Goal: Task Accomplishment & Management: Use online tool/utility

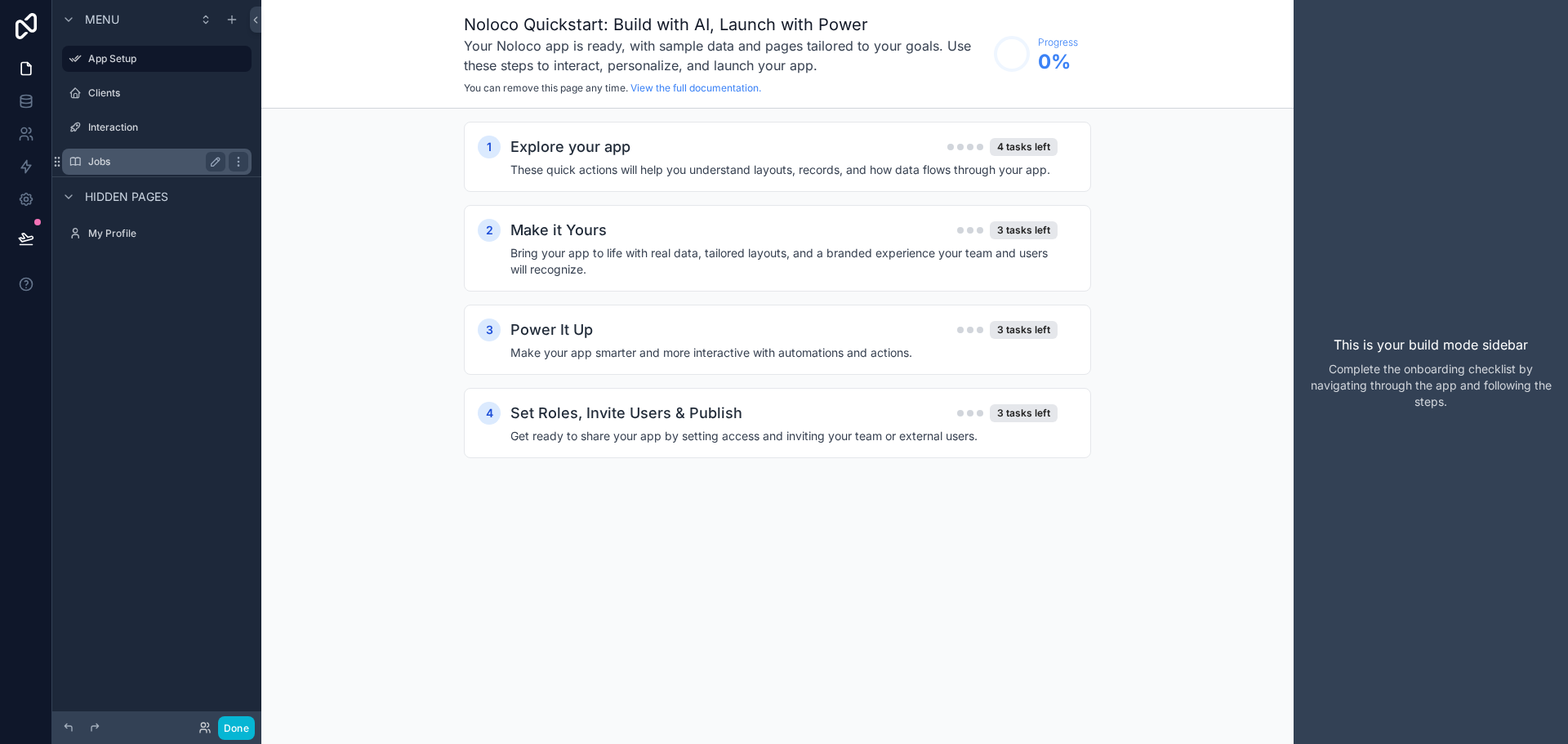
click at [113, 161] on label "Jobs" at bounding box center [154, 161] width 131 height 13
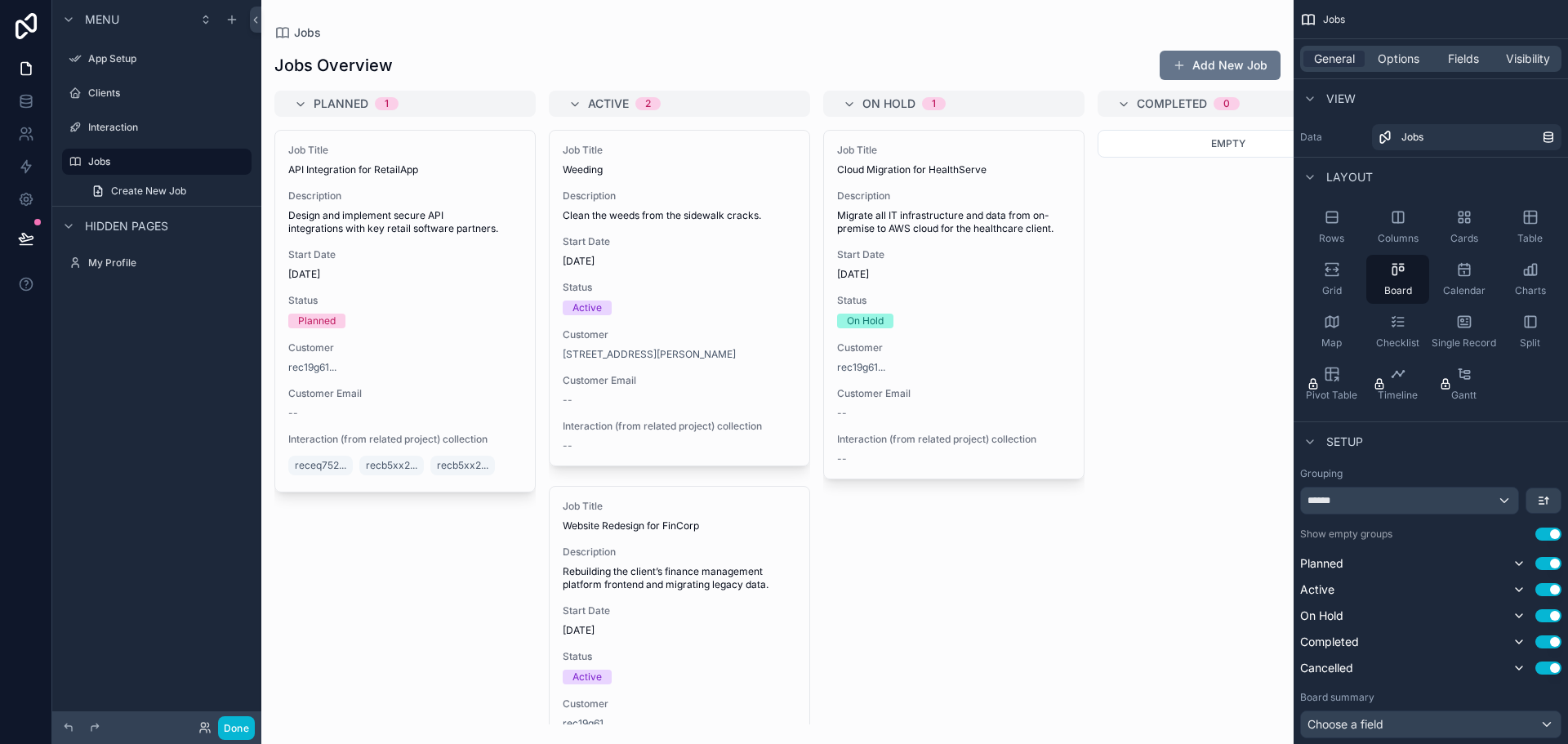
click at [452, 178] on div "scrollable content" at bounding box center [778, 372] width 1033 height 744
click at [452, 178] on div "Job Title API Integration for RetailApp Description Design and implement secure…" at bounding box center [405, 311] width 260 height 361
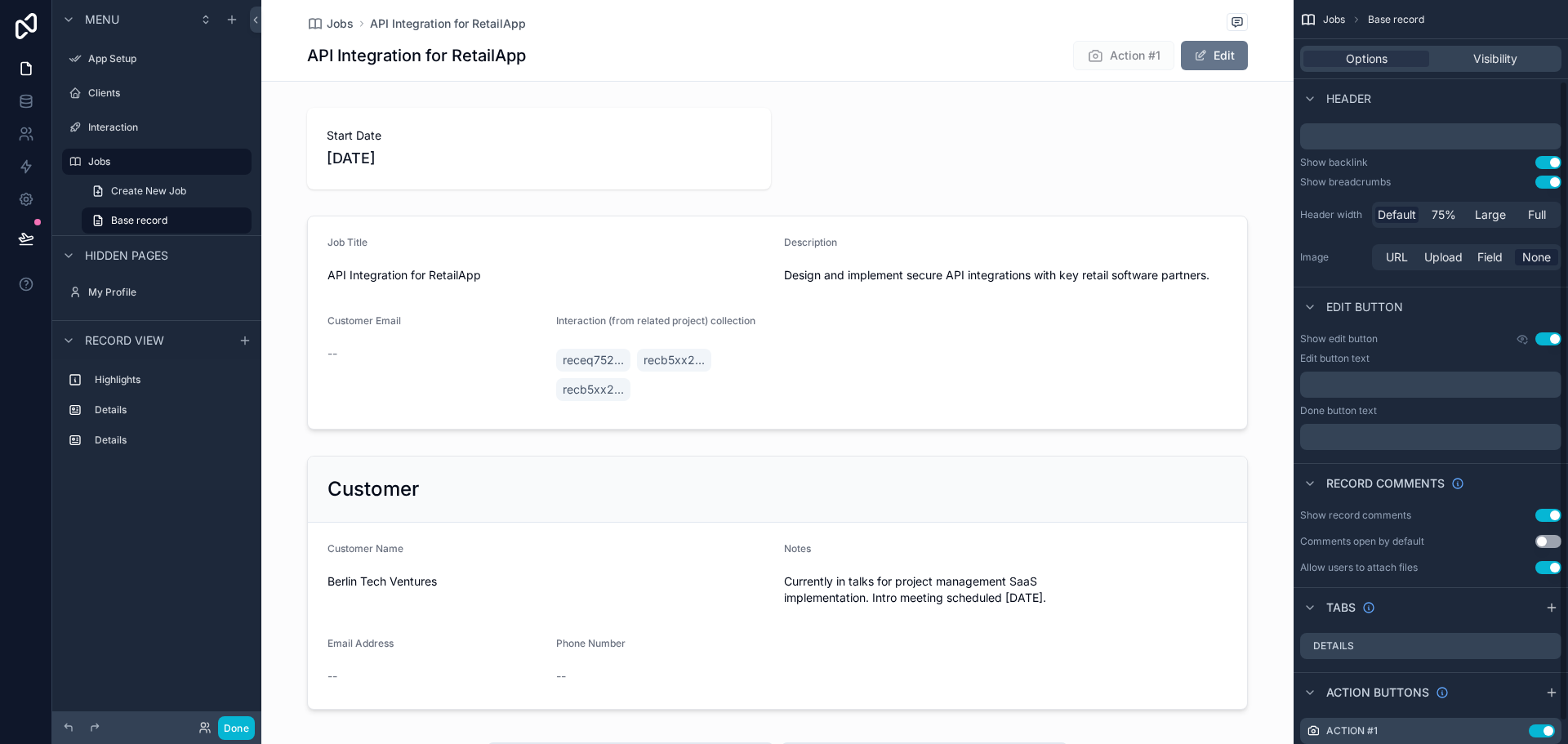
scroll to position [120, 0]
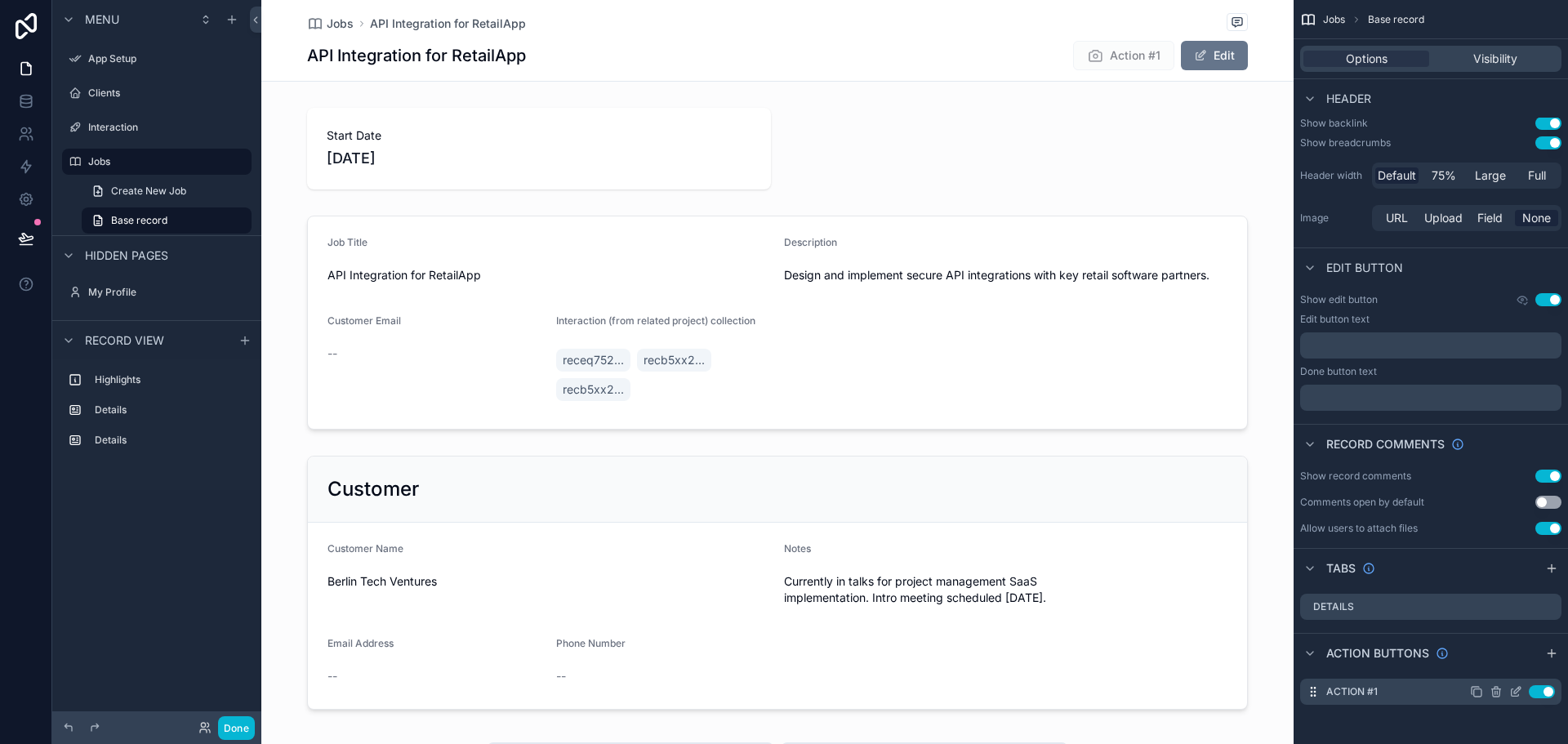
click at [1515, 689] on icon "scrollable content" at bounding box center [1515, 692] width 13 height 13
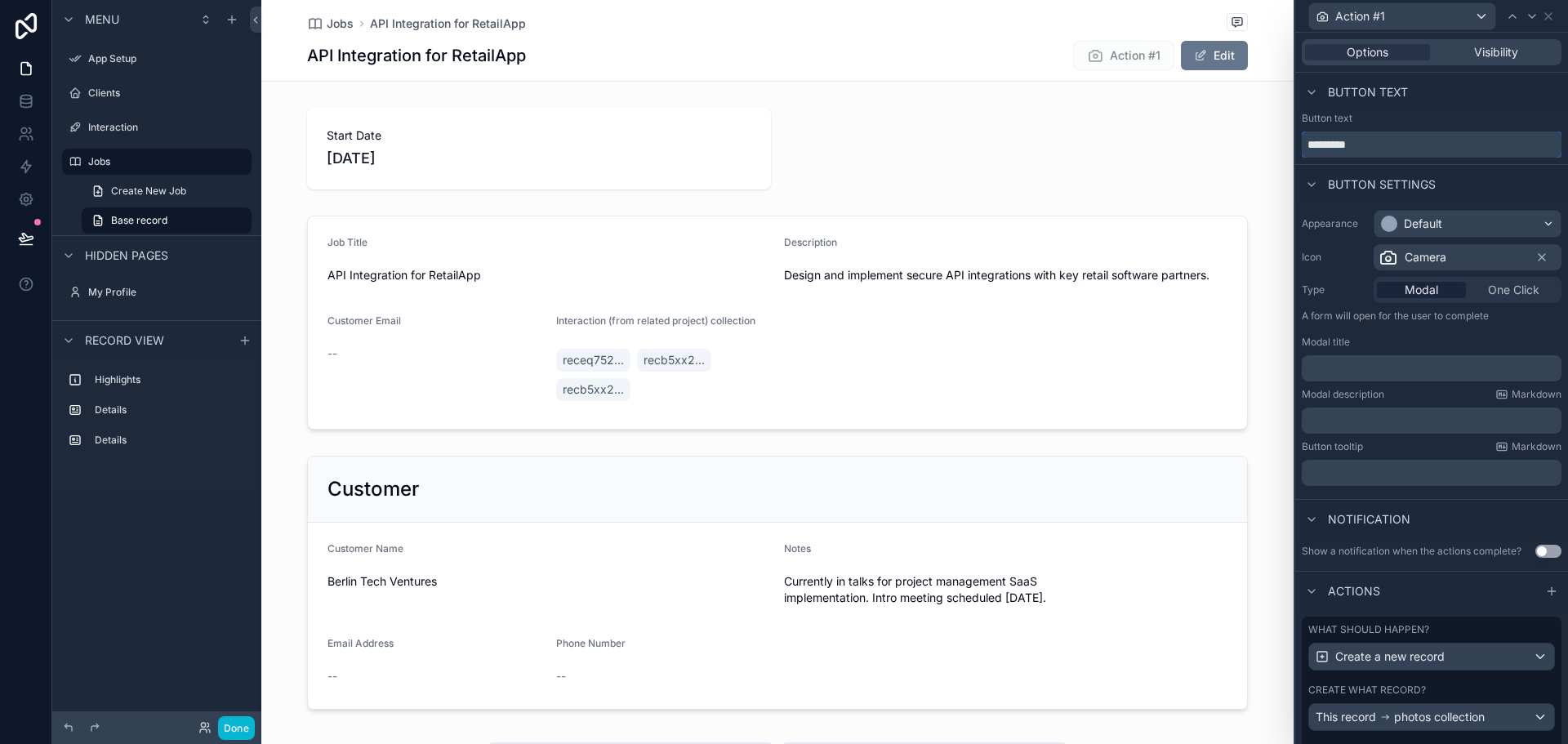
drag, startPoint x: 1370, startPoint y: 145, endPoint x: 1294, endPoint y: 145, distance: 76.0
click at [1294, 145] on div "Action #1 Options Visibility Button text Button text ********* Button settings …" at bounding box center [1431, 372] width 275 height 744
type input "**********"
click at [1419, 112] on div "Button text" at bounding box center [1432, 118] width 260 height 13
click at [1497, 289] on span "One Click" at bounding box center [1513, 290] width 51 height 16
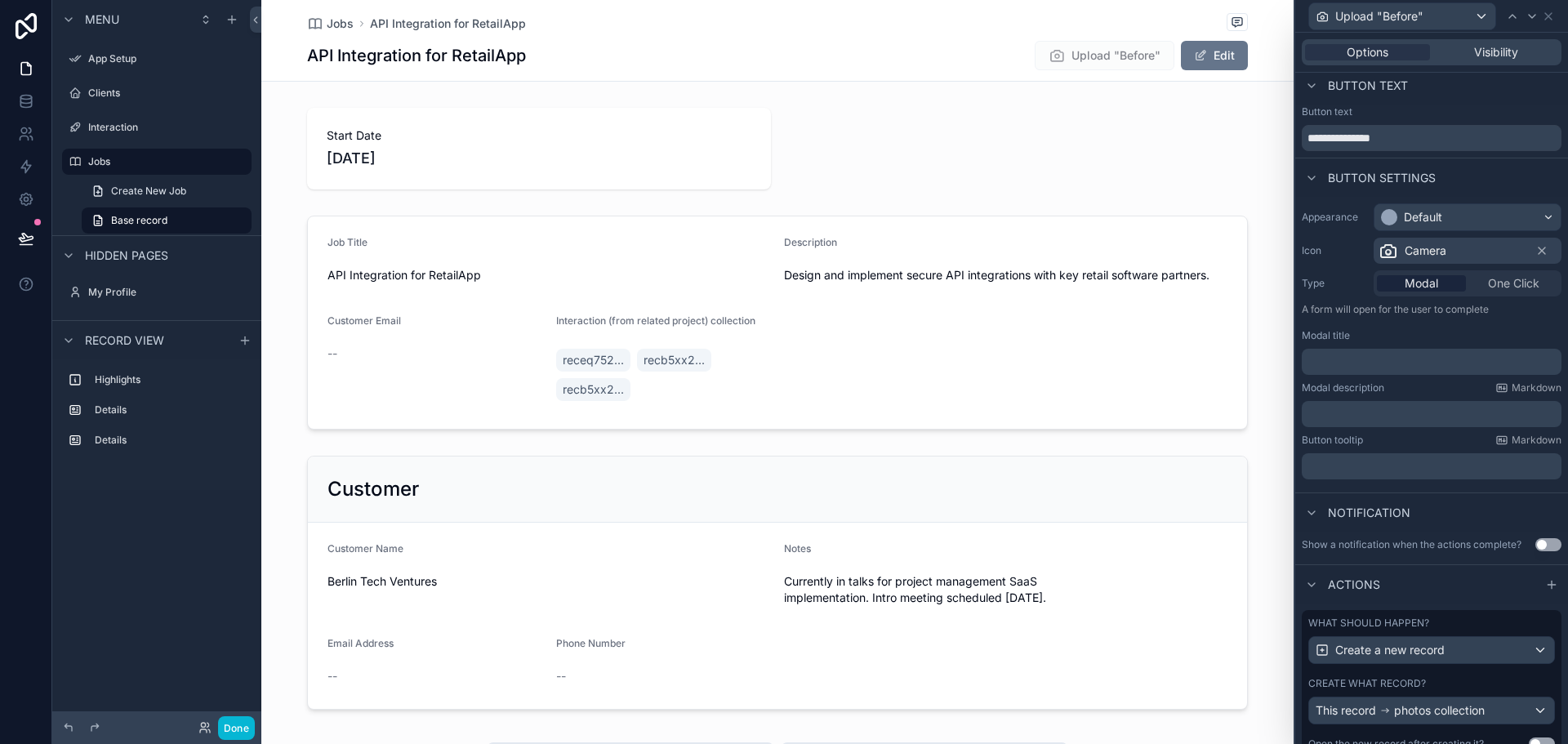
scroll to position [0, 0]
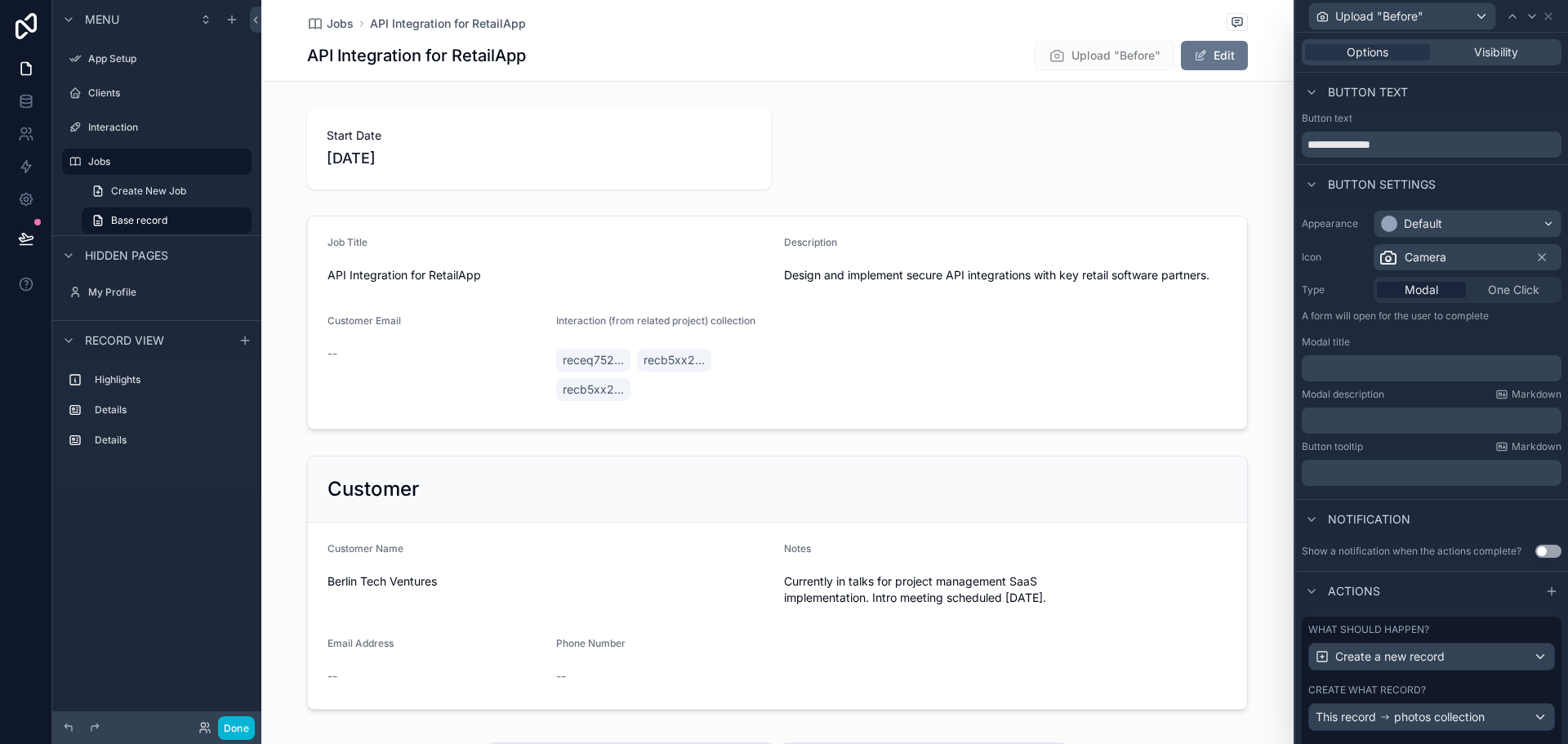
click at [1488, 289] on span "One Click" at bounding box center [1513, 290] width 51 height 16
drag, startPoint x: 1397, startPoint y: 147, endPoint x: 1173, endPoint y: 133, distance: 224.4
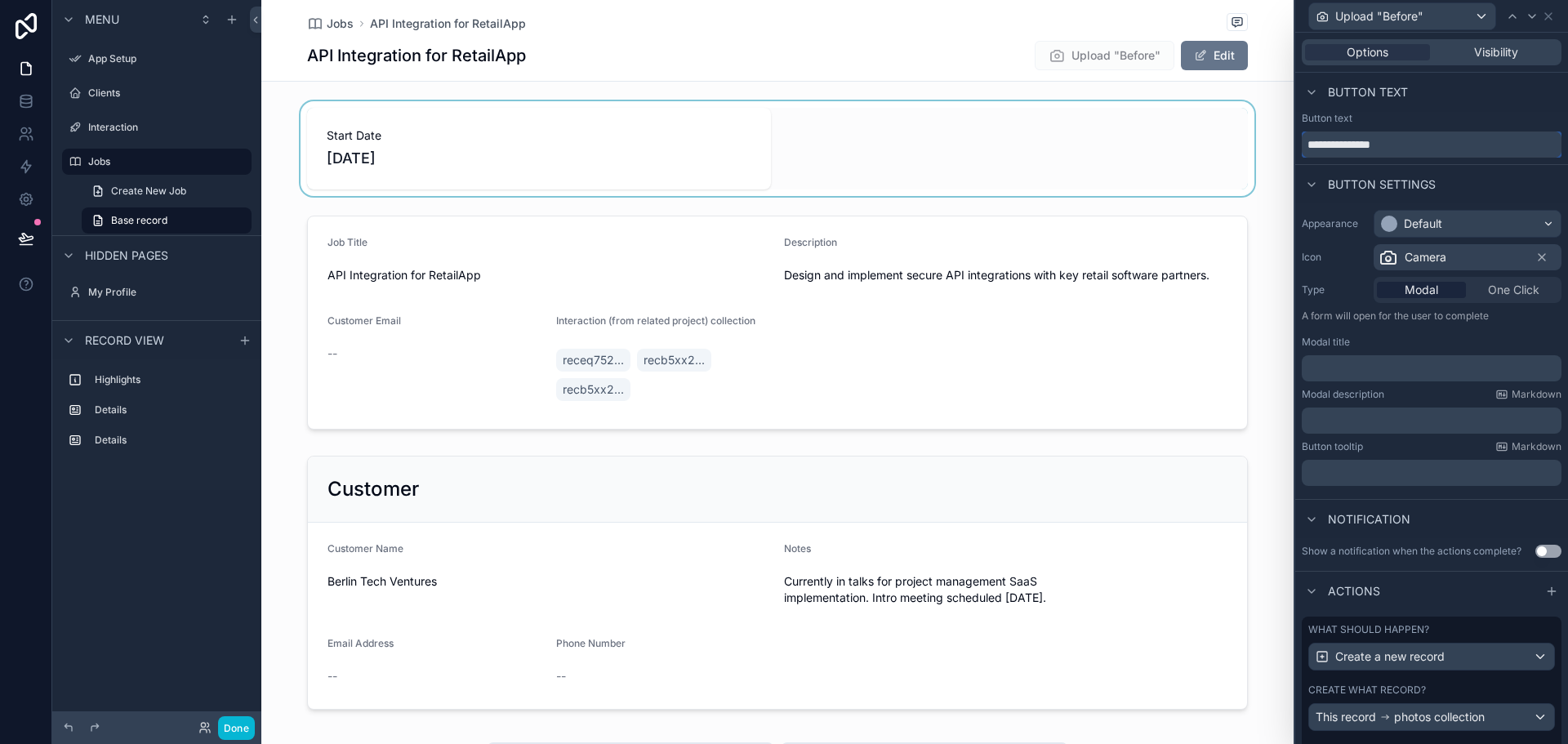
click at [1173, 133] on div "**********" at bounding box center [784, 372] width 1568 height 744
click at [1506, 293] on span "One Click" at bounding box center [1513, 290] width 51 height 16
click at [1534, 221] on div "Default" at bounding box center [1468, 223] width 186 height 26
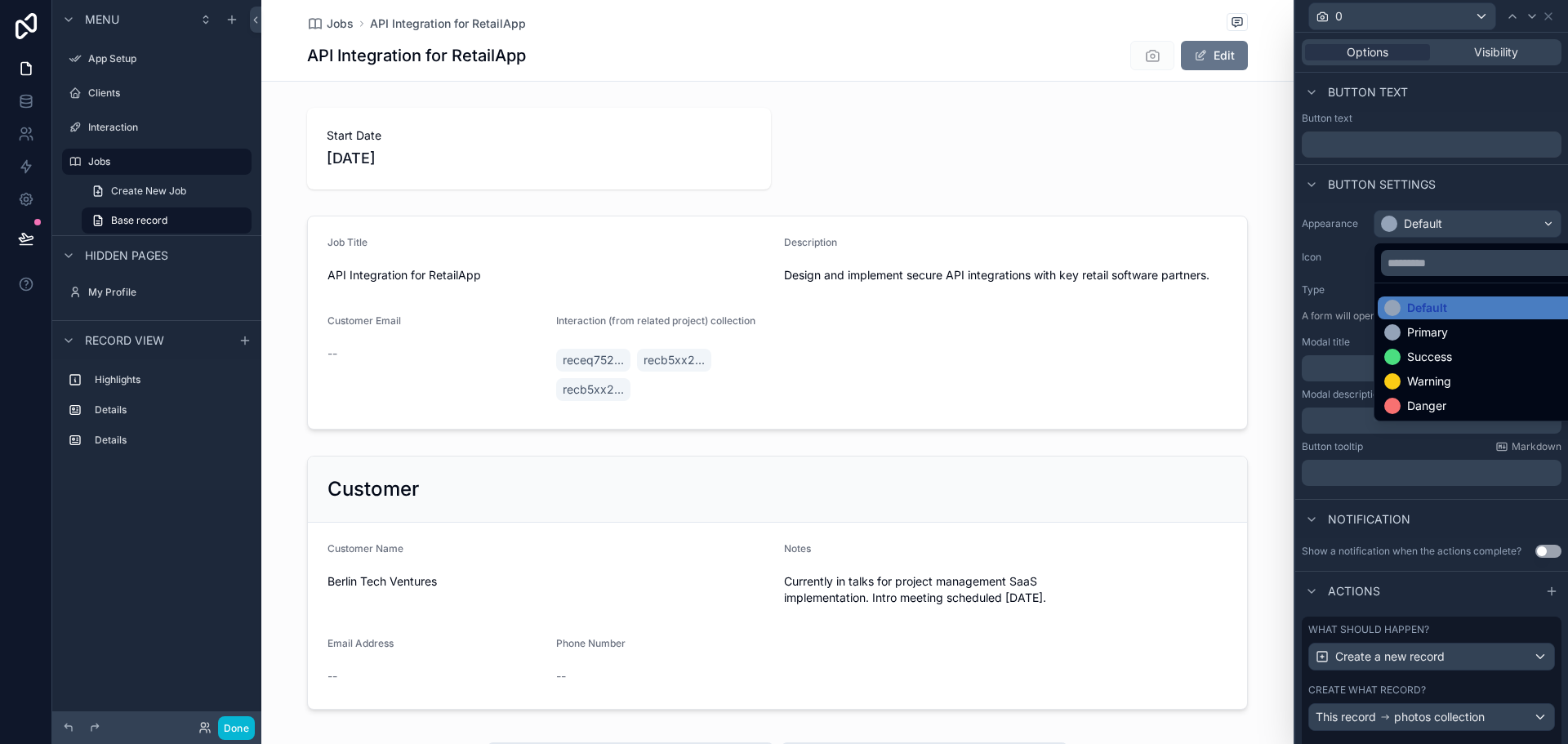
click at [1075, 56] on div "API Integration for RetailApp Edit" at bounding box center [777, 56] width 941 height 31
click at [1420, 114] on div at bounding box center [1431, 372] width 273 height 744
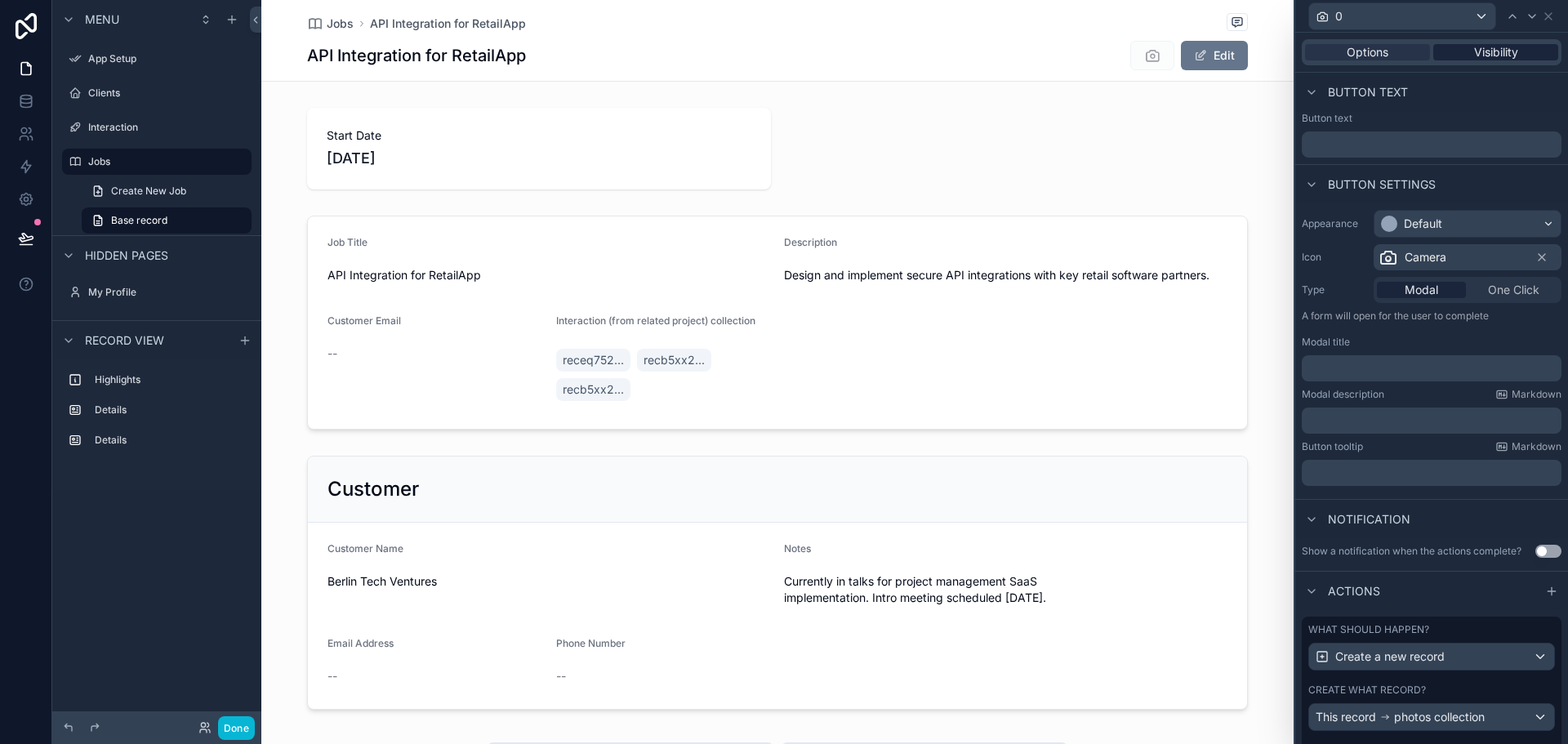
click at [1474, 51] on span "Visibility" at bounding box center [1496, 52] width 44 height 16
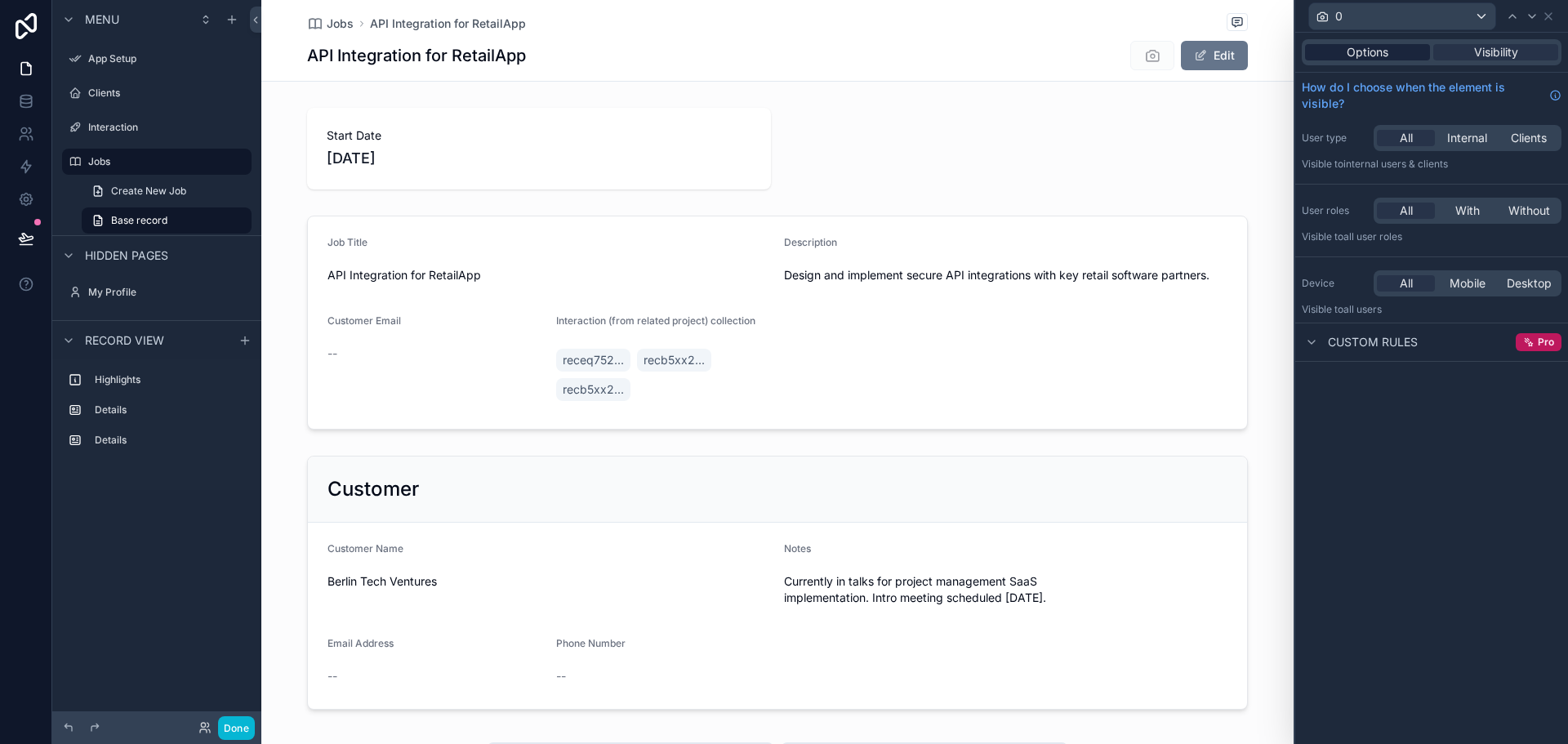
click at [1355, 51] on span "Options" at bounding box center [1368, 52] width 42 height 16
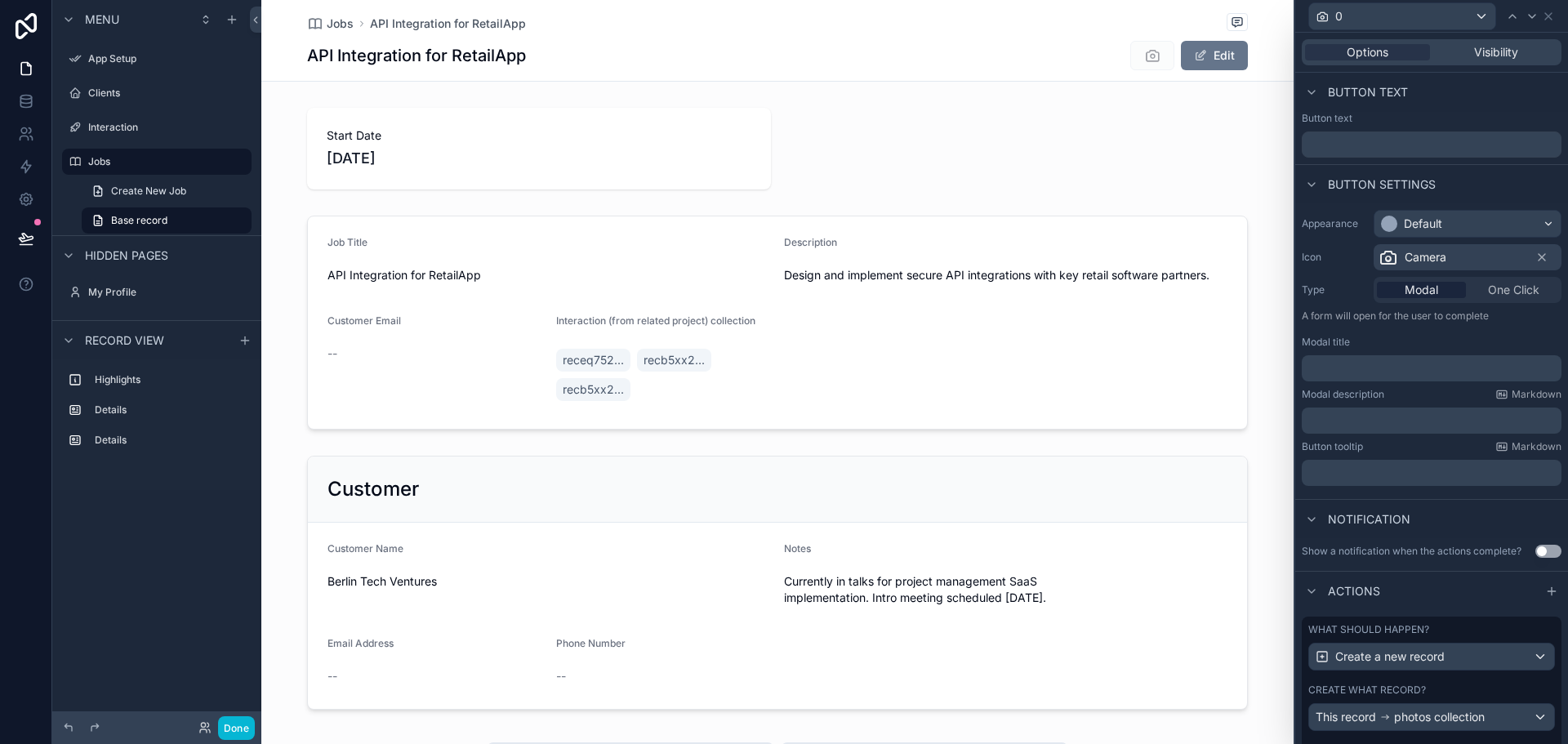
click at [1500, 288] on span "One Click" at bounding box center [1513, 290] width 51 height 16
drag, startPoint x: 1500, startPoint y: 288, endPoint x: 1478, endPoint y: 303, distance: 26.6
click at [1491, 295] on span "One Click" at bounding box center [1513, 290] width 51 height 16
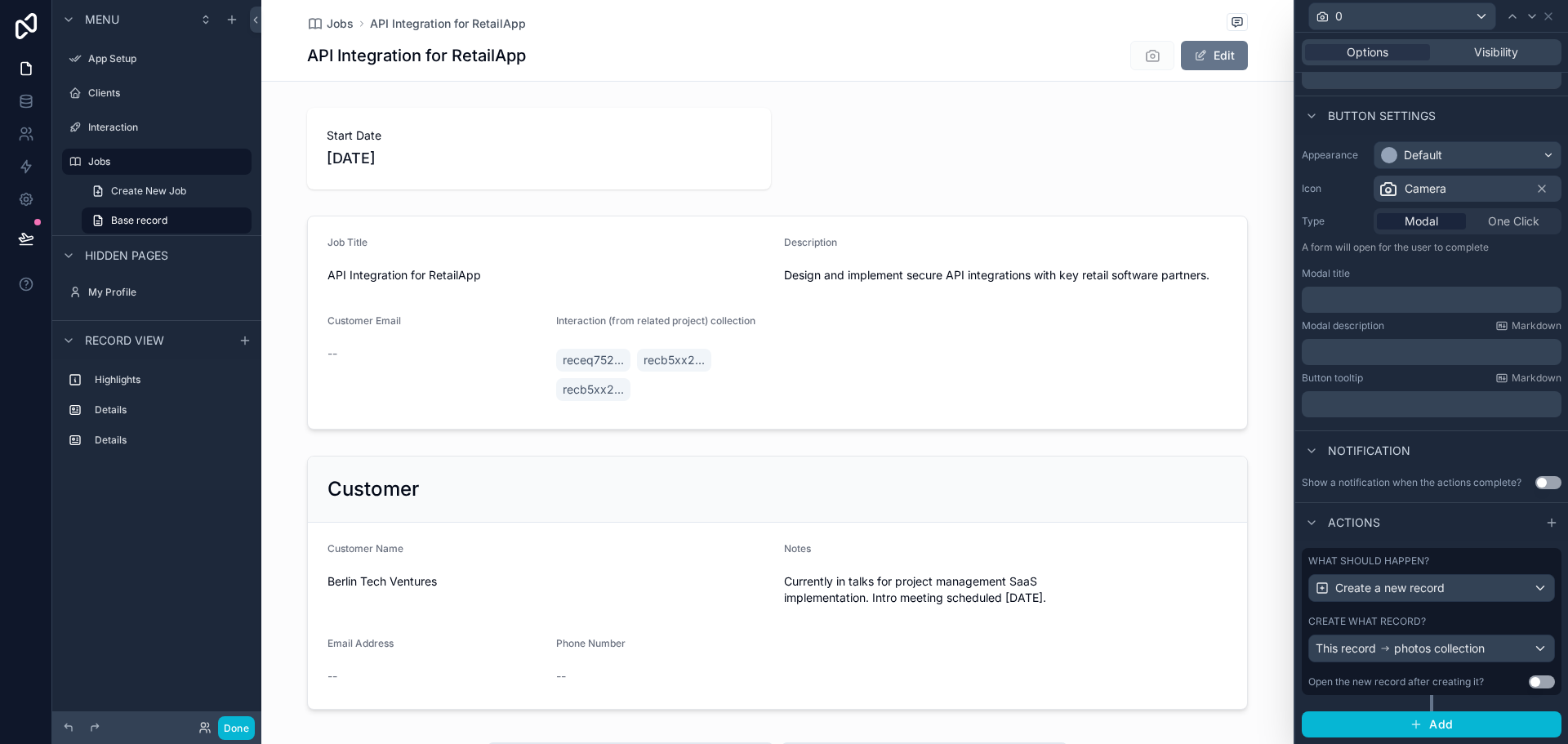
click at [1431, 299] on p "﻿" at bounding box center [1433, 300] width 250 height 16
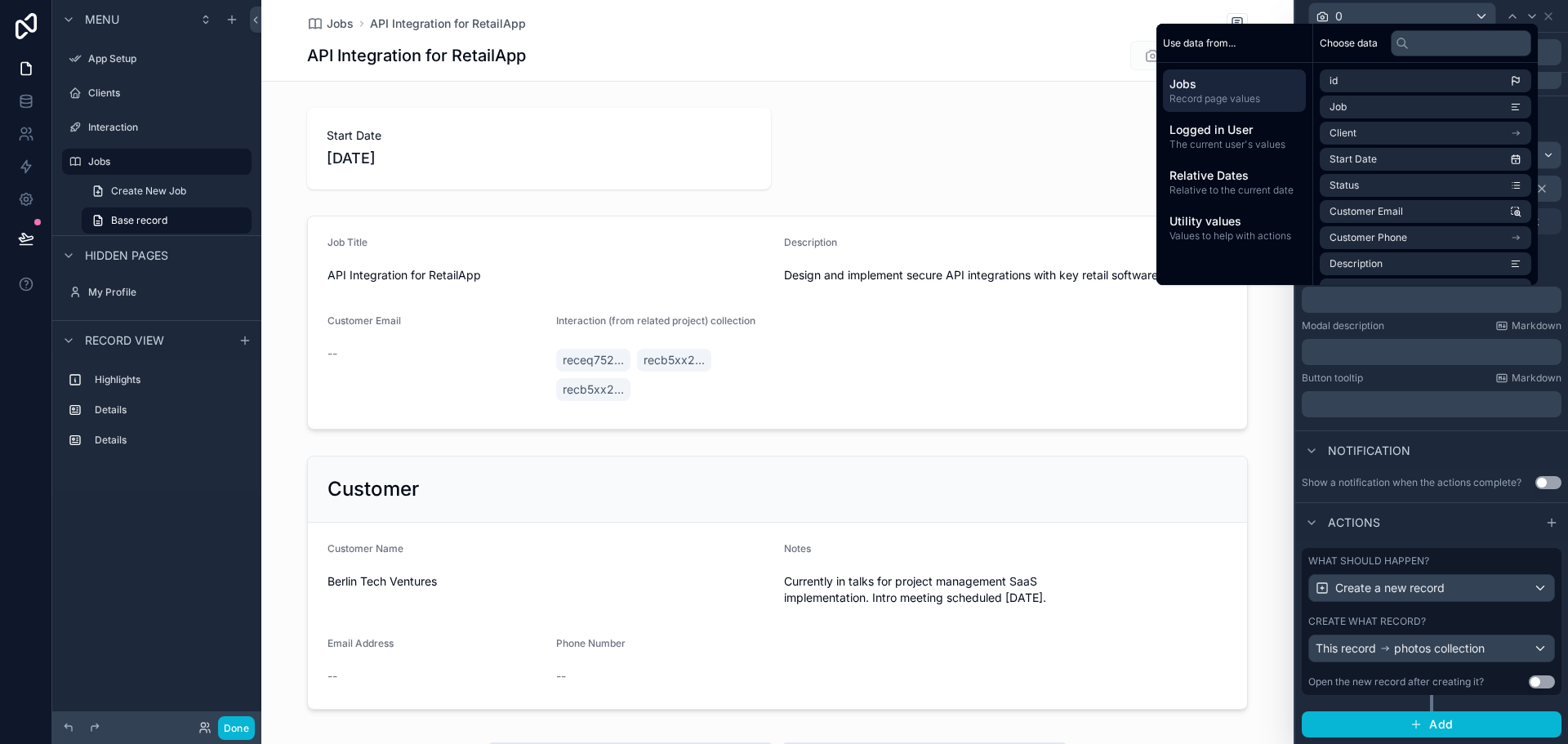
click at [1416, 321] on div "Modal description Markdown" at bounding box center [1432, 326] width 260 height 13
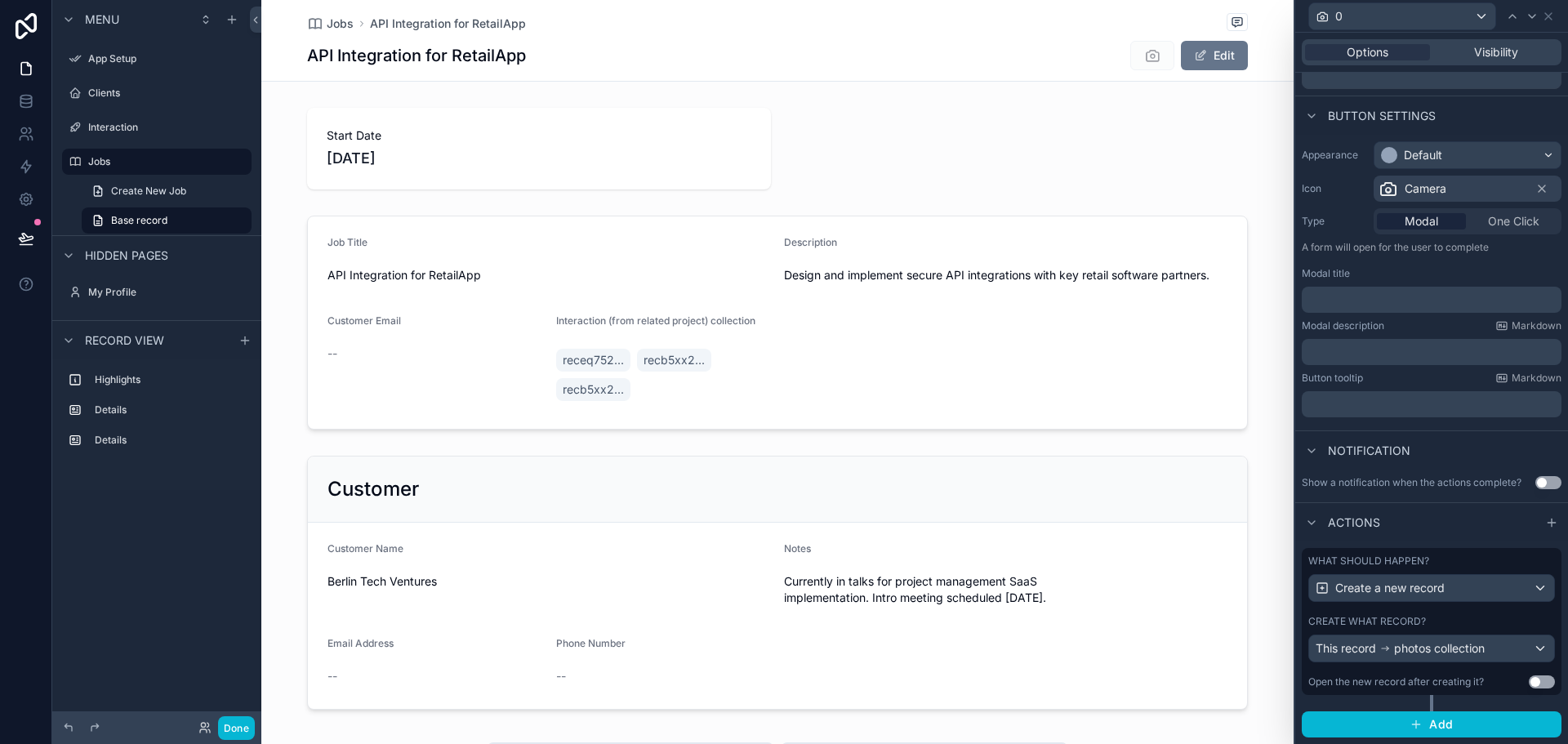
click at [1414, 300] on p "﻿" at bounding box center [1433, 300] width 250 height 16
click at [1397, 324] on div "Modal description Markdown" at bounding box center [1432, 326] width 260 height 13
click at [1398, 307] on p "﻿" at bounding box center [1433, 300] width 250 height 16
click at [1406, 355] on p "﻿" at bounding box center [1433, 352] width 250 height 16
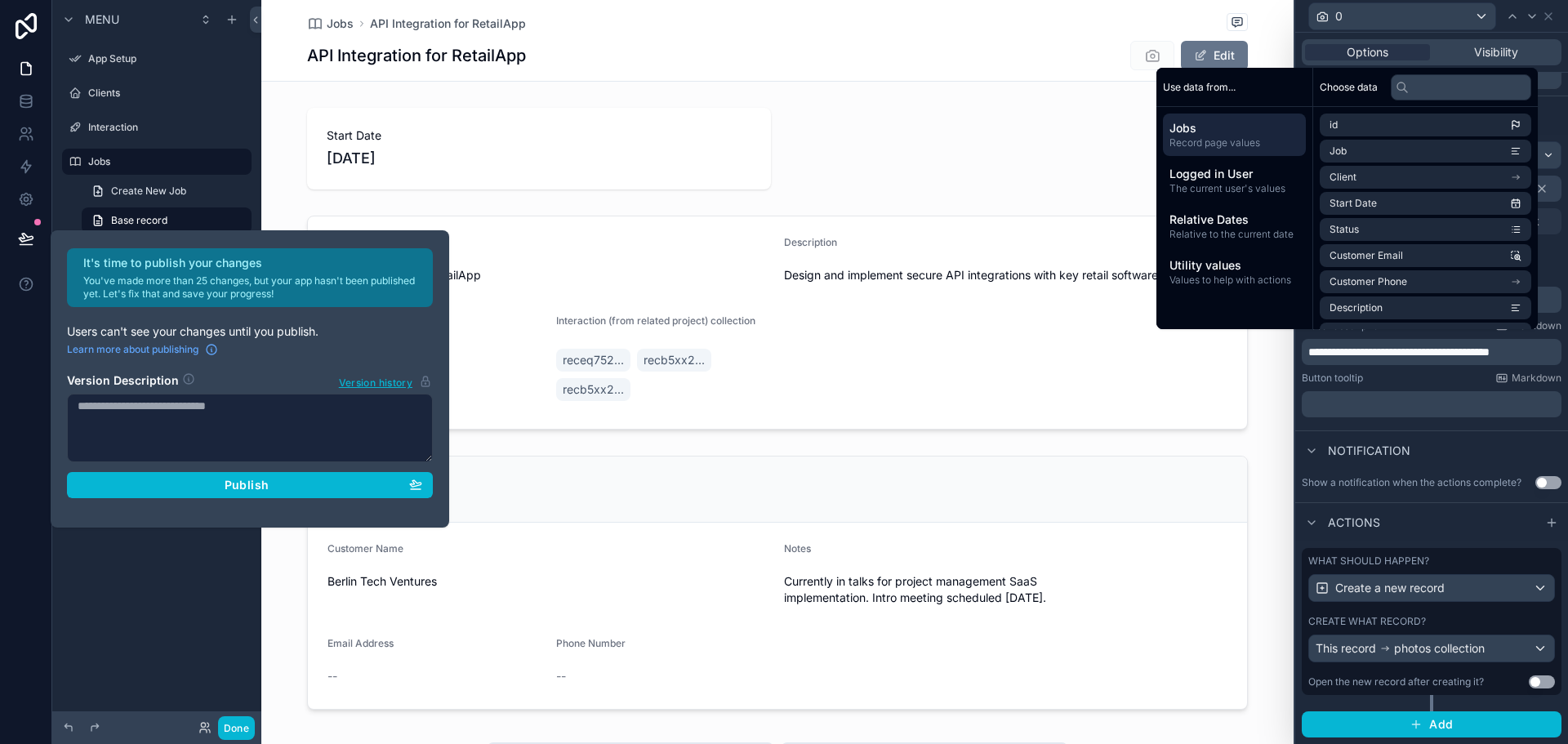
scroll to position [75, 0]
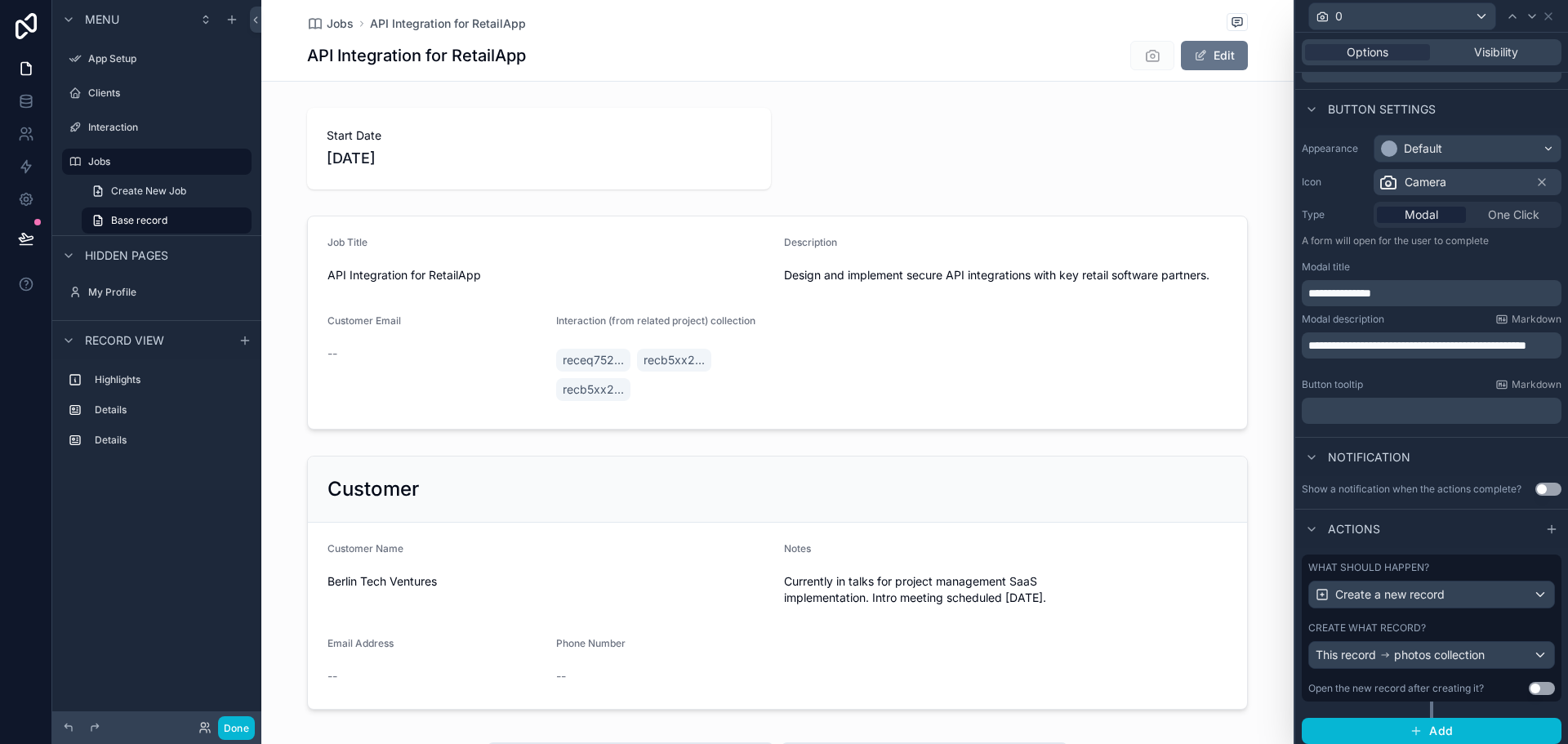
click at [1397, 388] on div "Button tooltip Markdown" at bounding box center [1432, 385] width 260 height 13
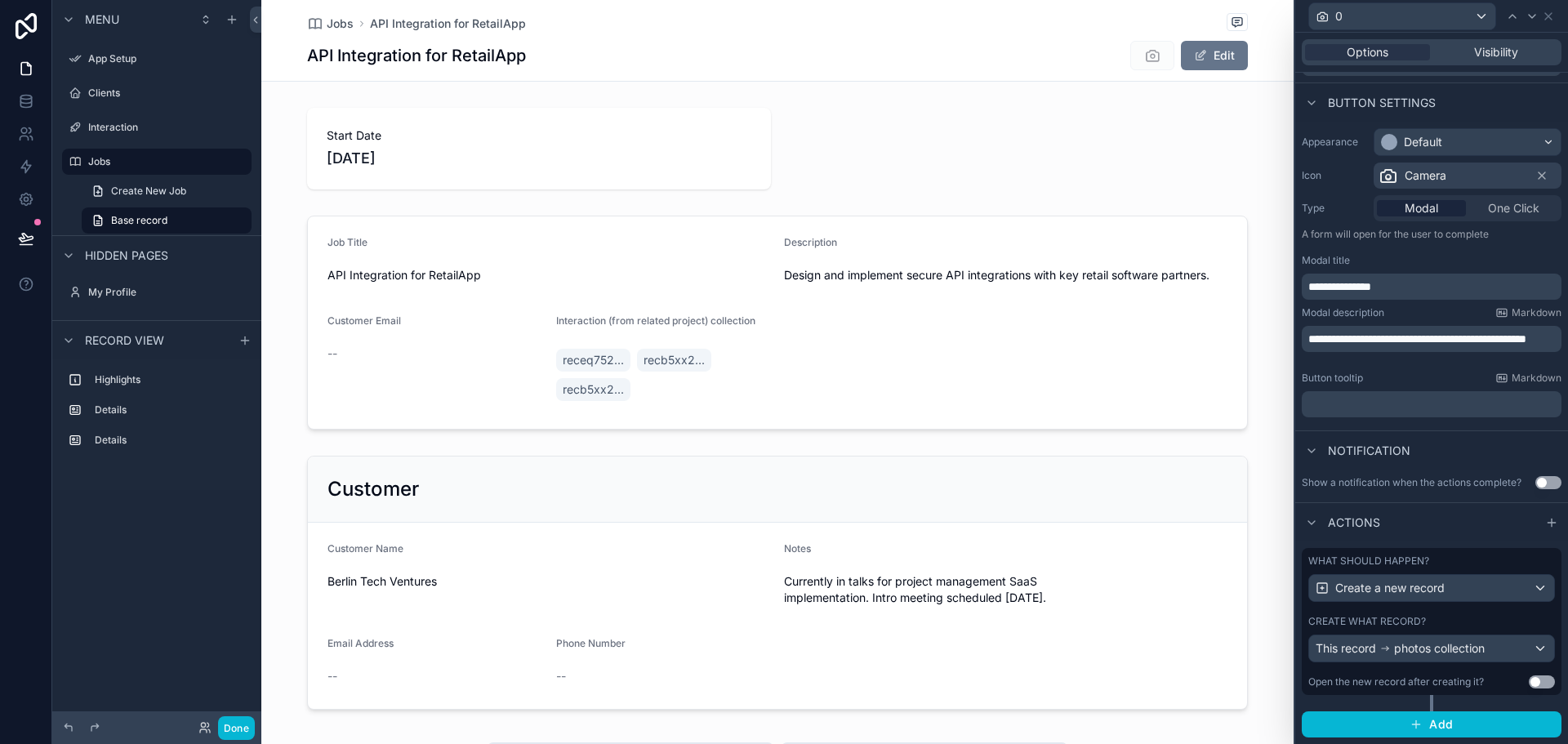
click at [1536, 482] on button "Use setting" at bounding box center [1548, 483] width 26 height 13
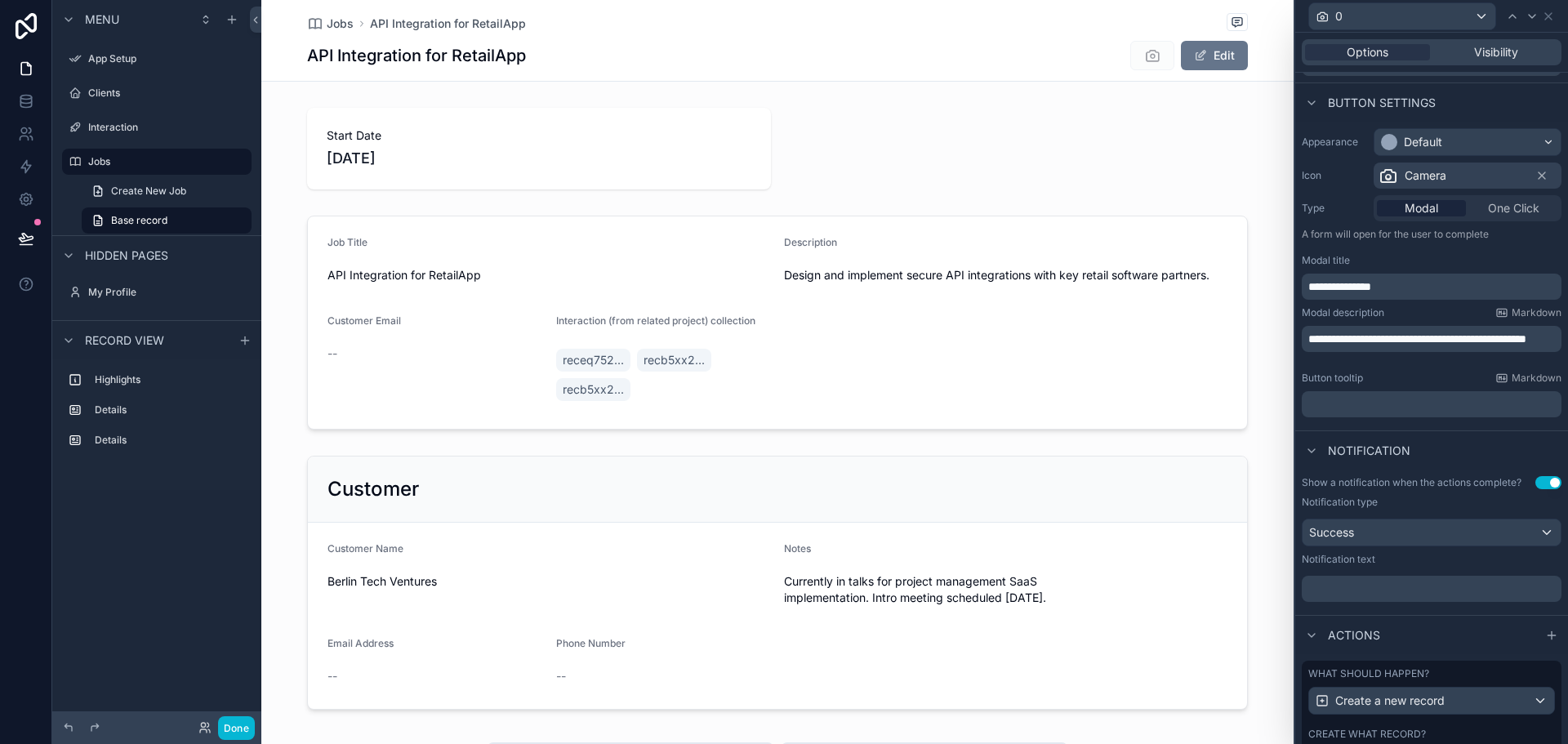
click at [1536, 482] on button "Use setting" at bounding box center [1548, 483] width 26 height 13
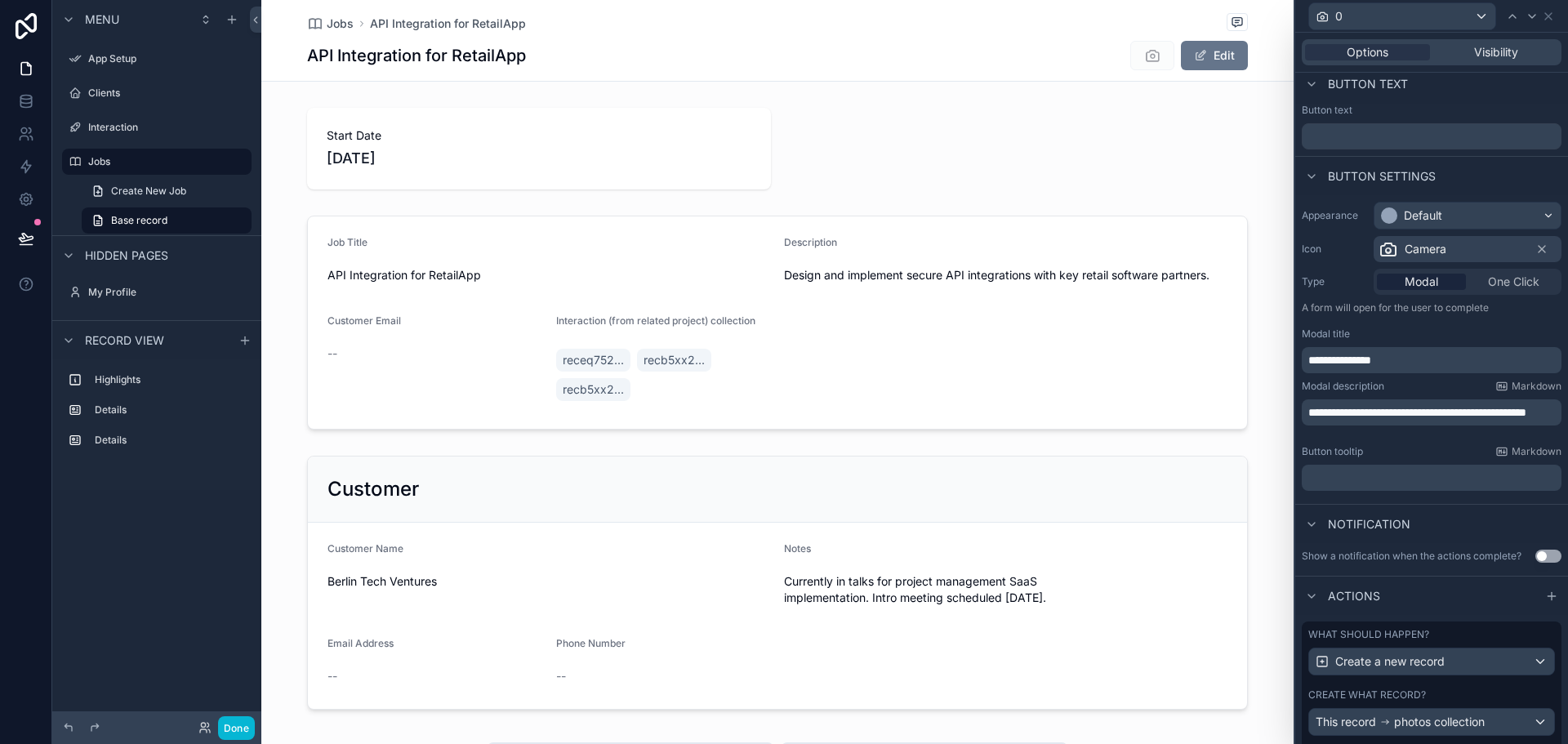
scroll to position [0, 0]
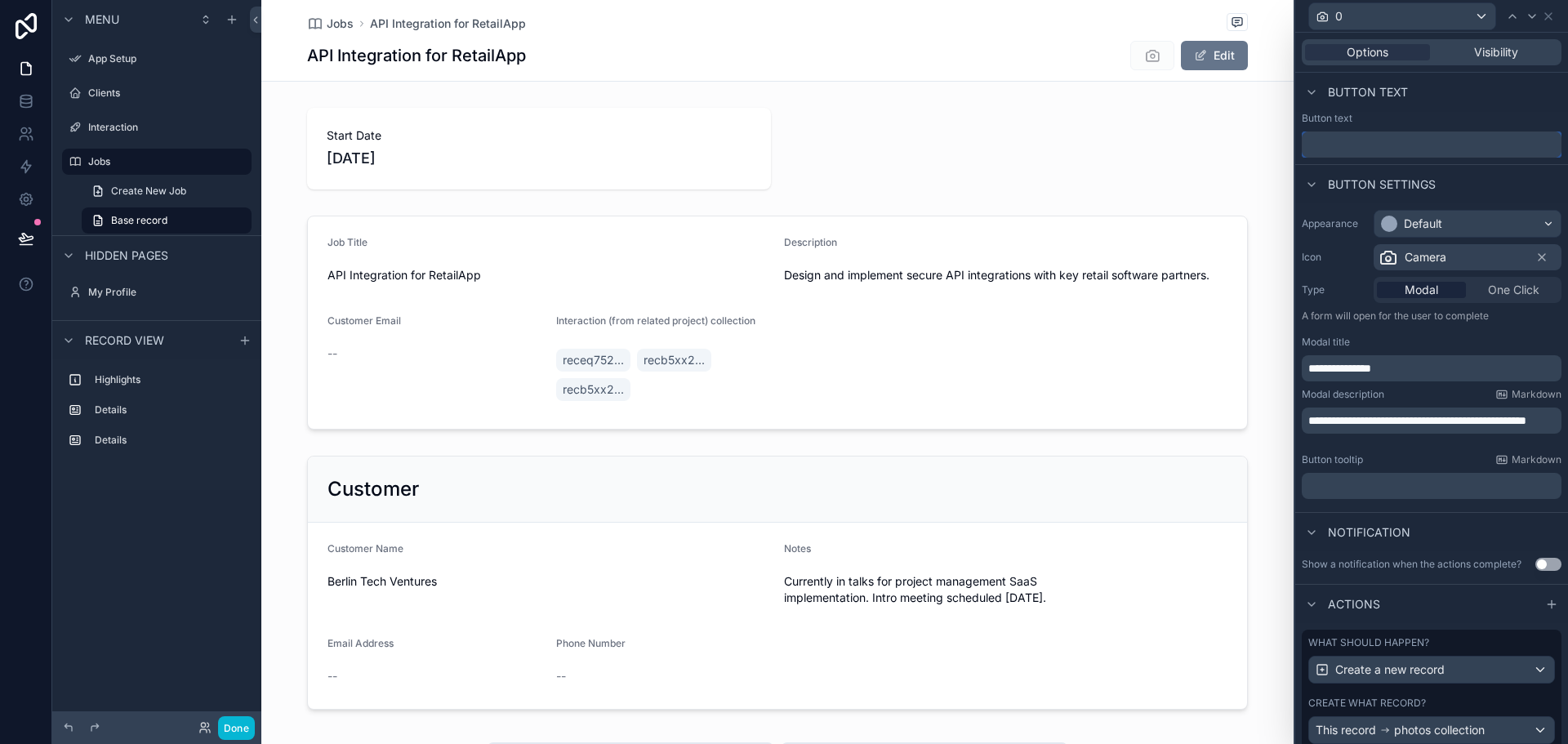
click at [1374, 154] on input "text" at bounding box center [1432, 144] width 260 height 26
type input "*"
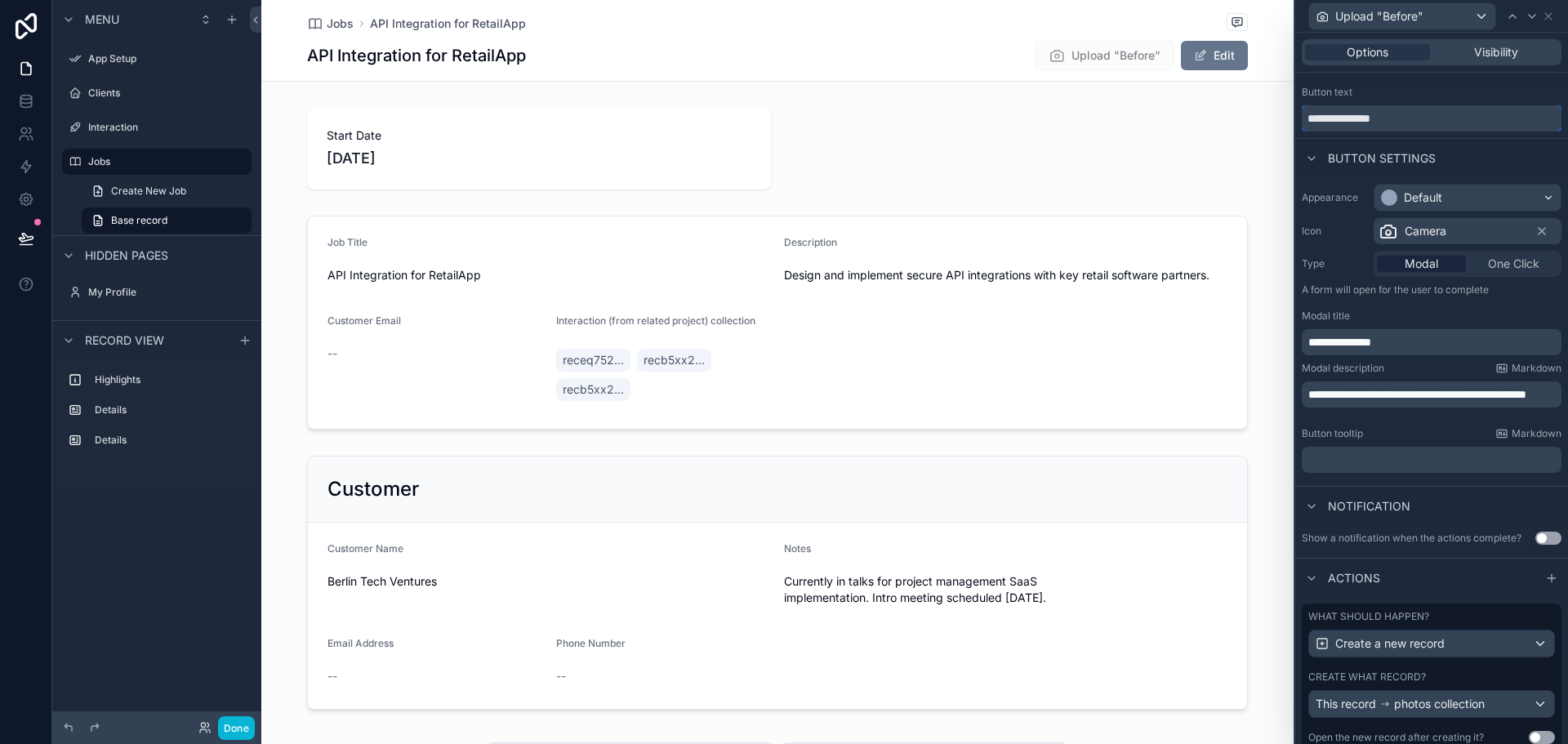
scroll to position [81, 0]
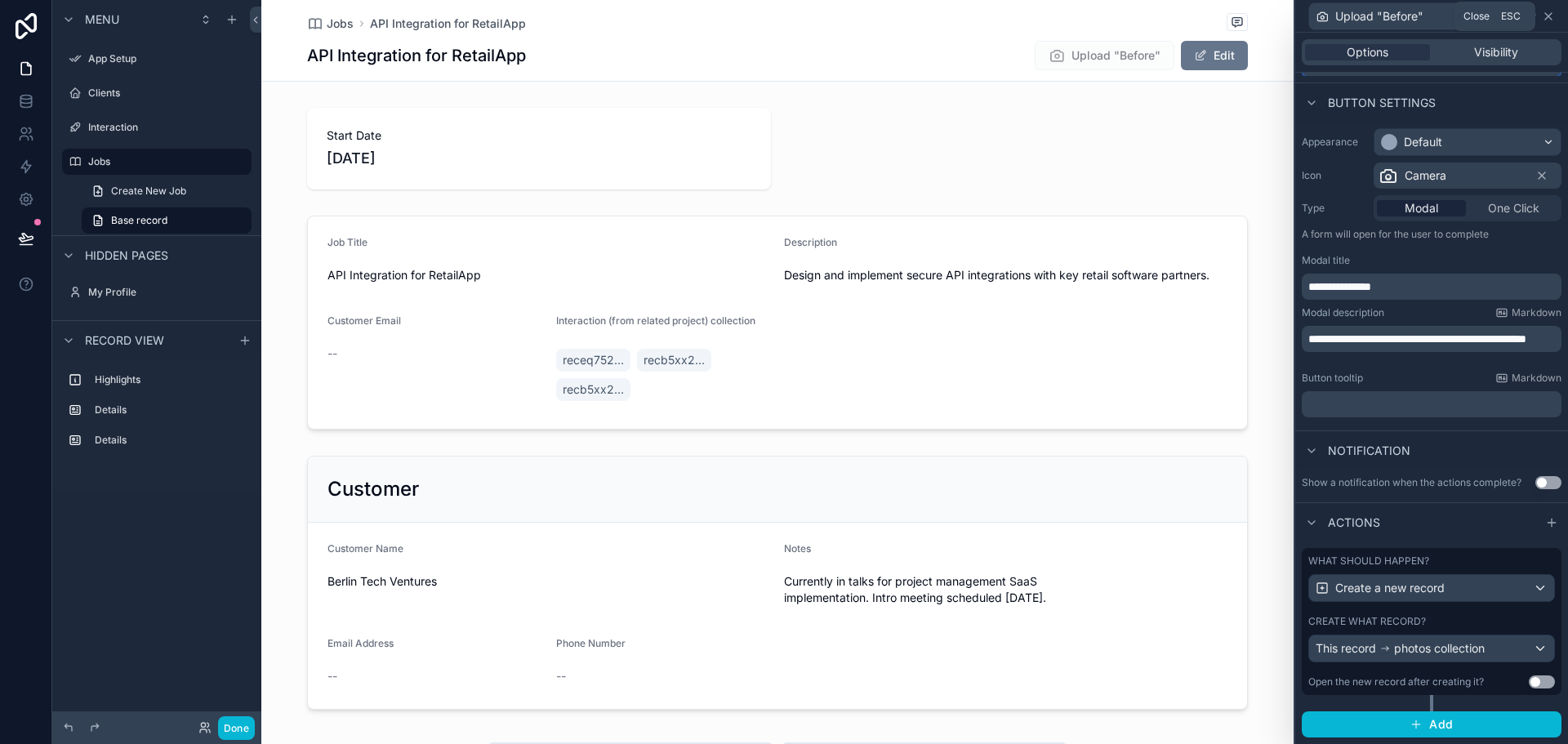
type input "**********"
click at [1546, 17] on icon at bounding box center [1548, 16] width 13 height 13
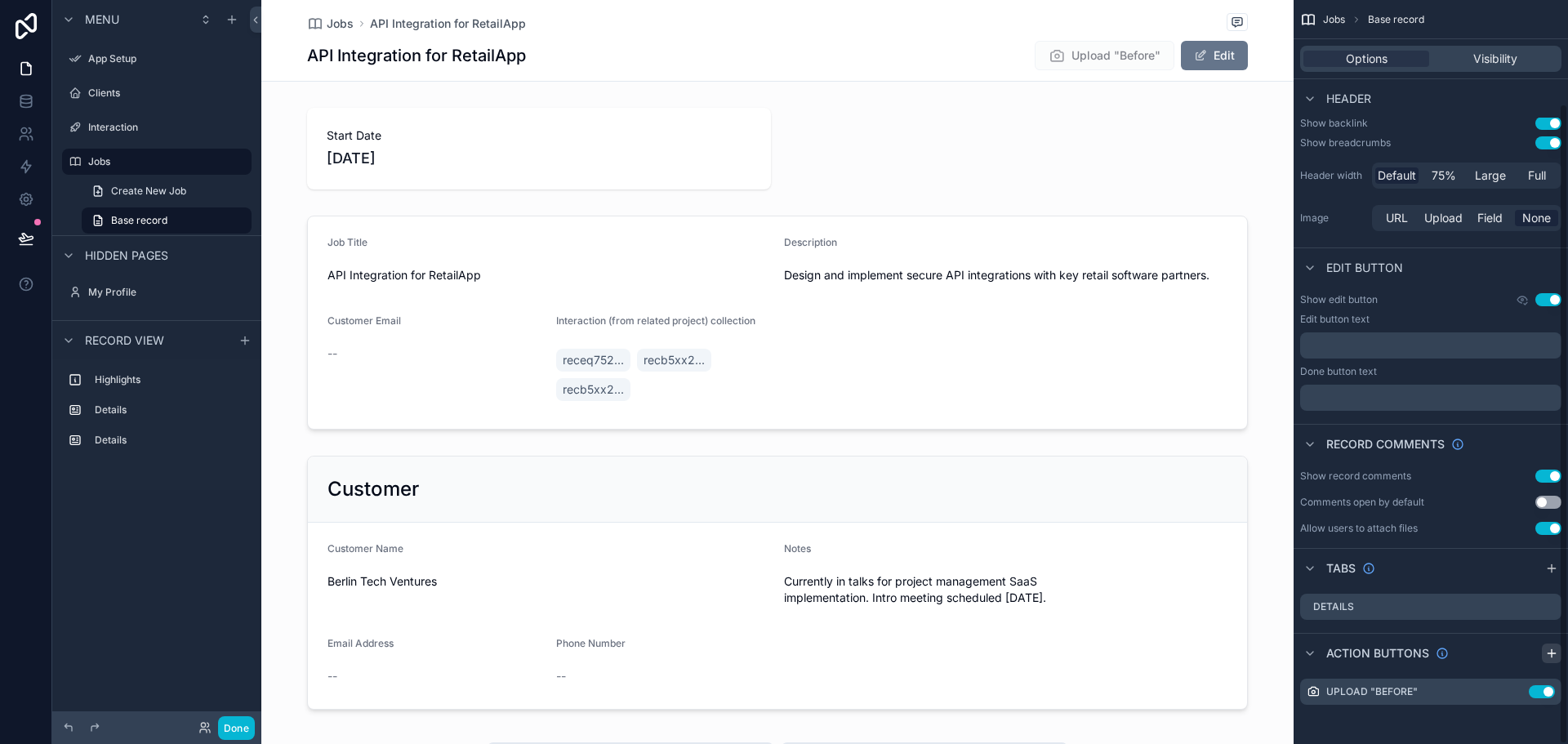
click at [1553, 654] on icon "scrollable content" at bounding box center [1551, 654] width 7 height 0
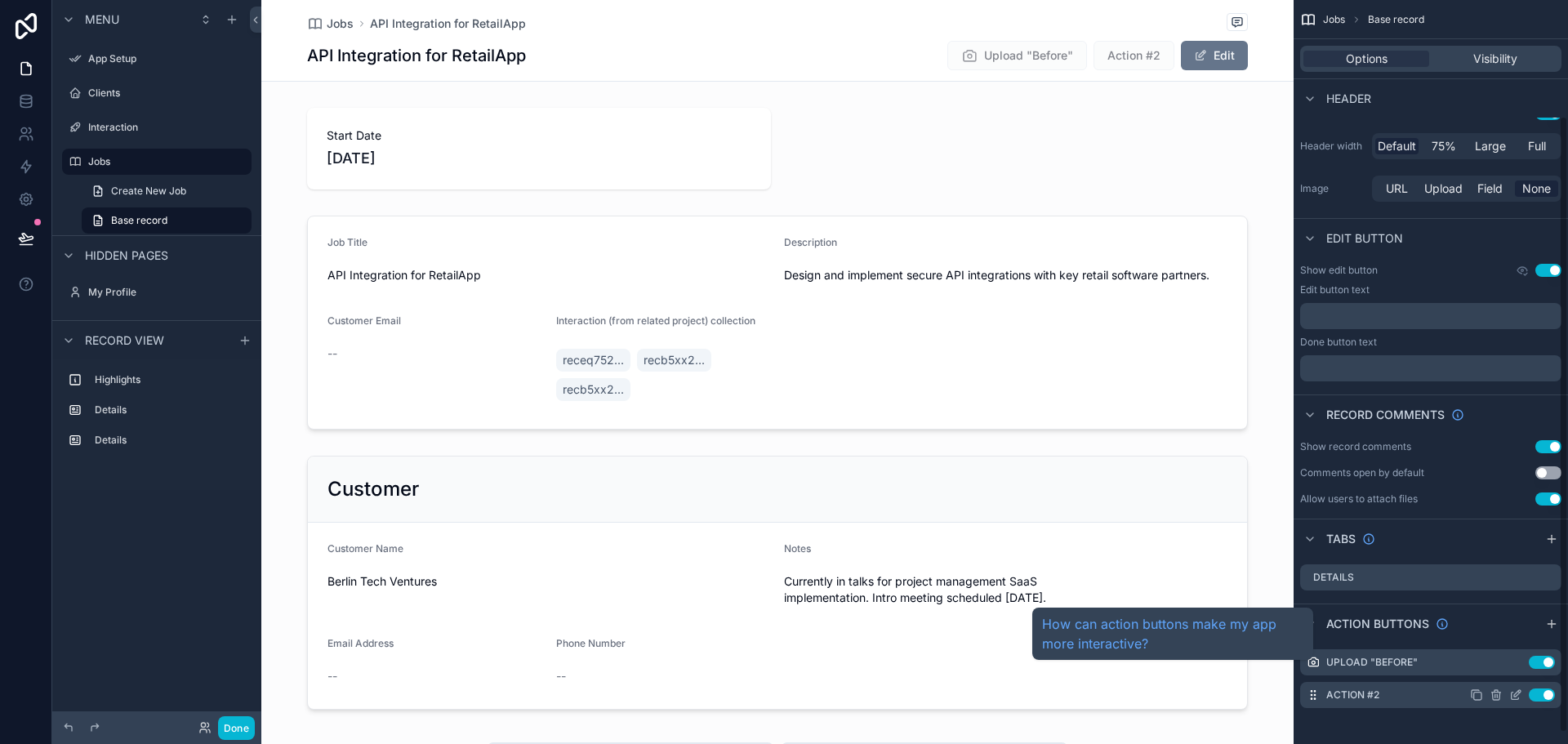
scroll to position [153, 0]
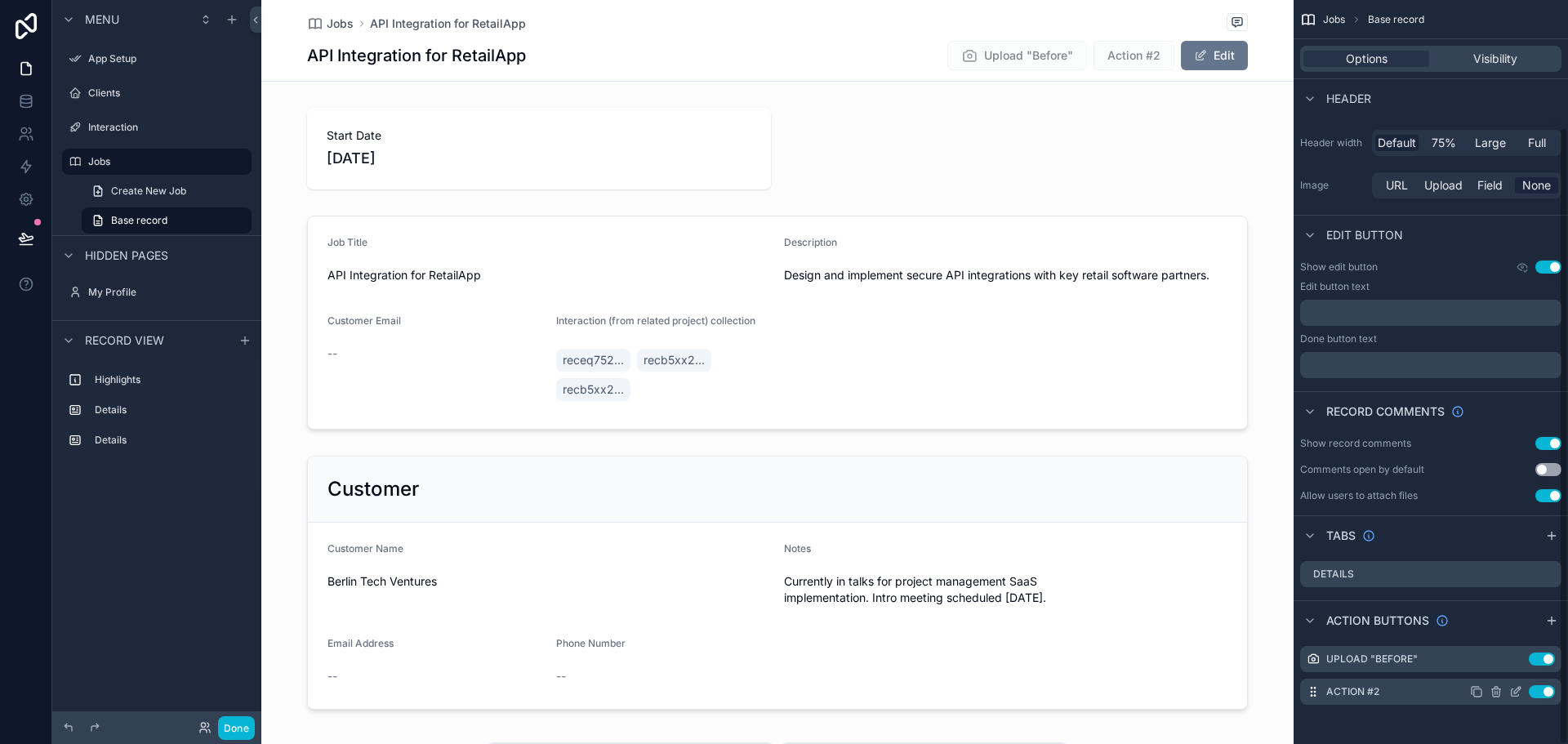
click at [1516, 692] on icon "scrollable content" at bounding box center [1515, 692] width 13 height 13
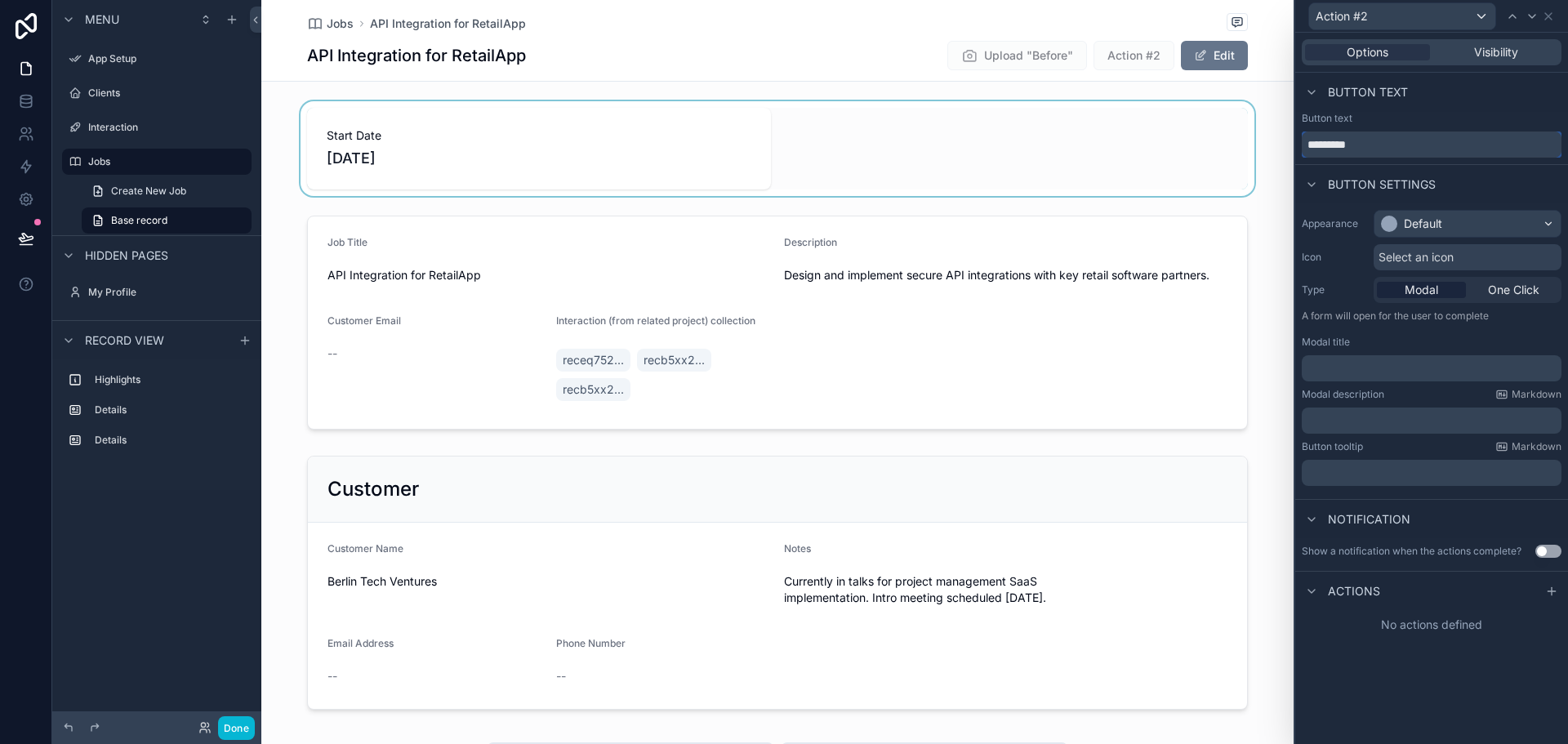
drag, startPoint x: 1375, startPoint y: 144, endPoint x: 1218, endPoint y: 135, distance: 157.3
click at [1218, 135] on div "Action #2 Options Visibility Button text Button text ********* Button settings …" at bounding box center [784, 372] width 1568 height 744
type input "**********"
click at [1491, 256] on div "Select an icon" at bounding box center [1468, 257] width 188 height 26
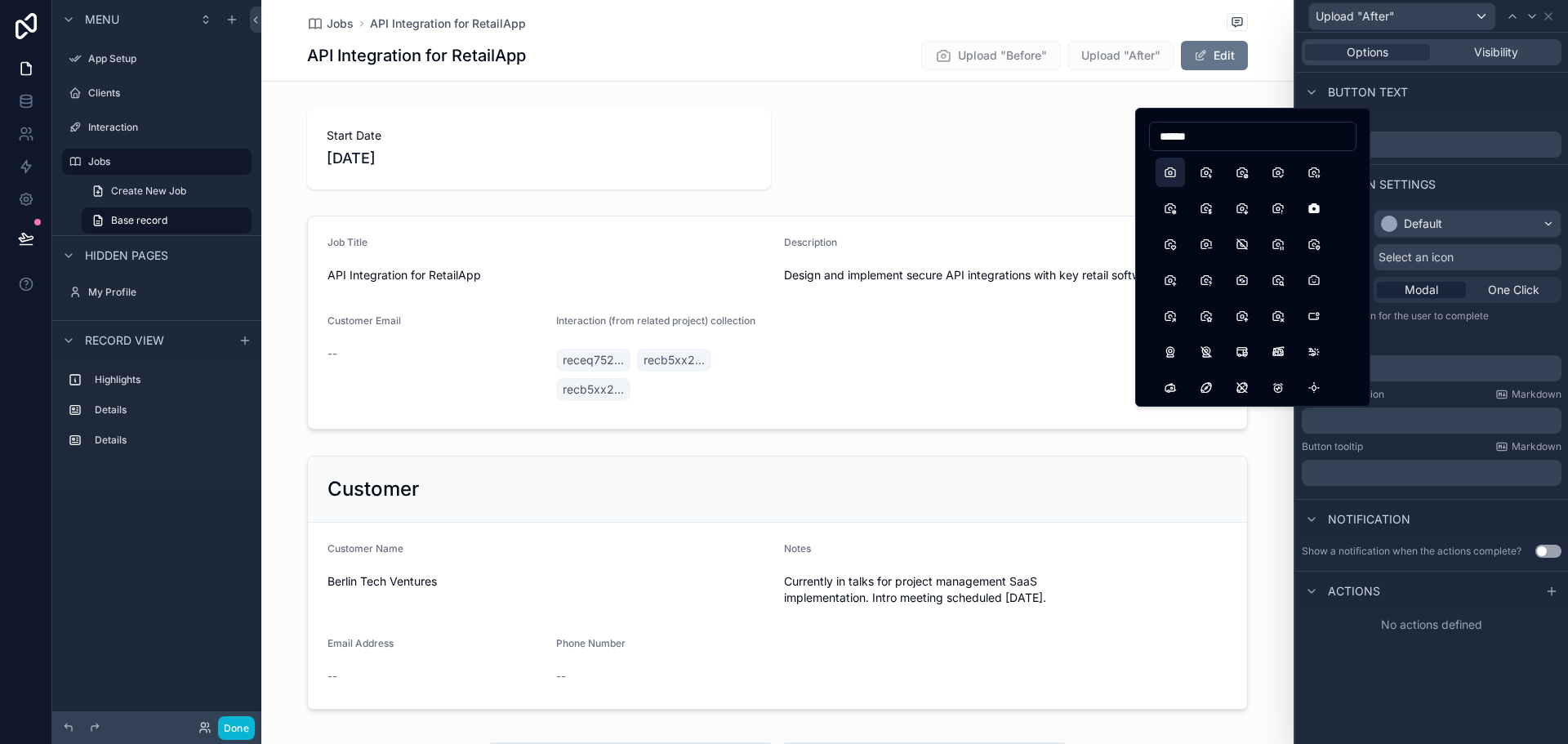
type input "******"
click at [1173, 166] on button "Camera" at bounding box center [1170, 172] width 30 height 30
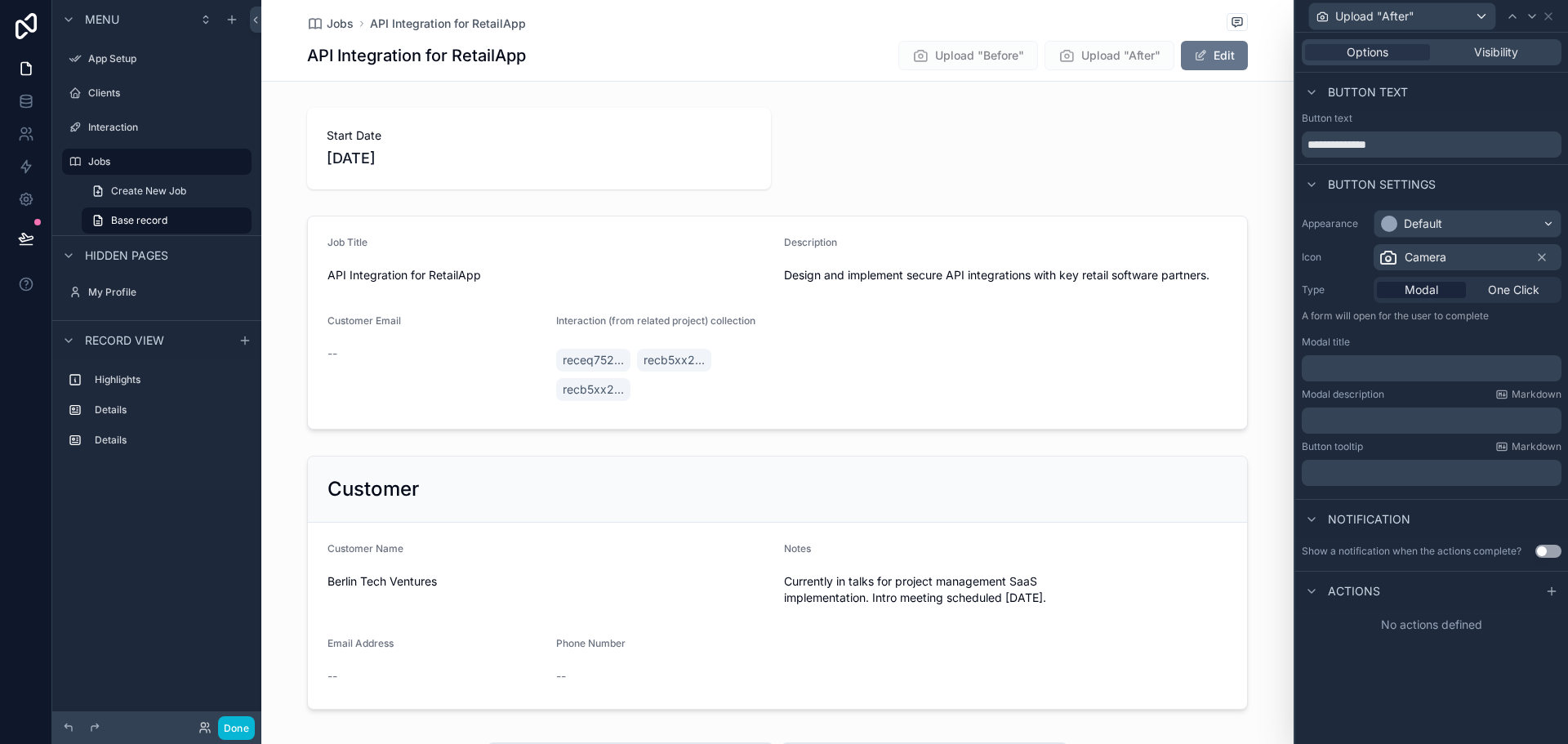
click at [1457, 257] on div "Camera" at bounding box center [1468, 257] width 188 height 26
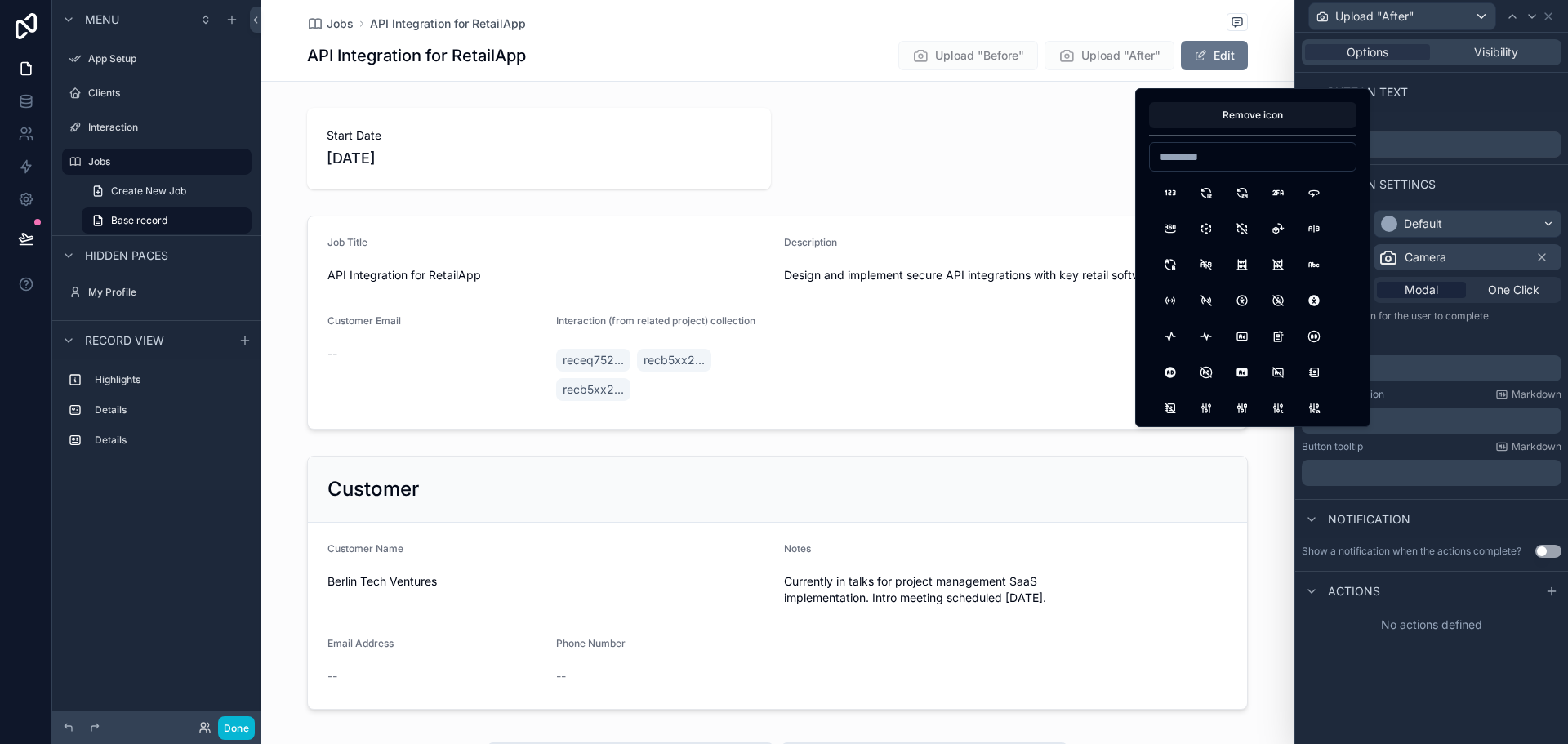
click at [1457, 257] on div "Camera" at bounding box center [1468, 257] width 188 height 26
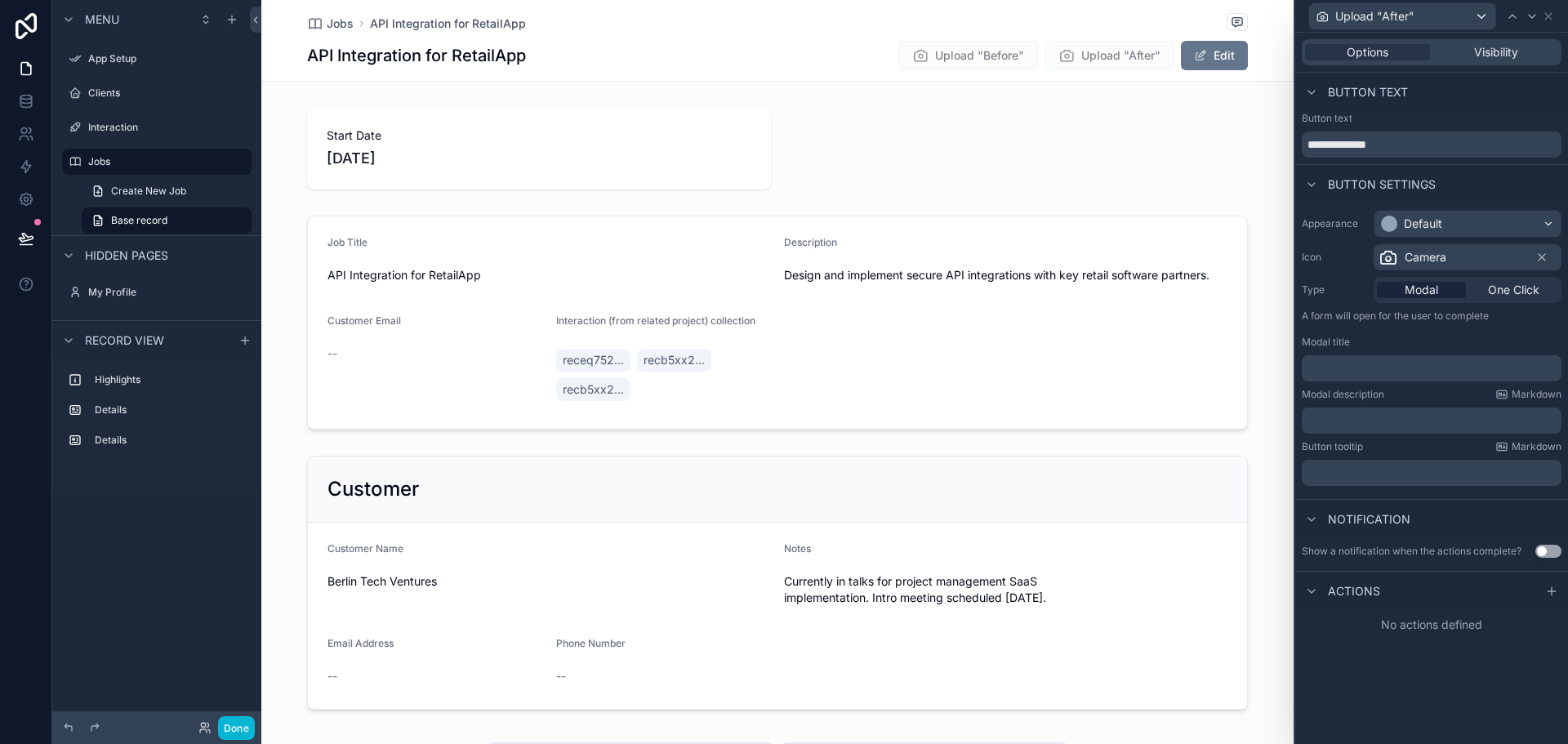
click at [1385, 363] on p "﻿" at bounding box center [1433, 368] width 250 height 16
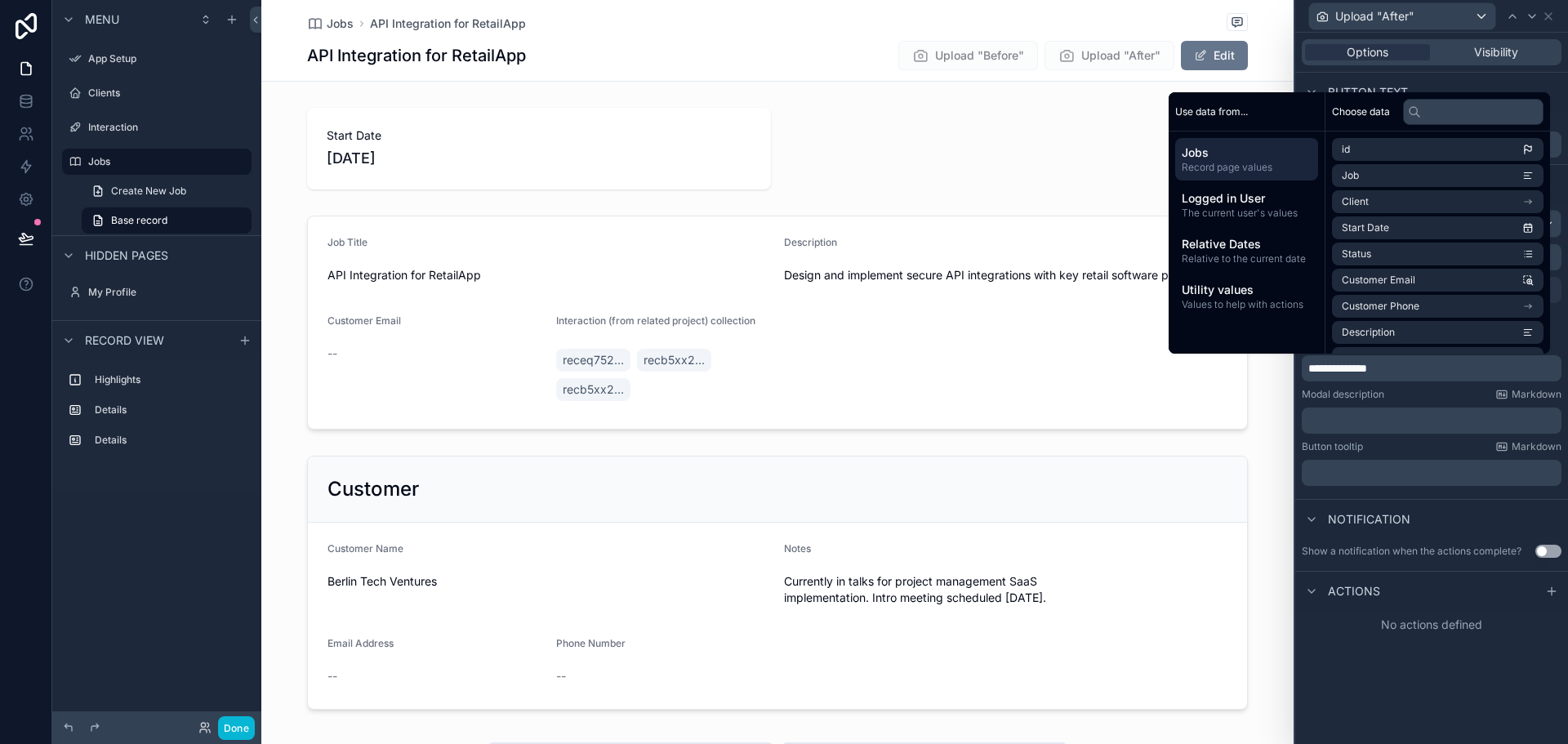
click at [1375, 417] on p "﻿" at bounding box center [1433, 421] width 250 height 16
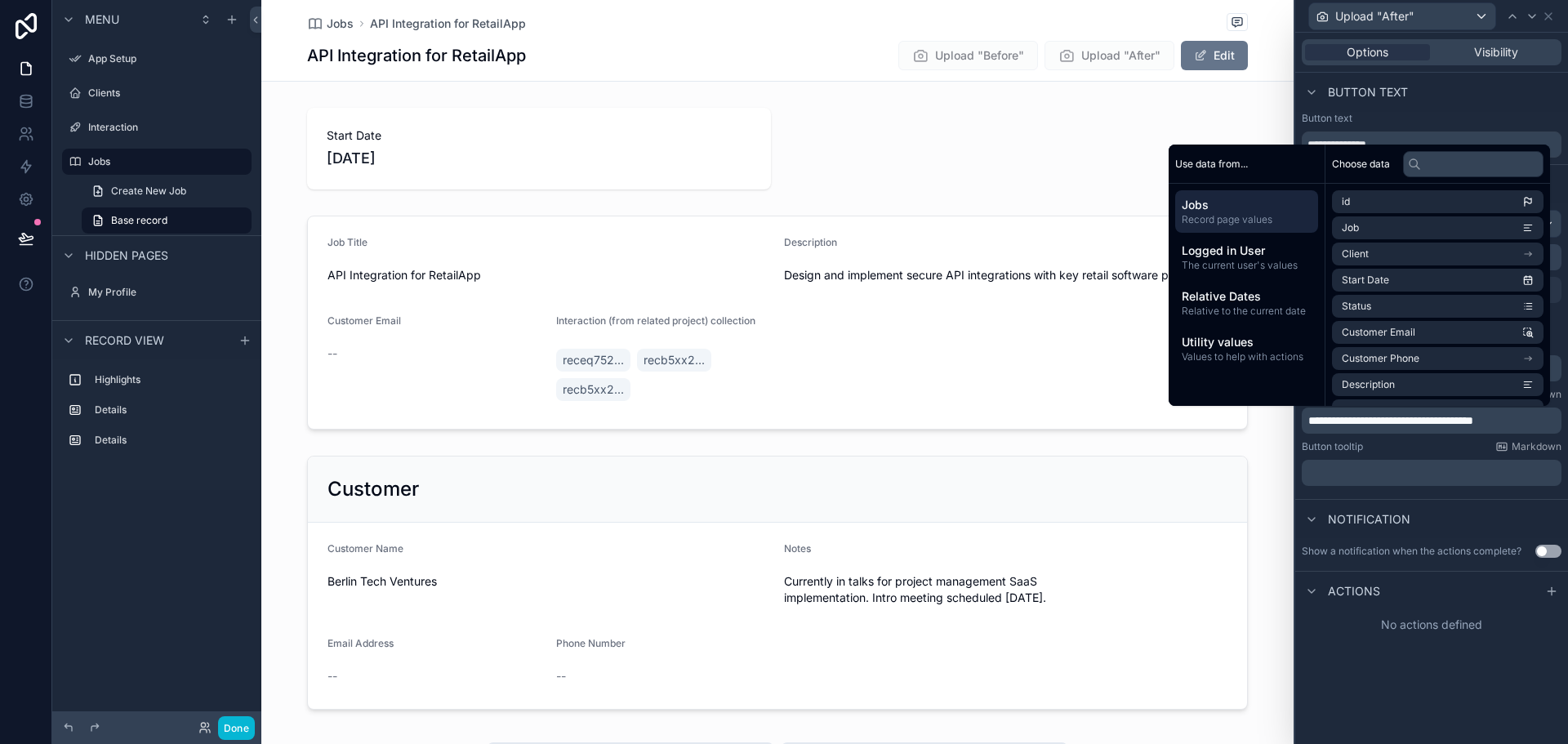
click at [1412, 500] on div "Notification" at bounding box center [1431, 519] width 273 height 39
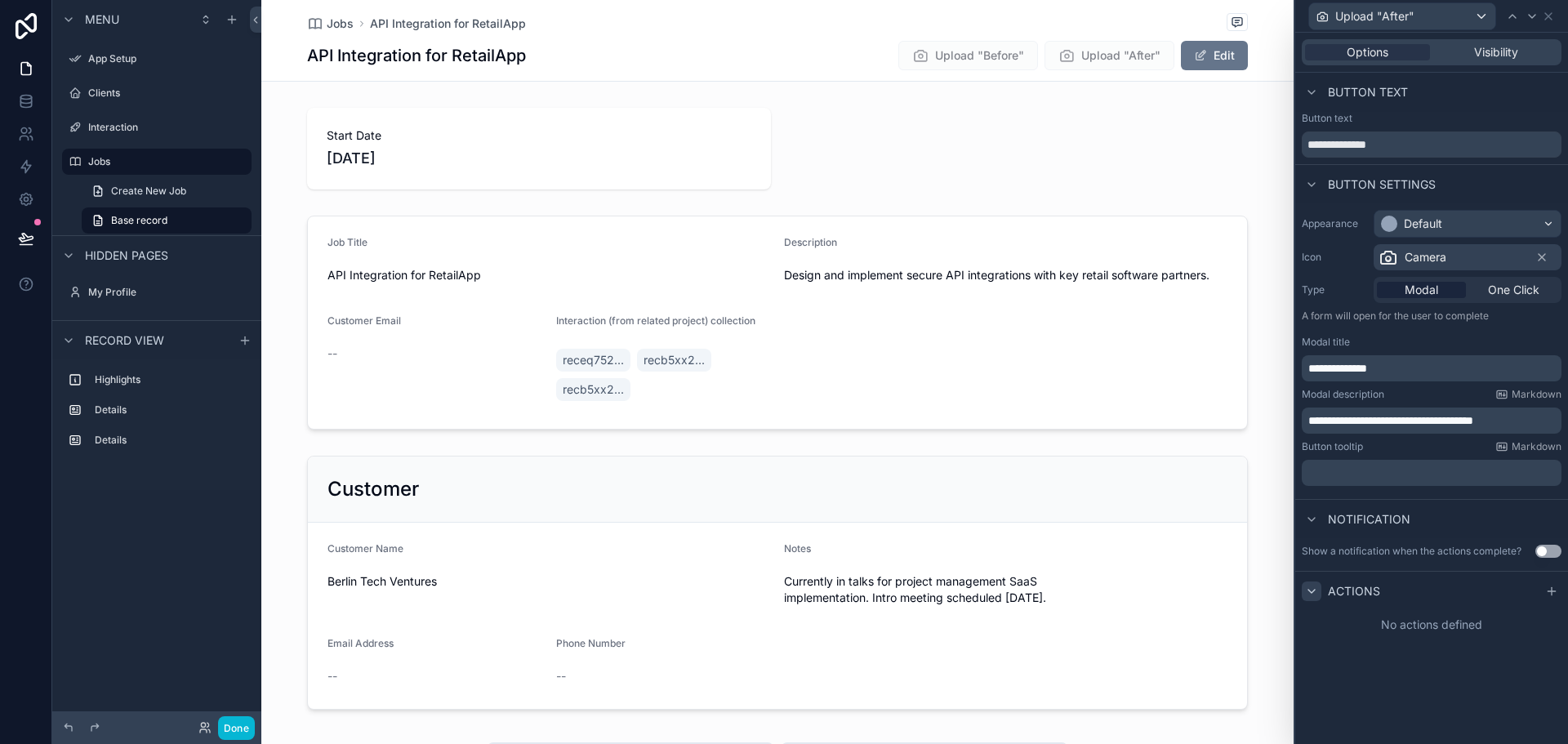
click at [1309, 595] on icon at bounding box center [1311, 591] width 13 height 13
click at [1321, 593] on div at bounding box center [1312, 592] width 20 height 20
click at [1556, 595] on icon at bounding box center [1552, 591] width 13 height 13
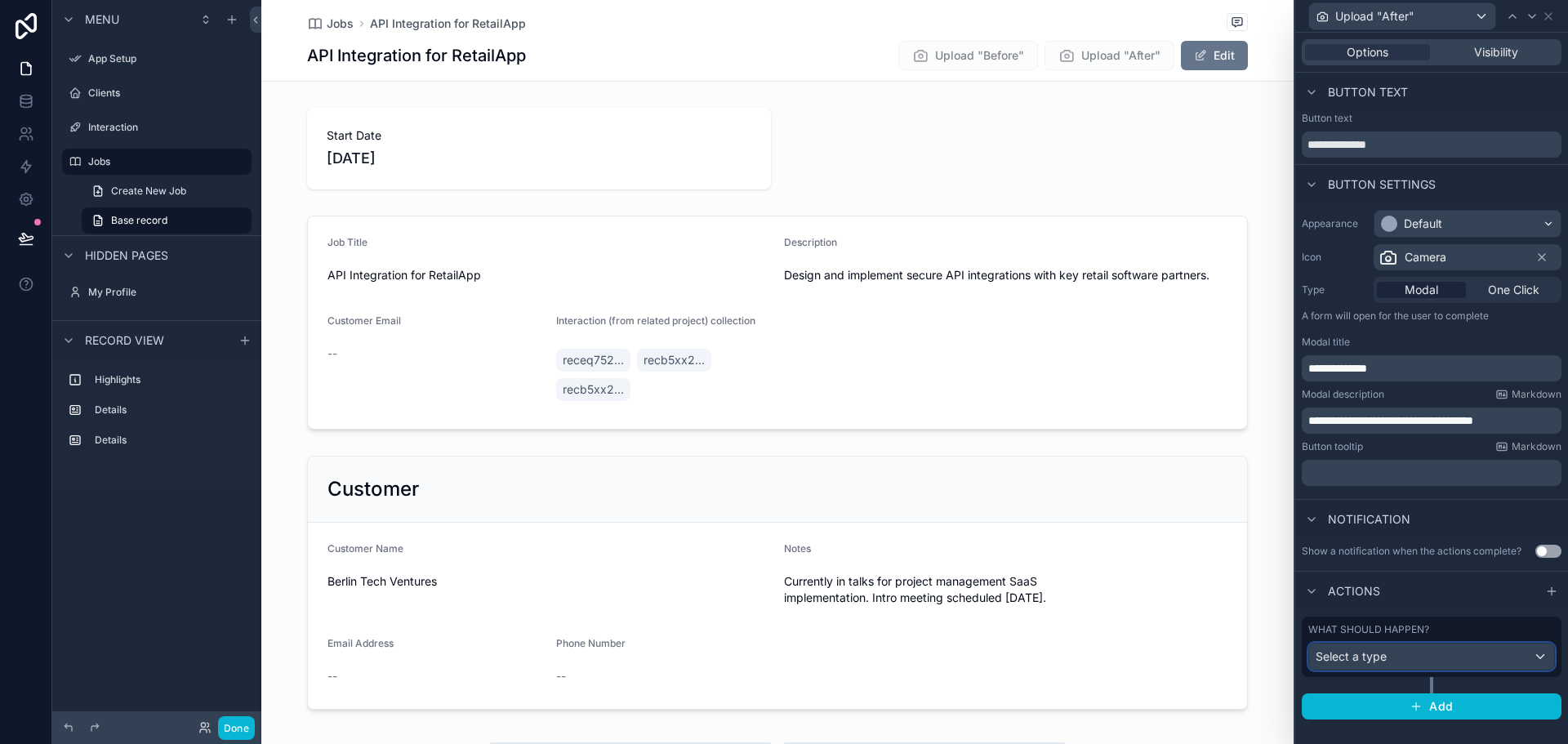
click at [1503, 656] on div "Select a type" at bounding box center [1432, 656] width 245 height 26
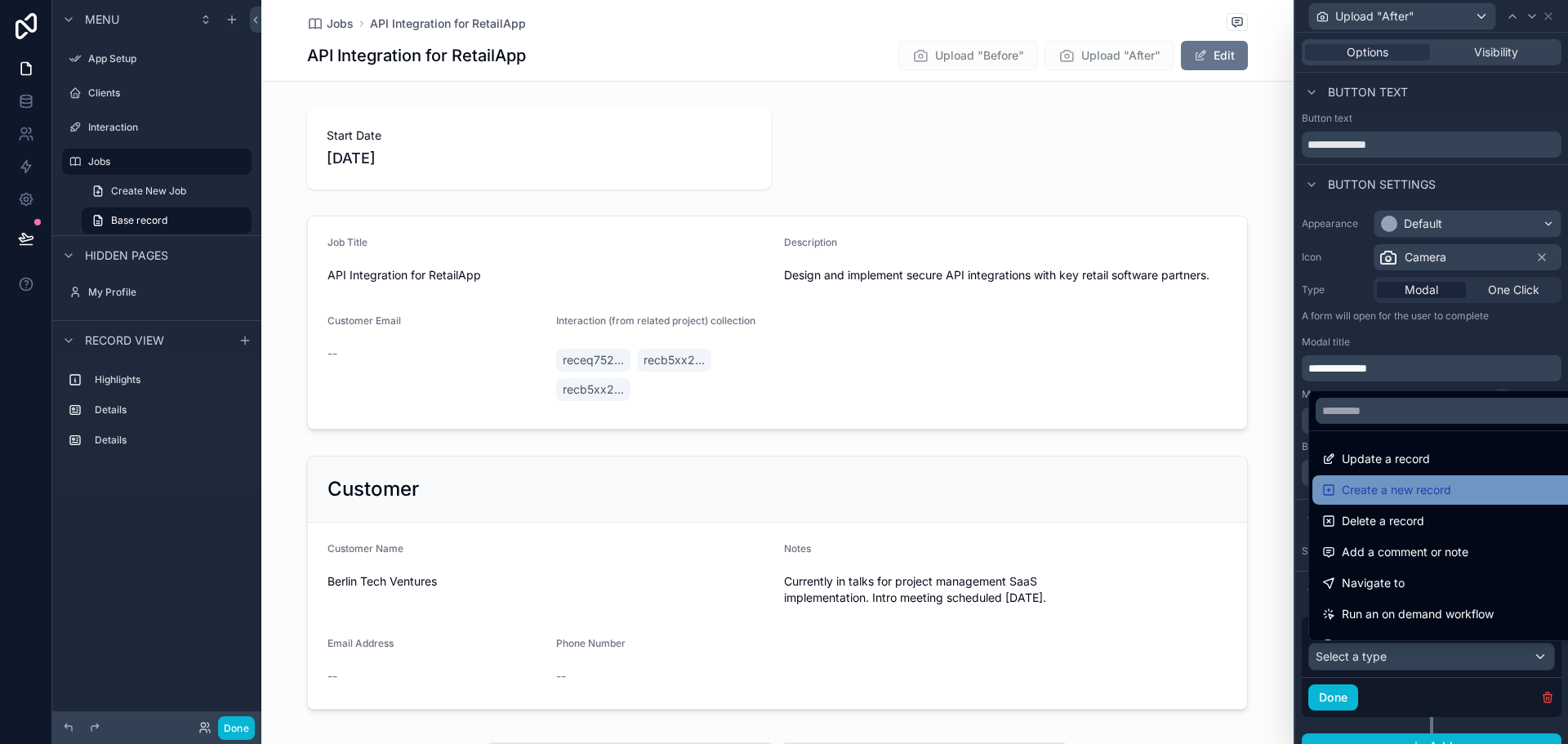
click at [1401, 492] on span "Create a new record" at bounding box center [1396, 491] width 109 height 20
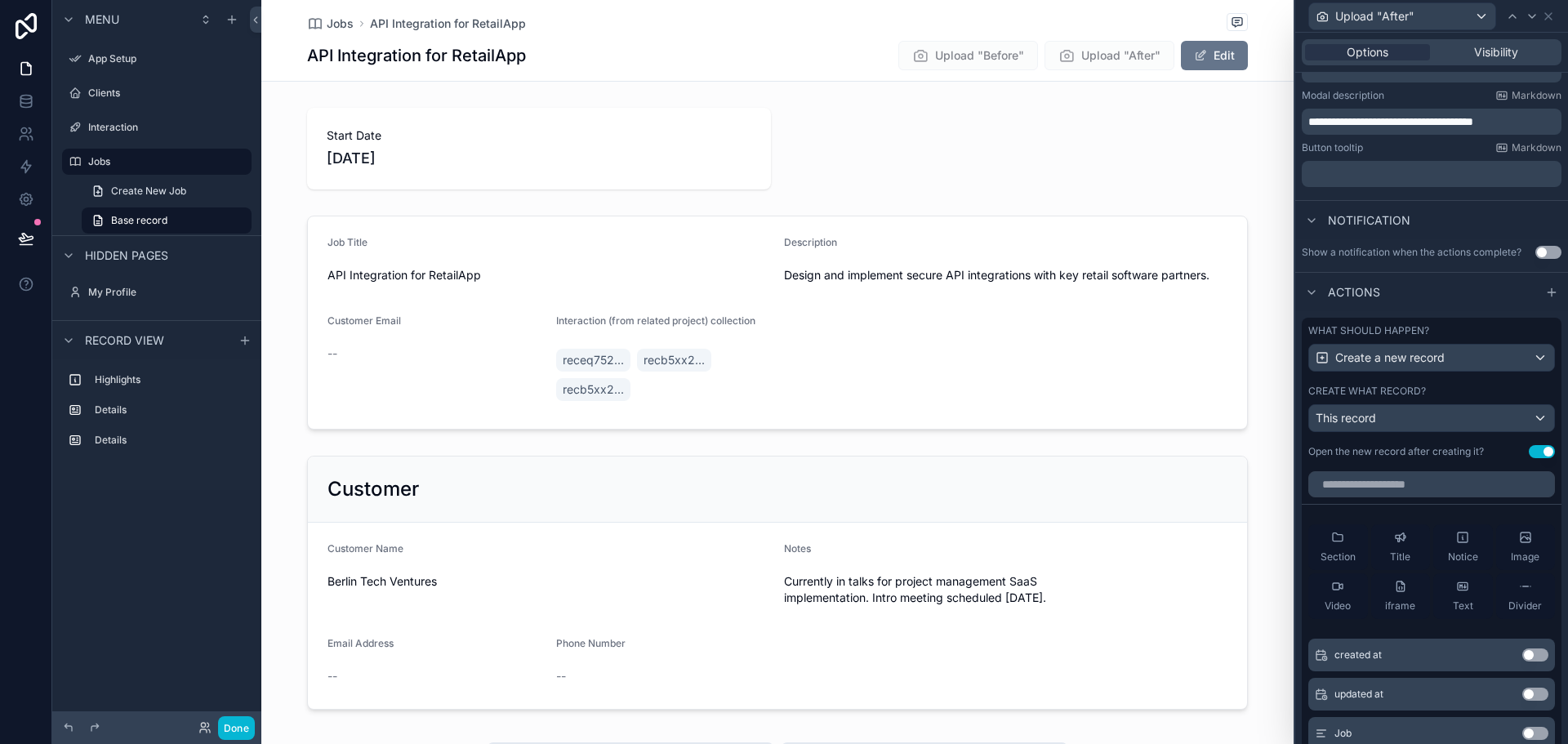
scroll to position [327, 0]
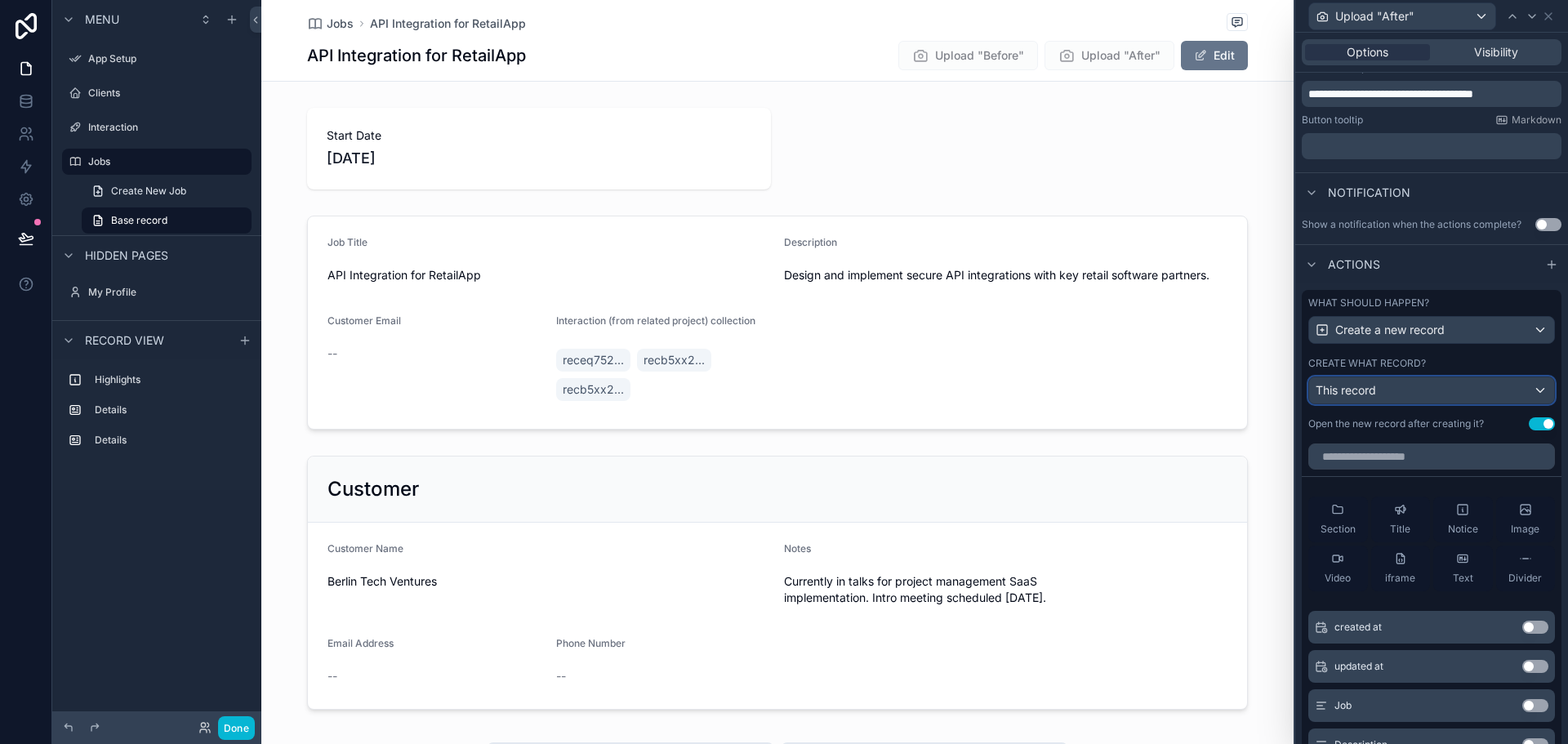
click at [1501, 392] on div "This record" at bounding box center [1432, 390] width 245 height 26
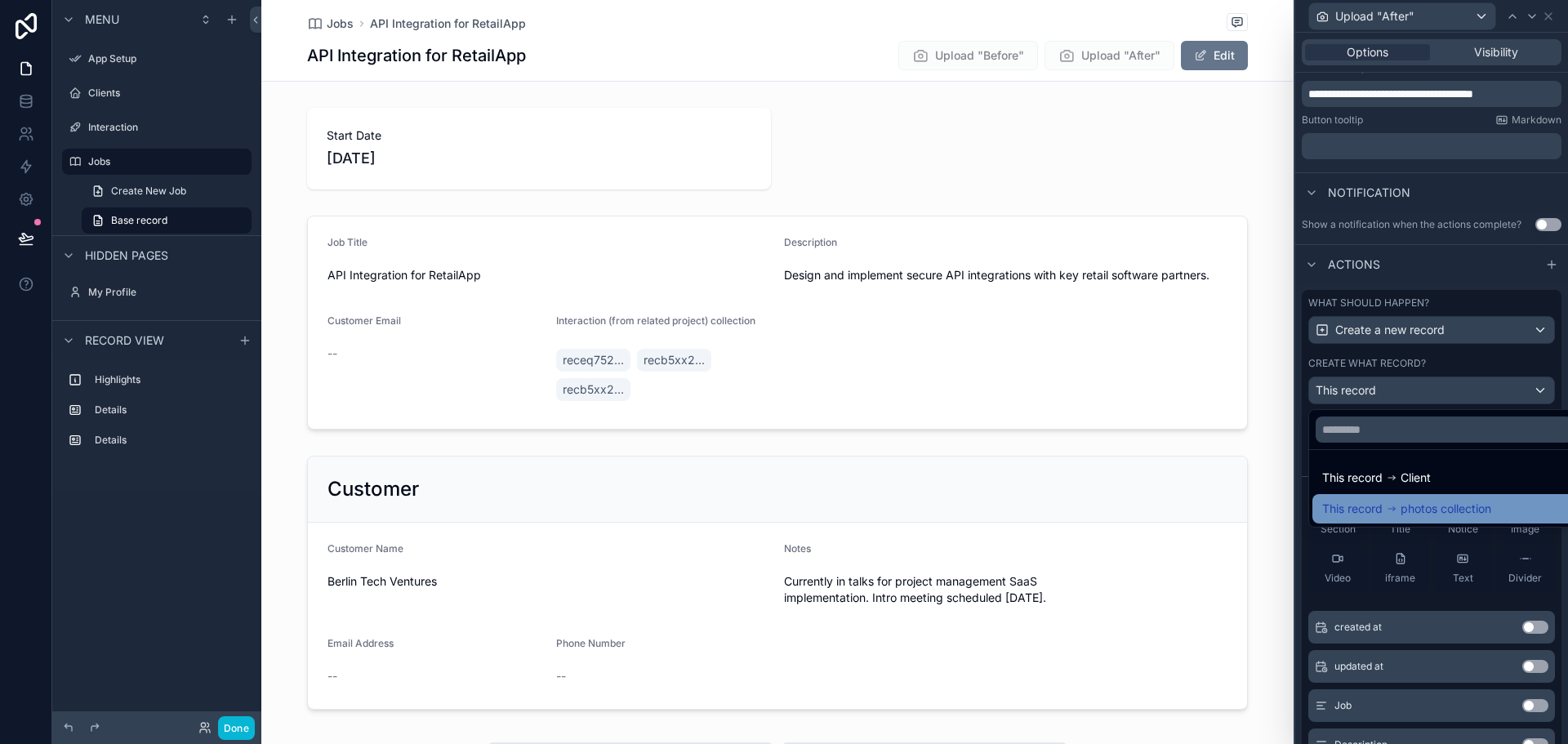
click at [1425, 504] on span "photos collection" at bounding box center [1445, 509] width 90 height 20
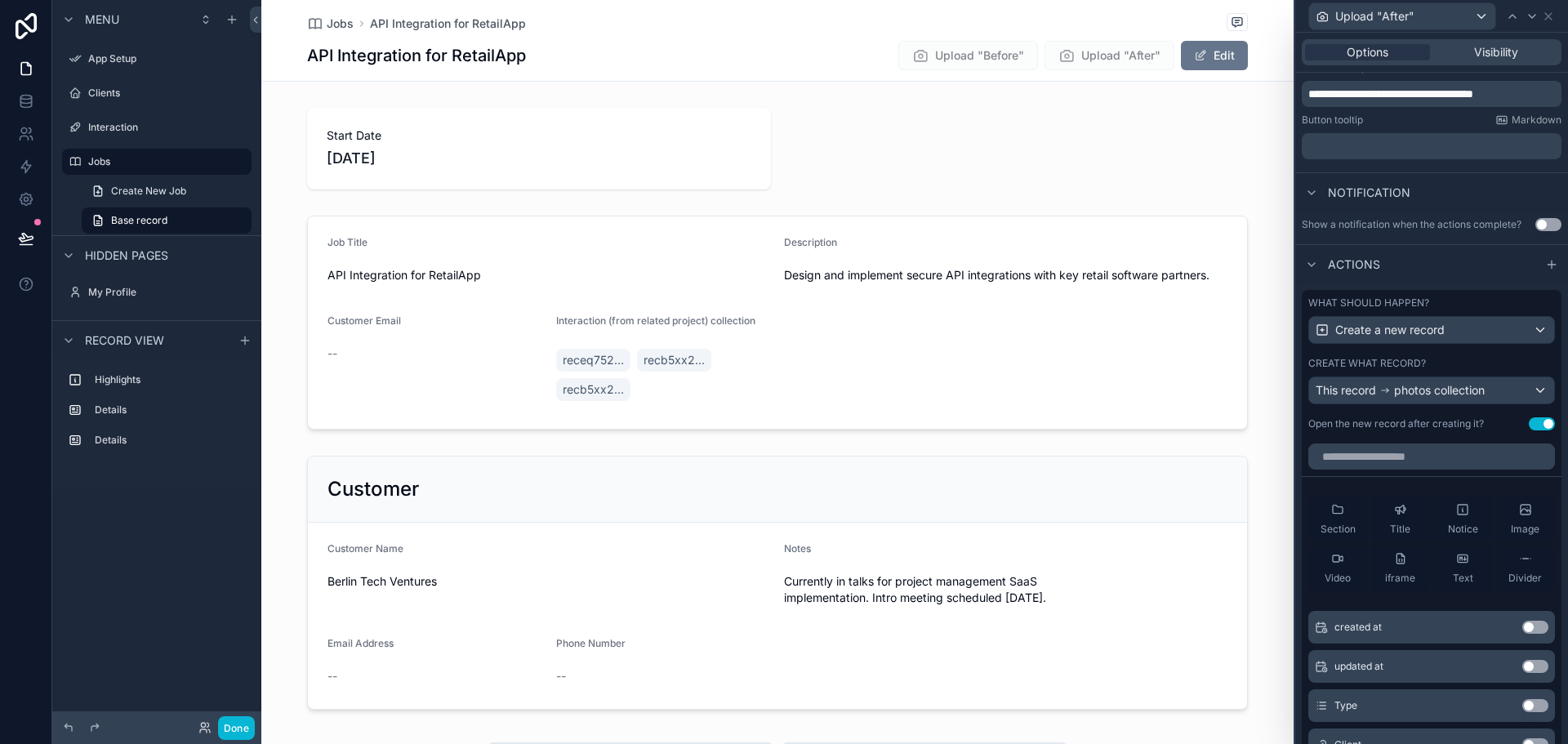
click at [1533, 422] on button "Use setting" at bounding box center [1541, 423] width 26 height 13
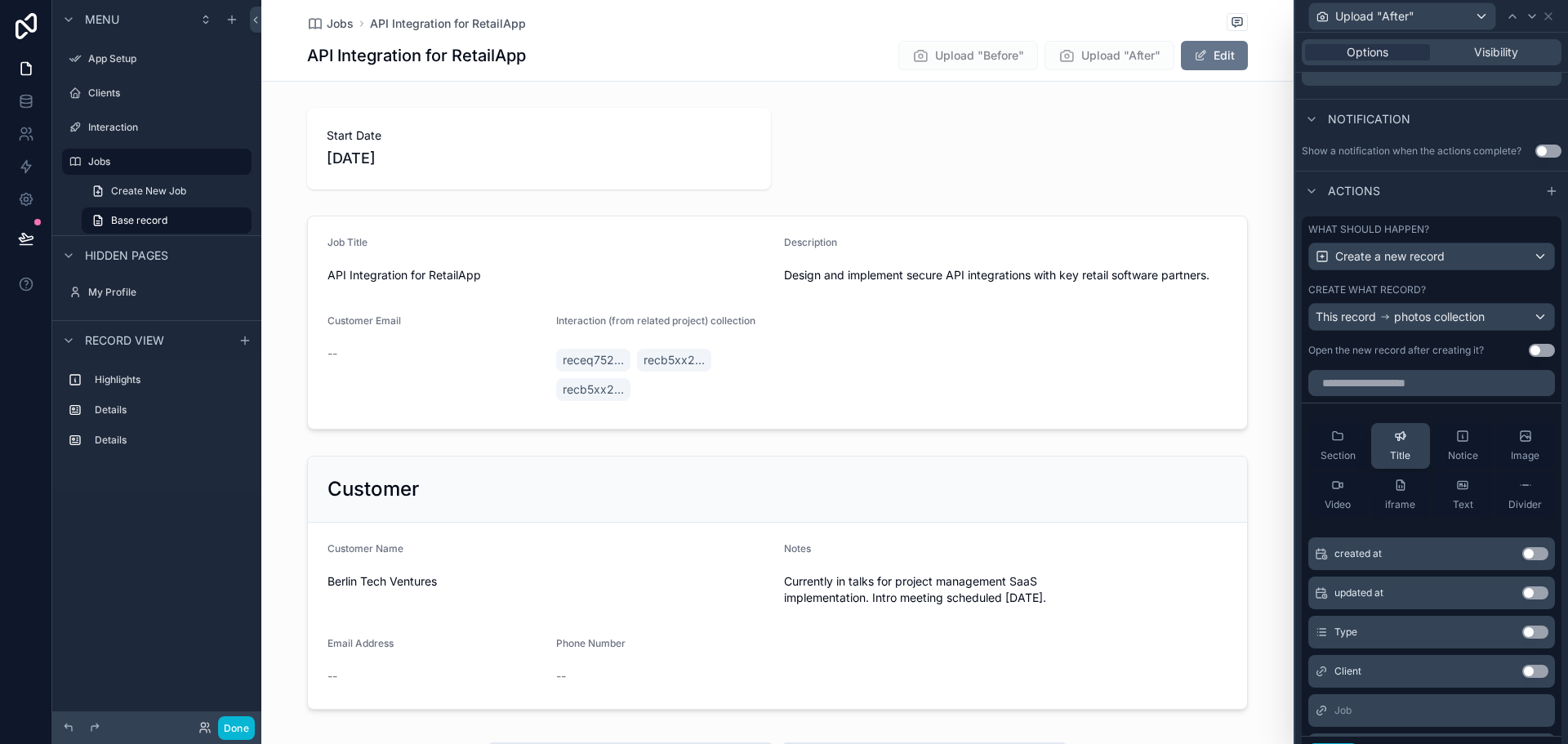
scroll to position [408, 0]
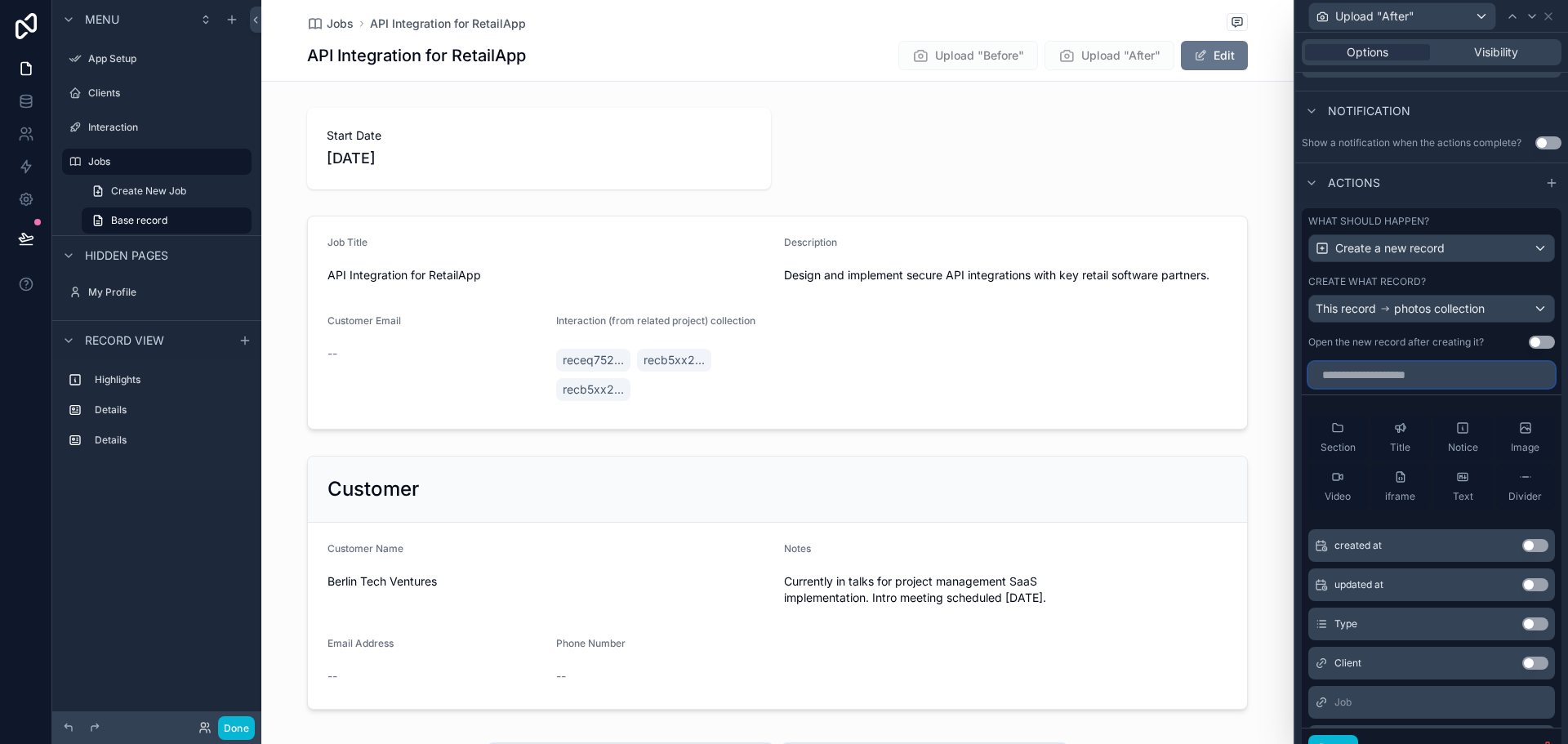
click at [1415, 381] on input "text" at bounding box center [1432, 374] width 247 height 26
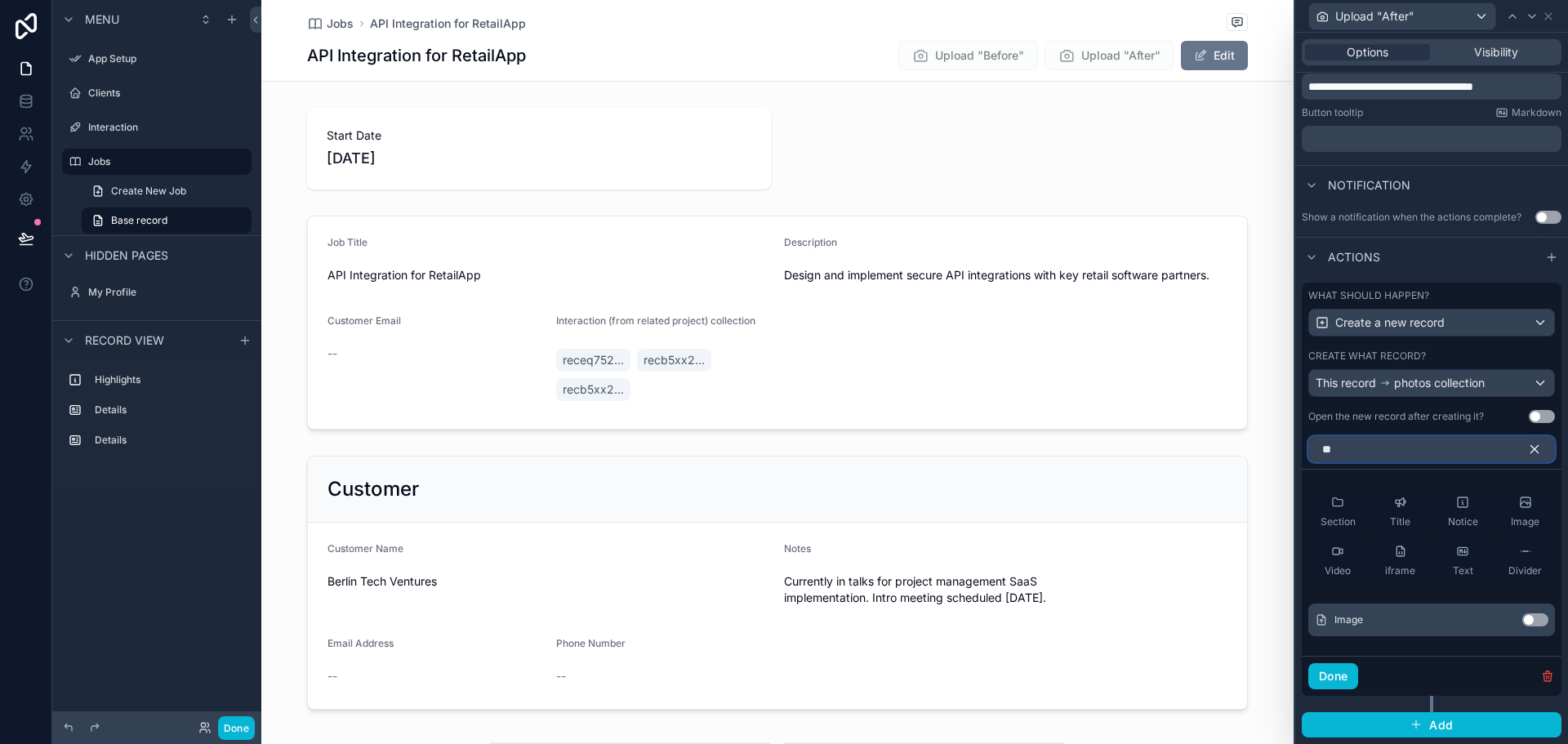
scroll to position [334, 0]
type input "****"
click at [1522, 619] on button "Use setting" at bounding box center [1535, 620] width 26 height 13
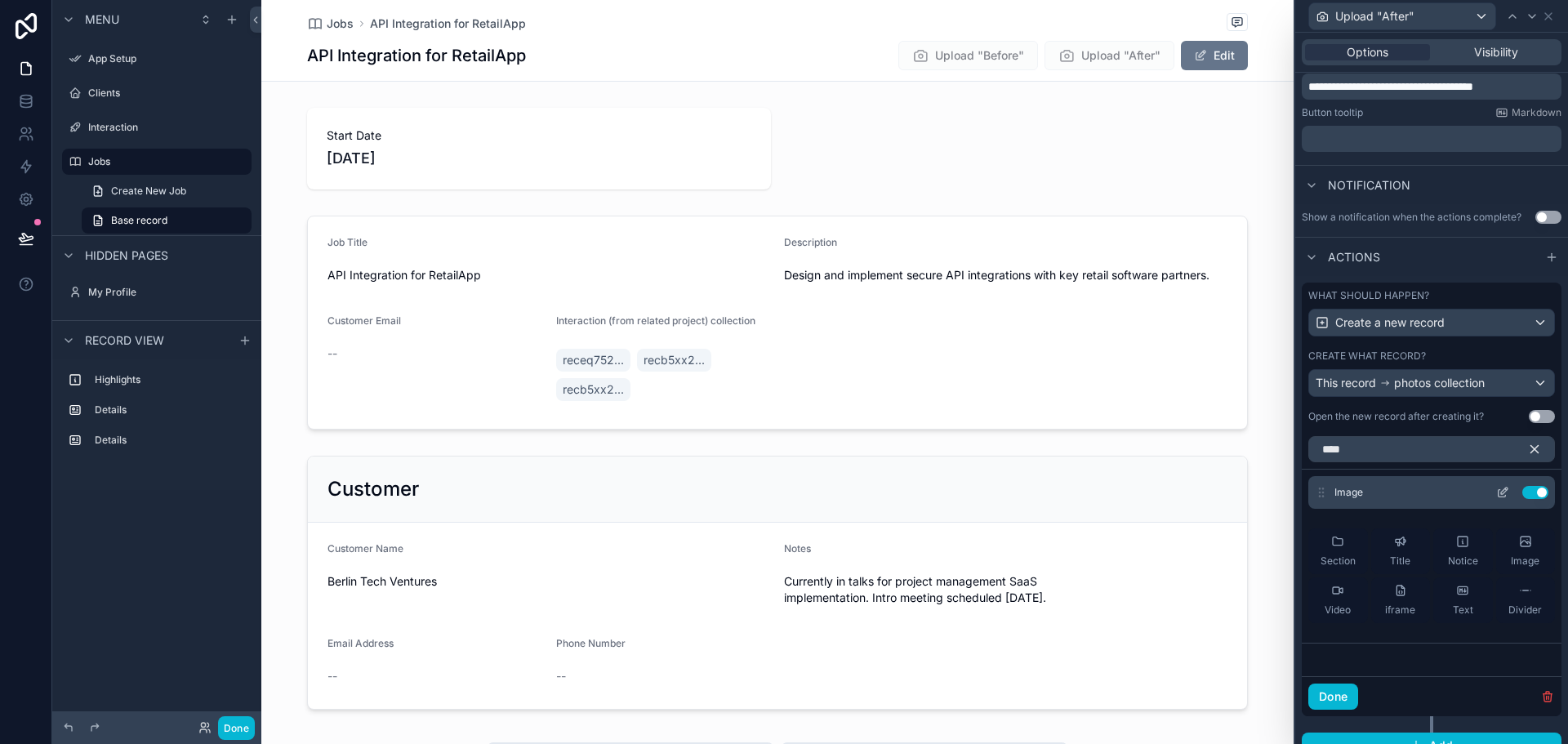
click at [1496, 493] on icon at bounding box center [1503, 492] width 13 height 13
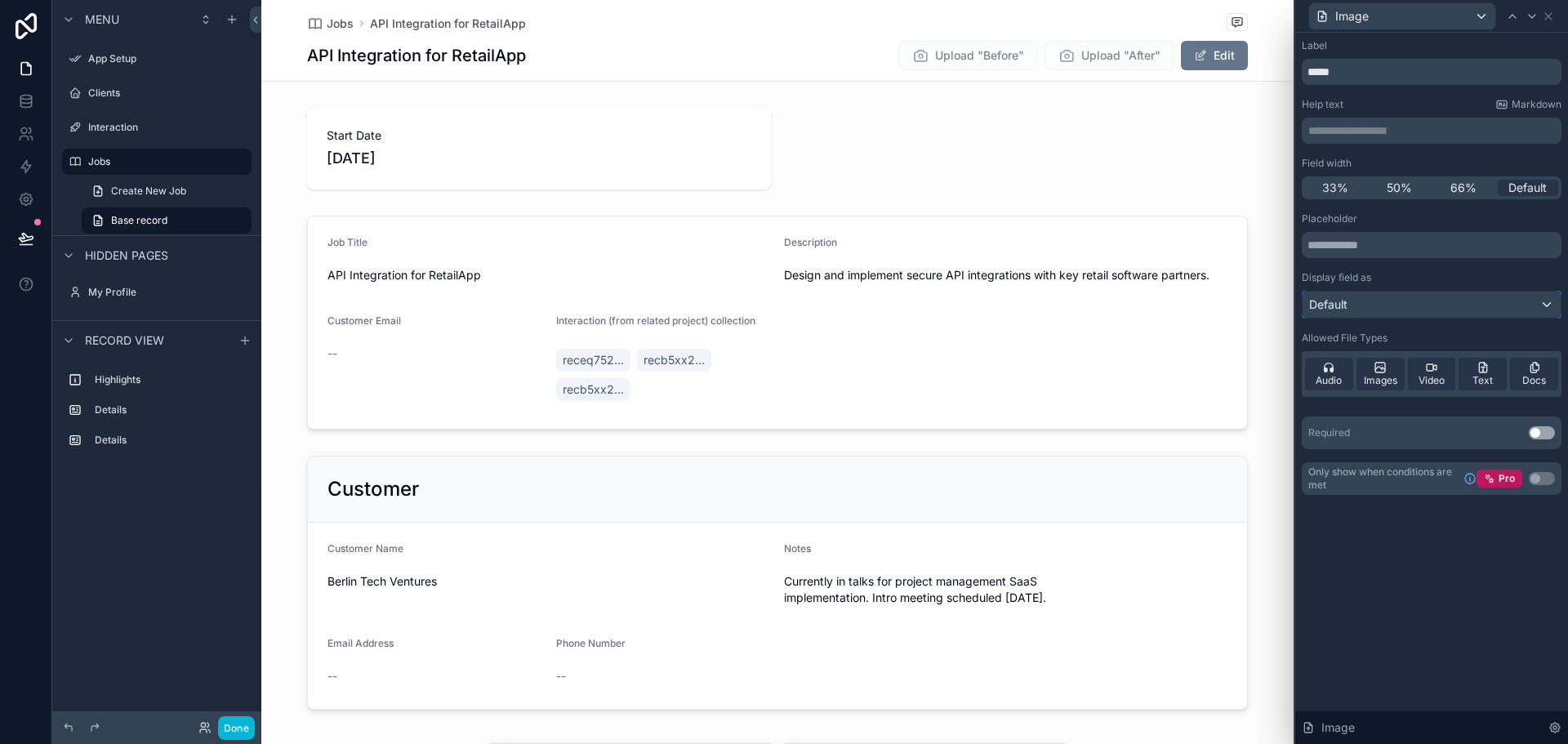
click at [1421, 316] on div "Default" at bounding box center [1432, 304] width 258 height 26
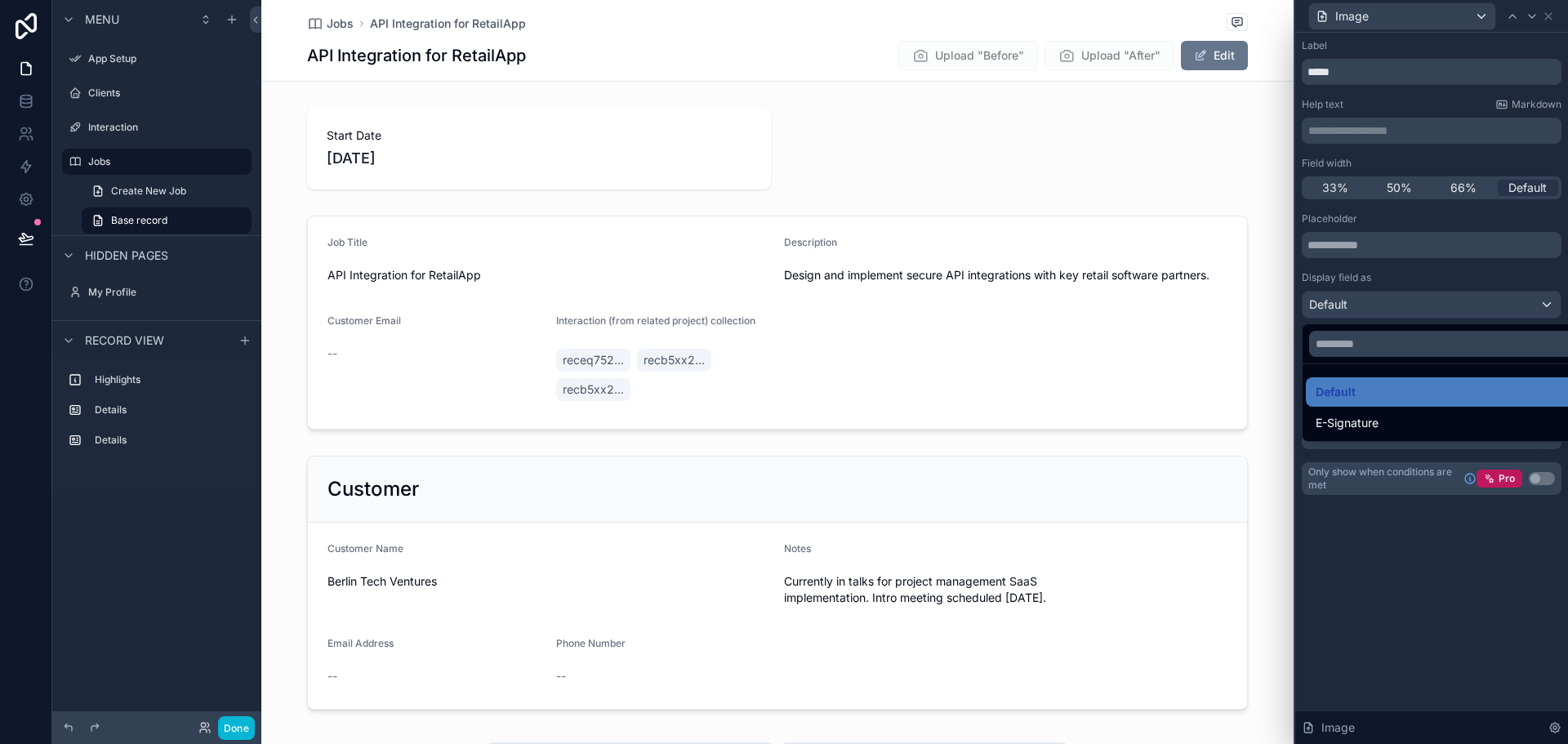
click at [1424, 314] on div at bounding box center [1431, 372] width 273 height 744
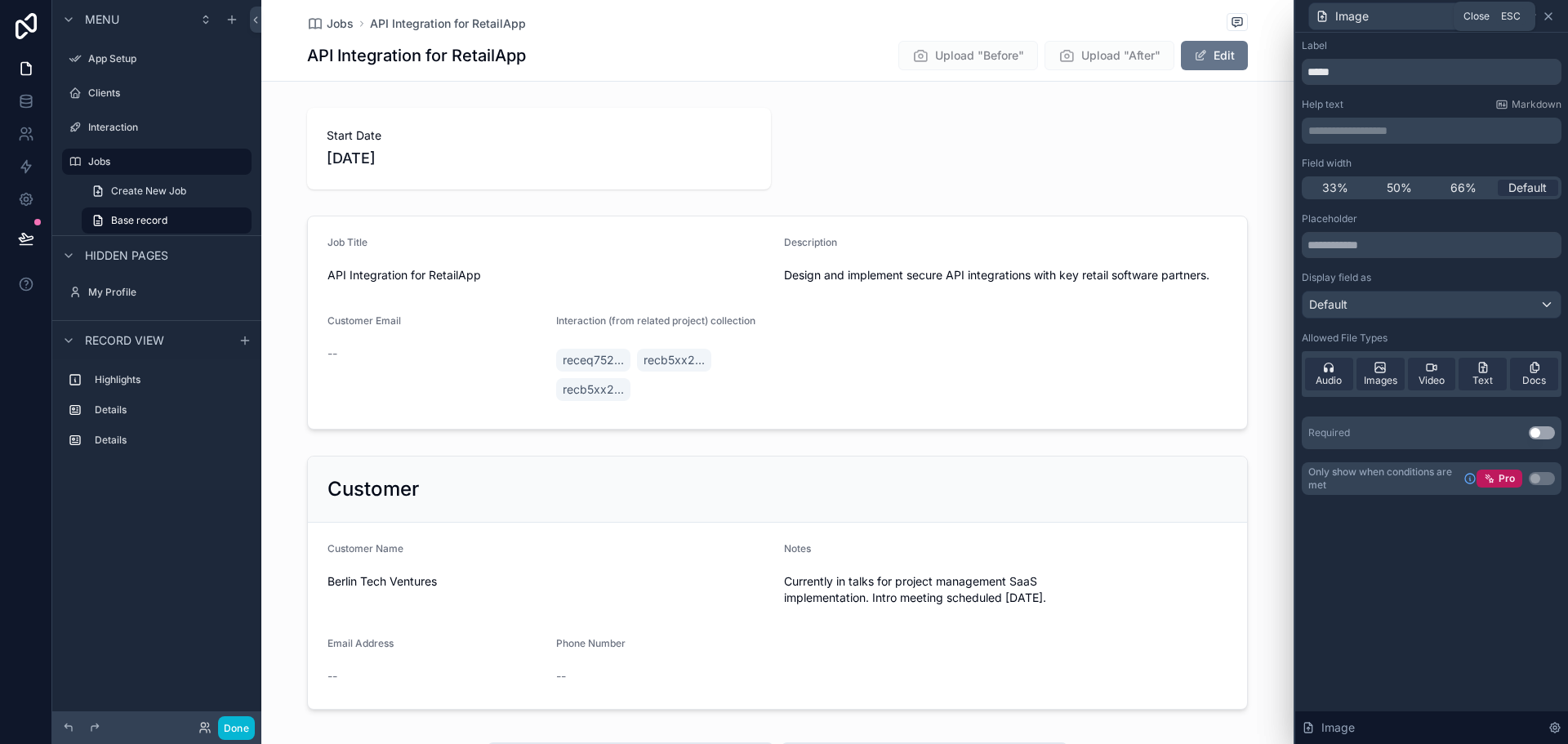
click at [1547, 16] on icon at bounding box center [1548, 16] width 6 height 6
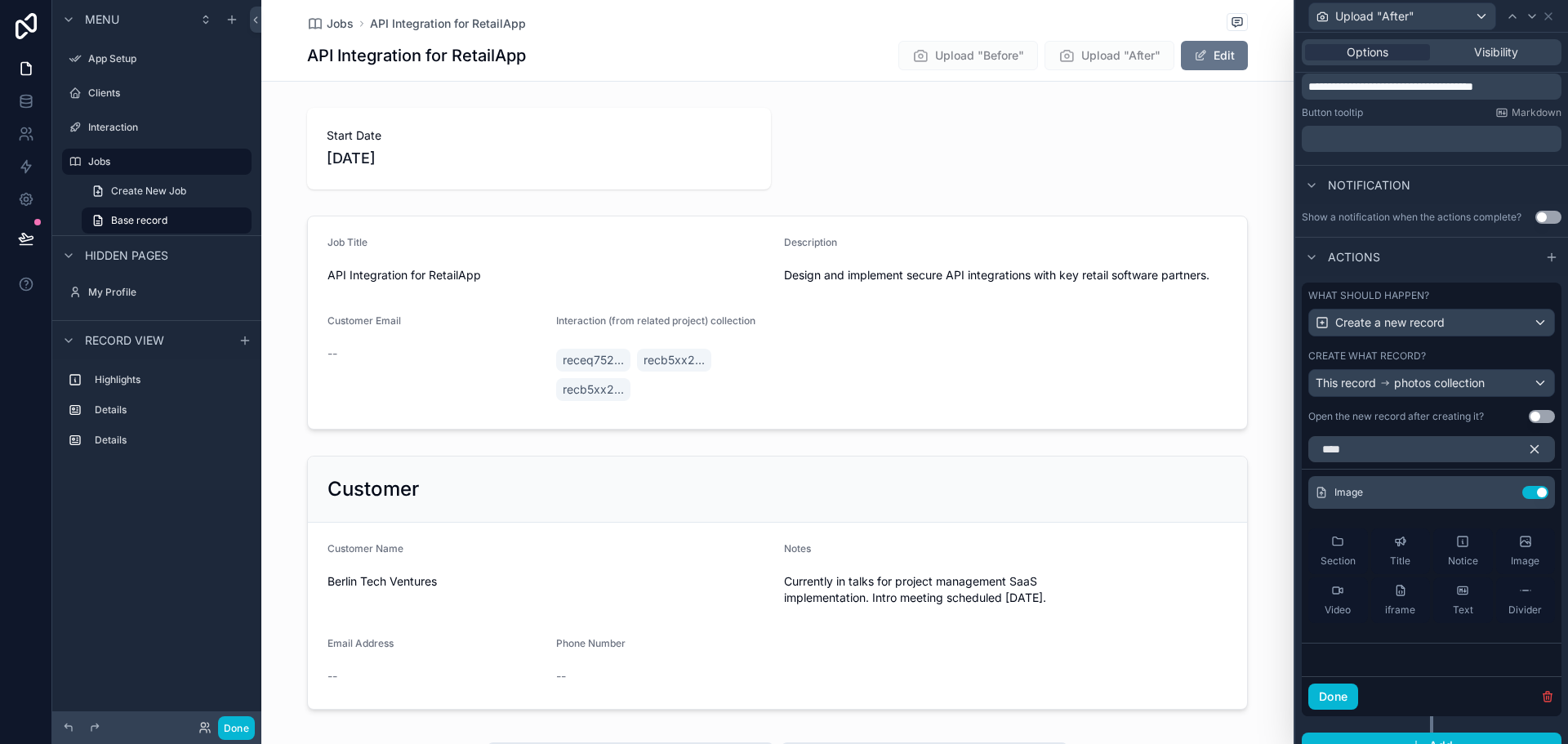
click at [1528, 449] on icon "button" at bounding box center [1535, 449] width 14 height 14
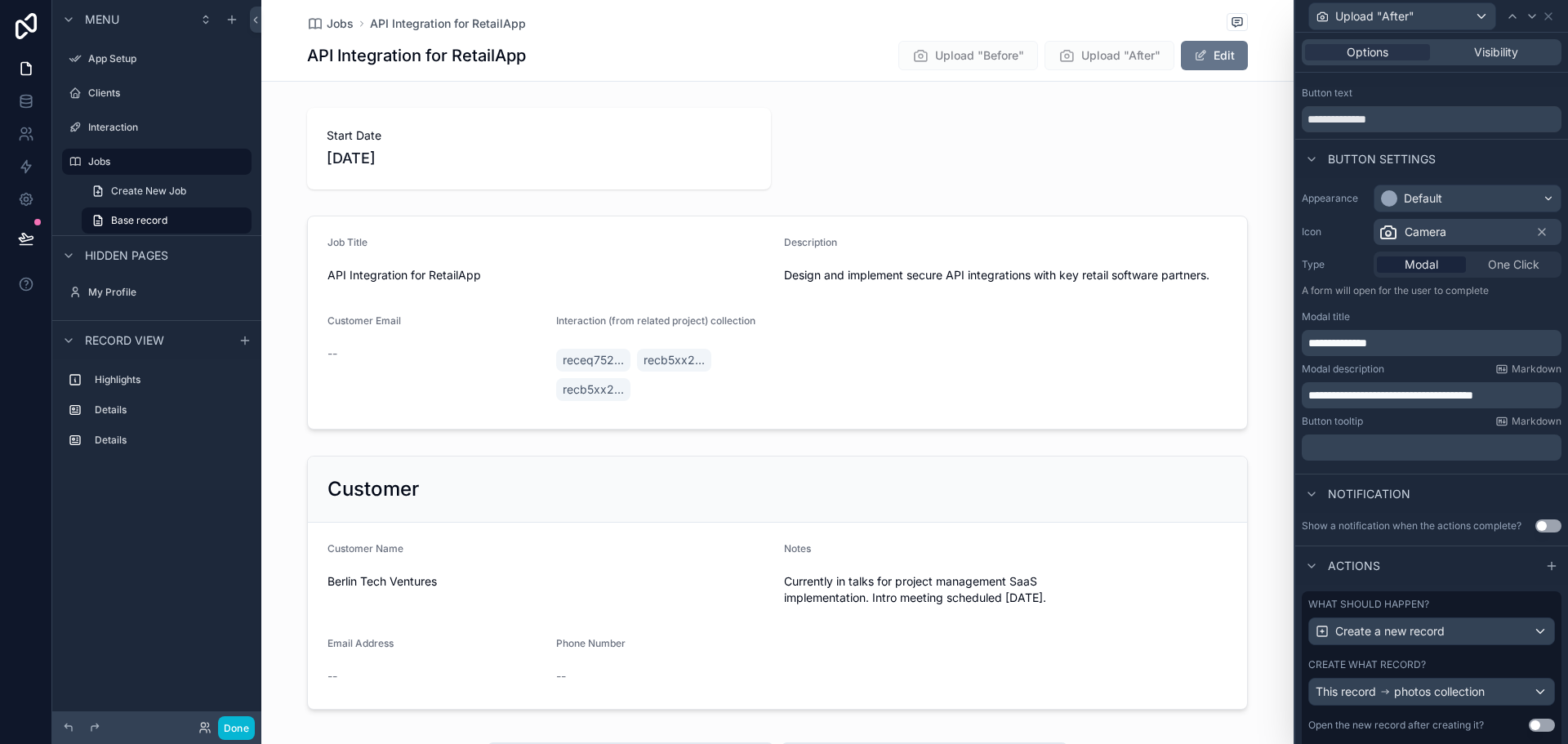
scroll to position [0, 0]
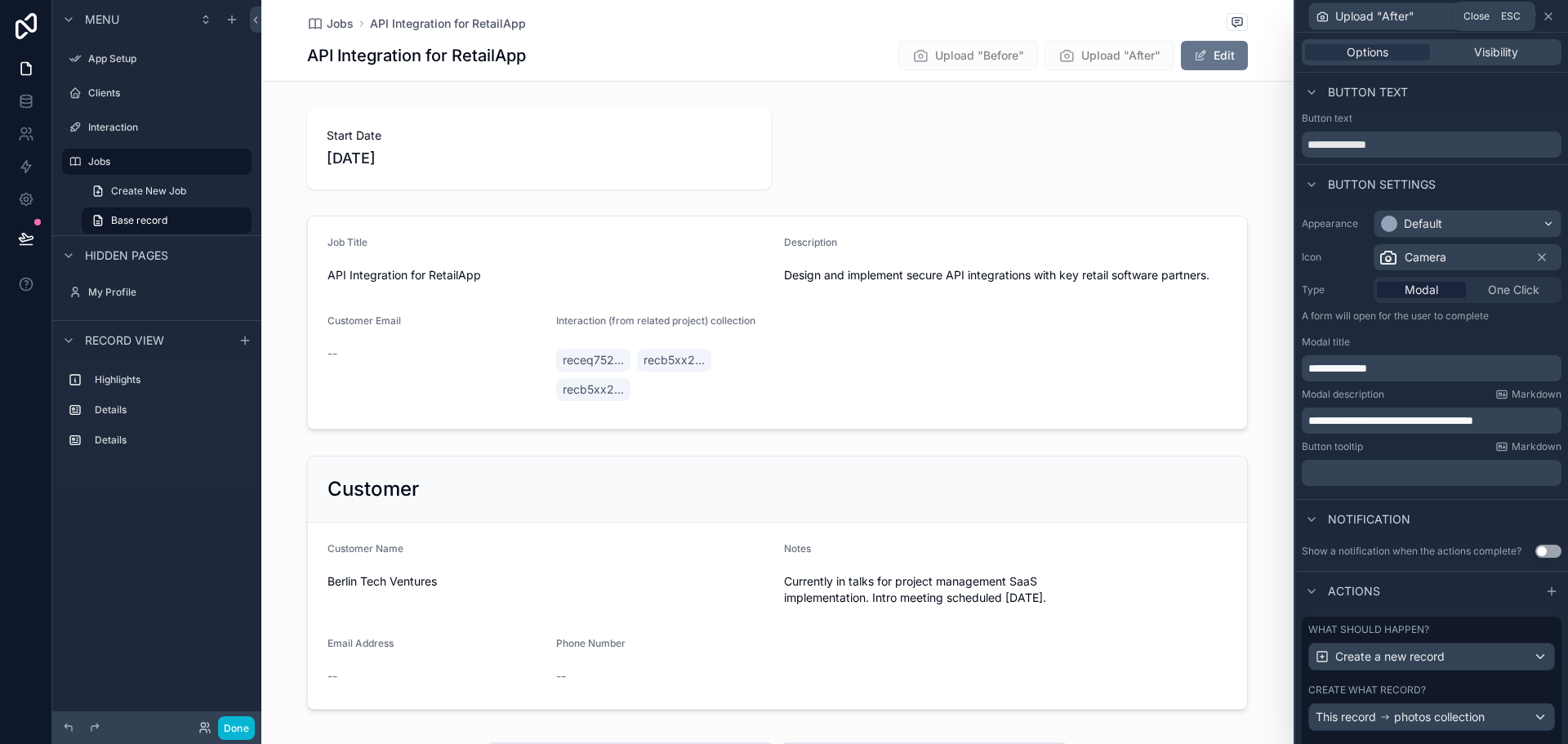
click at [1550, 18] on icon at bounding box center [1548, 16] width 6 height 6
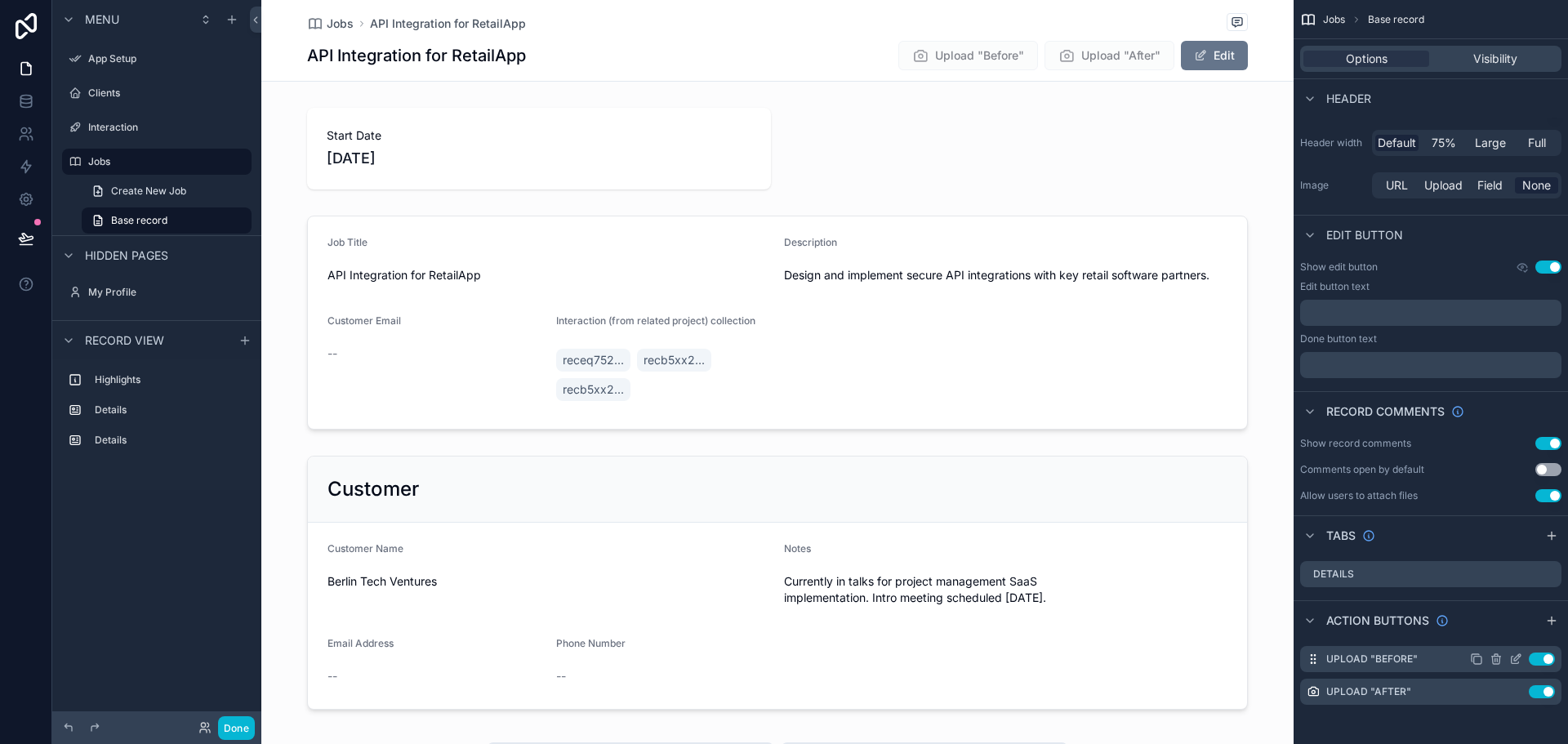
click at [1512, 659] on icon "scrollable content" at bounding box center [1515, 661] width 7 height 7
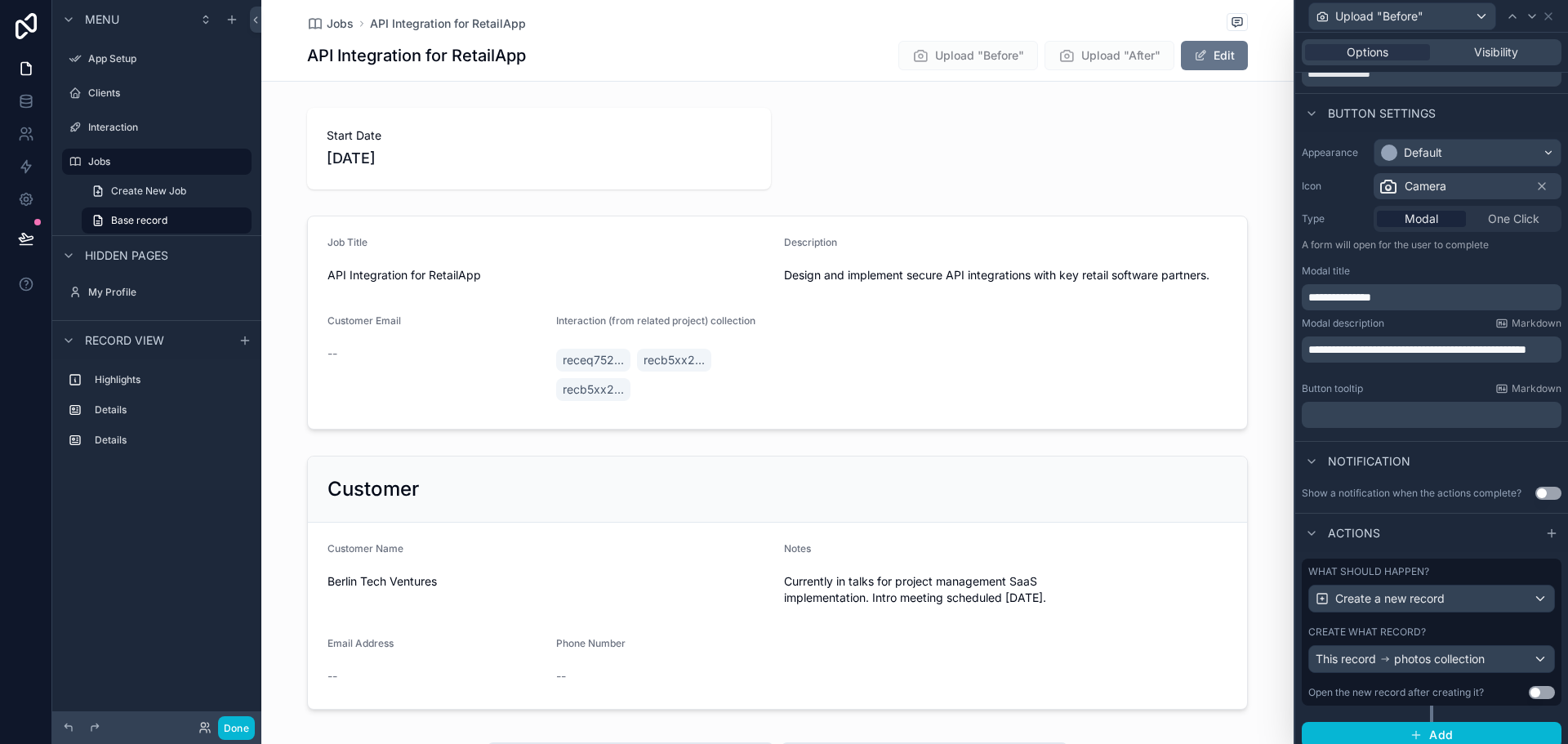
scroll to position [81, 0]
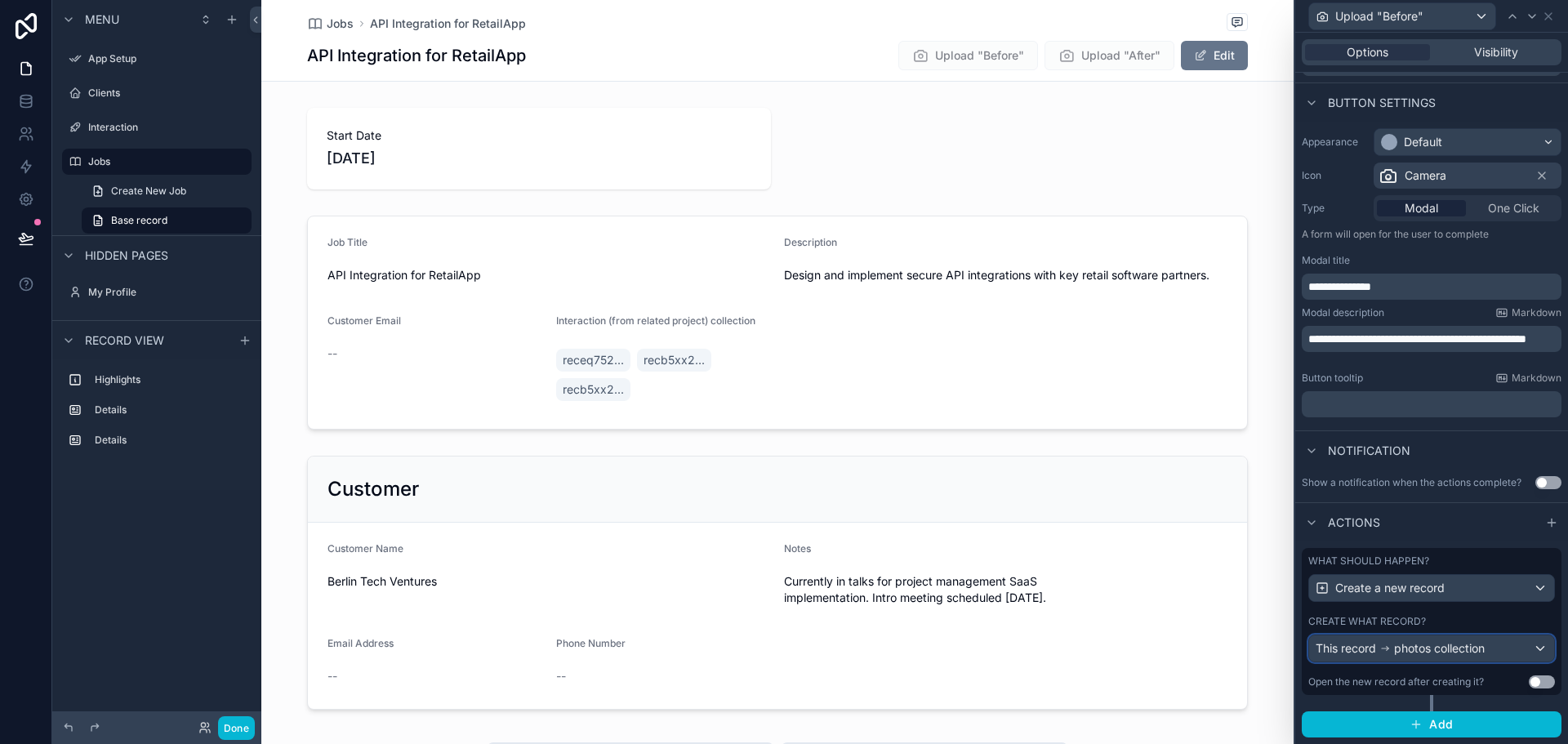
click at [1525, 650] on div "This record photos collection" at bounding box center [1432, 648] width 245 height 26
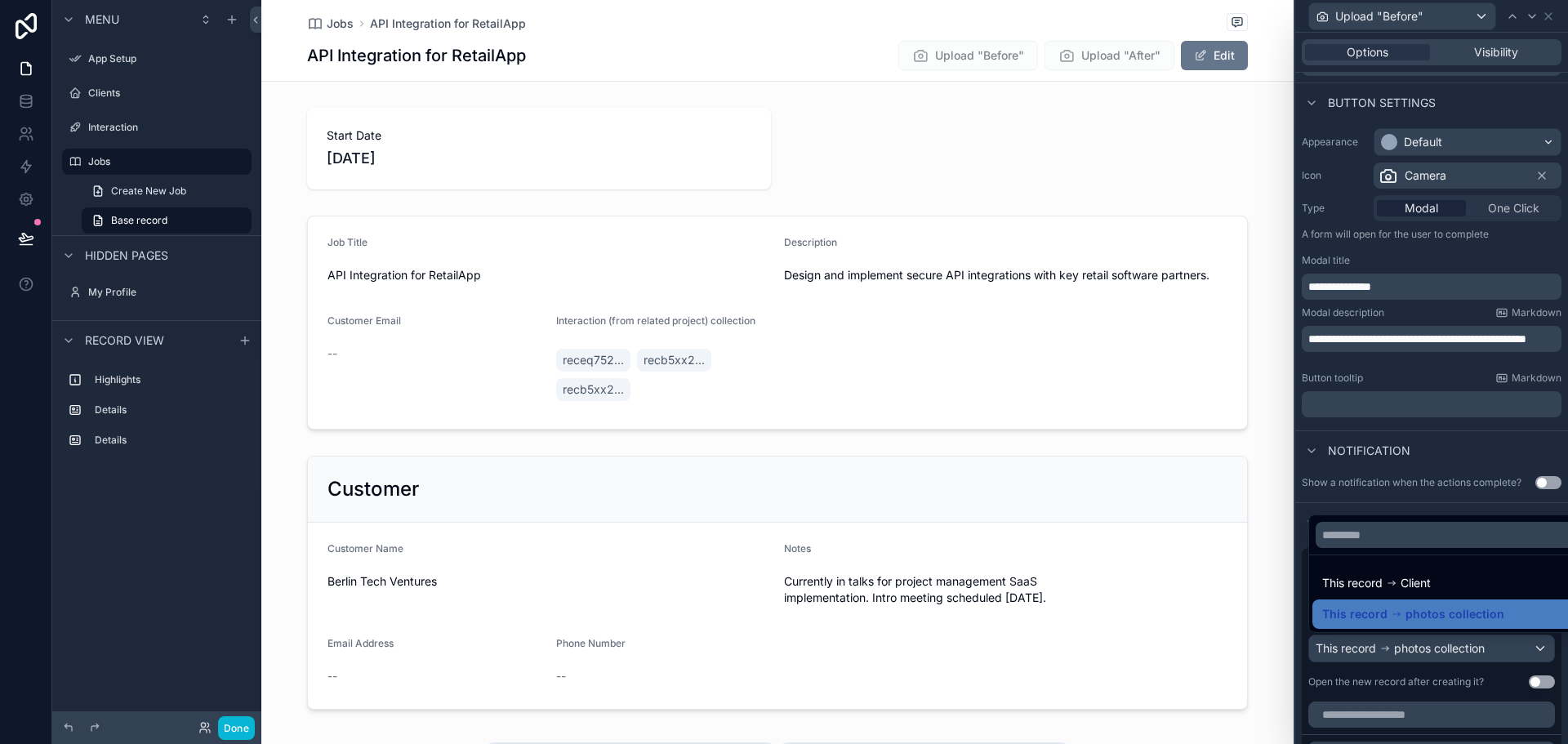
click at [1436, 609] on span "photos collection" at bounding box center [1455, 614] width 98 height 20
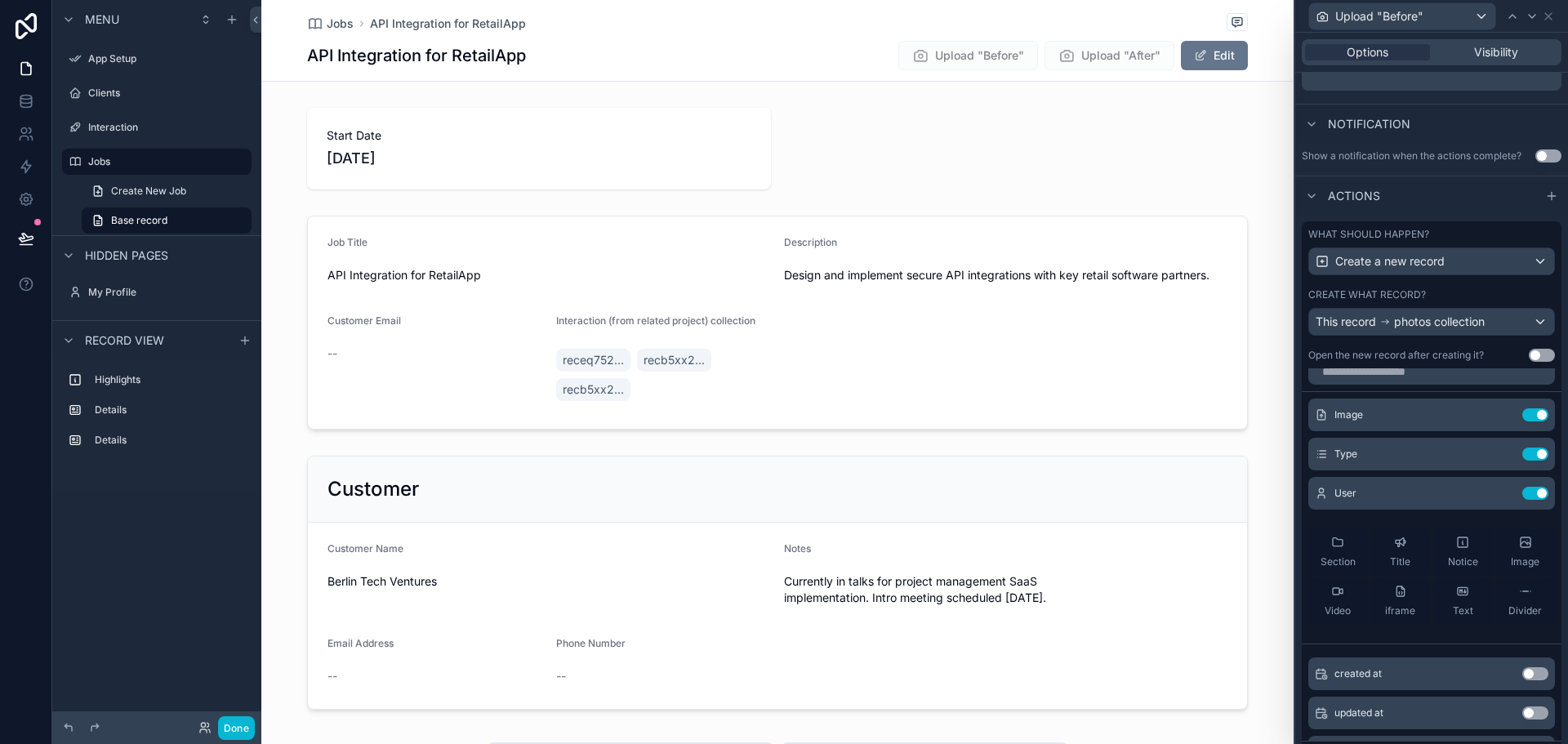
scroll to position [0, 0]
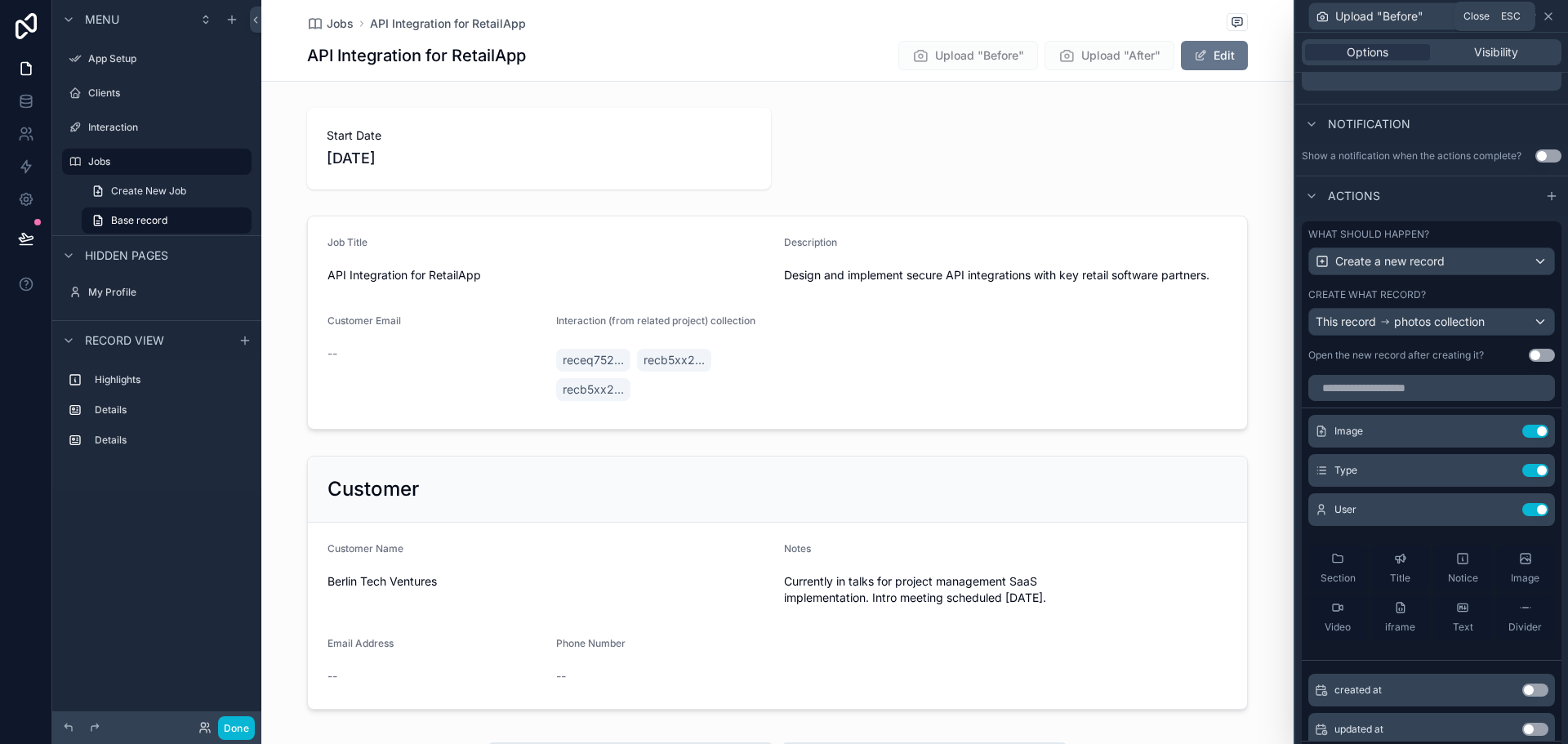
click at [1547, 12] on icon at bounding box center [1548, 16] width 13 height 13
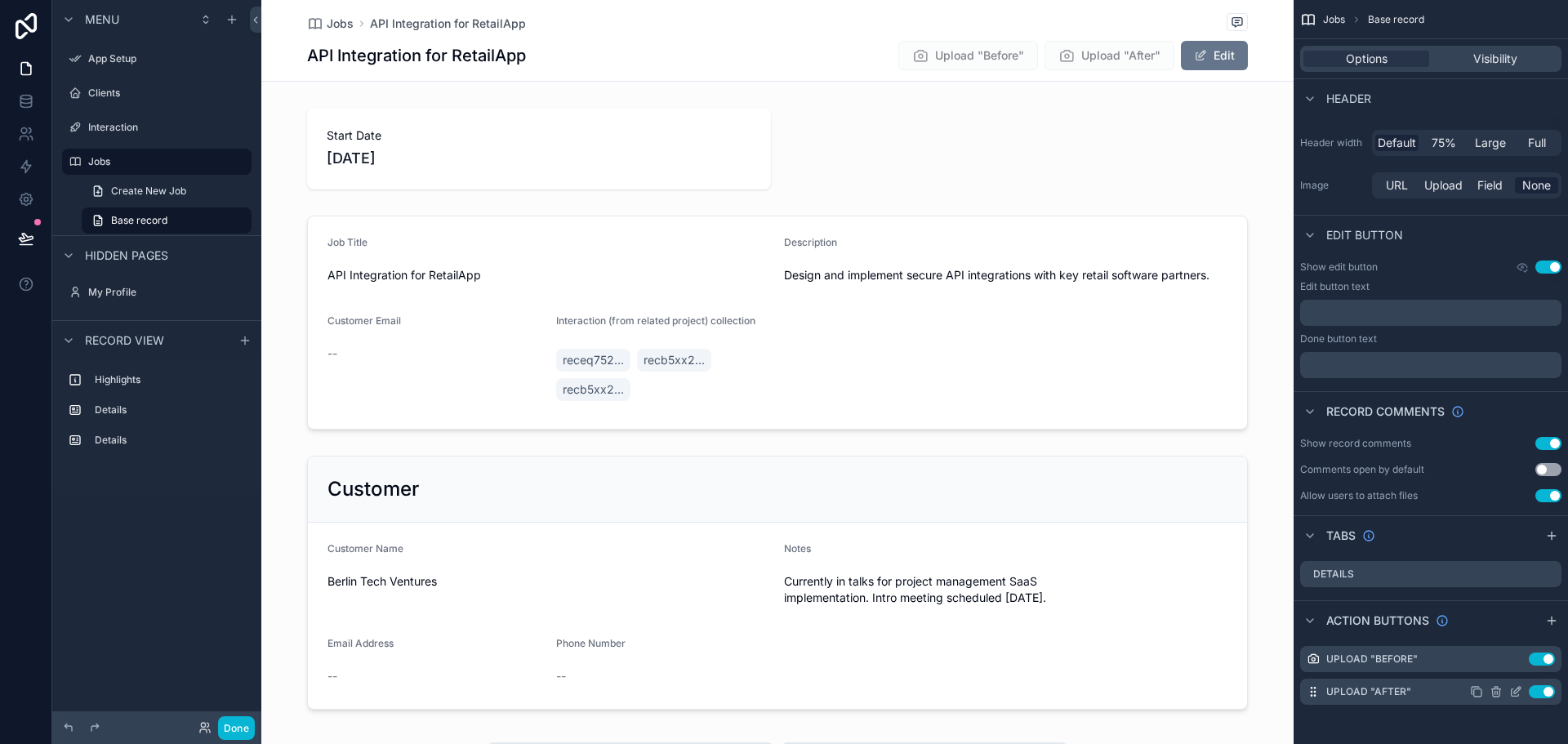
click at [1514, 688] on icon "scrollable content" at bounding box center [1515, 692] width 13 height 13
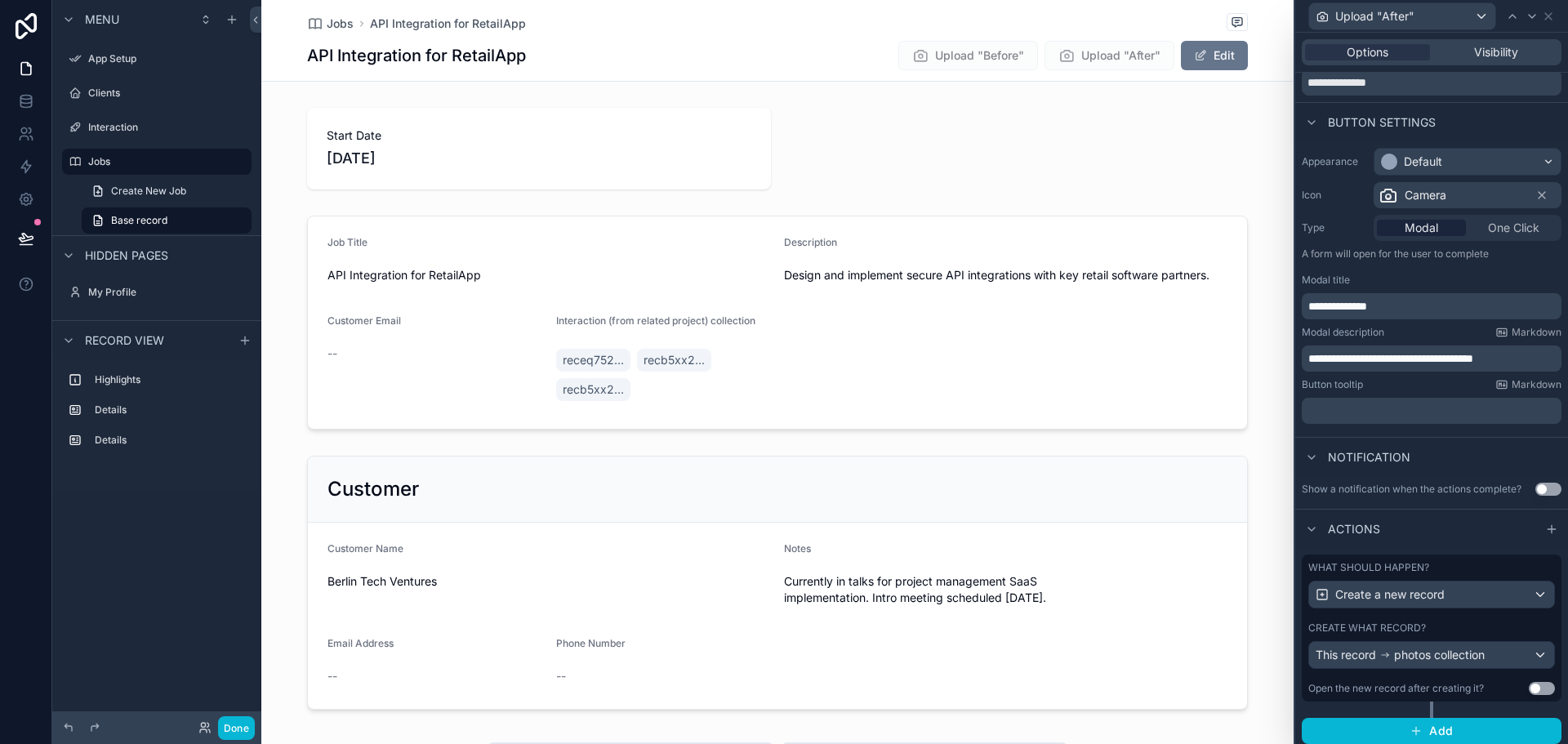
scroll to position [69, 0]
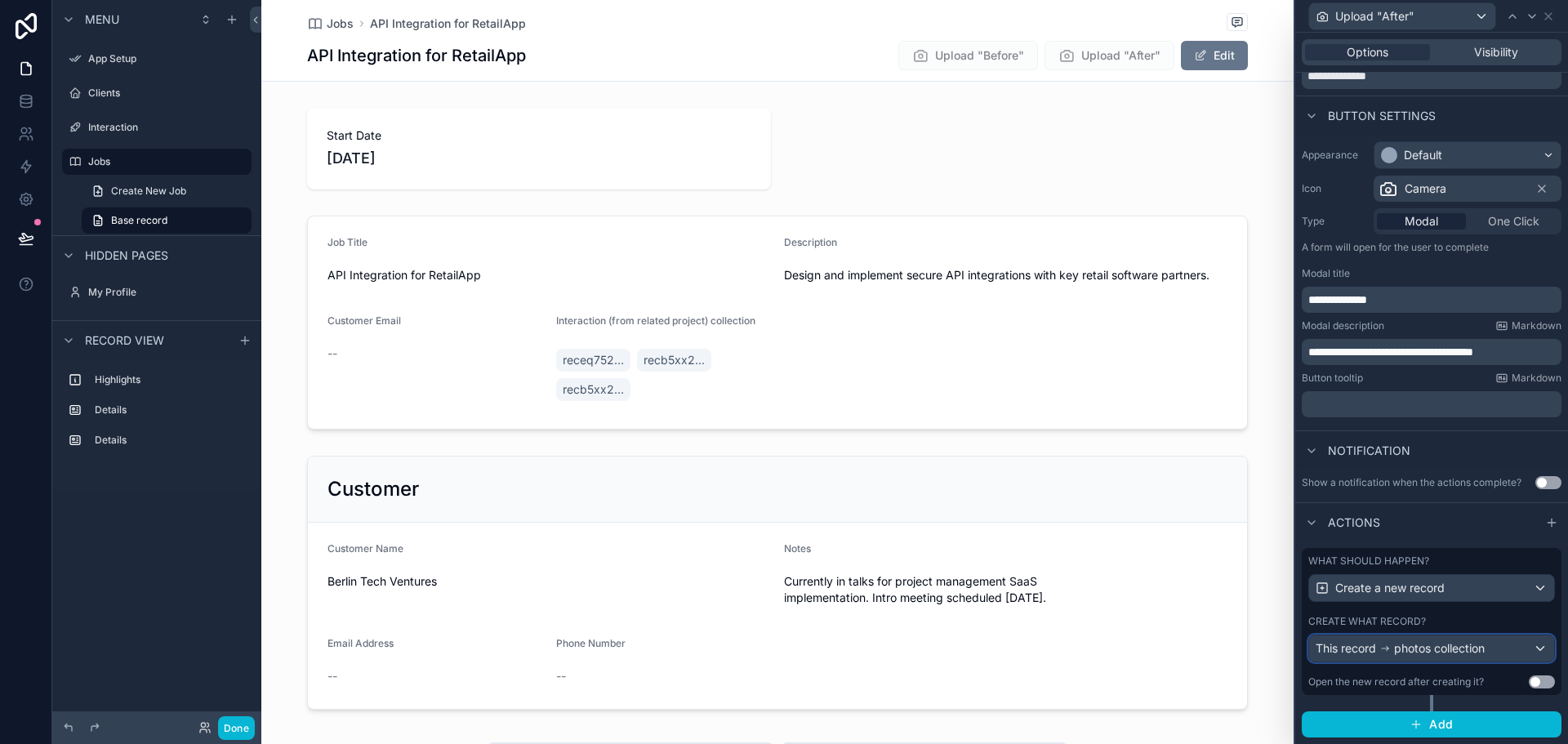
click at [1518, 646] on div "This record photos collection" at bounding box center [1432, 648] width 245 height 26
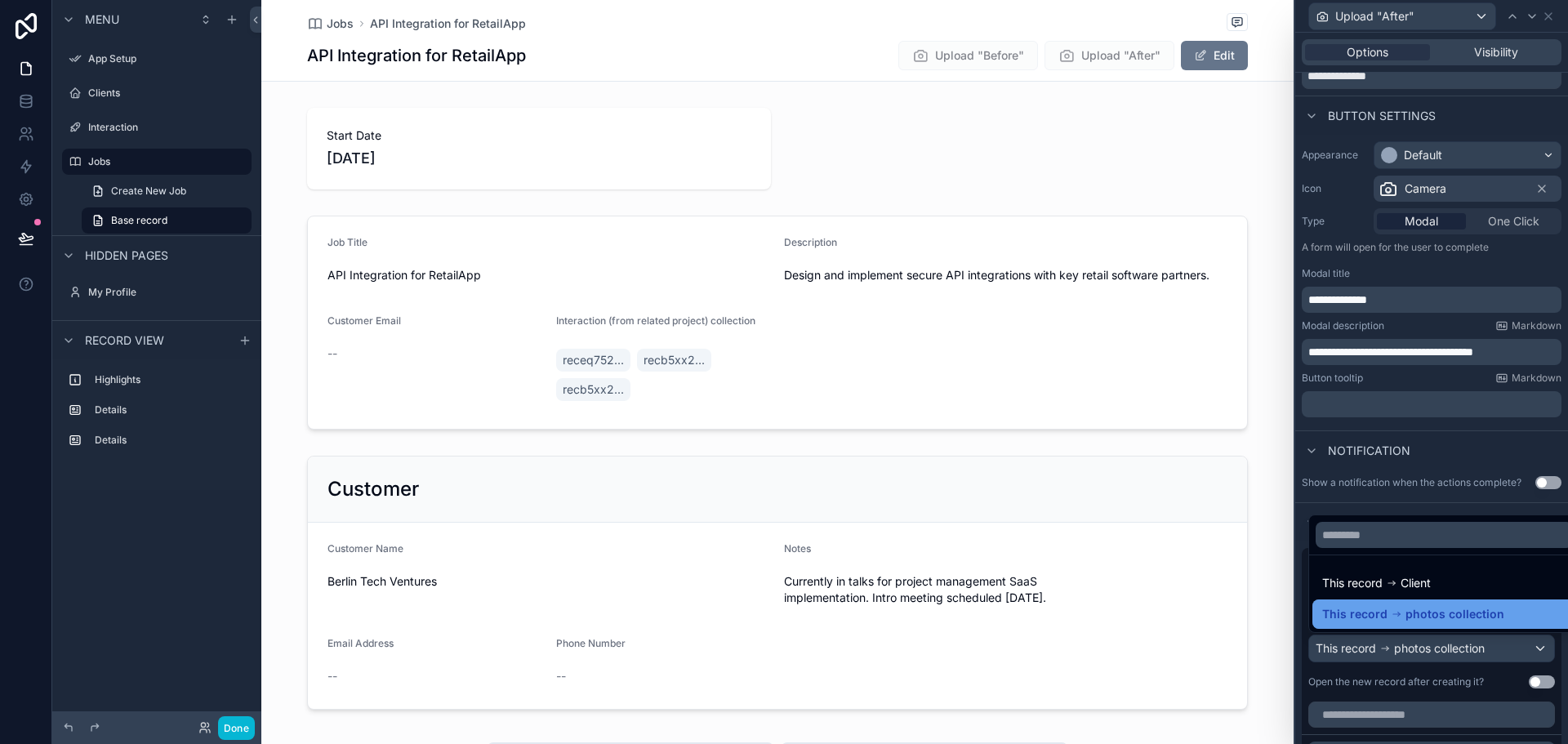
click at [1448, 619] on span "photos collection" at bounding box center [1455, 614] width 98 height 20
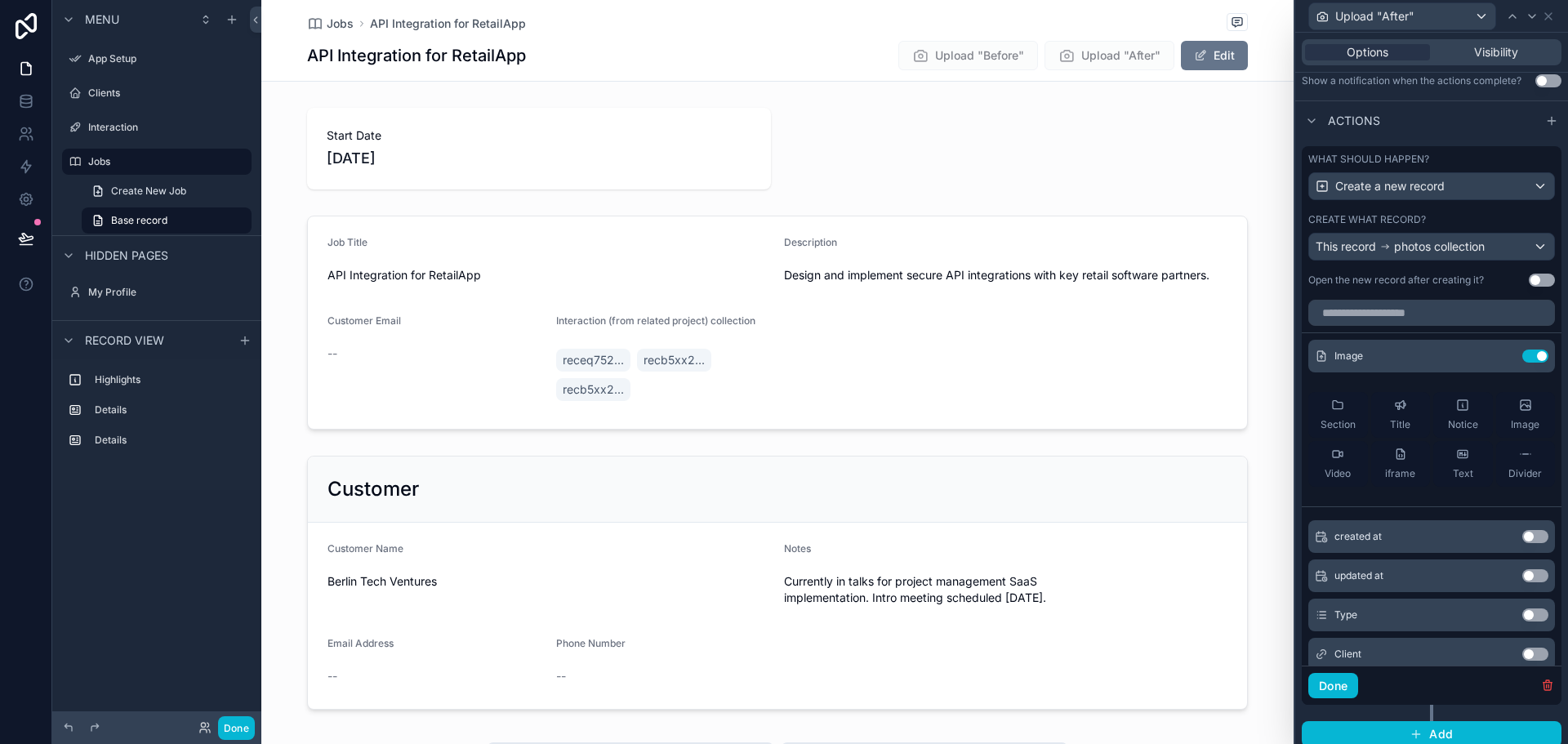
scroll to position [477, 0]
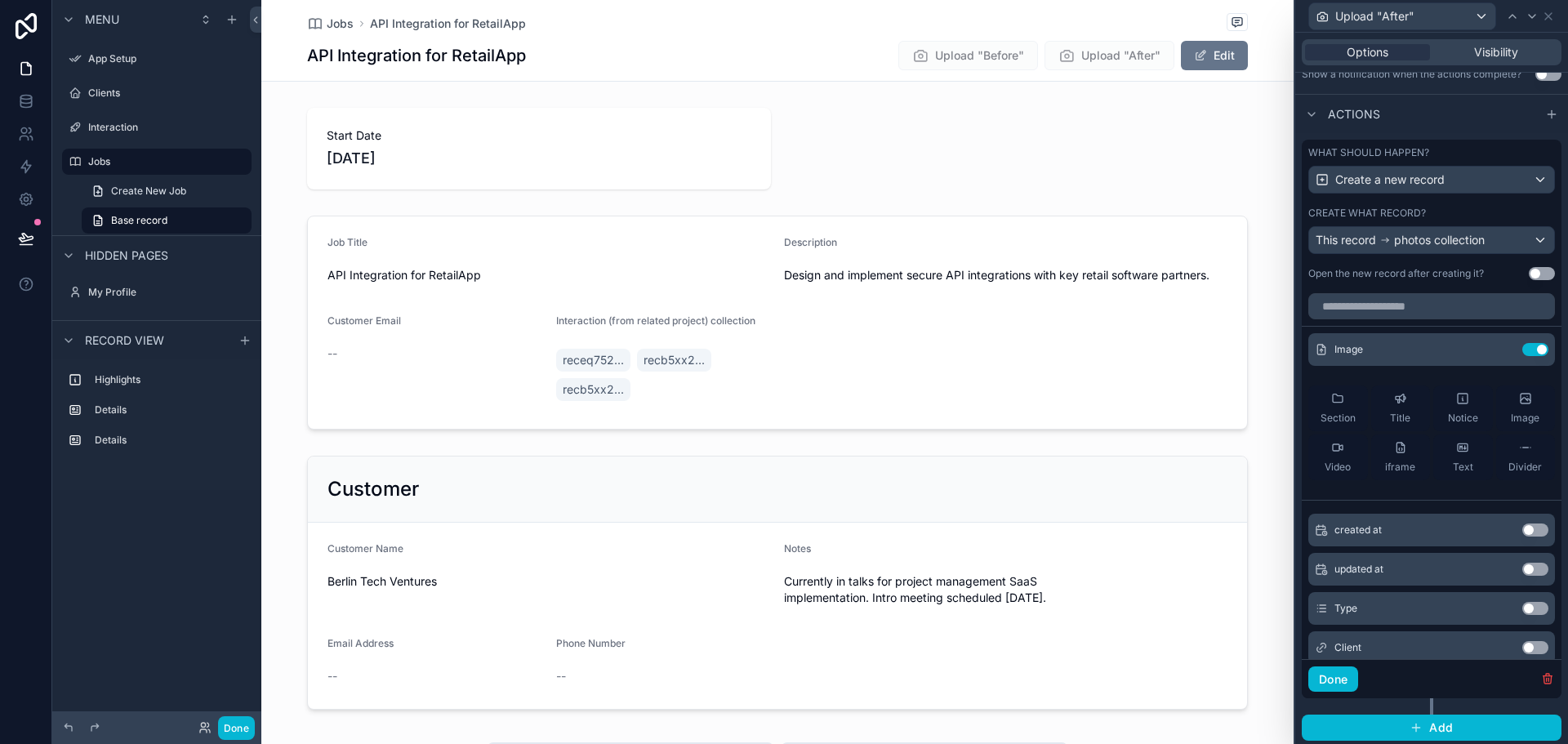
click at [1522, 607] on button "Use setting" at bounding box center [1535, 609] width 26 height 13
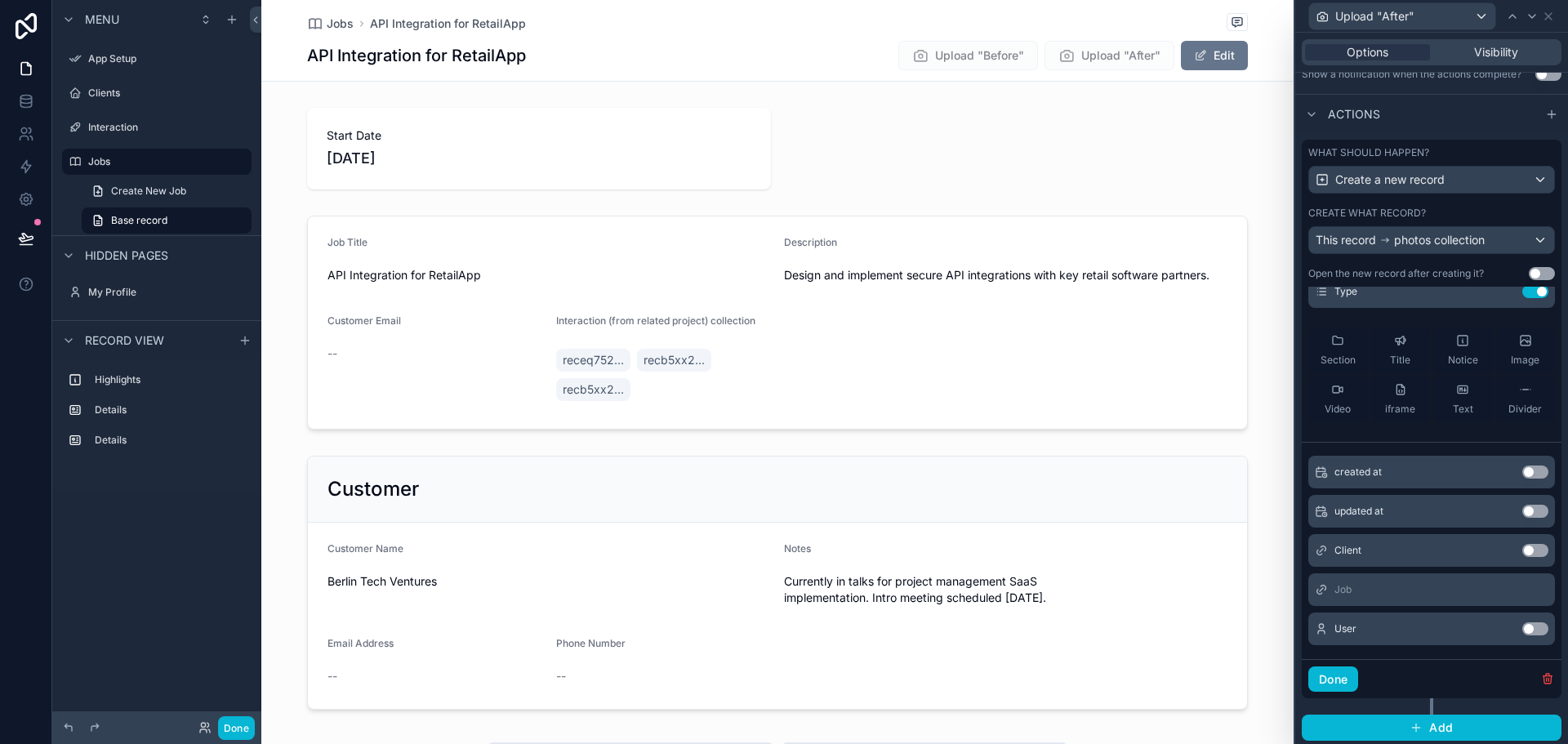
scroll to position [103, 0]
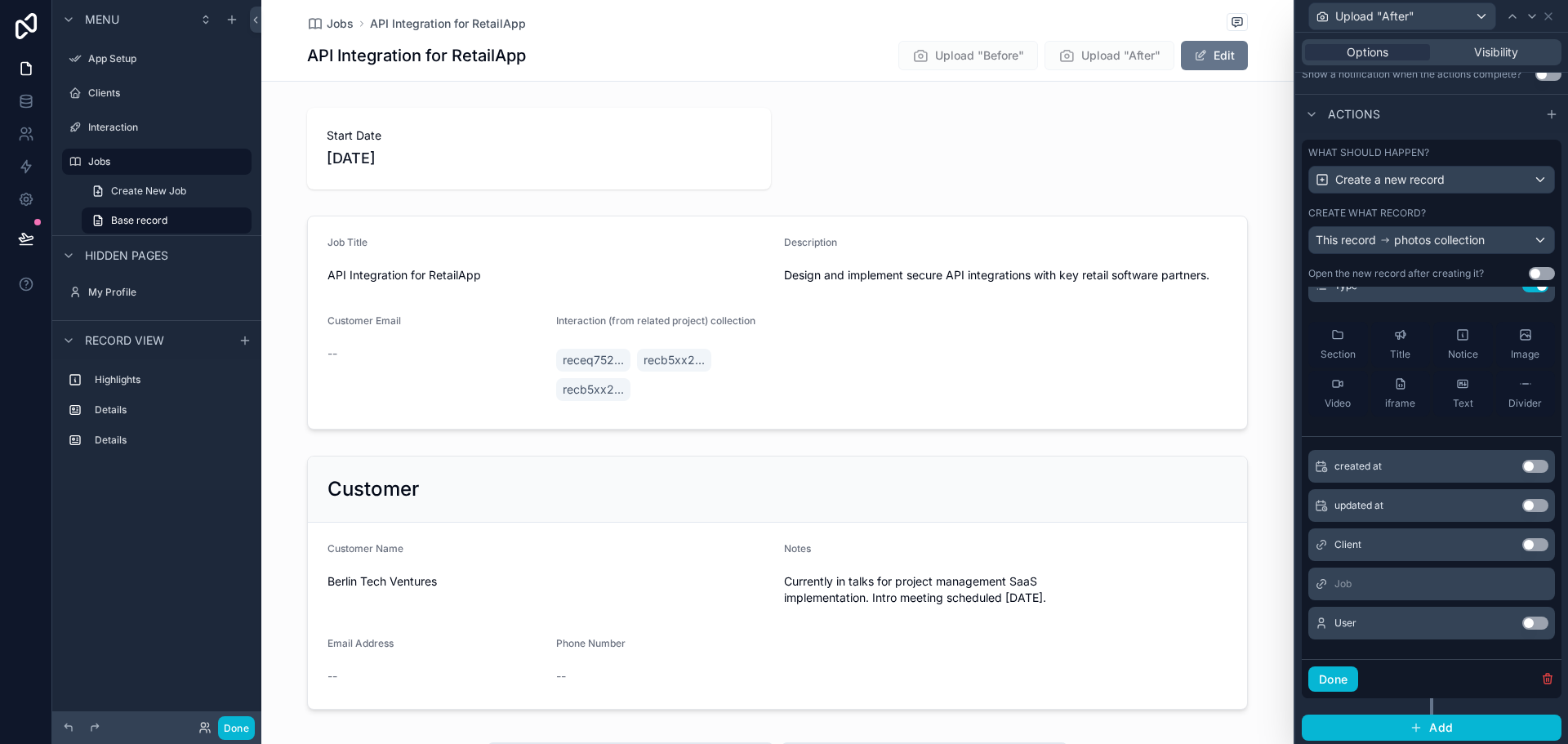
click at [1522, 621] on button "Use setting" at bounding box center [1535, 623] width 26 height 13
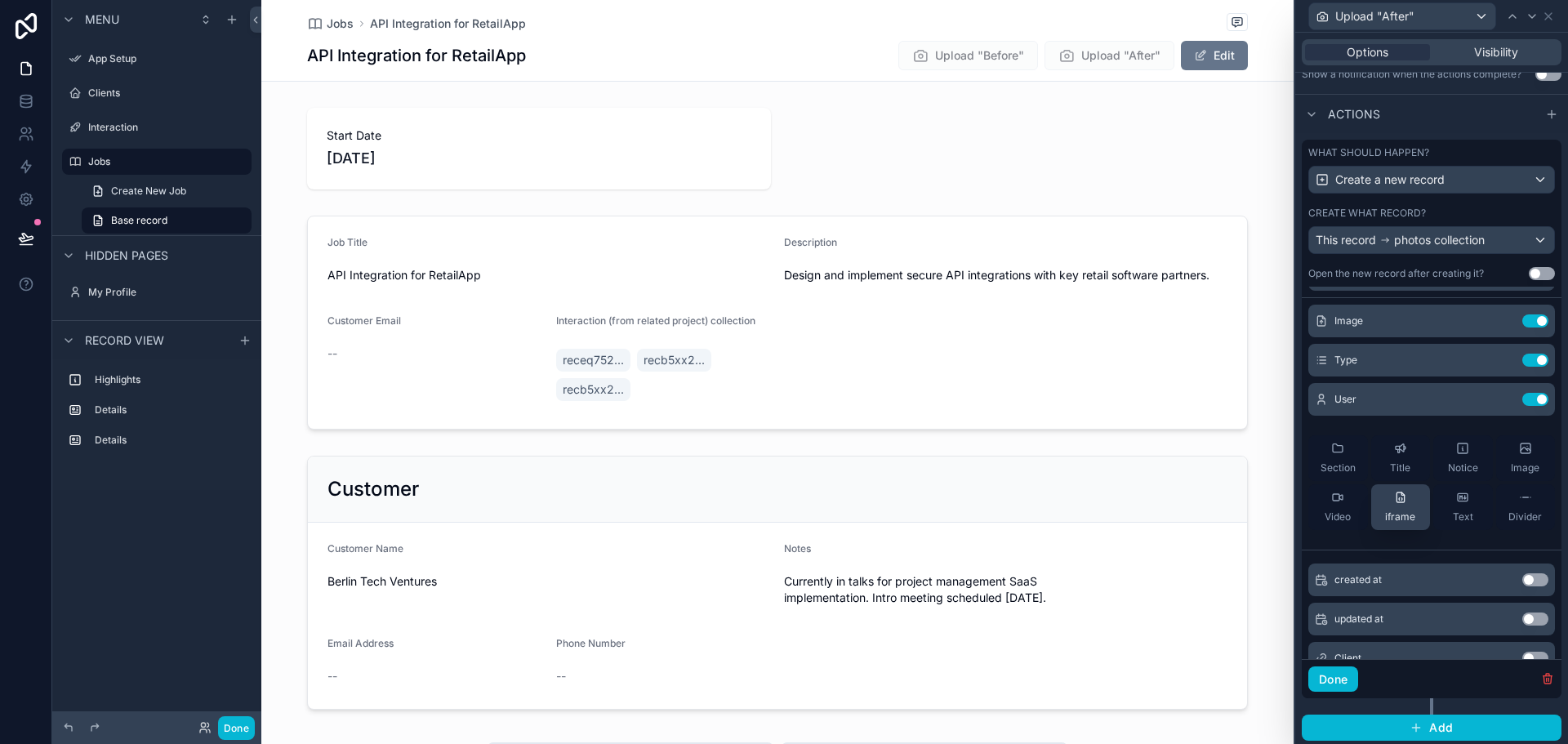
scroll to position [0, 0]
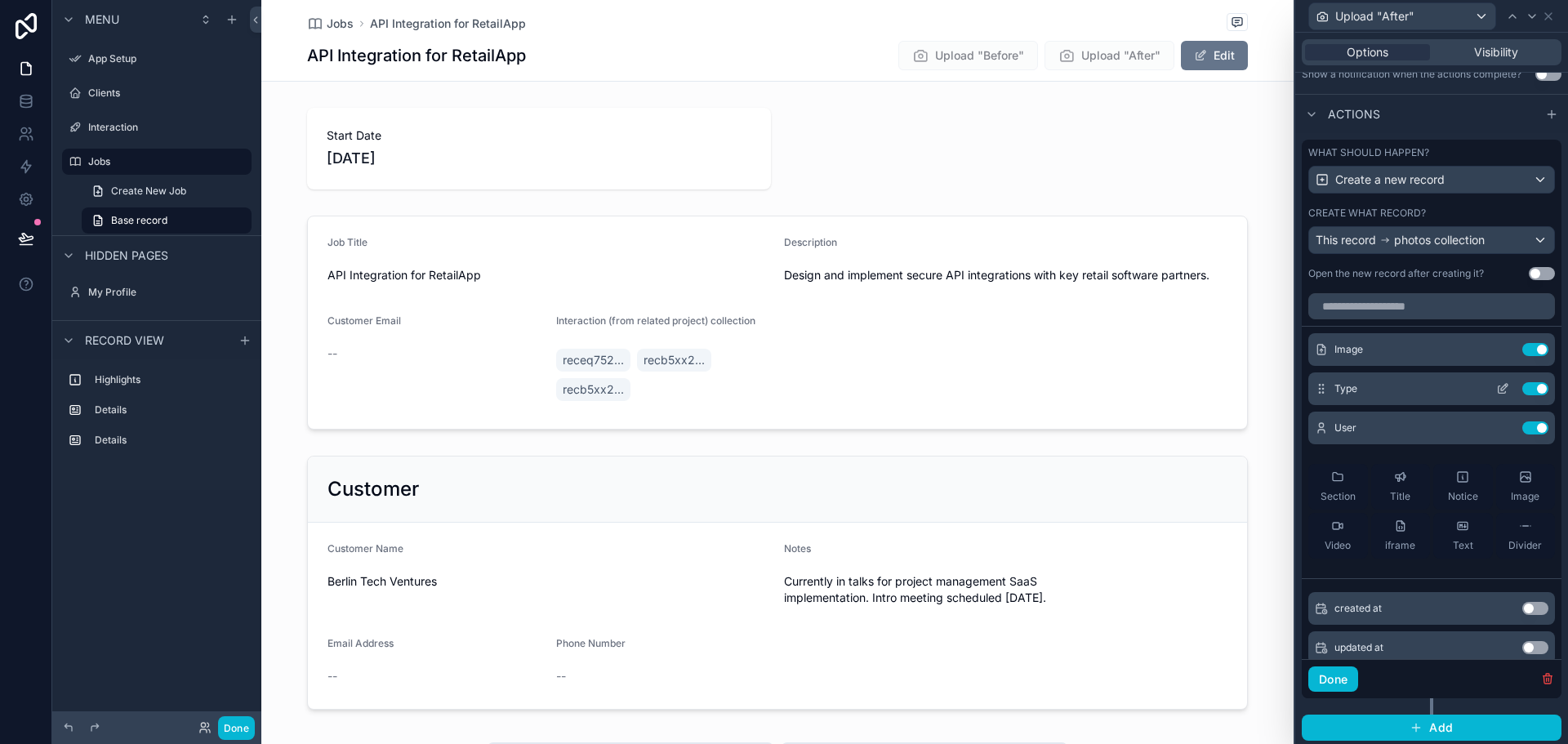
click at [1501, 388] on icon at bounding box center [1504, 387] width 6 height 6
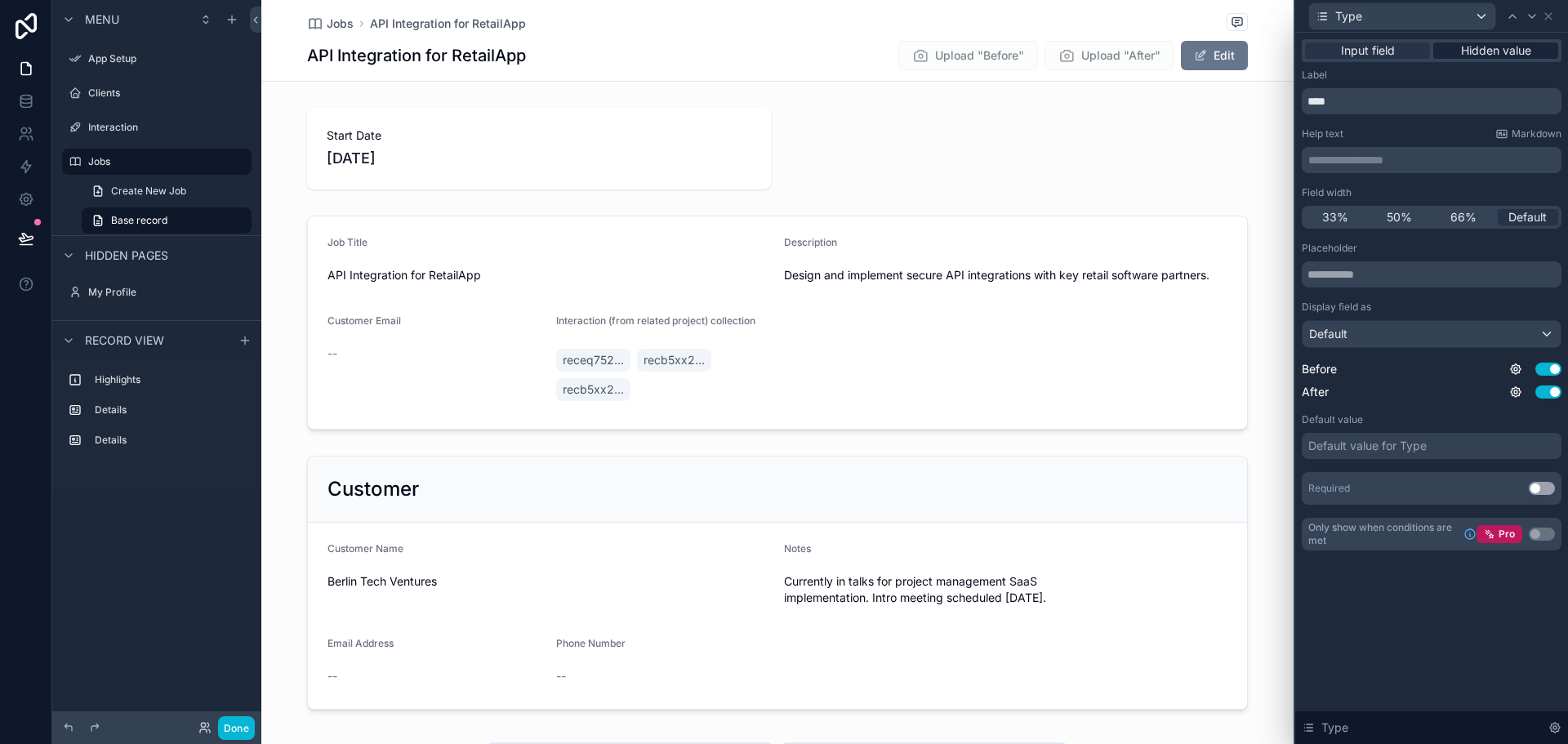
click at [1482, 44] on span "Hidden value" at bounding box center [1496, 50] width 70 height 16
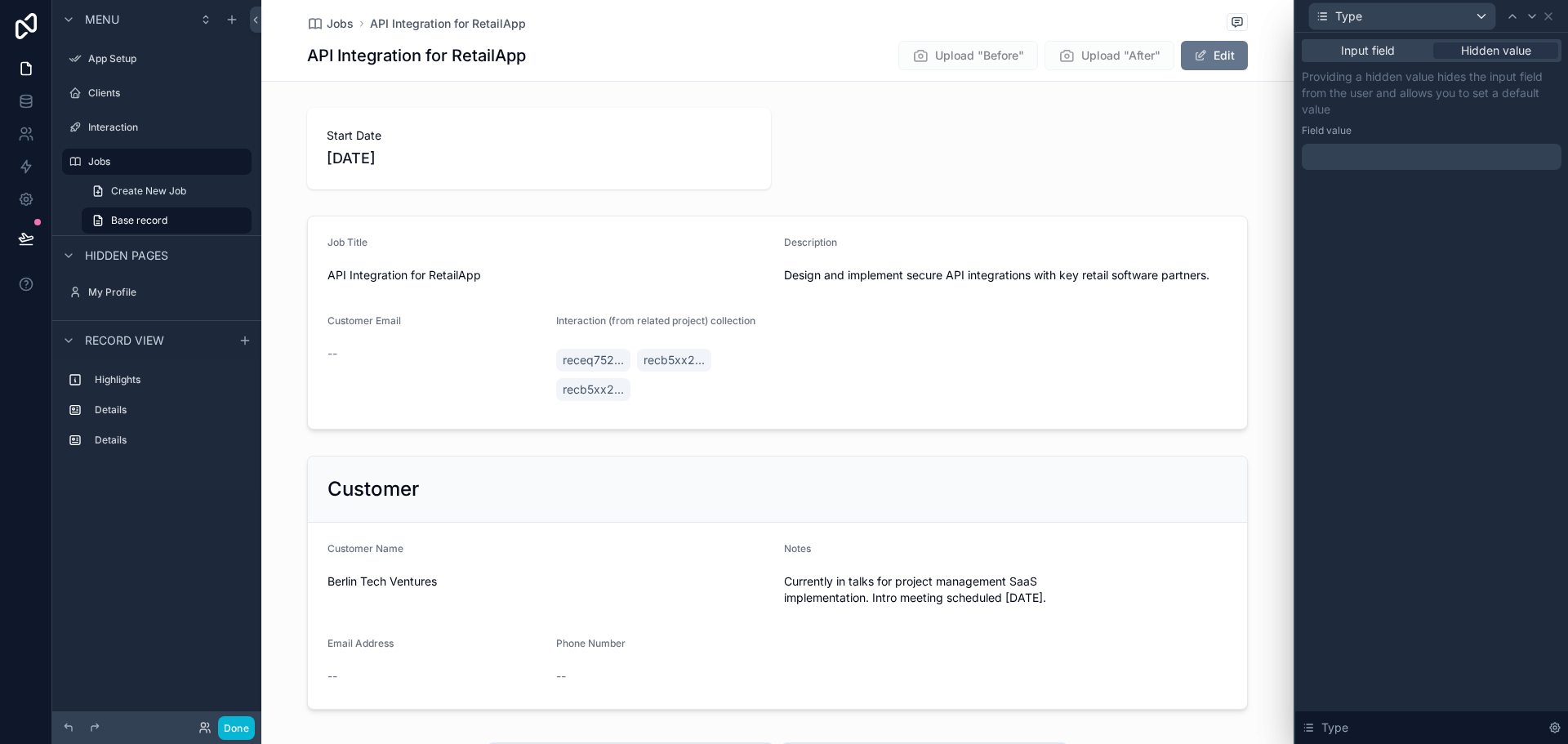
click at [1384, 144] on div "Providing a hidden value hides the input field from the user and allows you to …" at bounding box center [1432, 119] width 260 height 101
click at [1380, 154] on div at bounding box center [1432, 157] width 260 height 26
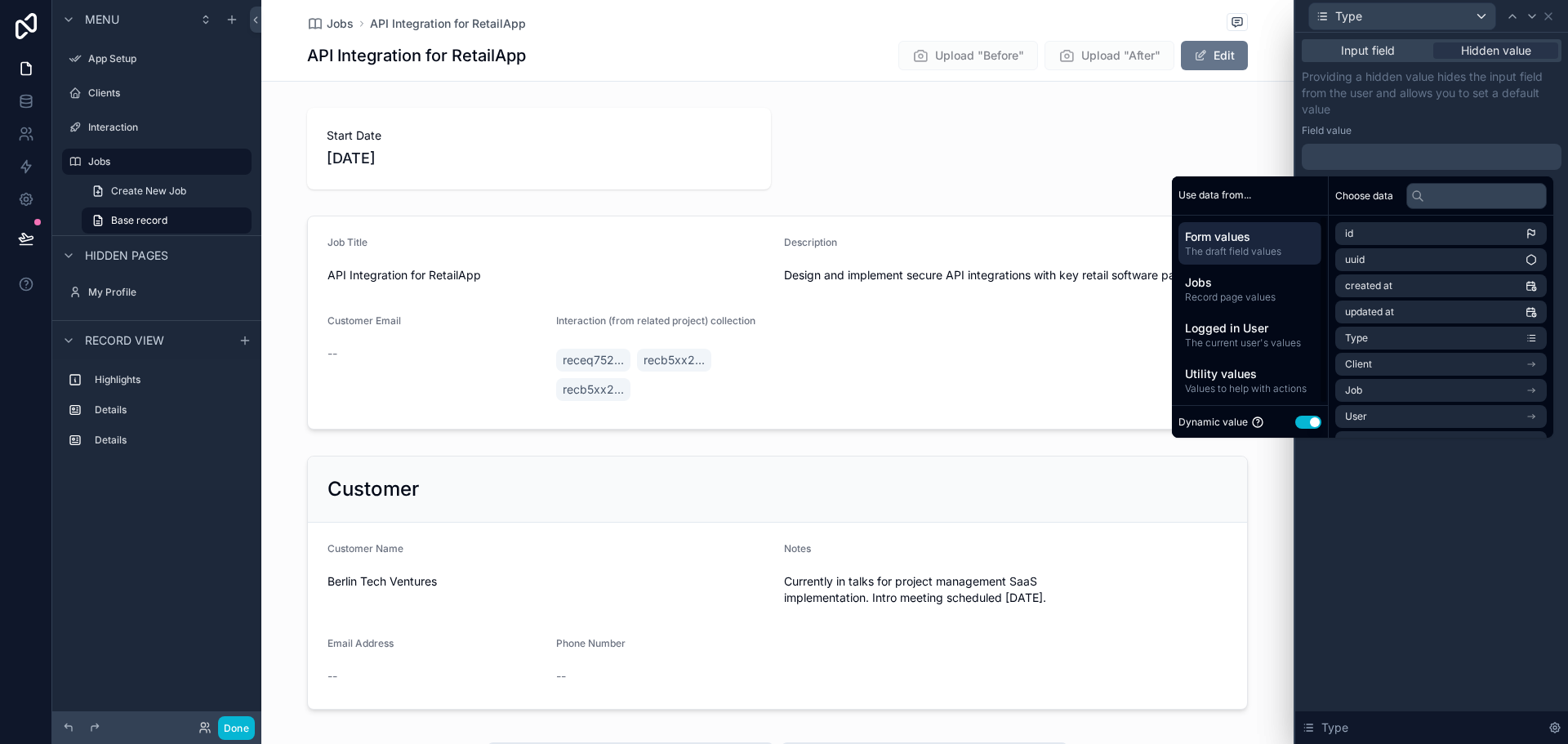
click at [1297, 418] on button "Use setting" at bounding box center [1308, 423] width 26 height 13
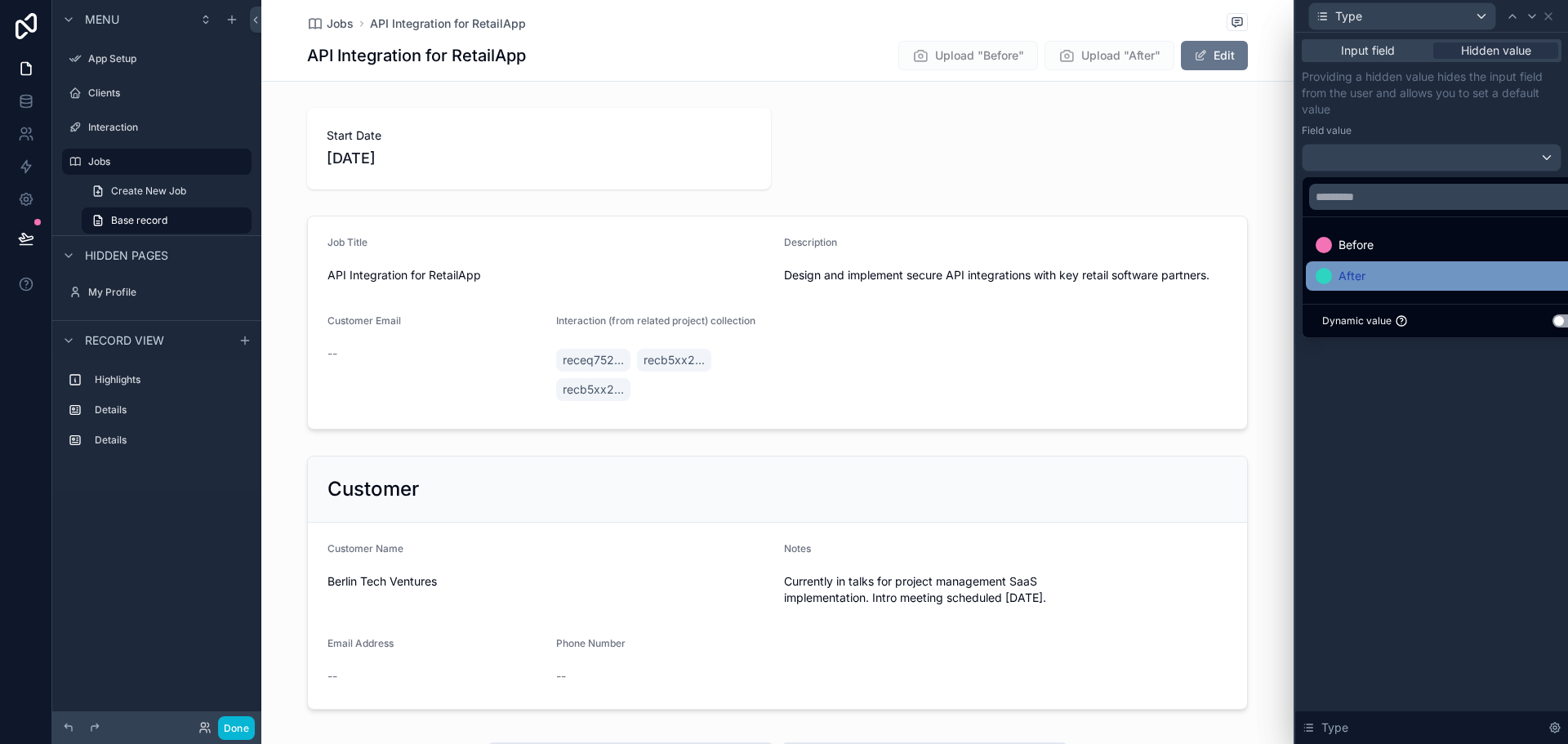
click at [1367, 274] on div "After" at bounding box center [1450, 277] width 269 height 20
click at [1387, 279] on div "After" at bounding box center [1450, 277] width 269 height 20
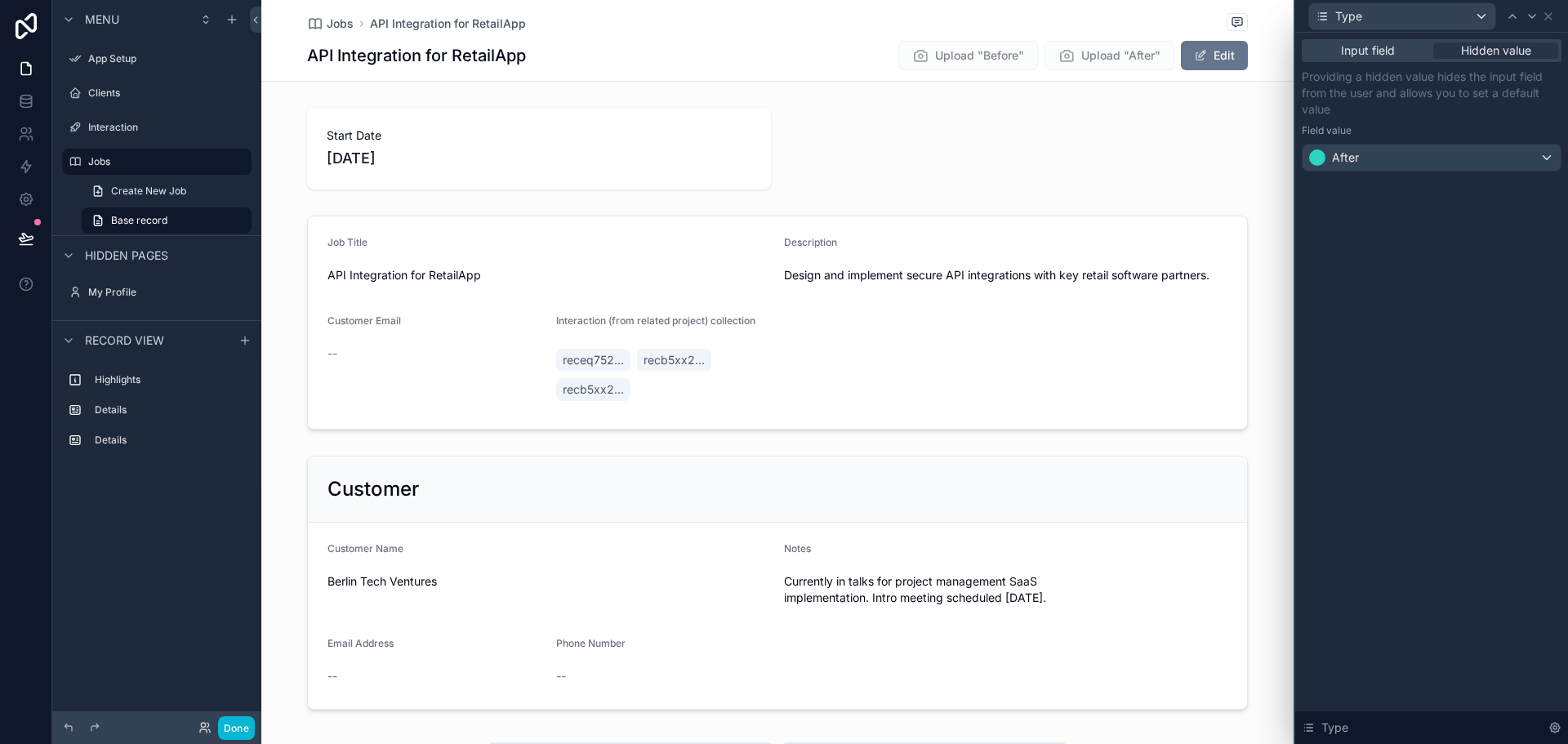
click at [1397, 121] on div "Providing a hidden value hides the input field from the user and allows you to …" at bounding box center [1432, 120] width 260 height 103
click at [1368, 48] on span "Input field" at bounding box center [1368, 50] width 54 height 16
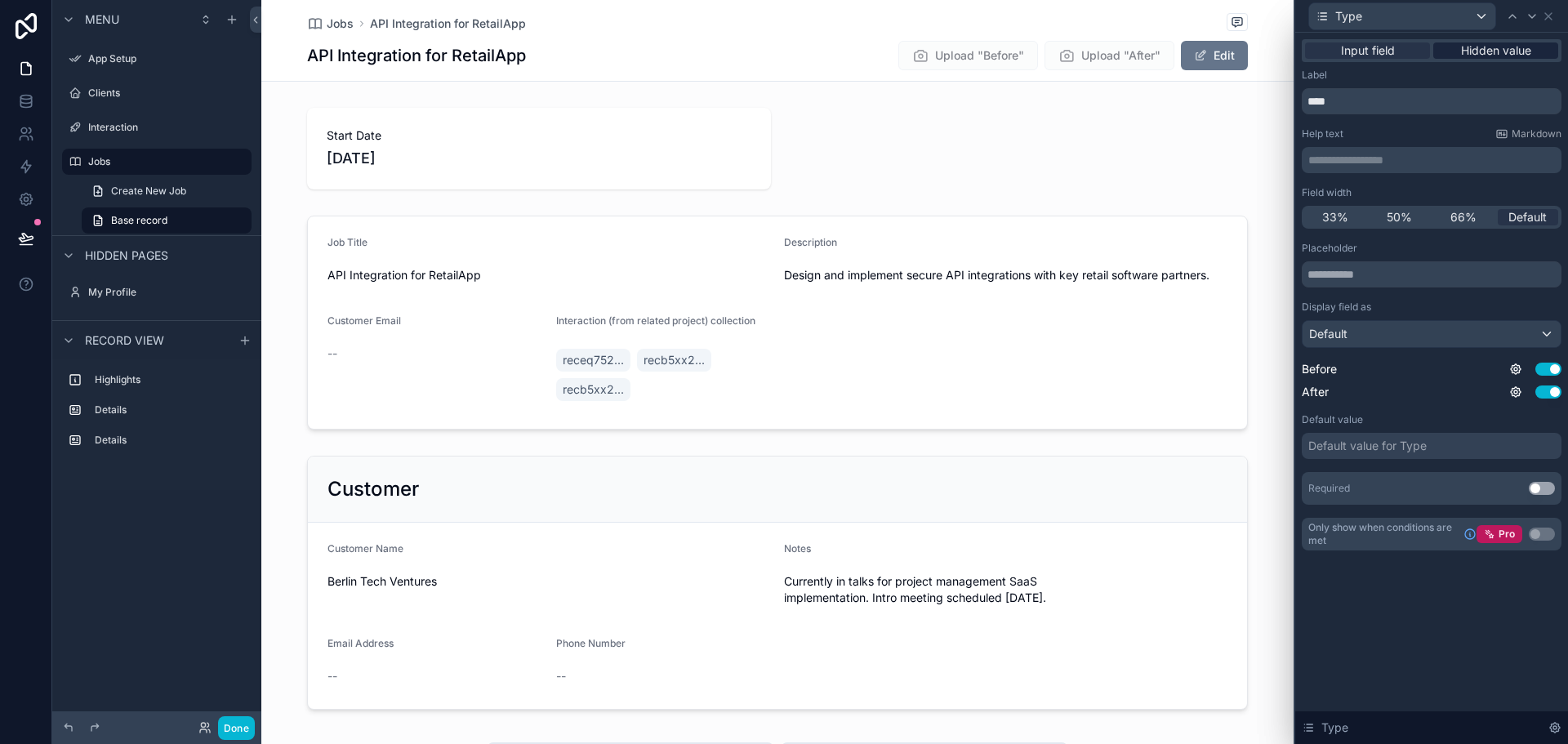
click at [1477, 42] on span "Hidden value" at bounding box center [1496, 50] width 70 height 16
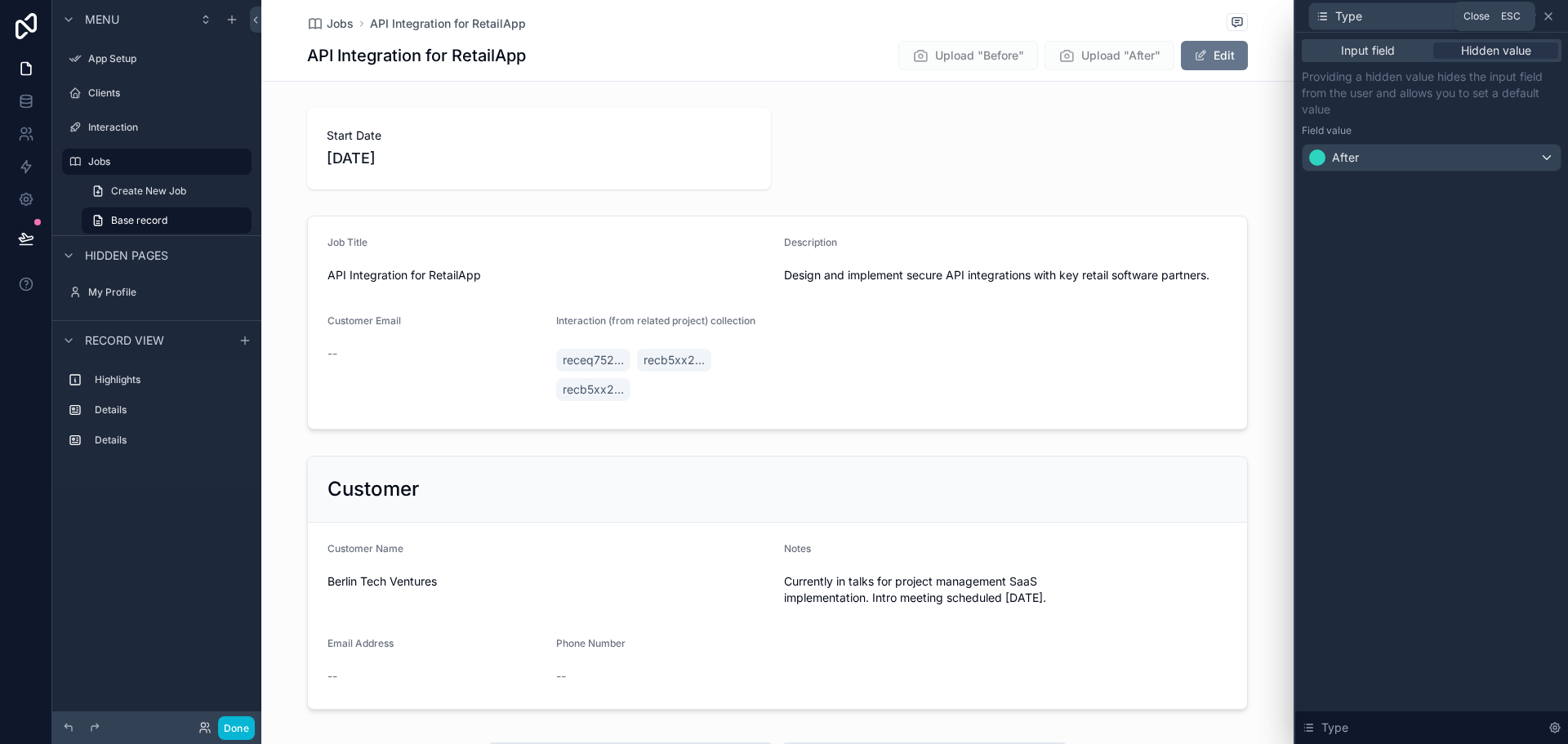
click at [1547, 16] on icon at bounding box center [1548, 16] width 6 height 6
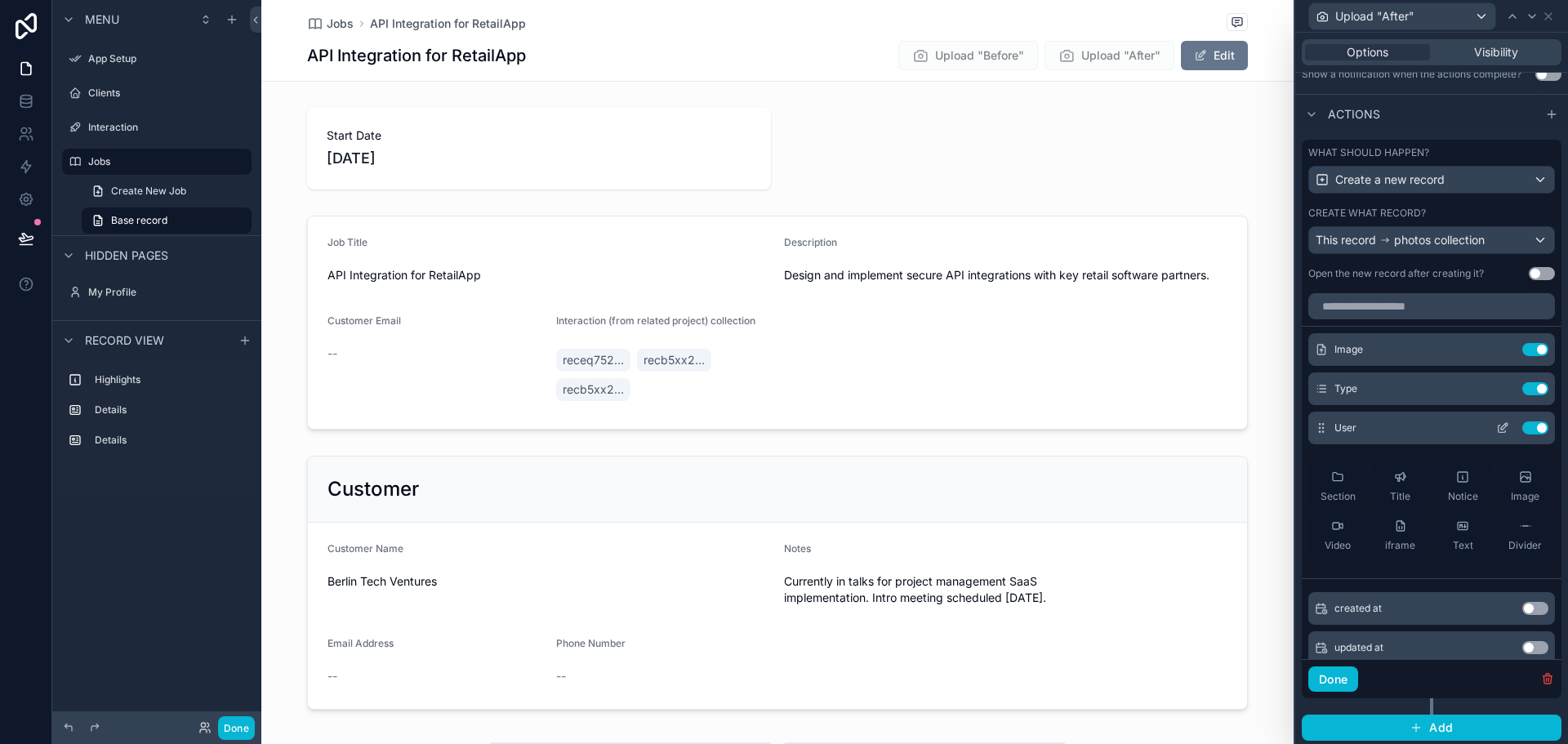
click at [1496, 428] on icon at bounding box center [1503, 428] width 13 height 13
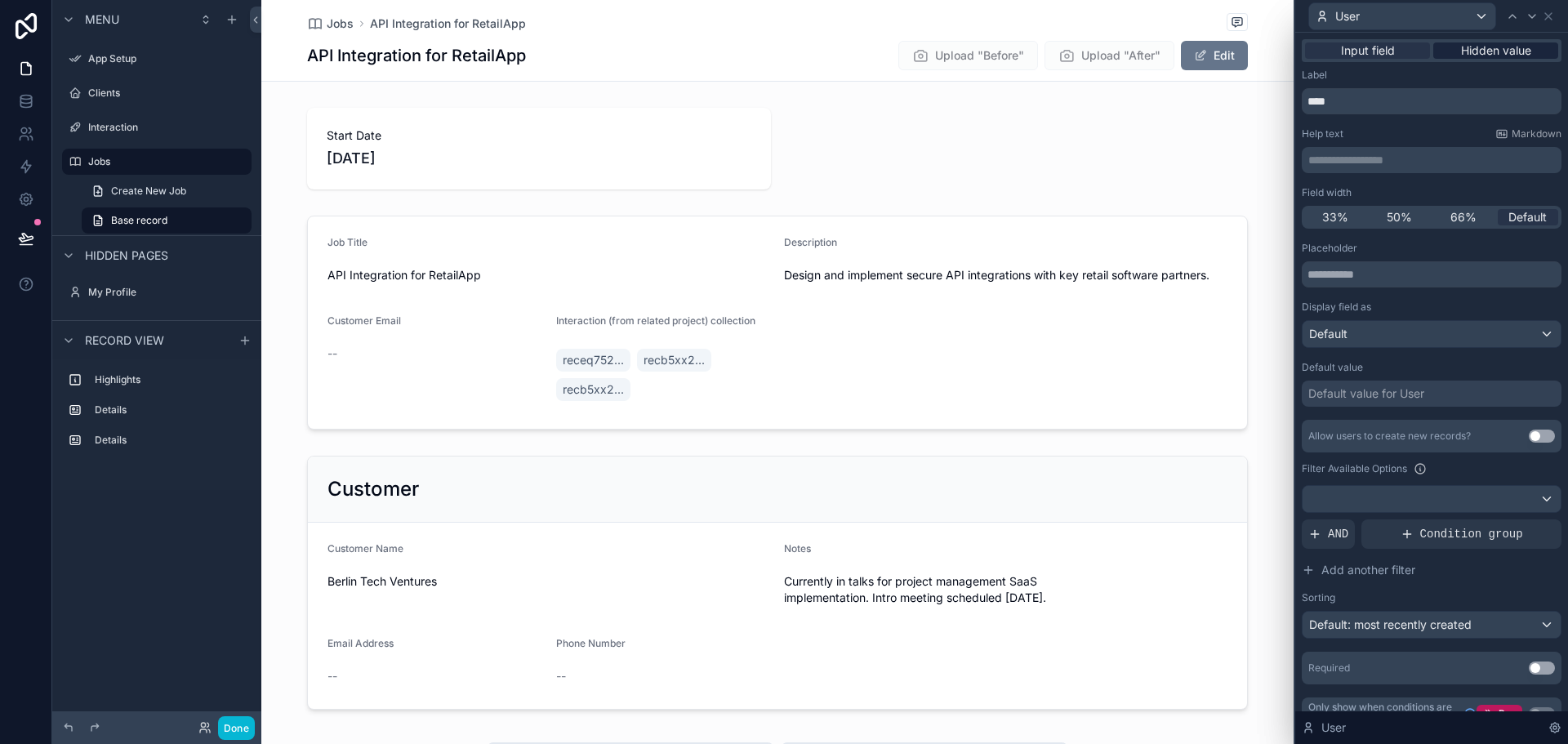
click at [1480, 56] on span "Hidden value" at bounding box center [1496, 50] width 70 height 16
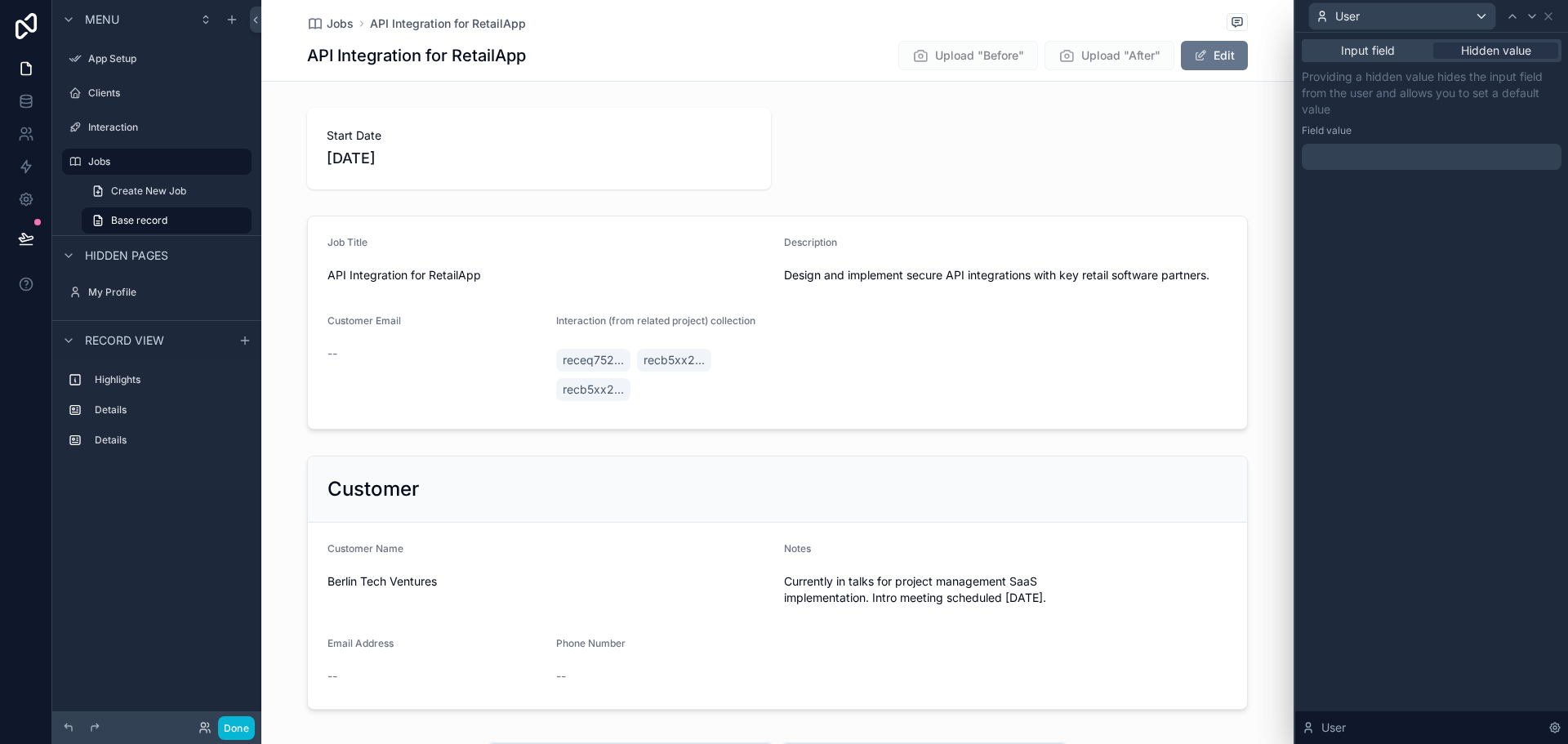
click at [1397, 159] on div at bounding box center [1432, 157] width 260 height 26
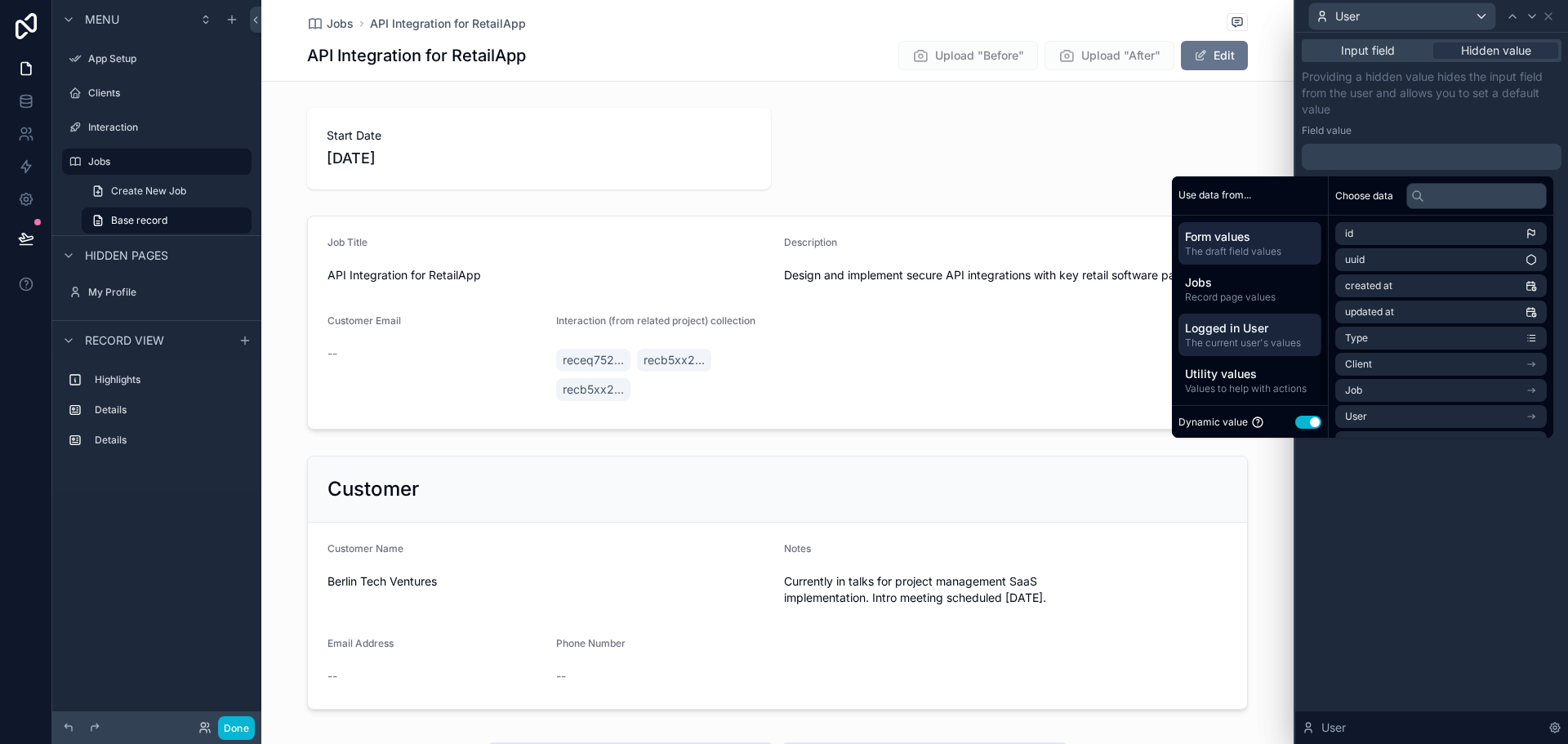
click at [1233, 330] on span "Logged in User" at bounding box center [1249, 329] width 130 height 16
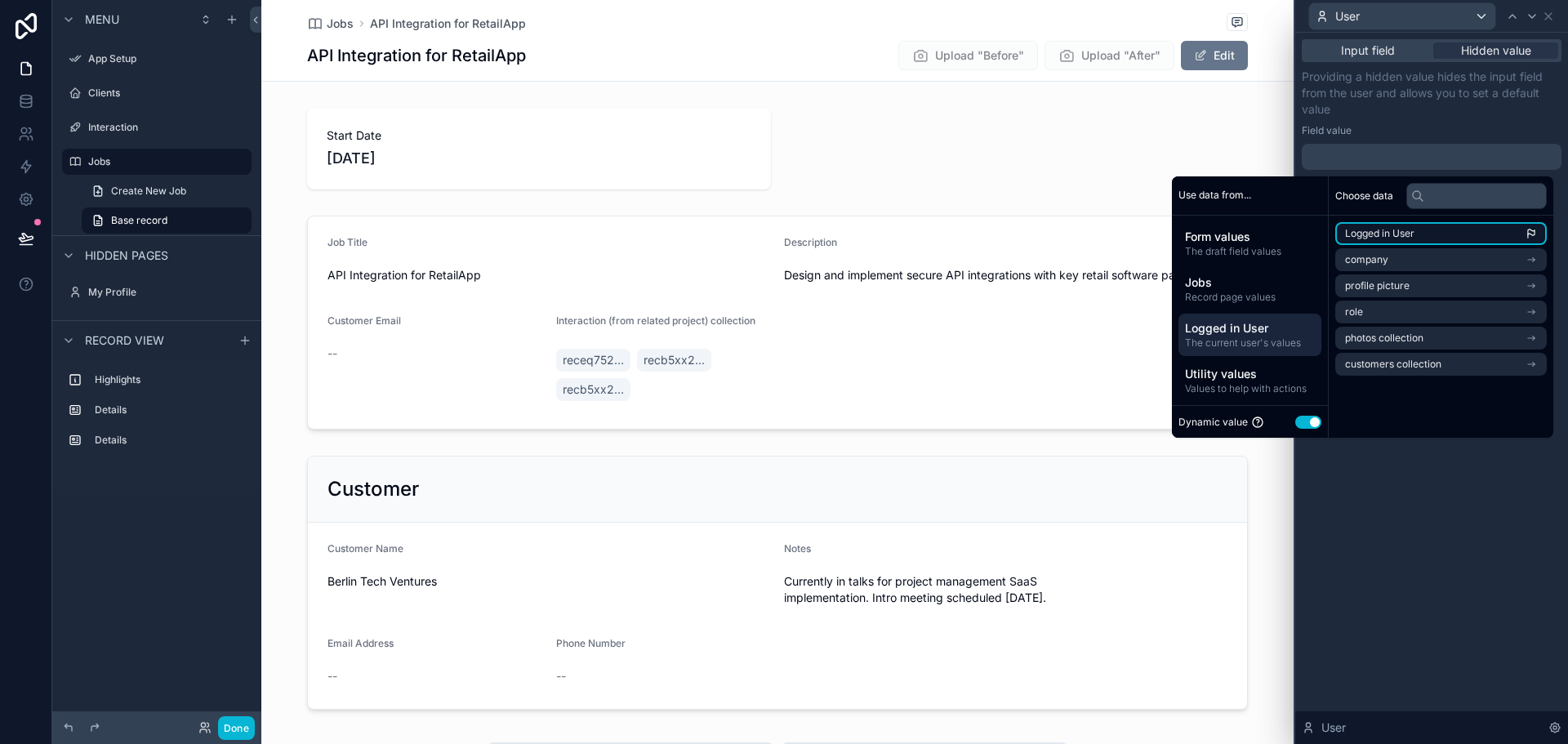
click at [1402, 233] on span "Logged in User" at bounding box center [1380, 234] width 70 height 13
click at [1413, 560] on div "**********" at bounding box center [1431, 389] width 273 height 712
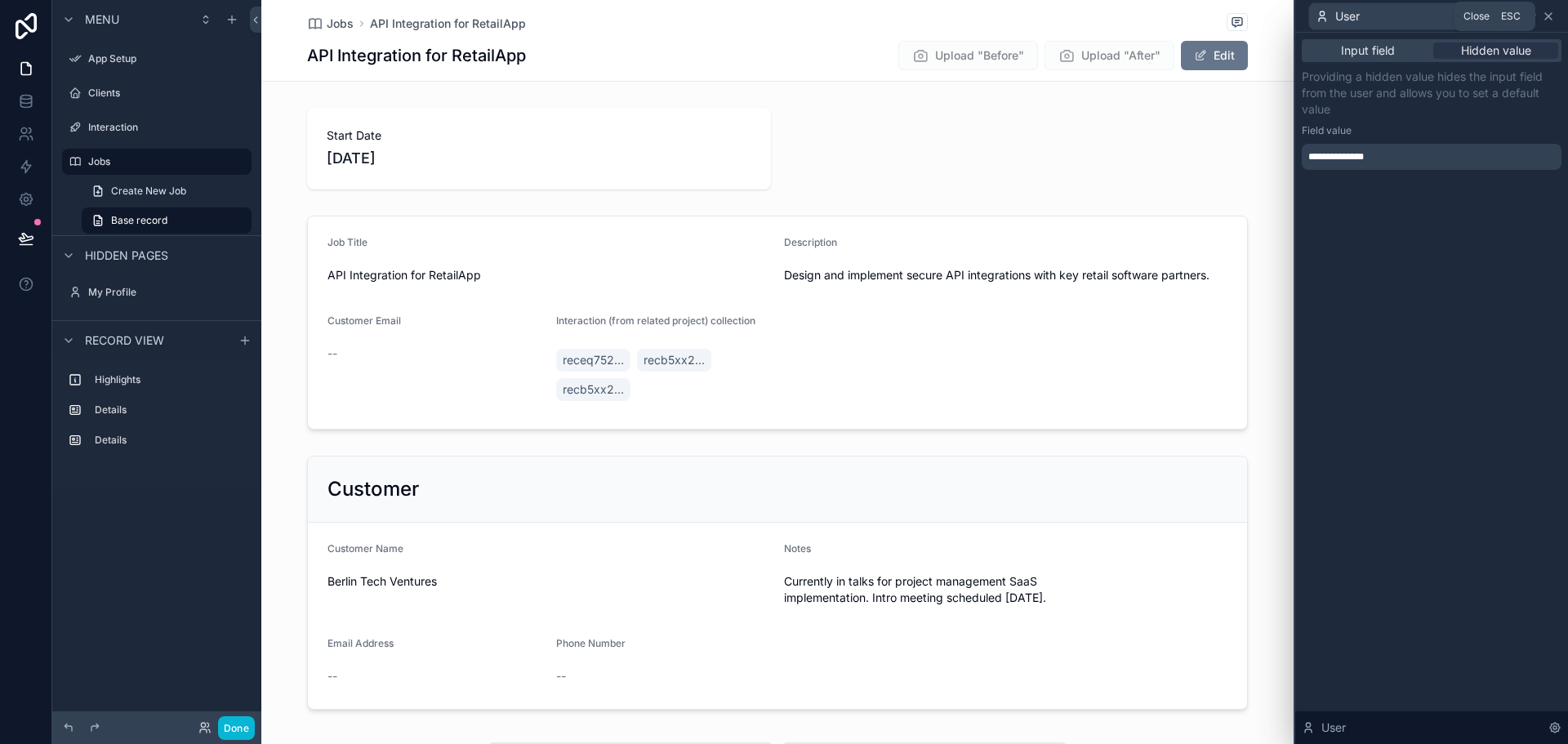
click at [1543, 17] on icon at bounding box center [1548, 16] width 13 height 13
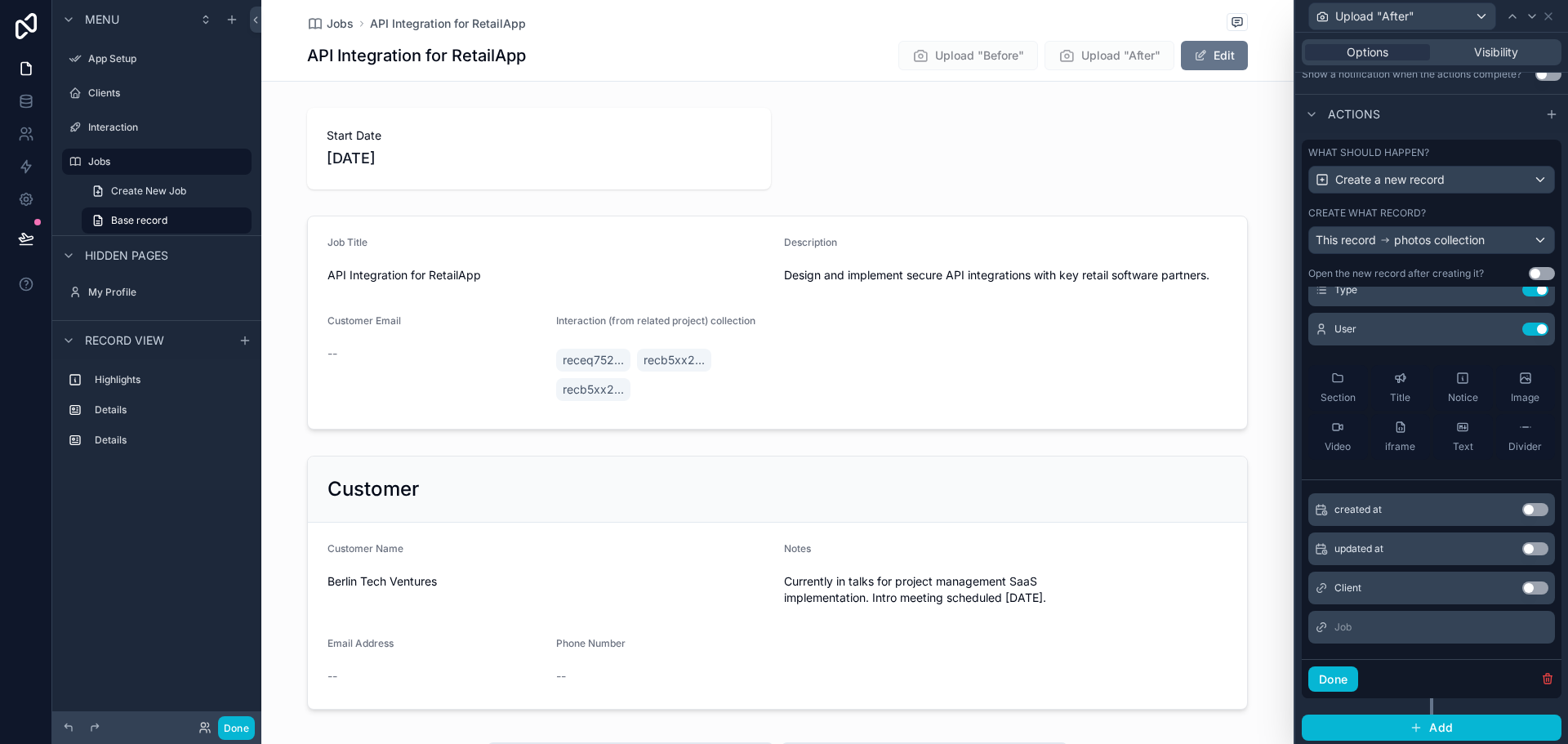
scroll to position [103, 0]
click at [1333, 683] on button "Done" at bounding box center [1334, 680] width 50 height 26
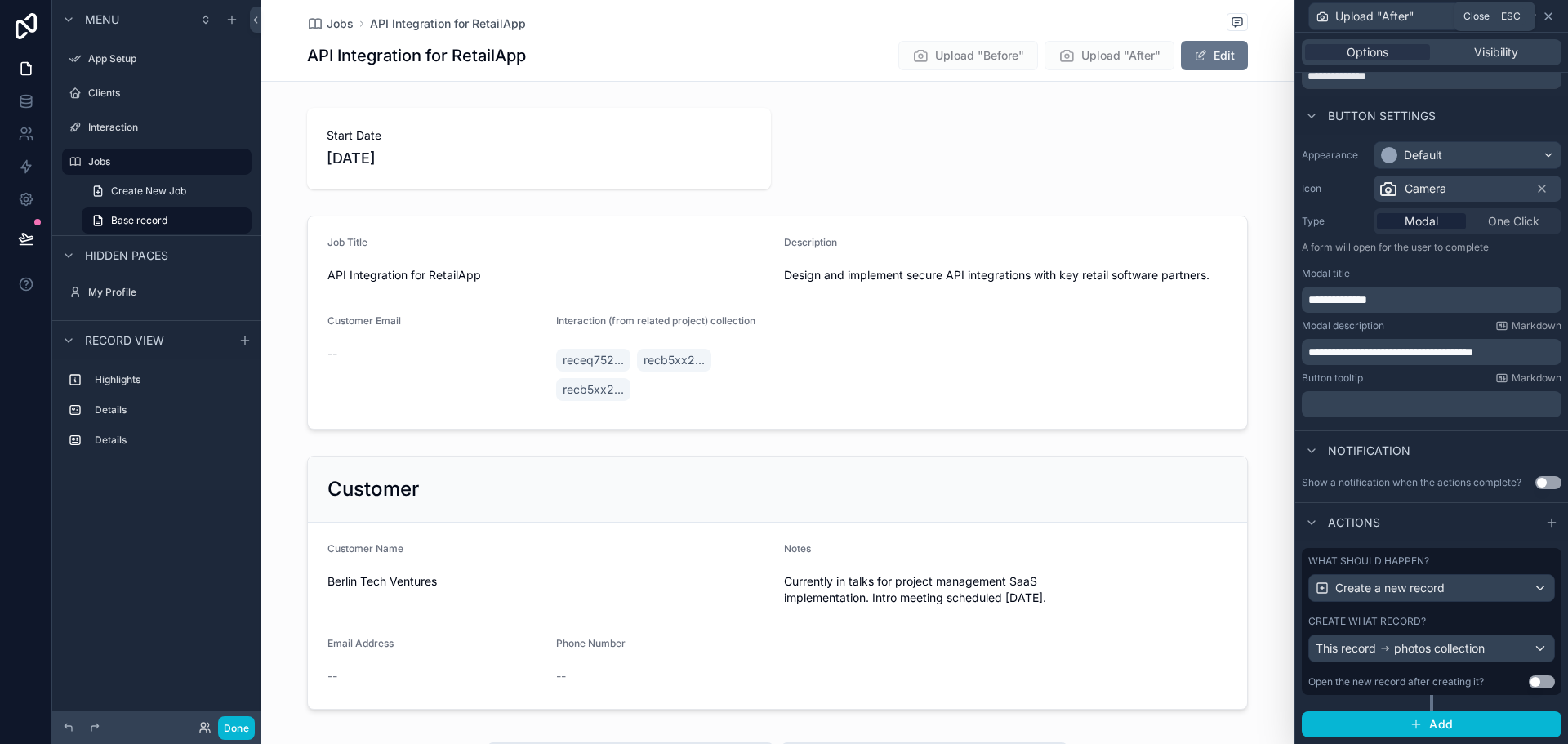
click at [1546, 16] on icon at bounding box center [1548, 16] width 13 height 13
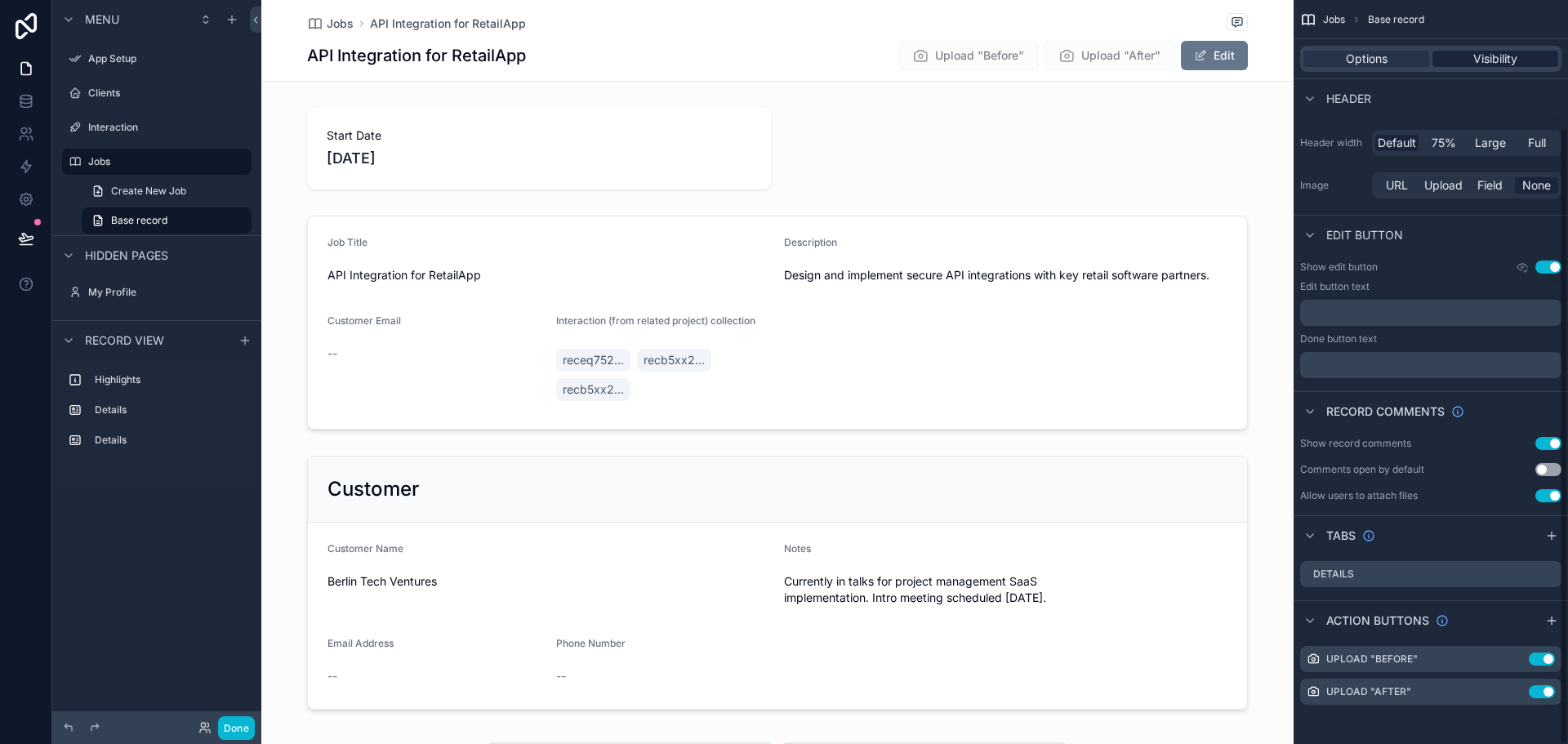
click at [1502, 59] on span "Visibility" at bounding box center [1495, 59] width 44 height 16
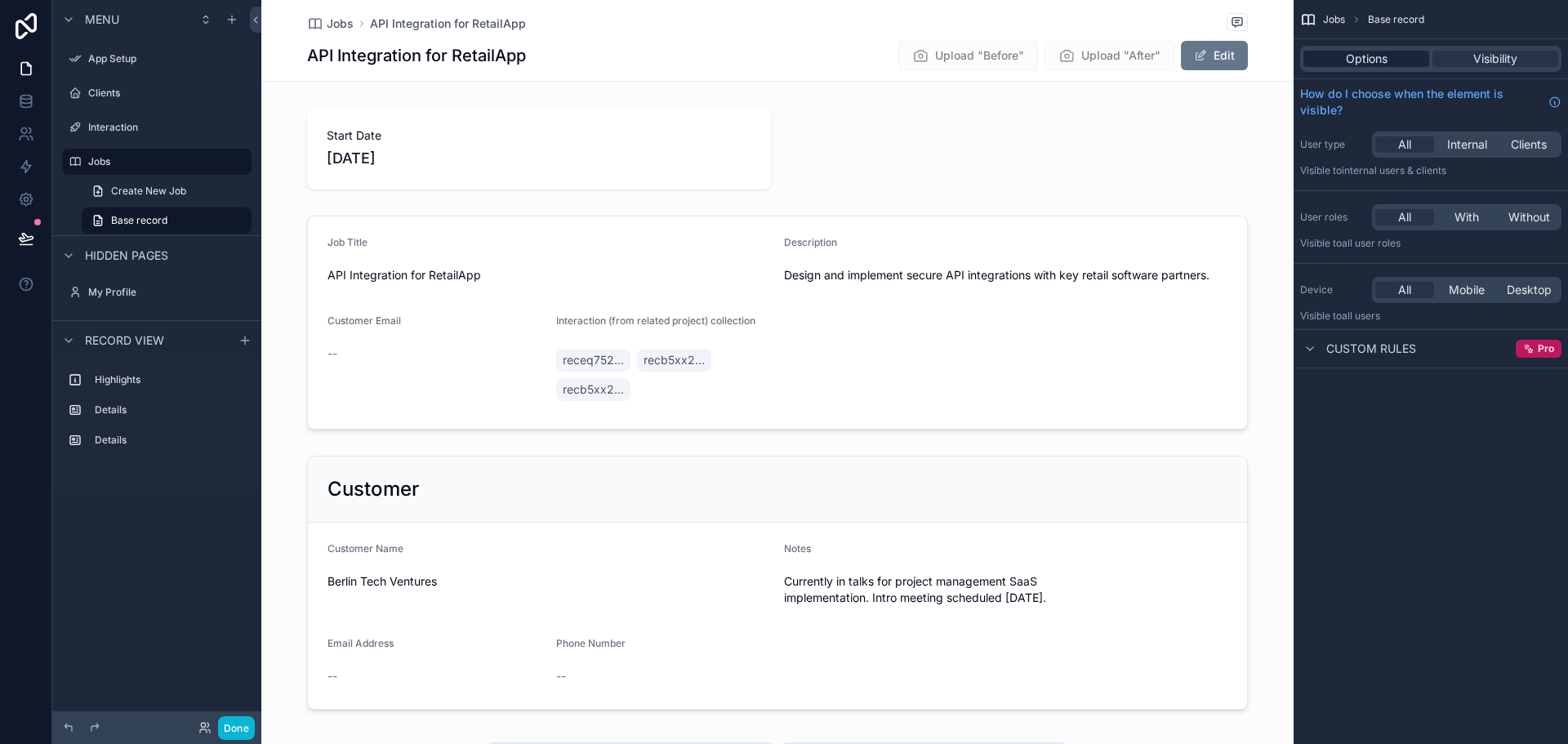
click at [1380, 62] on span "Options" at bounding box center [1367, 59] width 42 height 16
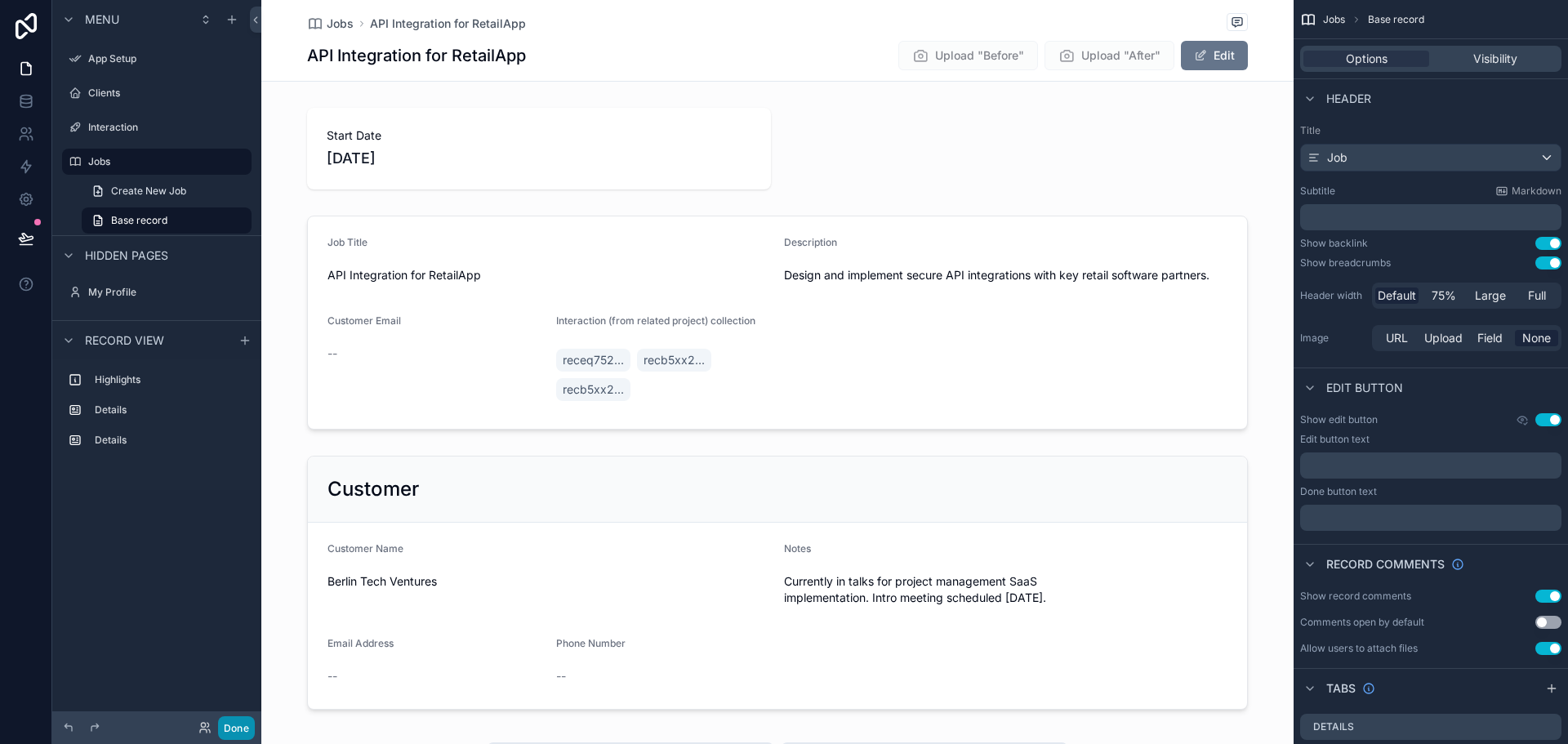
click at [240, 732] on button "Done" at bounding box center [236, 728] width 37 height 23
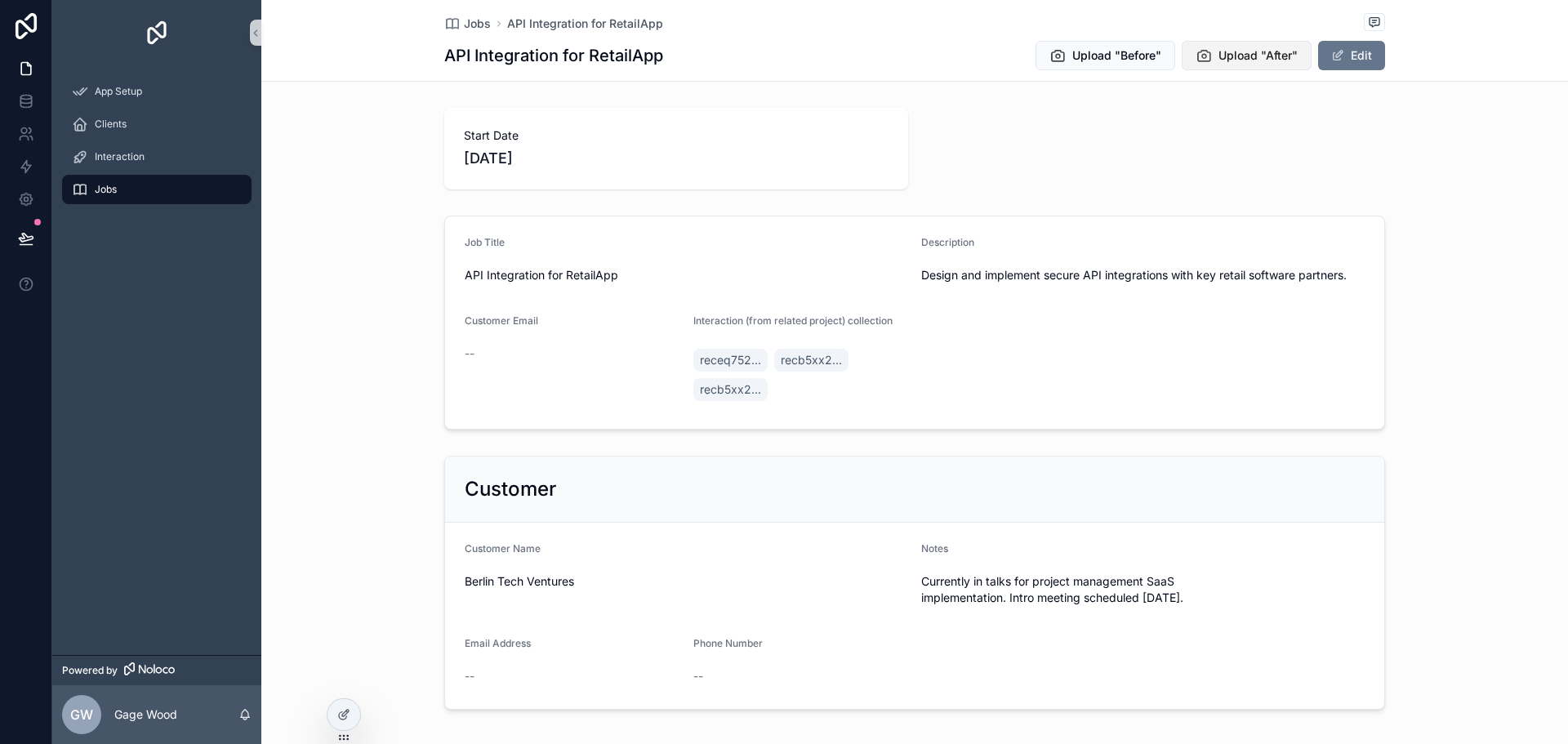
click at [1240, 56] on span "Upload "After"" at bounding box center [1258, 56] width 80 height 16
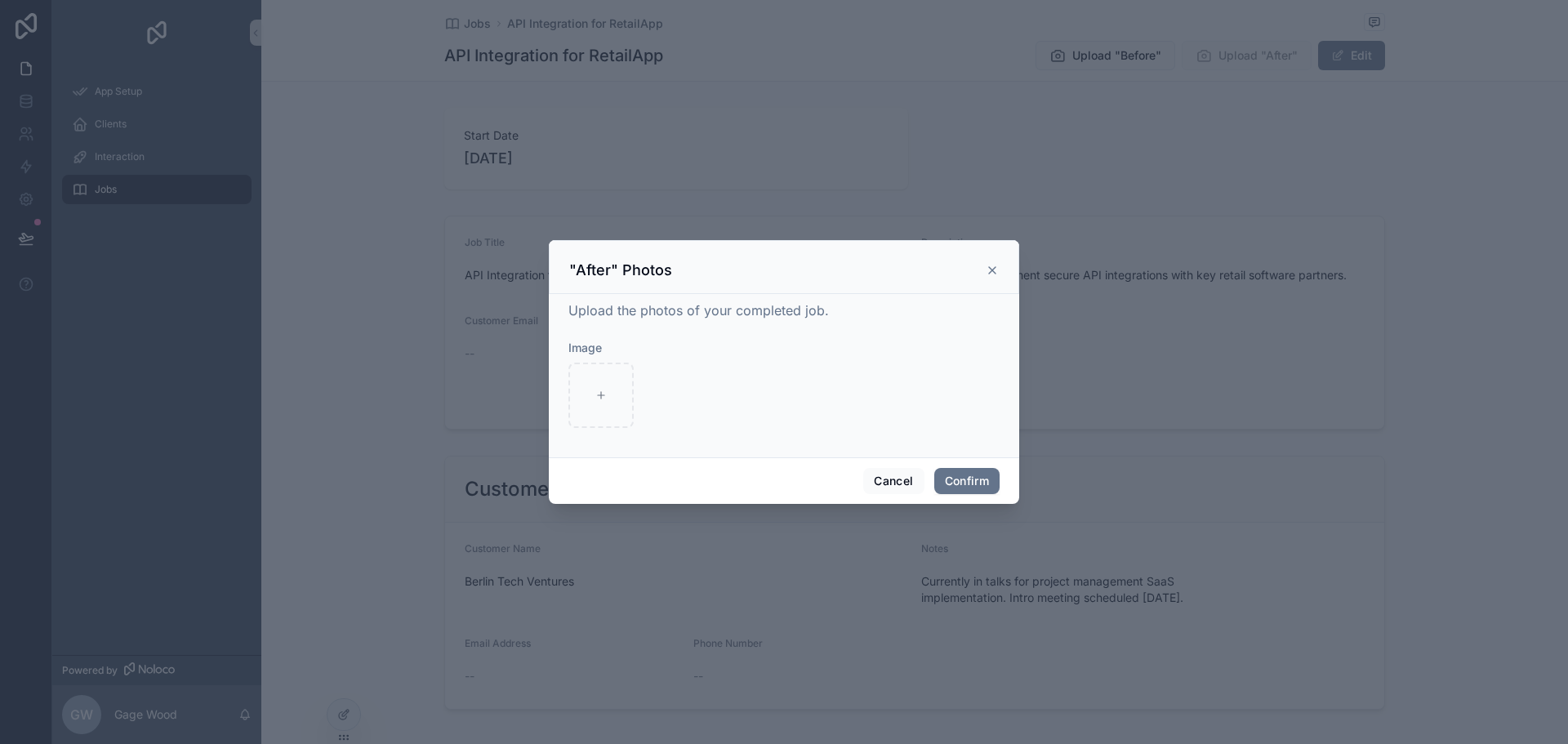
click at [628, 312] on span "Upload the photos of your completed job." at bounding box center [698, 311] width 260 height 16
click at [599, 392] on icon at bounding box center [601, 395] width 12 height 12
click at [992, 269] on icon at bounding box center [992, 269] width 6 height 6
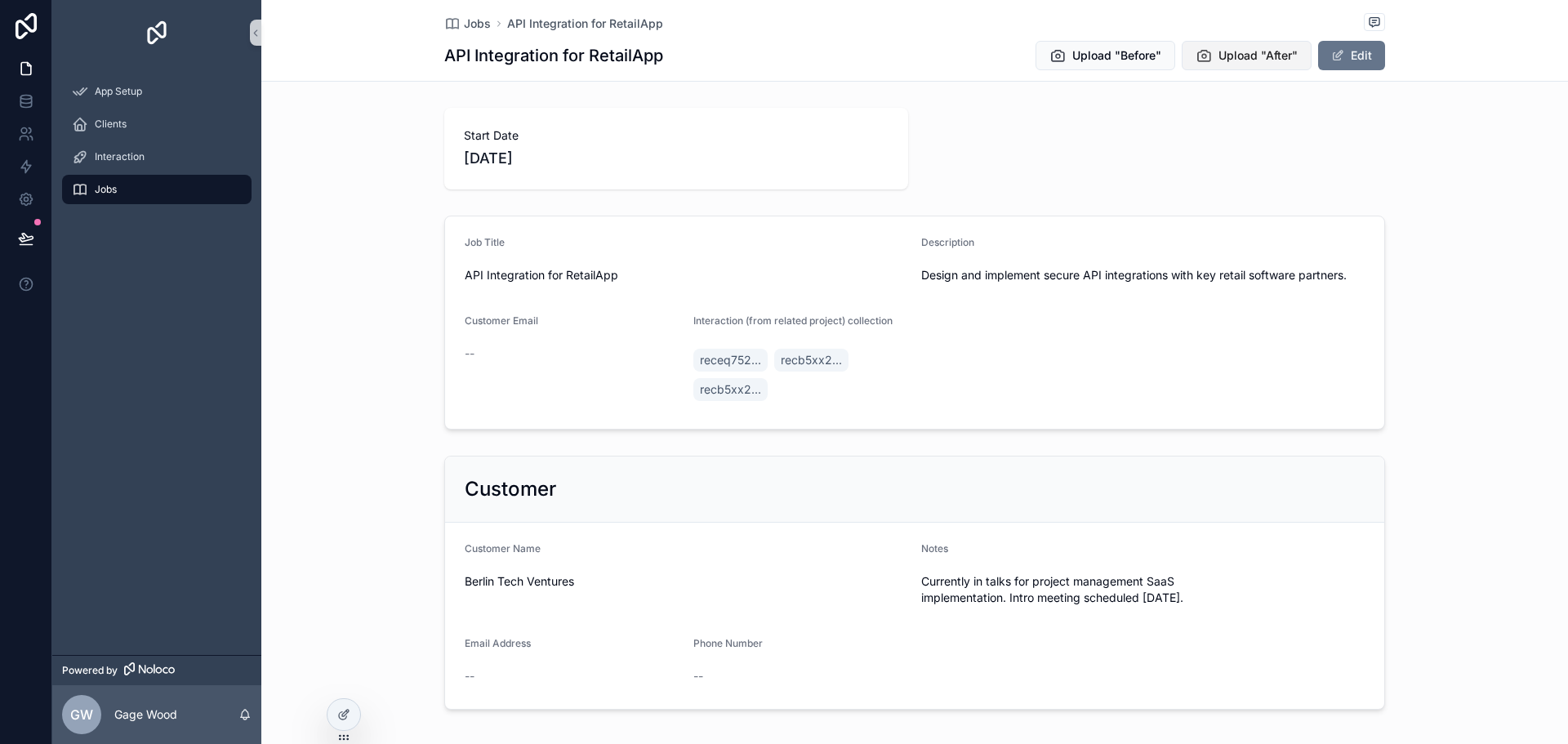
click at [1219, 53] on span "Upload "After"" at bounding box center [1258, 56] width 80 height 16
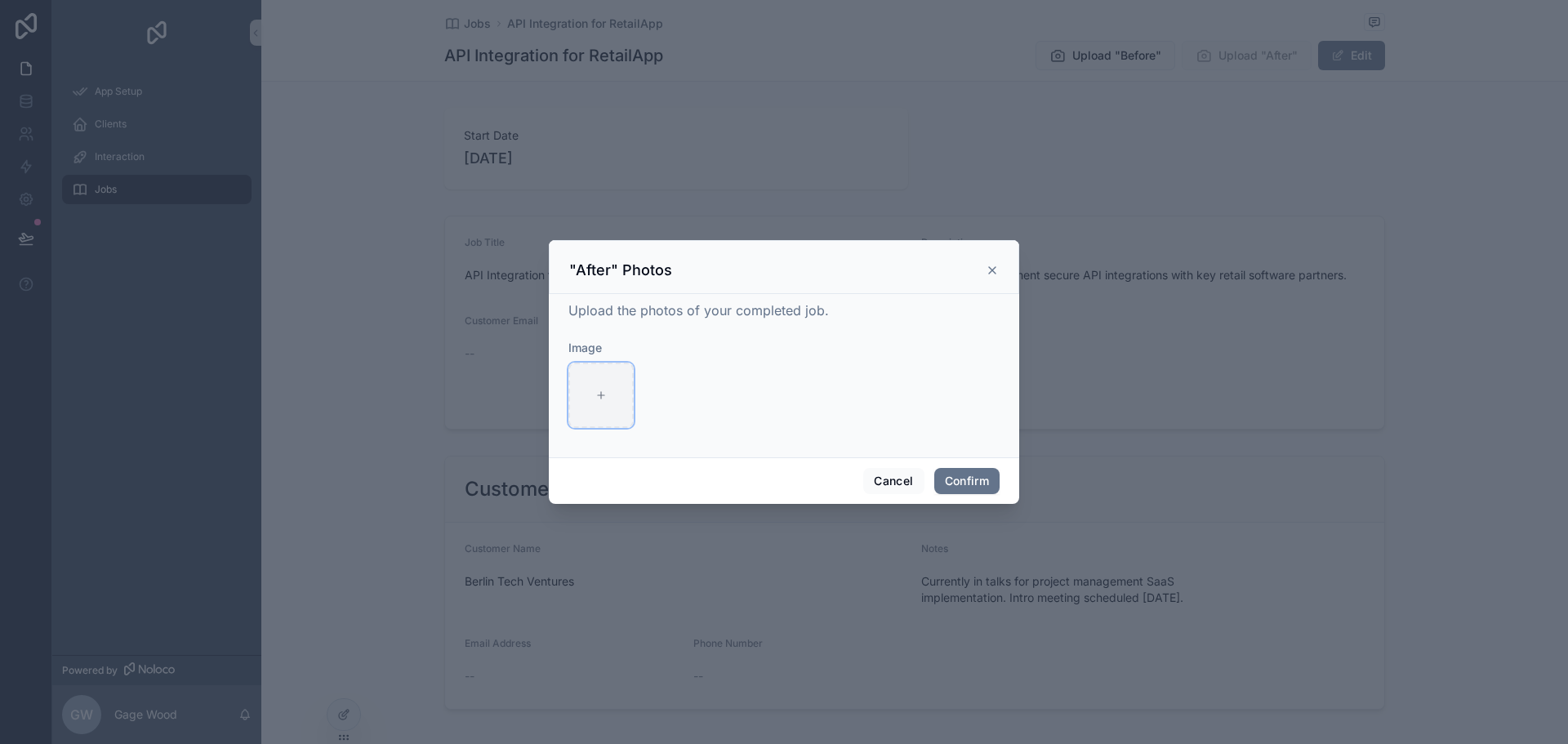
click at [580, 395] on div at bounding box center [601, 395] width 65 height 65
type input "**********"
click at [652, 398] on icon at bounding box center [653, 395] width 12 height 12
type input "**********"
click at [601, 375] on icon "button" at bounding box center [603, 378] width 7 height 7
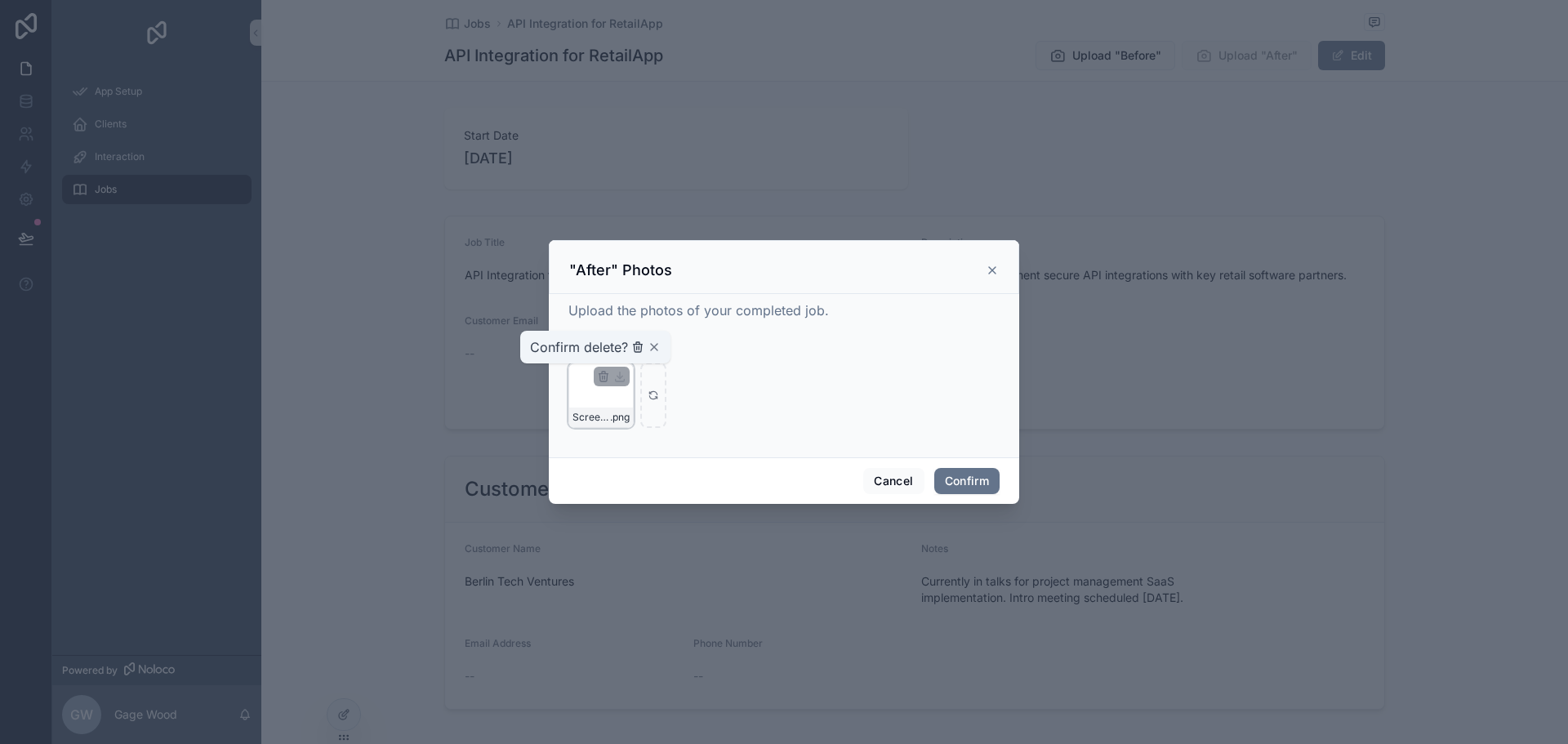
click at [639, 350] on icon "button" at bounding box center [639, 348] width 0 height 4
click at [892, 478] on button "Cancel" at bounding box center [894, 481] width 61 height 26
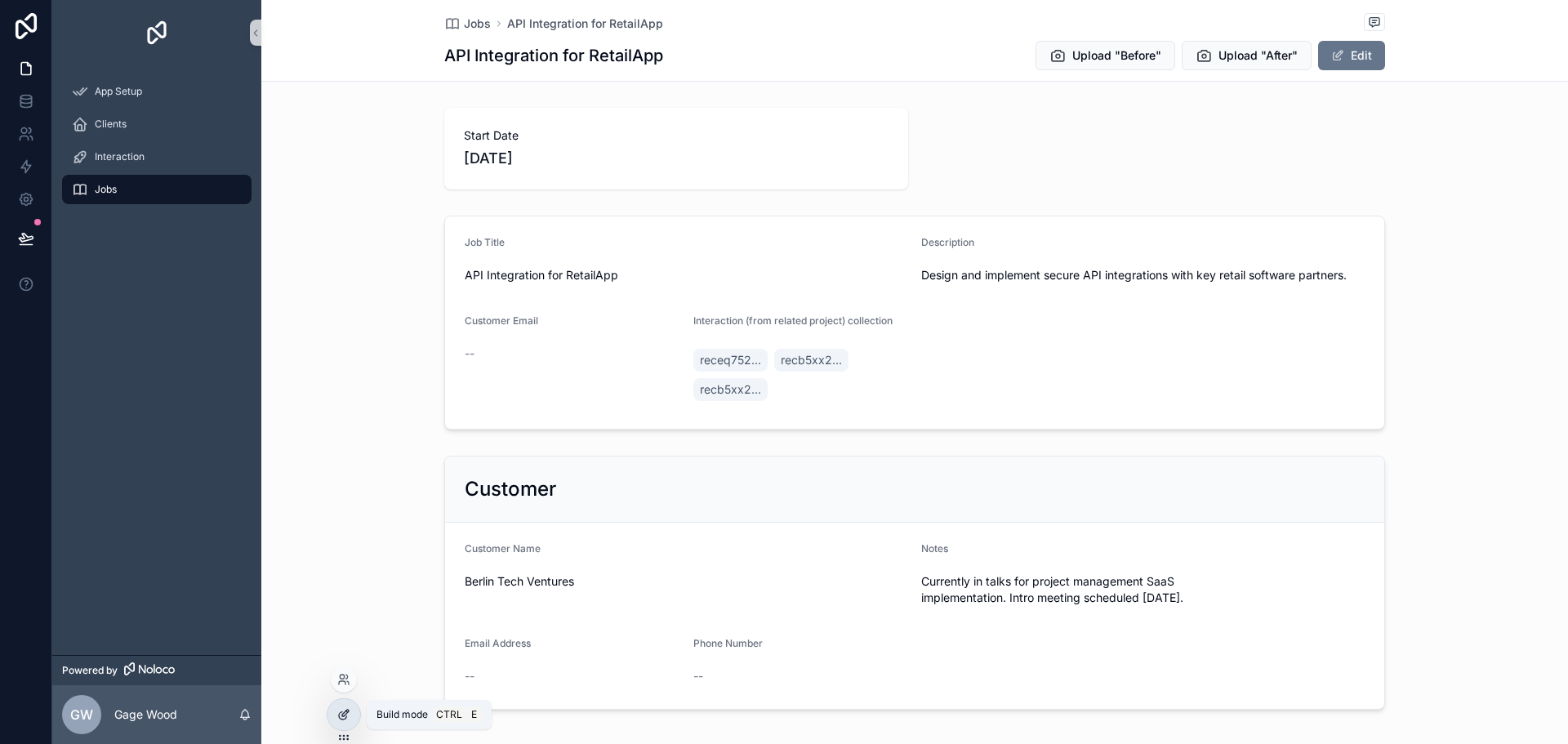
click at [348, 720] on icon at bounding box center [344, 714] width 13 height 13
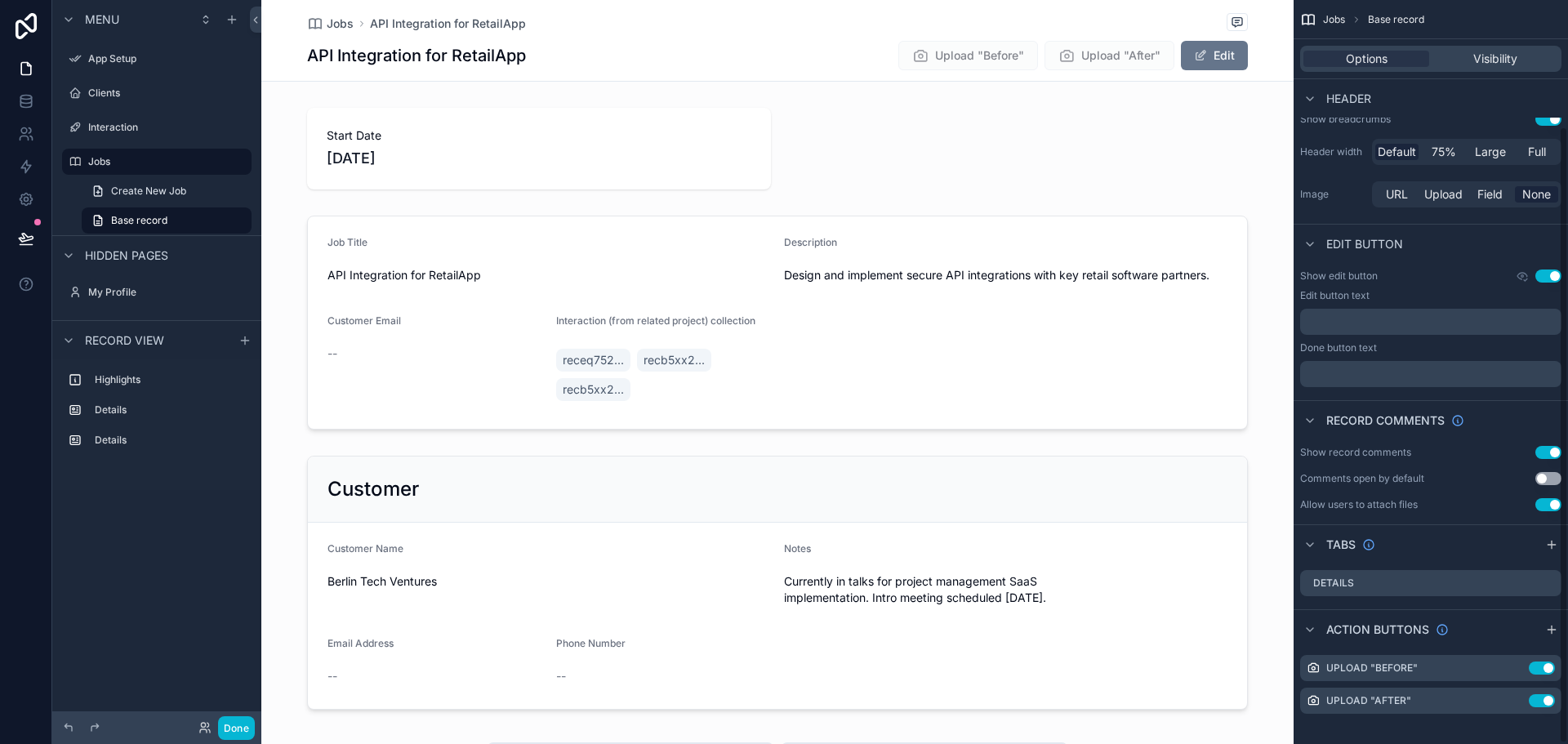
scroll to position [153, 0]
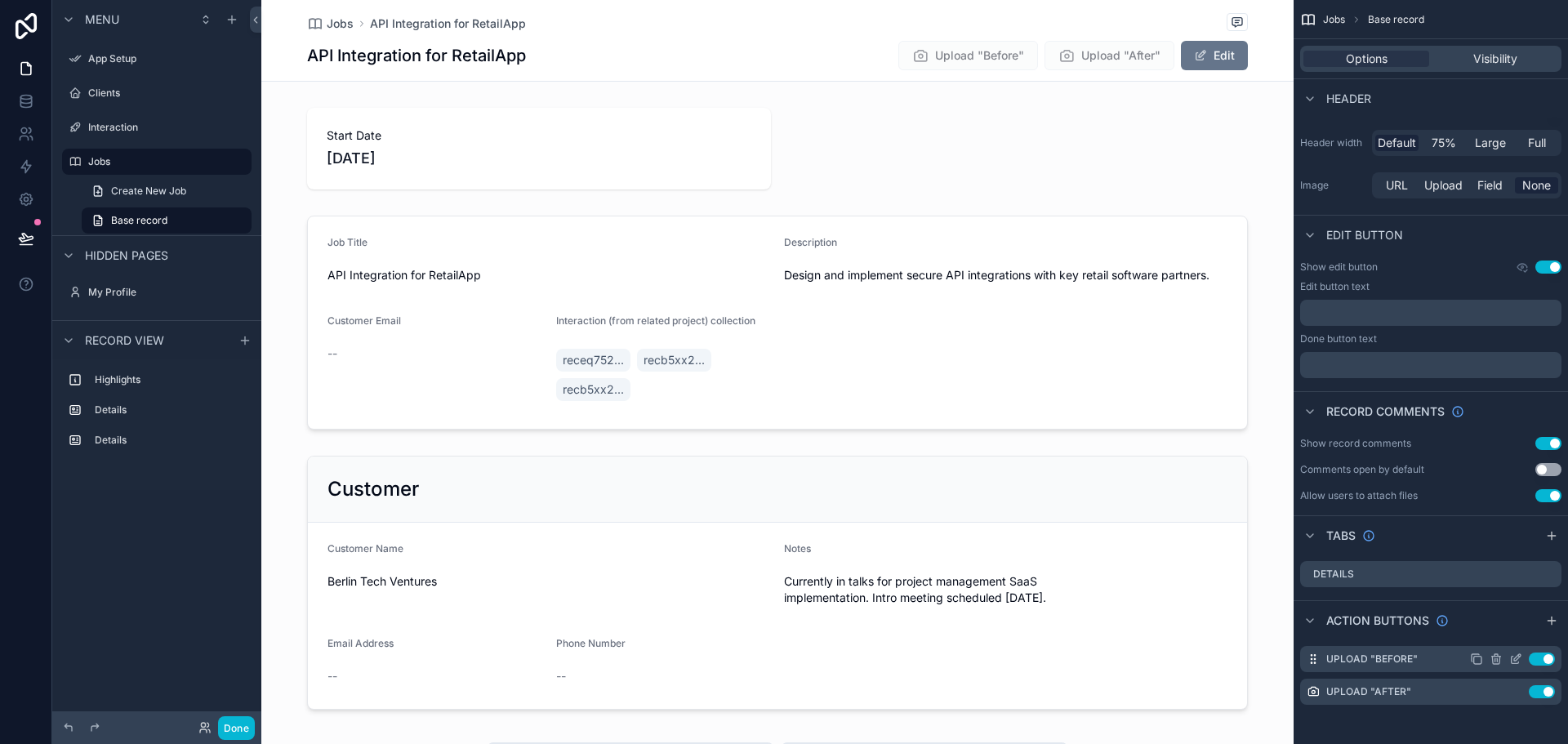
click at [1517, 656] on icon "scrollable content" at bounding box center [1515, 659] width 13 height 13
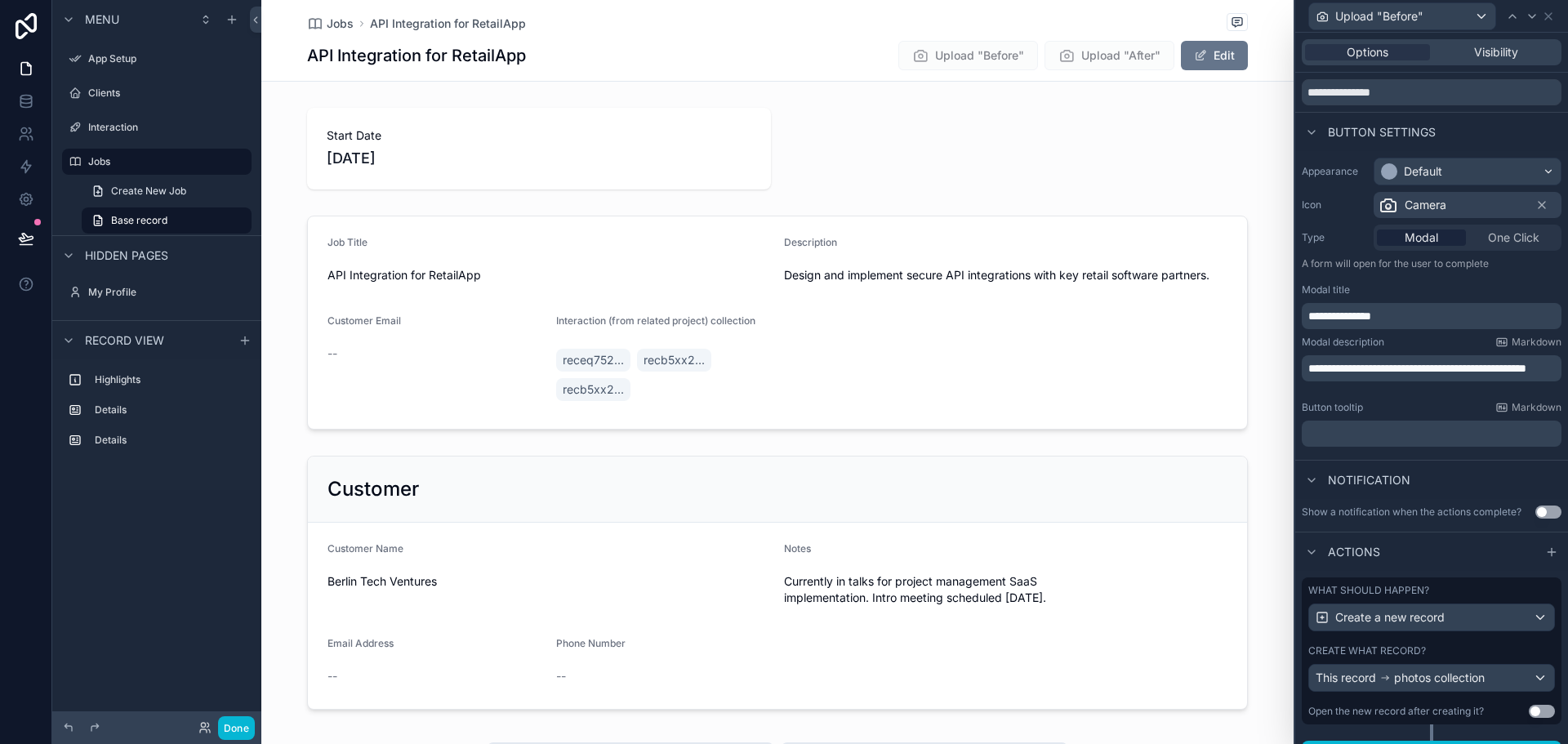
scroll to position [0, 0]
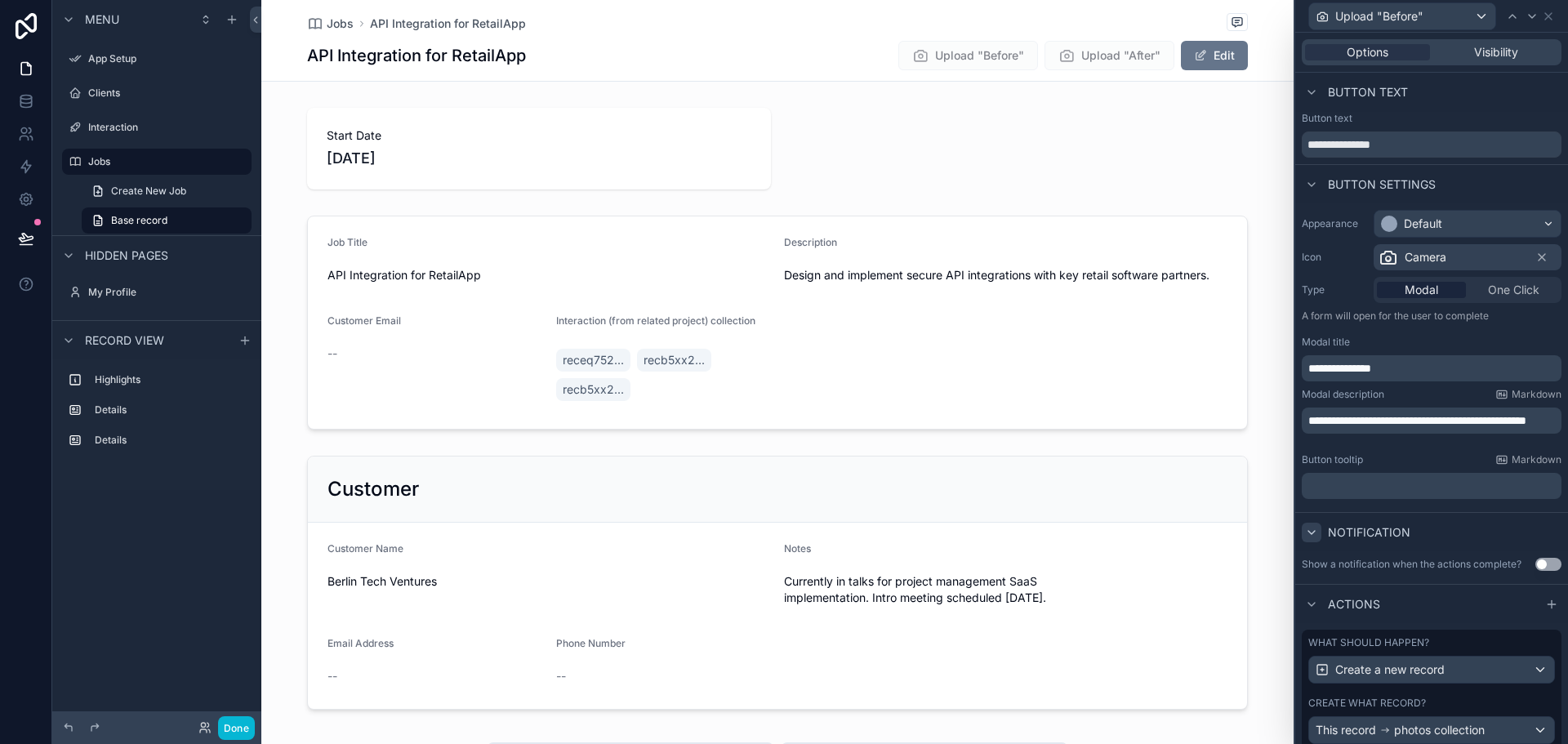
click at [1313, 533] on icon at bounding box center [1311, 533] width 6 height 4
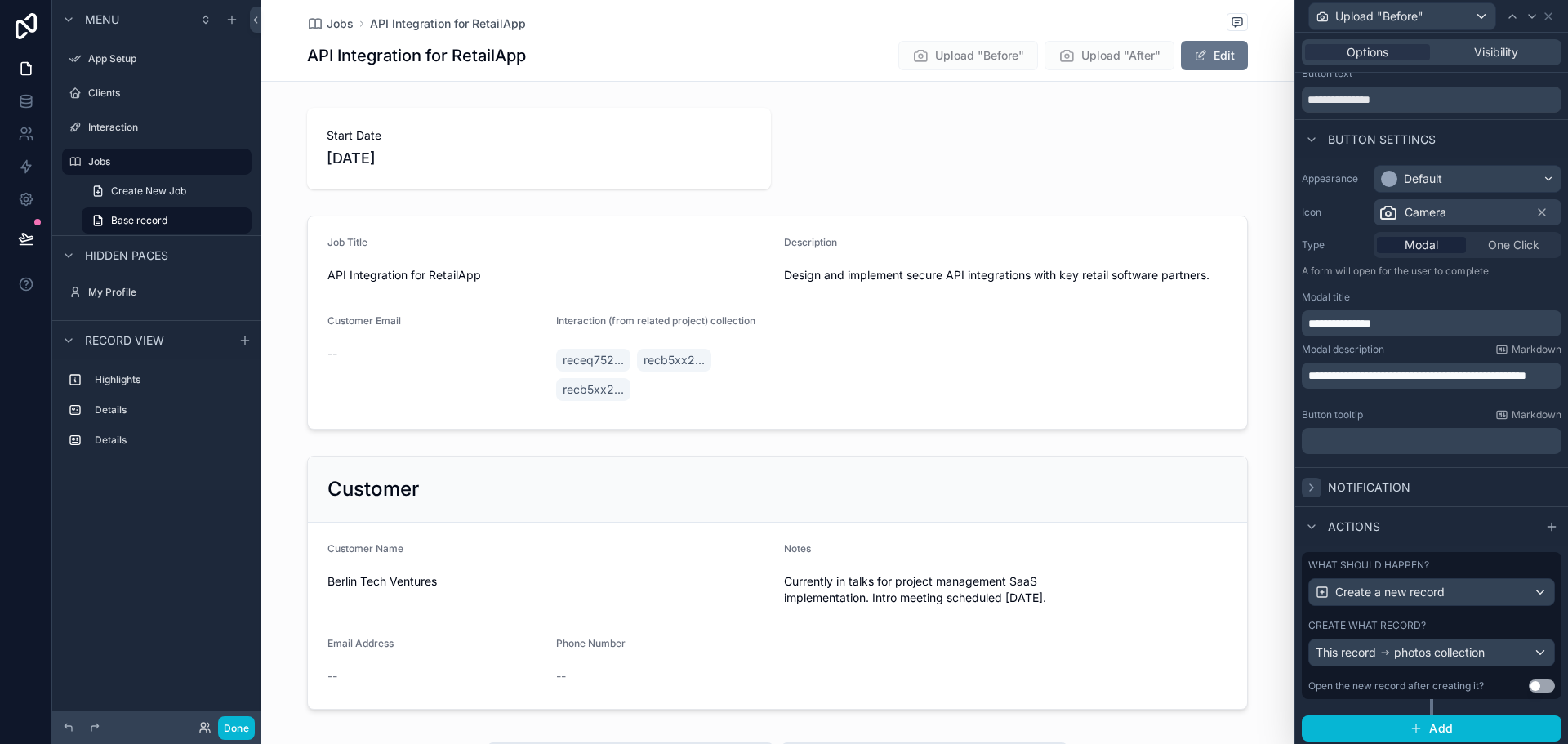
scroll to position [49, 0]
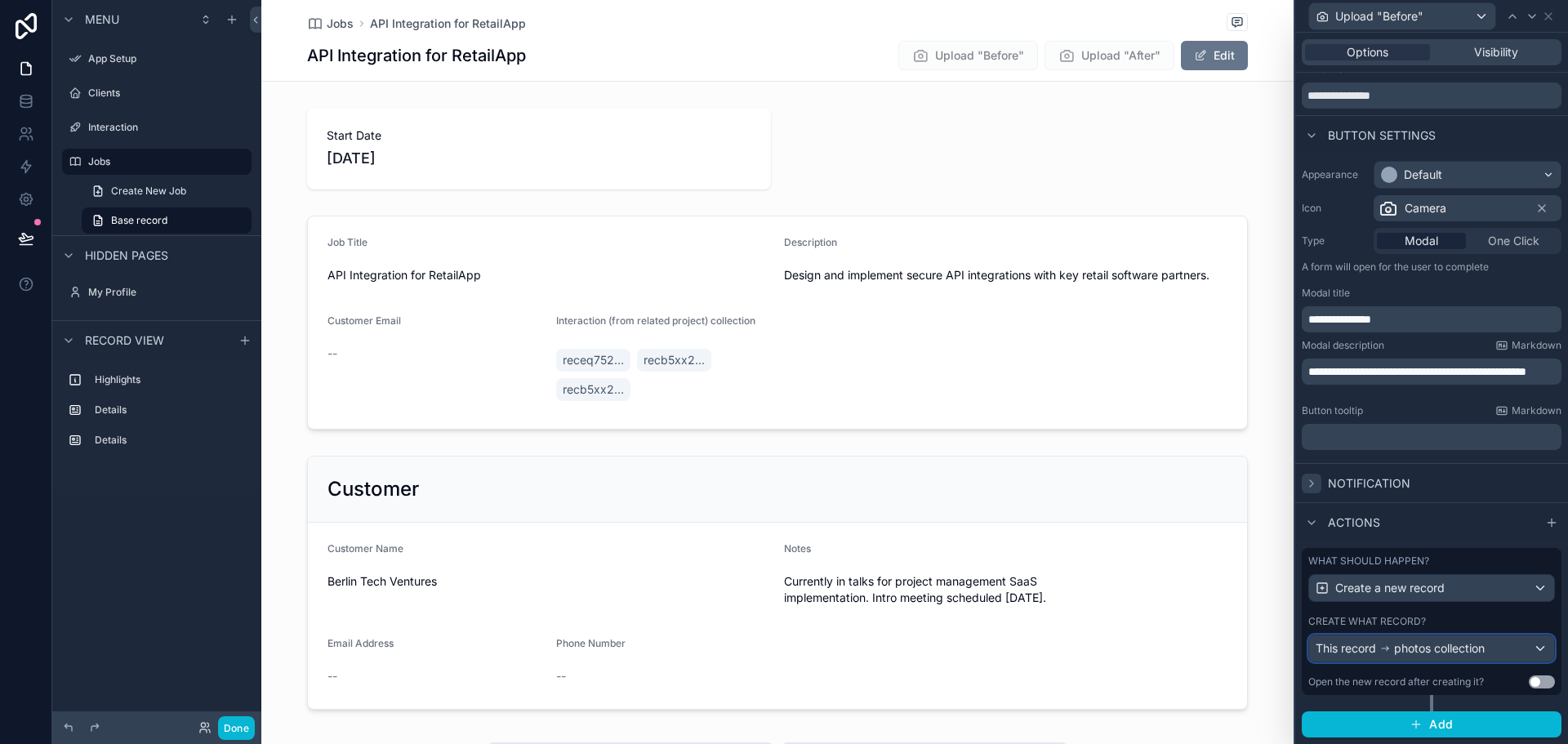
click at [1526, 653] on div "This record photos collection" at bounding box center [1432, 648] width 245 height 26
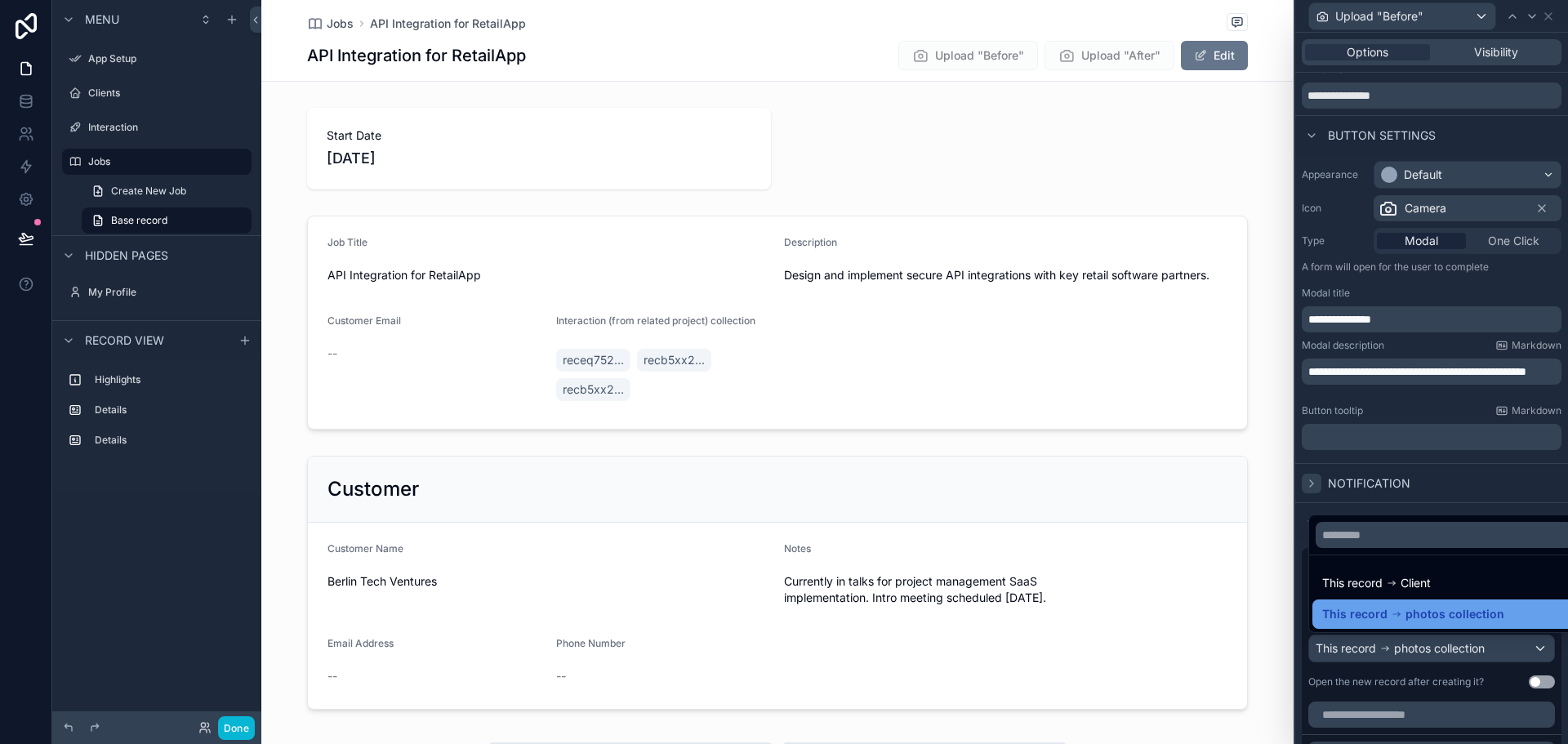
click at [1466, 611] on span "photos collection" at bounding box center [1455, 614] width 98 height 20
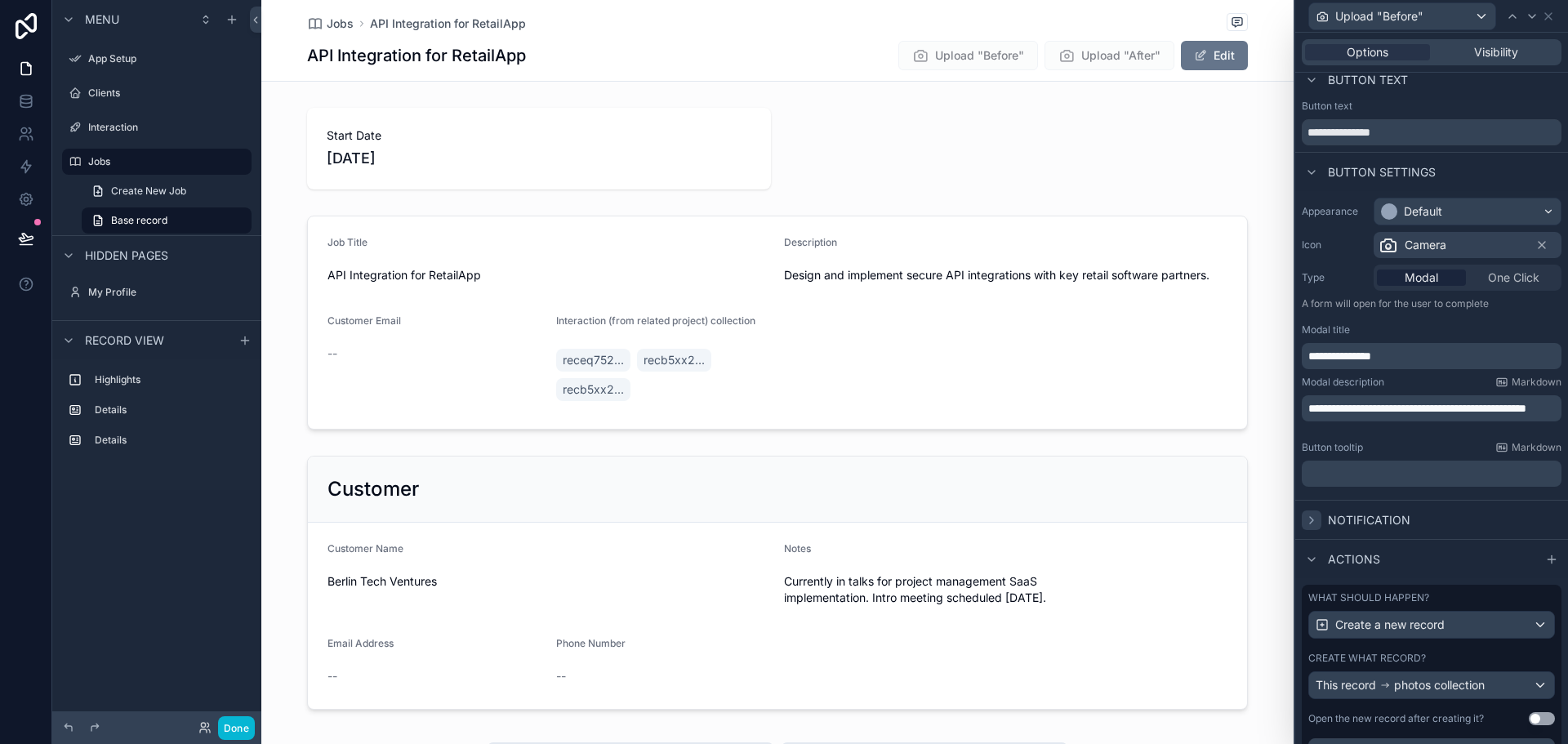
scroll to position [0, 0]
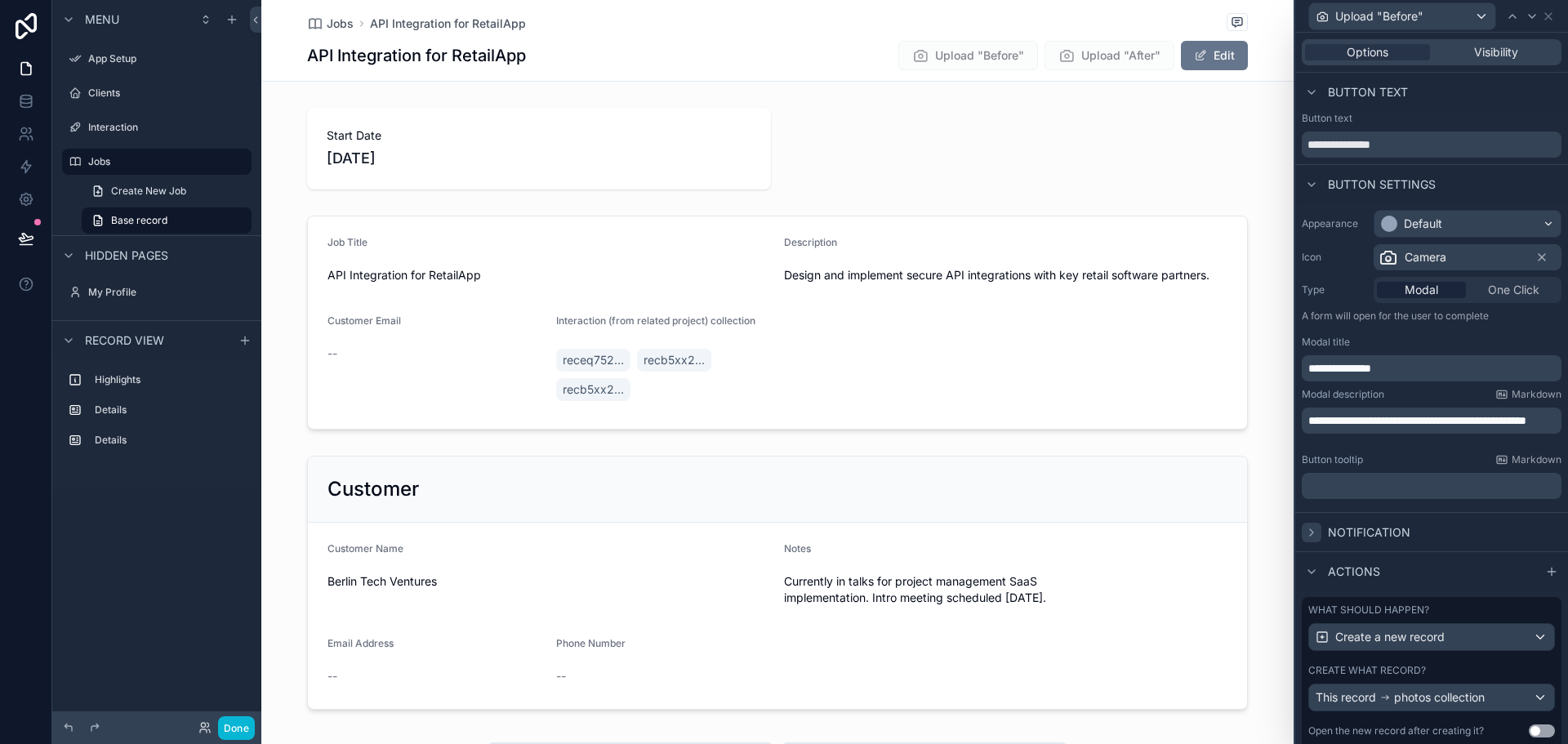
click at [1330, 89] on span "Button text" at bounding box center [1368, 92] width 80 height 16
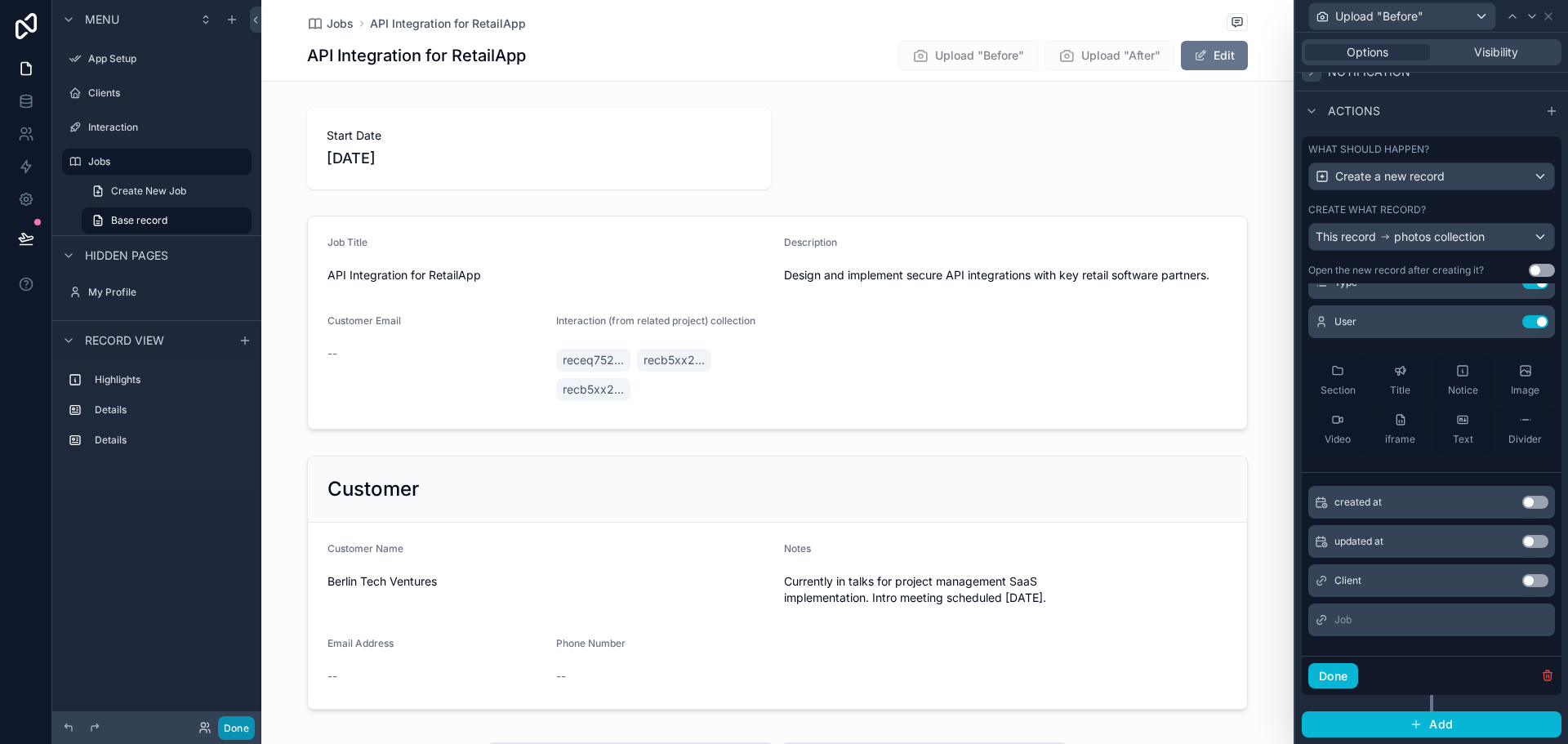
click at [242, 723] on button "Done" at bounding box center [236, 728] width 37 height 23
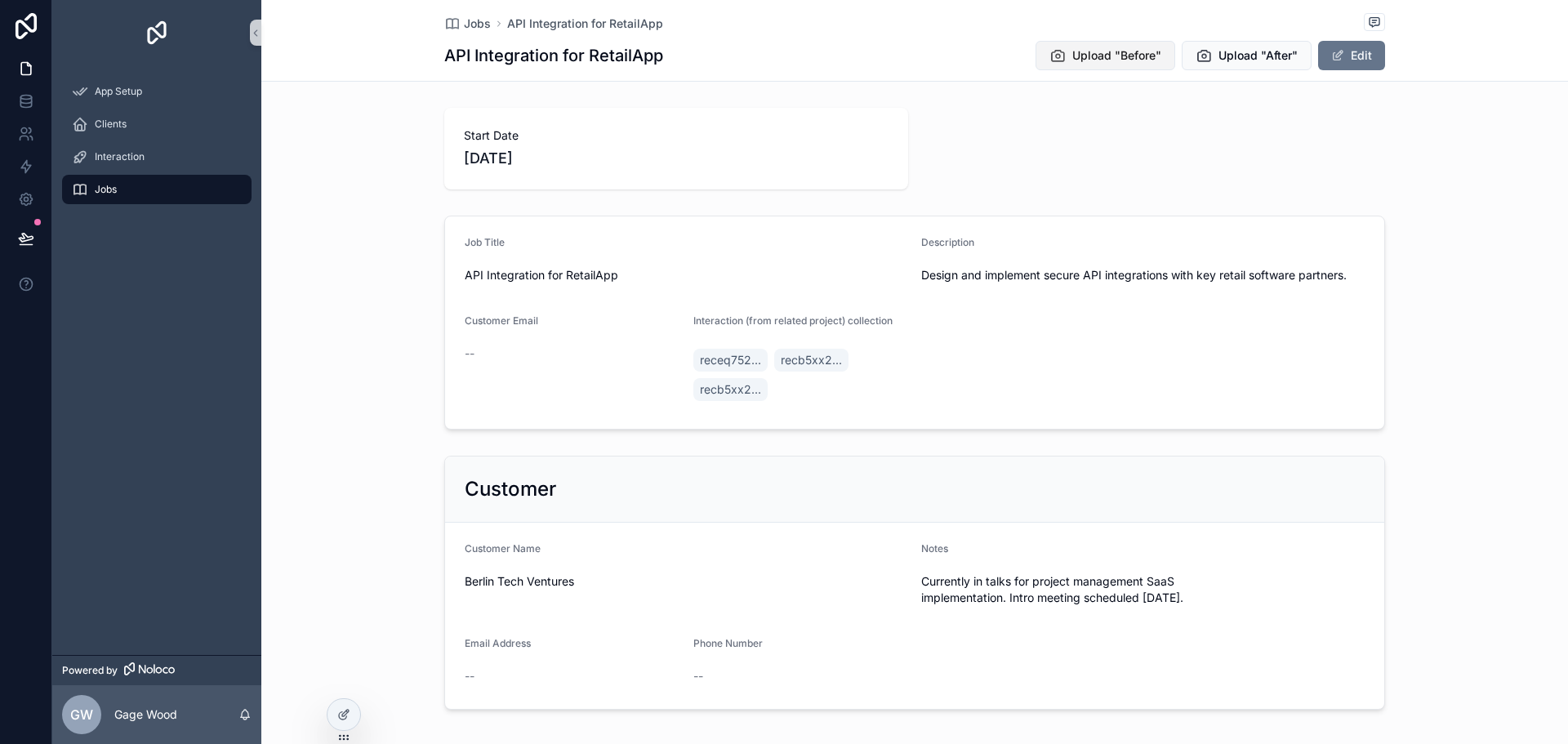
click at [1079, 47] on span "Upload "Before"" at bounding box center [1116, 56] width 89 height 16
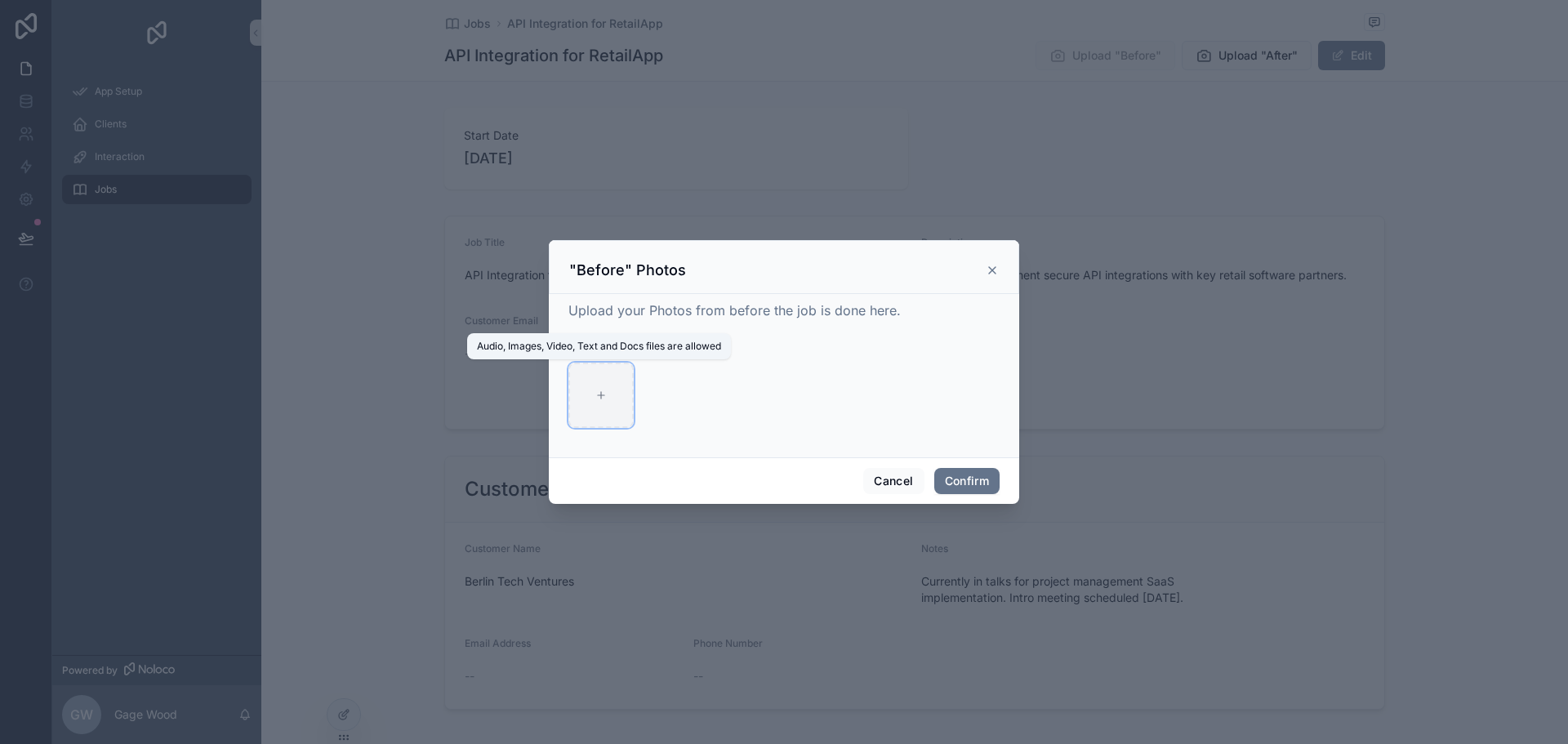
click at [604, 385] on div at bounding box center [601, 395] width 65 height 65
click at [589, 393] on div at bounding box center [601, 395] width 65 height 65
type input "**********"
click at [967, 480] on button "Confirm" at bounding box center [967, 481] width 65 height 26
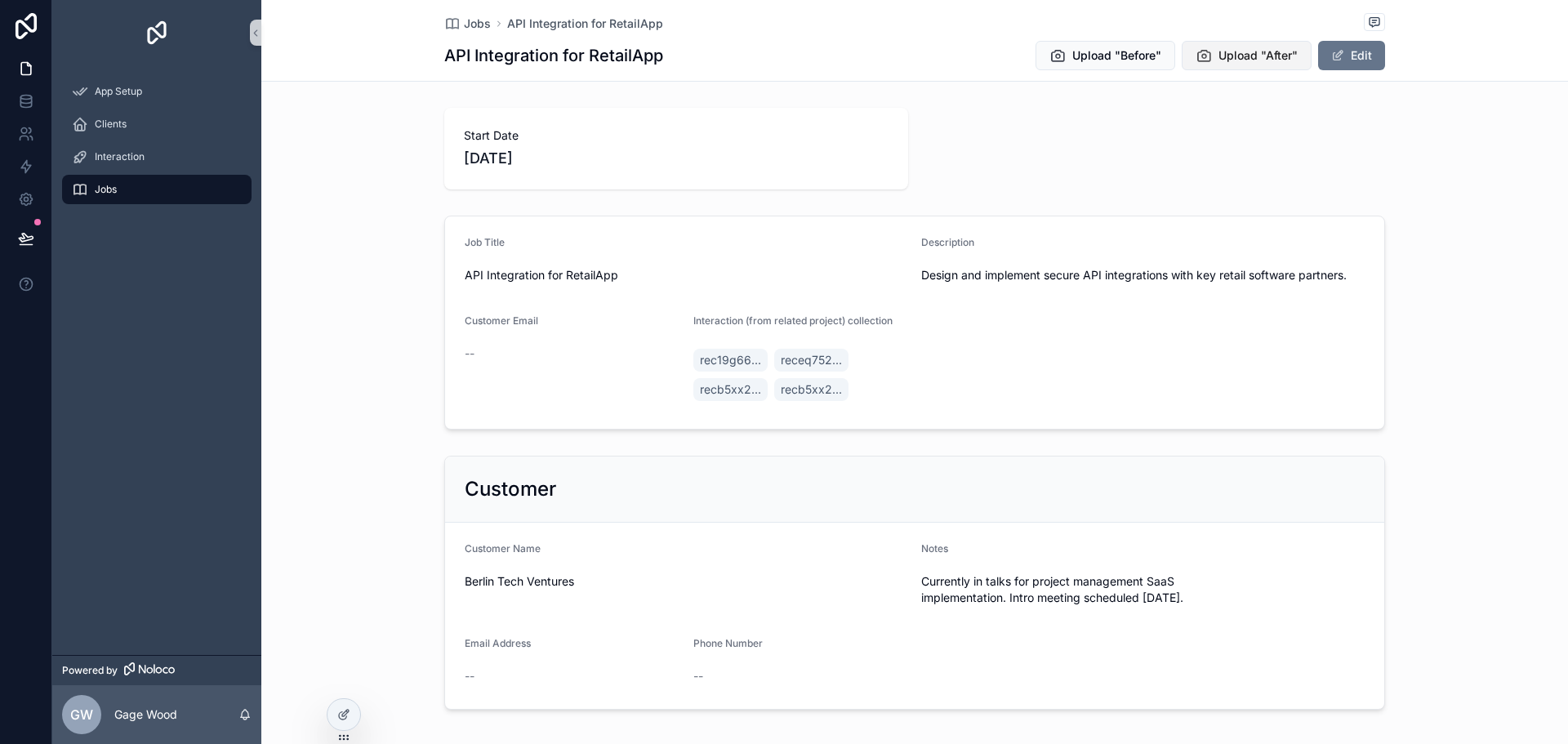
click at [1219, 52] on span "Upload "After"" at bounding box center [1258, 56] width 80 height 16
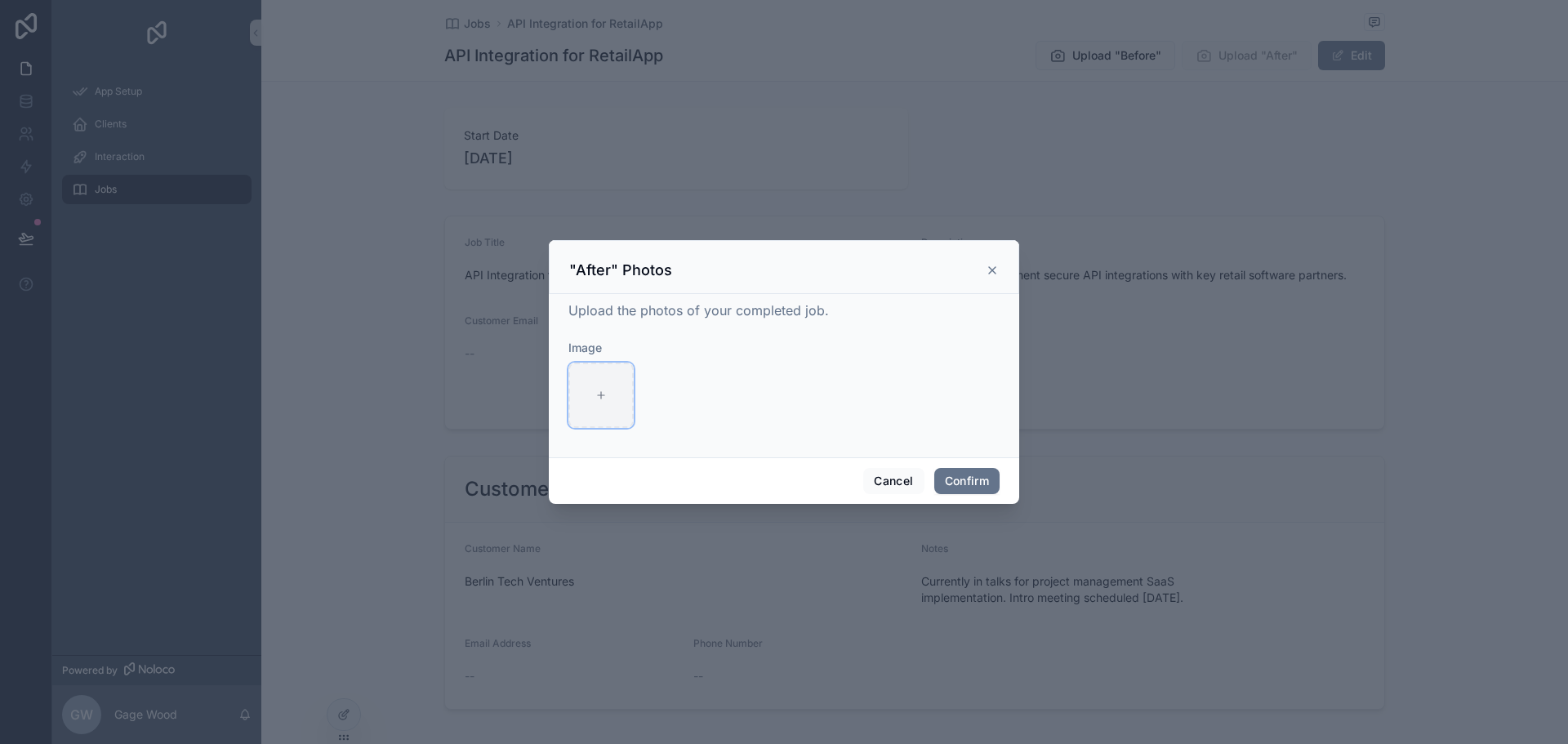
click at [599, 384] on div at bounding box center [601, 395] width 65 height 65
type input "**********"
click at [967, 475] on button "Confirm" at bounding box center [967, 481] width 65 height 26
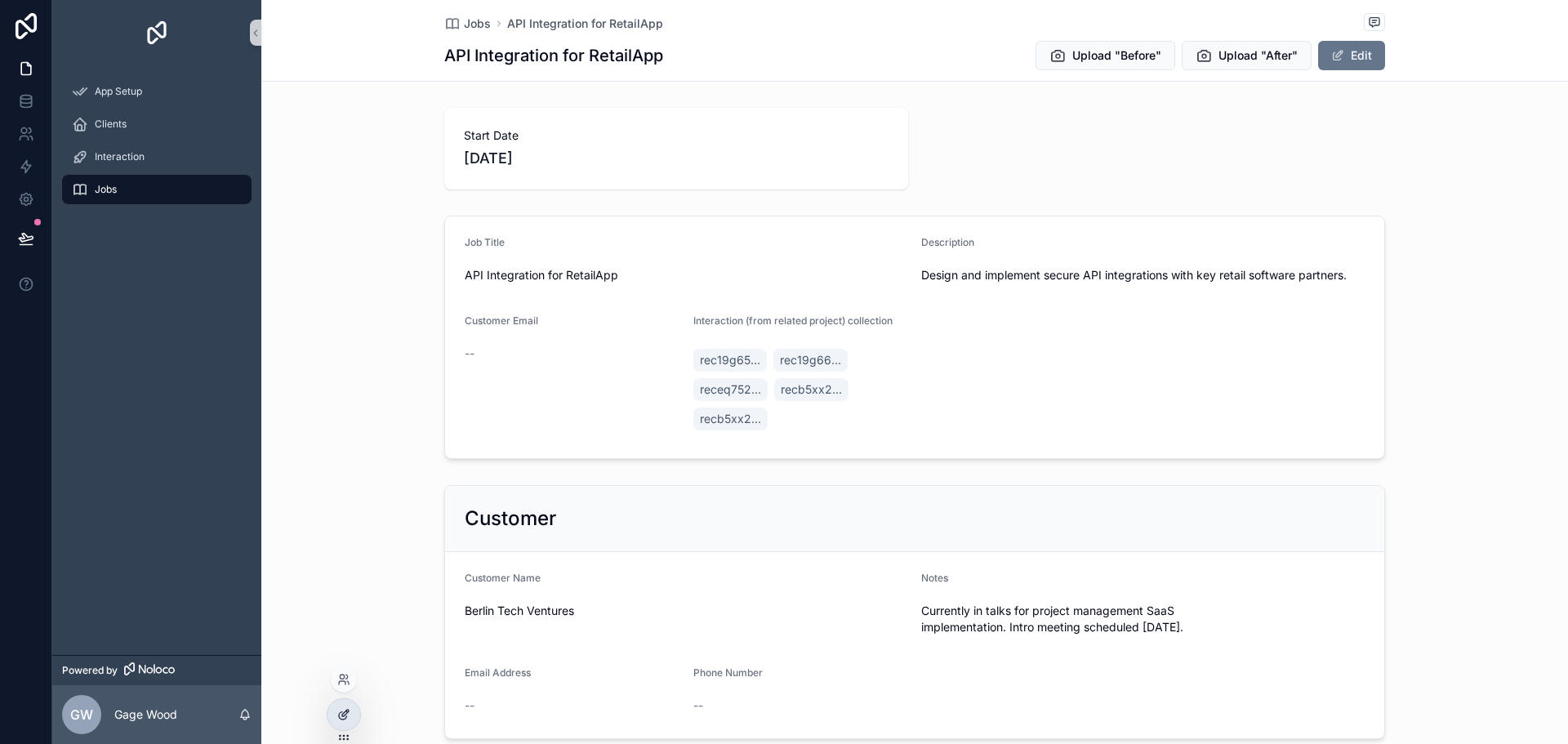
click at [351, 716] on div at bounding box center [344, 714] width 33 height 31
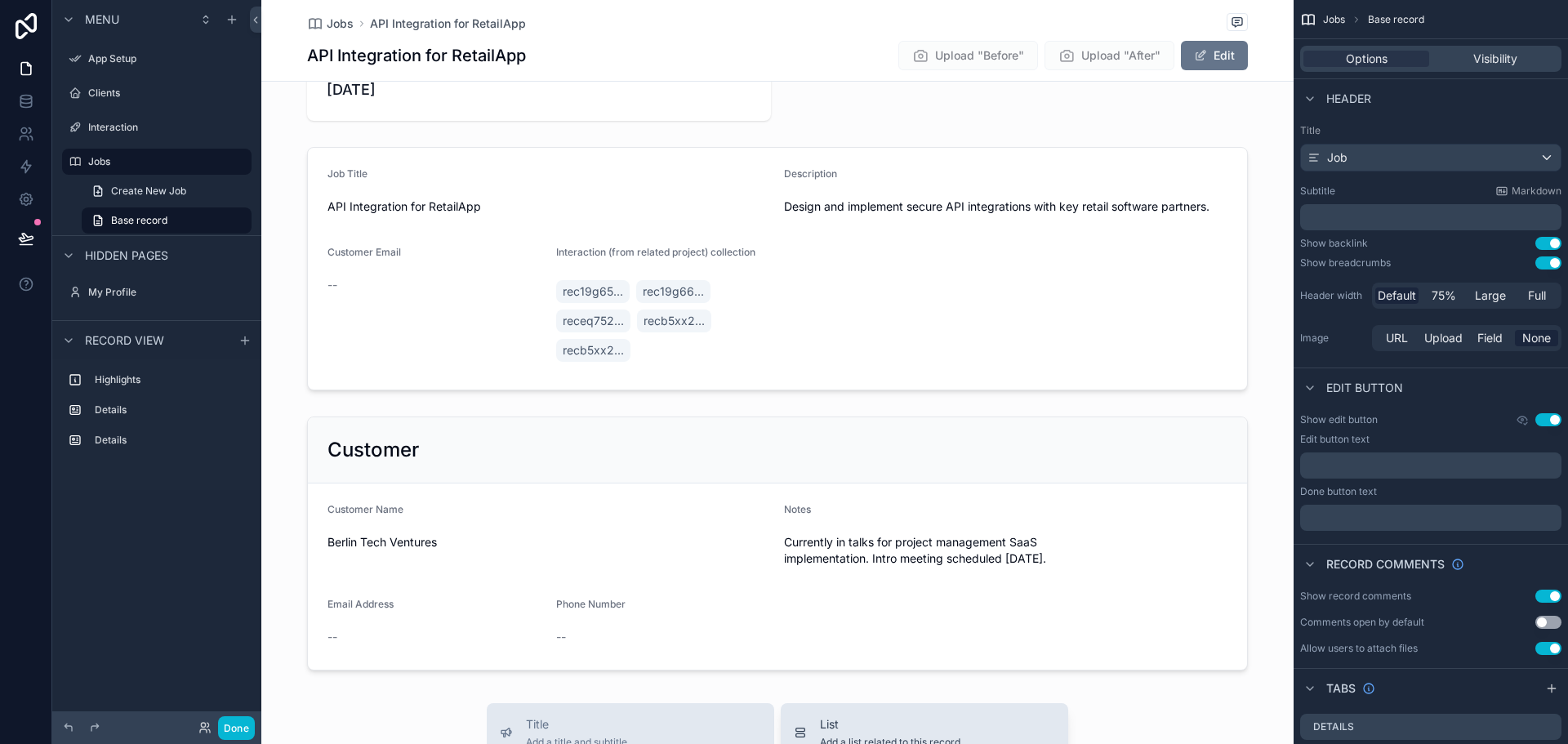
scroll to position [572, 0]
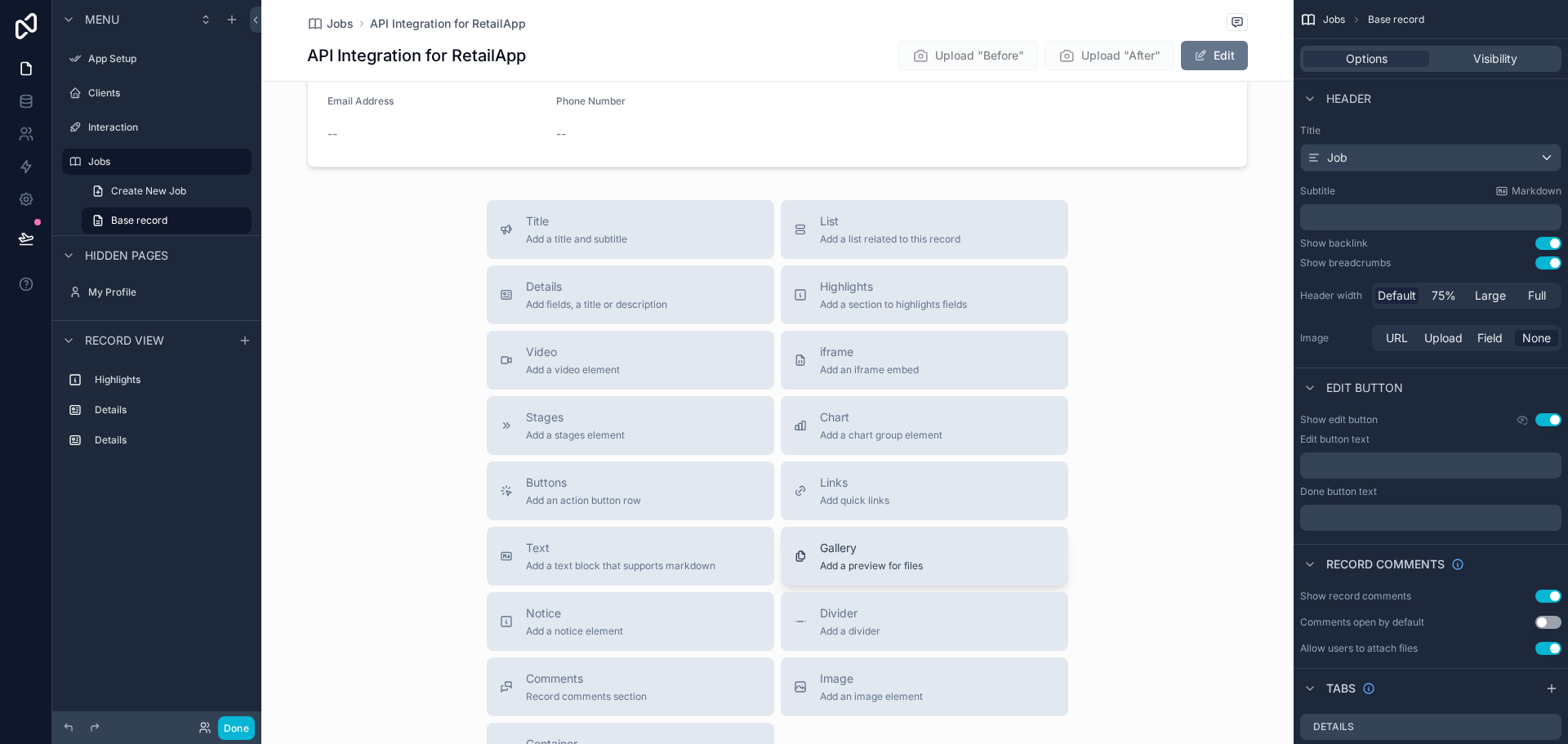
click at [916, 560] on span "Add a preview for files" at bounding box center [871, 566] width 103 height 13
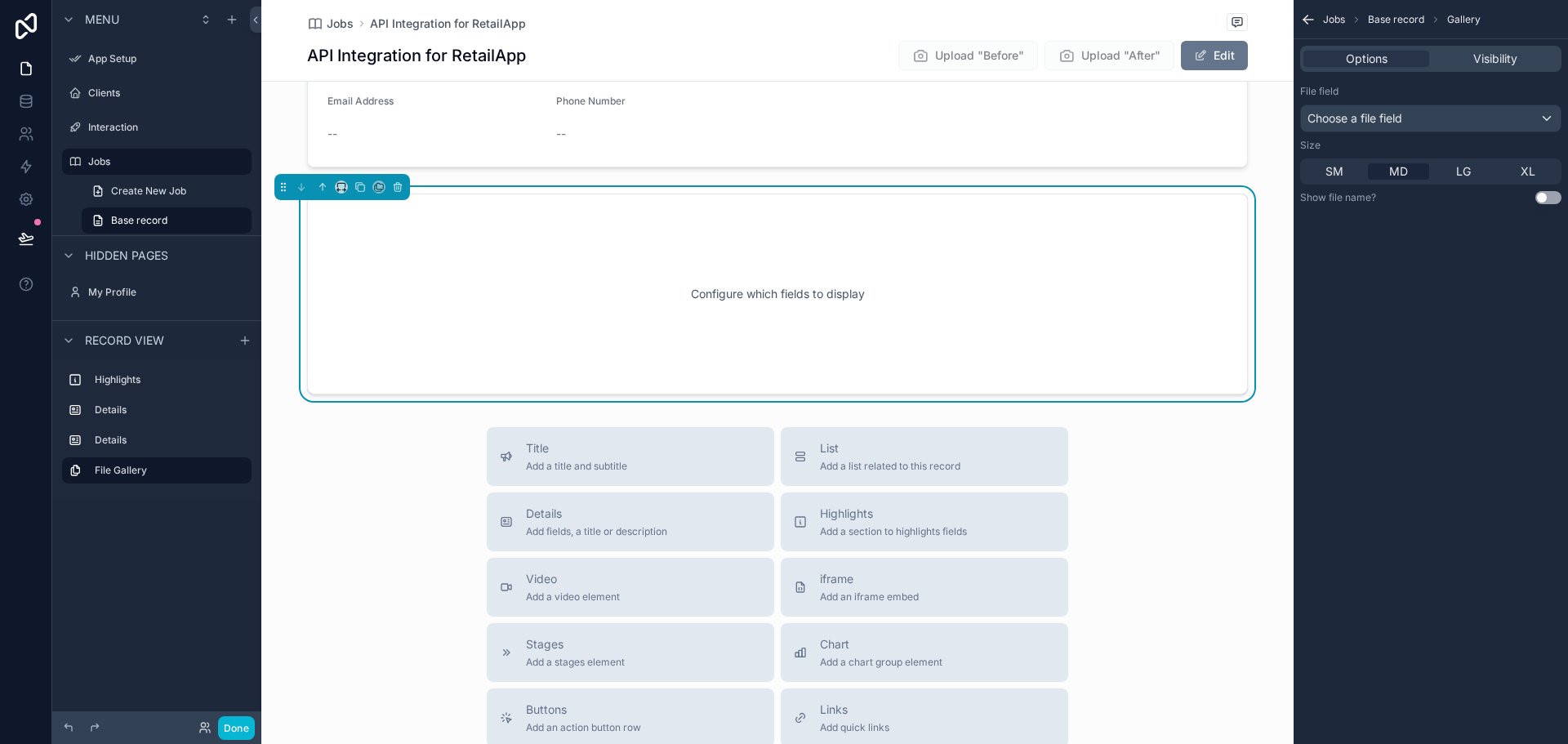
scroll to position [494, 0]
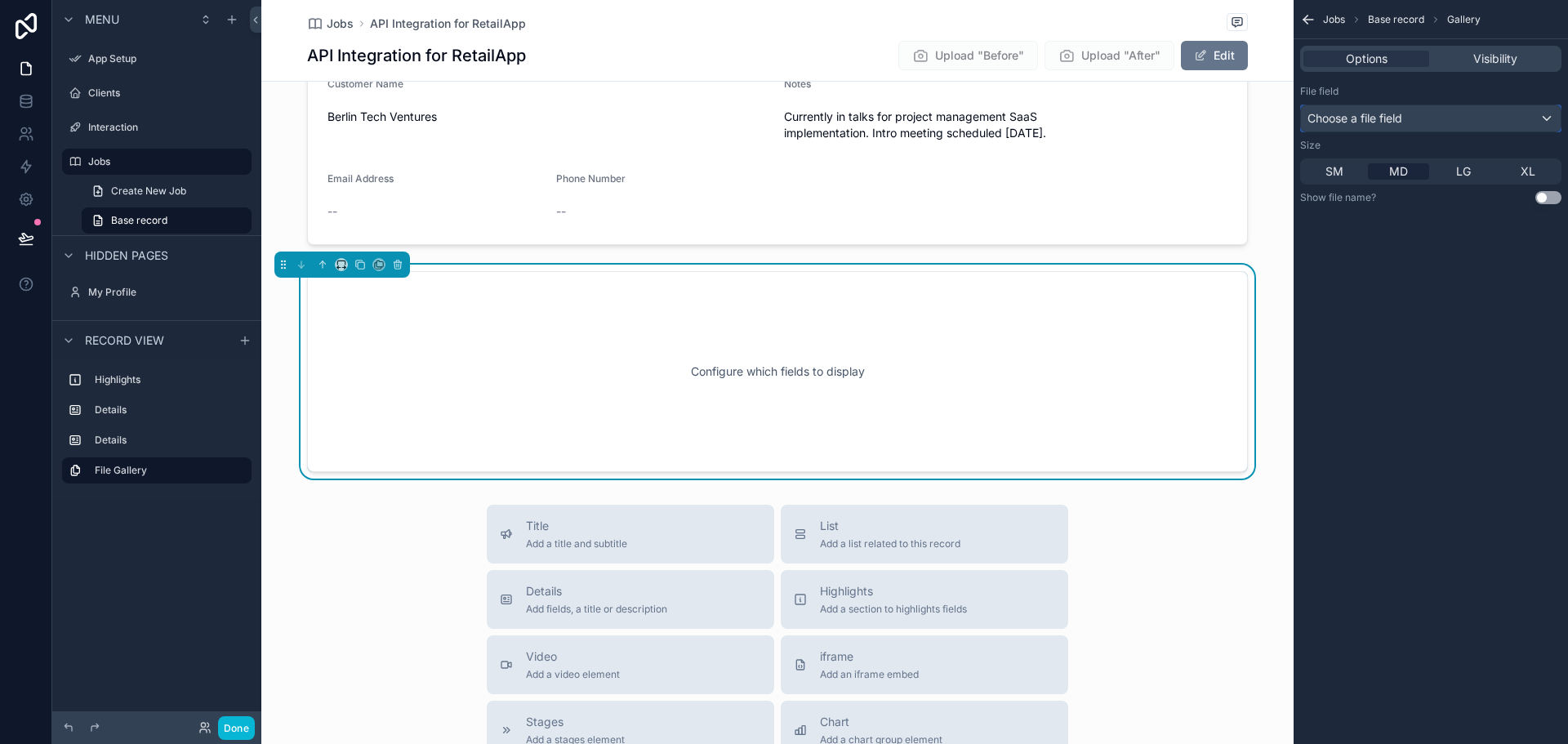
click at [1480, 120] on div "Choose a file field" at bounding box center [1431, 118] width 260 height 26
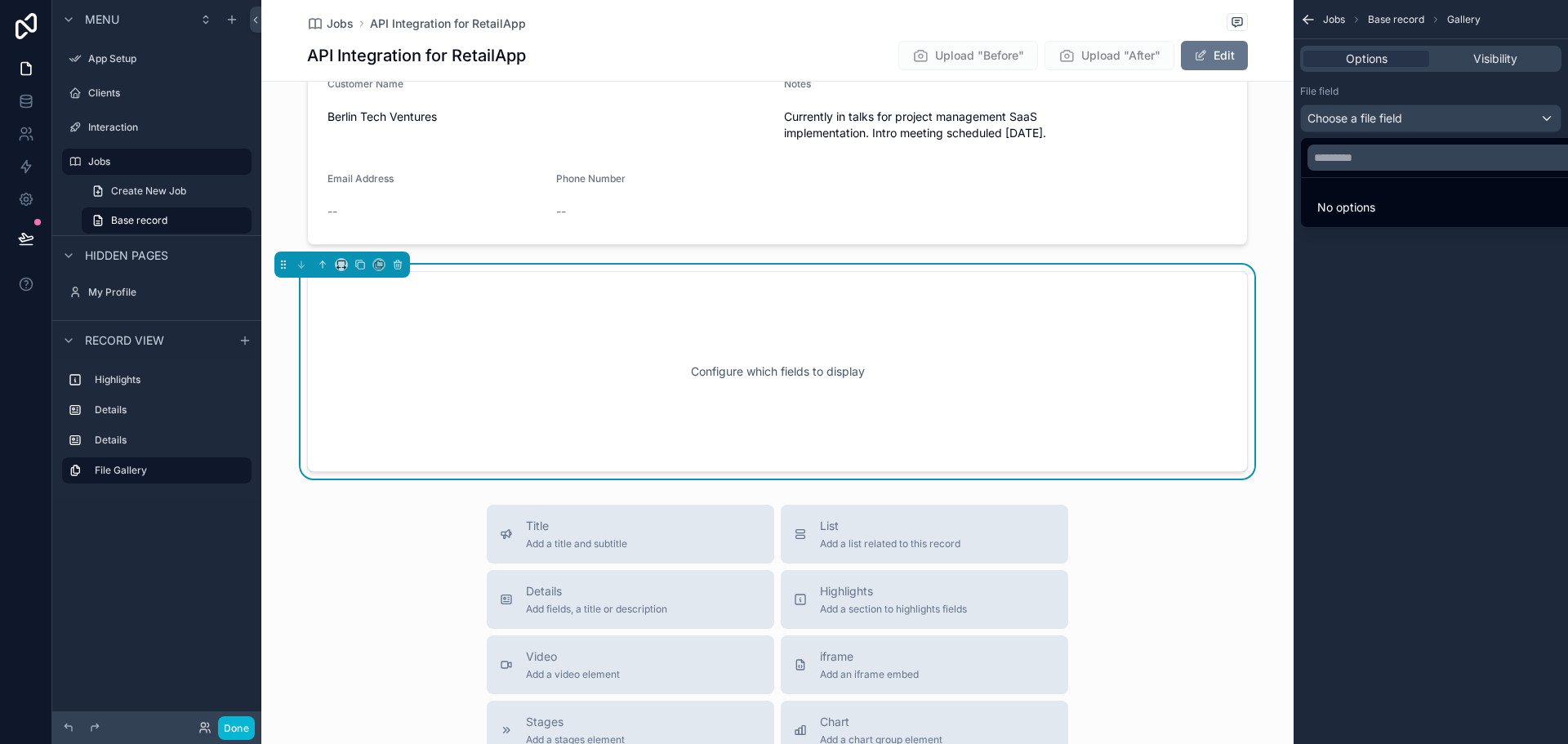
click at [1444, 117] on div "scrollable content" at bounding box center [784, 372] width 1568 height 744
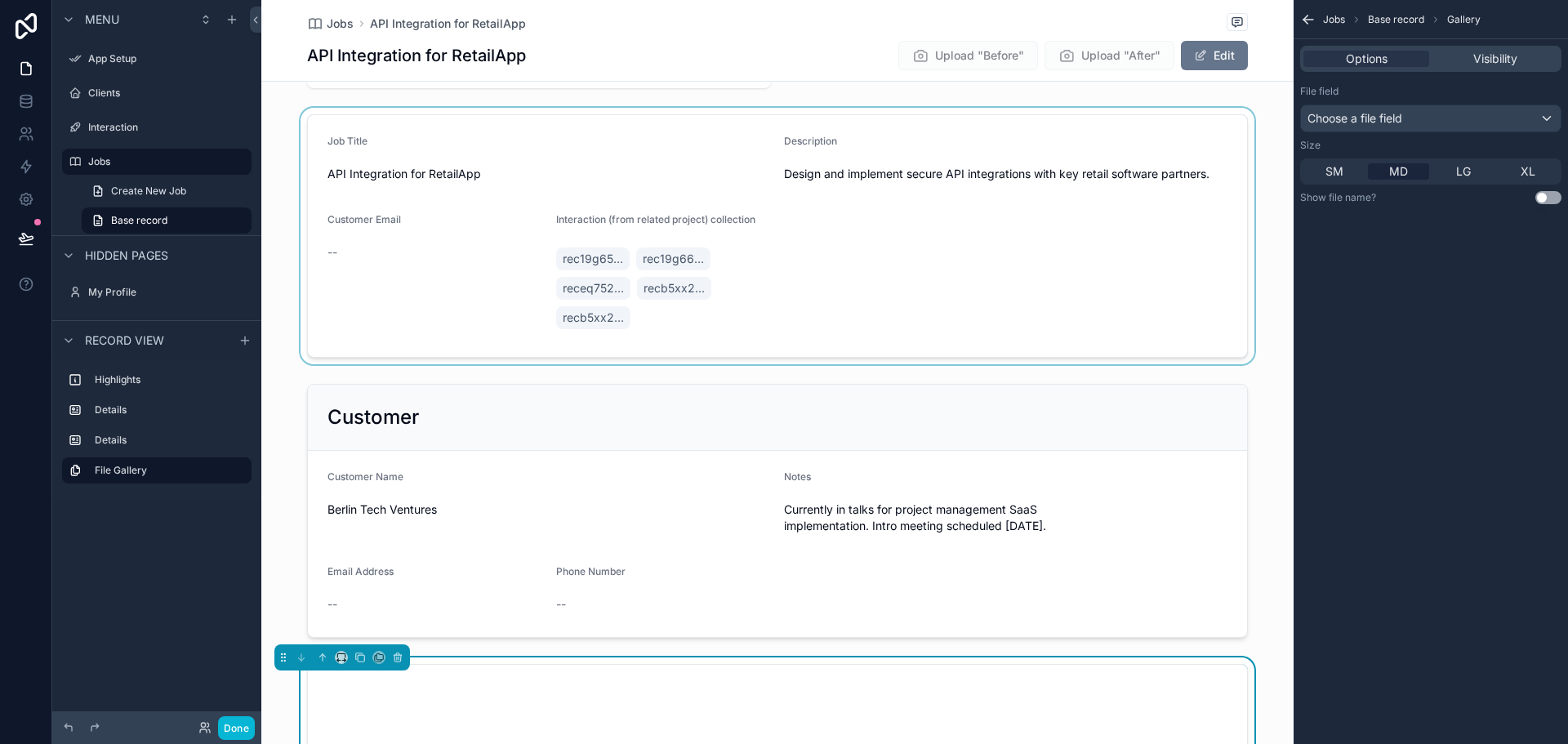
scroll to position [86, 0]
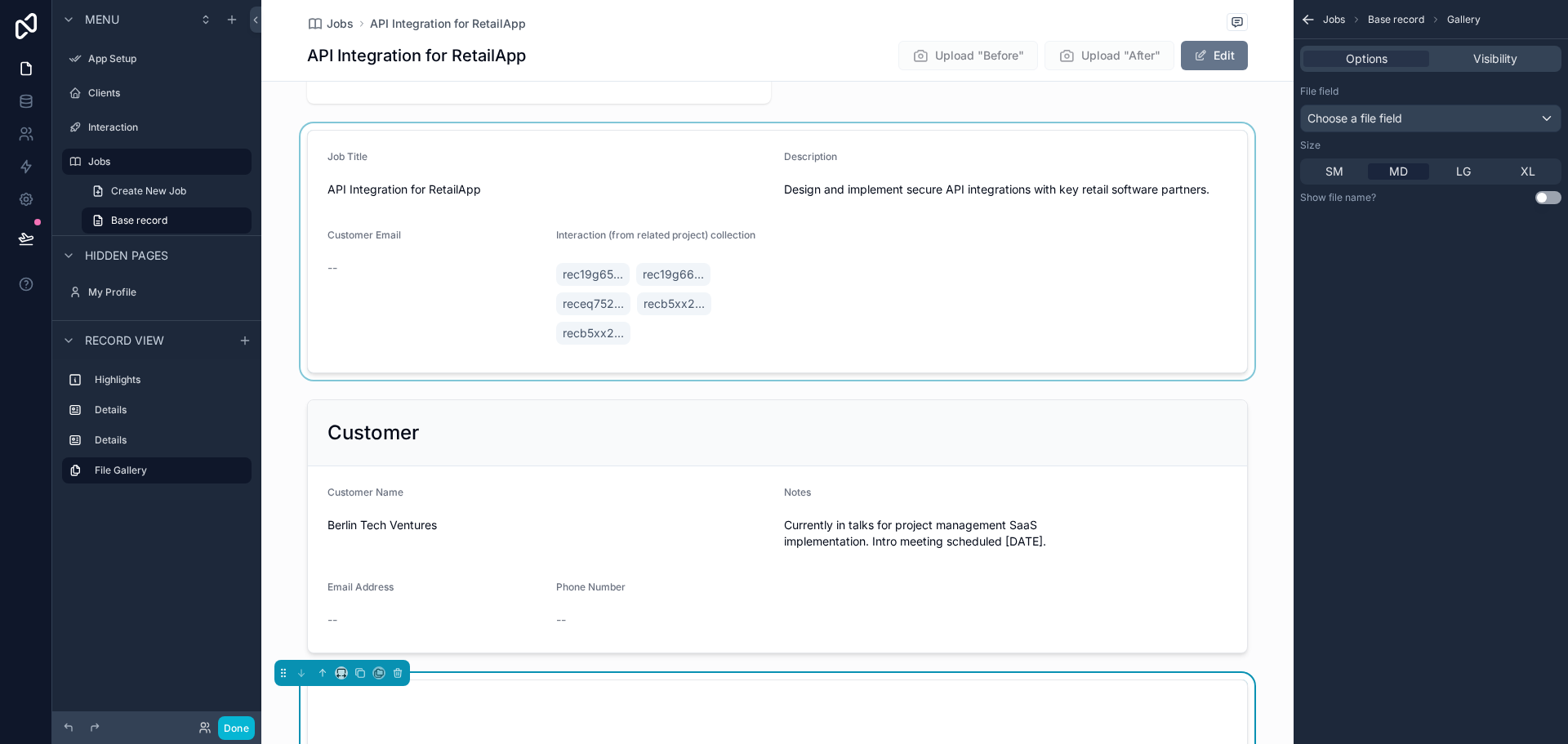
click at [604, 243] on div "scrollable content" at bounding box center [778, 252] width 1033 height 257
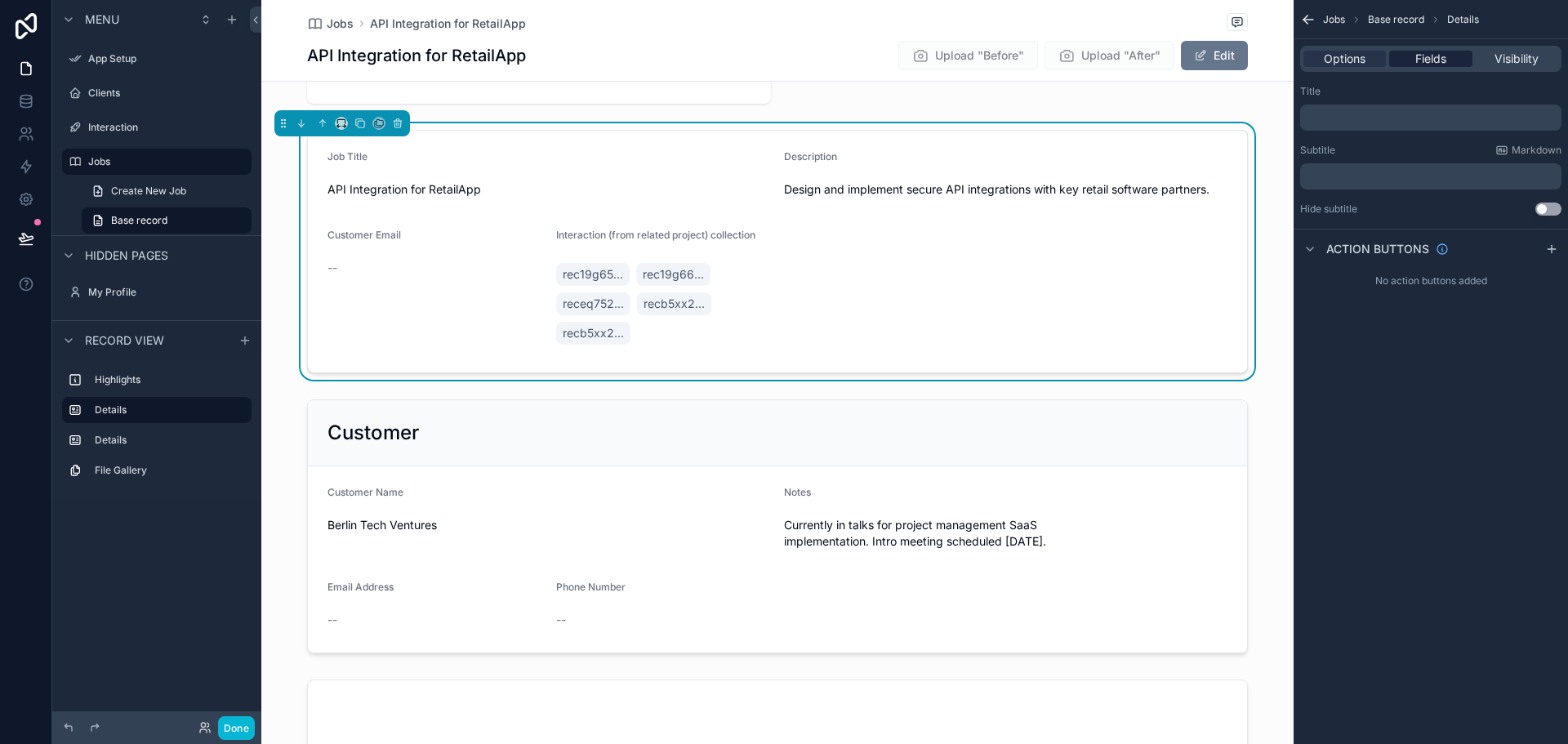
click at [1430, 56] on span "Fields" at bounding box center [1431, 59] width 31 height 16
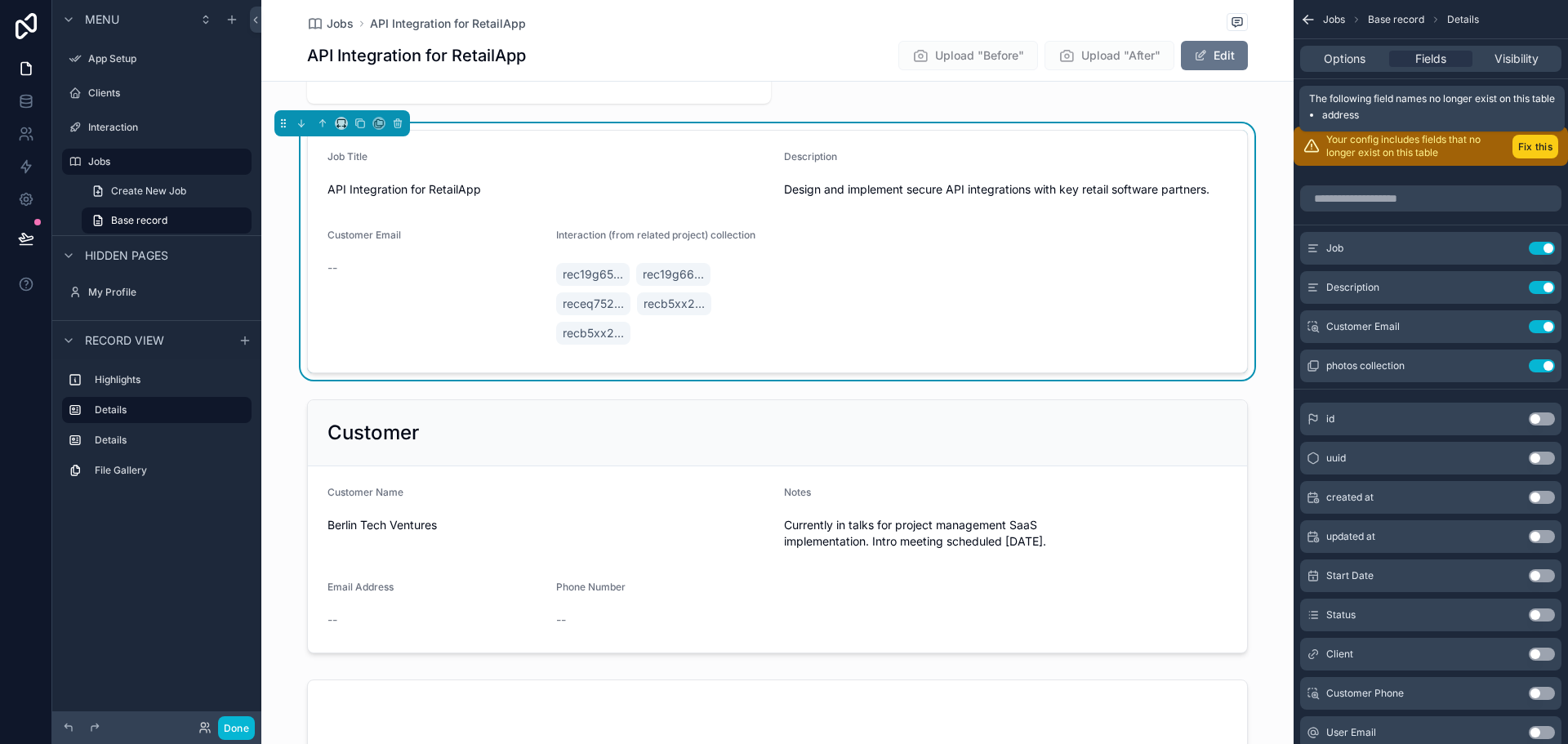
click at [1532, 153] on button "Fix this" at bounding box center [1535, 147] width 46 height 23
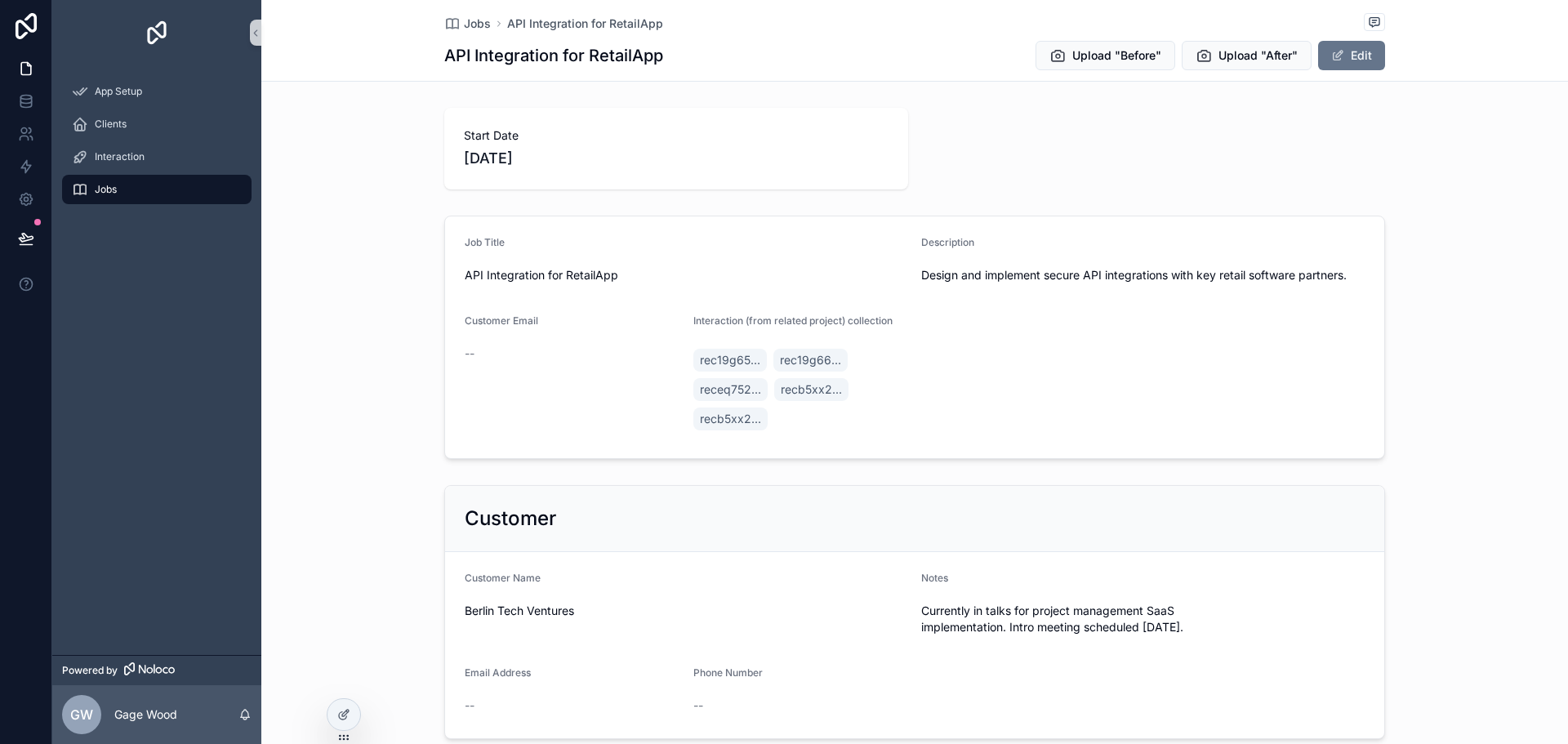
click at [737, 271] on span "API Integration for RetailApp" at bounding box center [686, 275] width 444 height 16
click at [344, 723] on div at bounding box center [344, 714] width 33 height 31
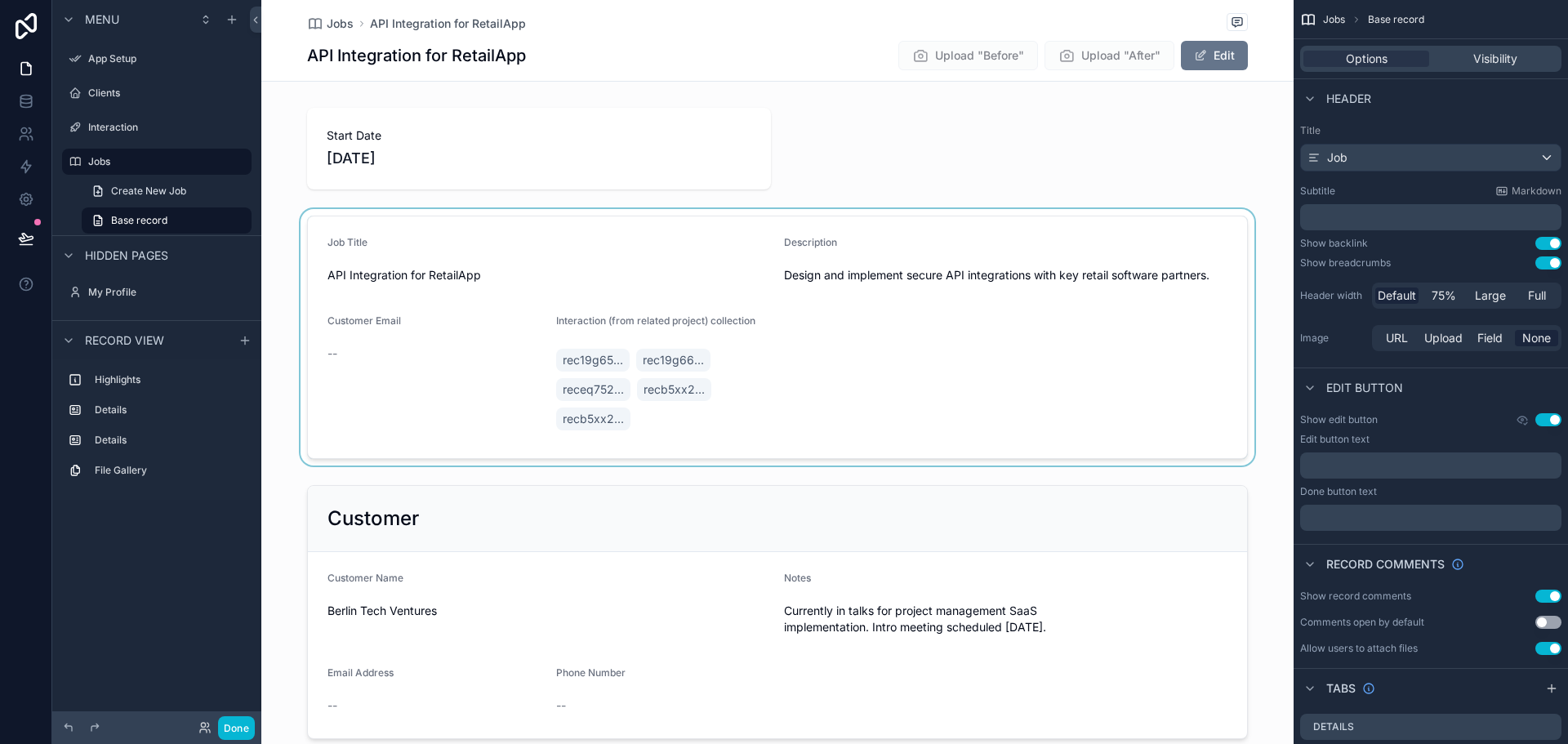
click at [704, 248] on div "scrollable content" at bounding box center [778, 338] width 1033 height 257
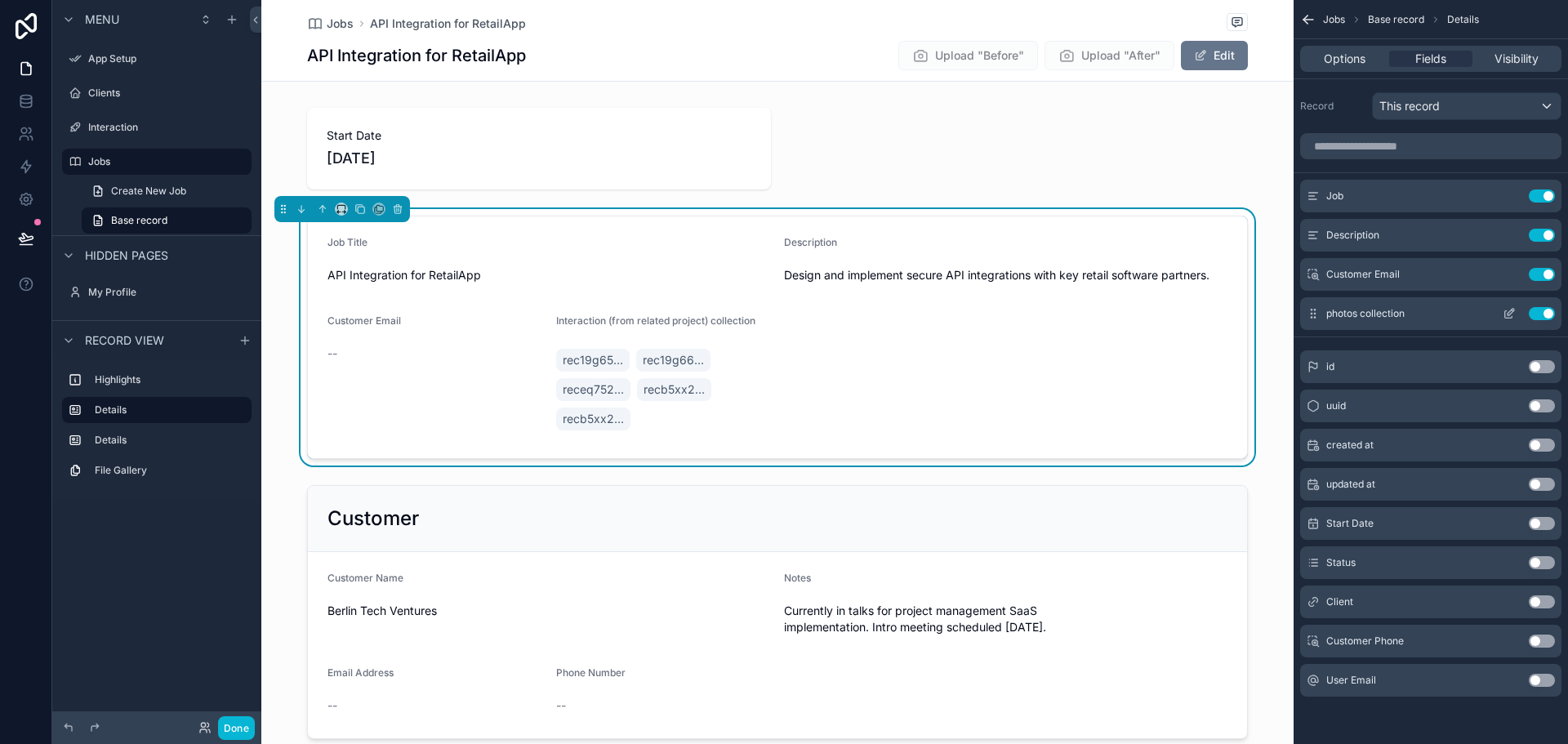
click at [1507, 311] on icon "scrollable content" at bounding box center [1509, 313] width 13 height 13
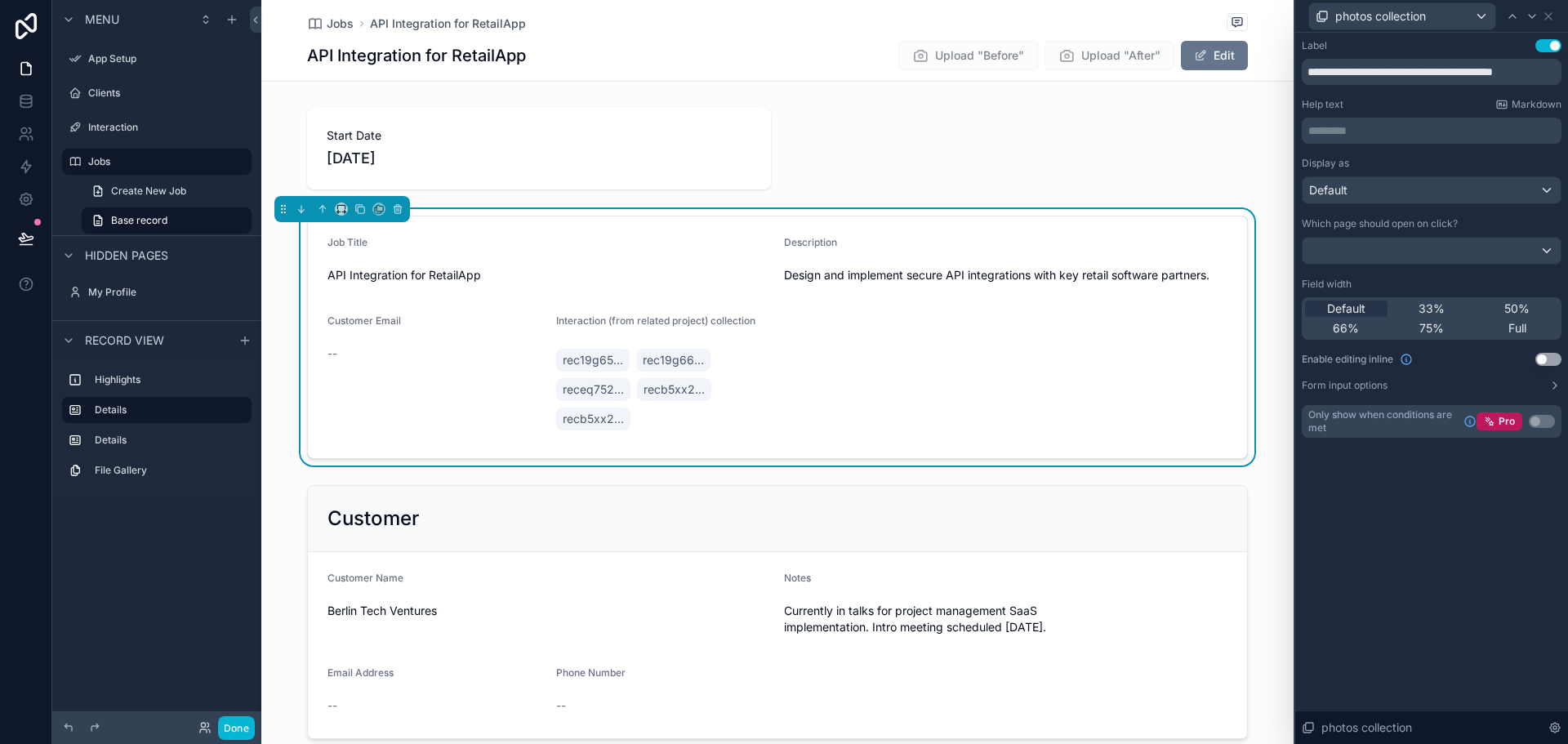
click at [1550, 45] on button "Use setting" at bounding box center [1548, 46] width 26 height 13
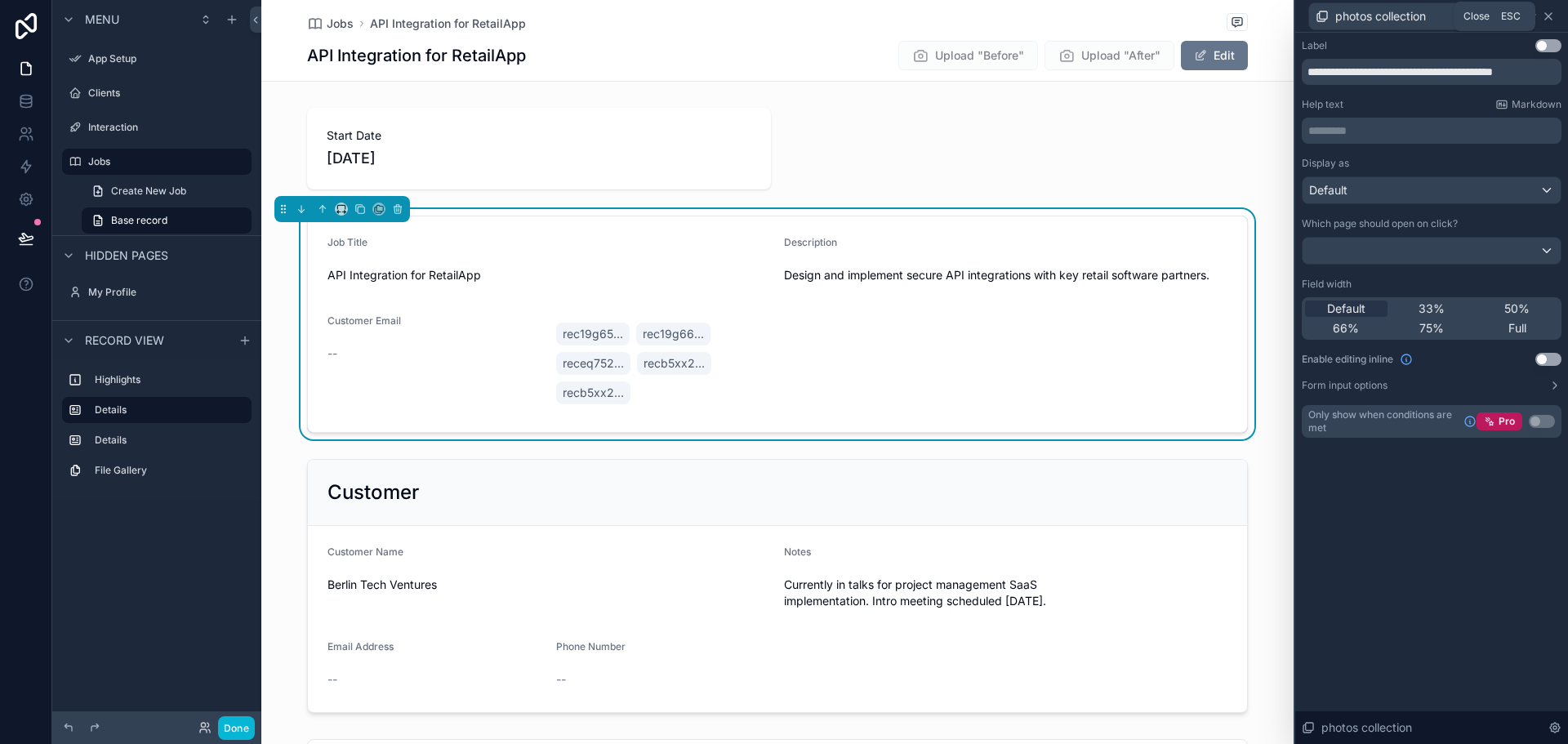
click at [1546, 21] on icon at bounding box center [1548, 16] width 13 height 13
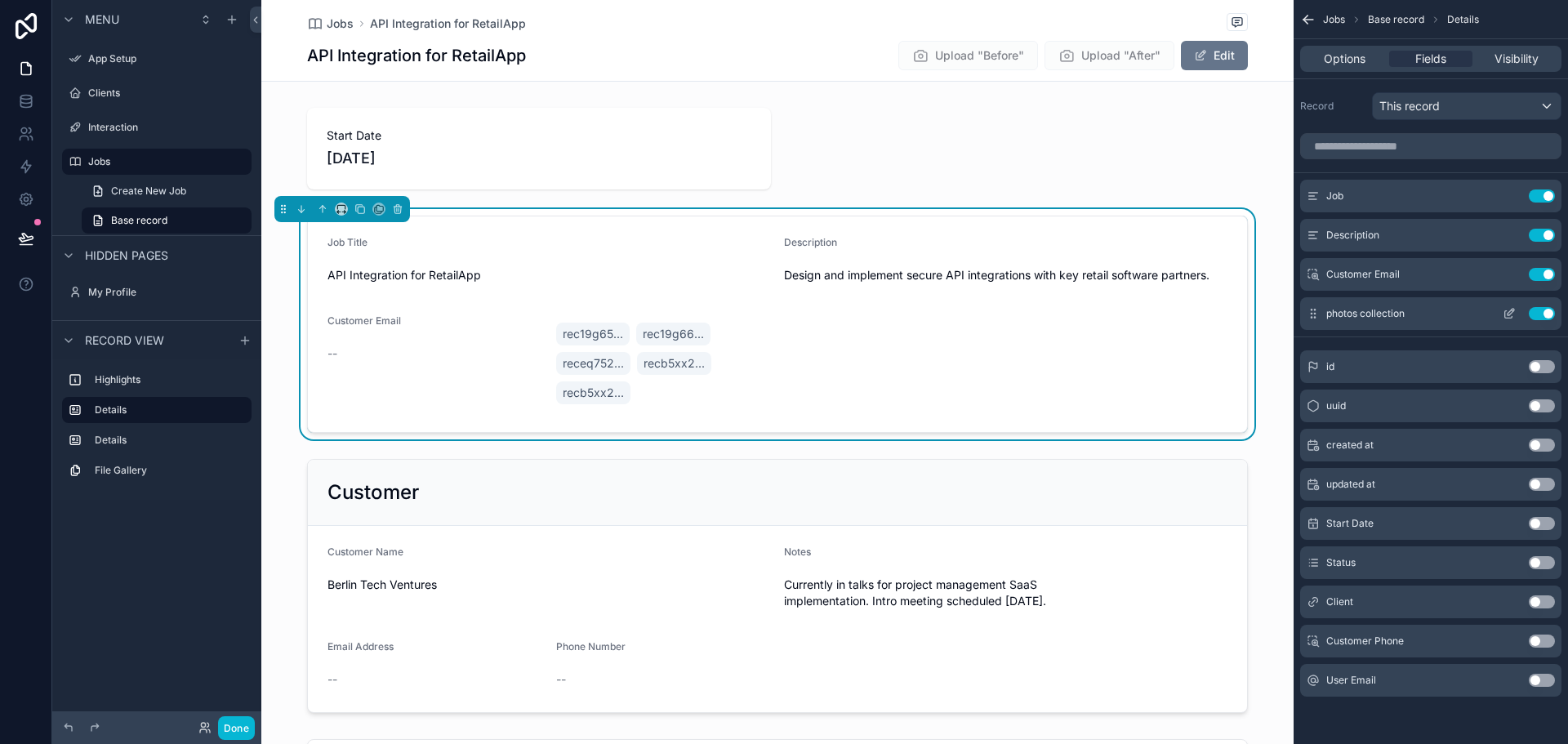
click at [1540, 312] on button "Use setting" at bounding box center [1541, 313] width 26 height 13
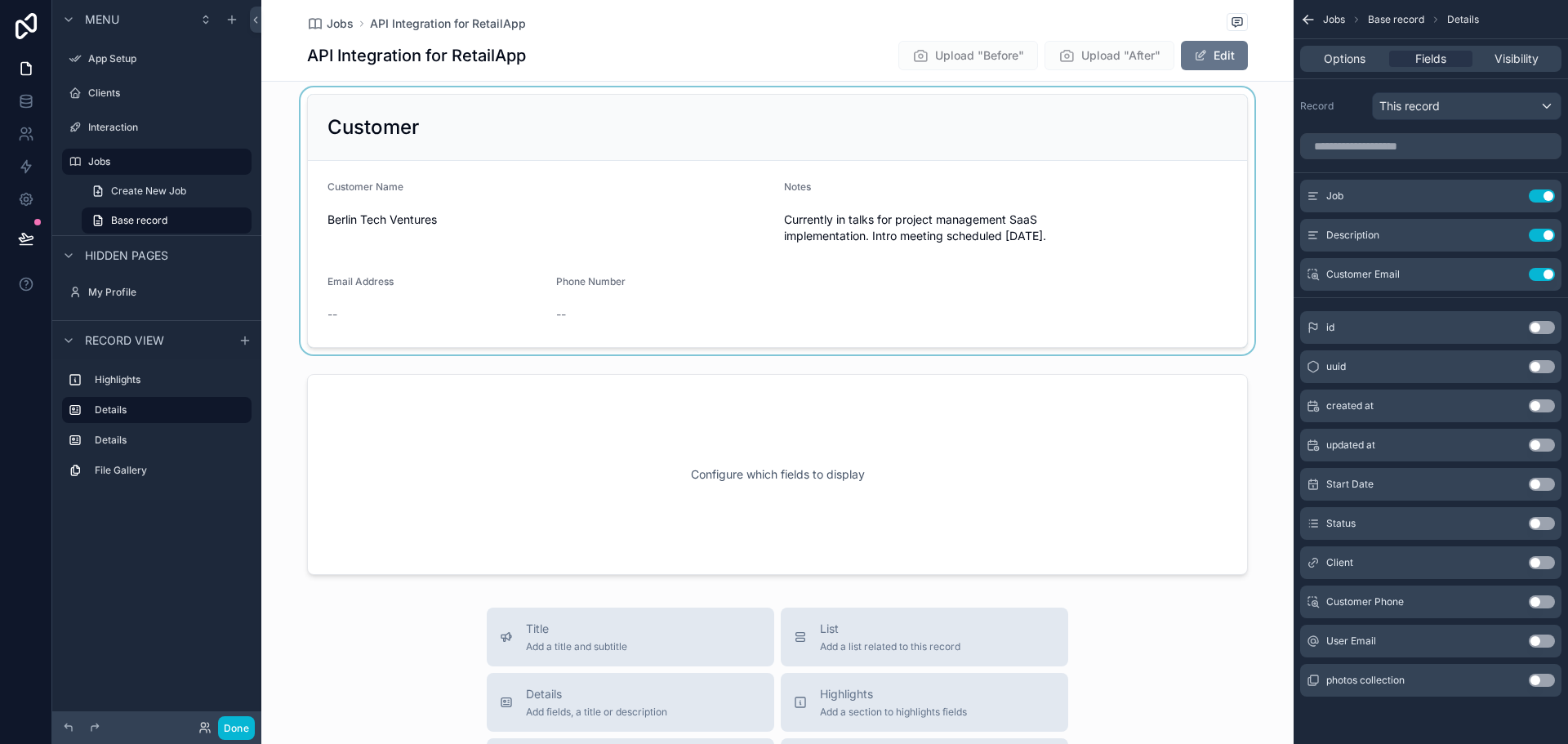
scroll to position [327, 0]
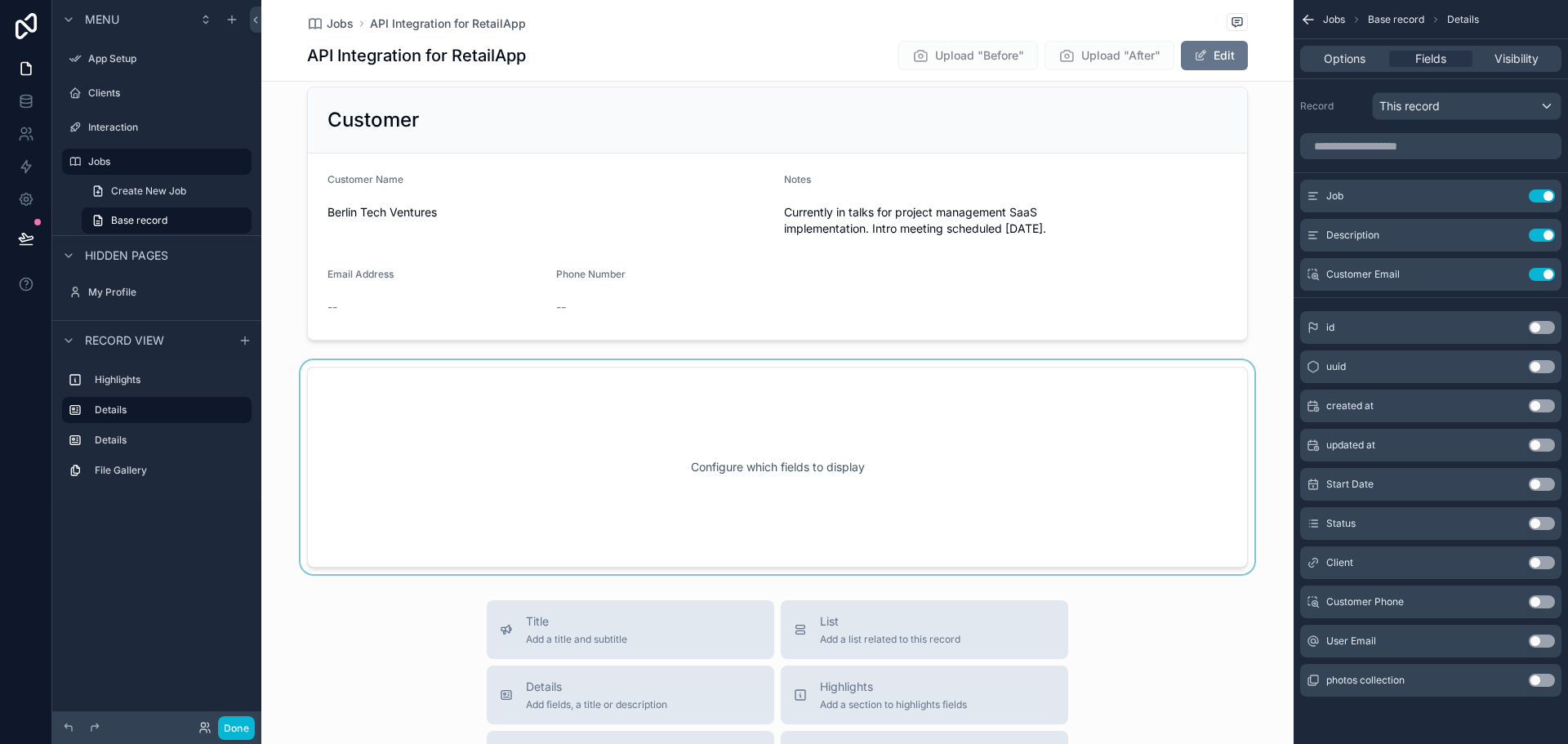
click at [893, 460] on div "scrollable content" at bounding box center [778, 466] width 1033 height 214
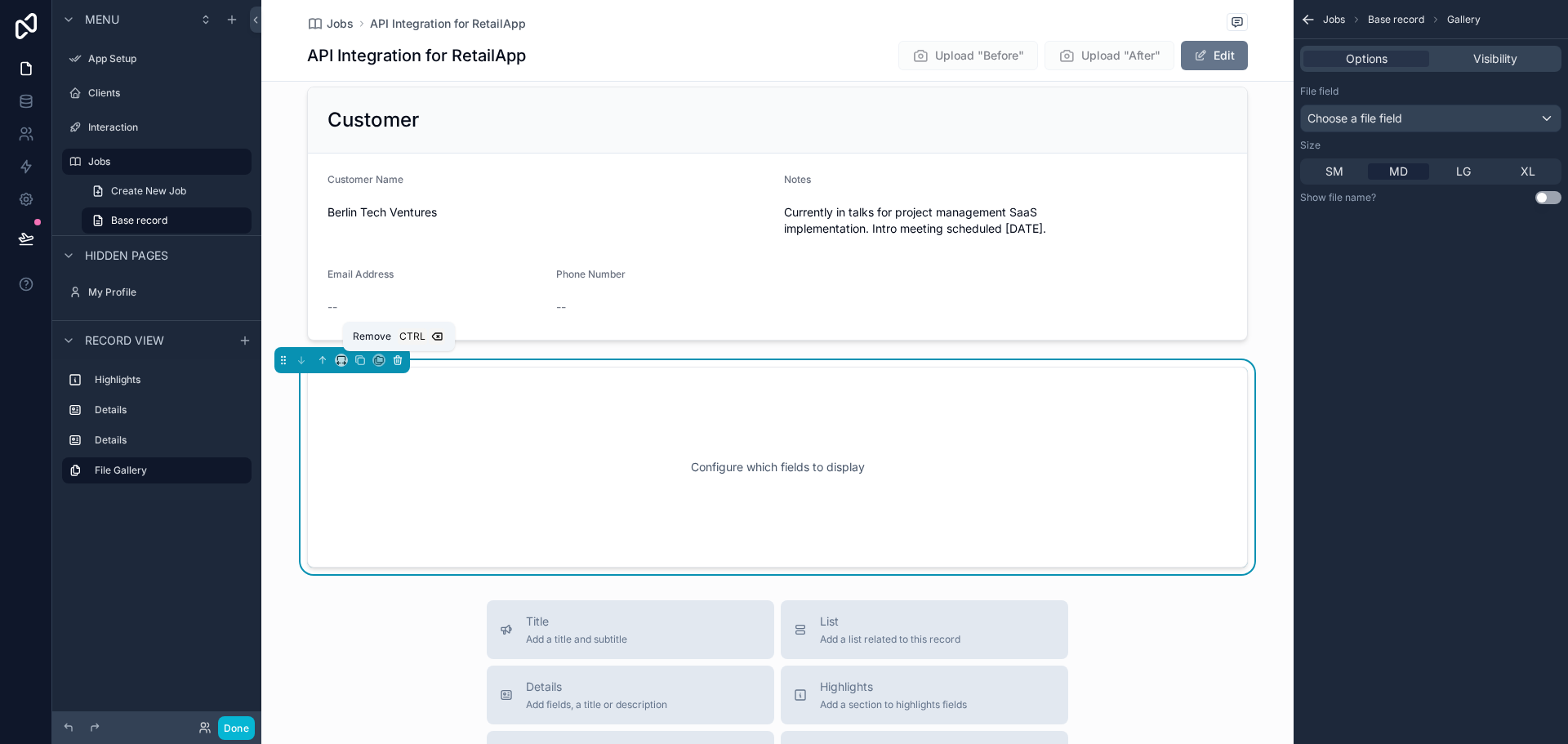
click at [397, 354] on button "scrollable content" at bounding box center [397, 360] width 18 height 18
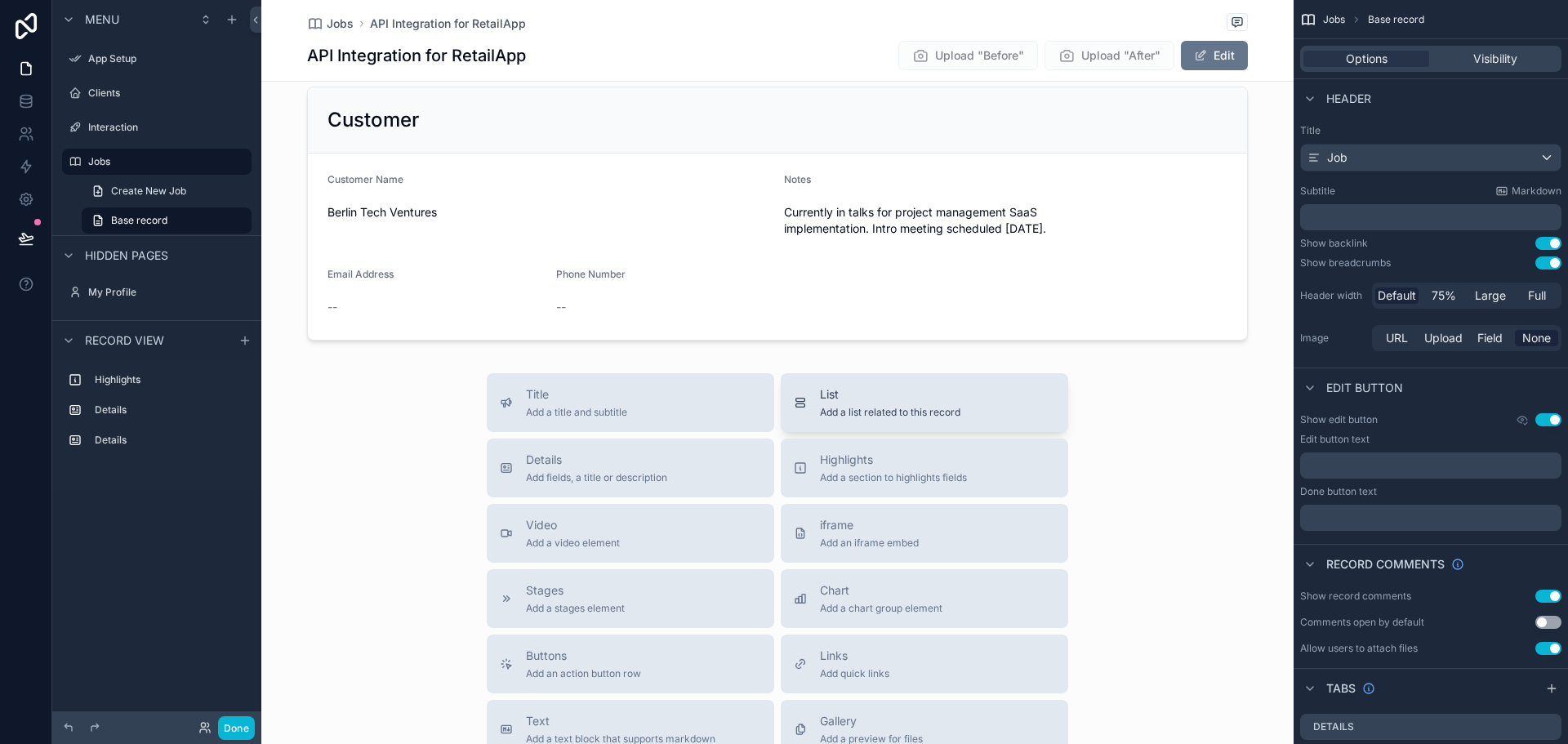
click at [848, 408] on span "Add a list related to this record" at bounding box center [890, 413] width 141 height 13
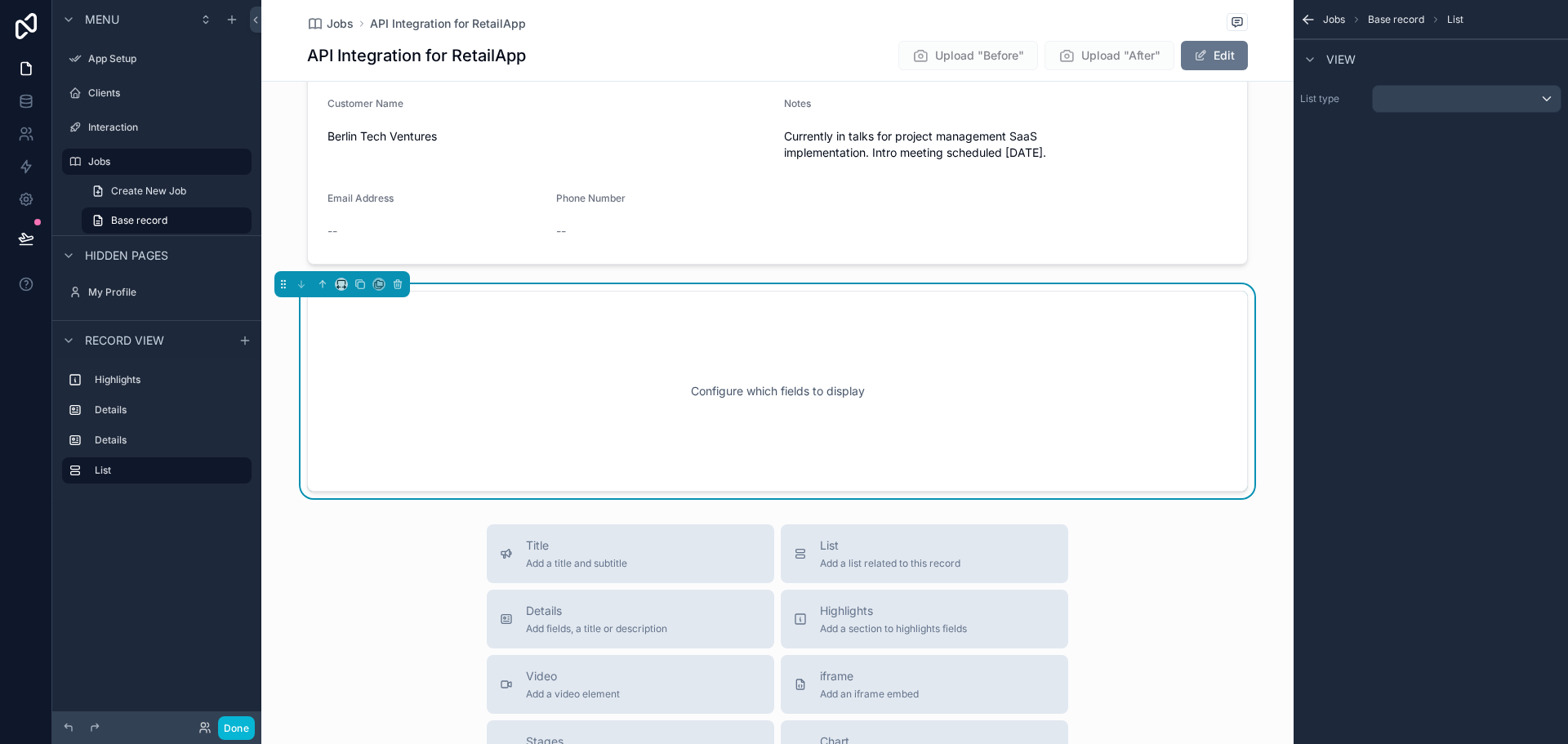
scroll to position [423, 0]
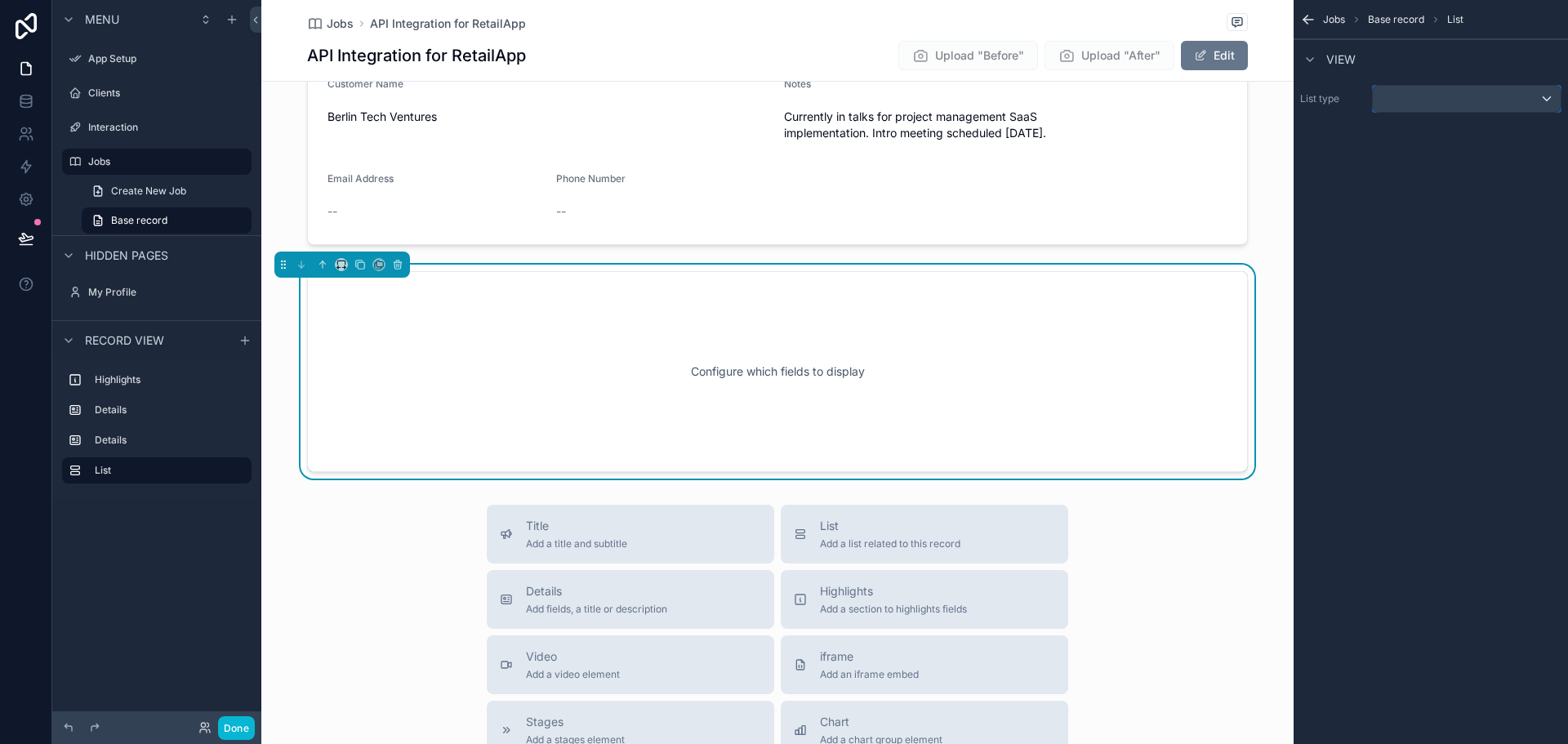
click at [1500, 97] on div "scrollable content" at bounding box center [1467, 98] width 188 height 26
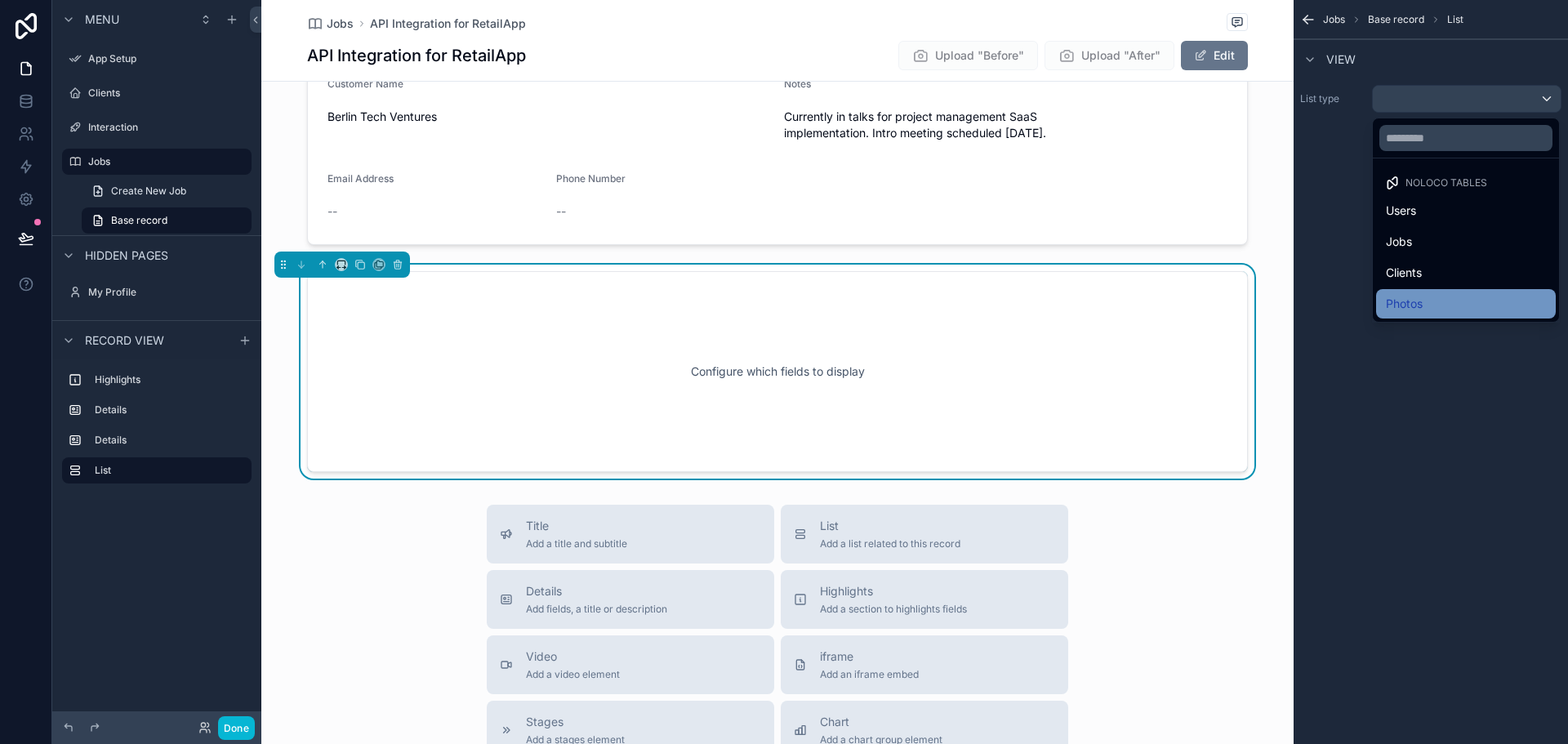
click at [1412, 296] on span "Photos" at bounding box center [1404, 304] width 37 height 20
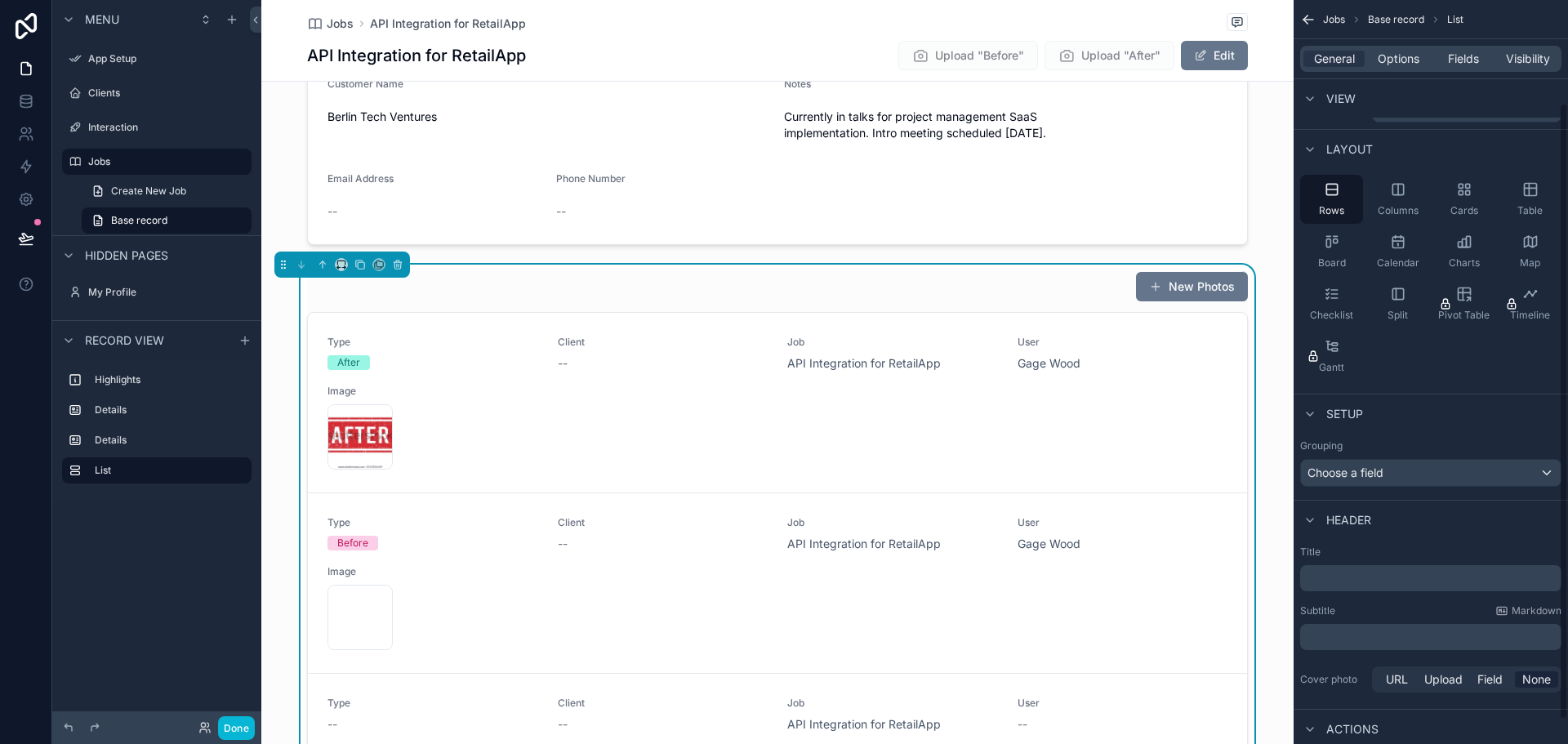
scroll to position [0, 0]
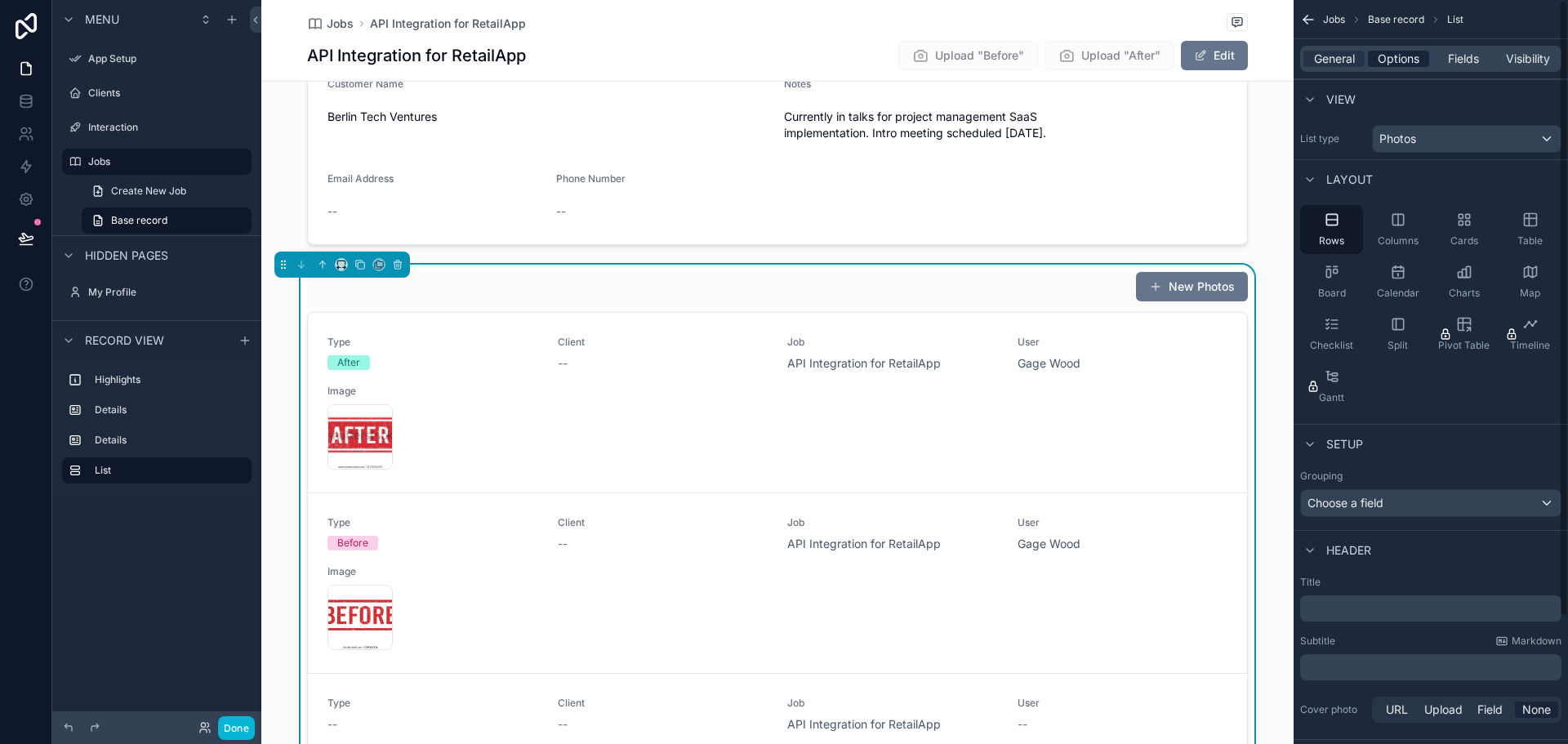
click at [1397, 63] on span "Options" at bounding box center [1399, 59] width 42 height 16
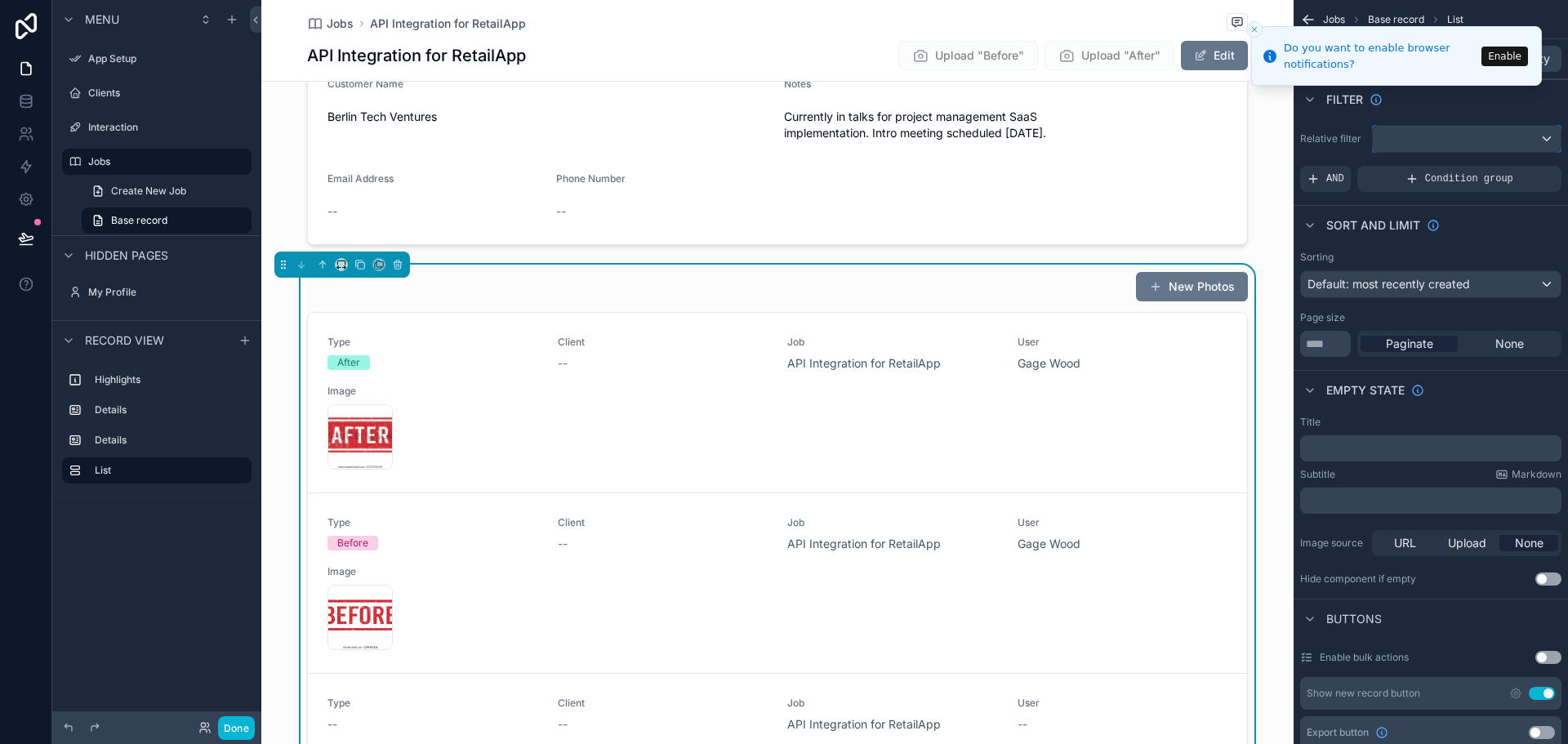
click at [1447, 138] on div "scrollable content" at bounding box center [1467, 139] width 188 height 26
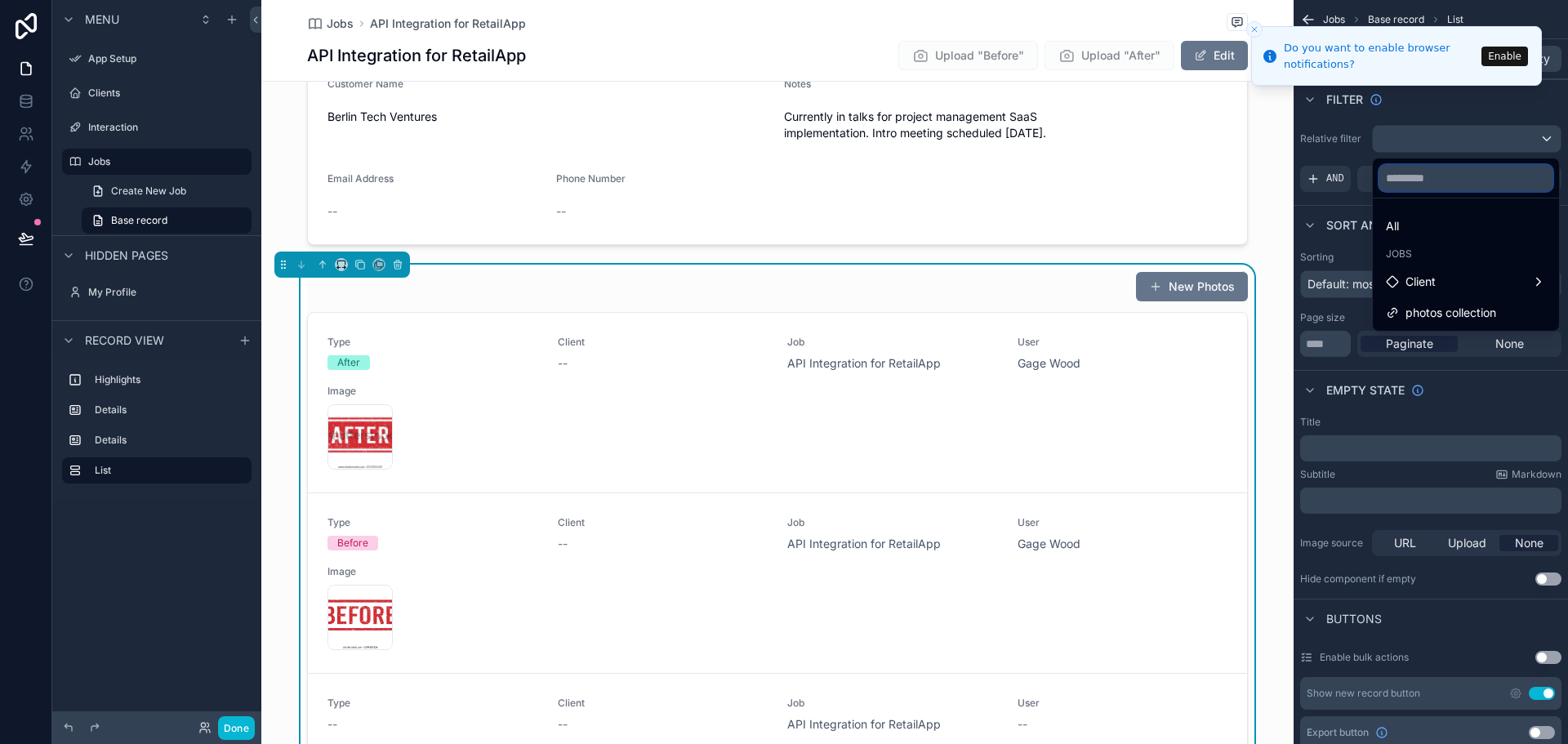
click at [1465, 183] on input "text" at bounding box center [1465, 177] width 173 height 26
click at [1346, 118] on div "scrollable content" at bounding box center [784, 372] width 1568 height 744
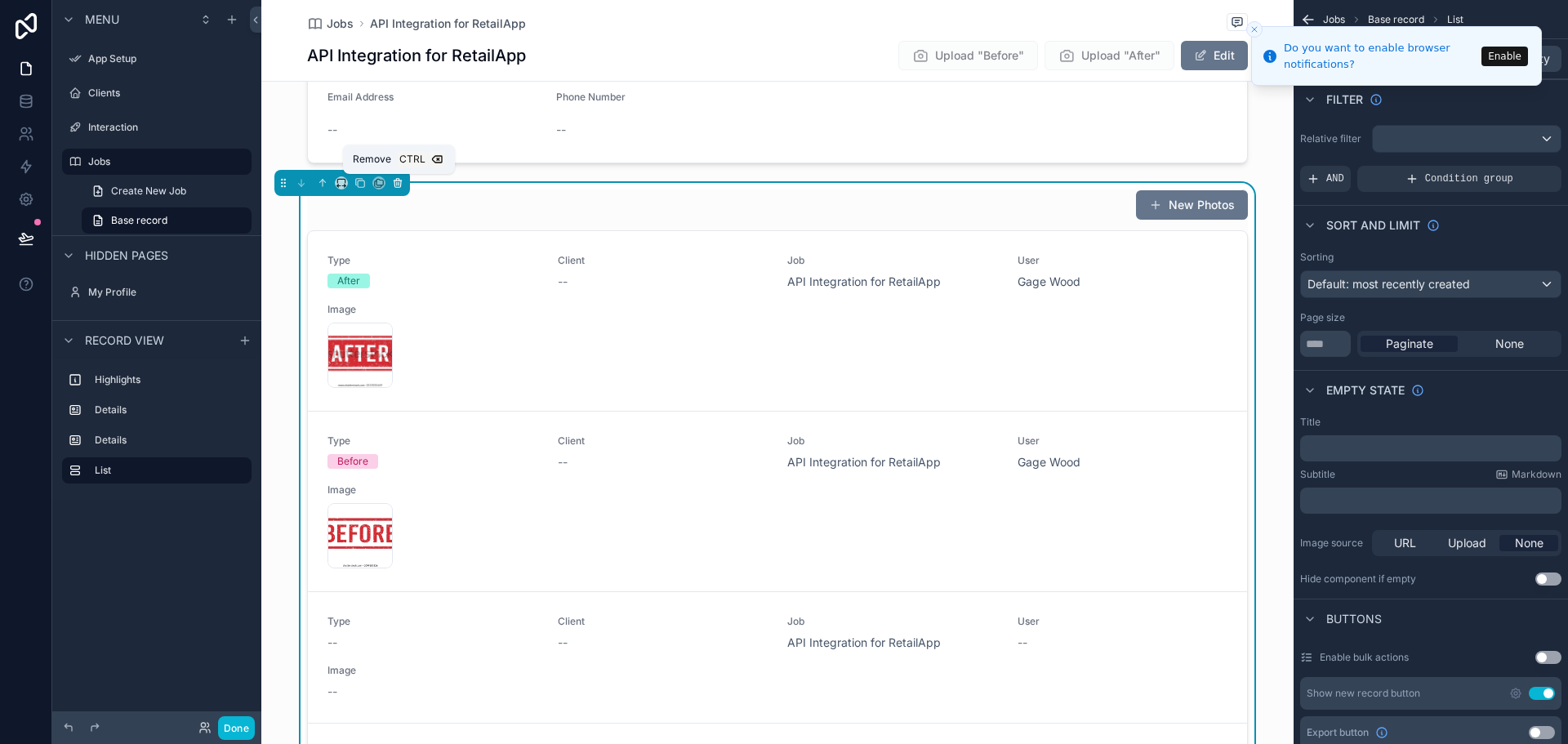
click at [400, 182] on icon "scrollable content" at bounding box center [397, 183] width 12 height 12
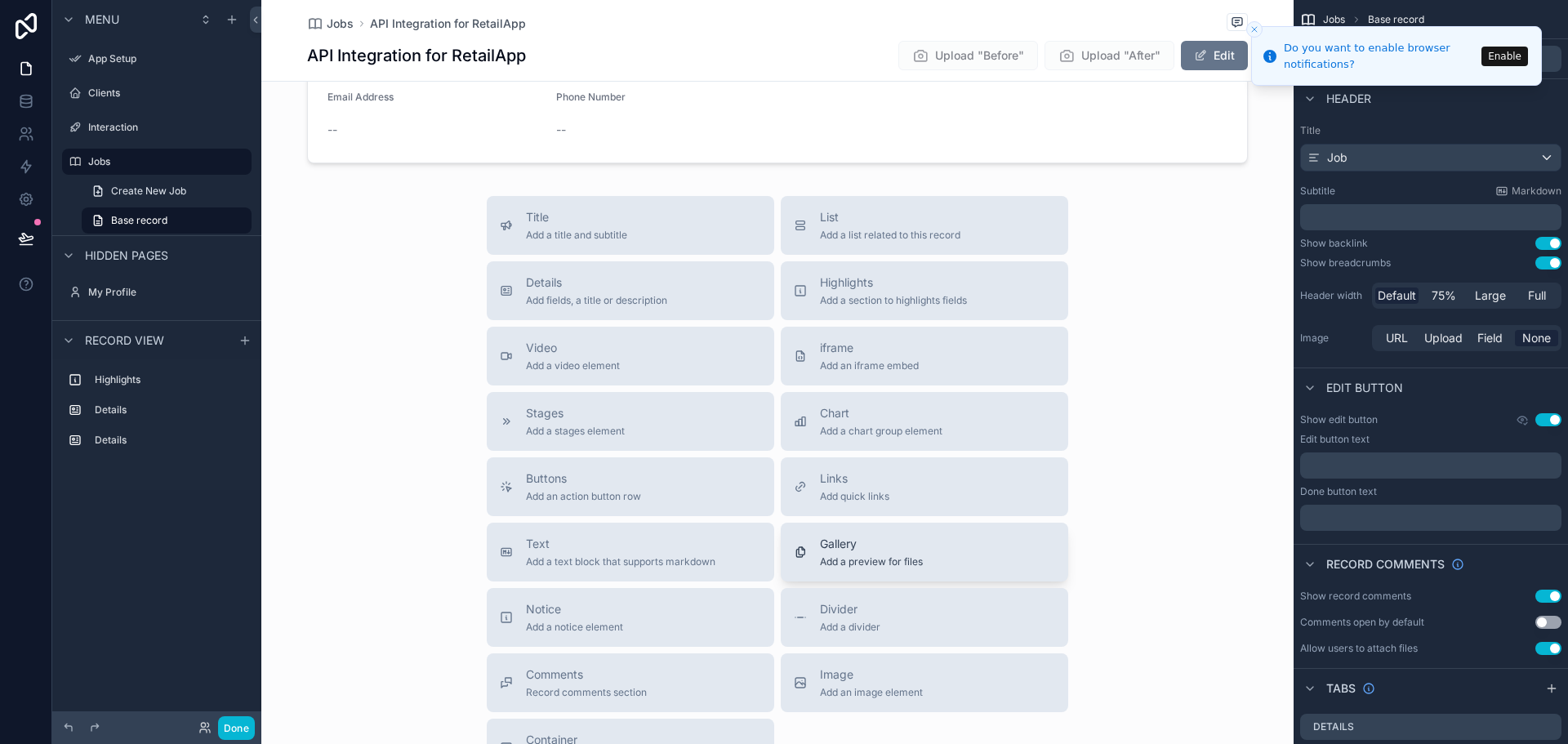
click at [933, 549] on div "Gallery Add a preview for files" at bounding box center [925, 552] width 261 height 33
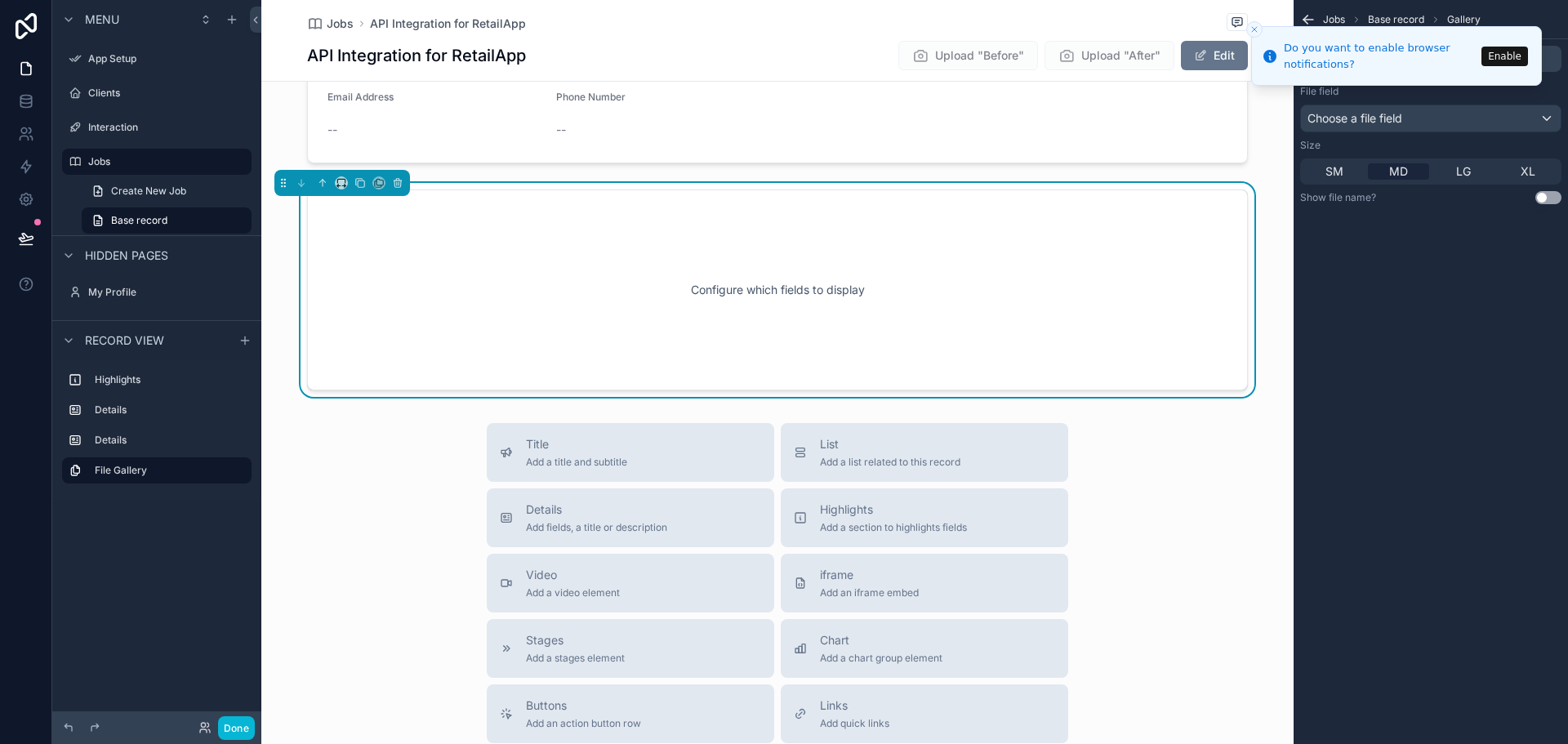
scroll to position [423, 0]
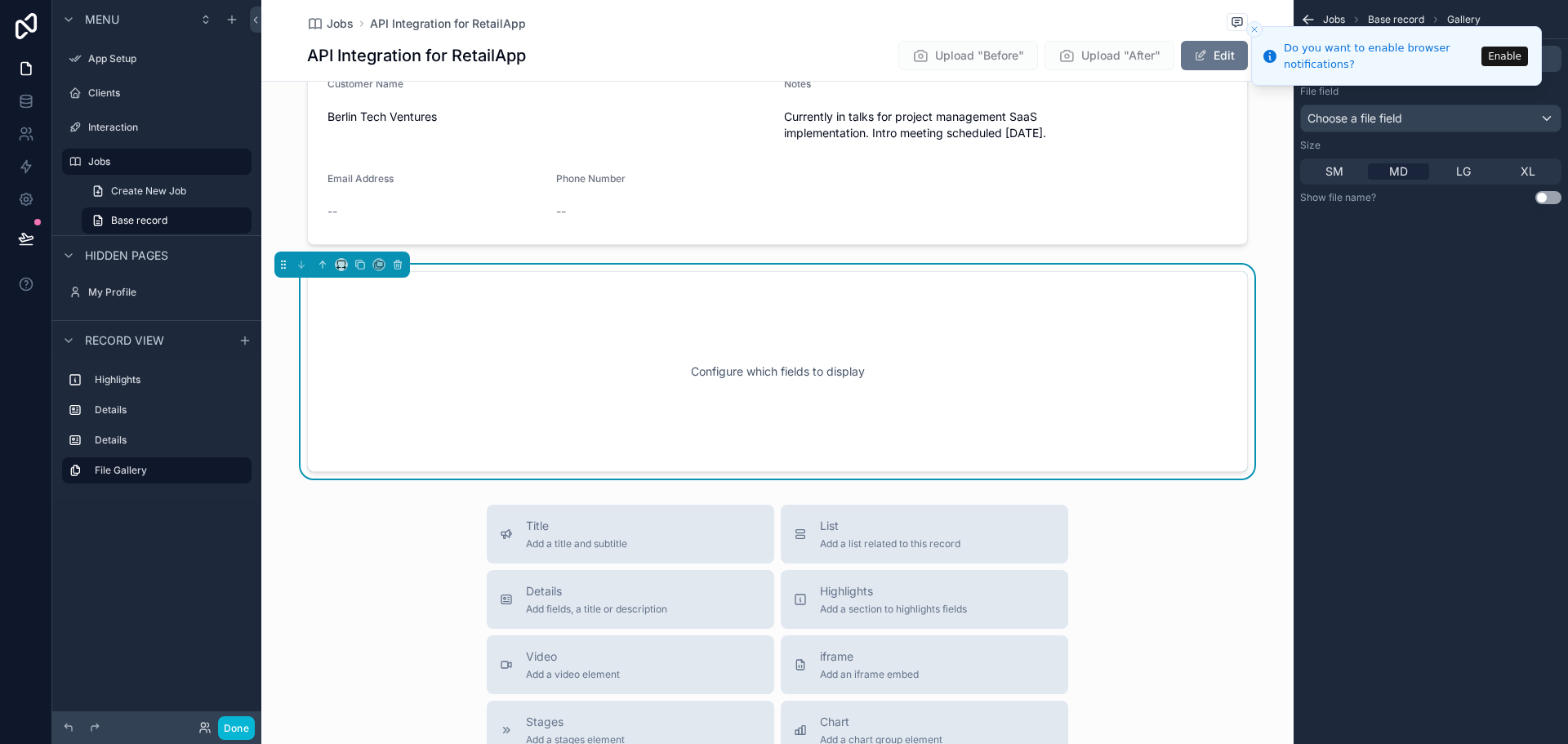
click at [1255, 27] on icon "Close toast" at bounding box center [1254, 29] width 10 height 10
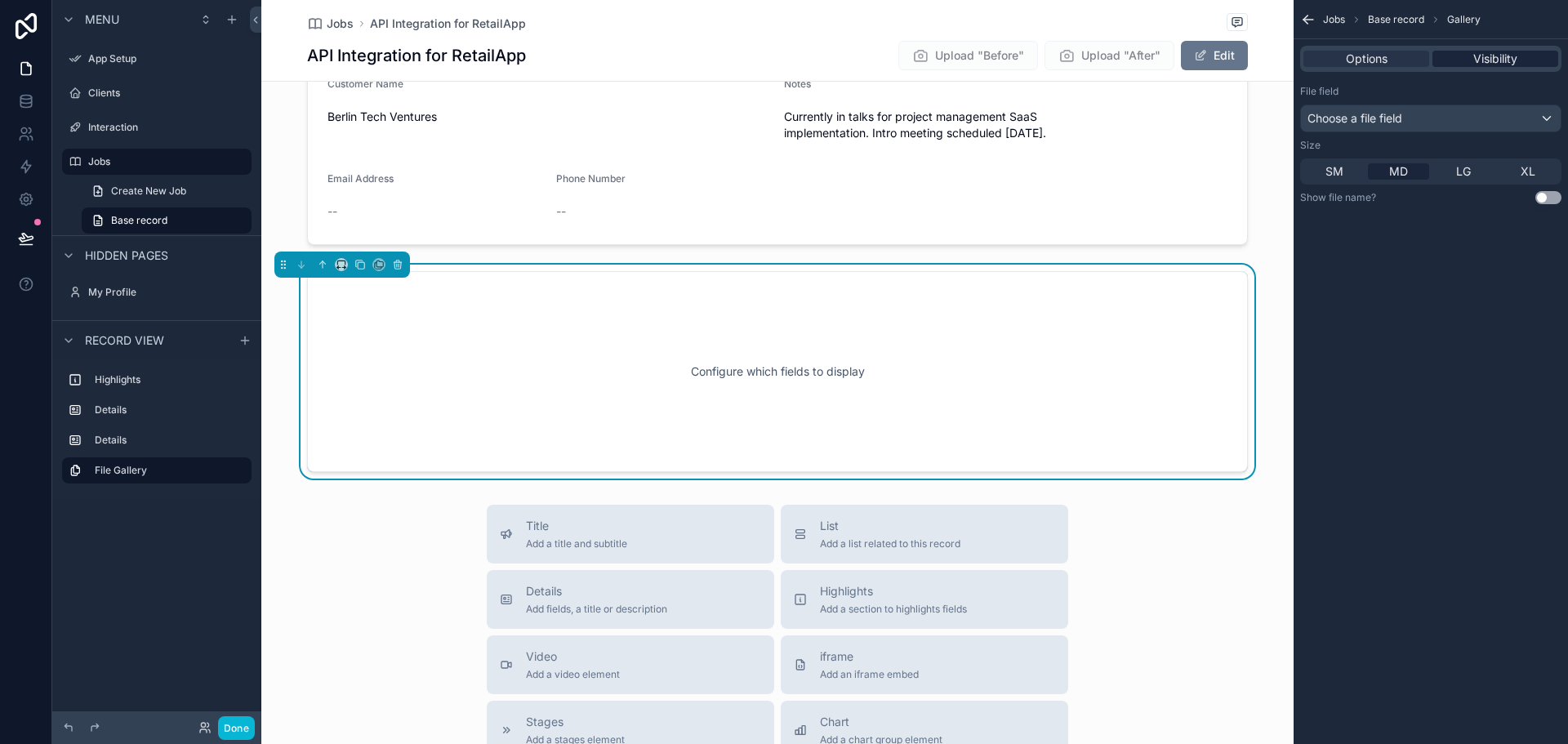
click at [1473, 55] on span "Visibility" at bounding box center [1495, 59] width 44 height 16
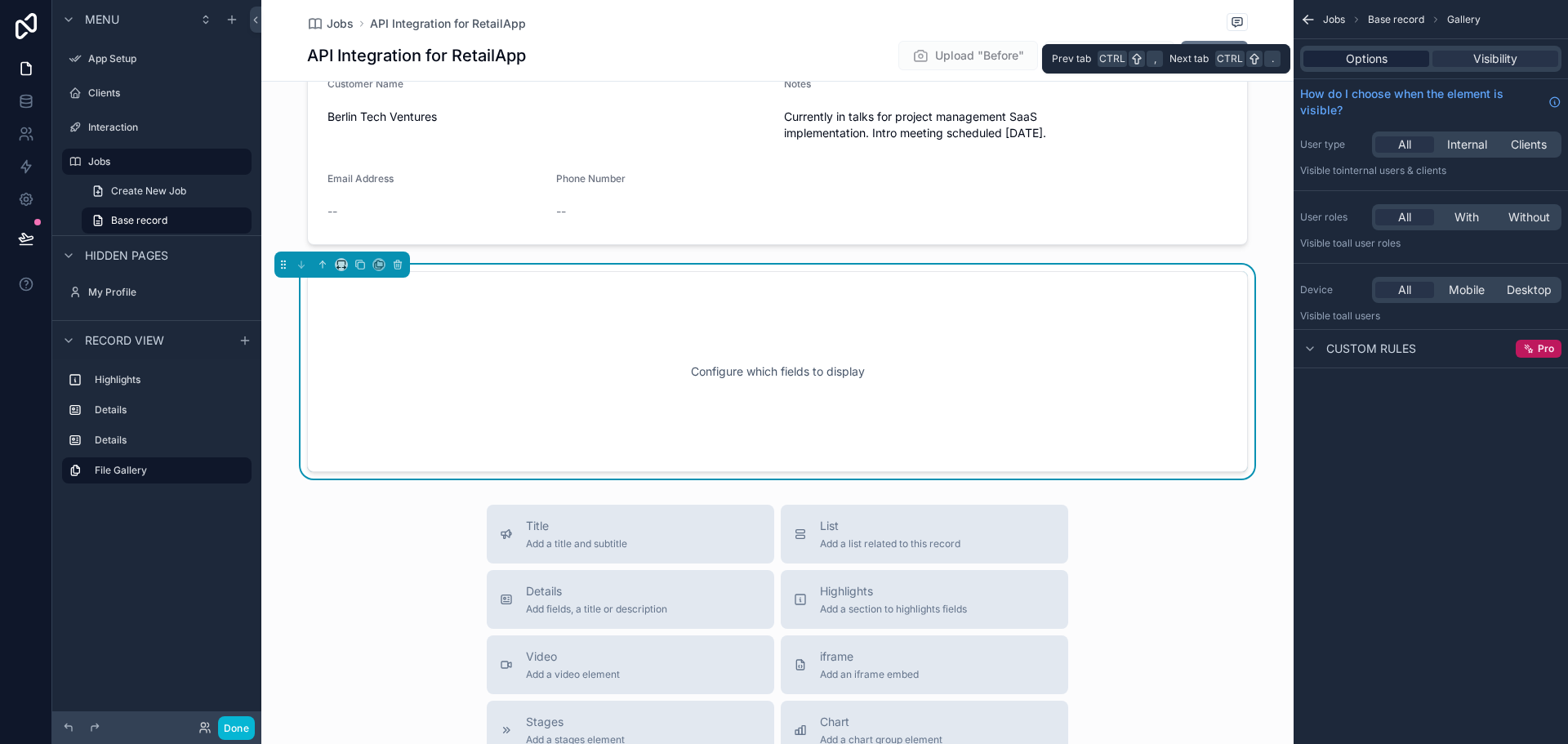
click at [1389, 60] on div "Options" at bounding box center [1367, 59] width 126 height 16
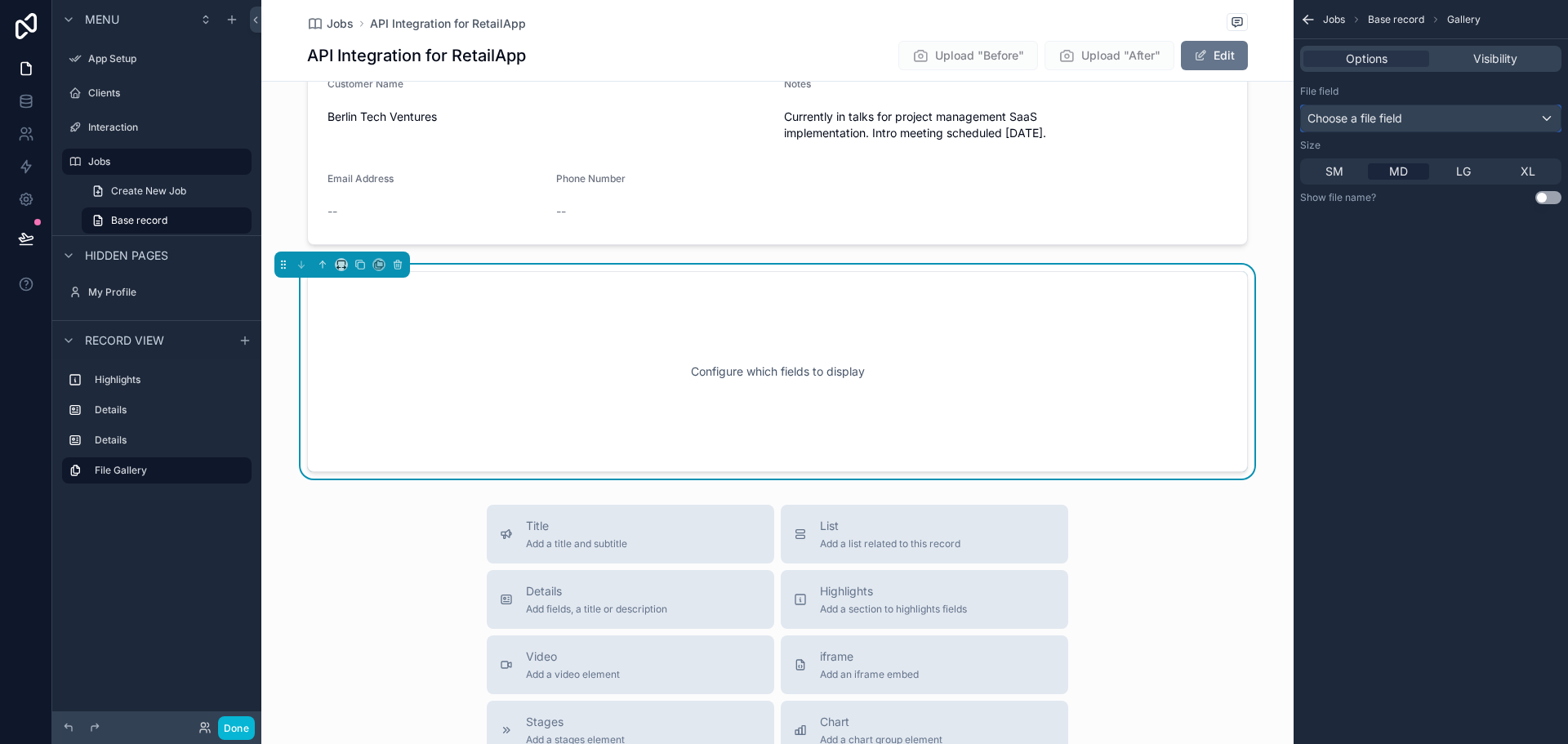
click at [1434, 114] on div "Choose a file field" at bounding box center [1431, 118] width 260 height 26
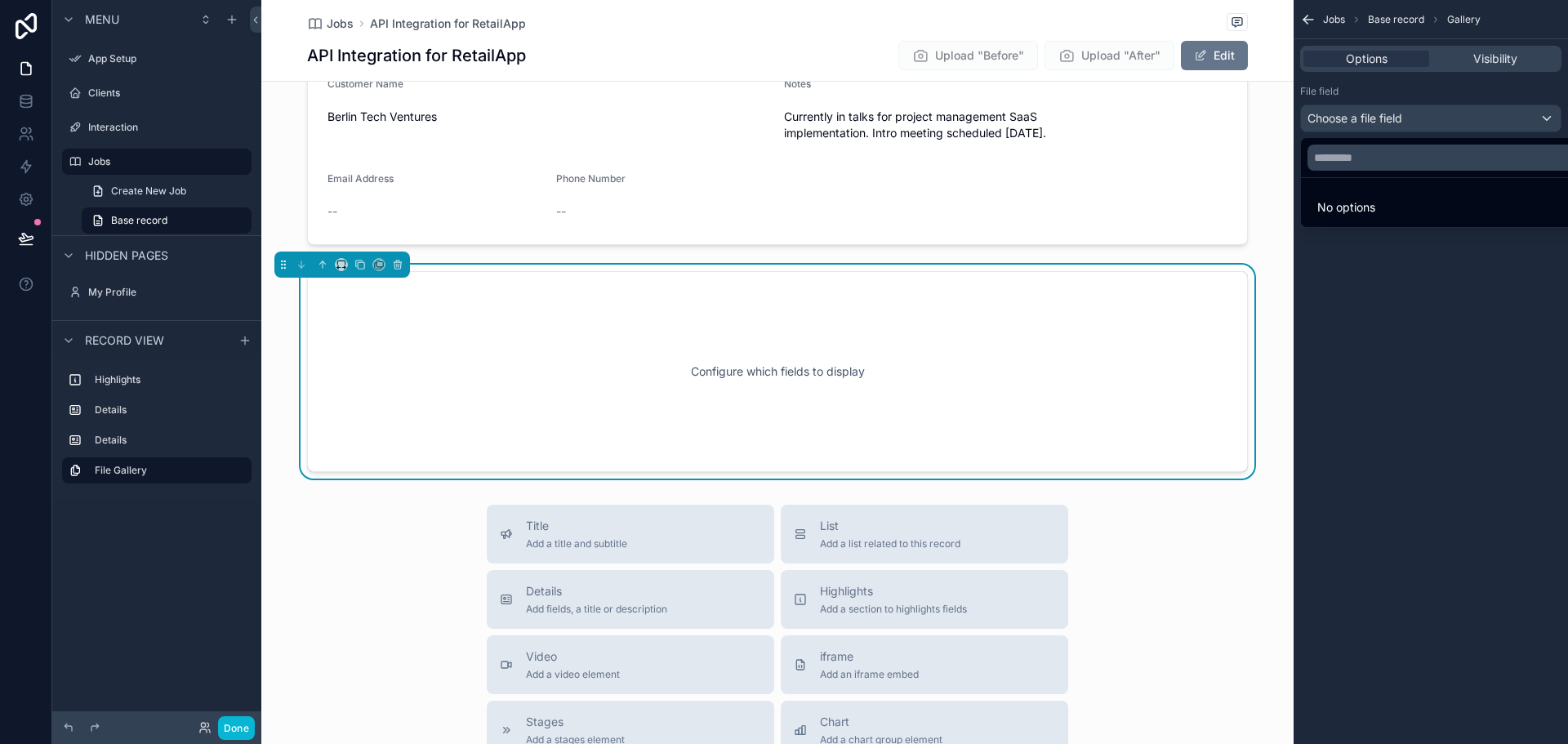
click at [1369, 210] on span "No options" at bounding box center [1346, 208] width 58 height 14
click at [1398, 117] on div "scrollable content" at bounding box center [784, 372] width 1568 height 744
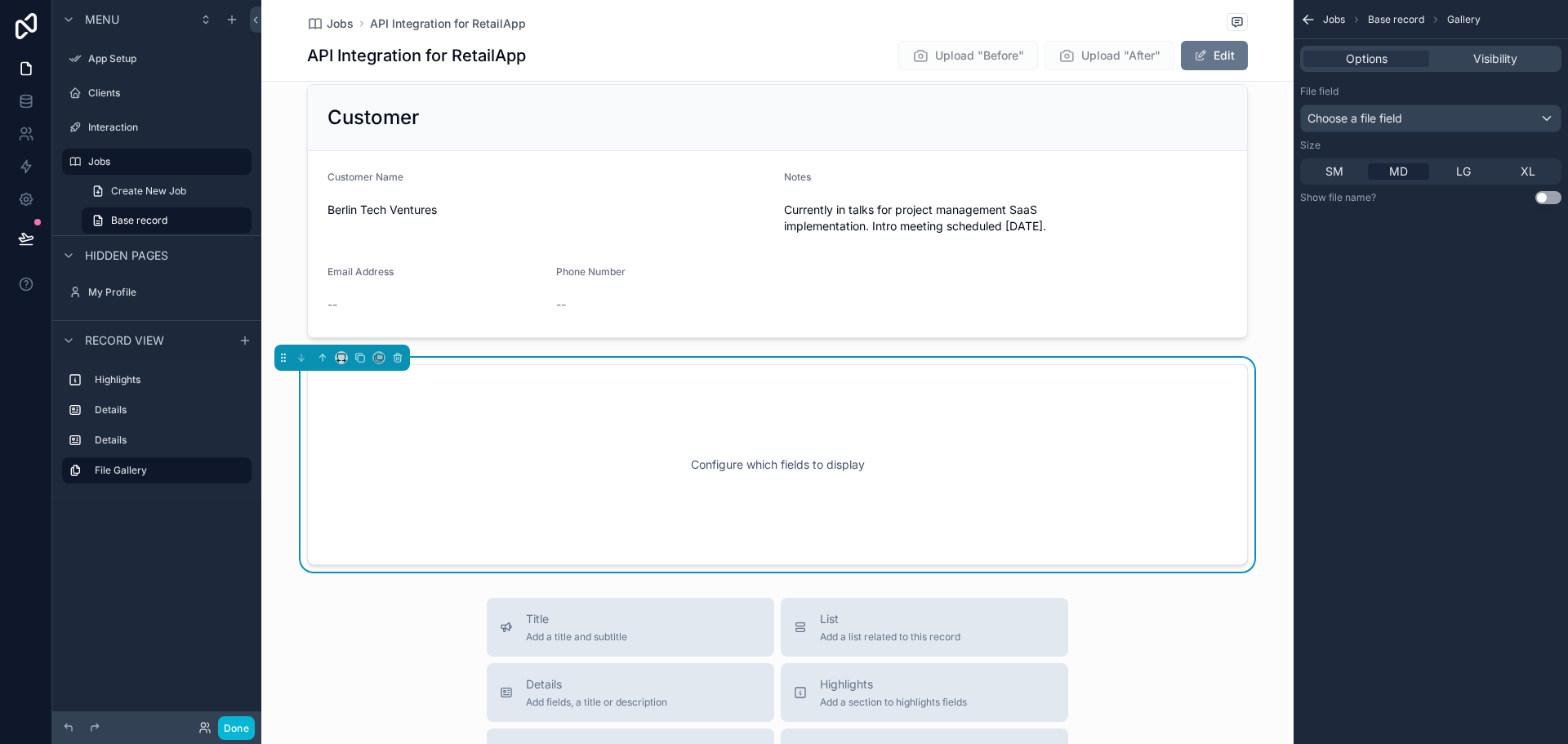
scroll to position [259, 0]
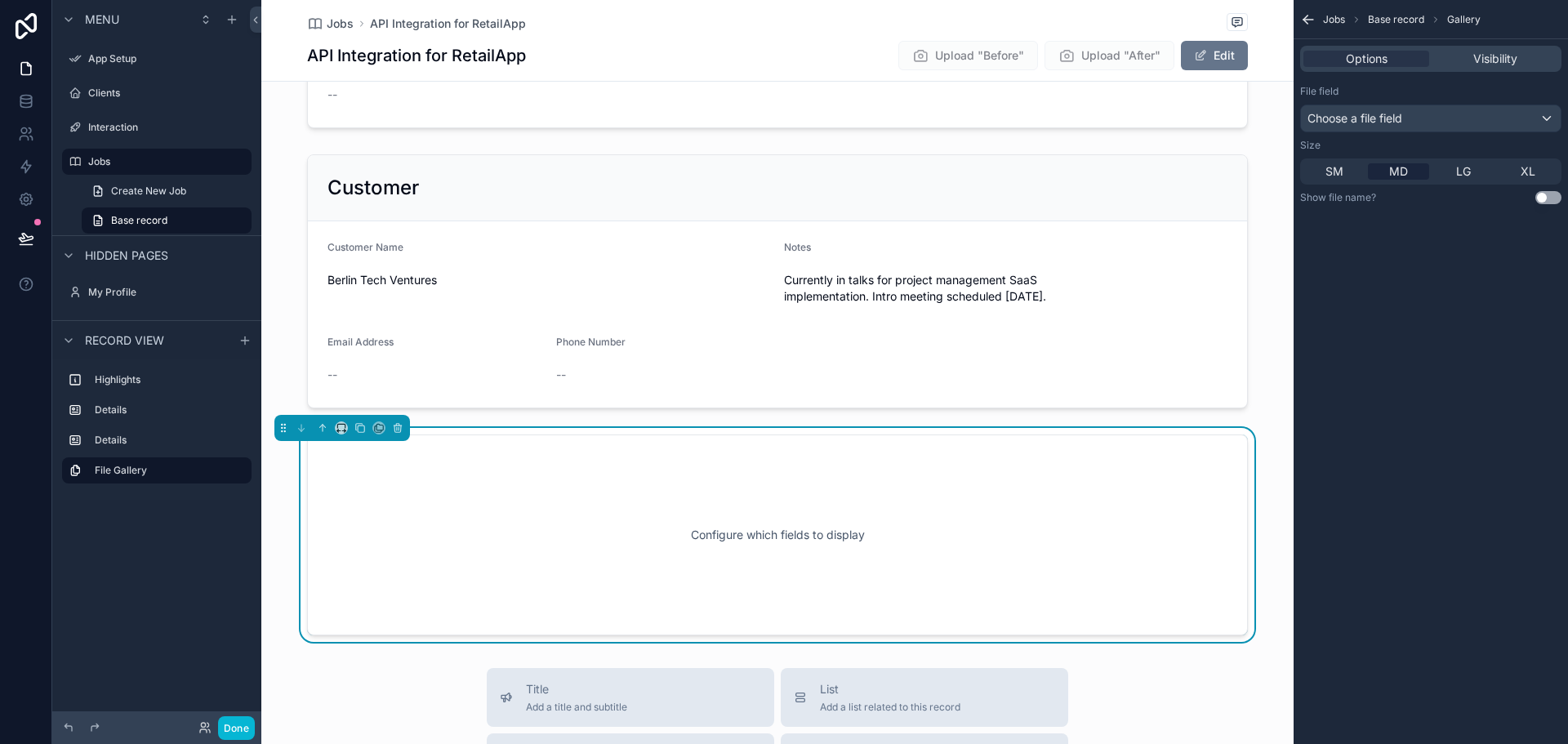
click at [1555, 196] on button "Use setting" at bounding box center [1548, 198] width 26 height 13
click at [1548, 197] on button "Use setting" at bounding box center [1548, 198] width 26 height 13
click at [1445, 113] on div "Choose a file field" at bounding box center [1431, 118] width 260 height 26
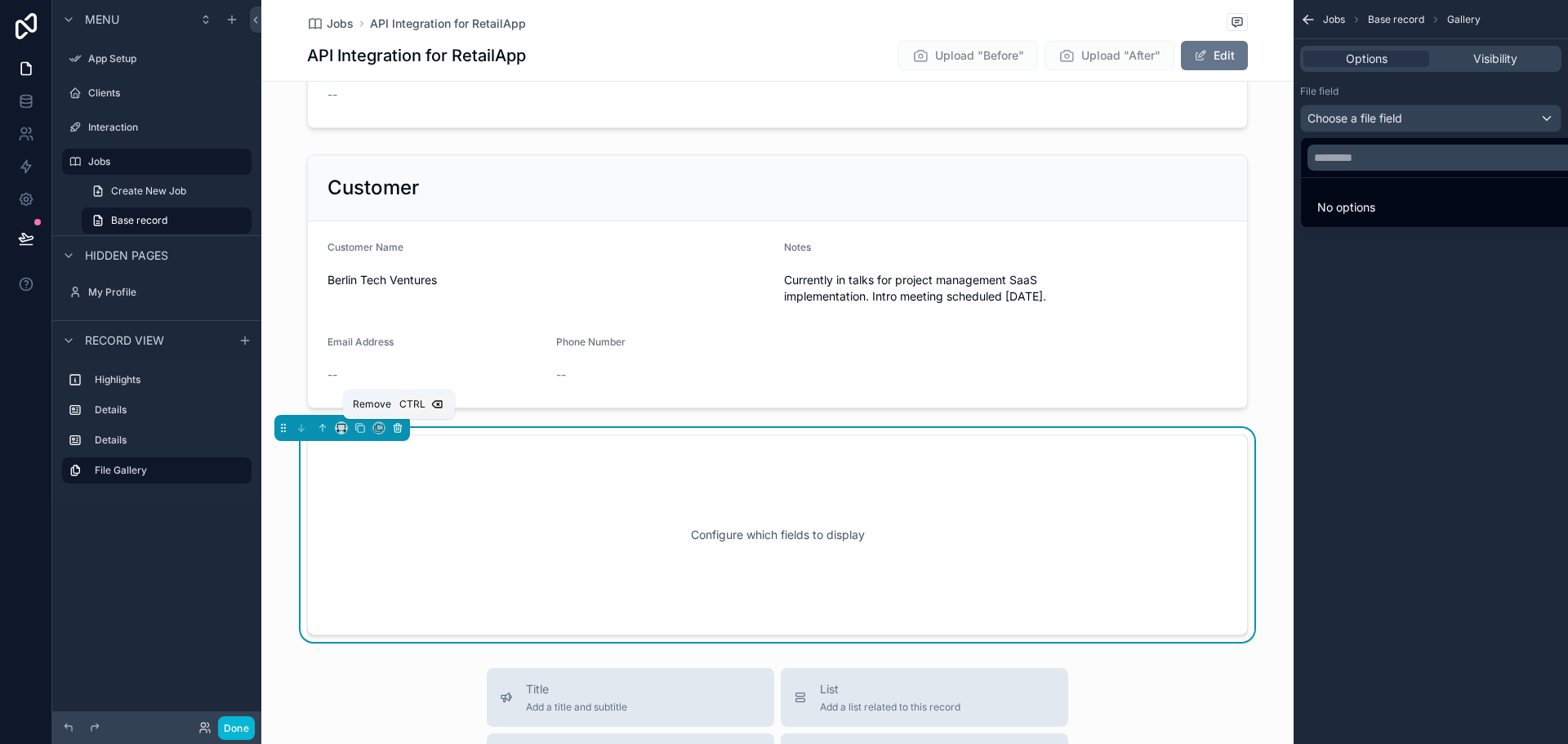
click at [399, 424] on icon "scrollable content" at bounding box center [398, 425] width 4 height 2
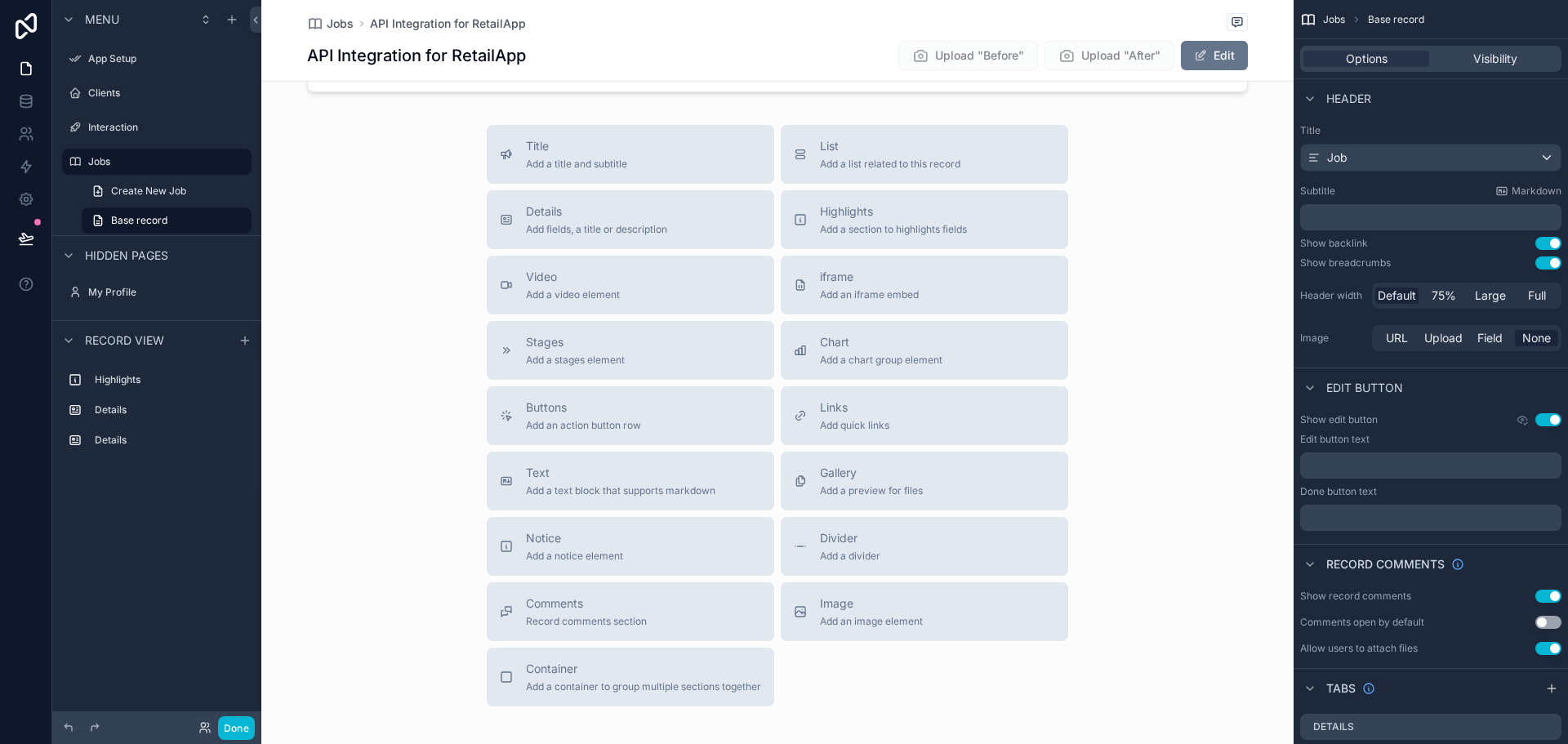
scroll to position [586, 0]
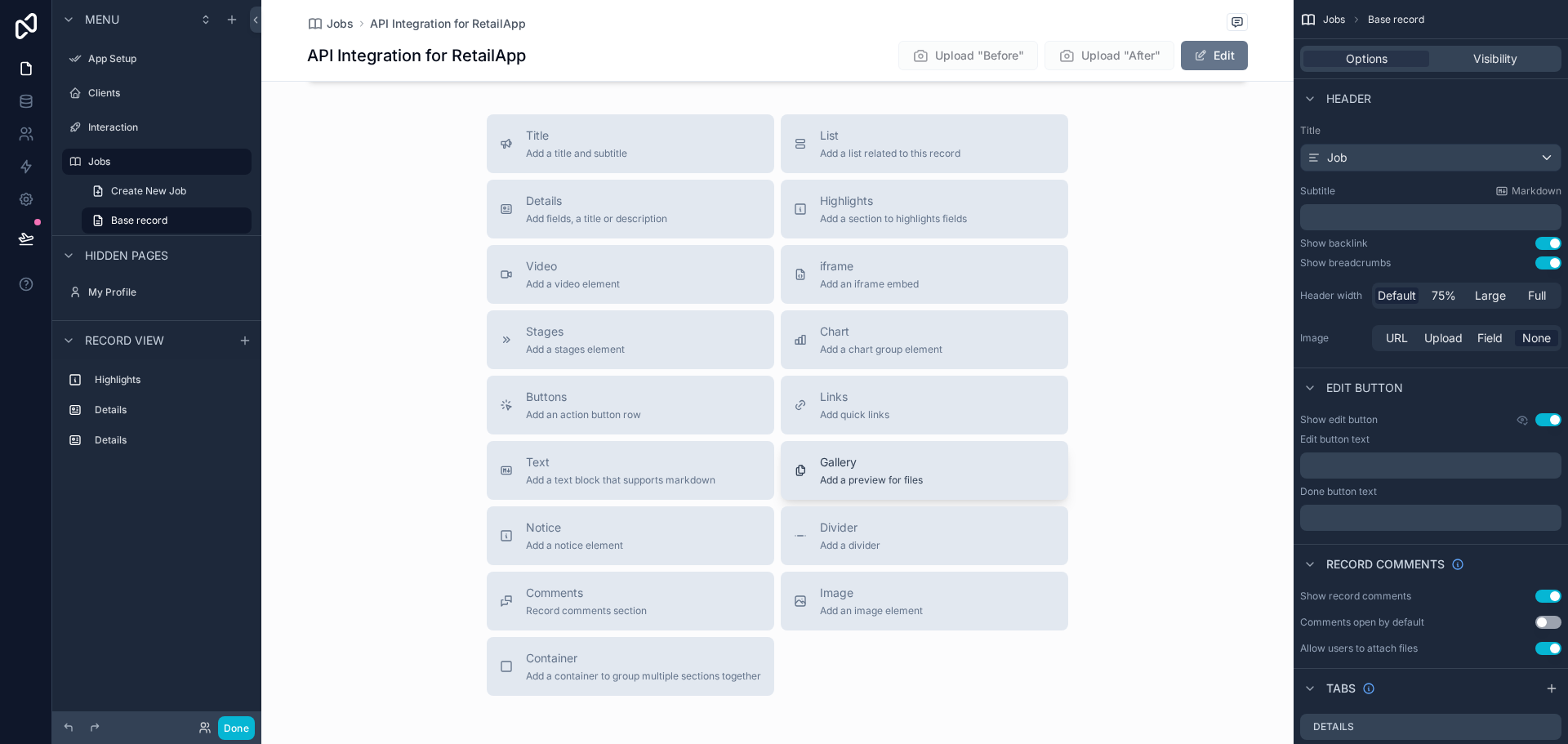
click at [921, 487] on button "Gallery Add a preview for files" at bounding box center [924, 471] width 287 height 59
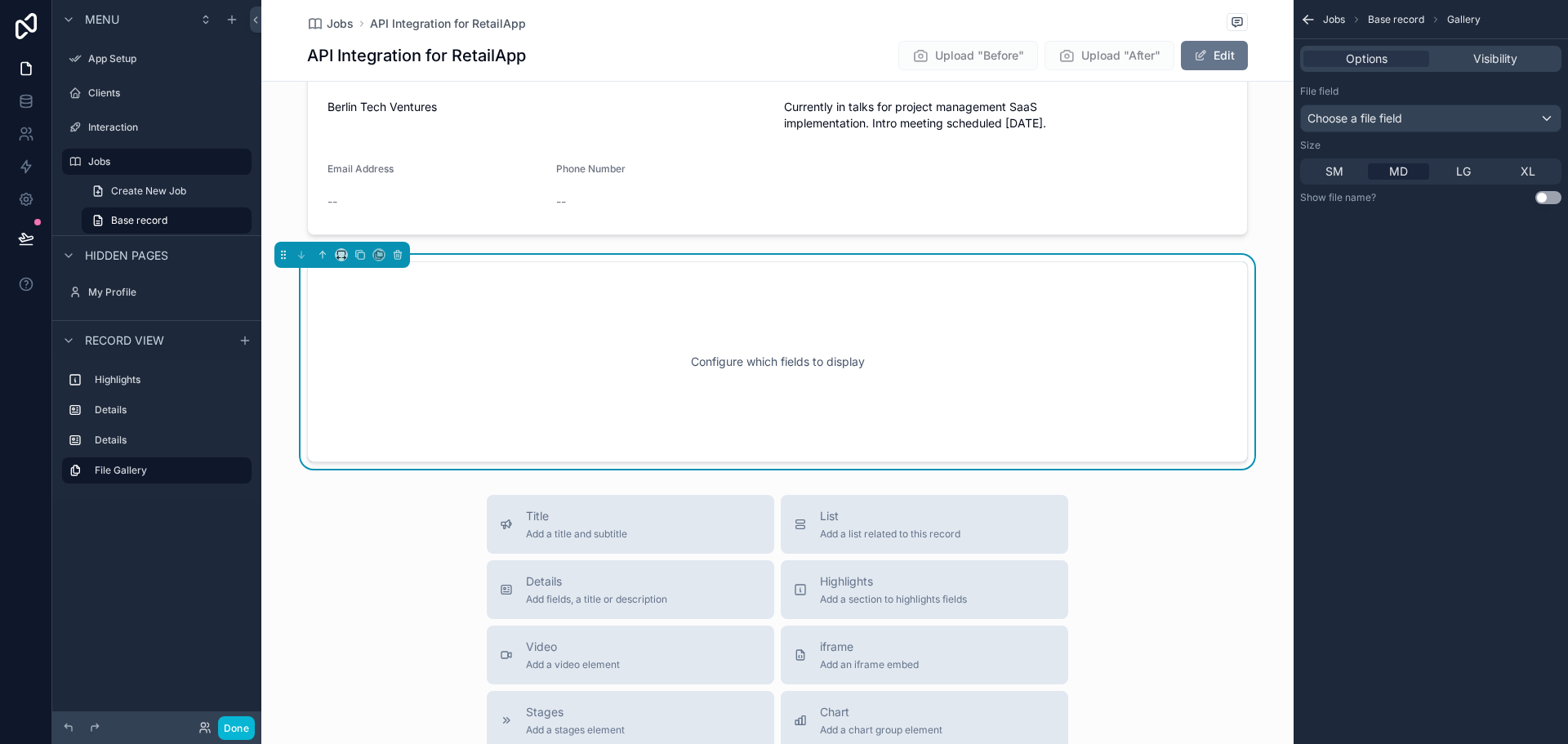
scroll to position [423, 0]
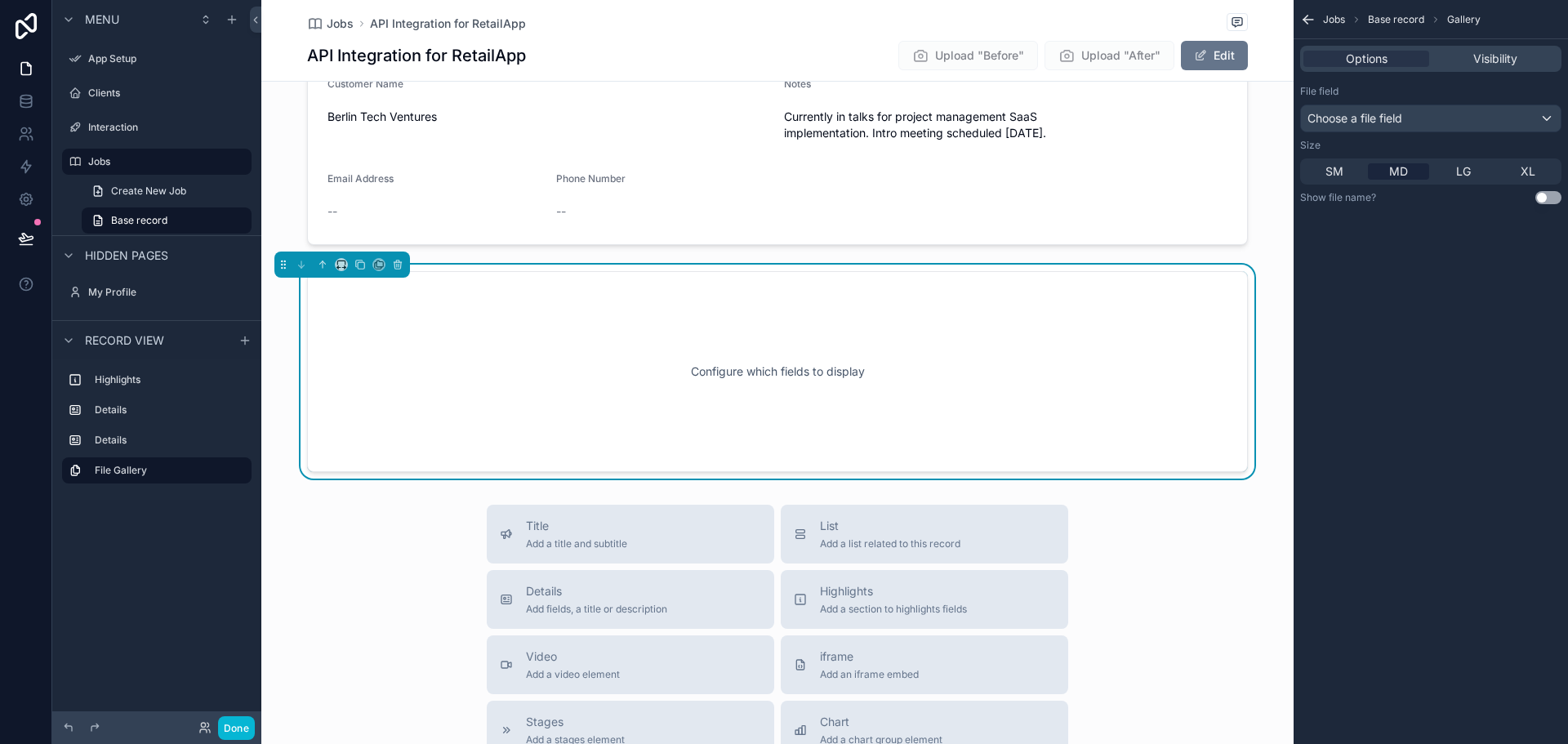
click at [748, 366] on div "Configure which fields to display" at bounding box center [777, 372] width 887 height 147
click at [1544, 116] on div "Choose a file field" at bounding box center [1431, 118] width 260 height 26
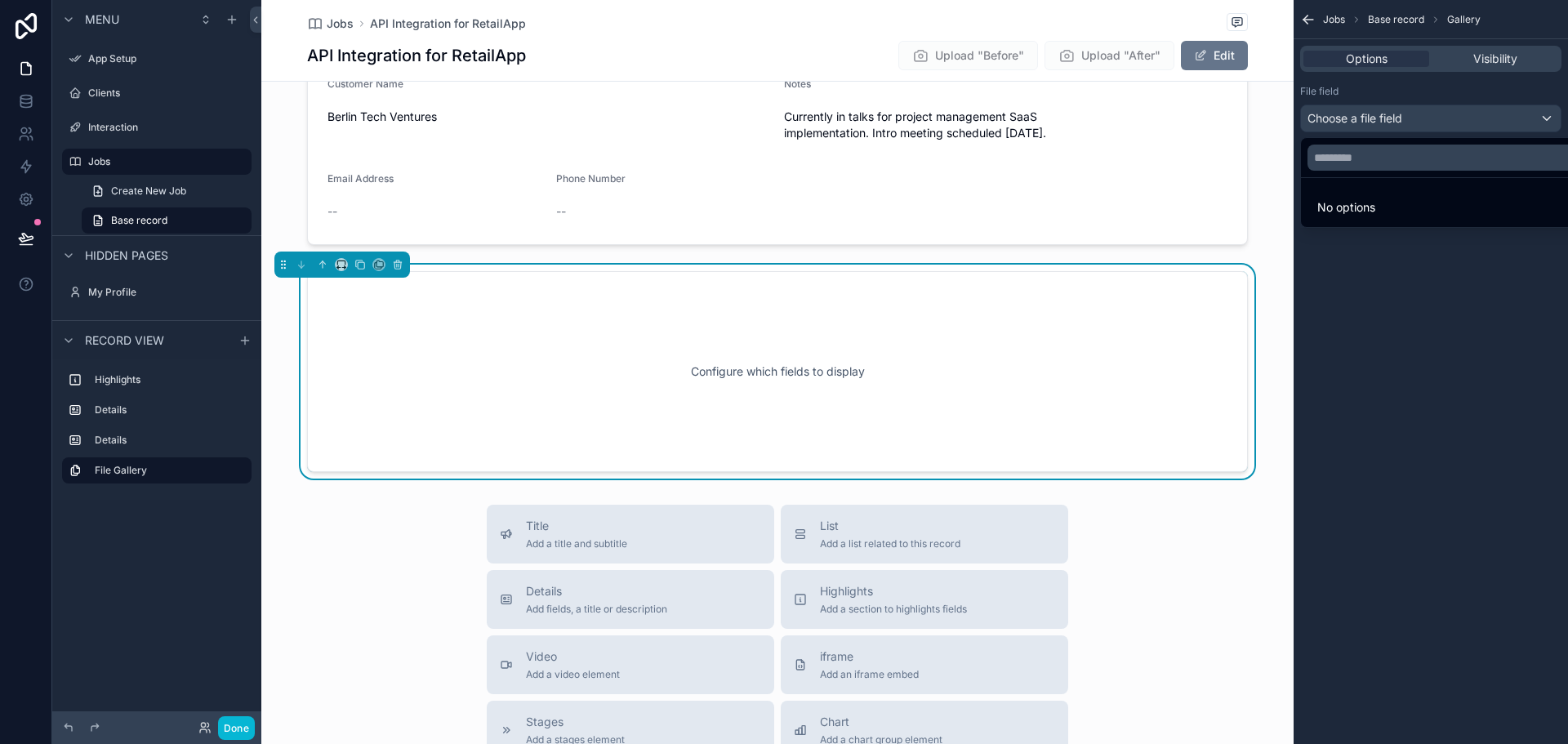
click at [1544, 116] on div "scrollable content" at bounding box center [784, 372] width 1568 height 744
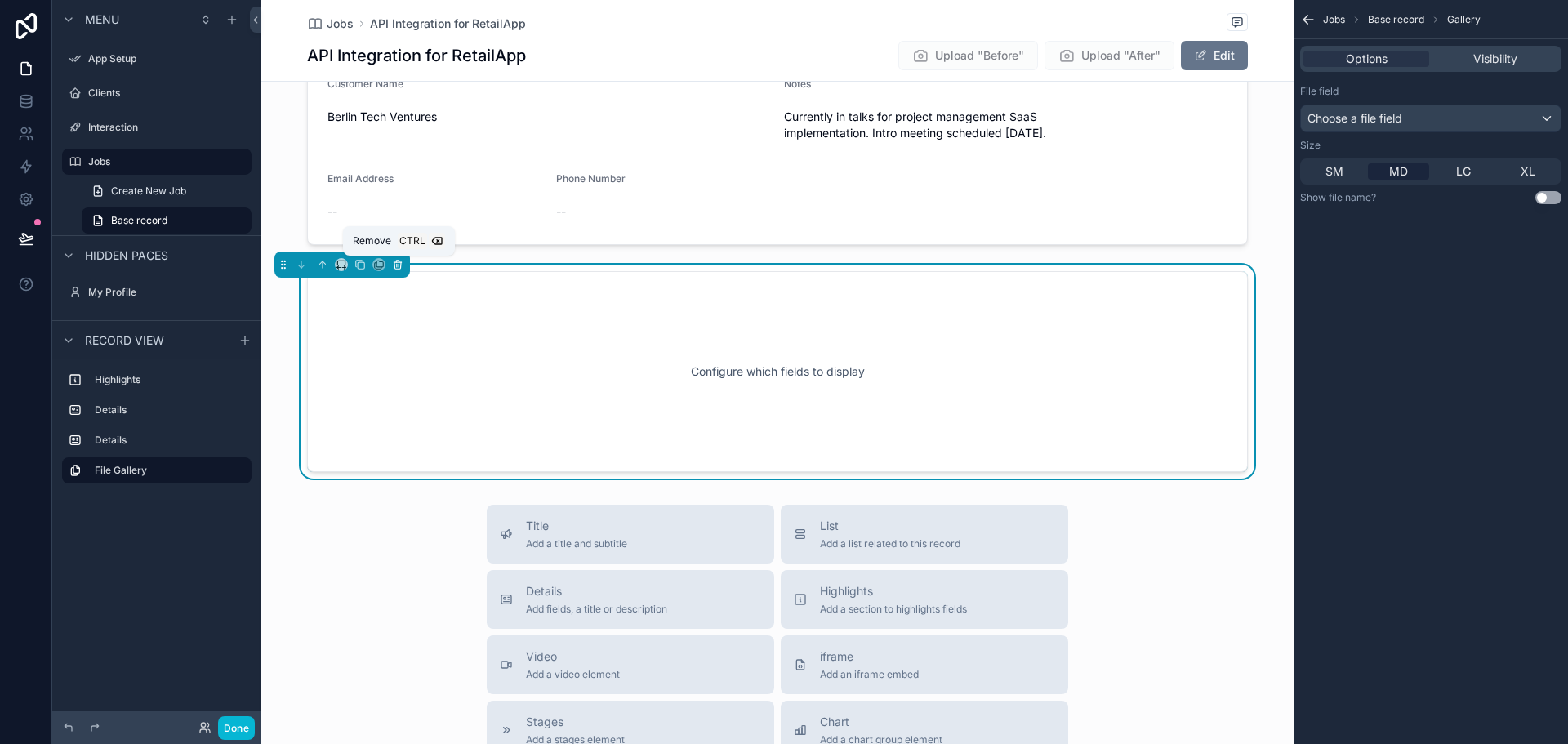
click at [399, 267] on icon "scrollable content" at bounding box center [397, 264] width 12 height 12
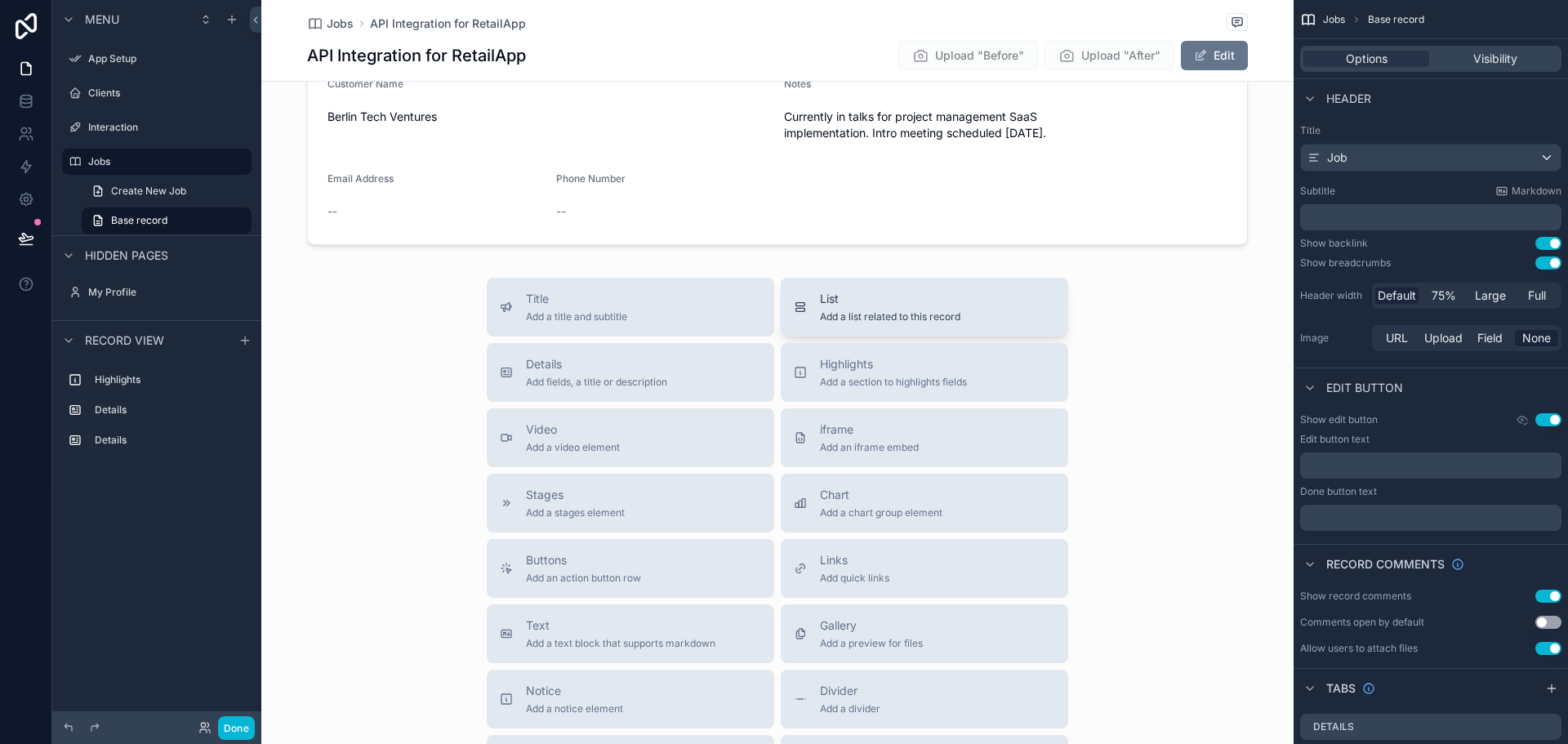
click at [932, 302] on span "List" at bounding box center [890, 299] width 141 height 16
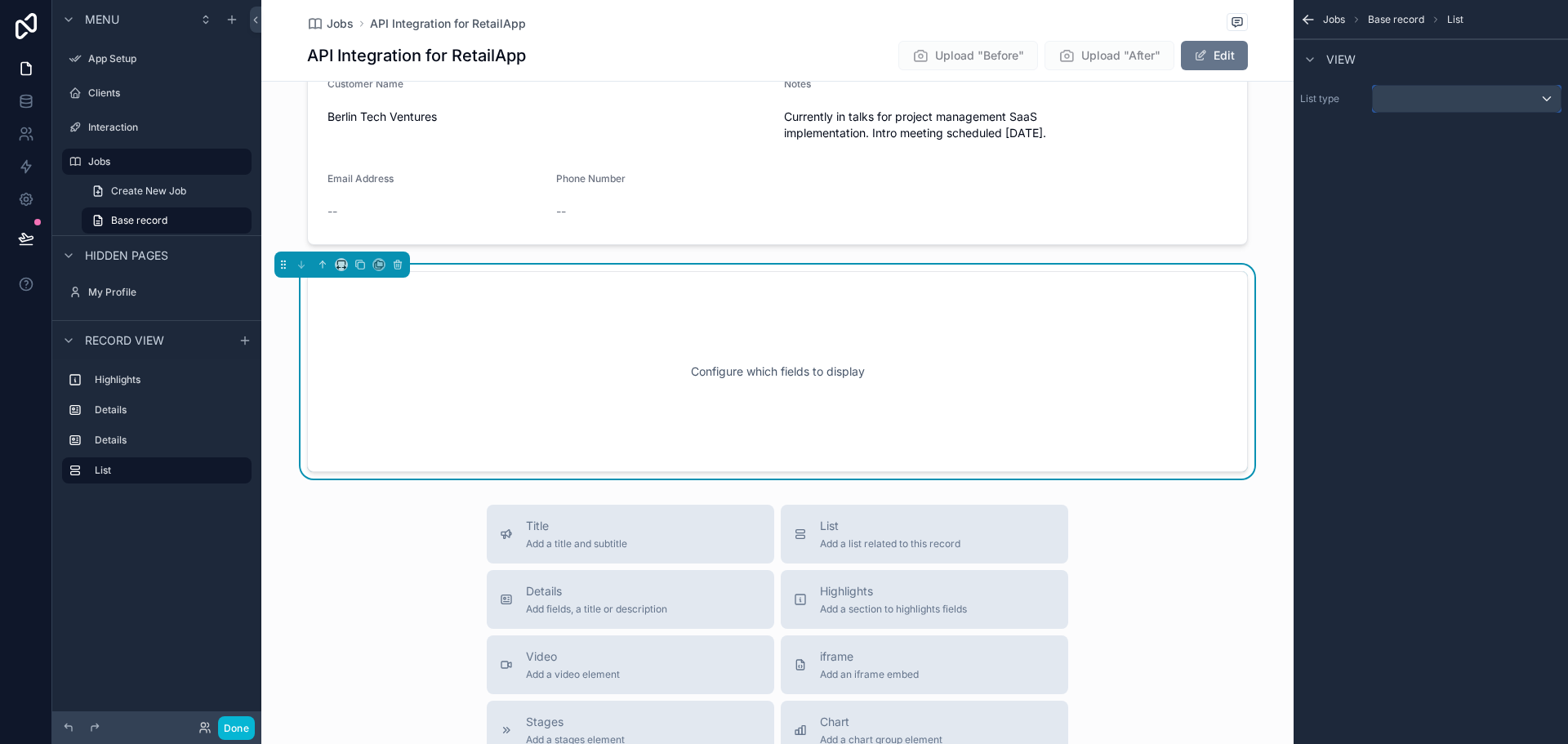
click at [1420, 105] on div "scrollable content" at bounding box center [1467, 98] width 188 height 26
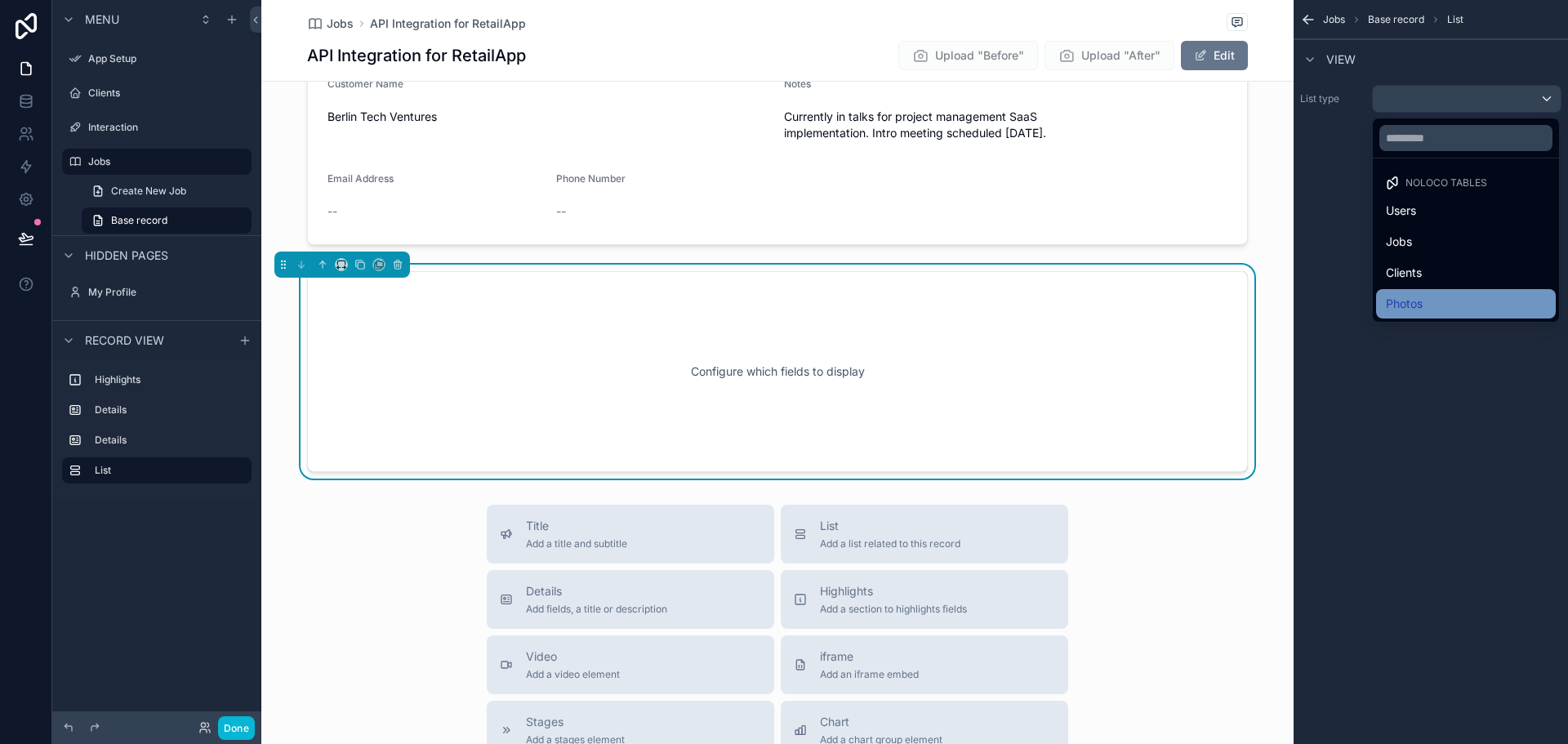
click at [1424, 298] on div "Photos" at bounding box center [1466, 304] width 160 height 20
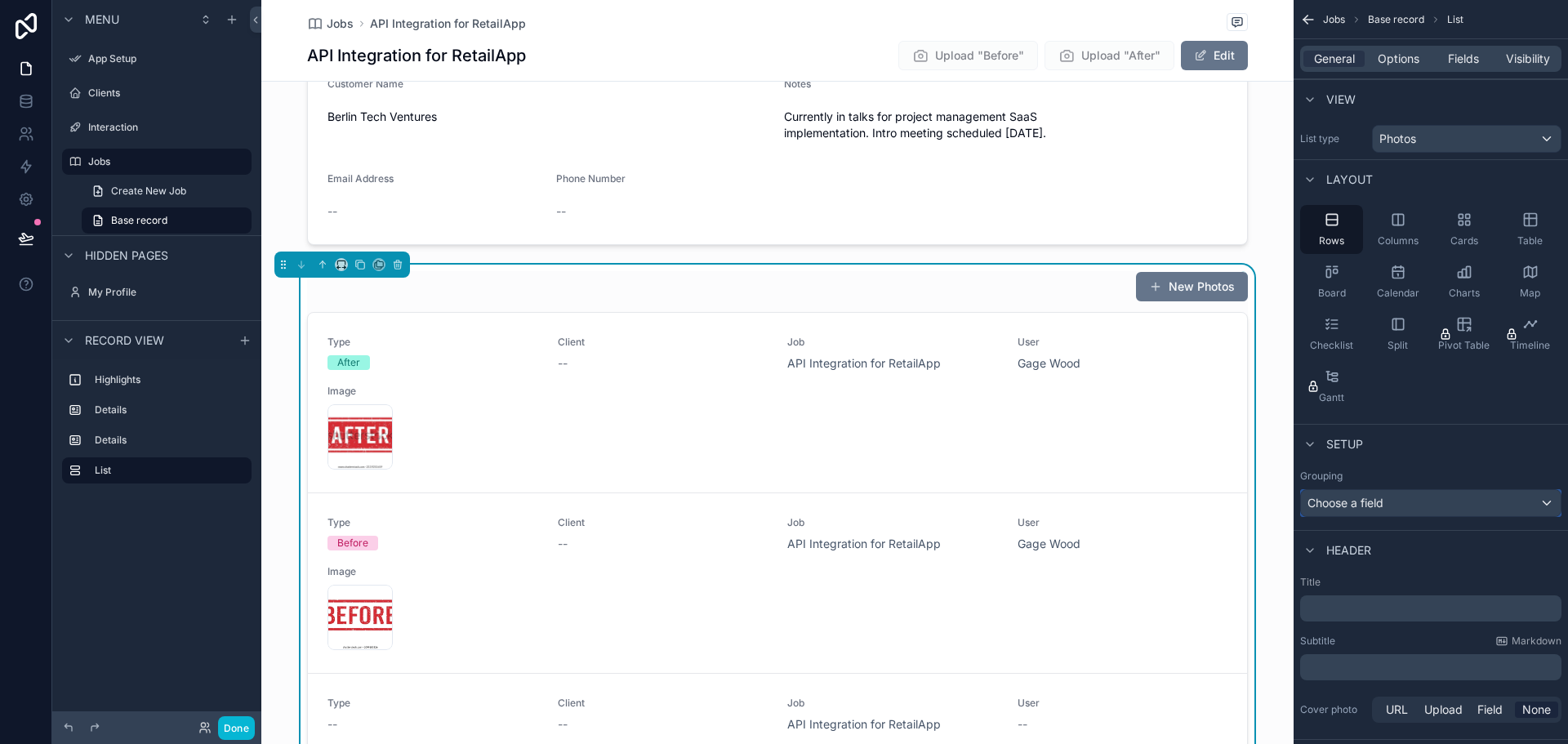
click at [1429, 508] on div "Choose a field" at bounding box center [1431, 503] width 260 height 26
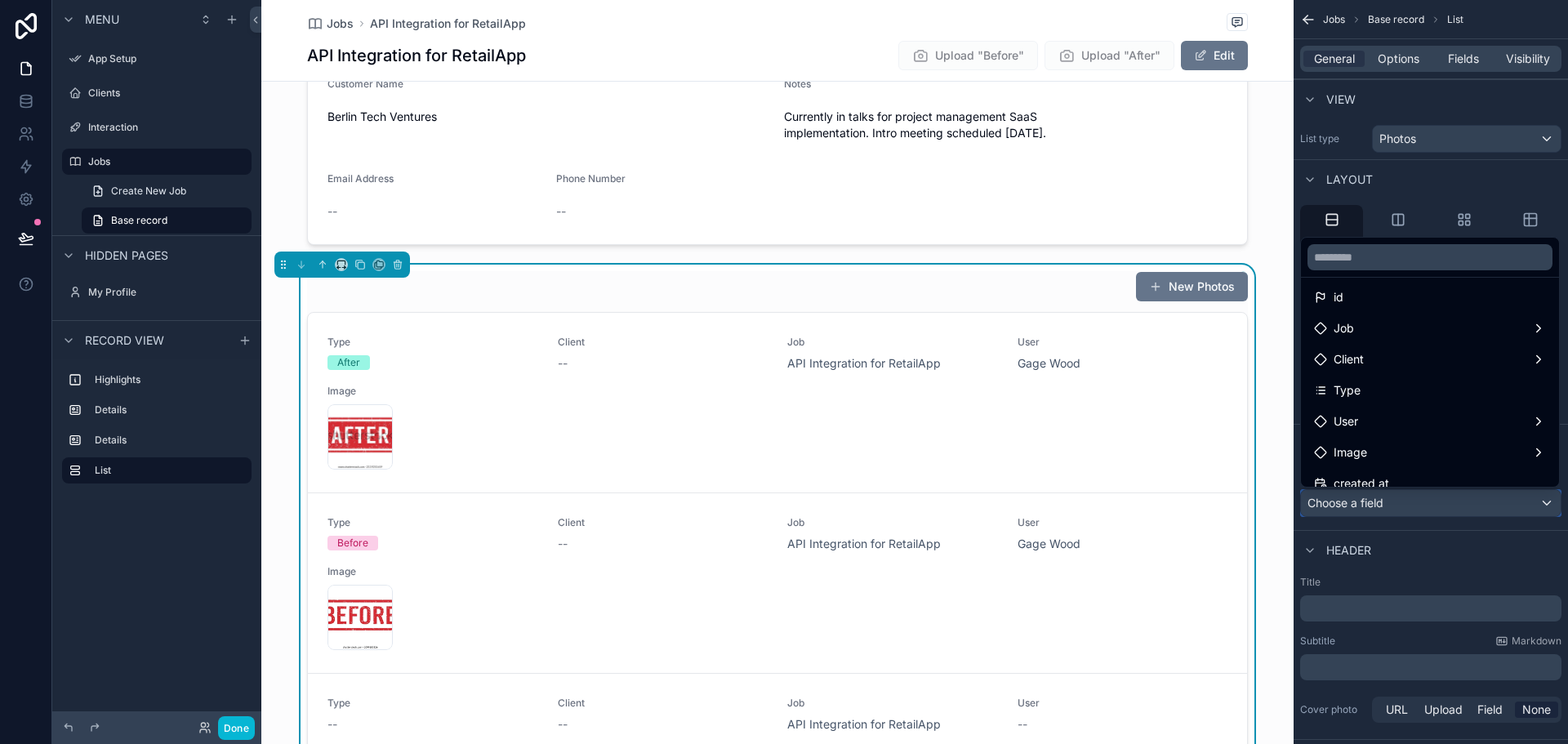
scroll to position [0, 0]
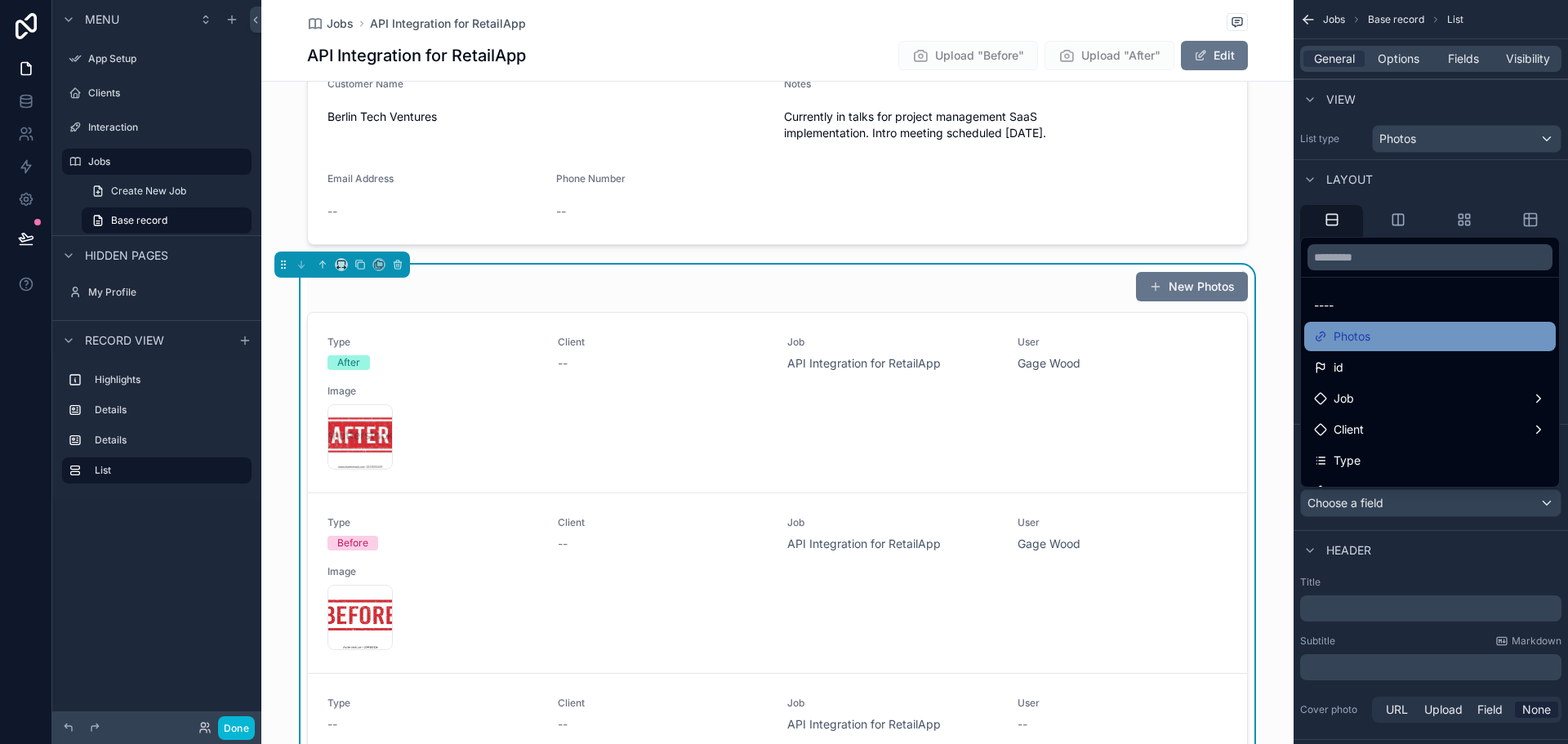
click at [1409, 334] on div "Photos" at bounding box center [1429, 337] width 232 height 20
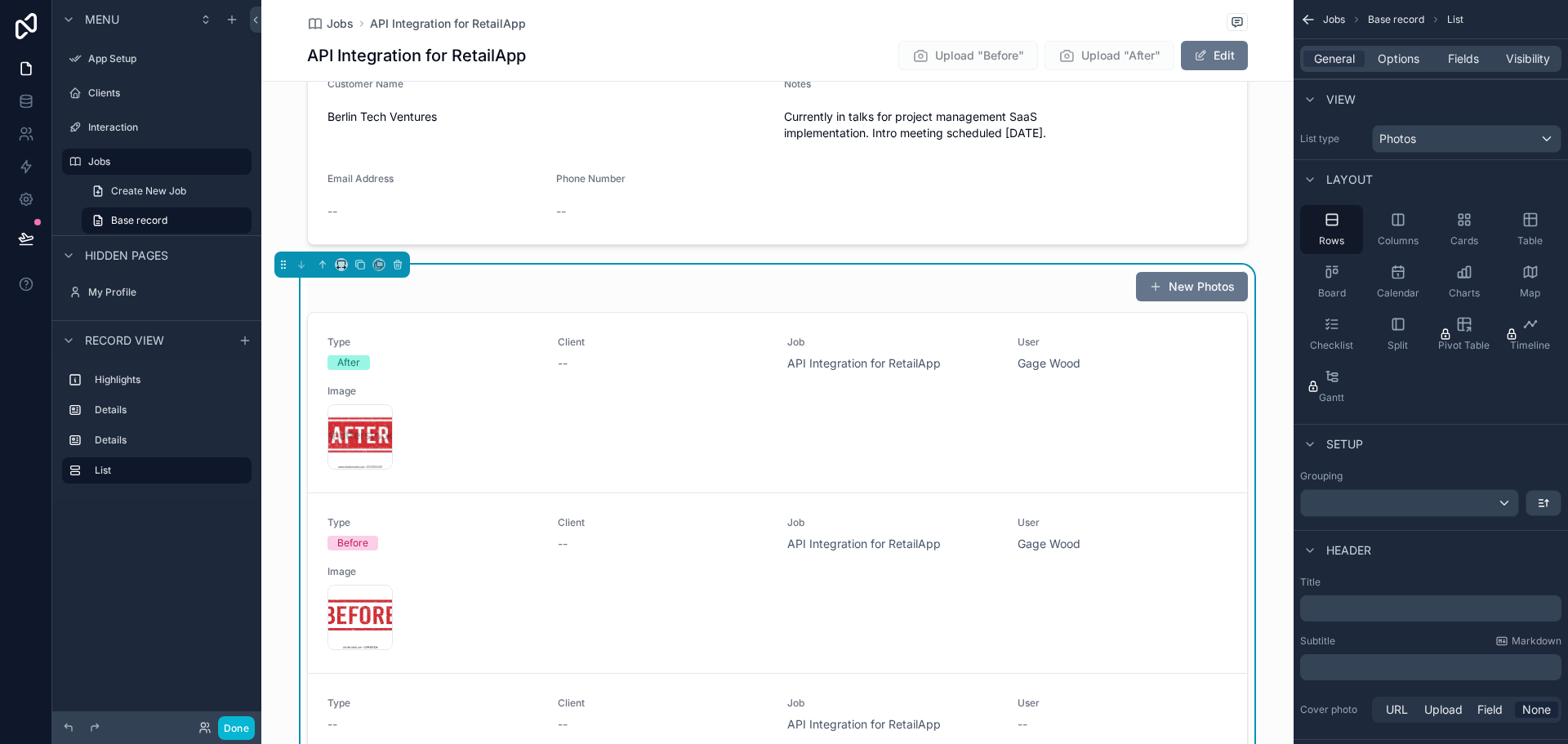
scroll to position [81, 0]
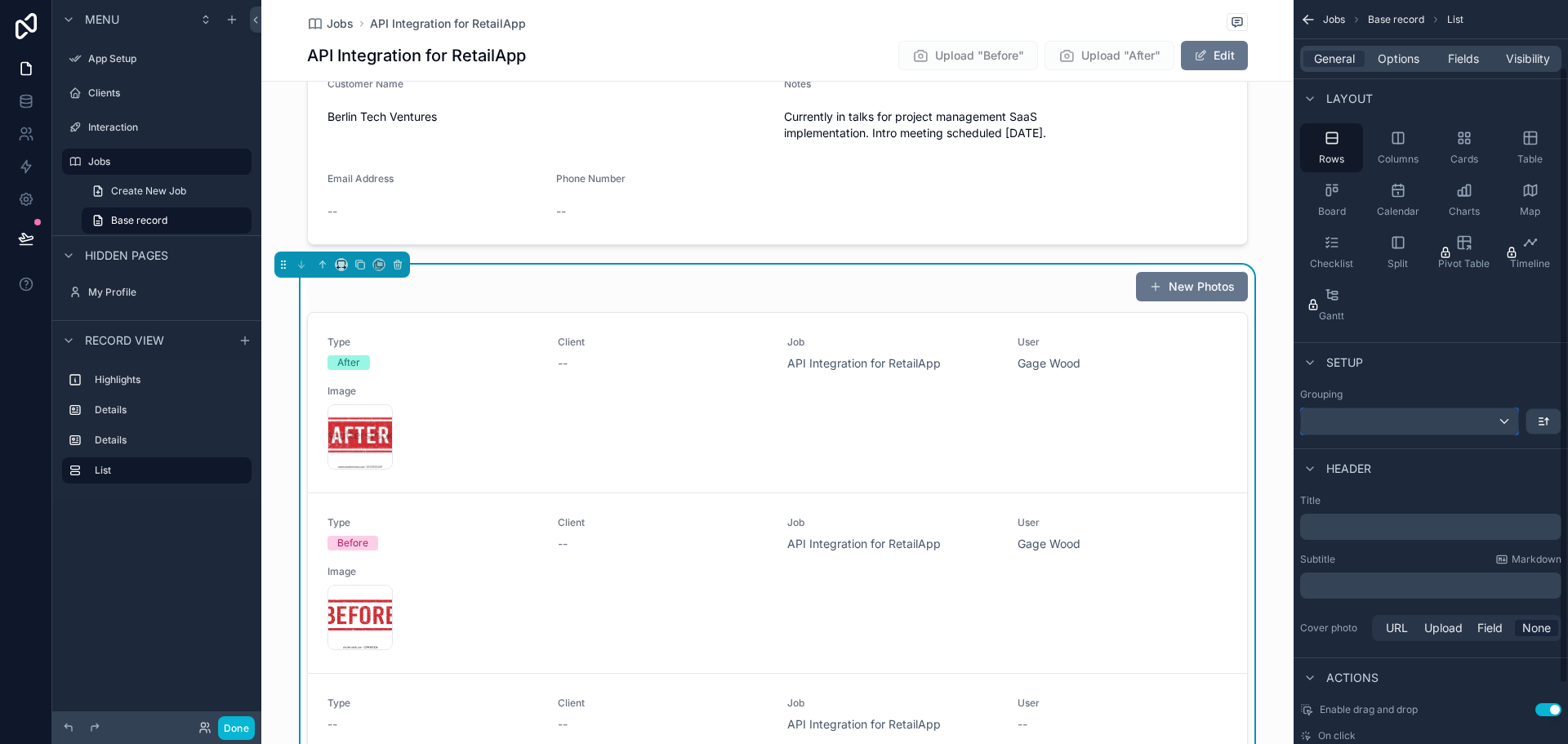
click at [1500, 427] on div "scrollable content" at bounding box center [1410, 421] width 217 height 26
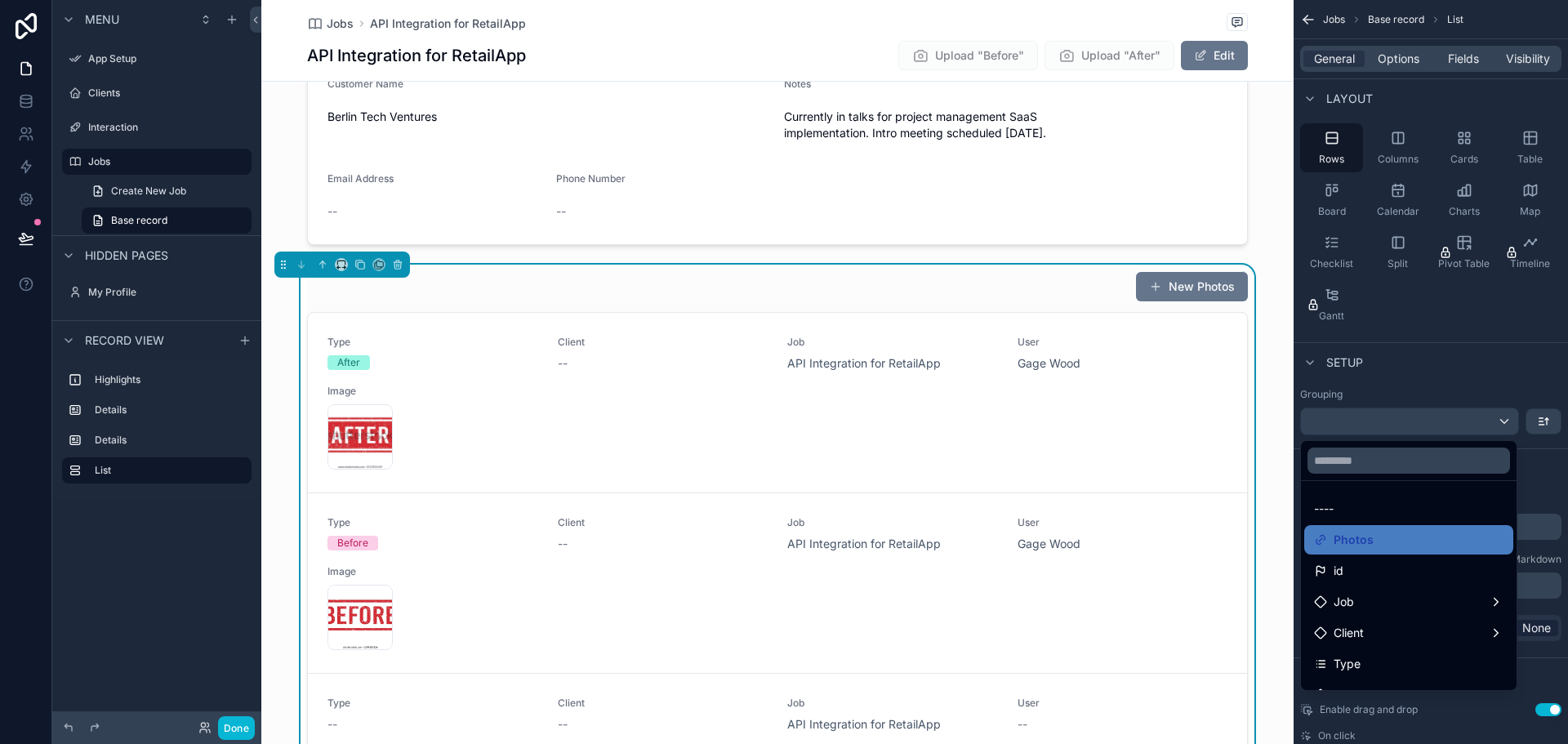
click at [1500, 423] on div "scrollable content" at bounding box center [784, 372] width 1568 height 744
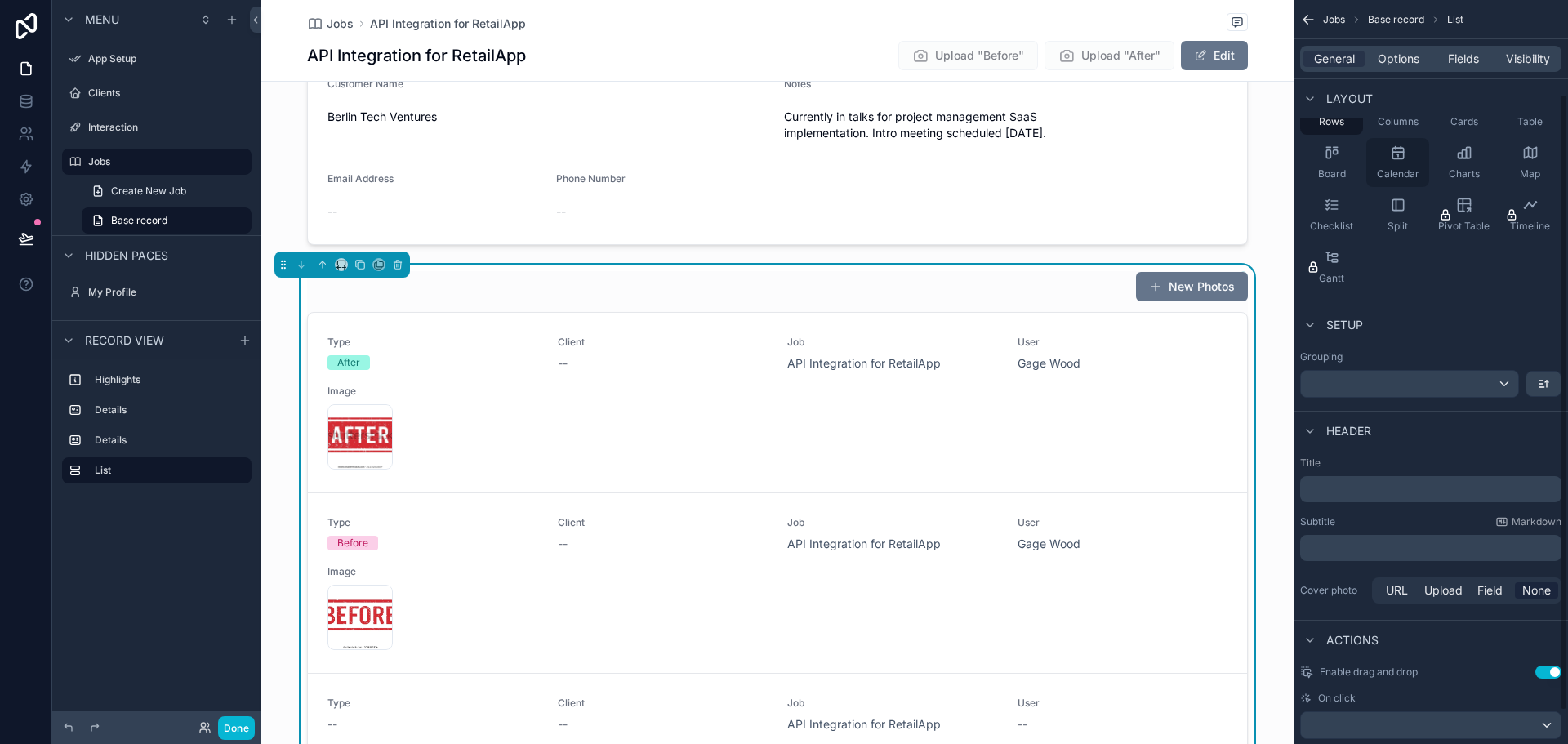
scroll to position [0, 0]
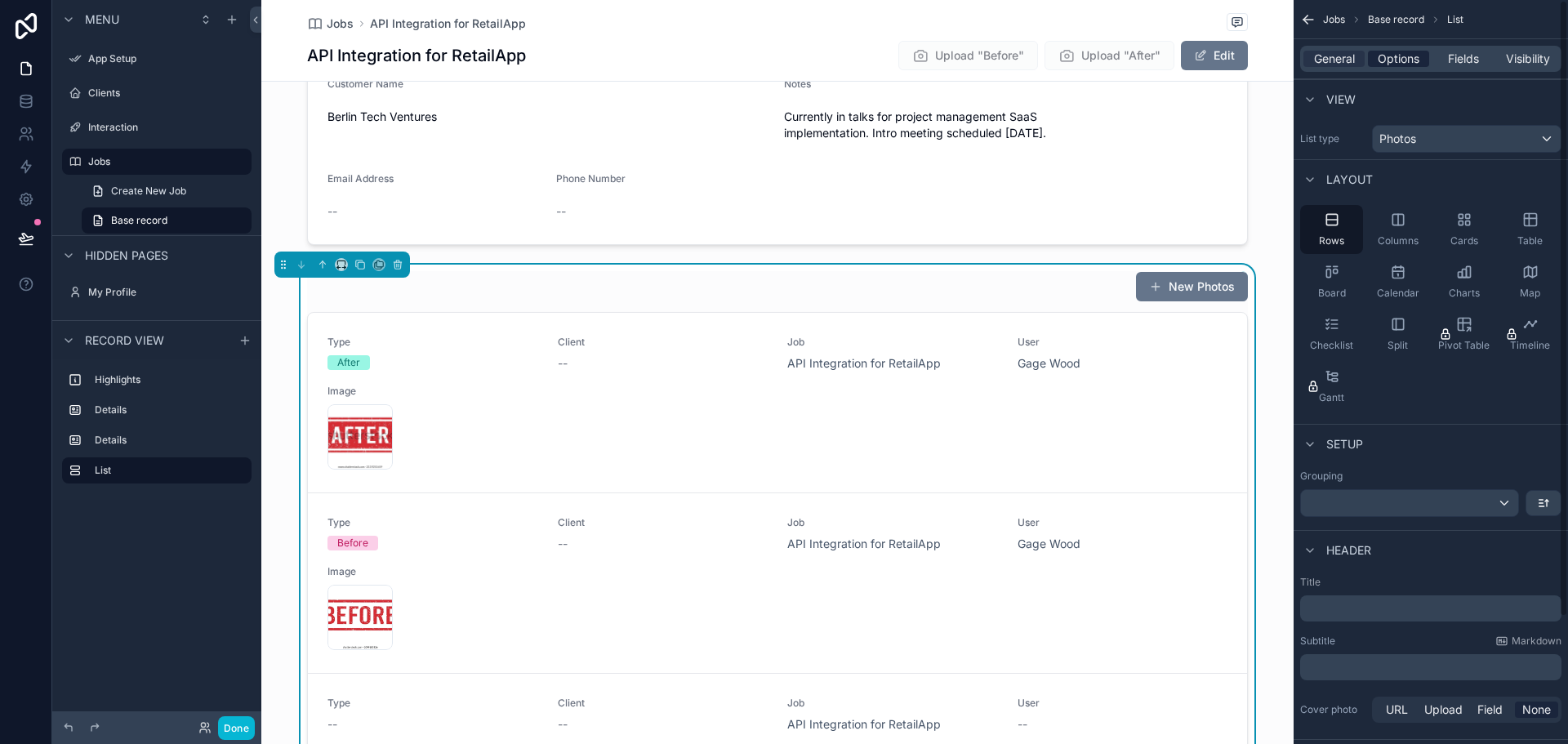
click at [1386, 58] on span "Options" at bounding box center [1399, 59] width 42 height 16
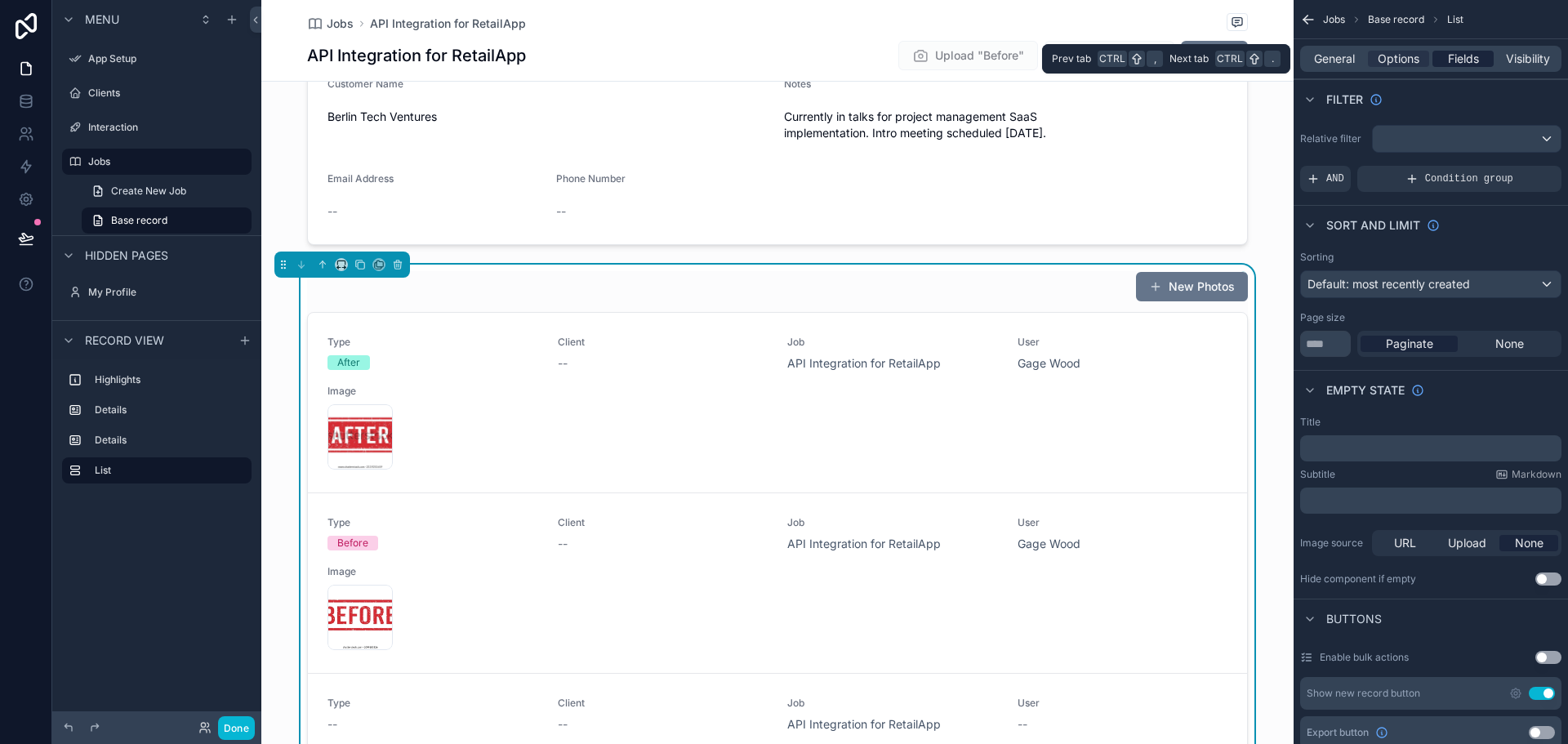
click at [1450, 58] on span "Fields" at bounding box center [1463, 59] width 31 height 16
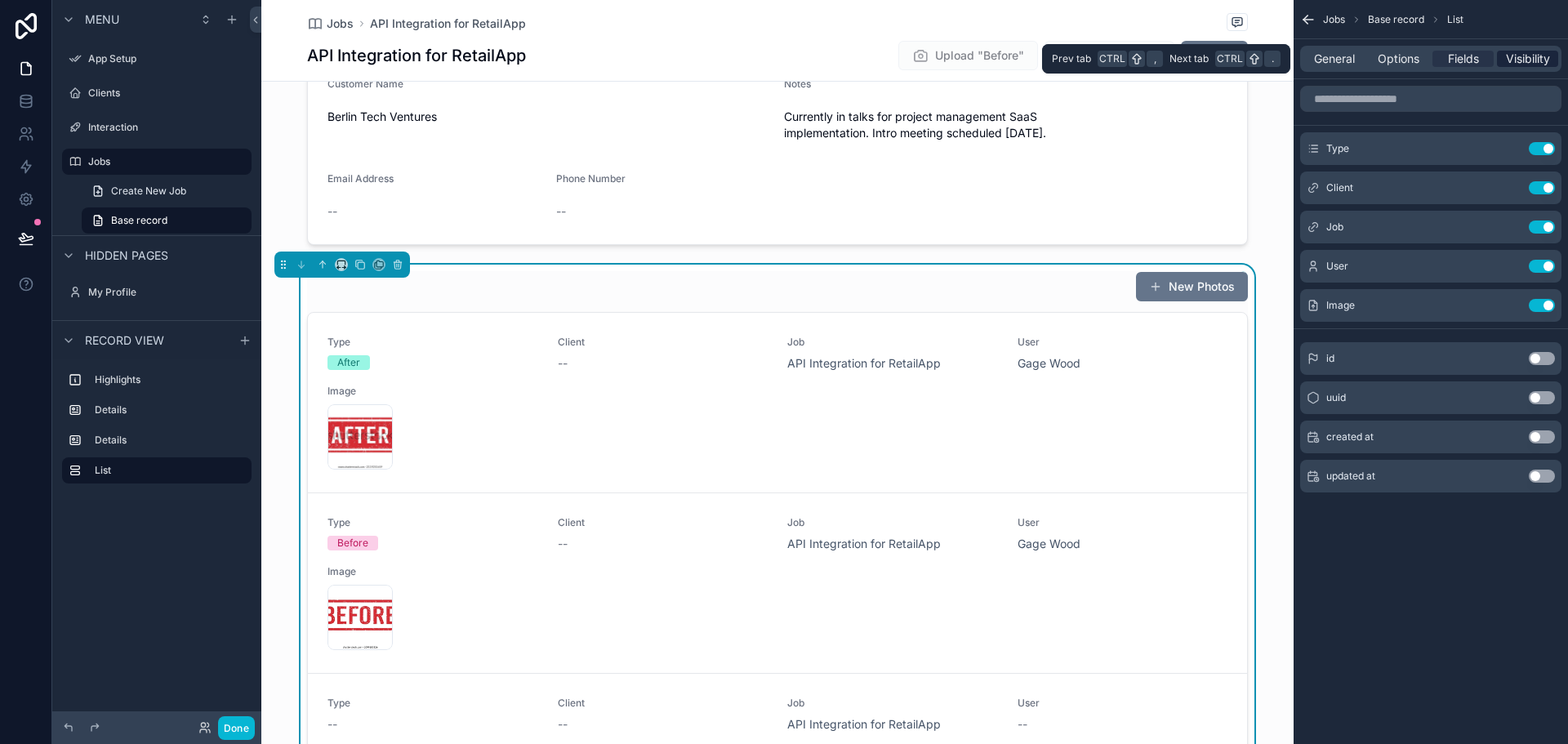
click at [1532, 63] on span "Visibility" at bounding box center [1528, 59] width 44 height 16
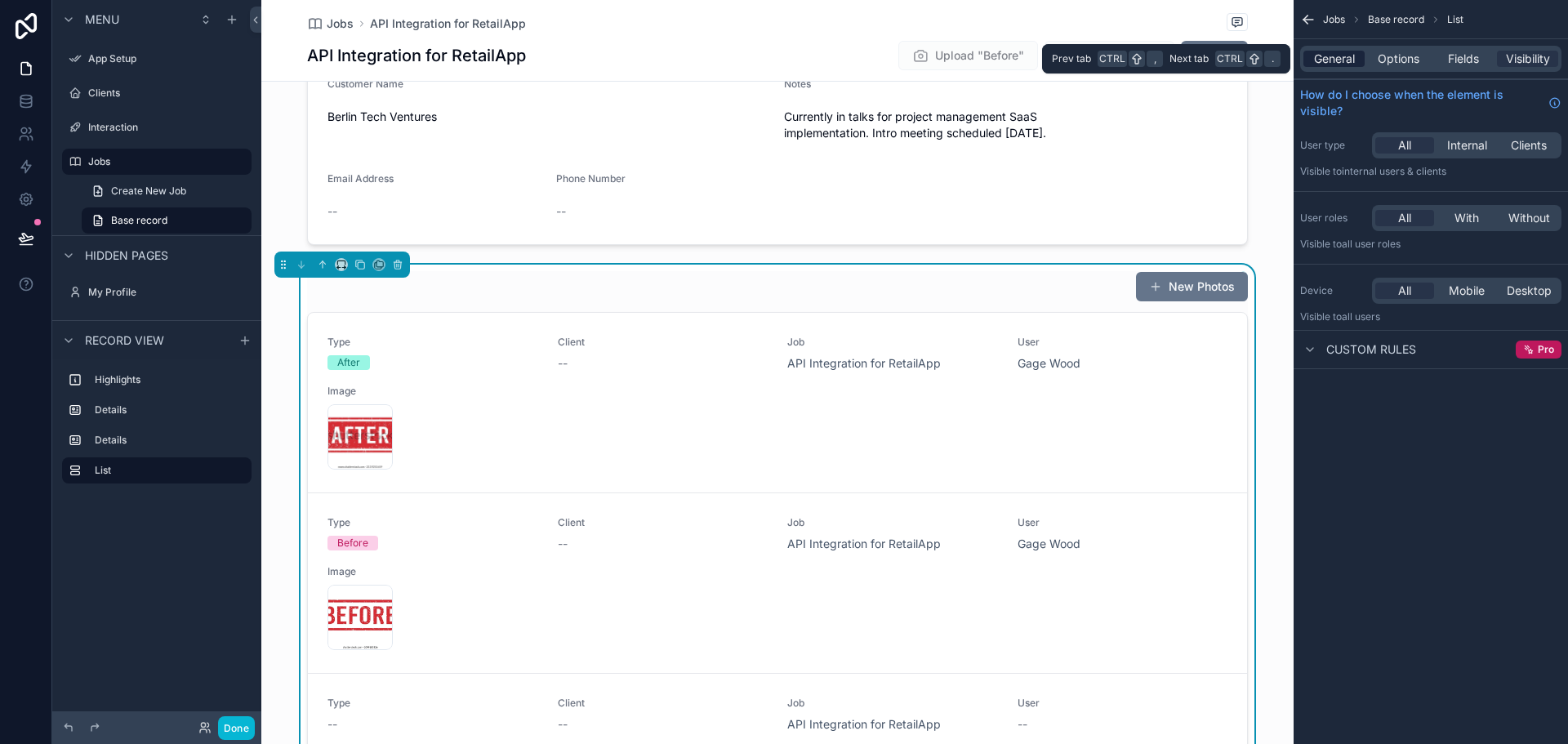
click at [1336, 61] on span "General" at bounding box center [1334, 59] width 41 height 16
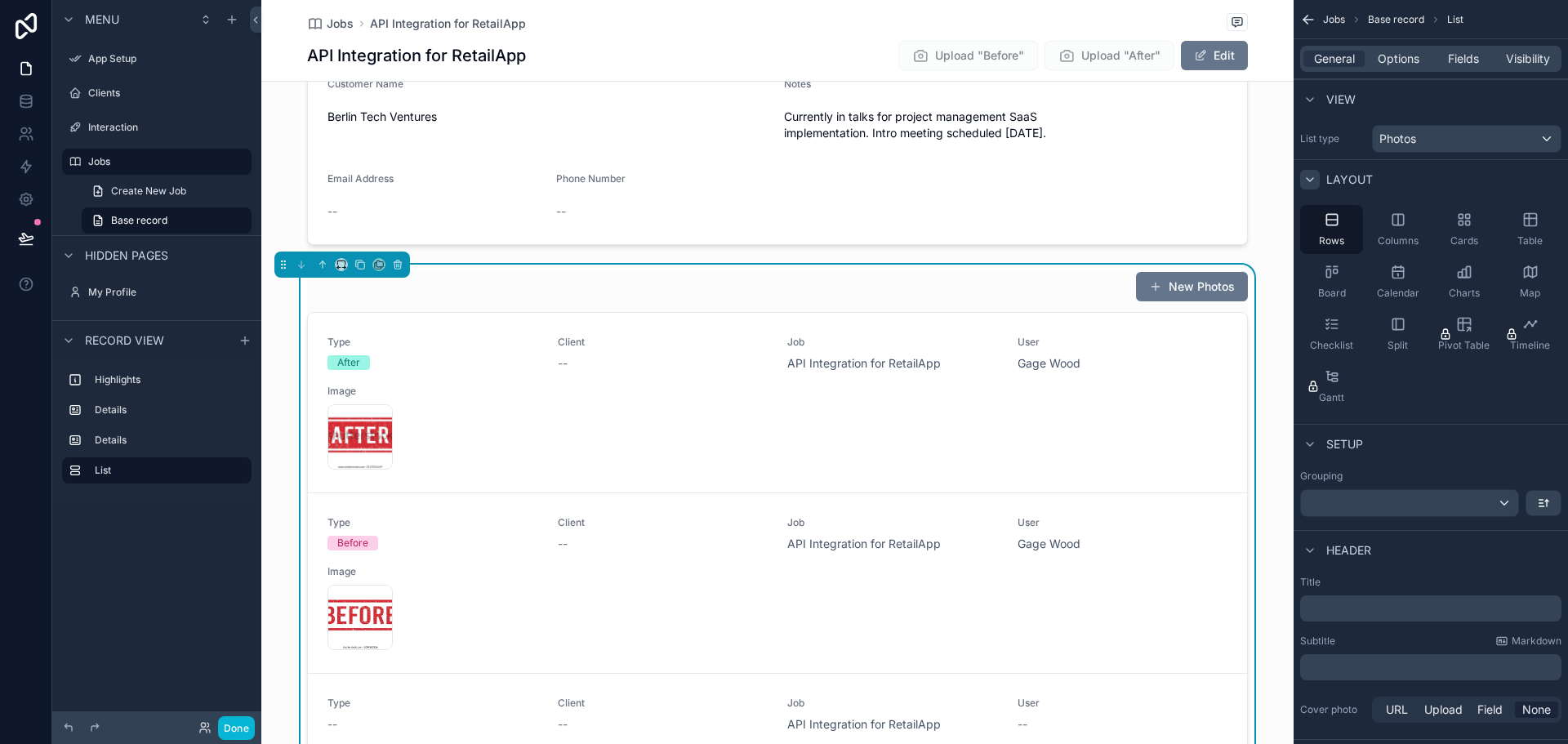
click at [1312, 173] on icon "scrollable content" at bounding box center [1310, 179] width 13 height 13
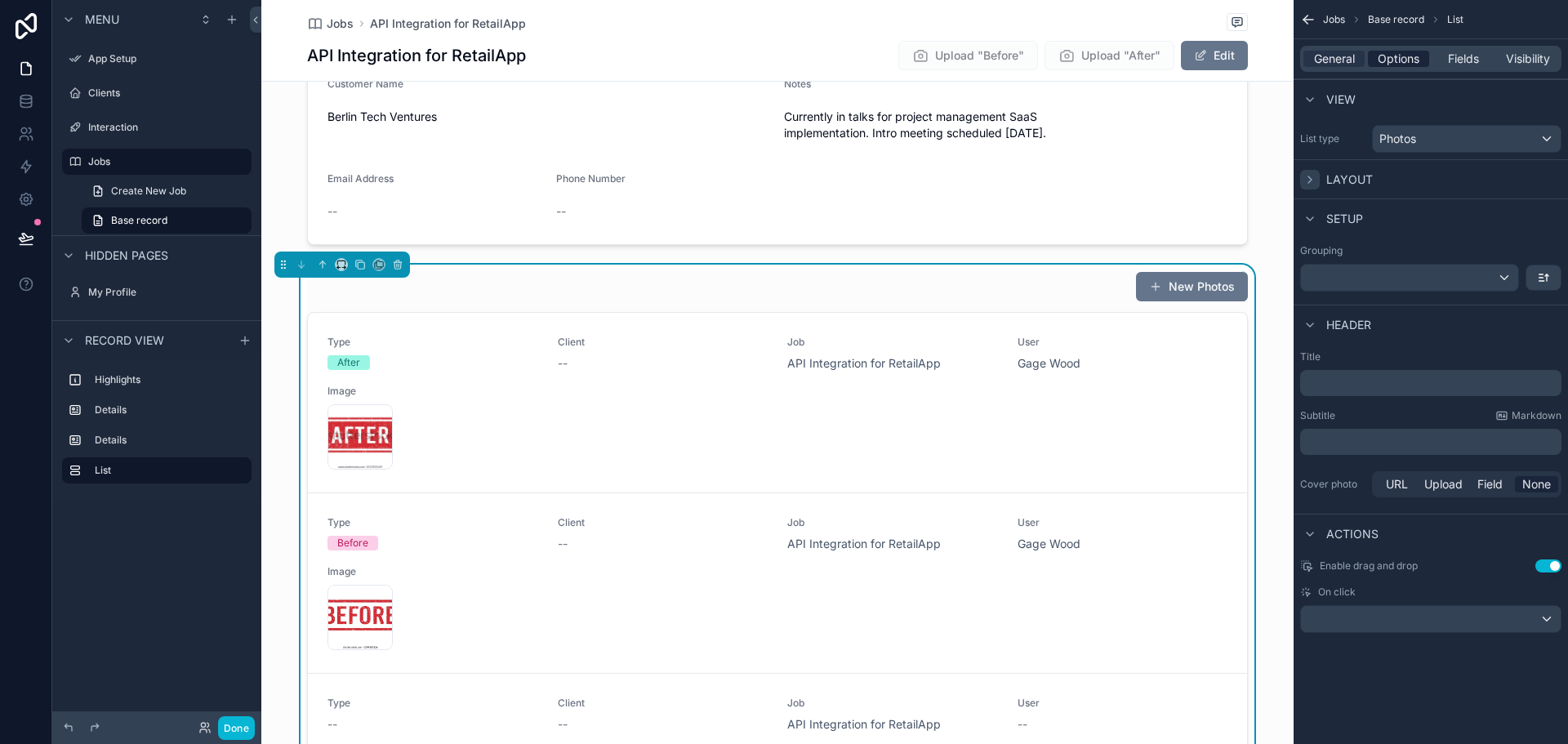
click at [1404, 52] on span "Options" at bounding box center [1399, 59] width 42 height 16
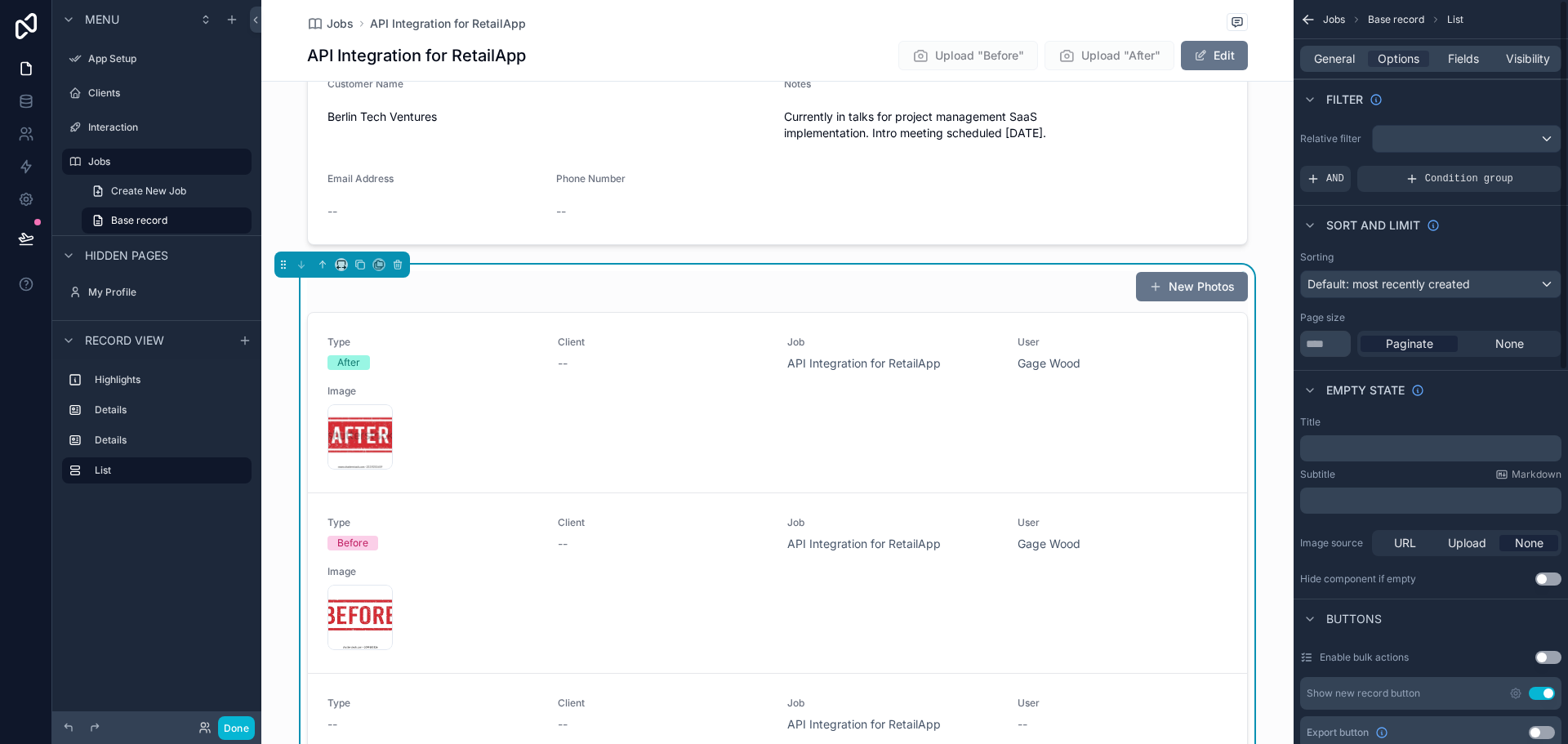
click at [1456, 50] on div "General Options Fields Visibility" at bounding box center [1431, 58] width 261 height 26
click at [1458, 58] on span "Fields" at bounding box center [1463, 59] width 31 height 16
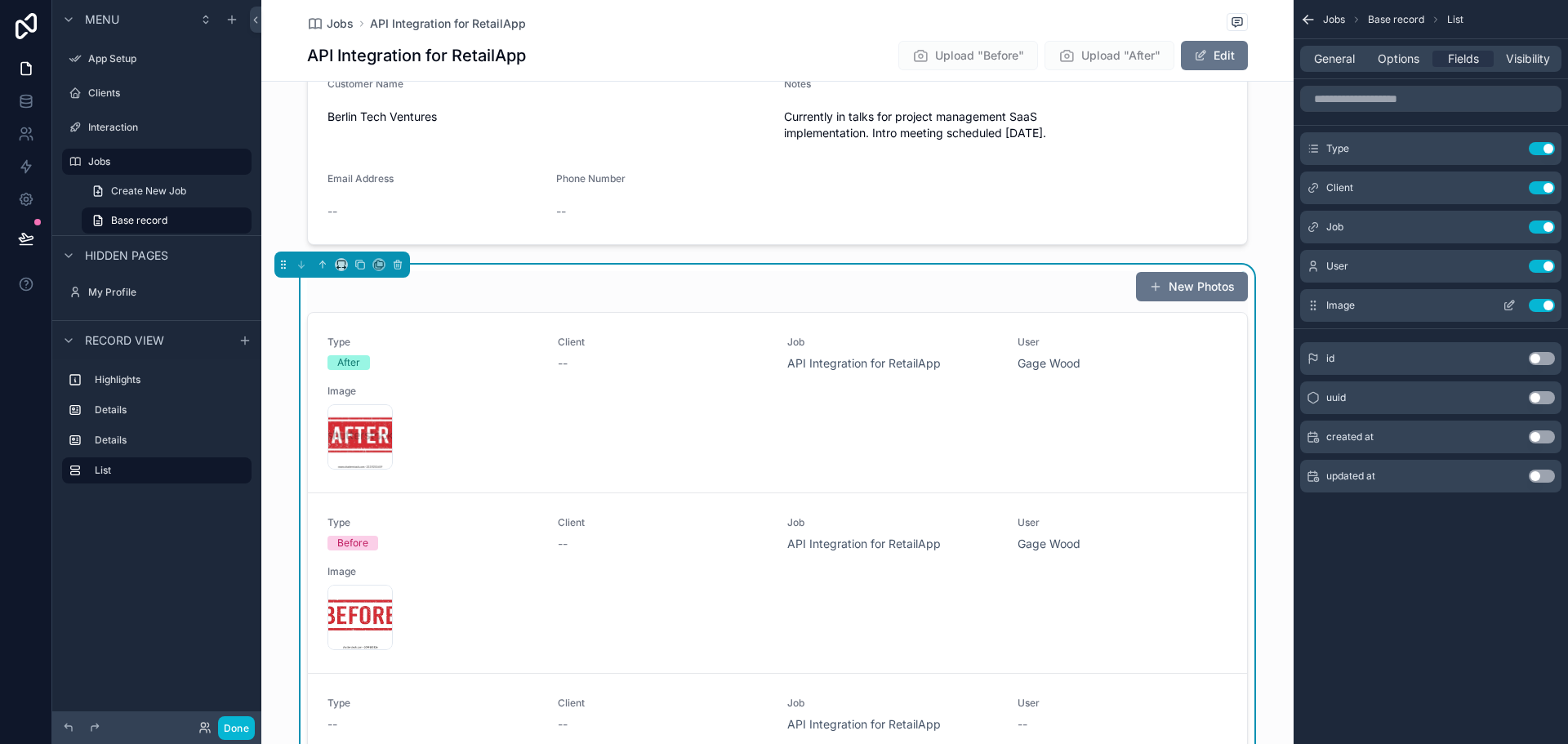
click at [1507, 304] on icon "scrollable content" at bounding box center [1509, 305] width 13 height 13
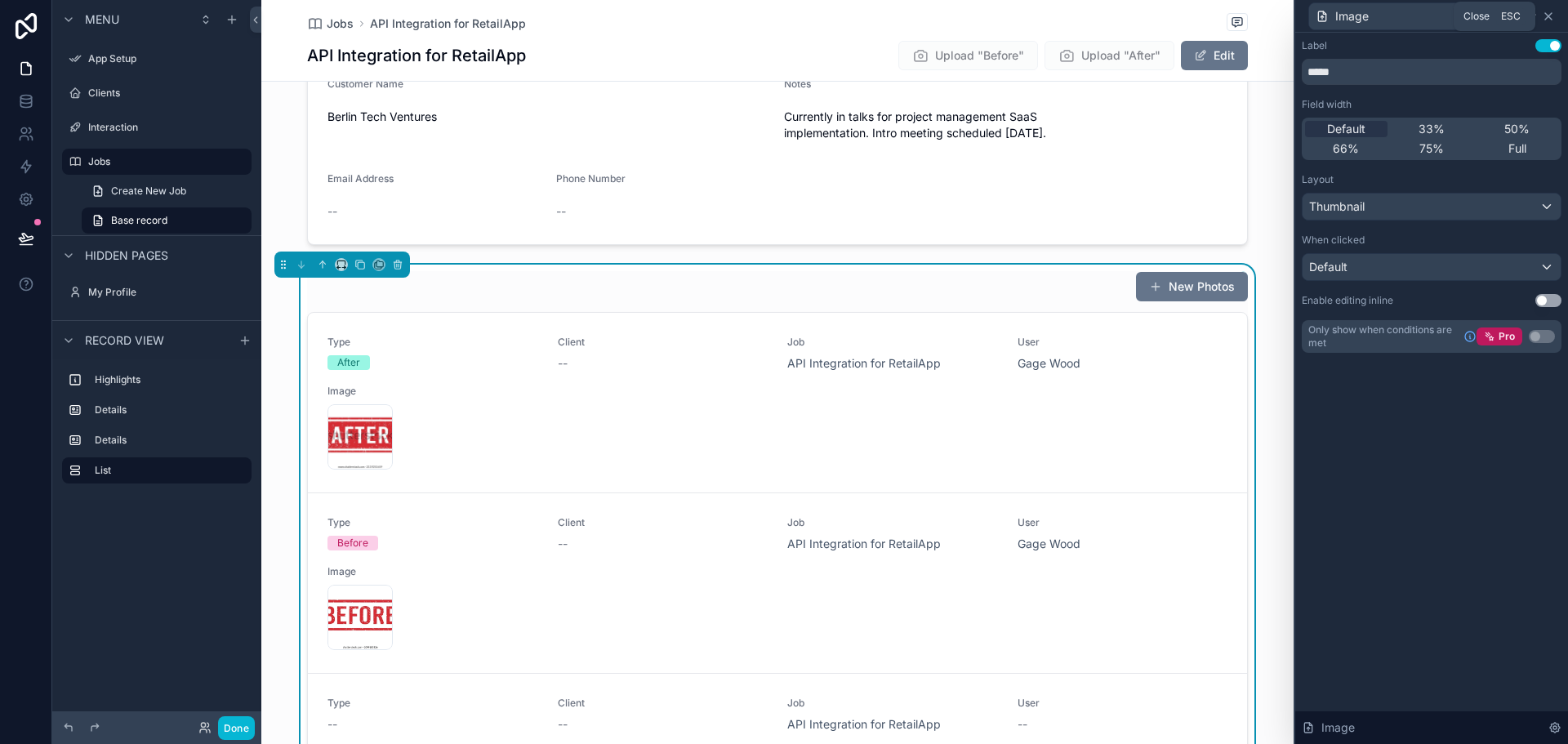
click at [1553, 14] on icon at bounding box center [1548, 16] width 13 height 13
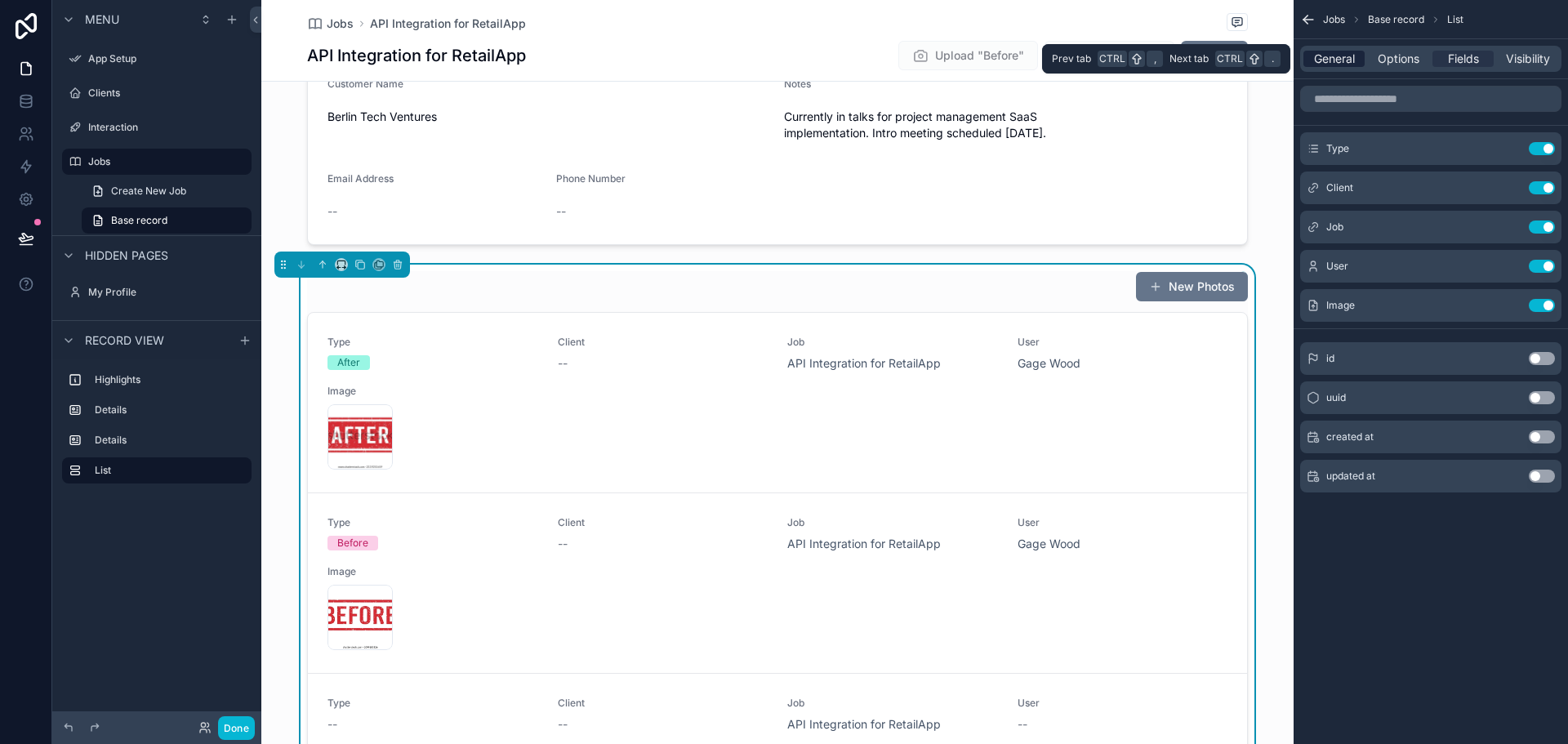
click at [1332, 59] on span "General" at bounding box center [1334, 59] width 41 height 16
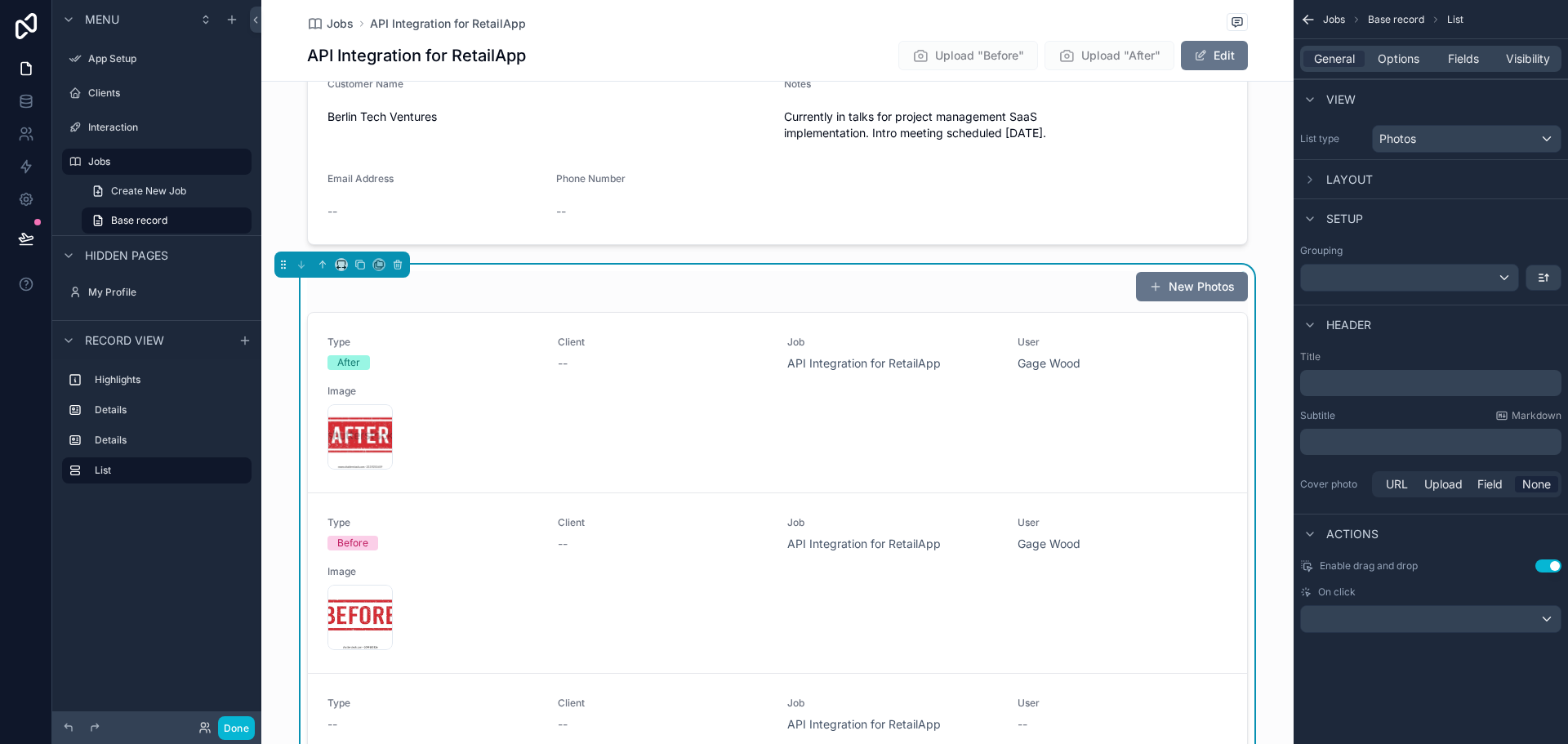
click at [1394, 49] on div "General Options Fields Visibility" at bounding box center [1431, 58] width 261 height 26
click at [1306, 178] on icon "scrollable content" at bounding box center [1310, 179] width 13 height 13
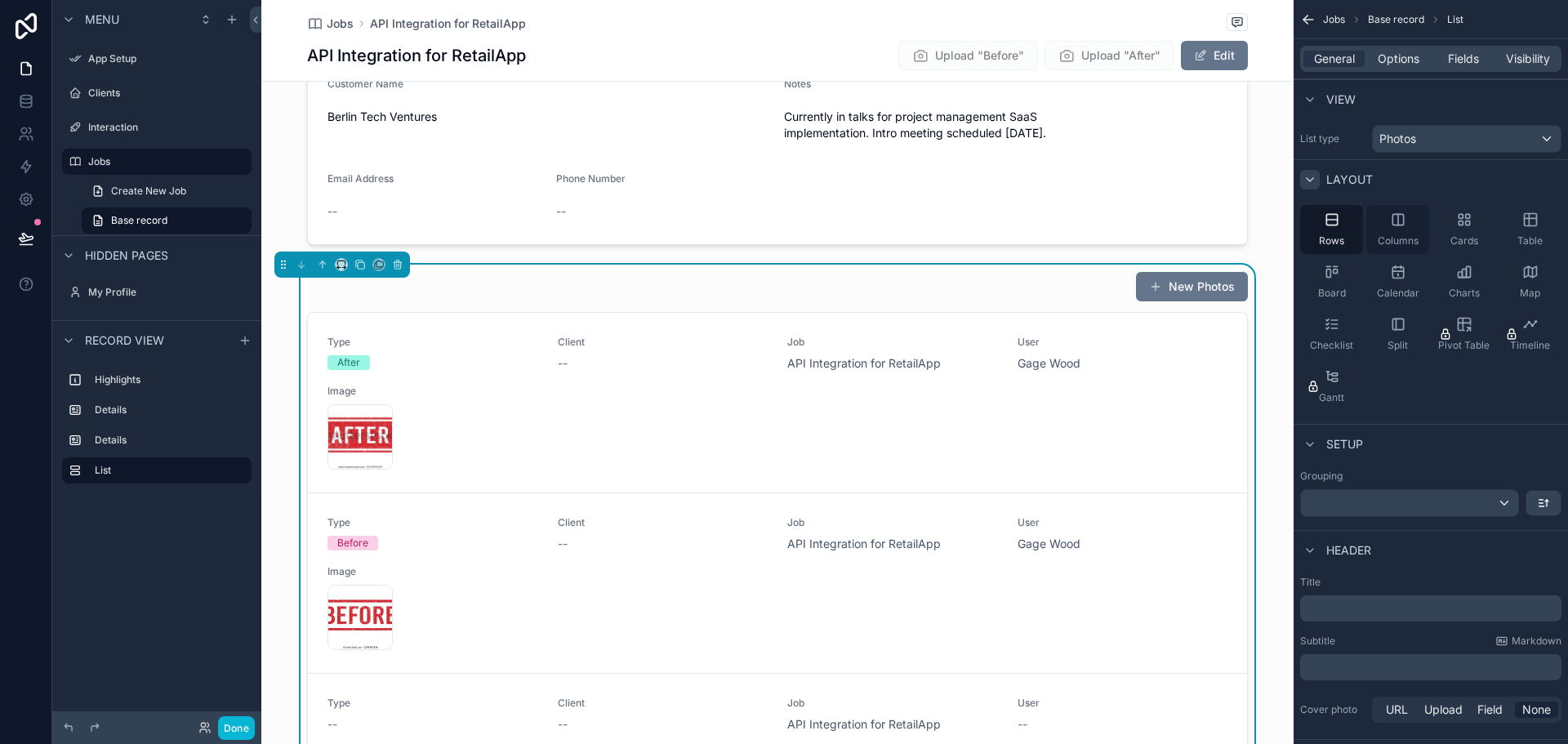
click at [1398, 221] on icon "scrollable content" at bounding box center [1398, 219] width 0 height 11
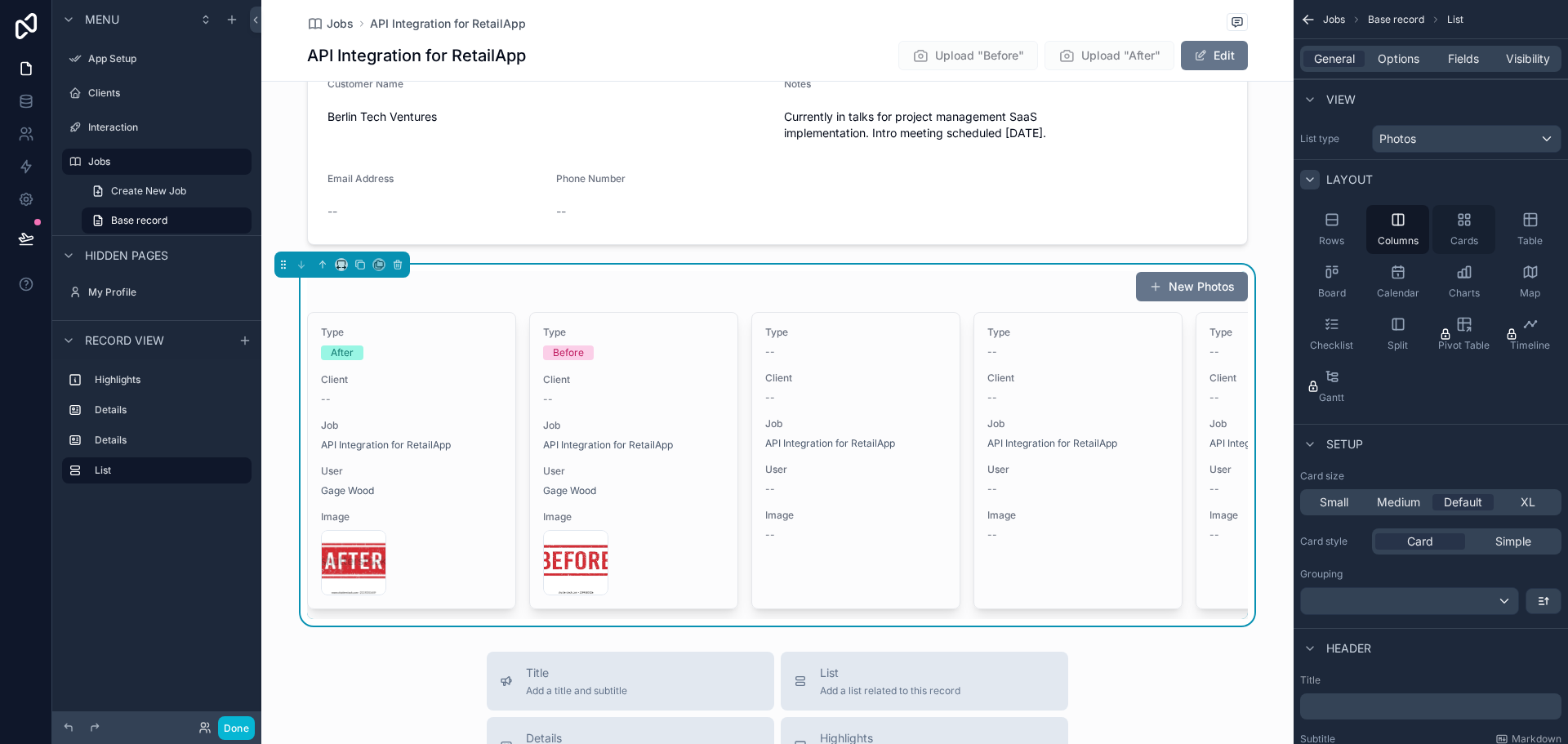
click at [1462, 235] on span "Cards" at bounding box center [1464, 241] width 28 height 13
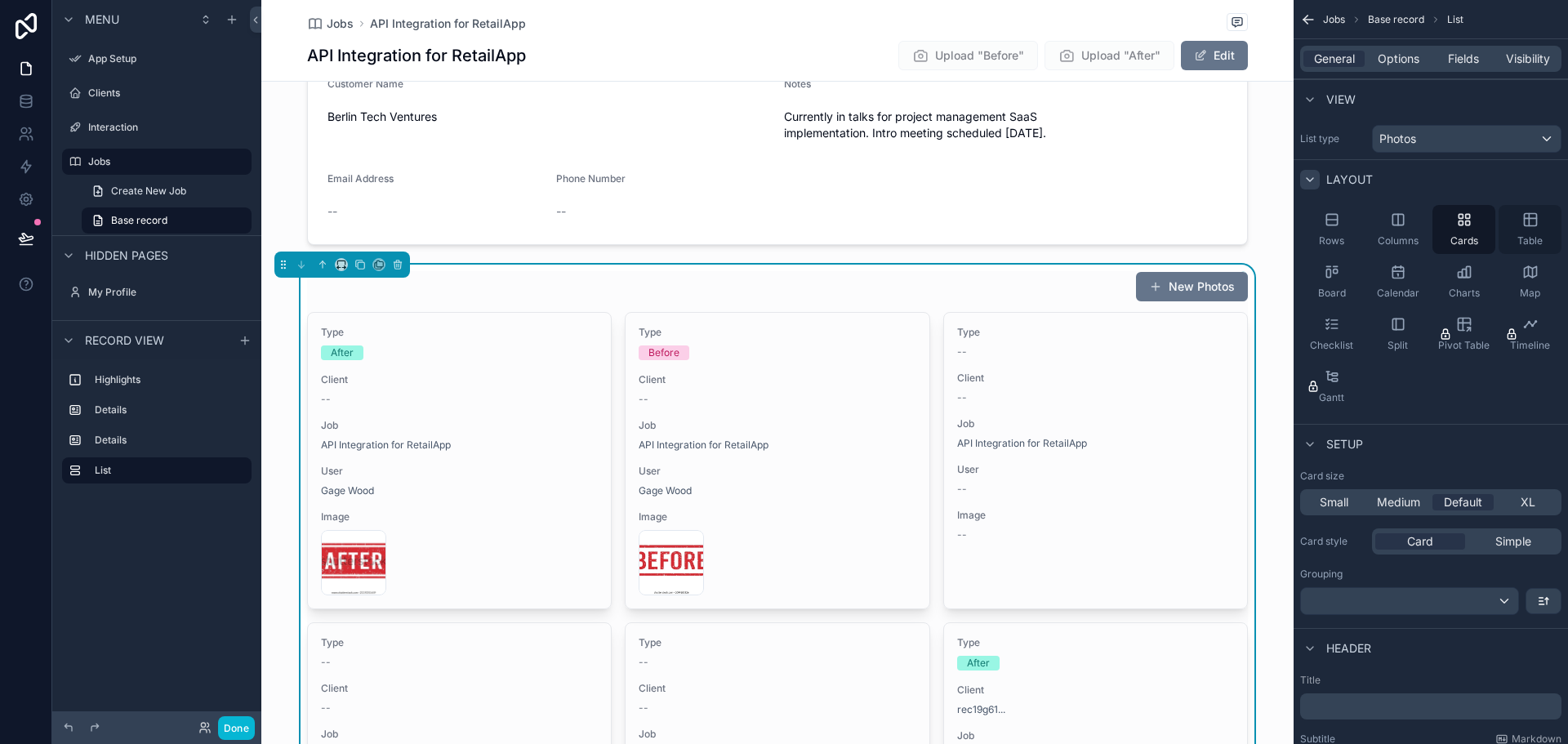
click at [1528, 233] on div "Table" at bounding box center [1530, 229] width 63 height 49
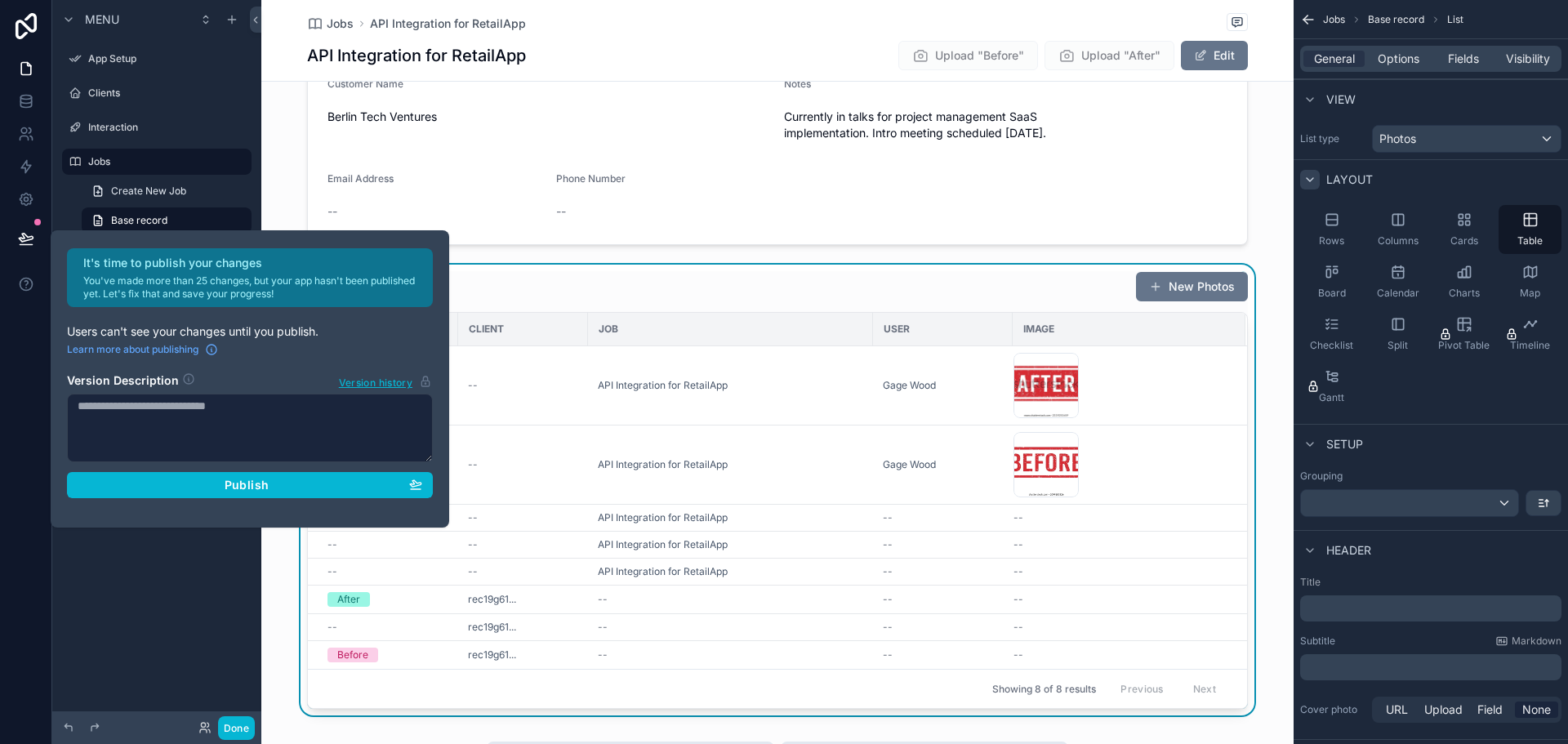
click at [101, 573] on div "Menu App Setup Clients Interaction Jobs Create New Job Base record Hidden pages…" at bounding box center [157, 362] width 209 height 724
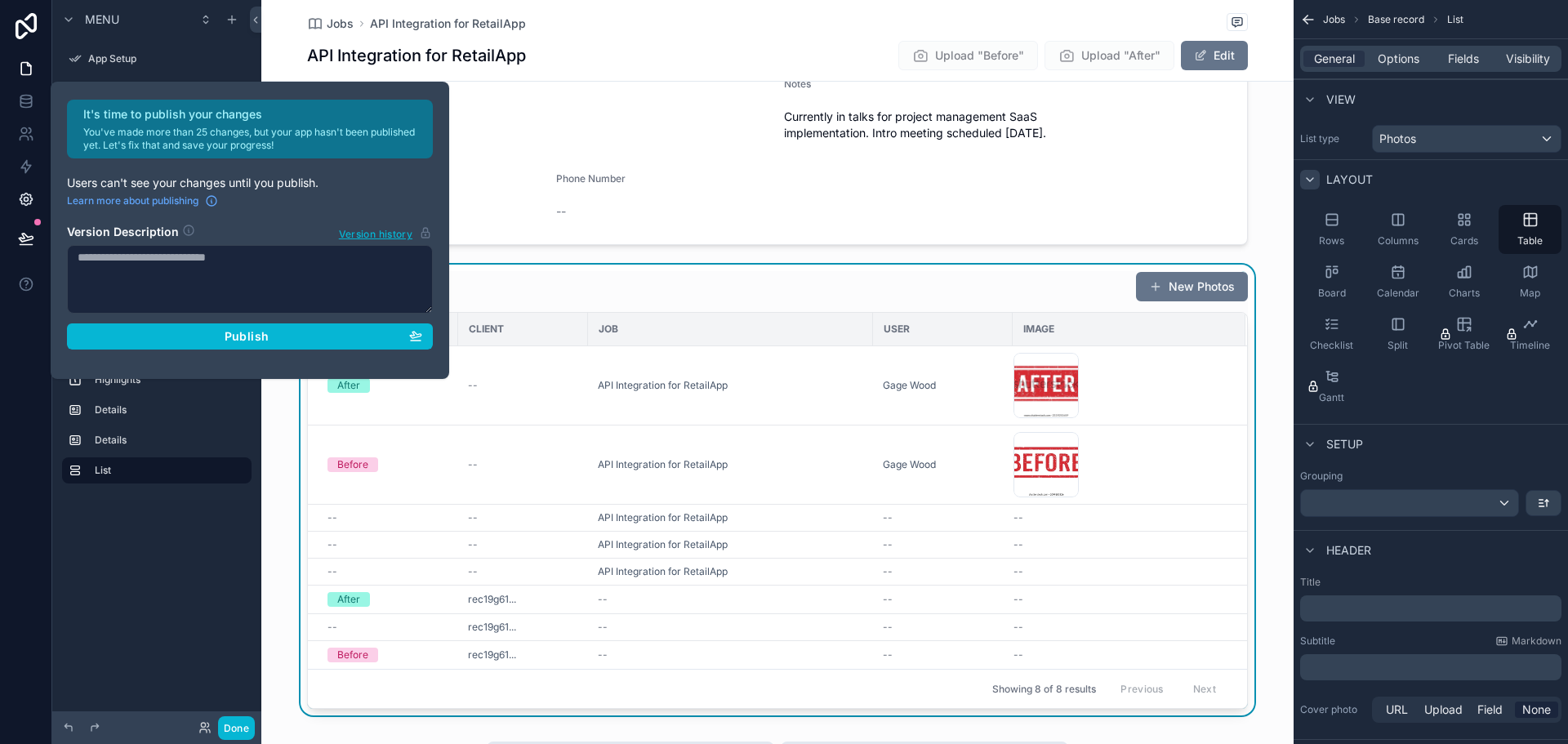
click at [26, 194] on icon at bounding box center [26, 200] width 16 height 16
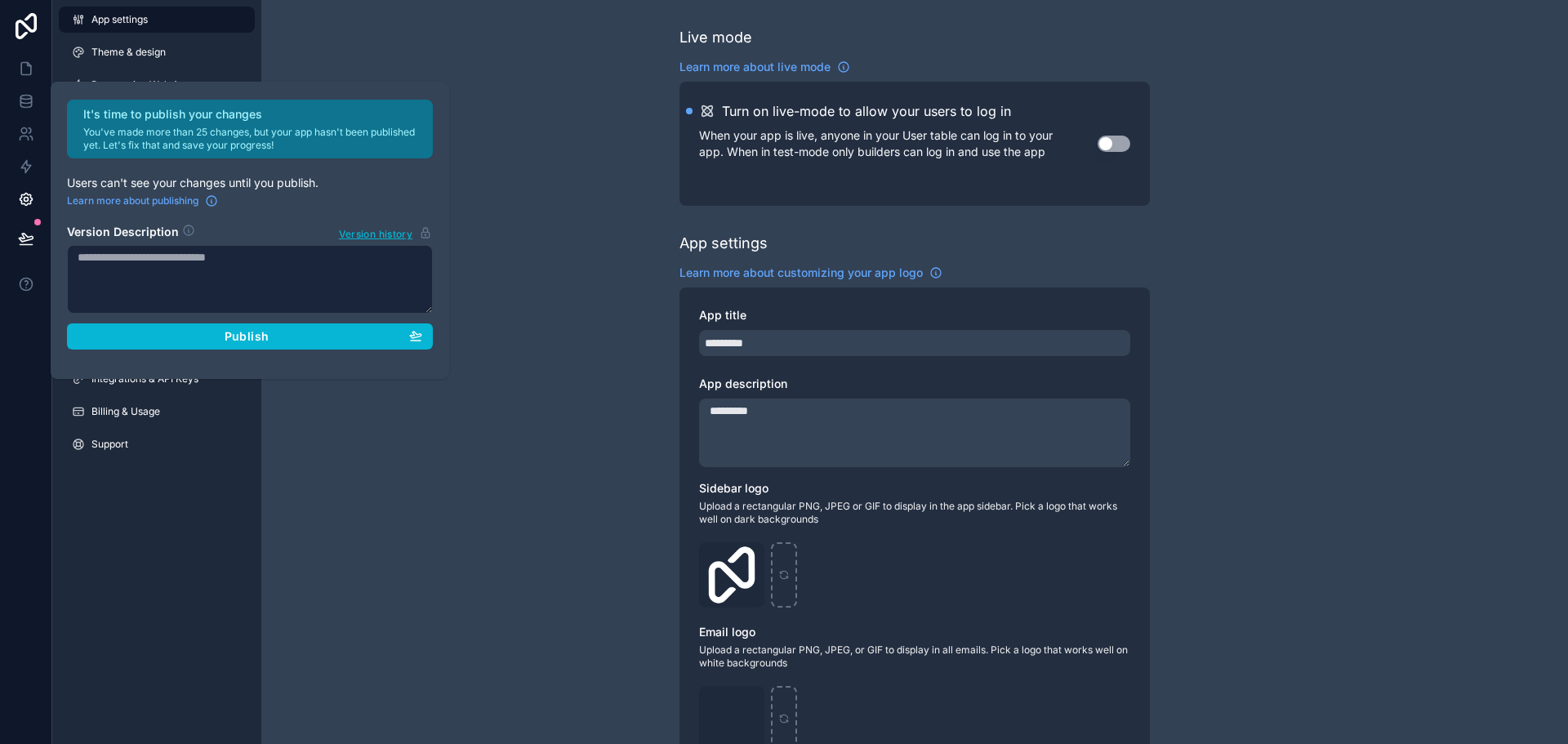
drag, startPoint x: 309, startPoint y: 210, endPoint x: 369, endPoint y: 186, distance: 64.6
click at [369, 186] on p "Users can't see your changes until you publish." at bounding box center [250, 183] width 366 height 16
click at [369, 185] on p "Users can't see your changes until you publish." at bounding box center [250, 183] width 366 height 16
click at [272, 109] on h2 "It's time to publish your changes" at bounding box center [253, 115] width 340 height 16
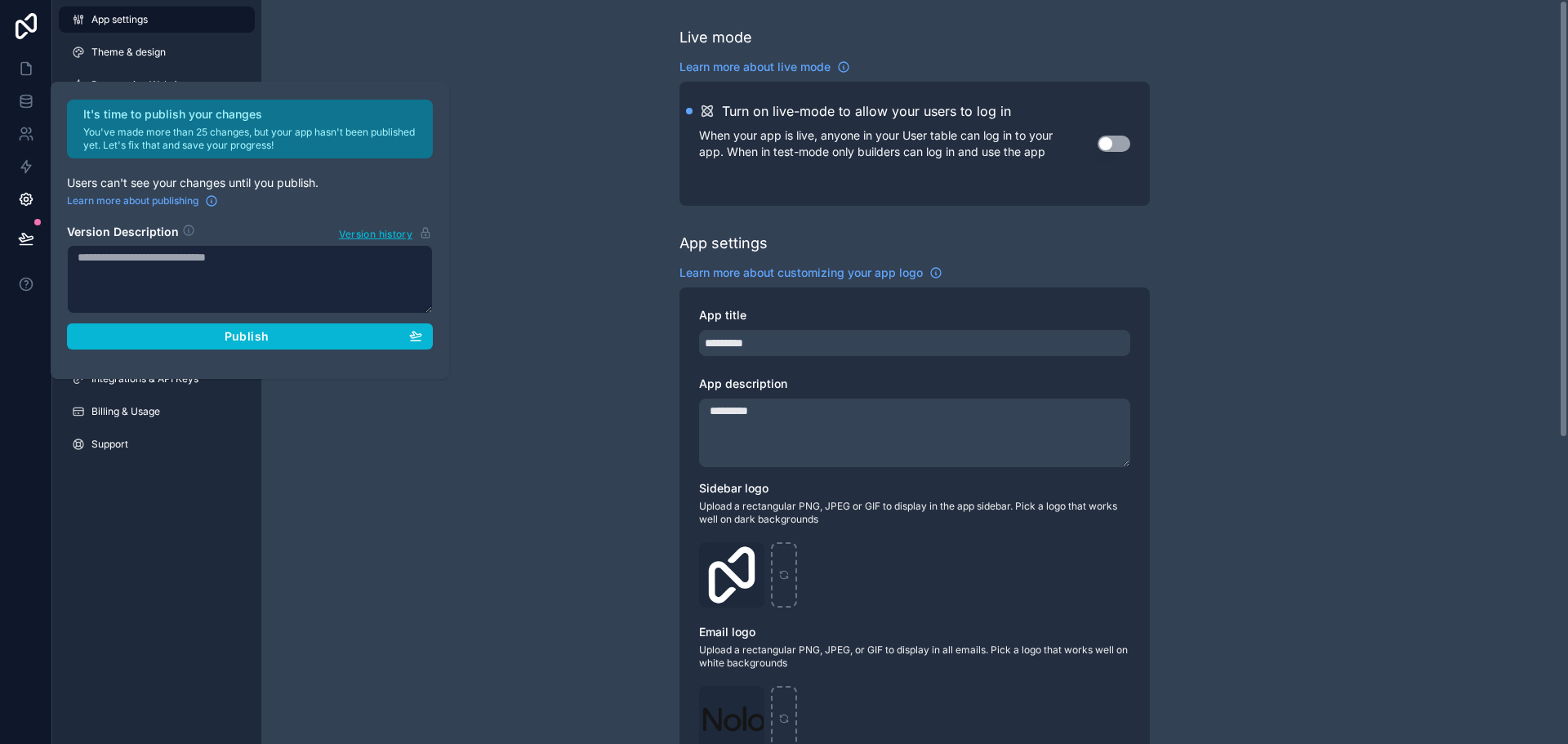
click at [107, 567] on div "App settings Theme & design Progressive Web App Navigation Email settings Space…" at bounding box center [157, 372] width 209 height 744
click at [102, 569] on div "App settings Theme & design Progressive Web App Navigation Email settings Space…" at bounding box center [157, 372] width 209 height 744
click at [101, 566] on div "App settings Theme & design Progressive Web App Navigation Email settings Space…" at bounding box center [157, 372] width 209 height 744
click at [135, 577] on div "App settings Theme & design Progressive Web App Navigation Email settings Space…" at bounding box center [157, 372] width 209 height 744
click at [136, 578] on div "App settings Theme & design Progressive Web App Navigation Email settings Space…" at bounding box center [157, 372] width 209 height 744
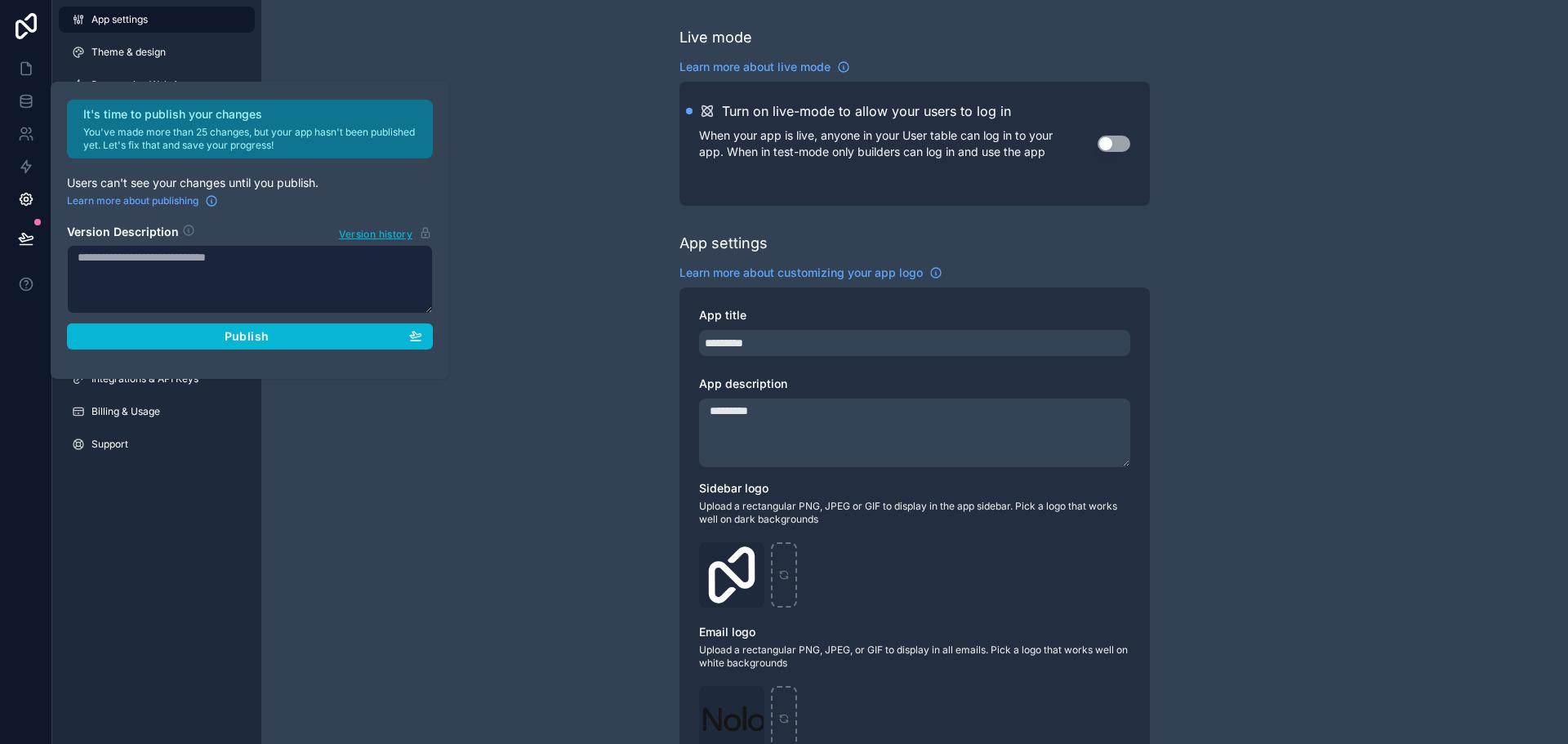
click at [135, 578] on div "App settings Theme & design Progressive Web App Navigation Email settings Space…" at bounding box center [157, 372] width 209 height 744
click at [131, 580] on div "App settings Theme & design Progressive Web App Navigation Email settings Space…" at bounding box center [157, 372] width 209 height 744
click at [134, 582] on div "App settings Theme & design Progressive Web App Navigation Email settings Space…" at bounding box center [157, 372] width 209 height 744
click at [129, 582] on div "App settings Theme & design Progressive Web App Navigation Email settings Space…" at bounding box center [157, 372] width 209 height 744
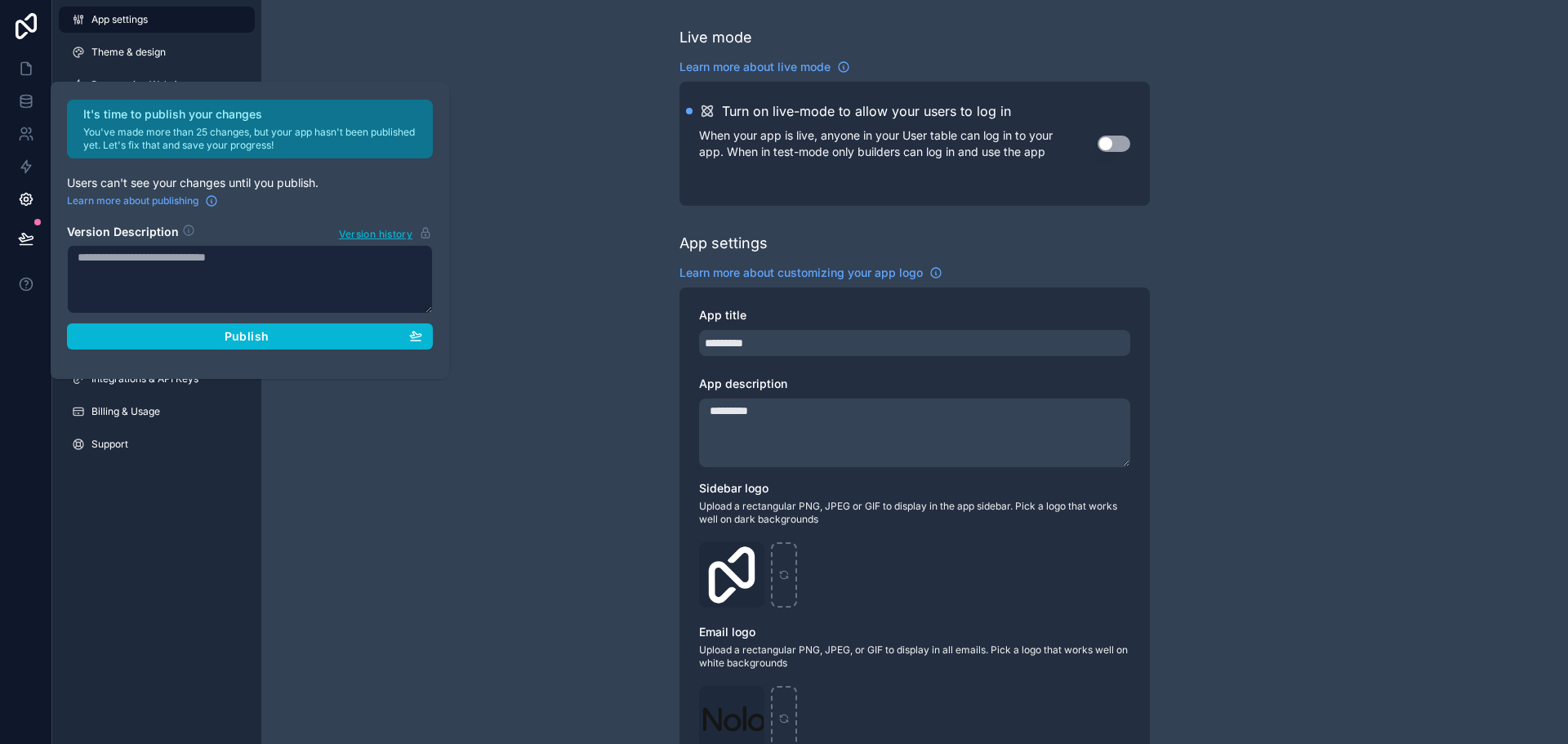
click at [127, 579] on div "App settings Theme & design Progressive Web App Navigation Email settings Space…" at bounding box center [157, 372] width 209 height 744
click at [125, 579] on div "App settings Theme & design Progressive Web App Navigation Email settings Space…" at bounding box center [157, 372] width 209 height 744
click at [123, 579] on div "App settings Theme & design Progressive Web App Navigation Email settings Space…" at bounding box center [157, 372] width 209 height 744
click at [123, 578] on div "App settings Theme & design Progressive Web App Navigation Email settings Space…" at bounding box center [157, 372] width 209 height 744
click at [124, 578] on div "App settings Theme & design Progressive Web App Navigation Email settings Space…" at bounding box center [157, 372] width 209 height 744
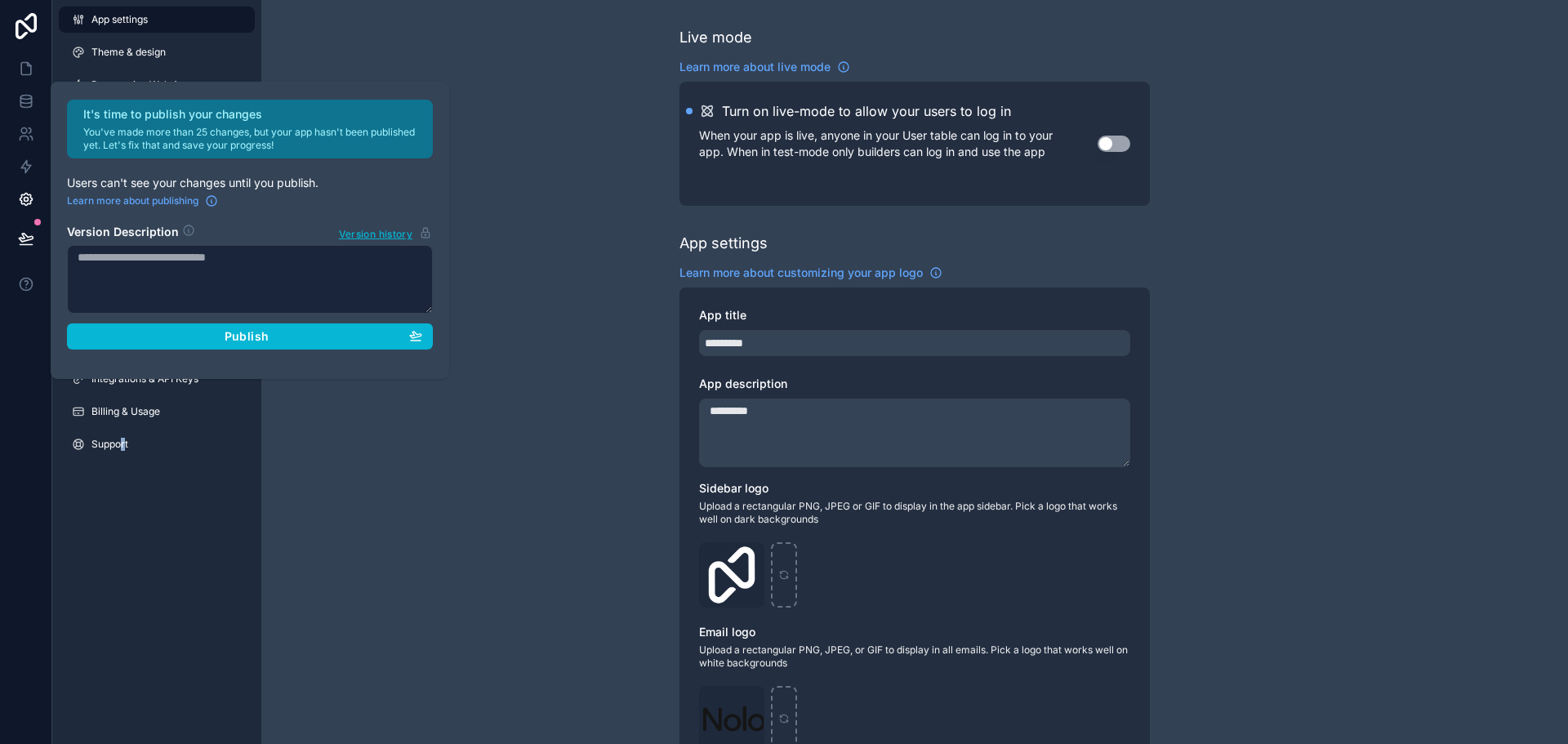
click at [126, 581] on div "App settings Theme & design Progressive Web App Navigation Email settings Space…" at bounding box center [157, 372] width 209 height 744
click at [129, 584] on div "App settings Theme & design Progressive Web App Navigation Email settings Space…" at bounding box center [157, 372] width 209 height 744
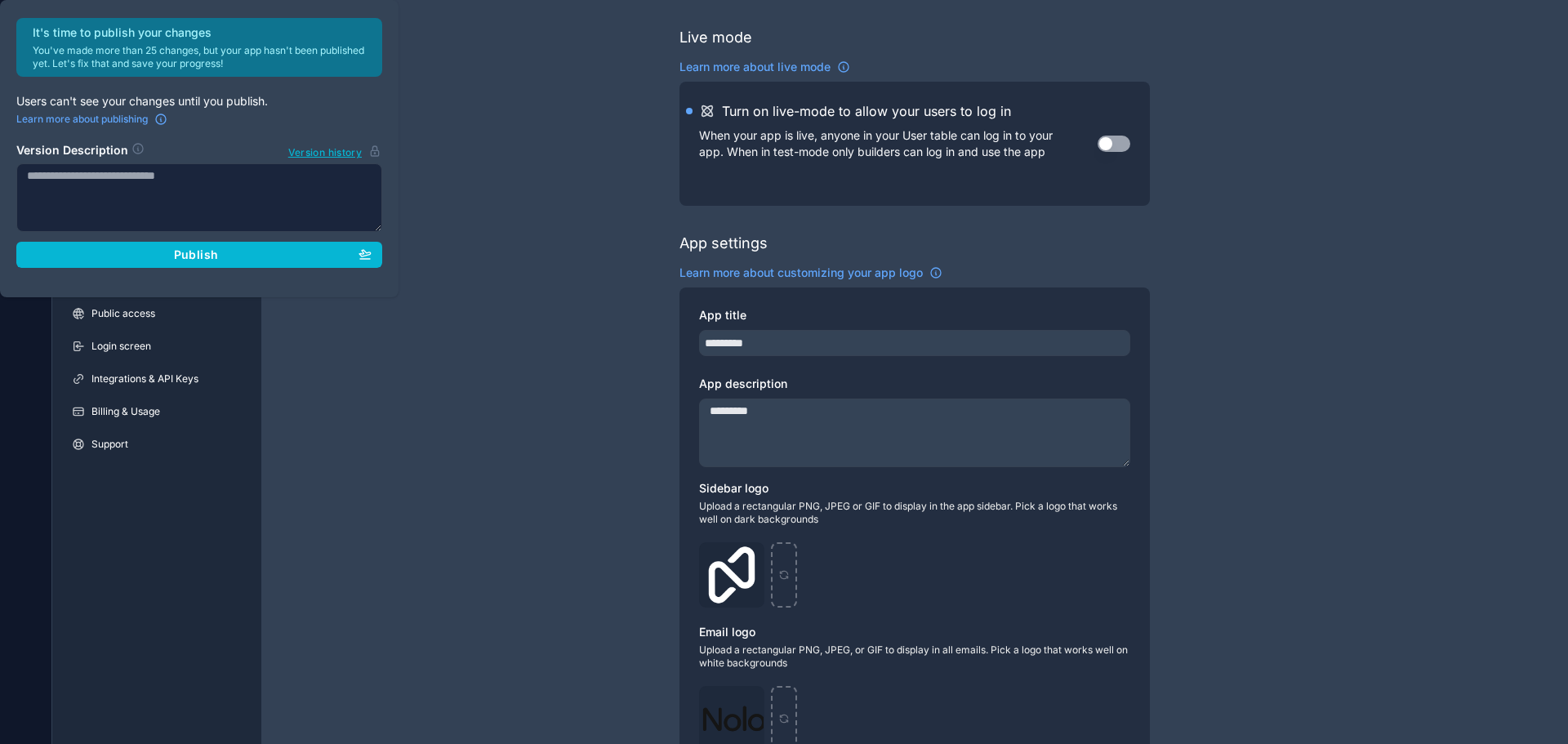
click at [130, 584] on div "App settings Theme & design Progressive Web App Navigation Email settings Space…" at bounding box center [157, 372] width 209 height 744
click at [131, 585] on div "App settings Theme & design Progressive Web App Navigation Email settings Space…" at bounding box center [157, 372] width 209 height 744
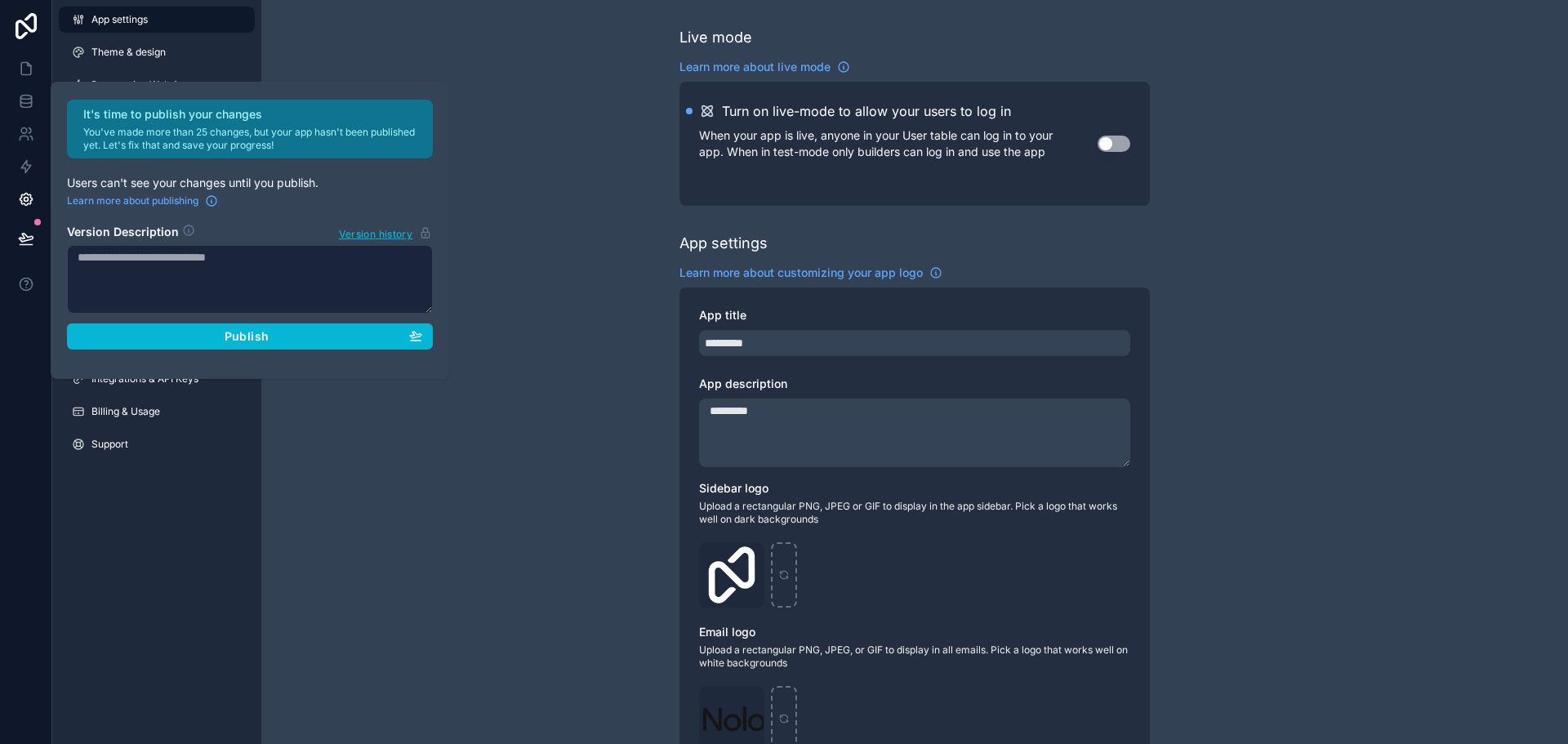
click at [132, 585] on div "App settings Theme & design Progressive Web App Navigation Email settings Space…" at bounding box center [157, 372] width 209 height 744
click at [134, 586] on div "App settings Theme & design Progressive Web App Navigation Email settings Space…" at bounding box center [157, 372] width 209 height 744
click at [132, 582] on div "App settings Theme & design Progressive Web App Navigation Email settings Space…" at bounding box center [157, 372] width 209 height 744
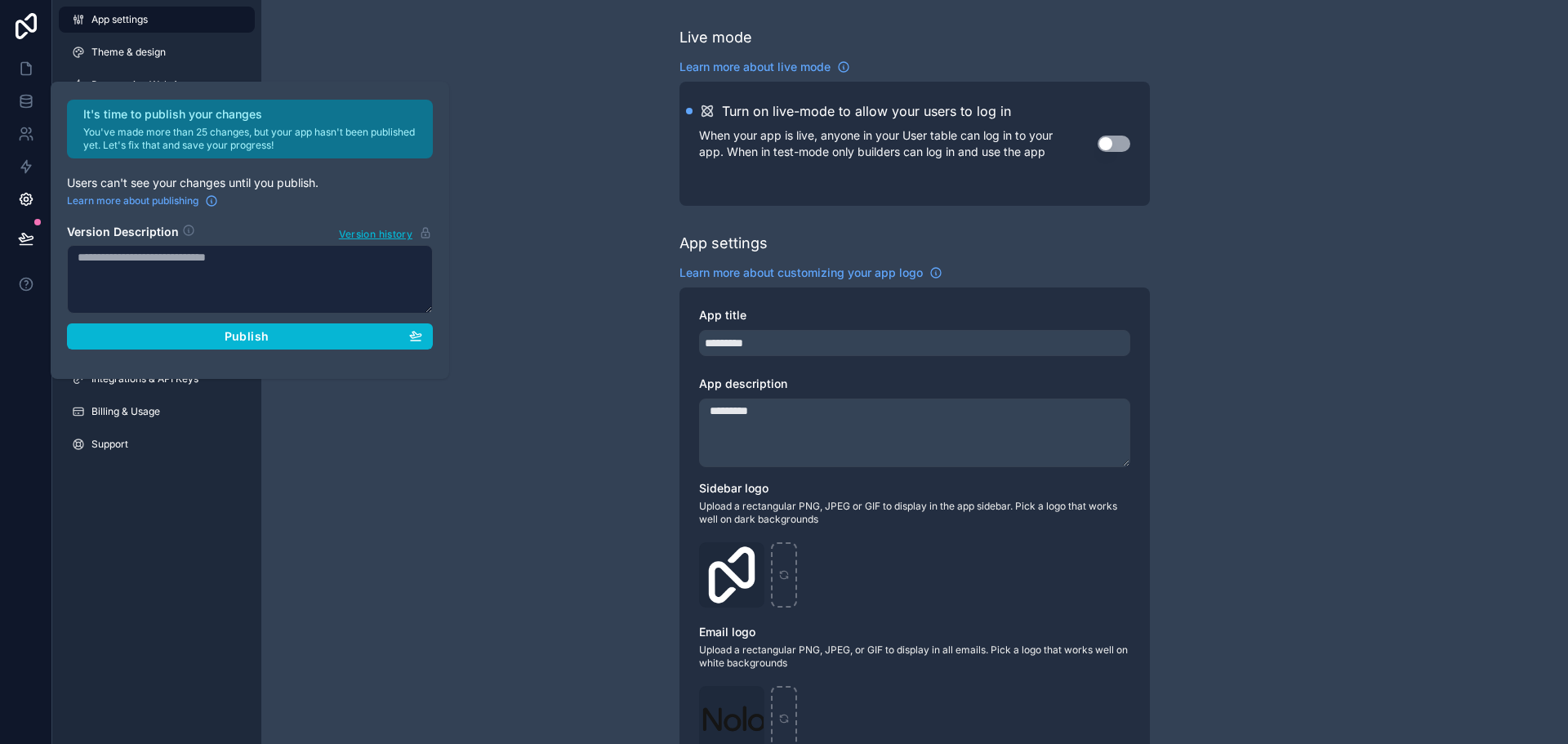
drag, startPoint x: 132, startPoint y: 582, endPoint x: 38, endPoint y: 400, distance: 204.8
click at [134, 573] on div "App settings Theme & design Progressive Web App Navigation Email settings Space…" at bounding box center [157, 372] width 209 height 744
click at [26, 77] on link at bounding box center [25, 68] width 51 height 33
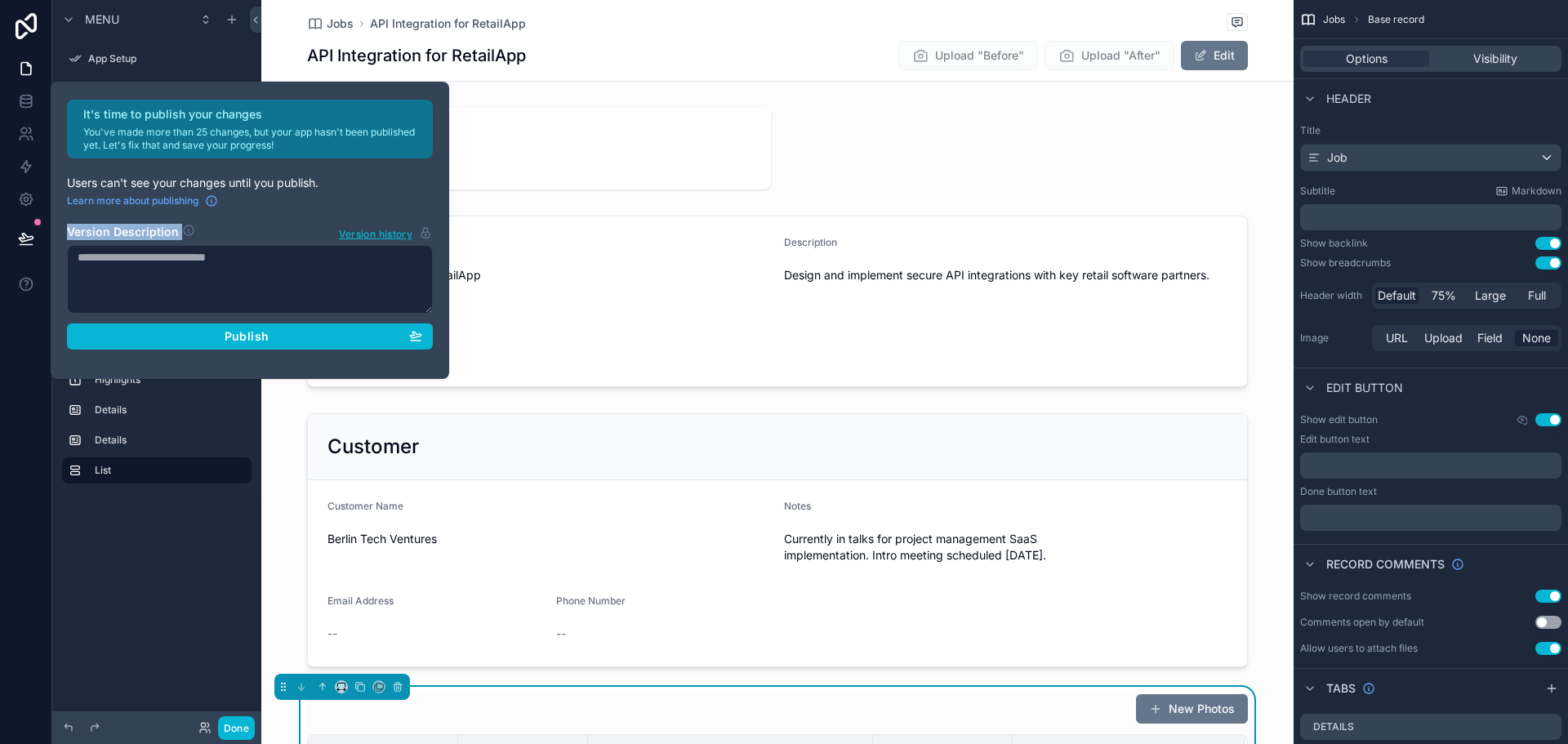
click at [292, 211] on div "It's time to publish your changes You've made more than 25 changes, but your ap…" at bounding box center [250, 230] width 379 height 261
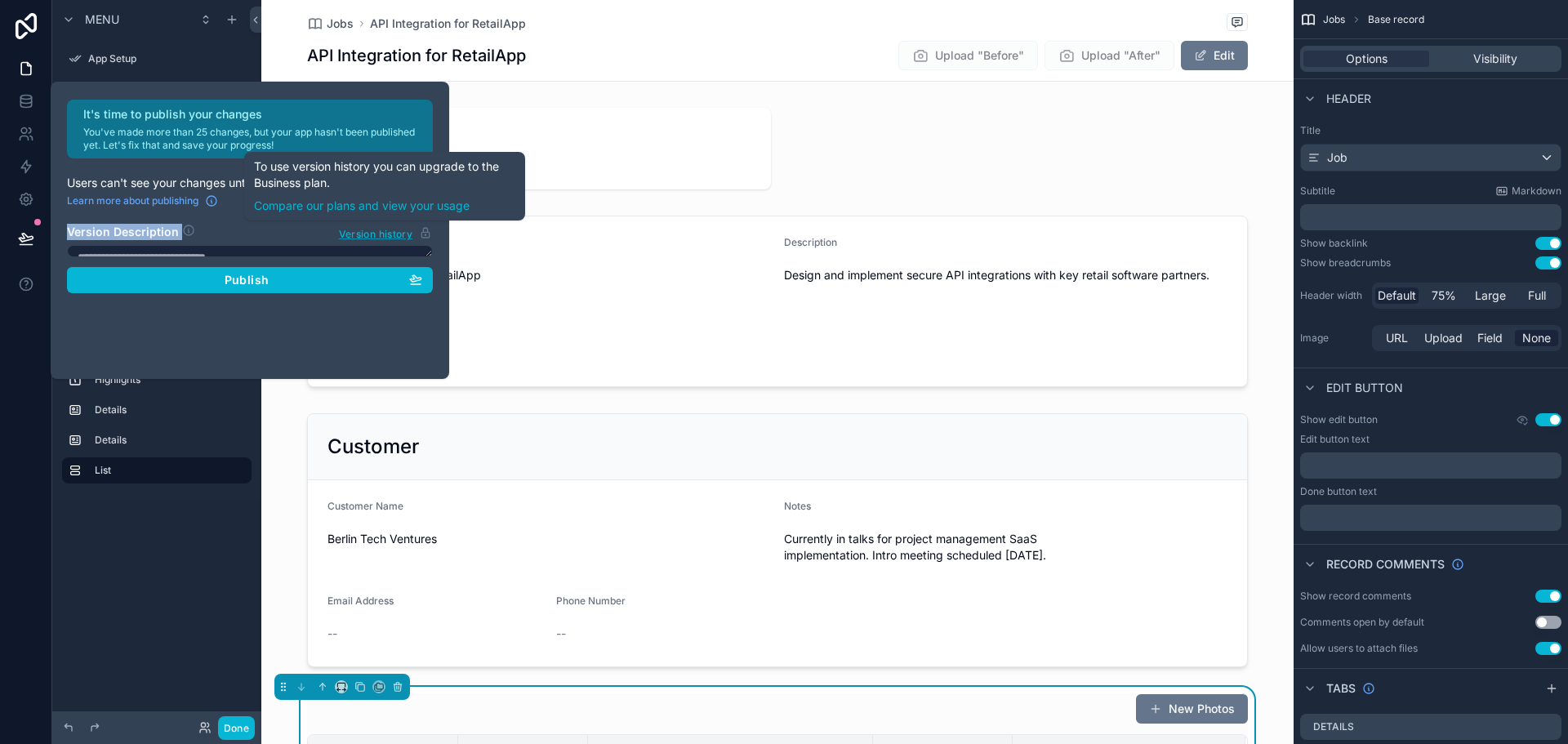
drag, startPoint x: 430, startPoint y: 307, endPoint x: 424, endPoint y: 226, distance: 81.2
click at [424, 227] on section "Version Description Version history Publish" at bounding box center [250, 253] width 366 height 80
click at [255, 122] on h2 "It's time to publish your changes" at bounding box center [253, 115] width 340 height 16
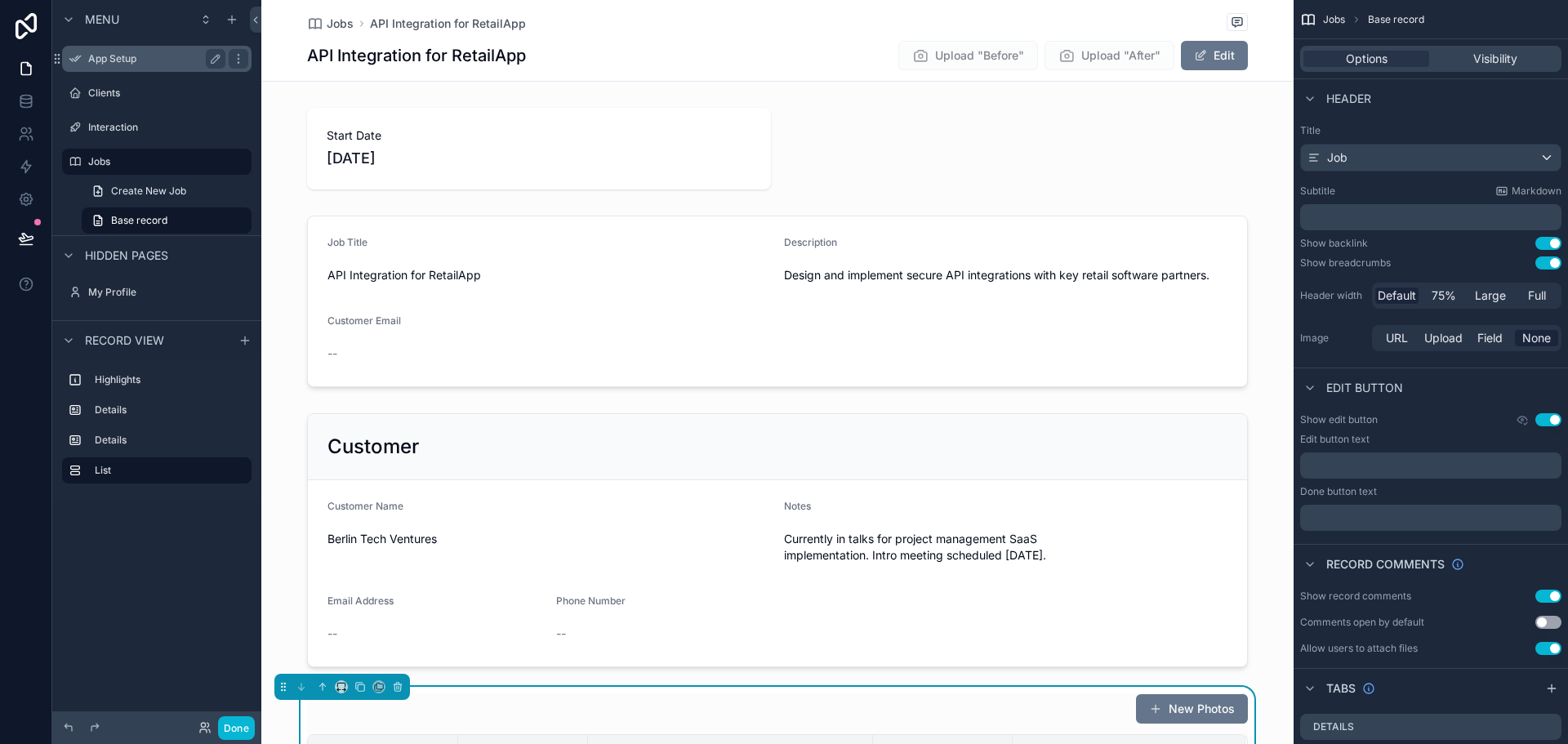
click at [143, 61] on label "App Setup" at bounding box center [154, 58] width 131 height 13
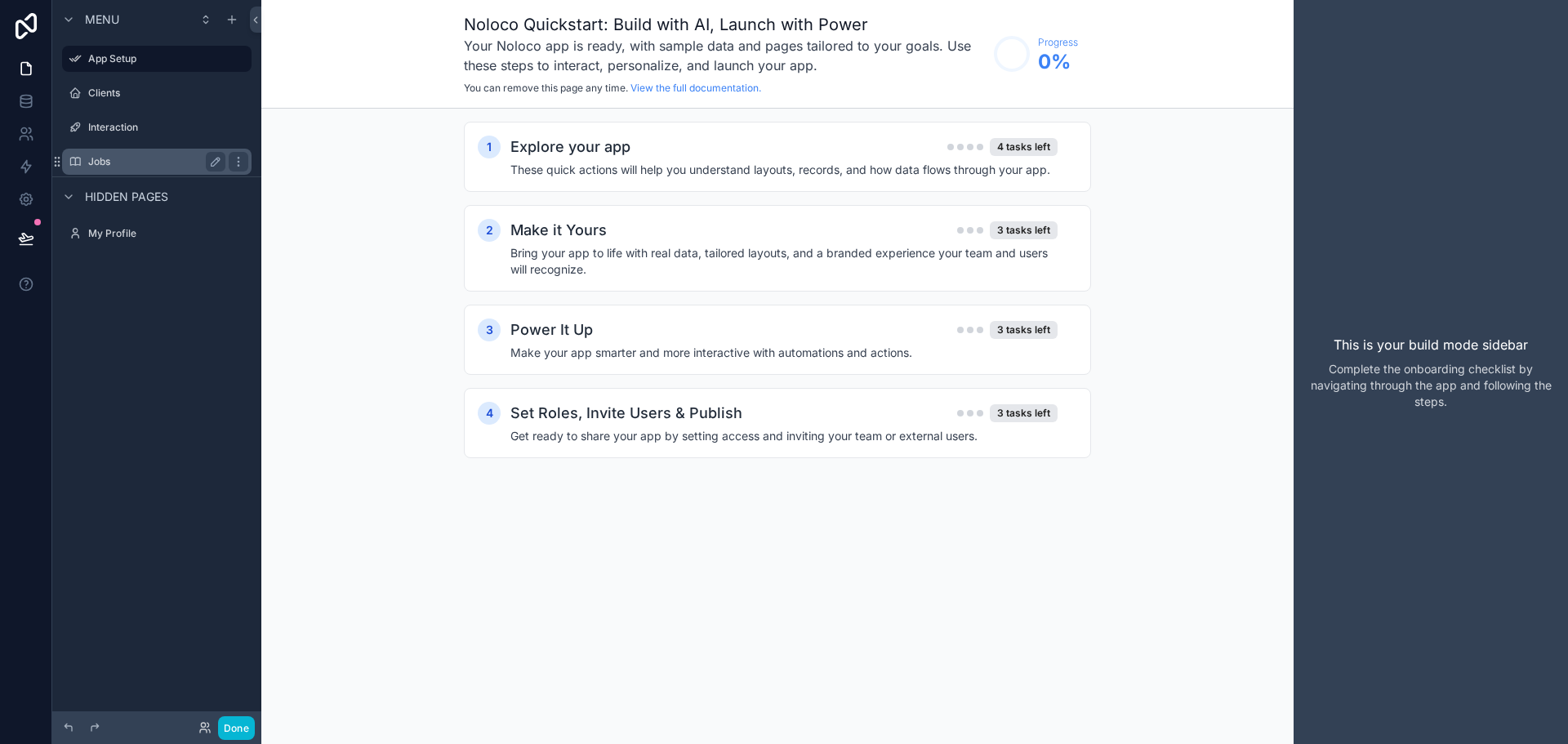
click at [128, 155] on label "Jobs" at bounding box center [154, 161] width 131 height 13
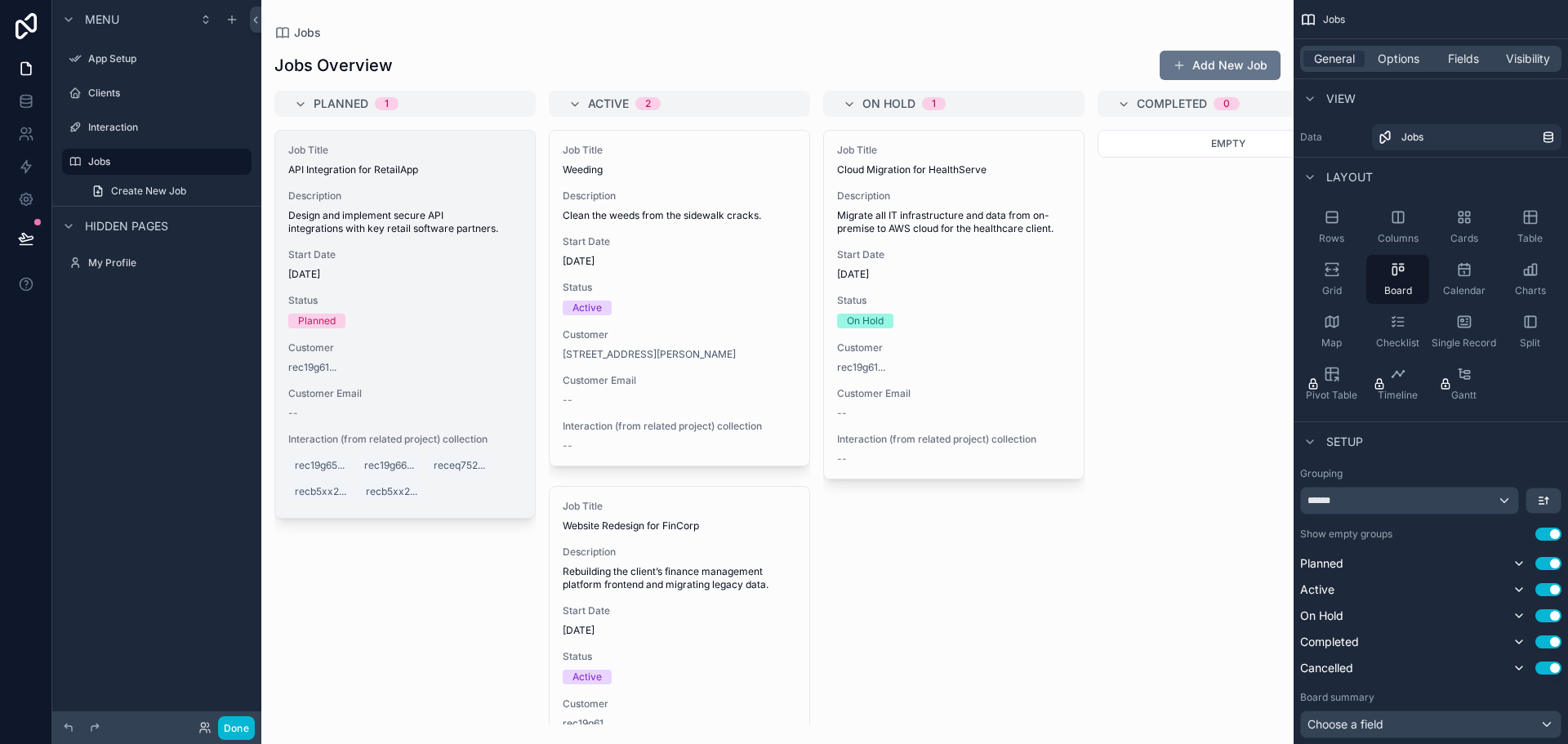
click at [443, 315] on div "Planned" at bounding box center [405, 321] width 234 height 14
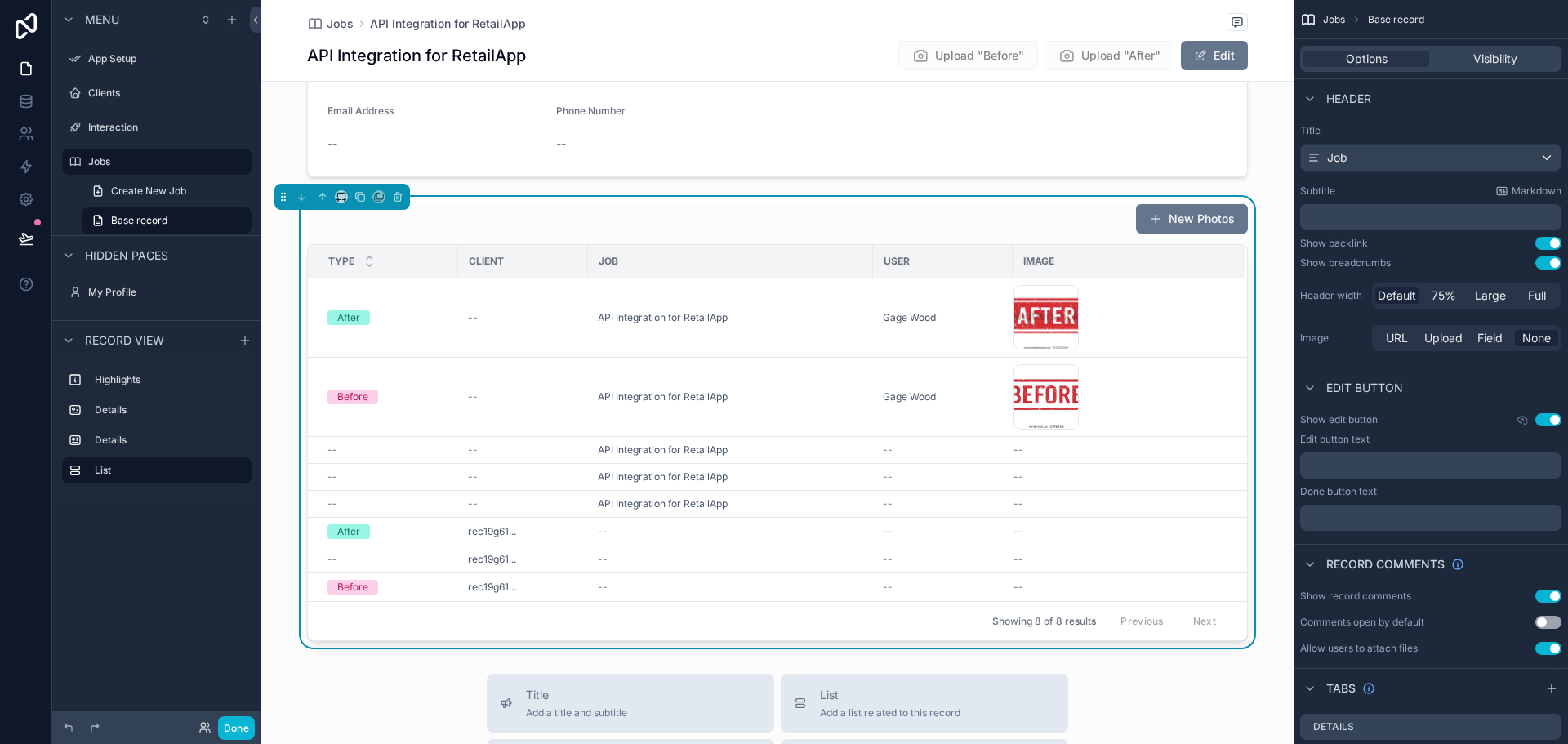
click at [1052, 217] on div "New Photos" at bounding box center [777, 218] width 941 height 31
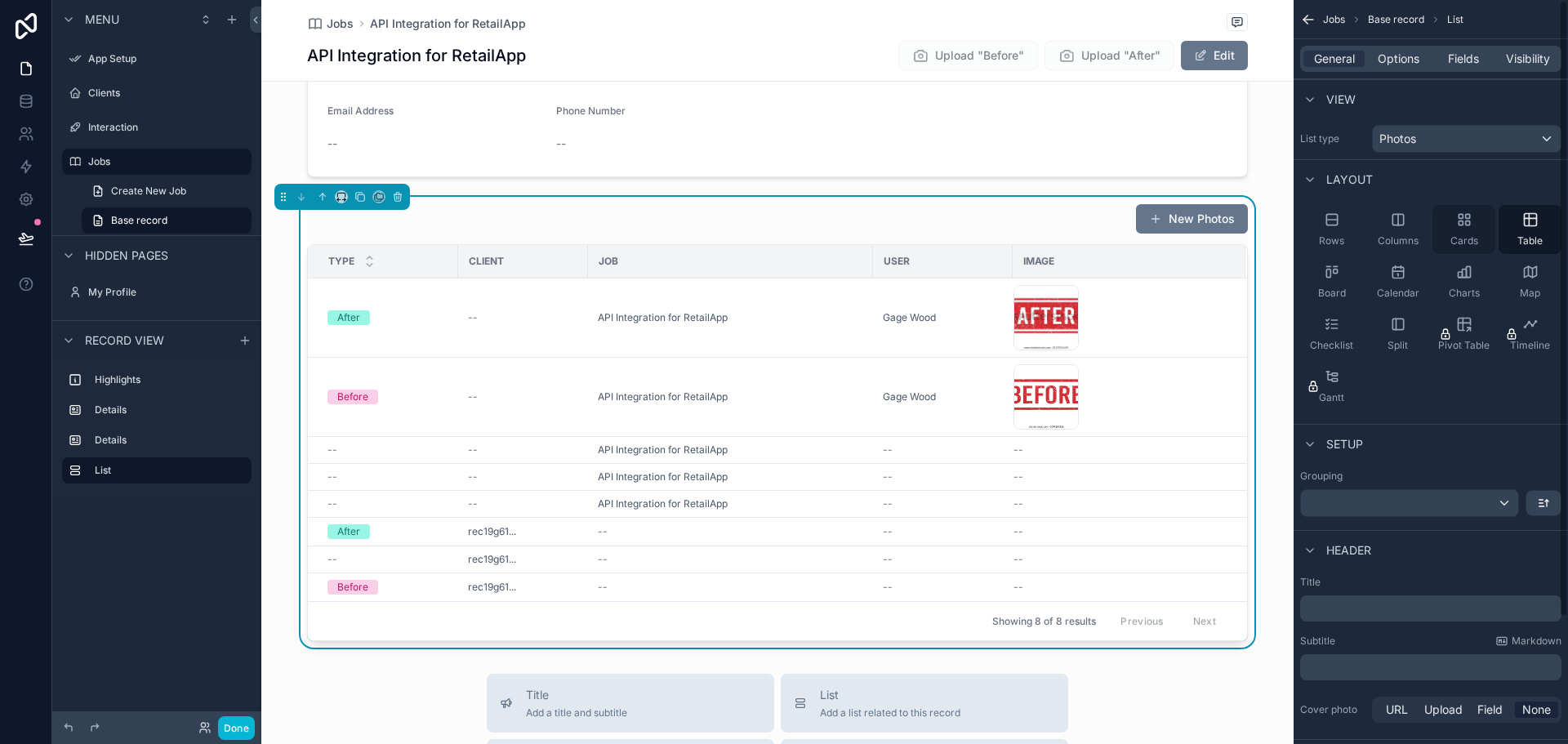
click at [1464, 221] on icon "scrollable content" at bounding box center [1464, 219] width 16 height 16
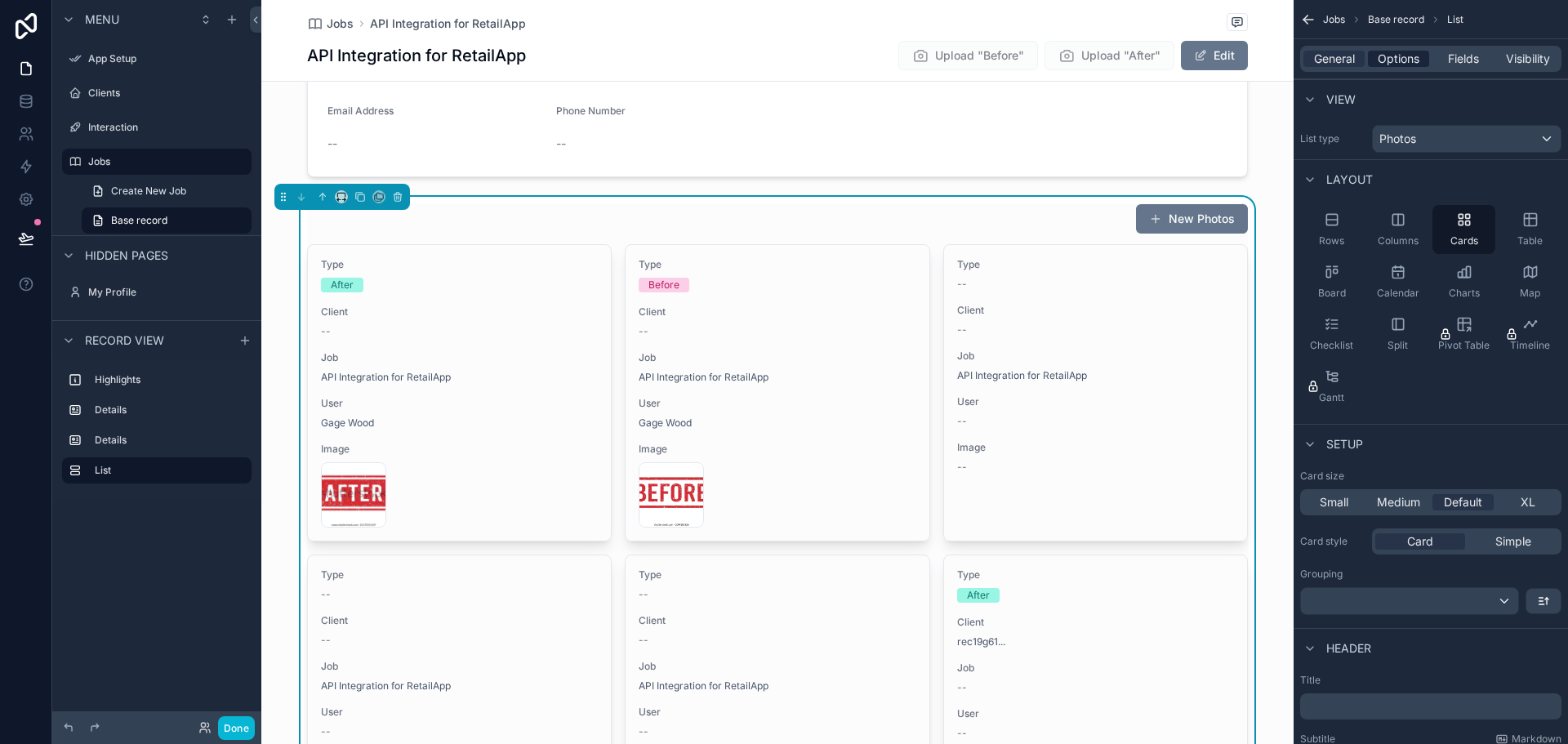
click at [1404, 56] on span "Options" at bounding box center [1399, 59] width 42 height 16
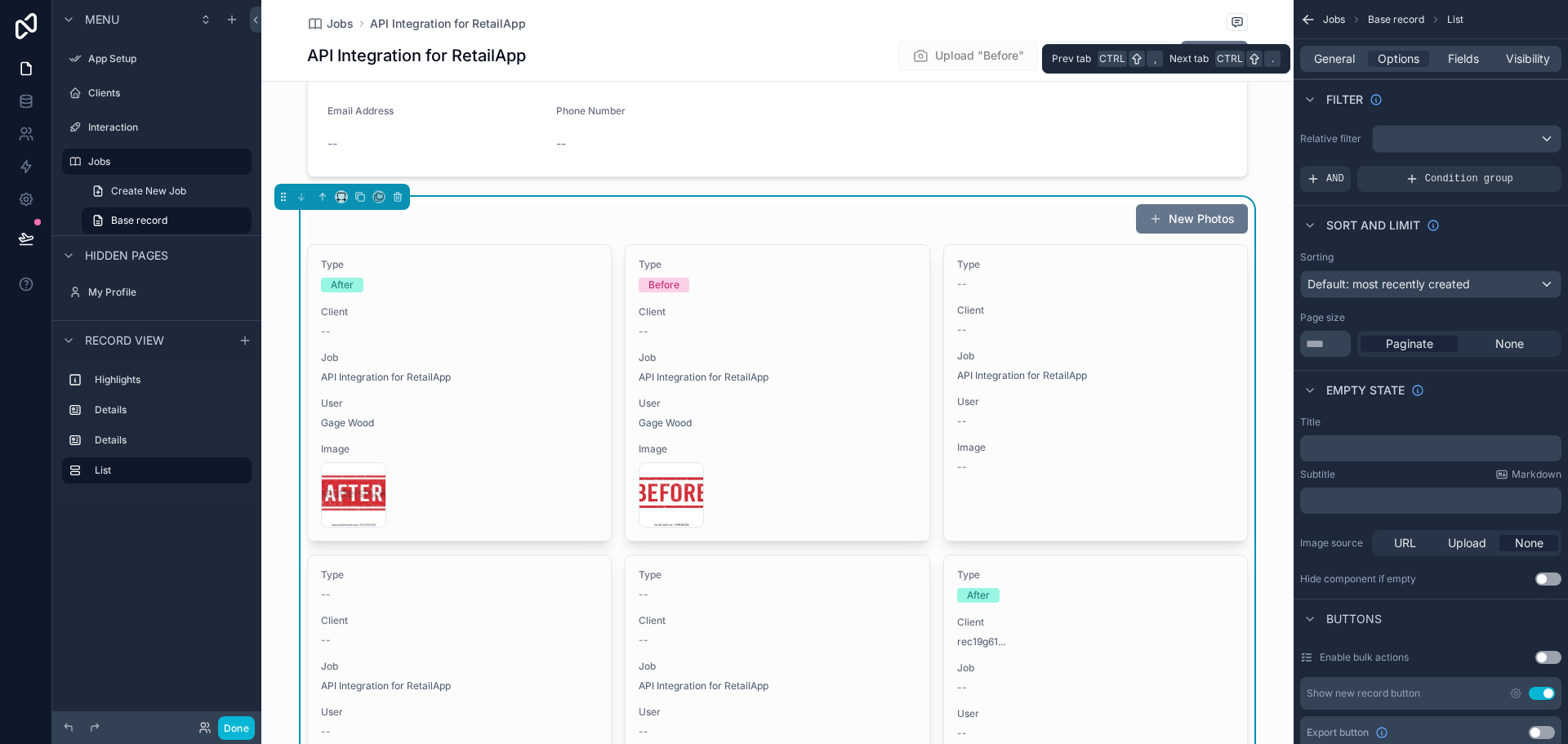
click at [1460, 50] on div "General Options Fields Visibility" at bounding box center [1431, 58] width 261 height 26
click at [1460, 55] on span "Fields" at bounding box center [1463, 59] width 31 height 16
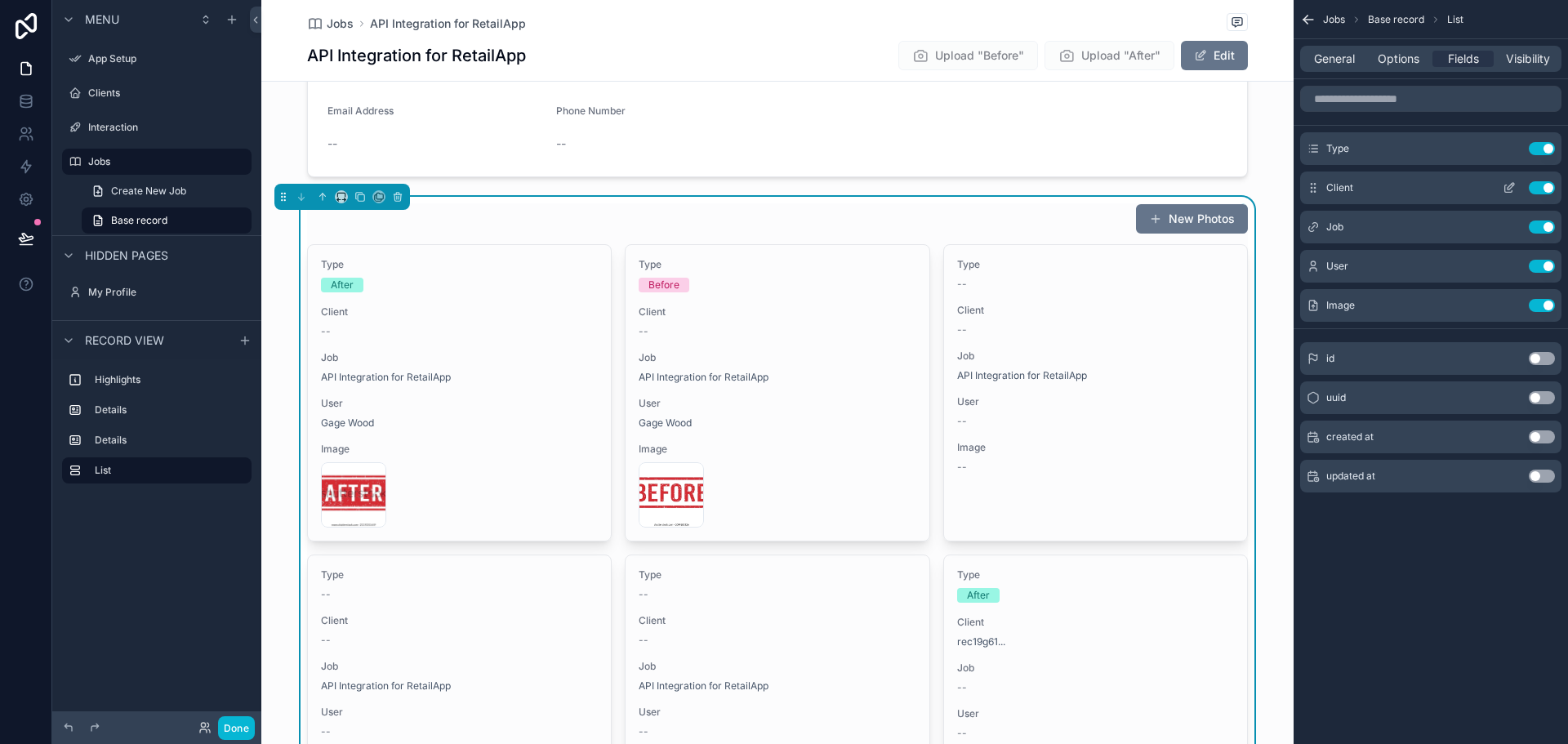
click at [1539, 188] on button "Use setting" at bounding box center [1541, 188] width 26 height 13
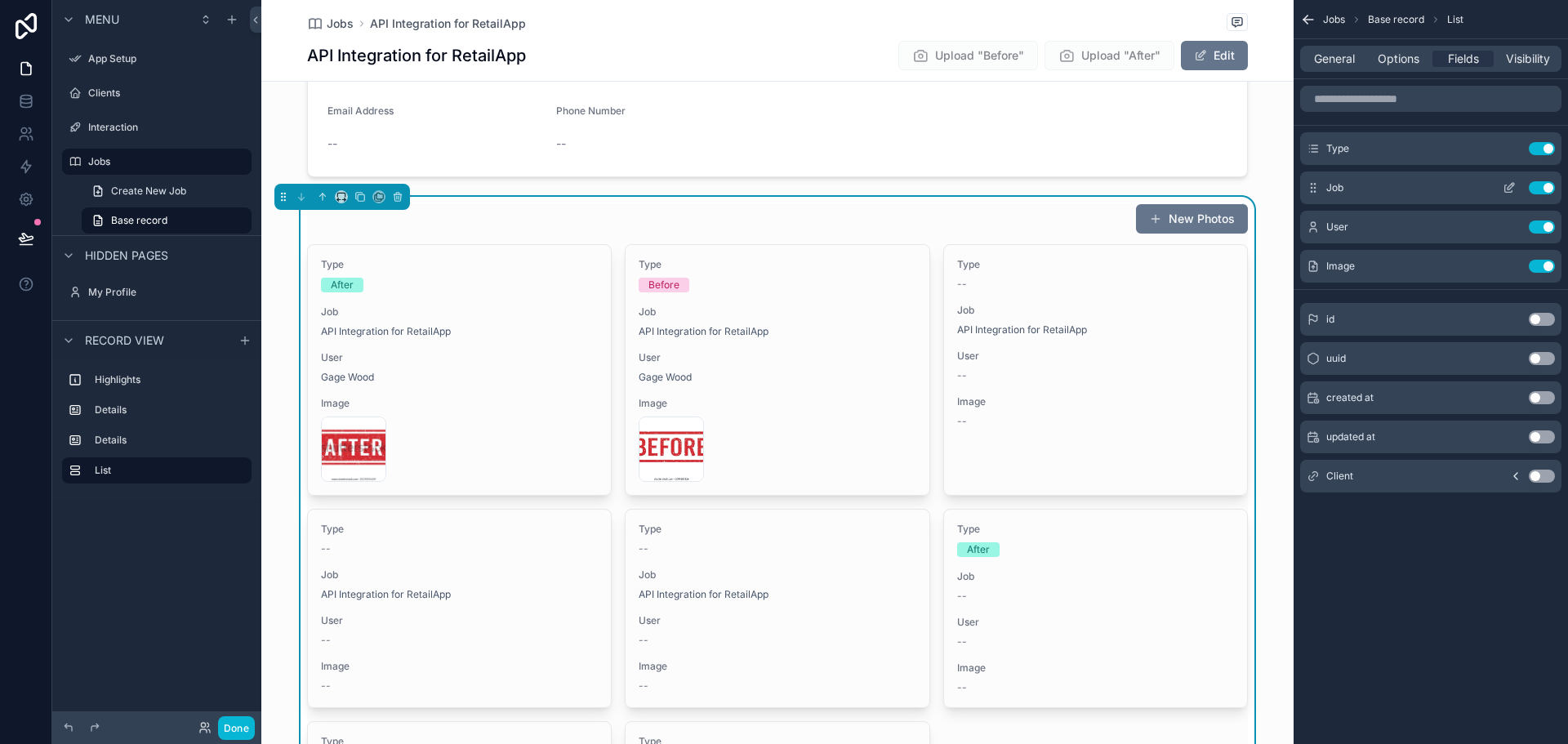
click at [1547, 185] on button "Use setting" at bounding box center [1541, 188] width 26 height 13
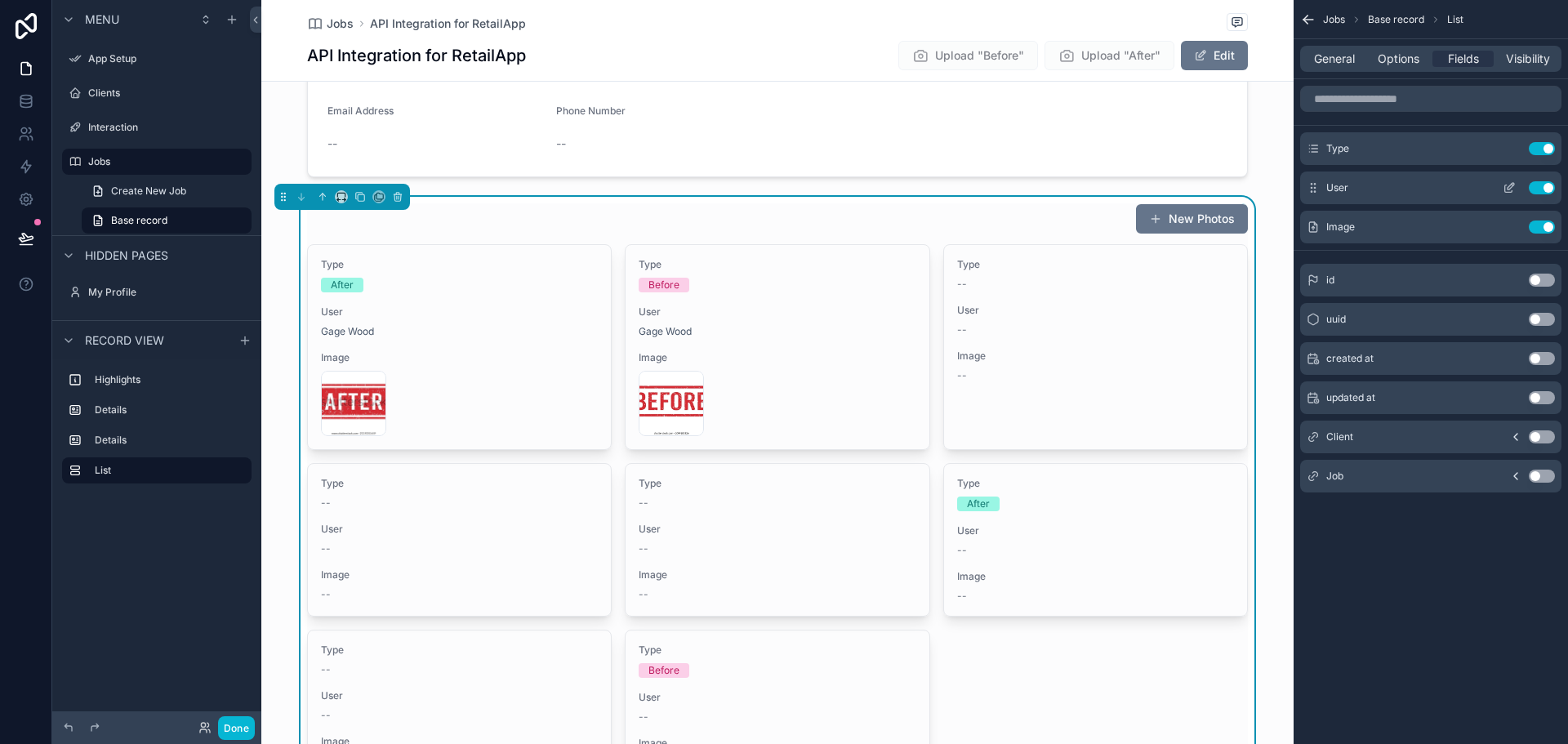
click at [1544, 190] on button "Use setting" at bounding box center [1541, 188] width 26 height 13
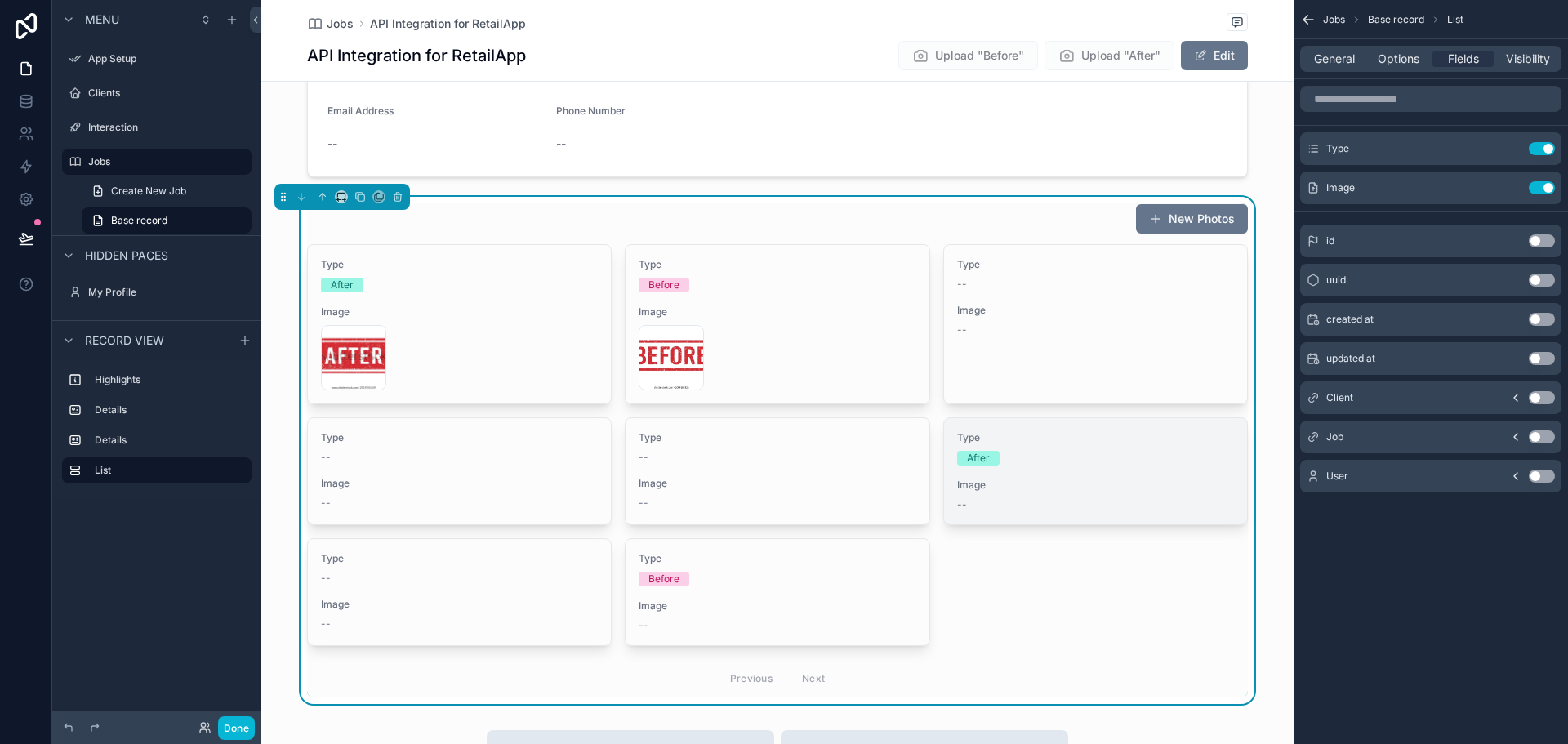
click at [1110, 472] on div "Type After Image --" at bounding box center [1095, 471] width 303 height 107
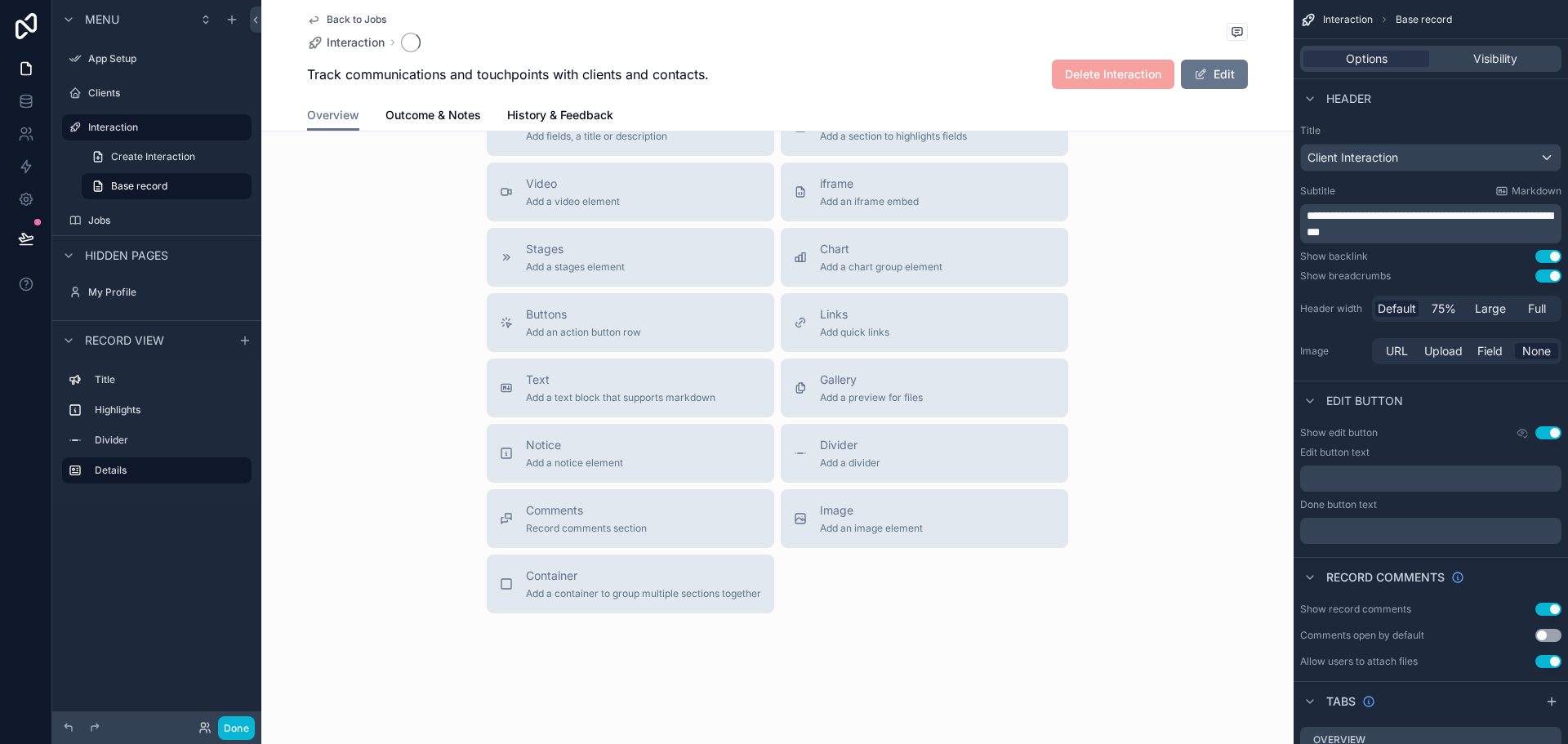
scroll to position [404, 0]
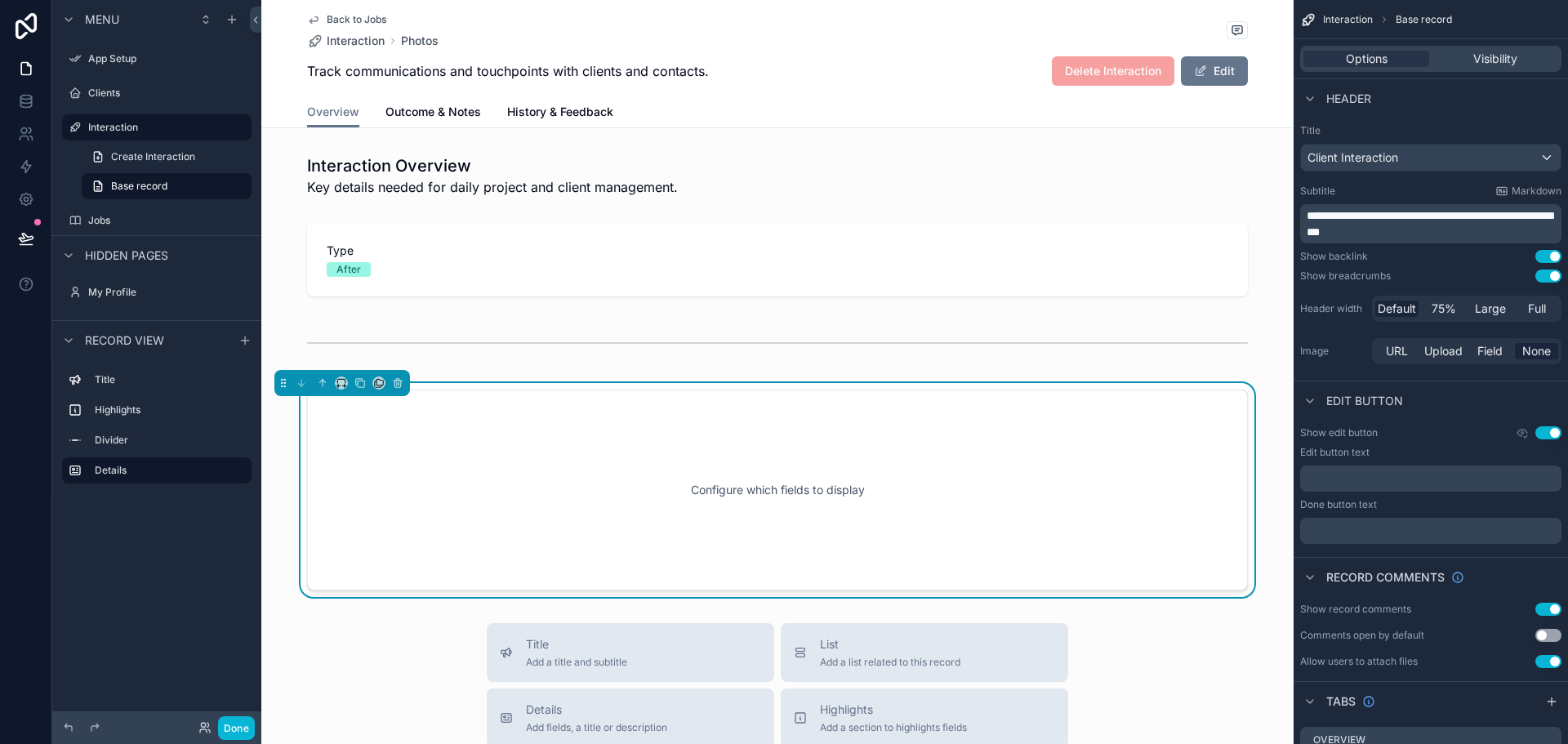
click at [314, 21] on link "Back to Jobs" at bounding box center [346, 20] width 80 height 13
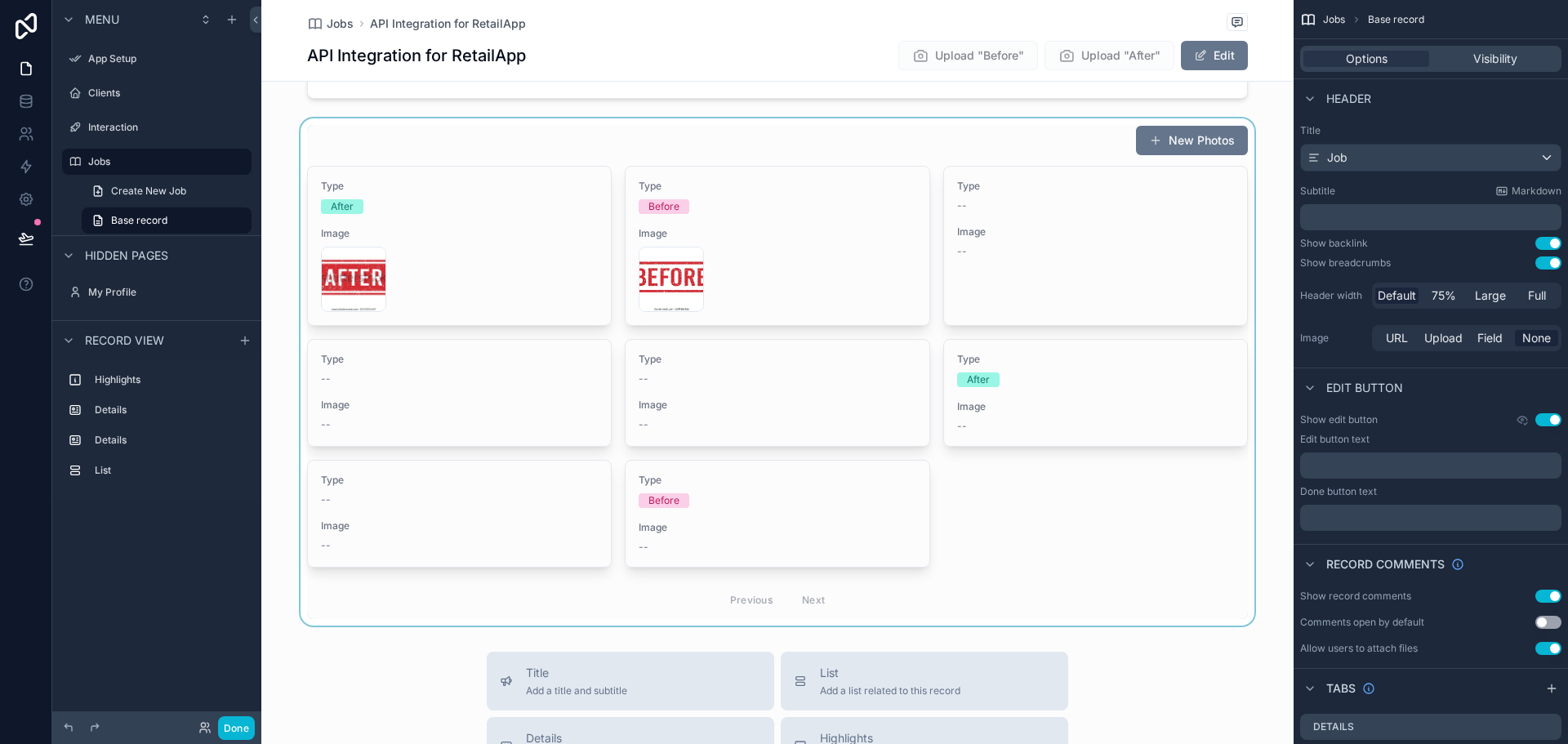
scroll to position [572, 0]
click at [474, 134] on div "scrollable content" at bounding box center [778, 369] width 1033 height 508
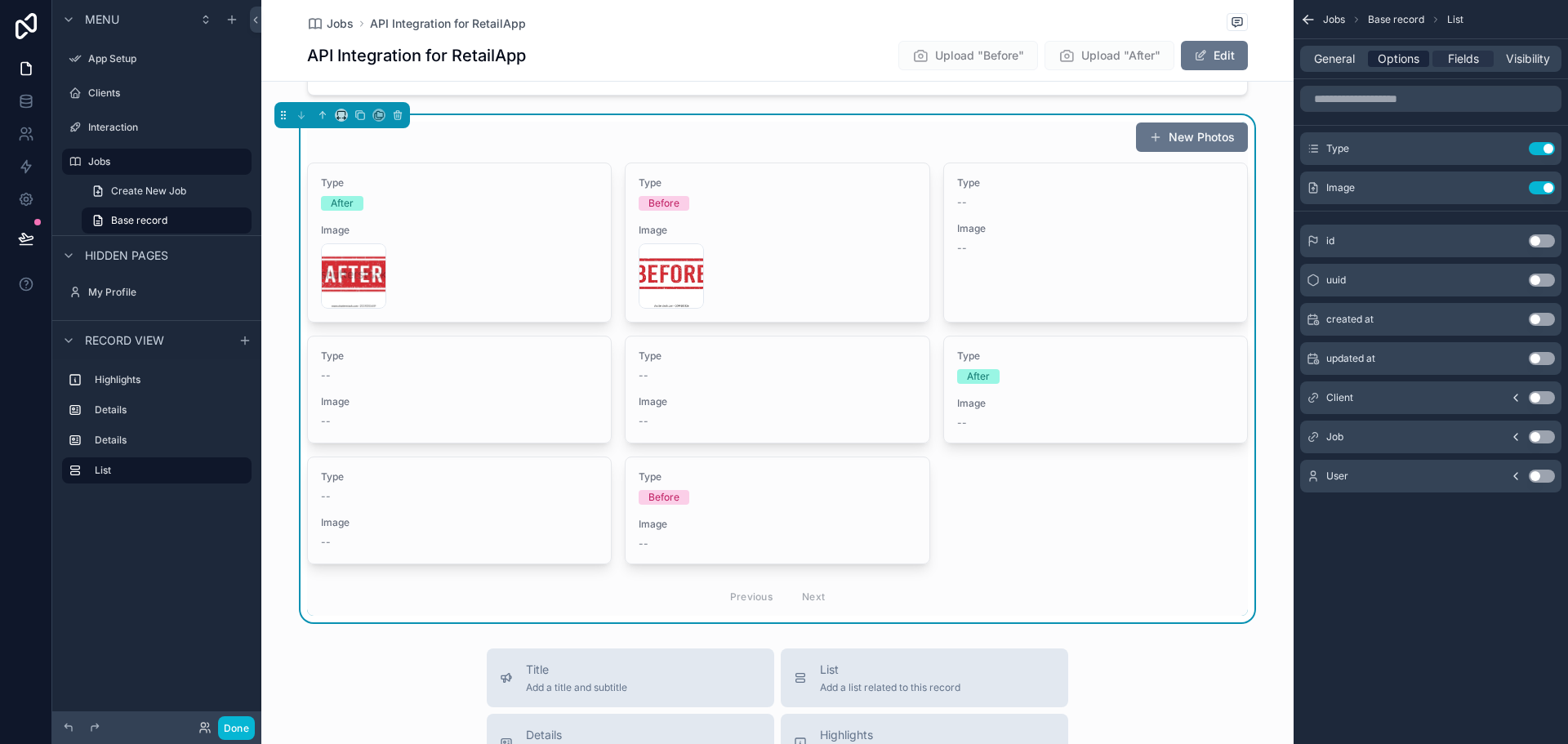
click at [1385, 60] on span "Options" at bounding box center [1399, 59] width 42 height 16
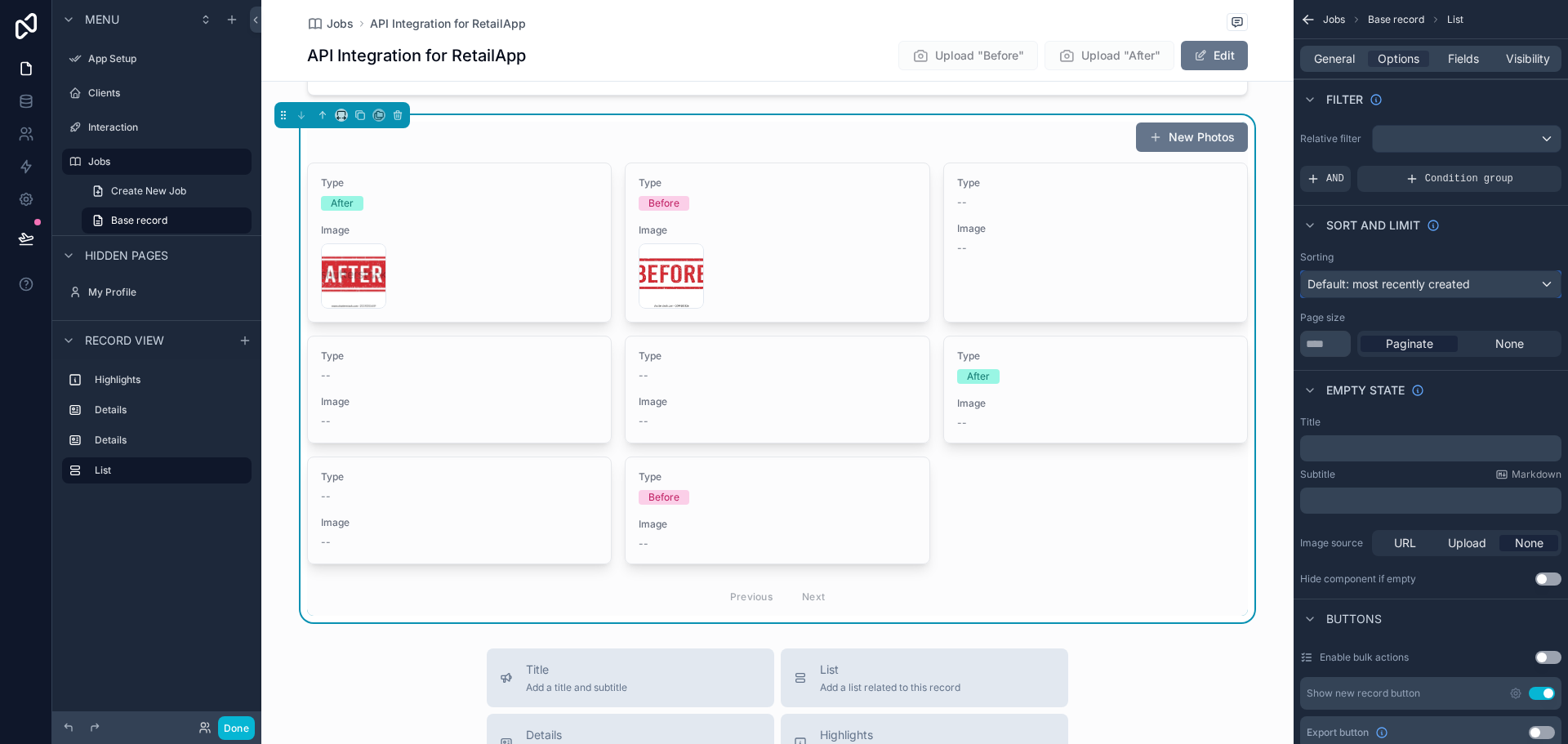
click at [1505, 284] on div "Default: most recently created" at bounding box center [1431, 284] width 260 height 26
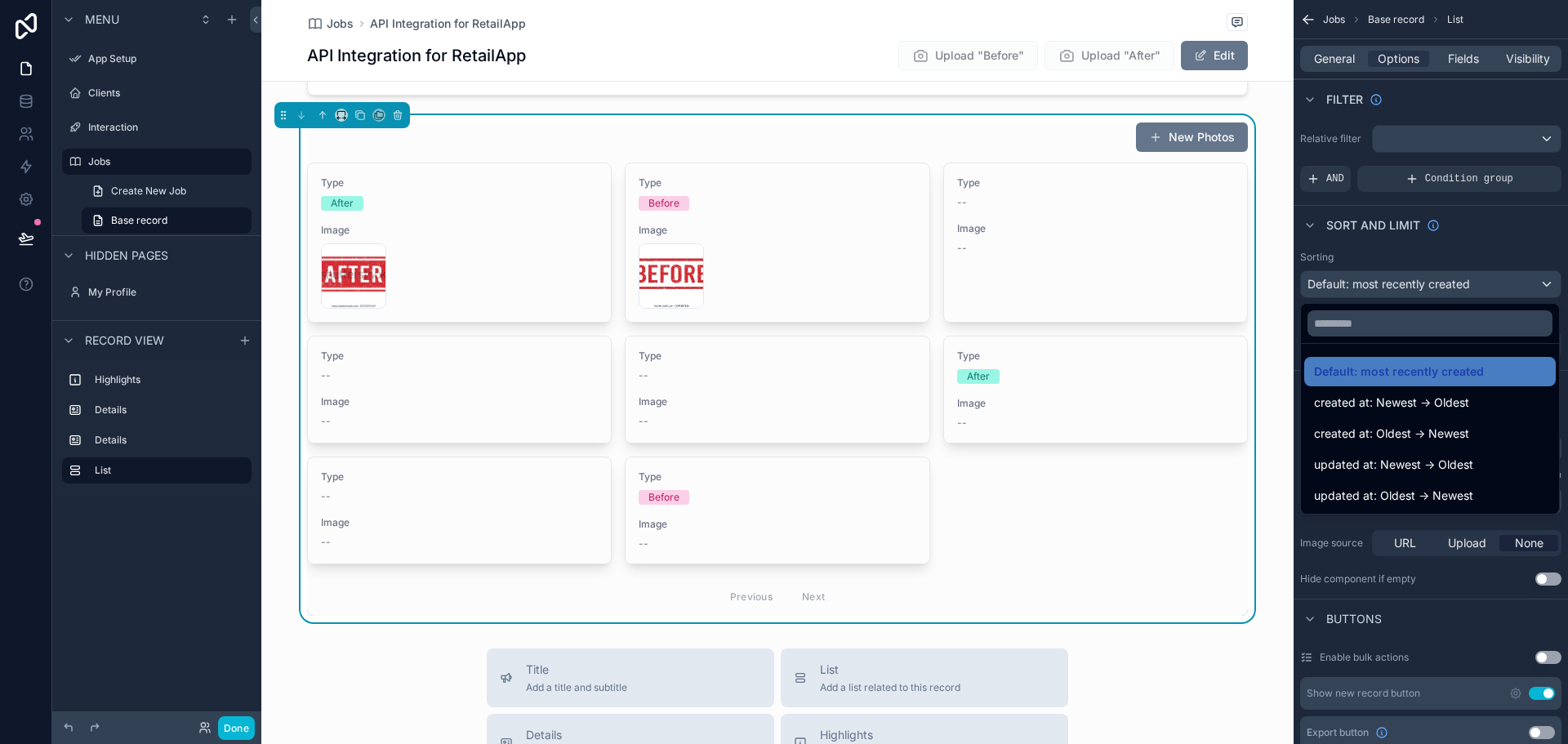
click at [1505, 284] on div "scrollable content" at bounding box center [784, 372] width 1568 height 744
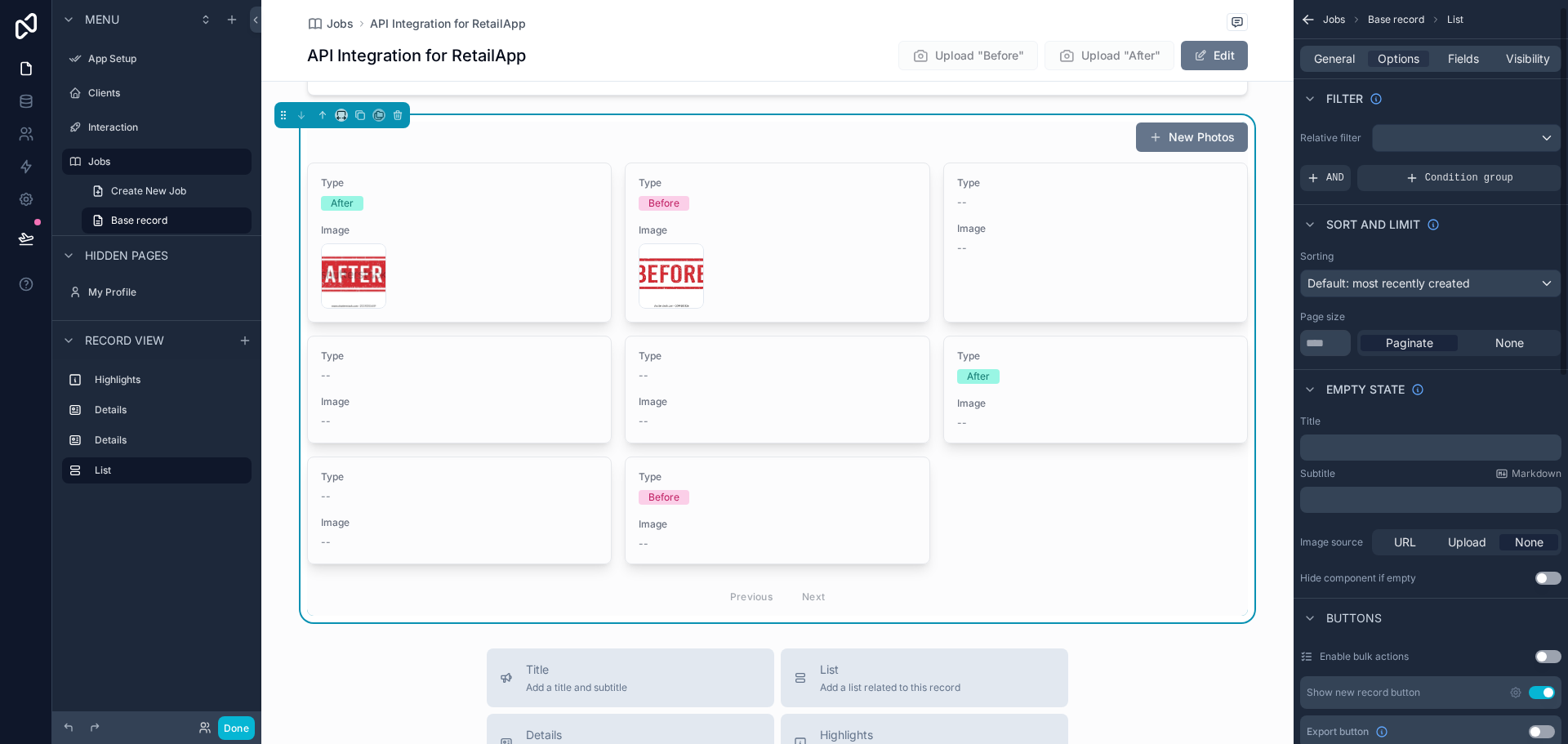
scroll to position [0, 0]
click at [1425, 290] on span "Default: most recently created" at bounding box center [1389, 284] width 163 height 14
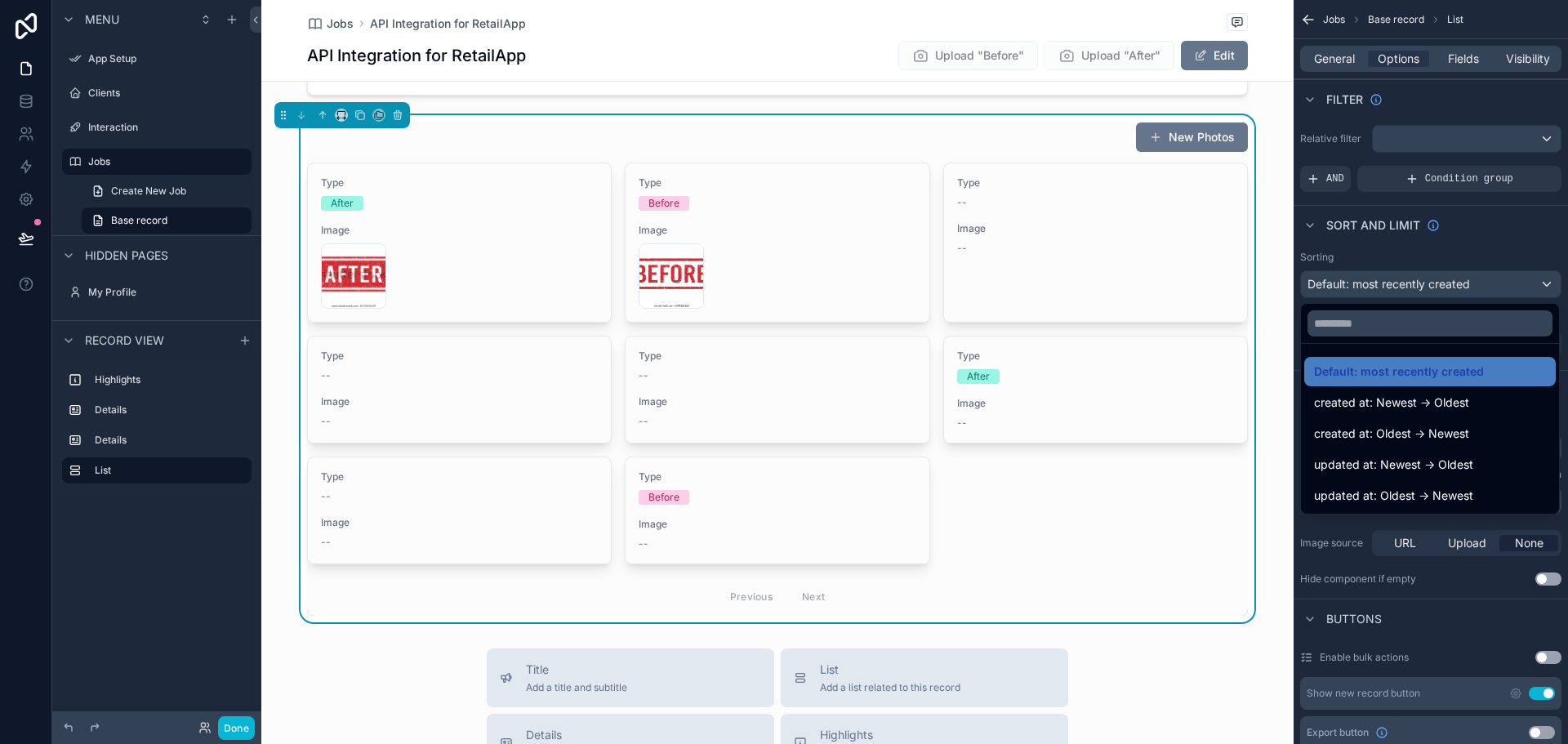
click at [1425, 283] on div "scrollable content" at bounding box center [784, 372] width 1568 height 744
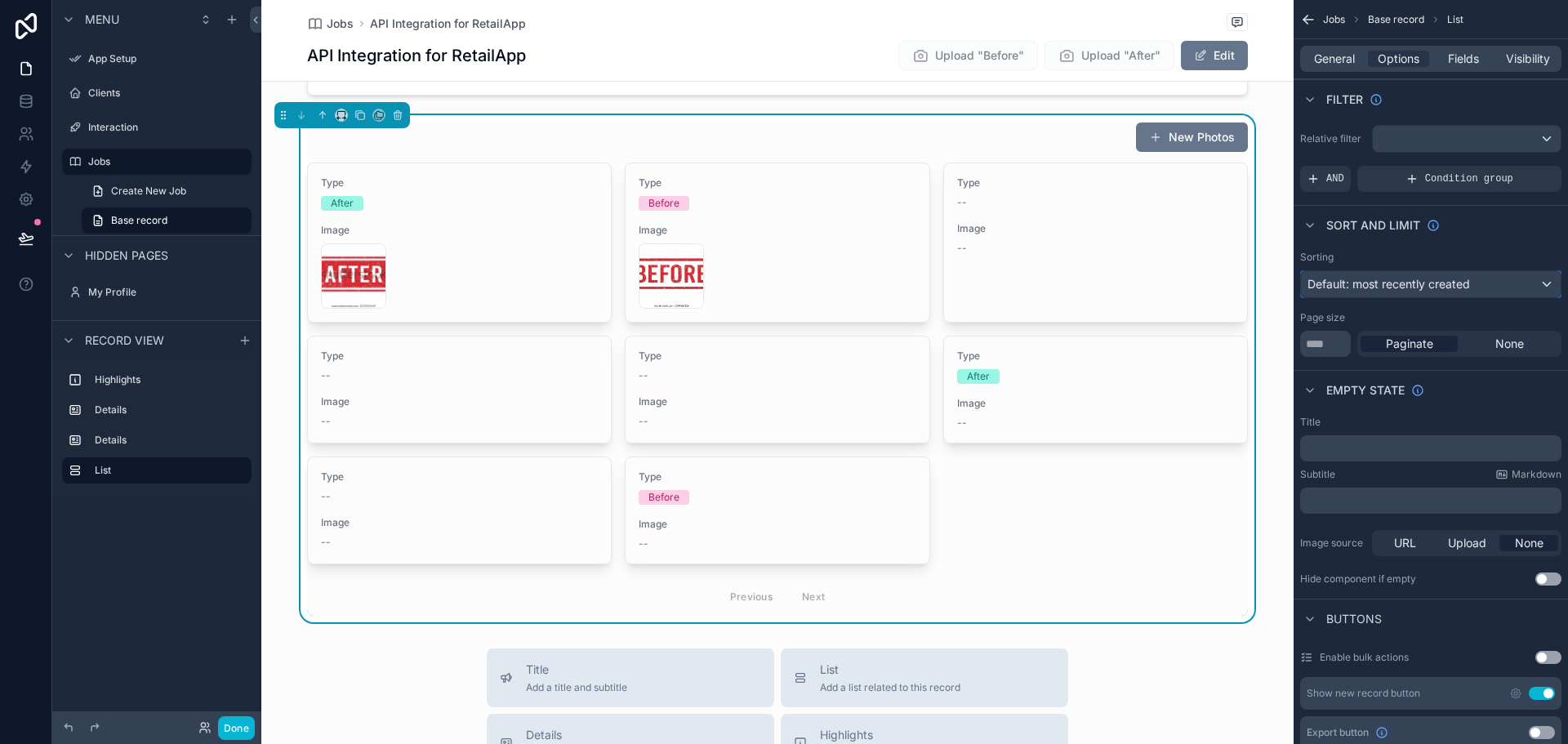
click at [1425, 283] on span "Default: most recently created" at bounding box center [1389, 284] width 163 height 14
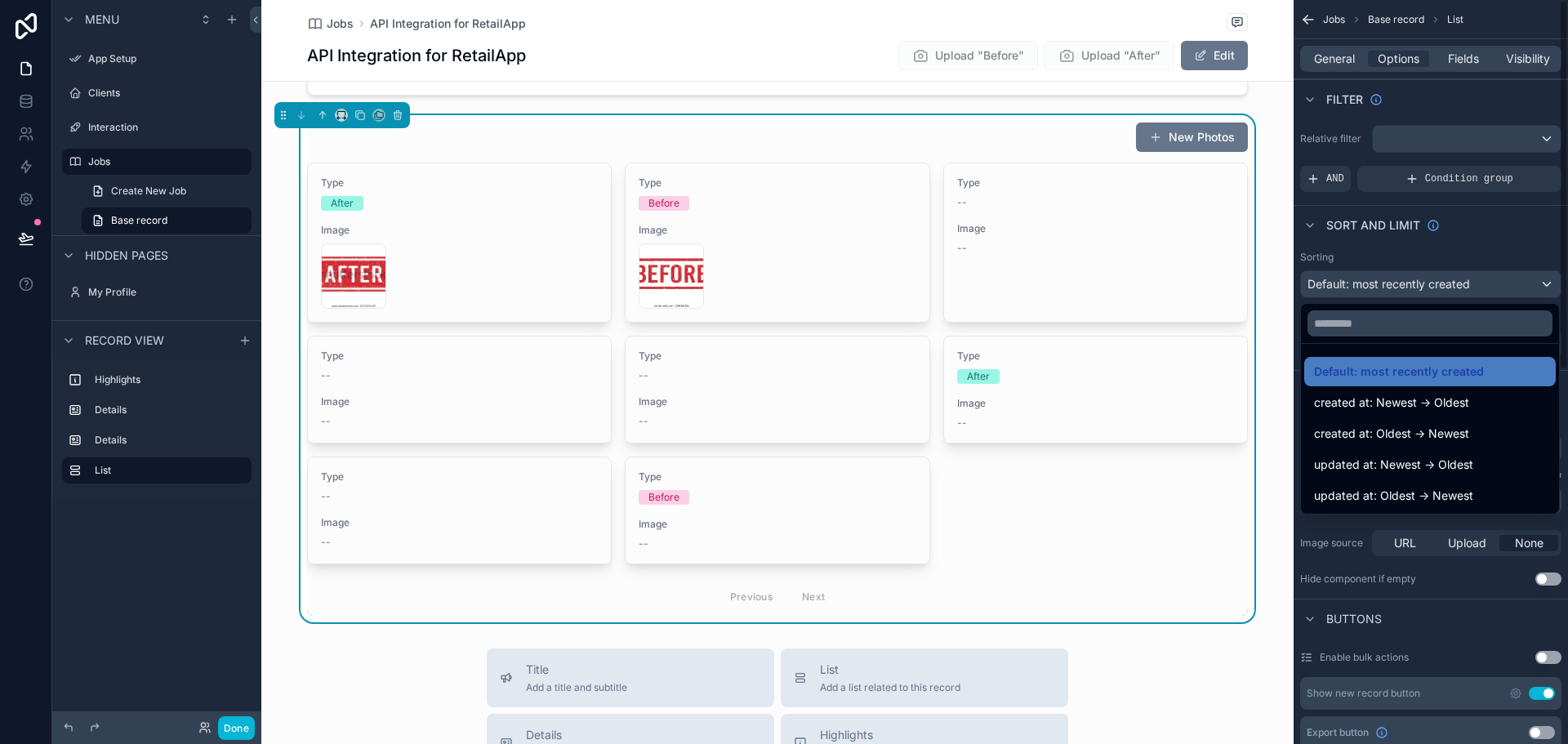
click at [1470, 248] on div "scrollable content" at bounding box center [784, 372] width 1568 height 744
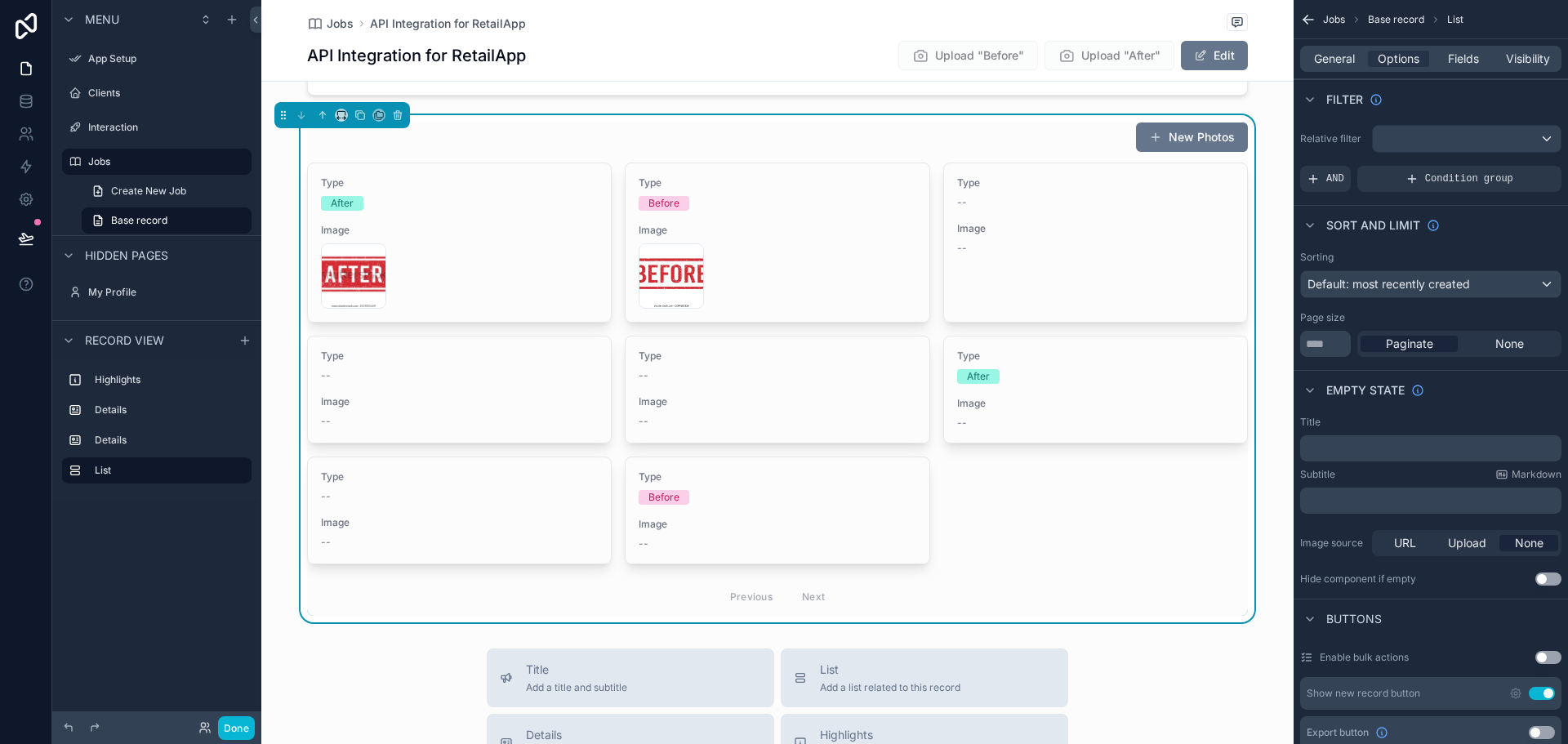
click at [1052, 135] on div "New Photos" at bounding box center [777, 137] width 941 height 31
click at [1444, 141] on div "scrollable content" at bounding box center [1467, 139] width 188 height 26
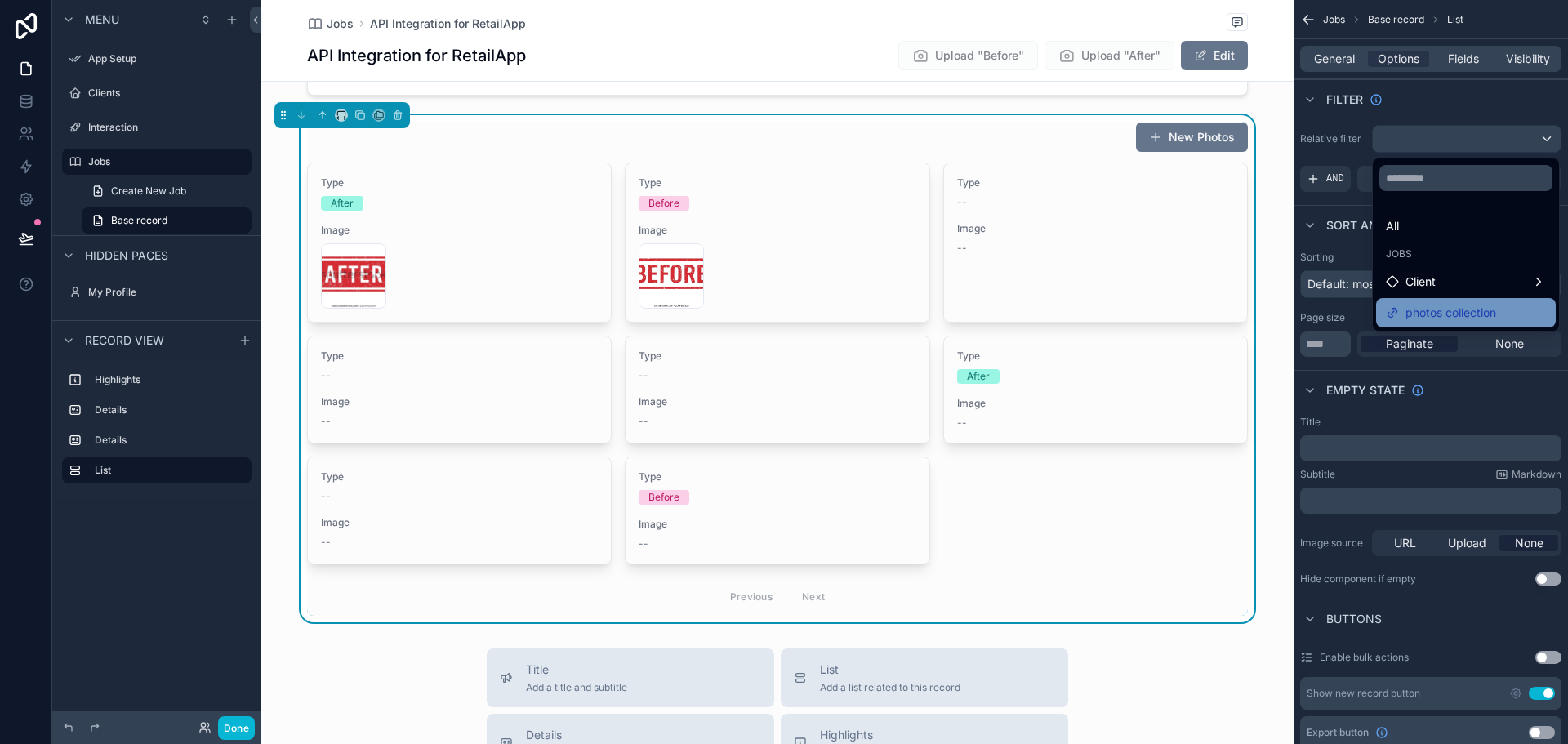
click at [1463, 309] on span "photos collection" at bounding box center [1451, 313] width 90 height 20
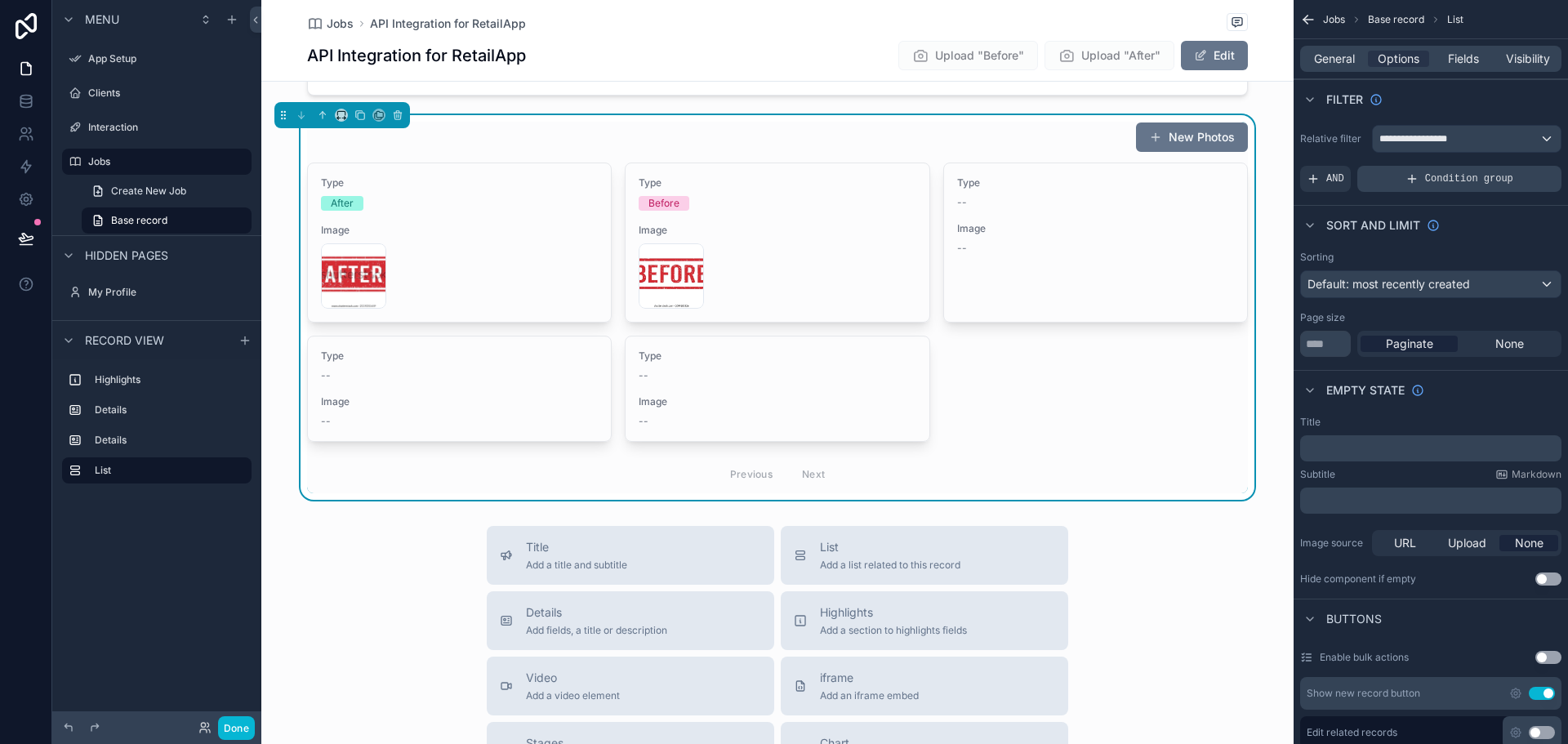
click at [1422, 180] on div "Condition group" at bounding box center [1460, 178] width 204 height 26
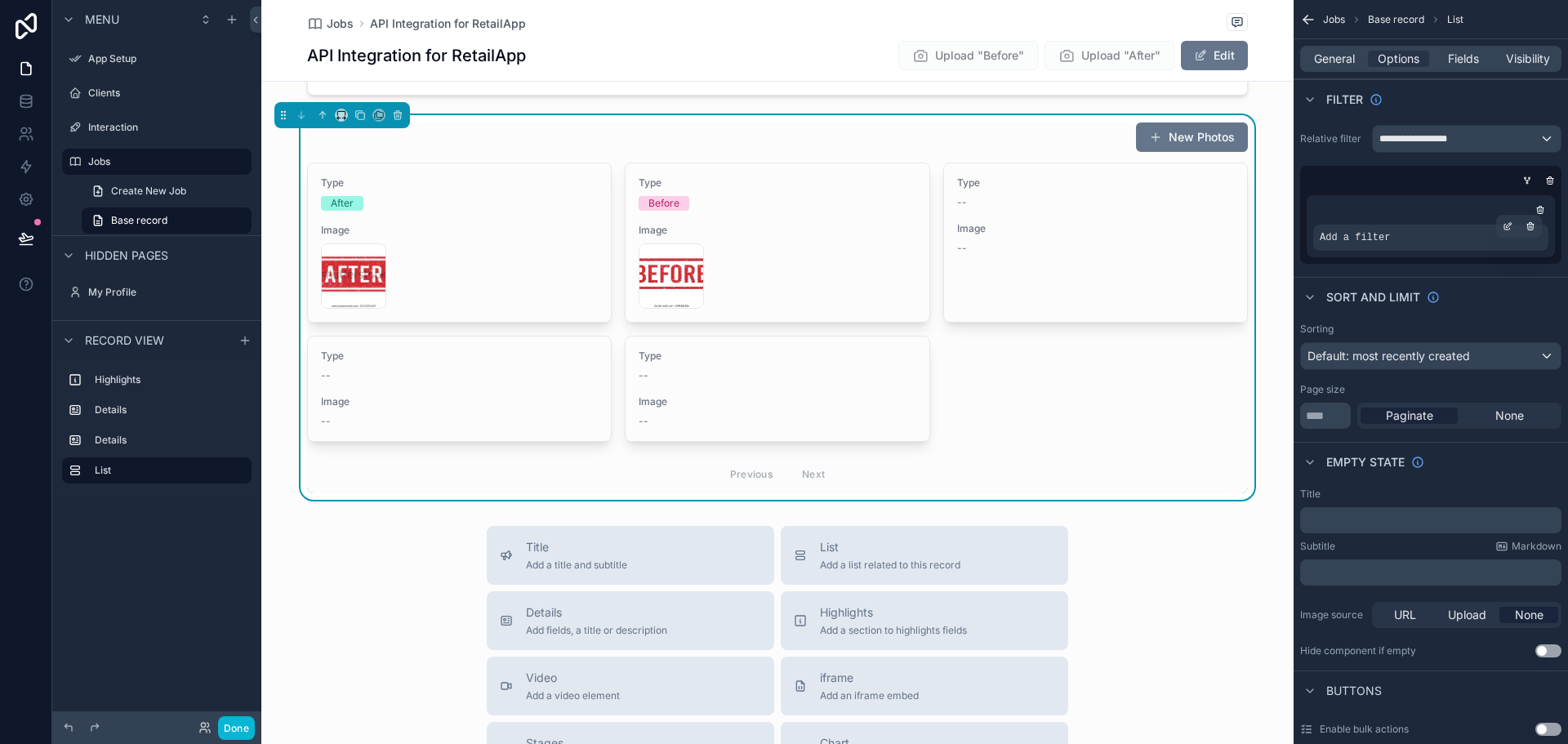
click at [1395, 237] on div "Add a filter" at bounding box center [1430, 237] width 235 height 26
click at [1506, 221] on icon "scrollable content" at bounding box center [1507, 226] width 10 height 10
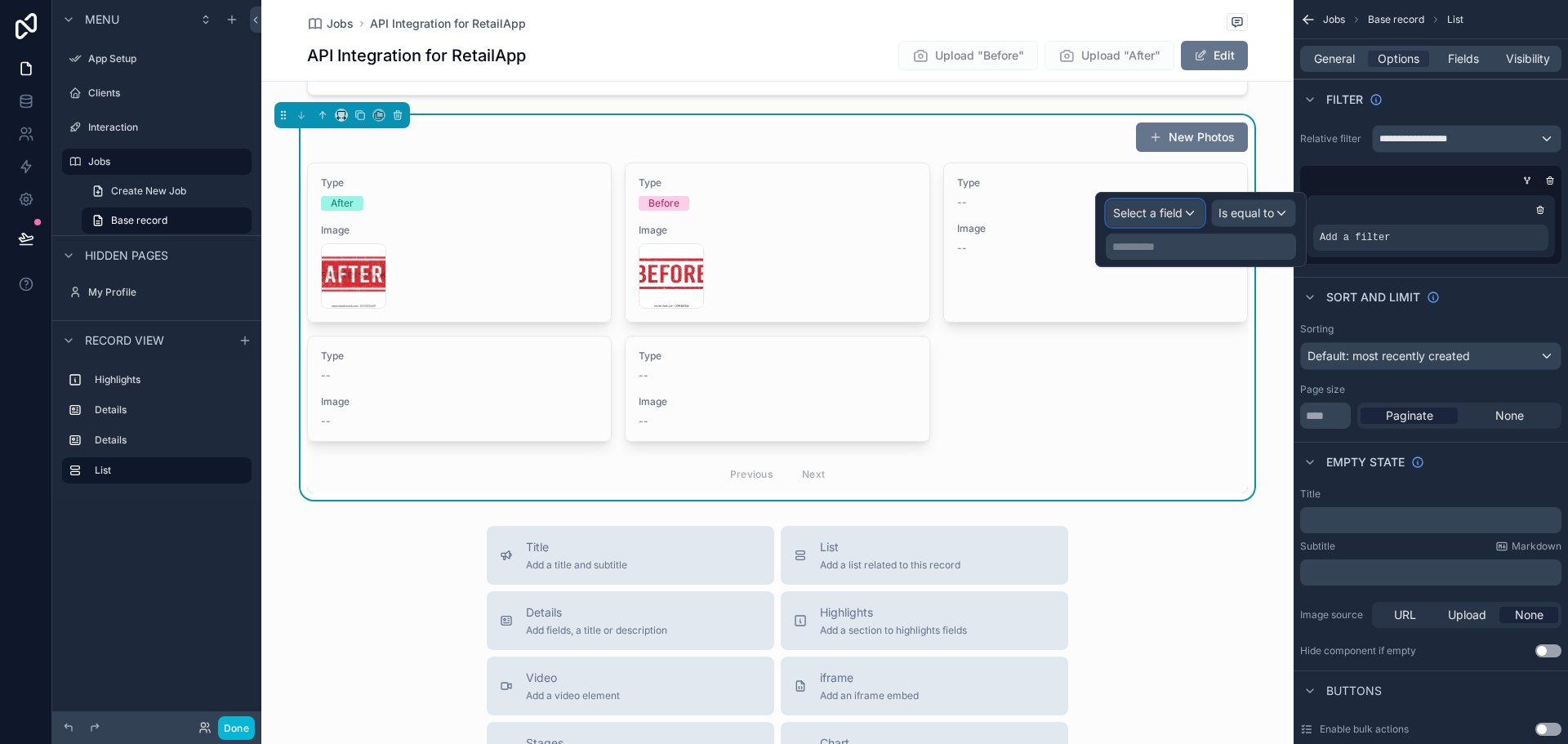
click at [1190, 214] on div "Select a field" at bounding box center [1155, 213] width 98 height 26
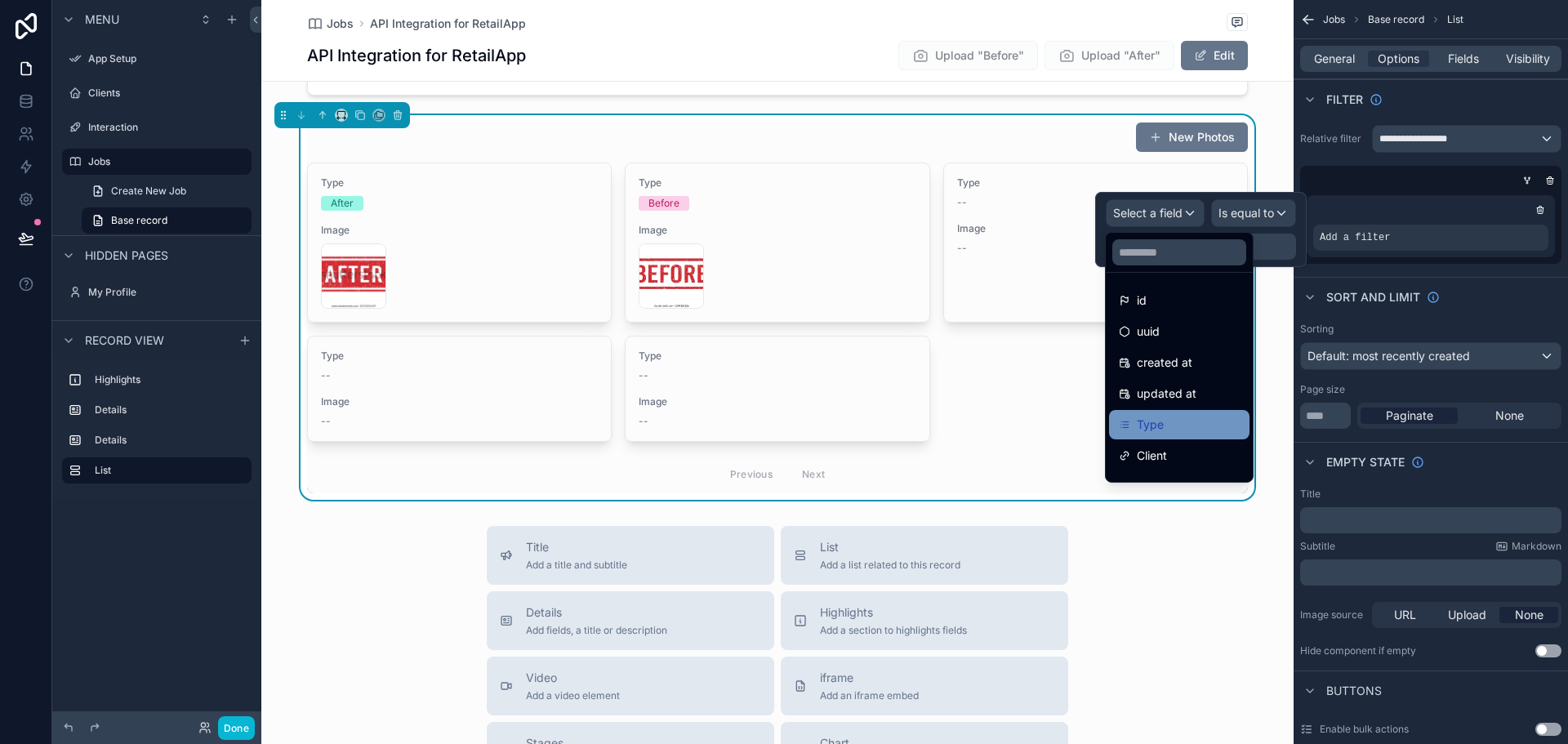
click at [1173, 423] on div "Type" at bounding box center [1179, 425] width 121 height 20
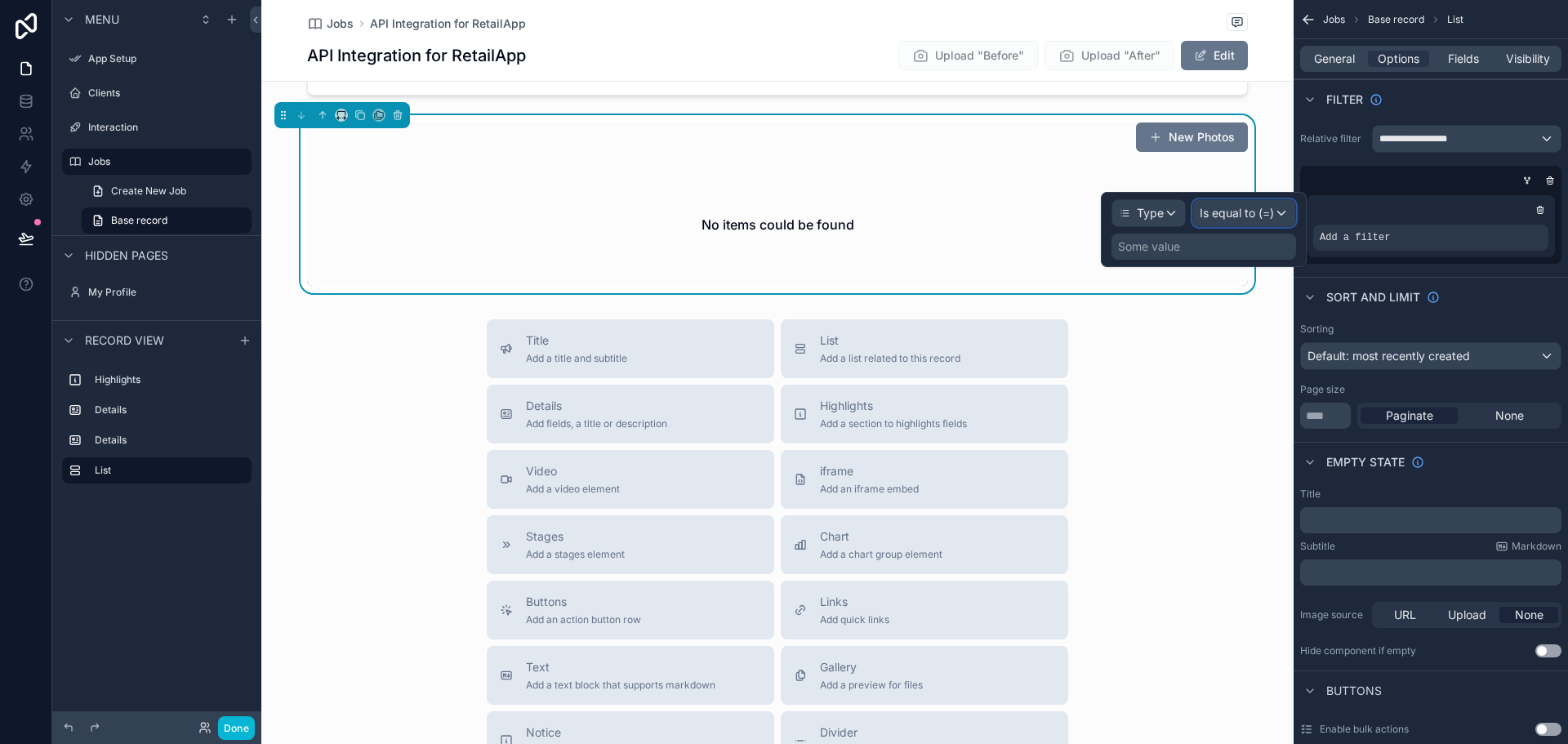
click at [1271, 213] on span "Is equal to (=)" at bounding box center [1237, 213] width 74 height 16
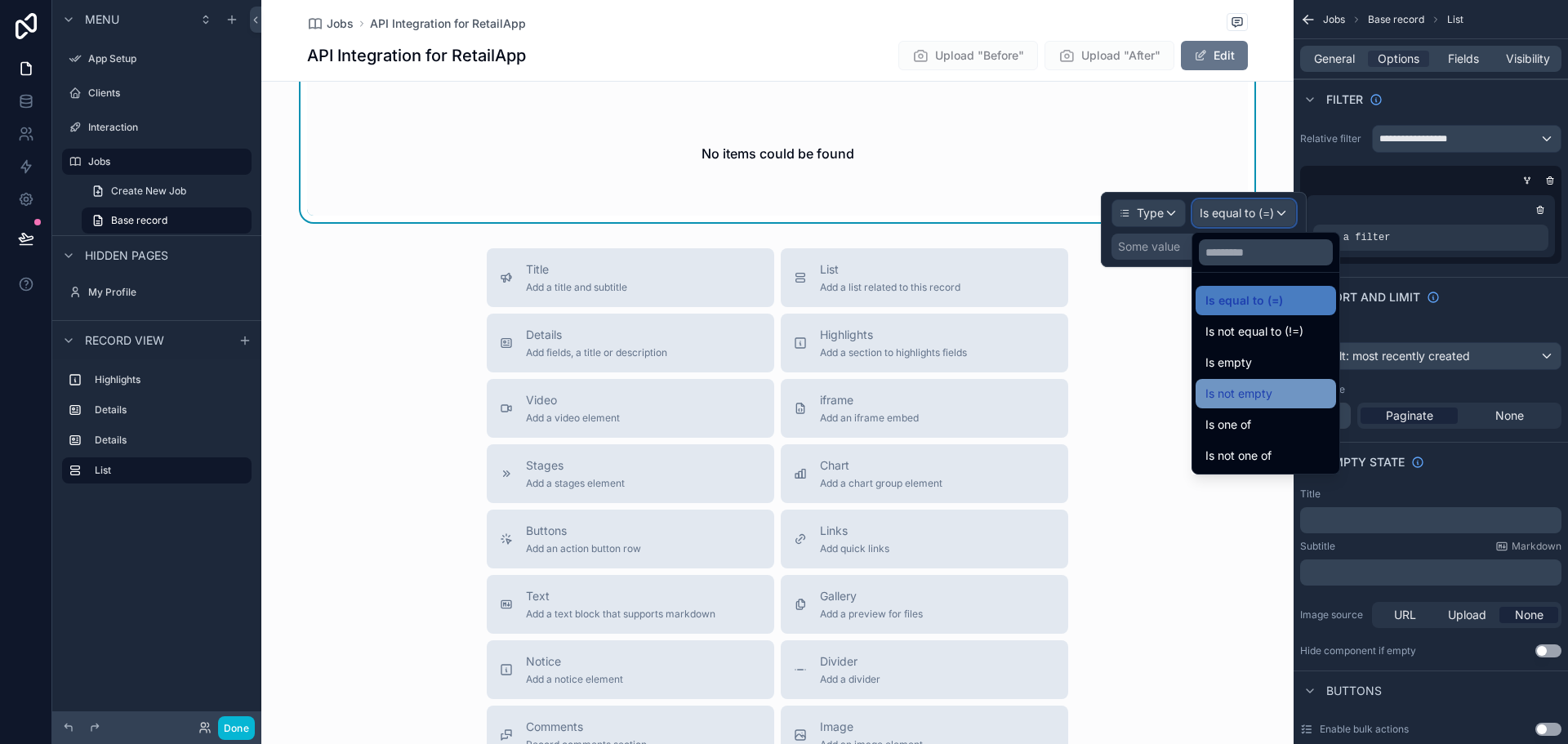
scroll to position [654, 0]
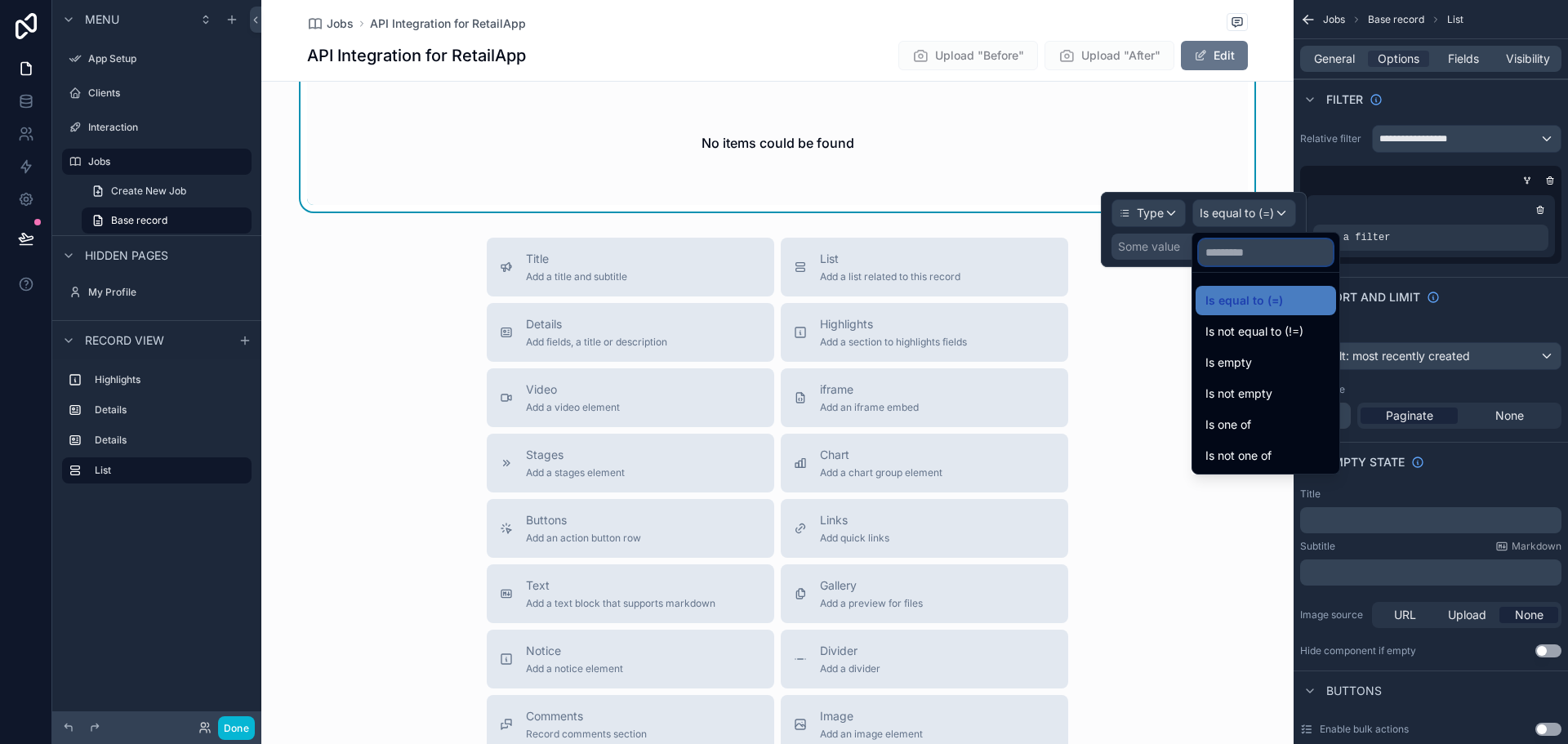
click at [1251, 253] on input "text" at bounding box center [1266, 252] width 134 height 26
click at [1165, 252] on div at bounding box center [1204, 229] width 206 height 75
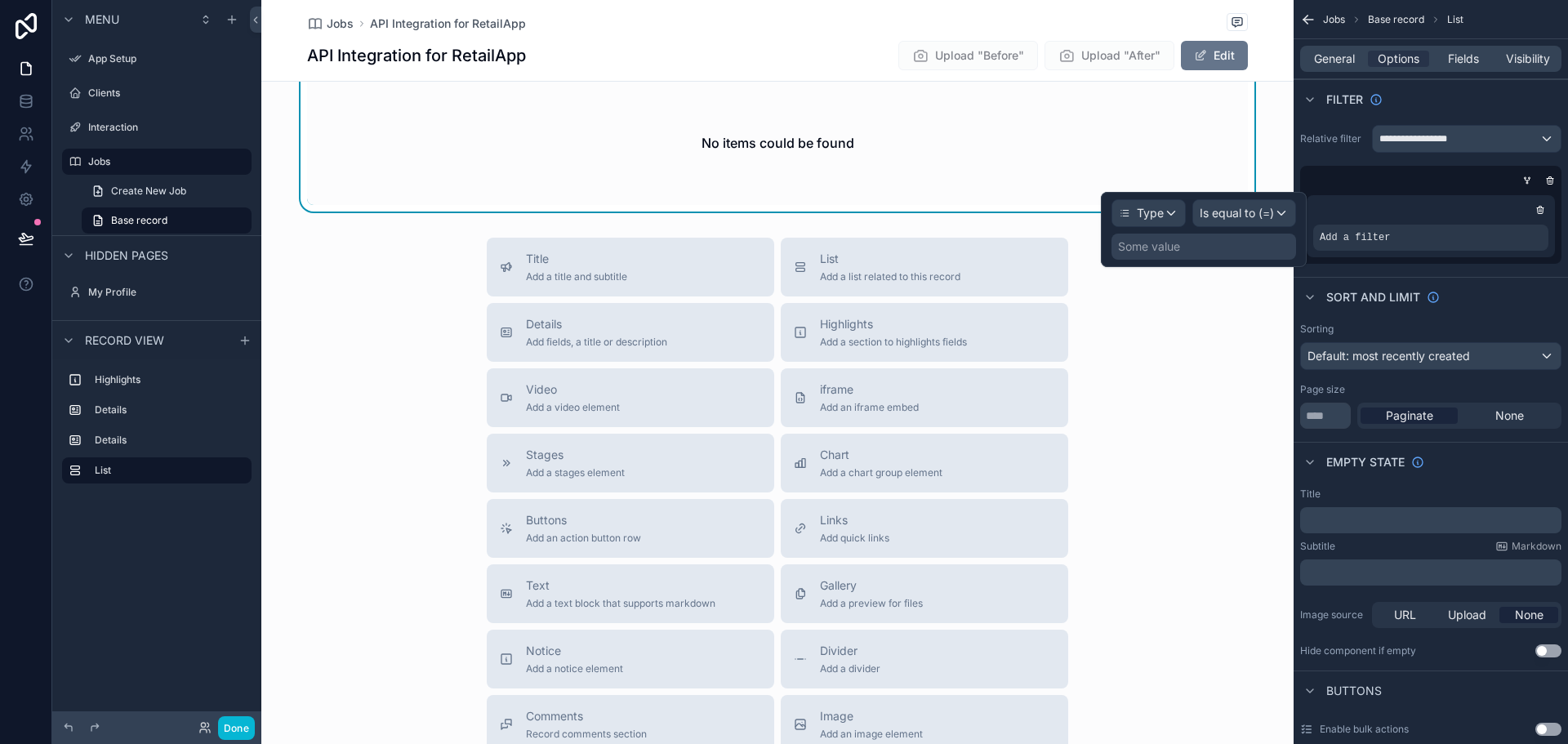
click at [1160, 244] on div "Some value" at bounding box center [1148, 246] width 62 height 16
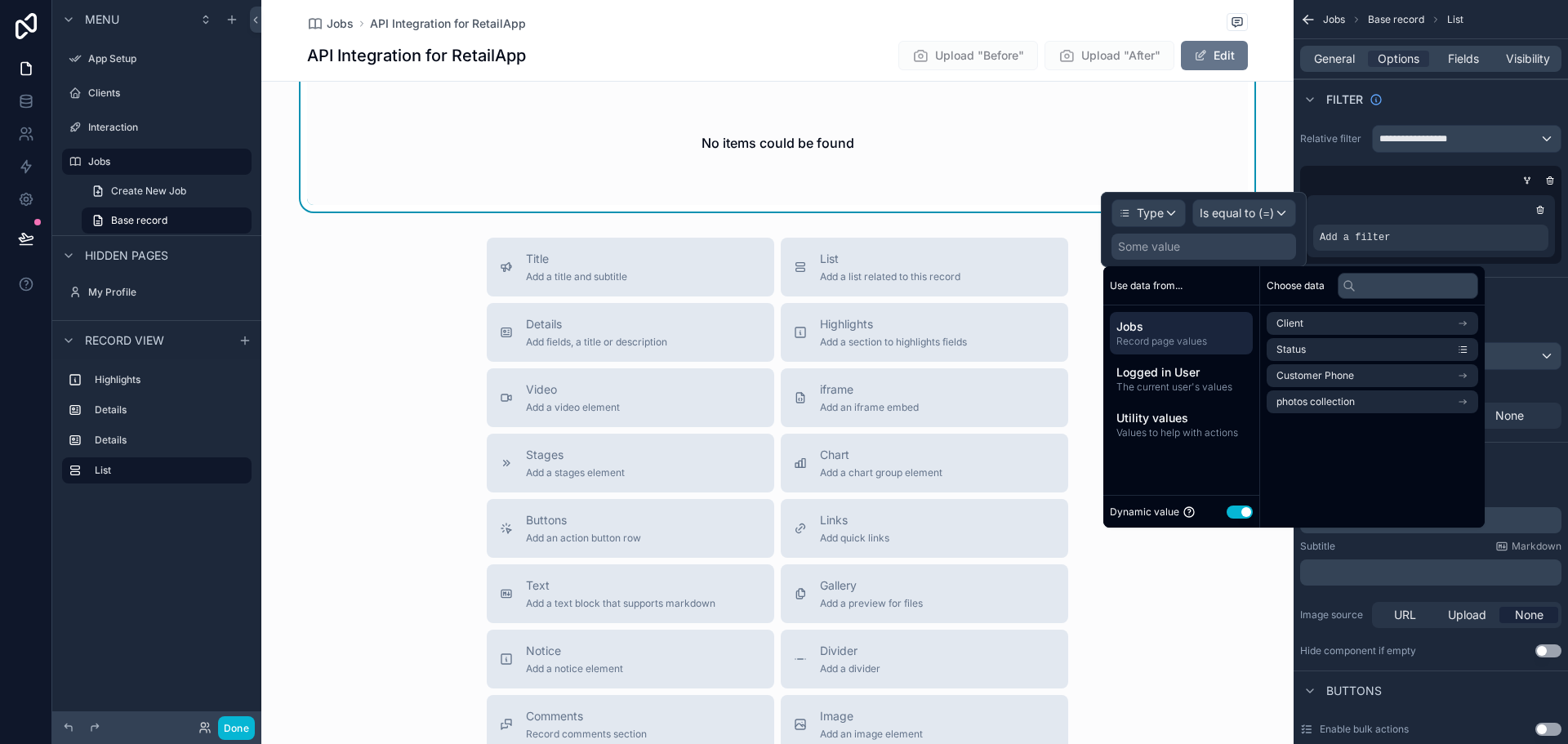
click at [1243, 509] on button "Use setting" at bounding box center [1240, 512] width 26 height 13
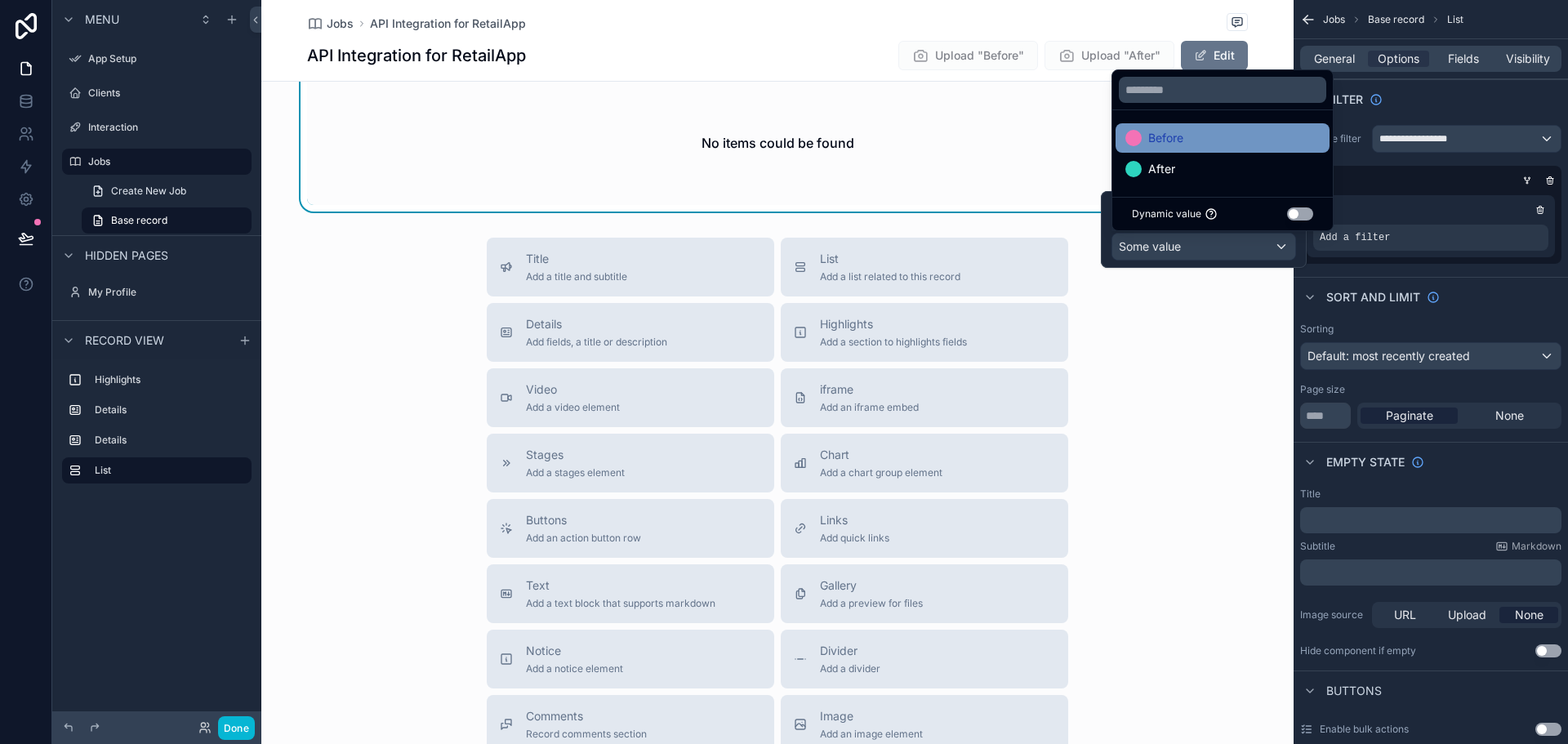
click at [1163, 137] on span "Before" at bounding box center [1165, 138] width 35 height 20
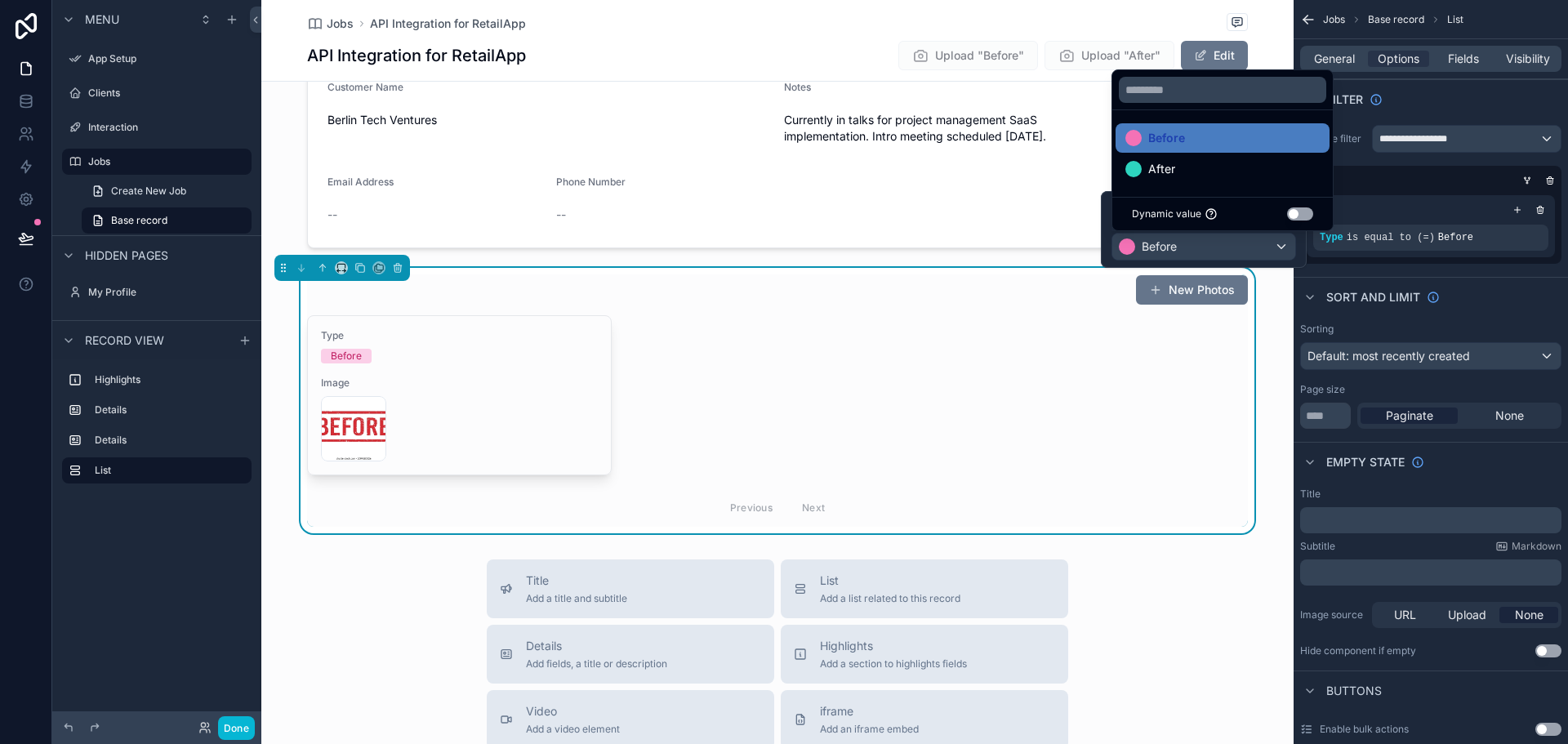
scroll to position [408, 0]
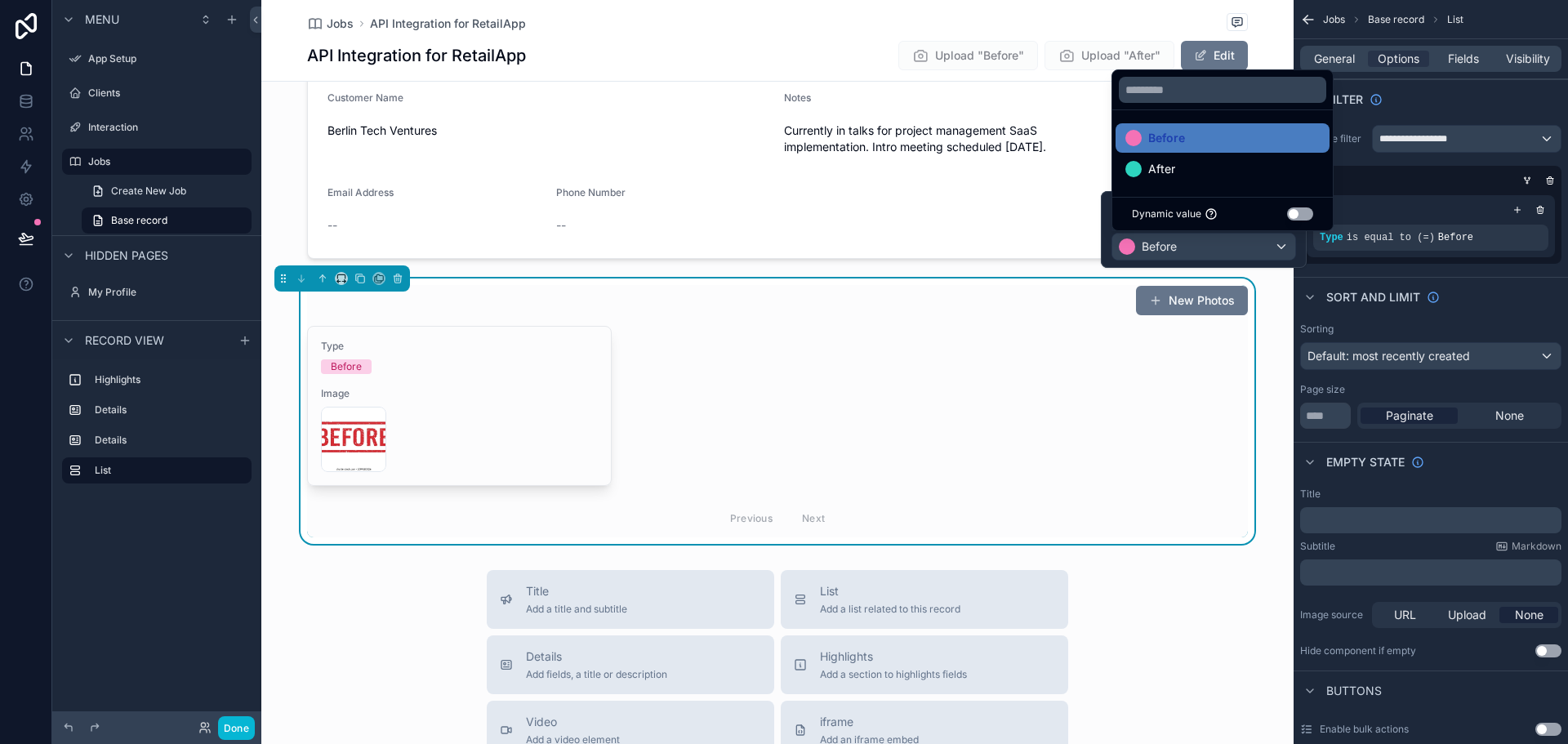
click at [959, 332] on div "Type Before Image BEFORE-TEST-PHOTO .webp Previous Next" at bounding box center [777, 432] width 941 height 211
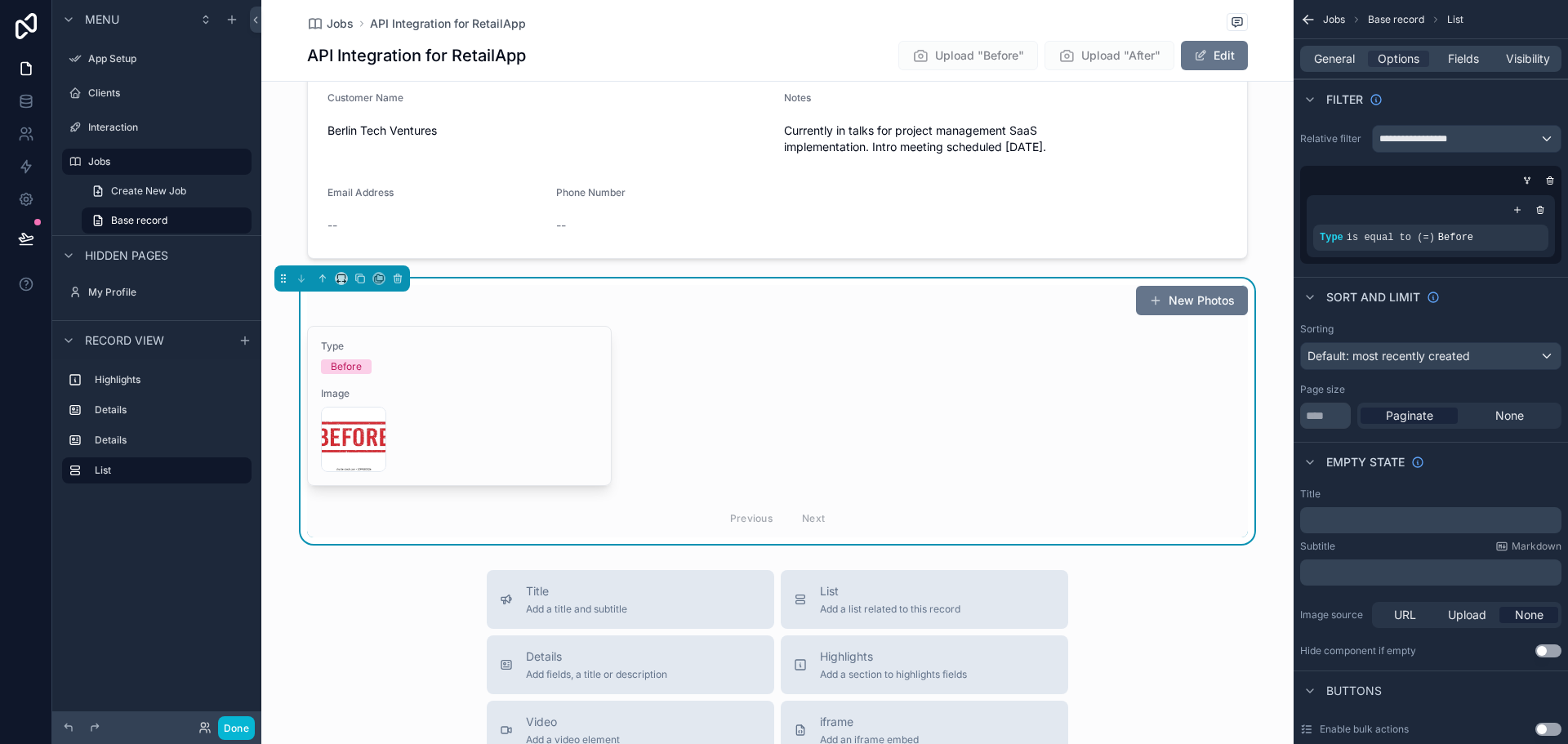
click at [1245, 369] on div "New Photos Type Before Image BEFORE-TEST-PHOTO .webp Previous Next" at bounding box center [778, 411] width 1033 height 266
click at [344, 278] on icon "scrollable content" at bounding box center [341, 278] width 12 height 12
click at [377, 344] on div "25%" at bounding box center [374, 340] width 51 height 20
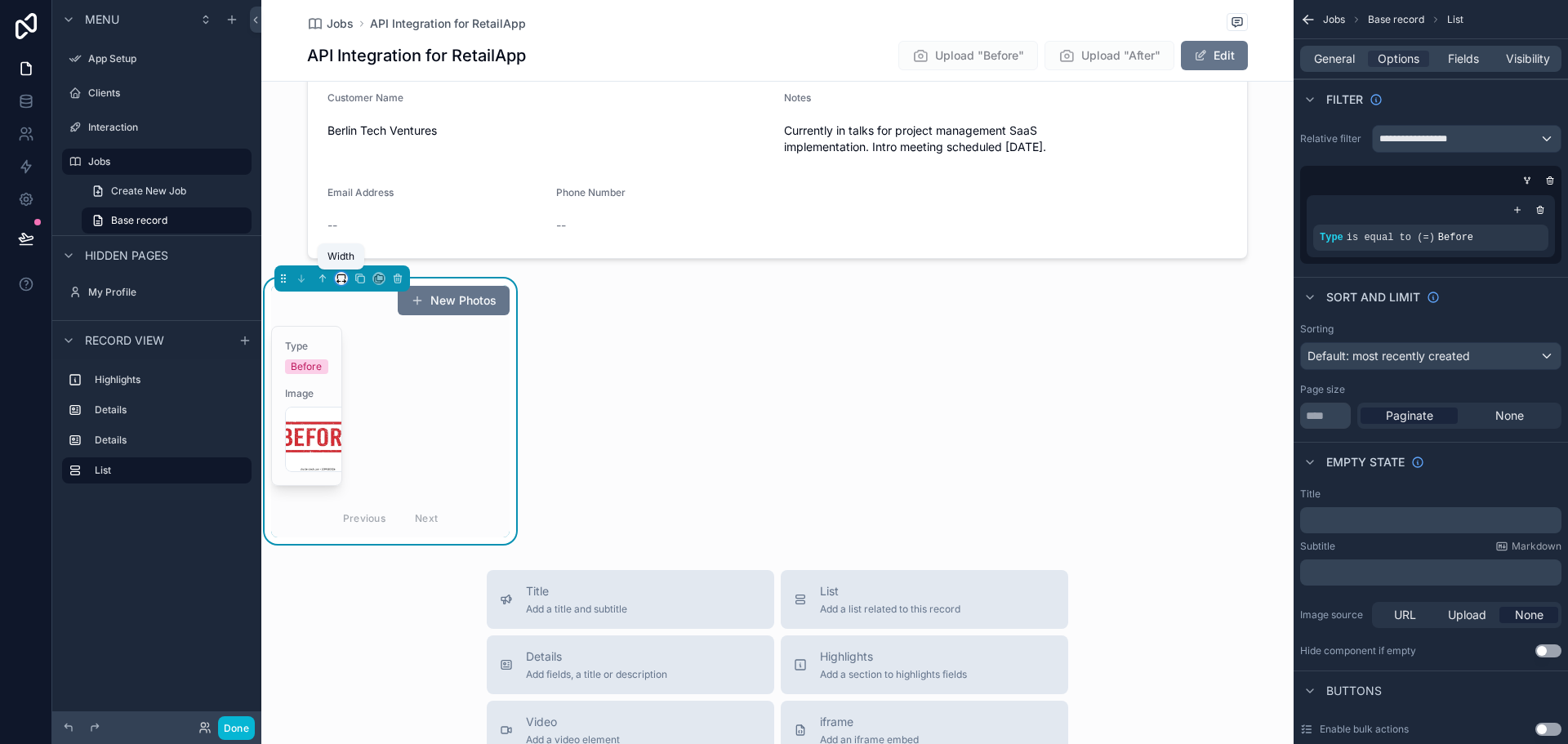
click at [340, 275] on icon "scrollable content" at bounding box center [341, 277] width 7 height 4
click at [368, 396] on span "50%" at bounding box center [362, 402] width 25 height 20
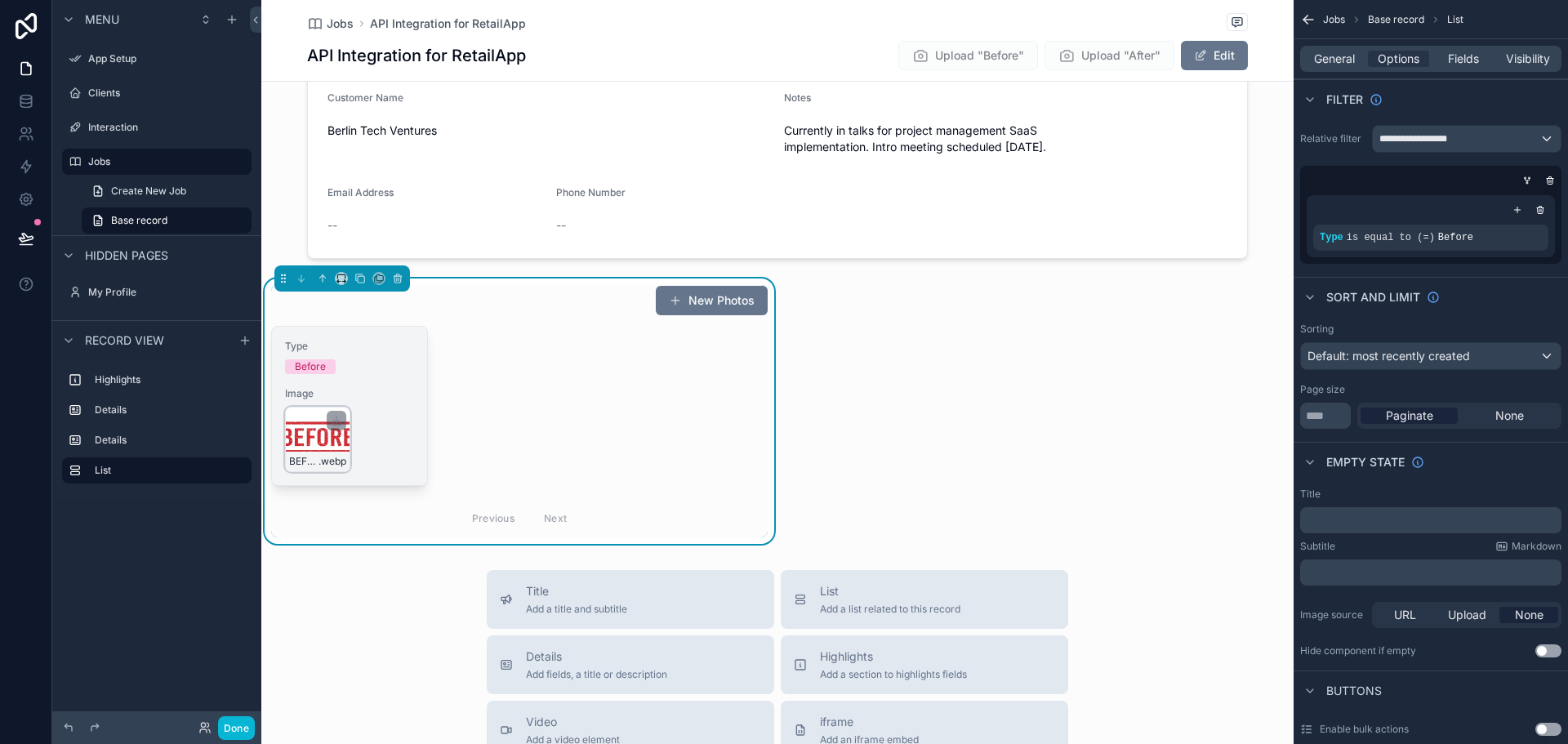
click at [304, 437] on div "BEFORE-TEST-PHOTO .webp" at bounding box center [317, 439] width 65 height 65
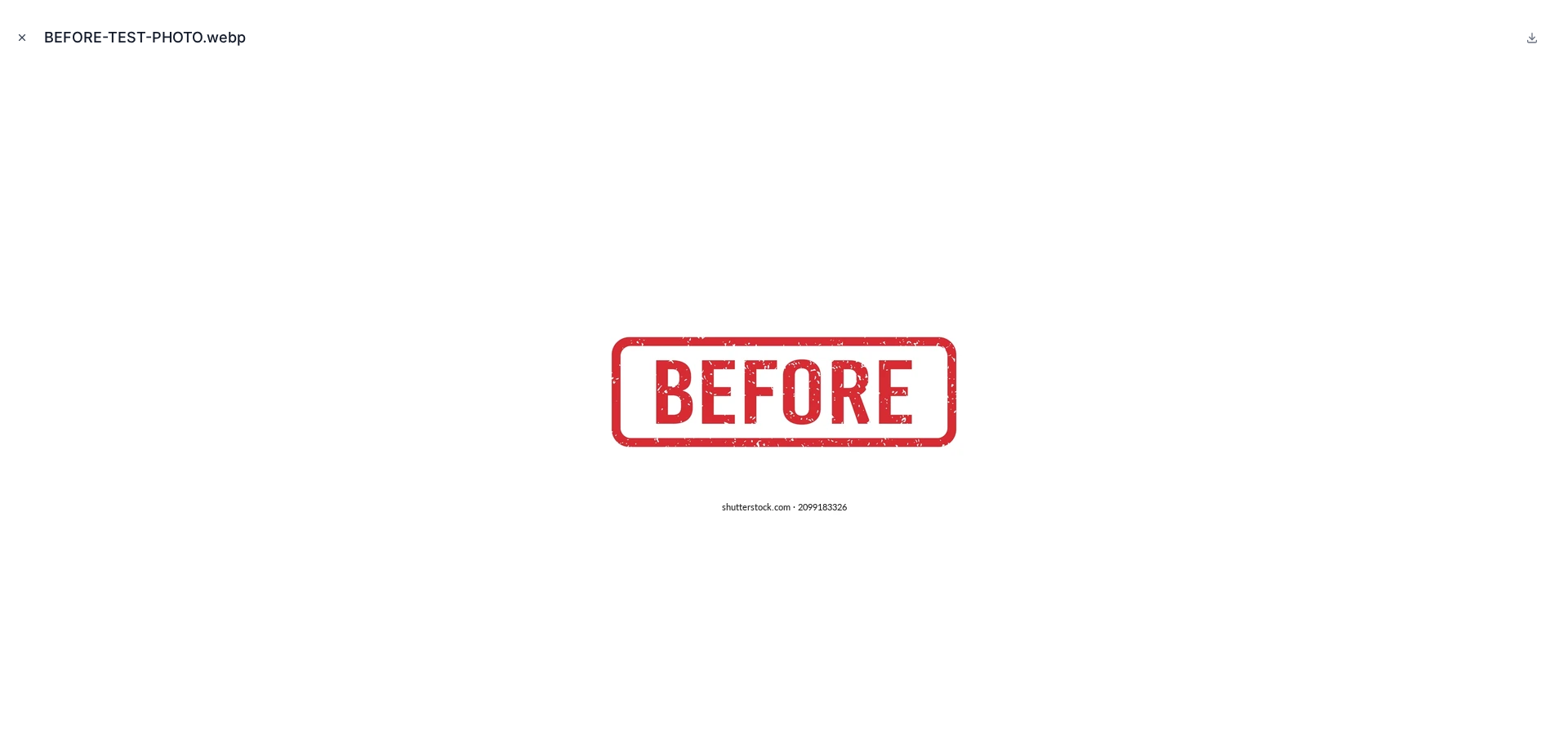
click at [23, 35] on icon "Close modal" at bounding box center [21, 38] width 12 height 12
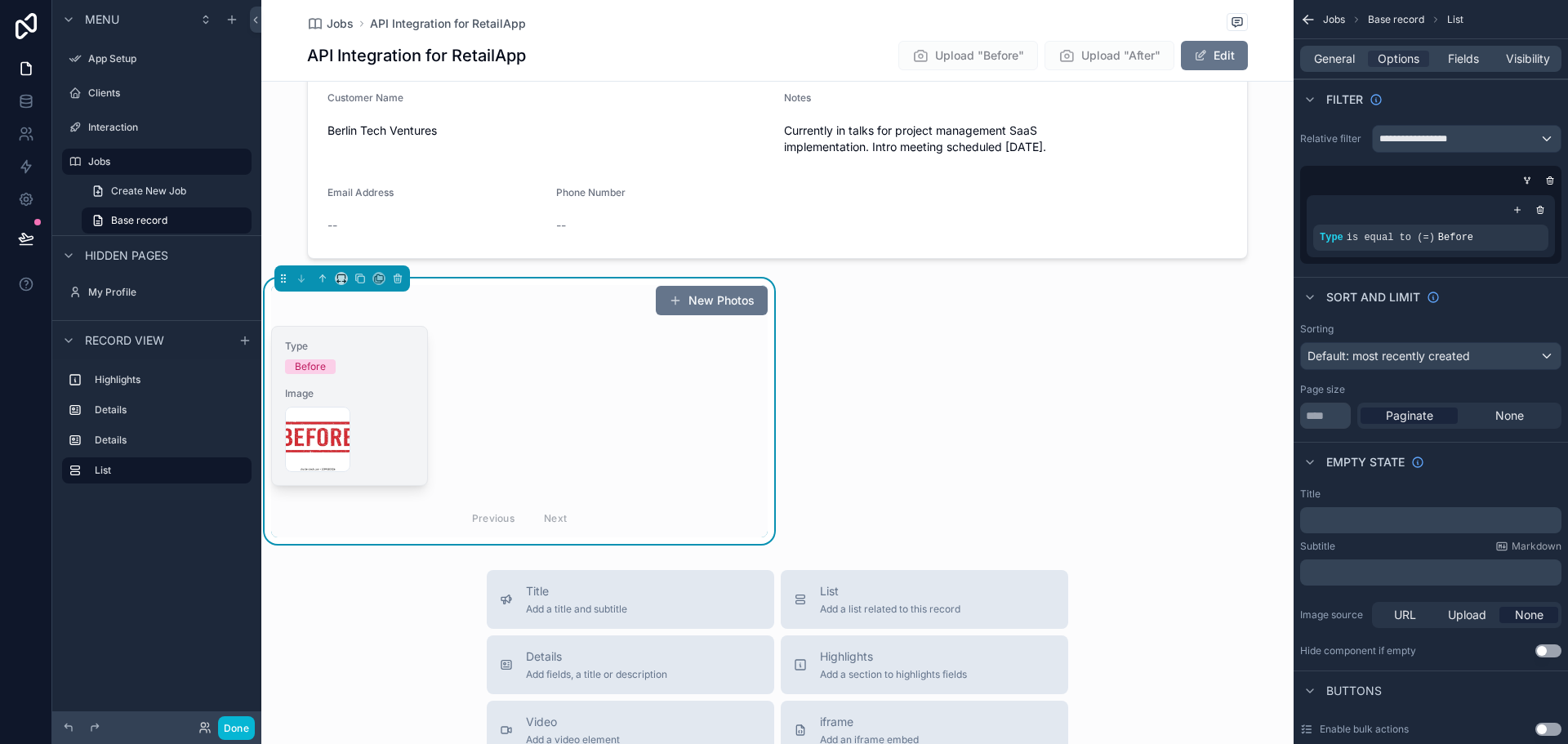
click at [388, 427] on div "BEFORE-TEST-PHOTO .webp" at bounding box center [349, 439] width 129 height 65
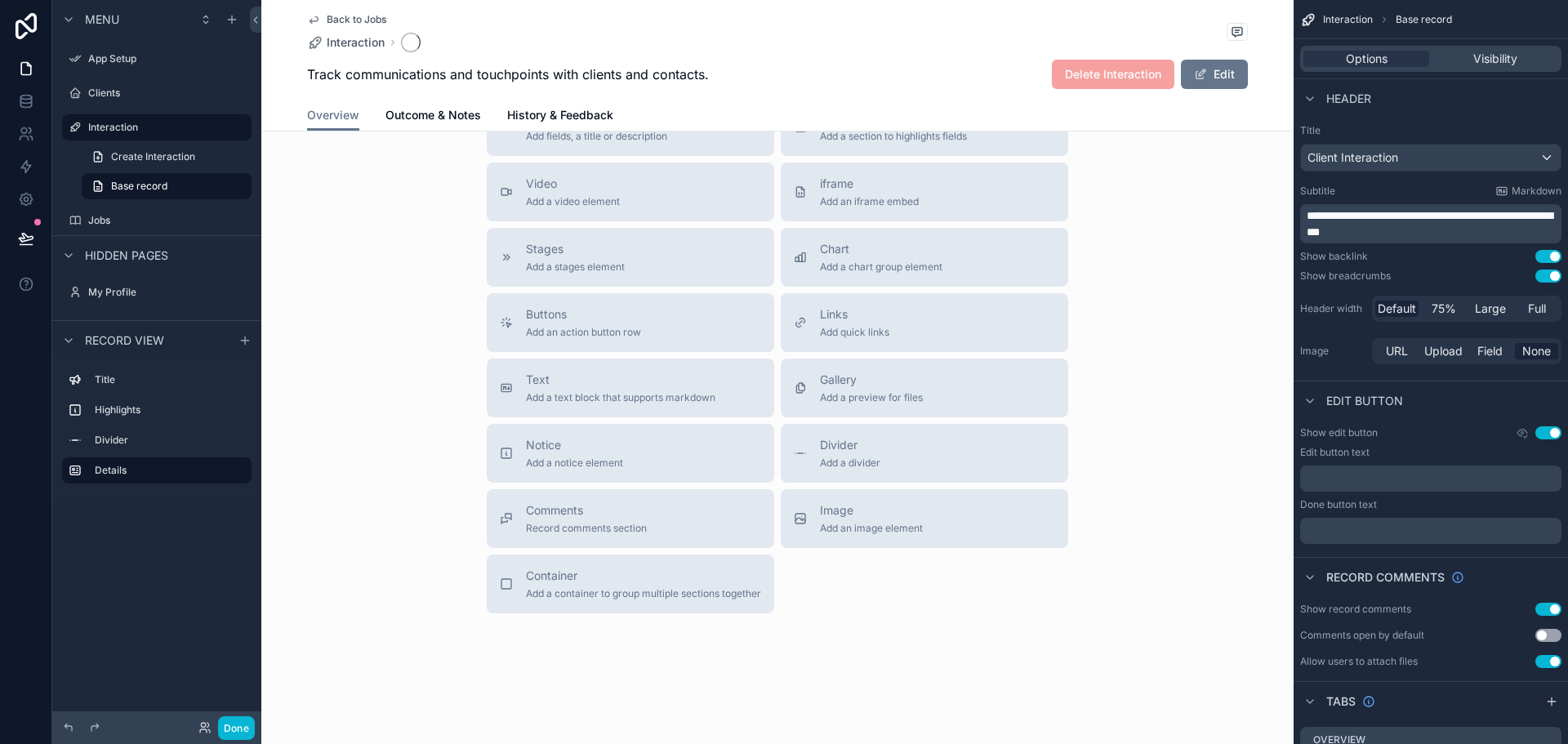
scroll to position [404, 0]
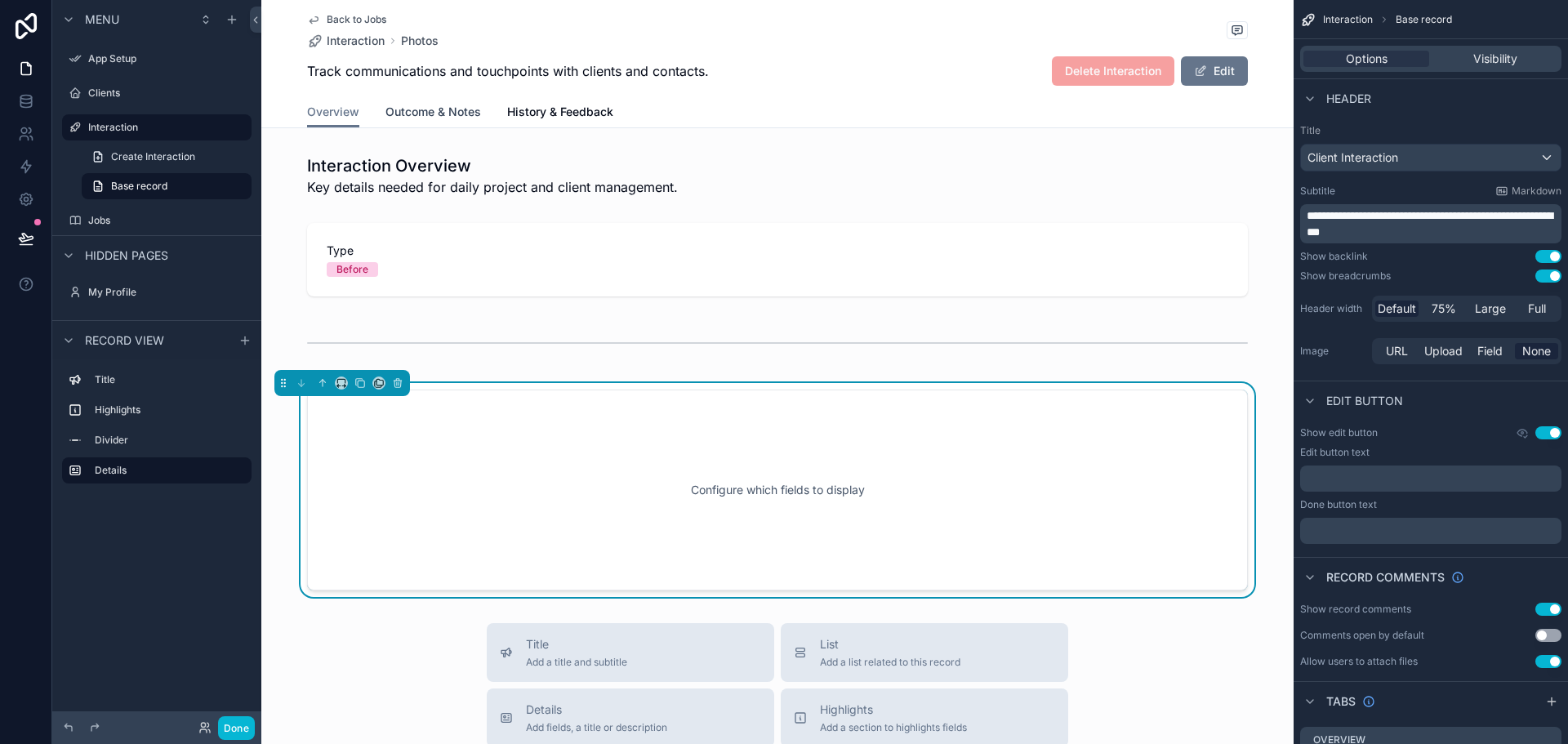
click at [406, 107] on span "Outcome & Notes" at bounding box center [433, 112] width 96 height 16
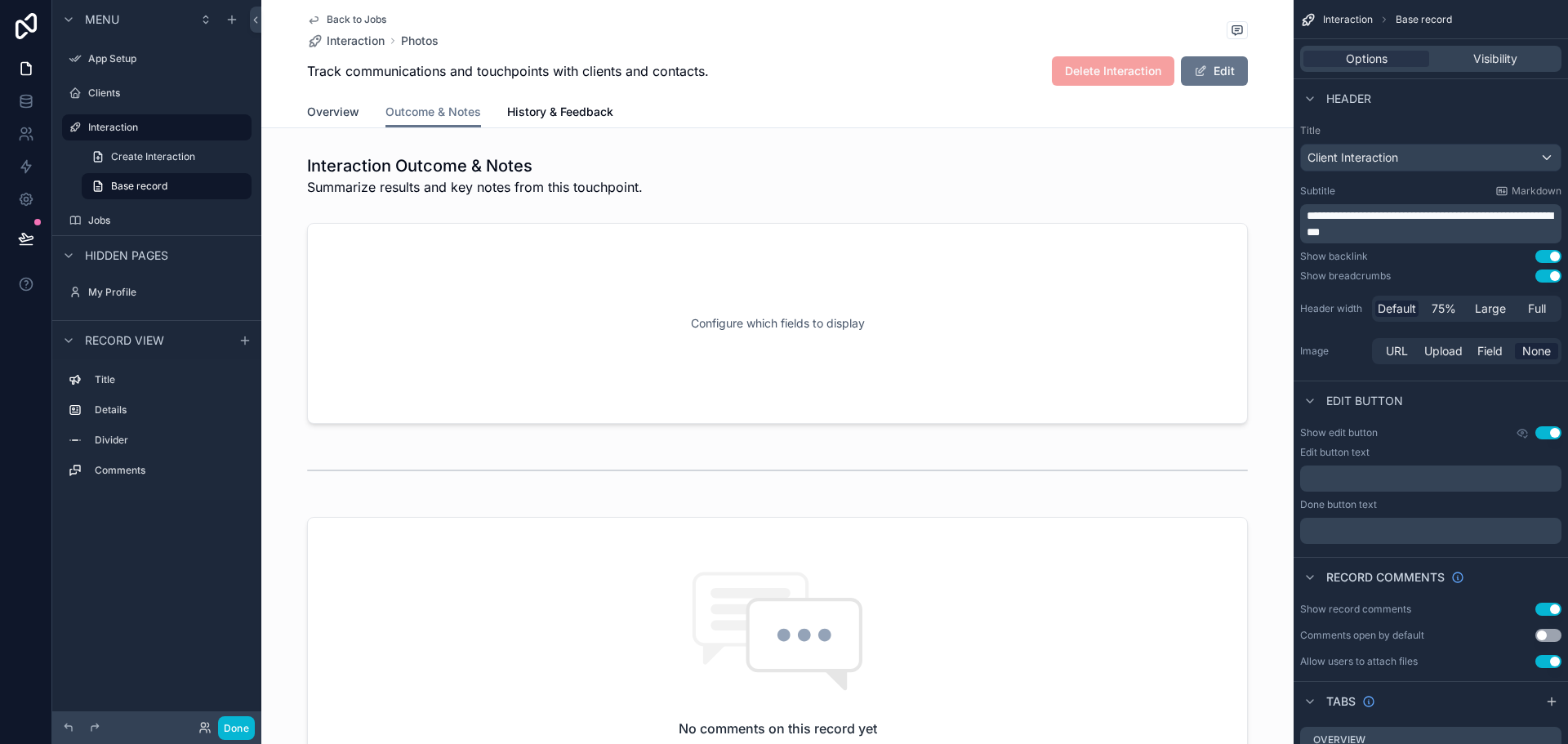
click at [331, 112] on span "Overview" at bounding box center [333, 112] width 52 height 16
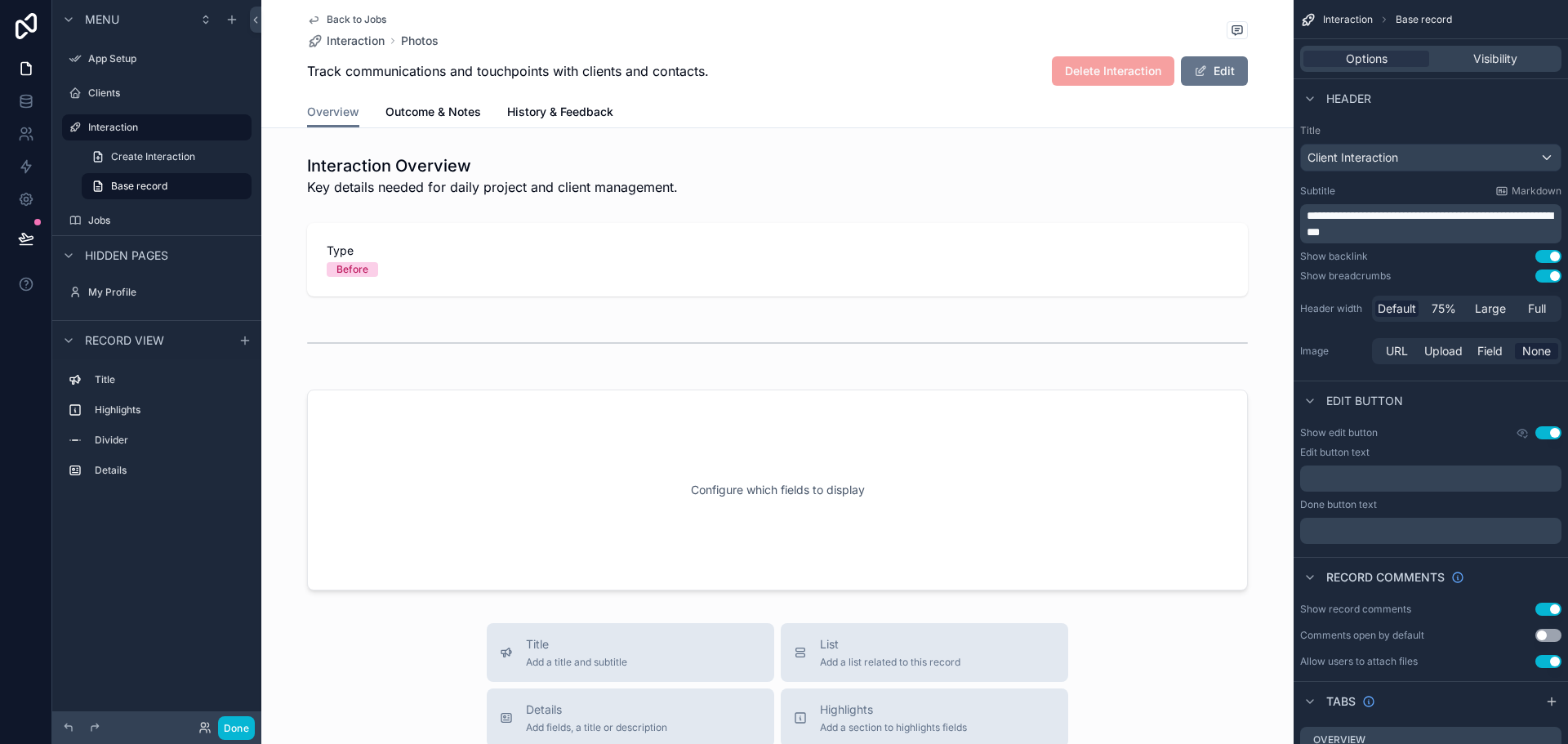
click at [307, 19] on icon "scrollable content" at bounding box center [313, 20] width 13 height 13
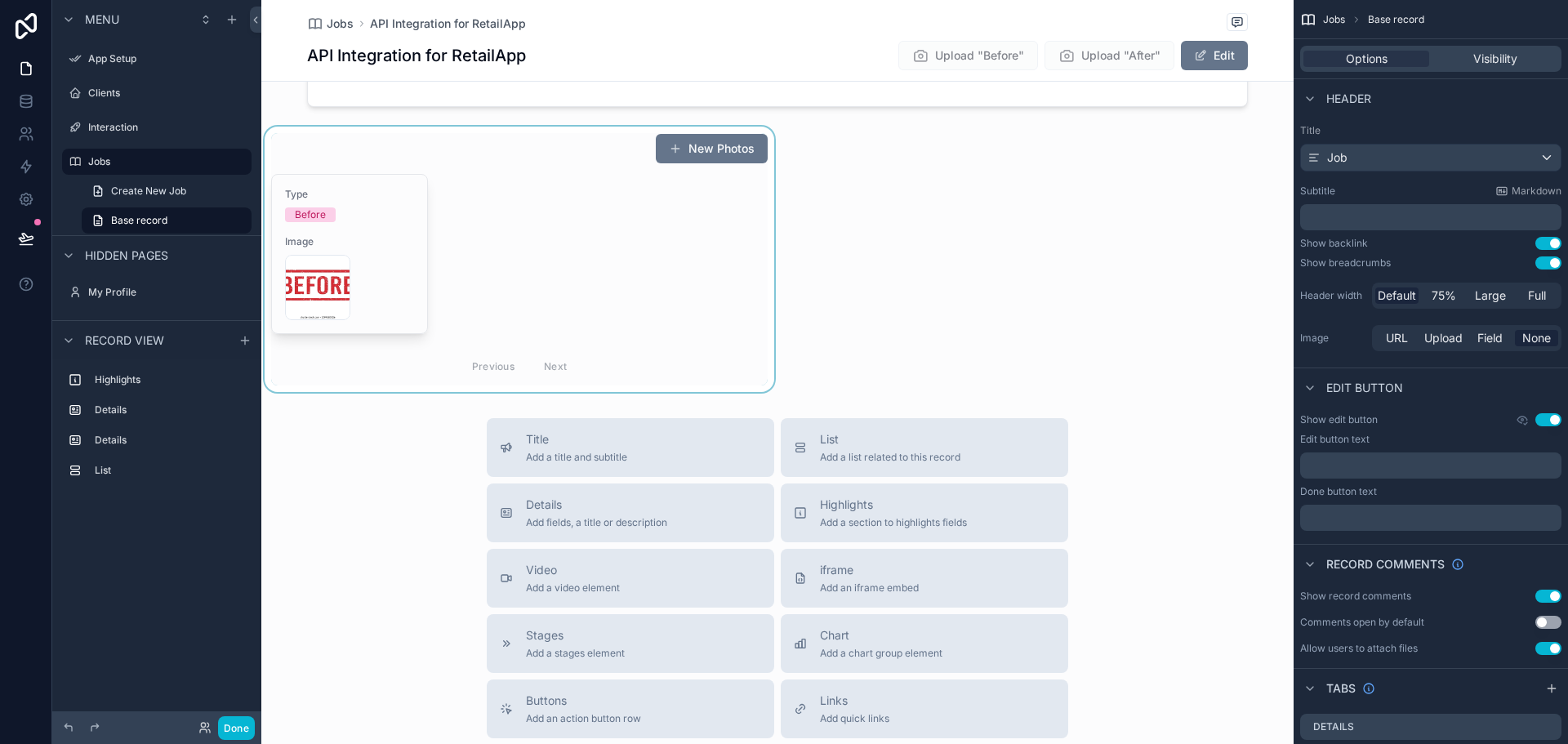
scroll to position [572, 0]
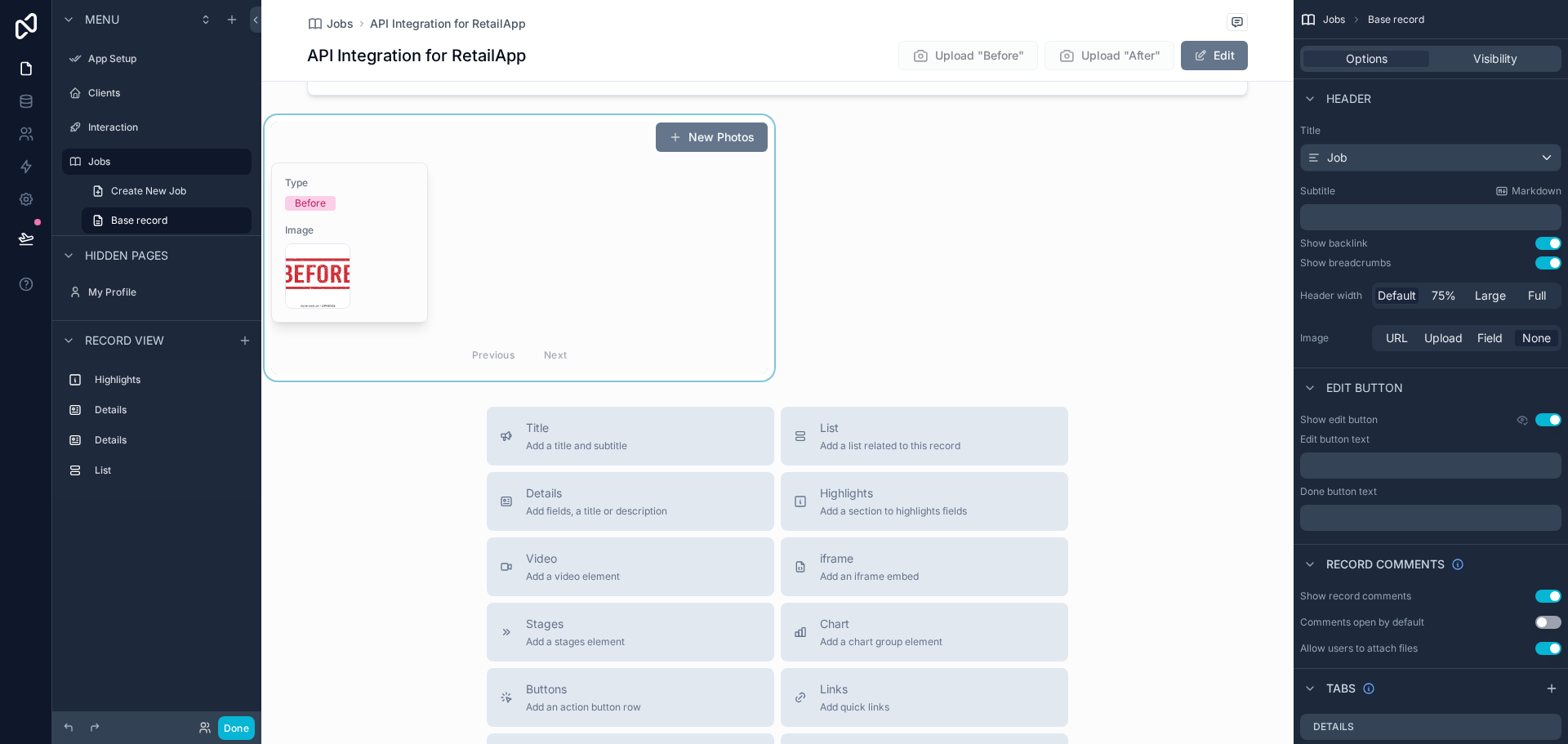
click at [653, 229] on div "scrollable content" at bounding box center [519, 248] width 516 height 266
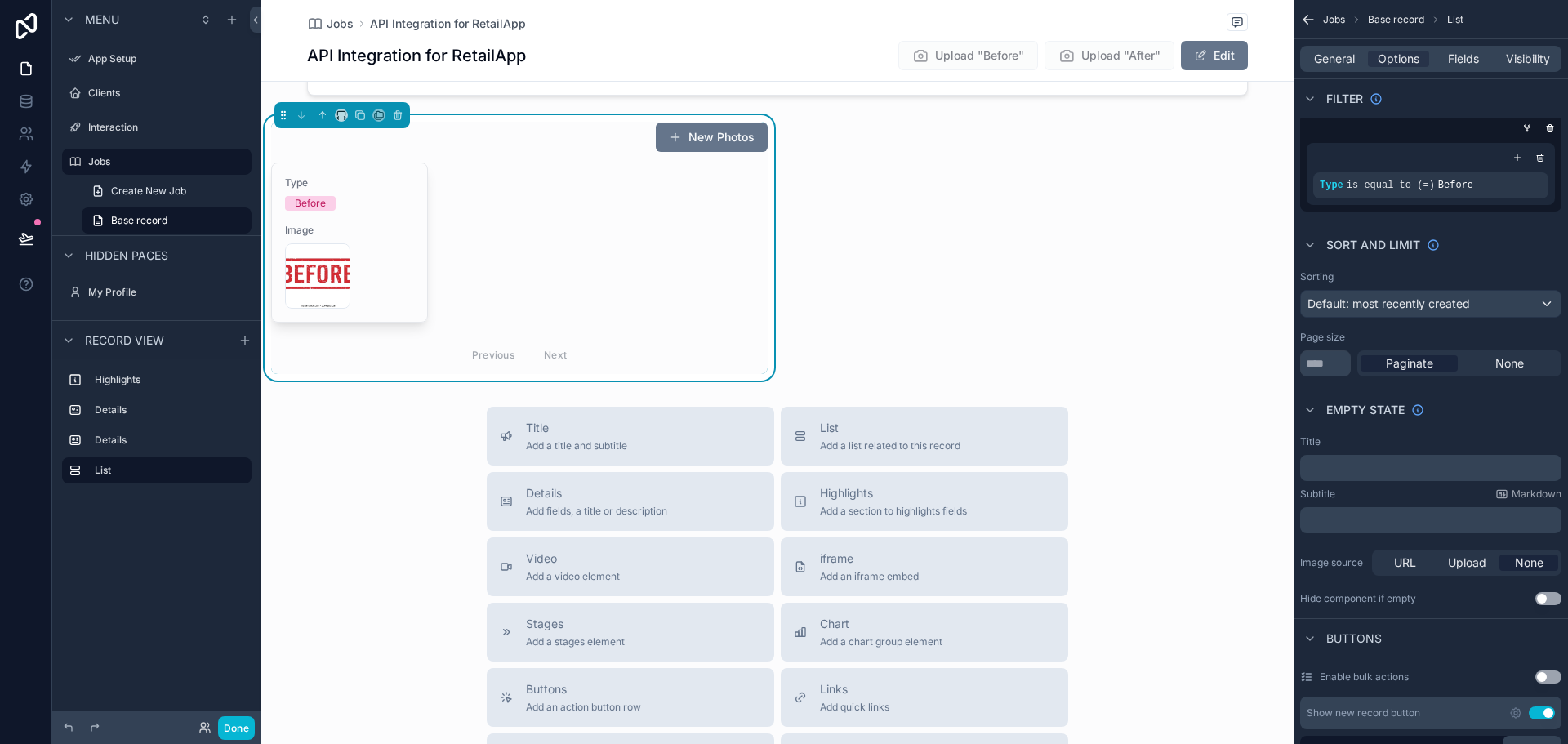
scroll to position [0, 0]
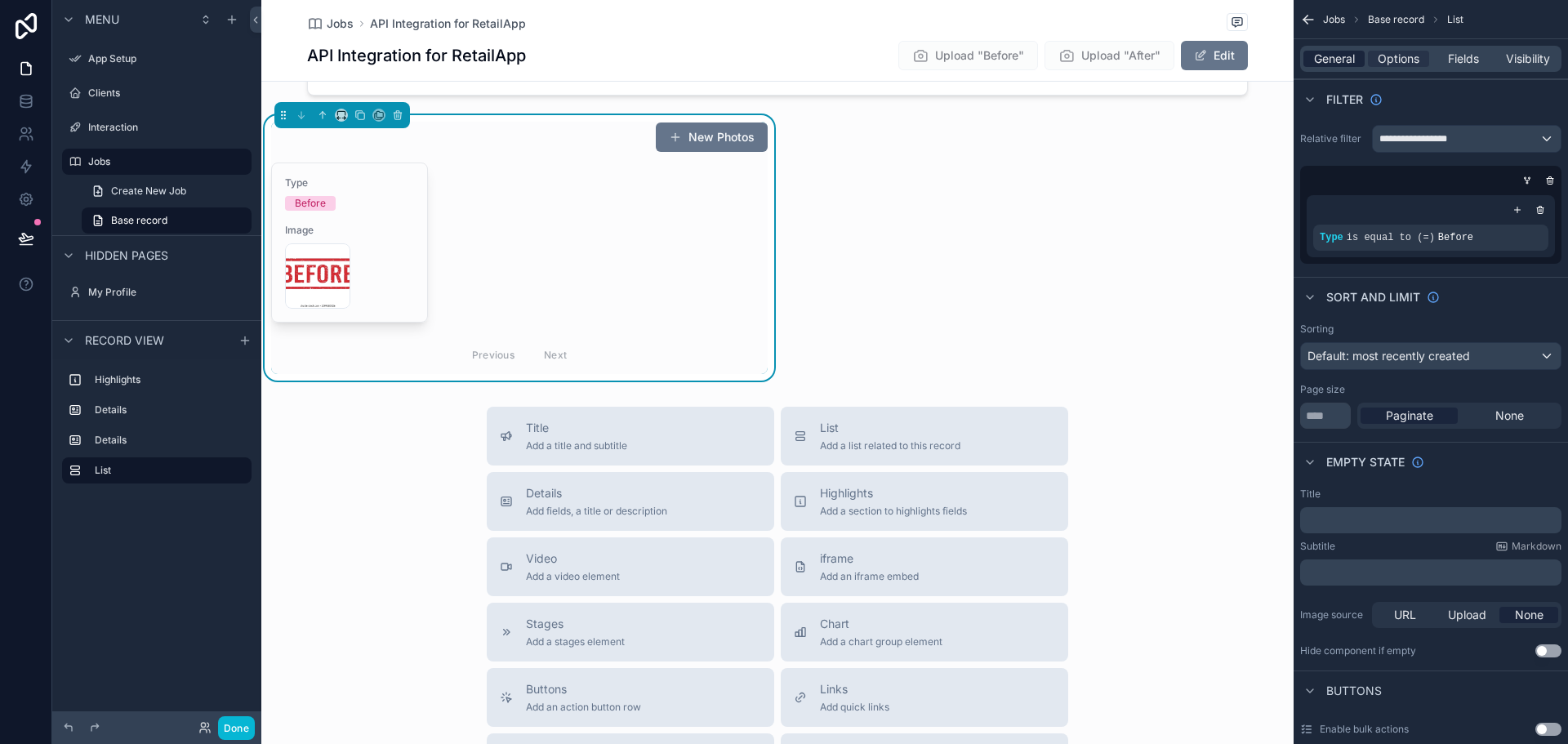
click at [1327, 58] on span "General" at bounding box center [1334, 59] width 41 height 16
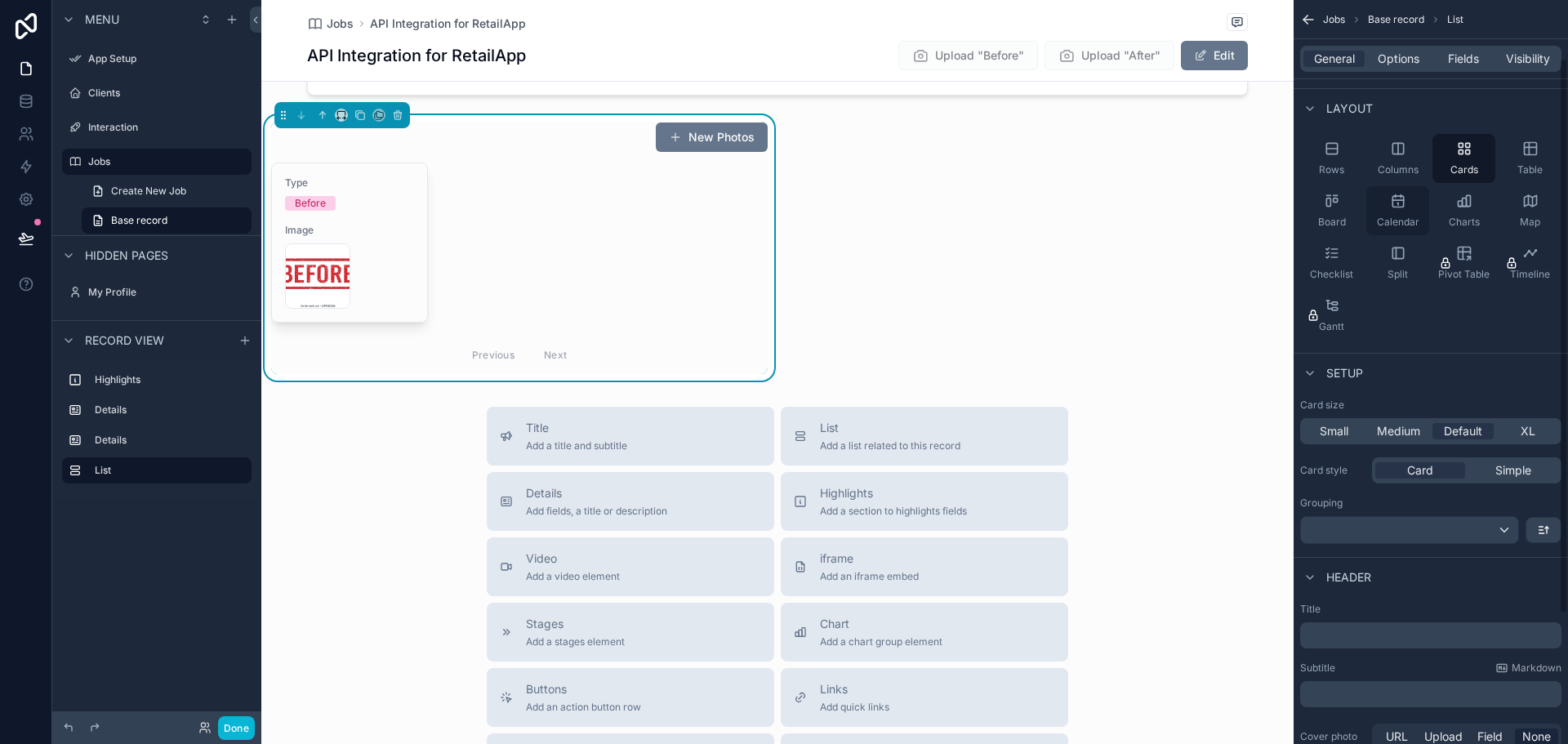
scroll to position [81, 0]
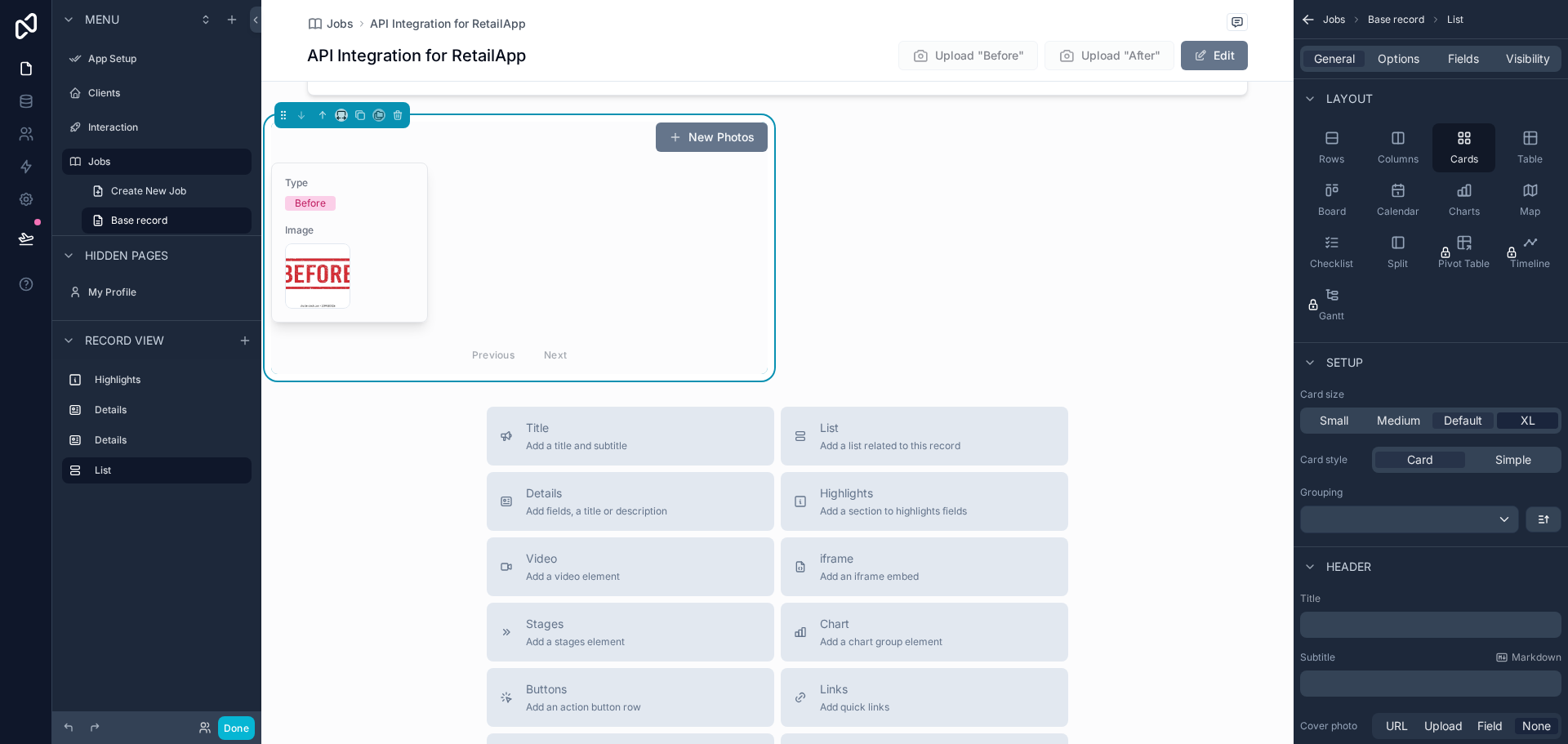
click at [1521, 418] on span "XL" at bounding box center [1528, 421] width 14 height 16
click at [1395, 416] on span "Medium" at bounding box center [1399, 421] width 43 height 16
click at [1462, 417] on span "Default" at bounding box center [1462, 421] width 38 height 16
click at [1519, 420] on div "XL" at bounding box center [1528, 421] width 61 height 16
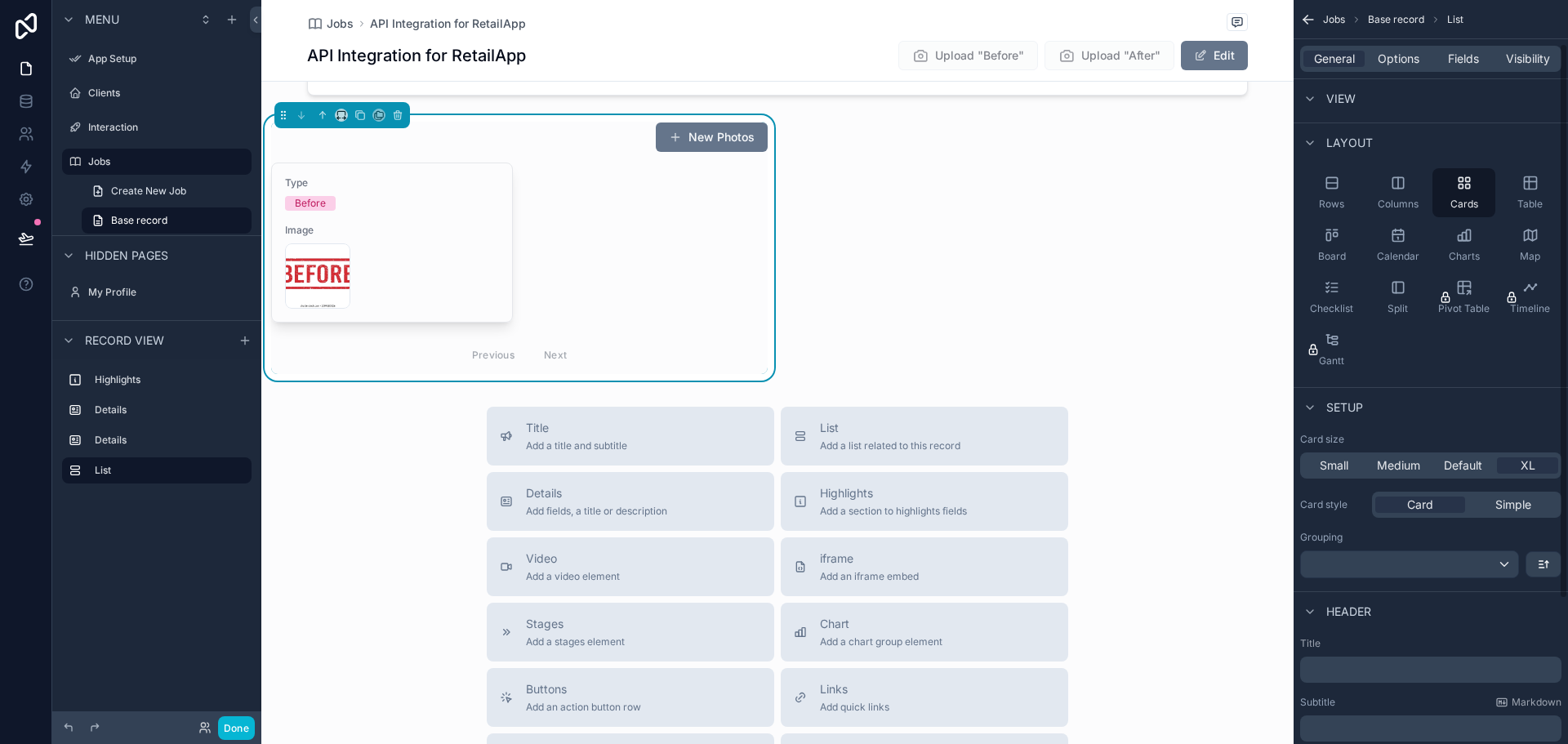
scroll to position [0, 0]
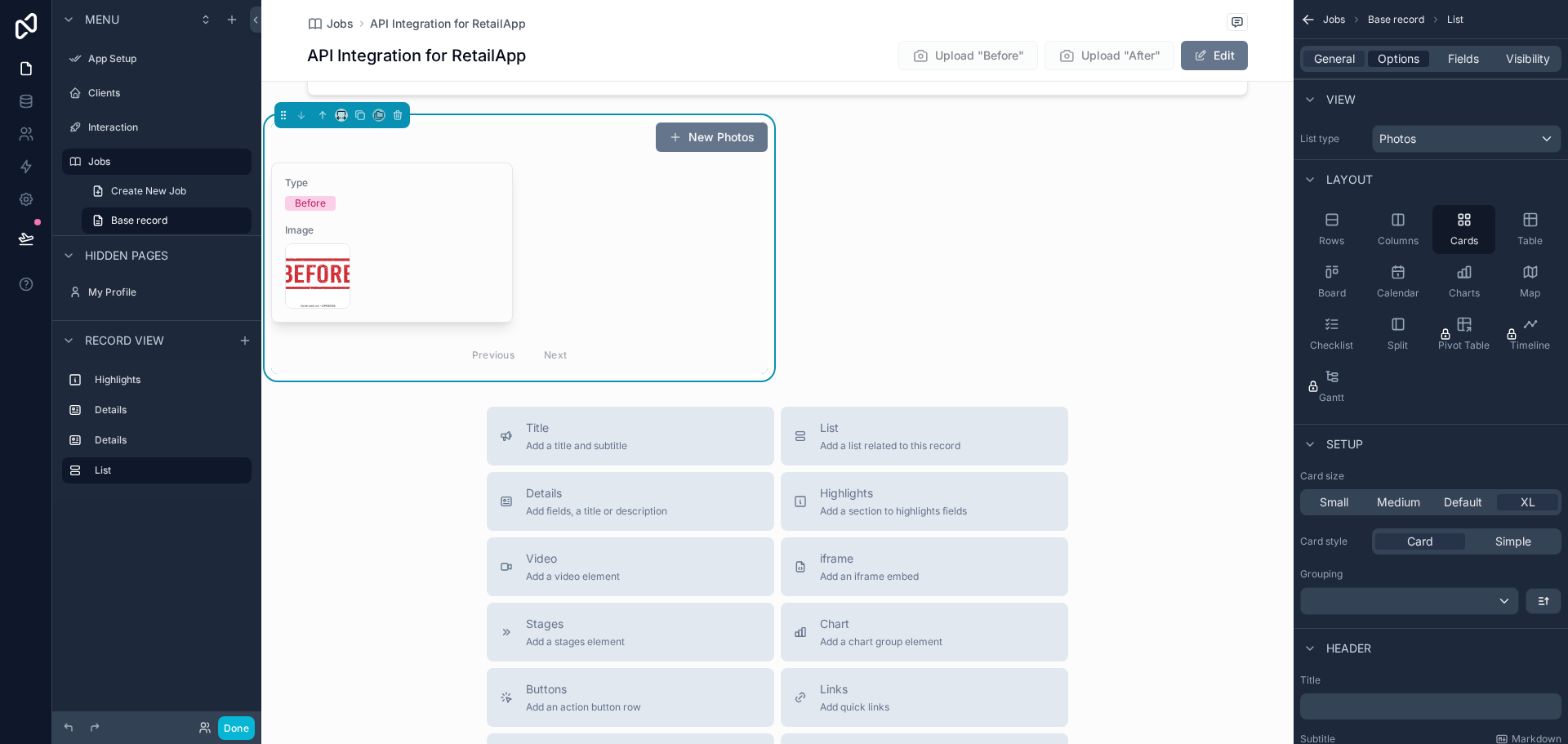
click at [1395, 61] on span "Options" at bounding box center [1399, 59] width 42 height 16
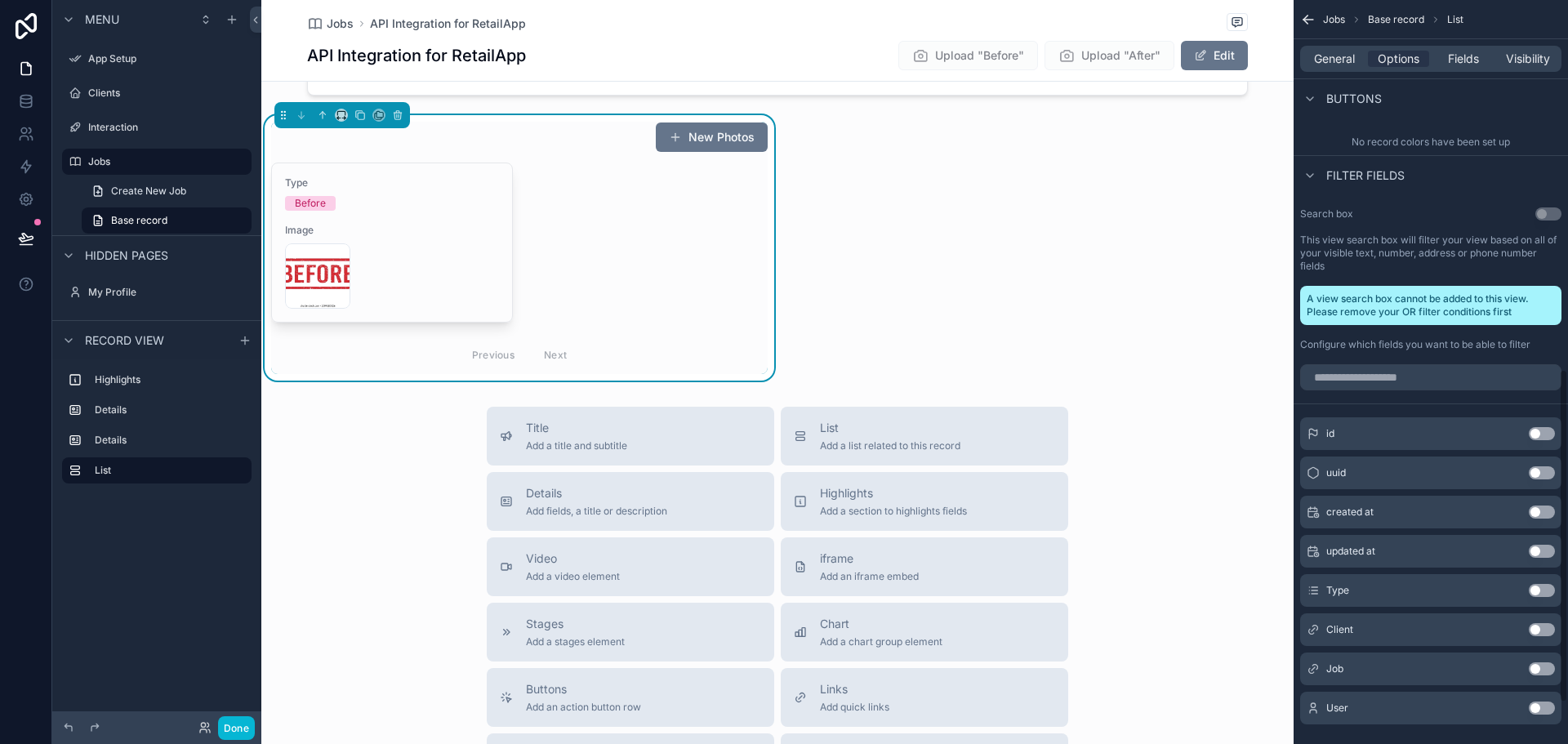
scroll to position [899, 0]
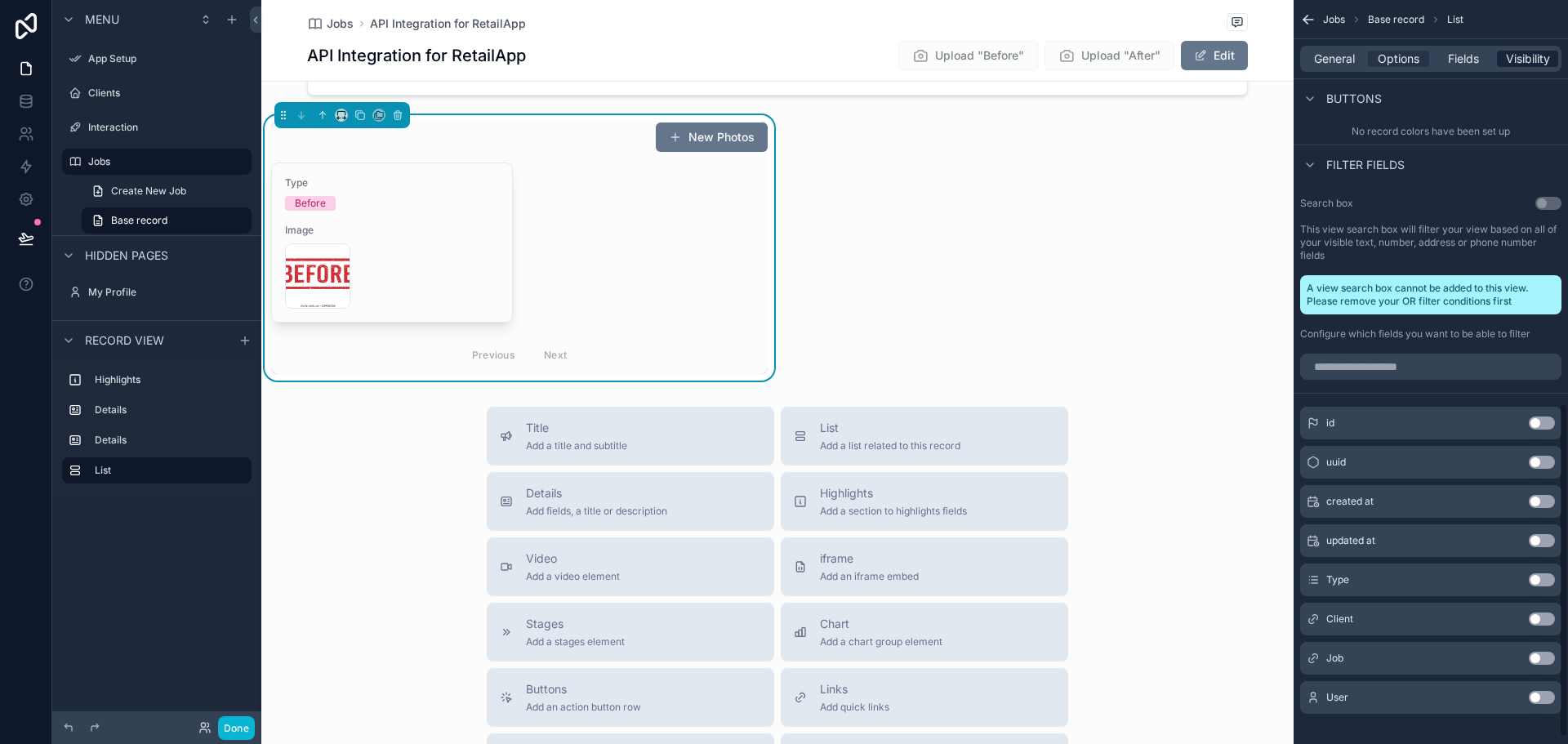
click at [1518, 64] on span "Visibility" at bounding box center [1528, 59] width 44 height 16
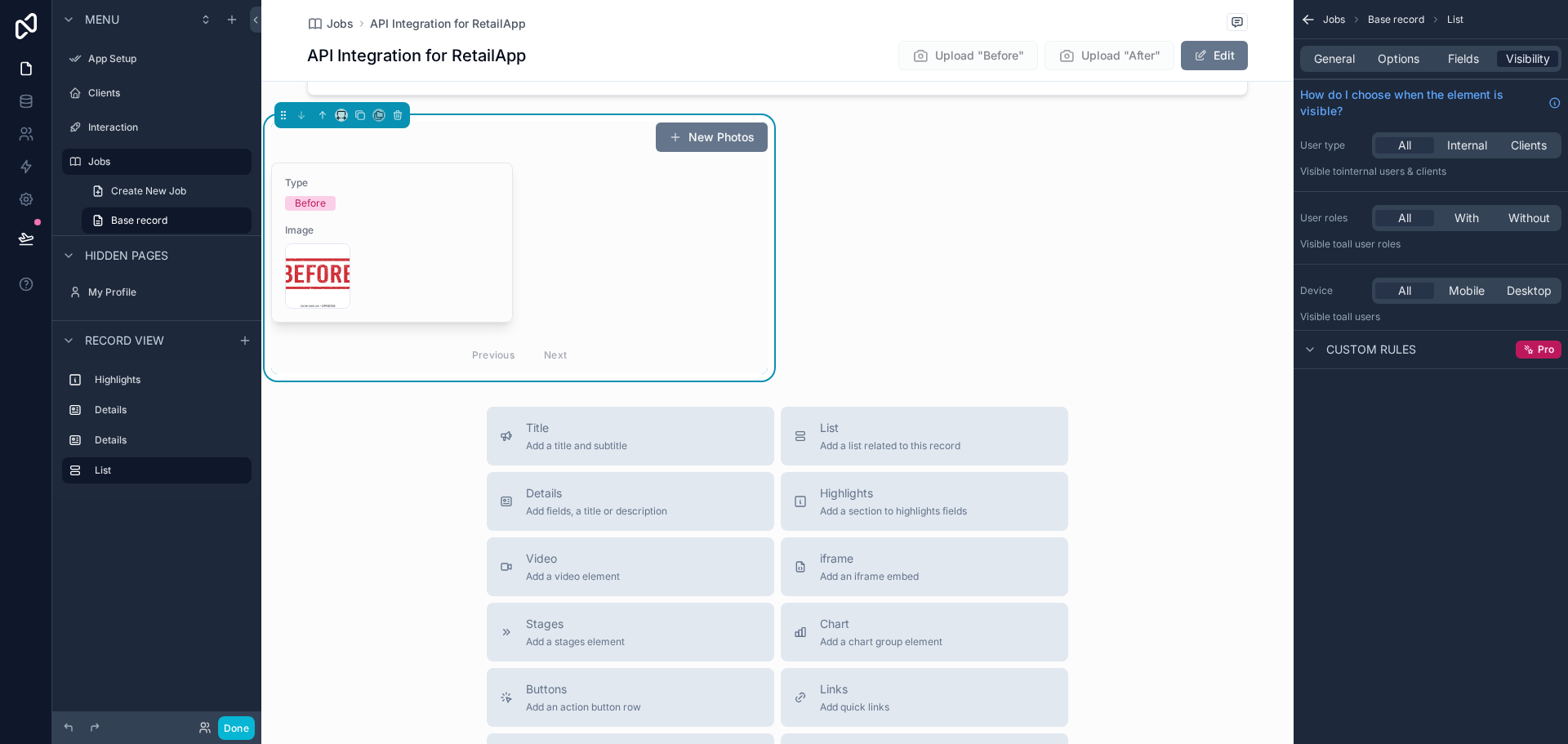
scroll to position [0, 0]
click at [1480, 59] on div "Fields" at bounding box center [1463, 59] width 61 height 16
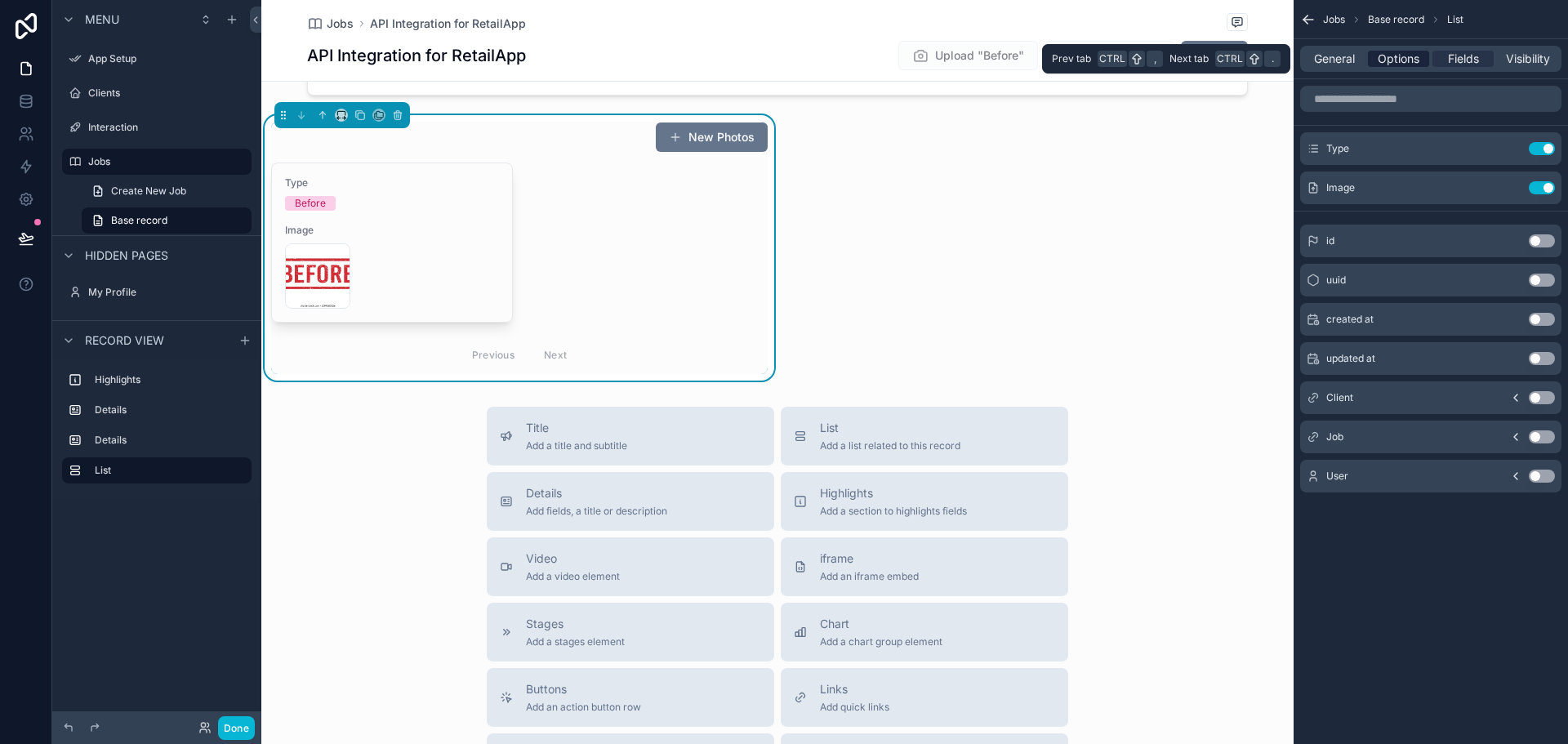
click at [1397, 56] on span "Options" at bounding box center [1399, 59] width 42 height 16
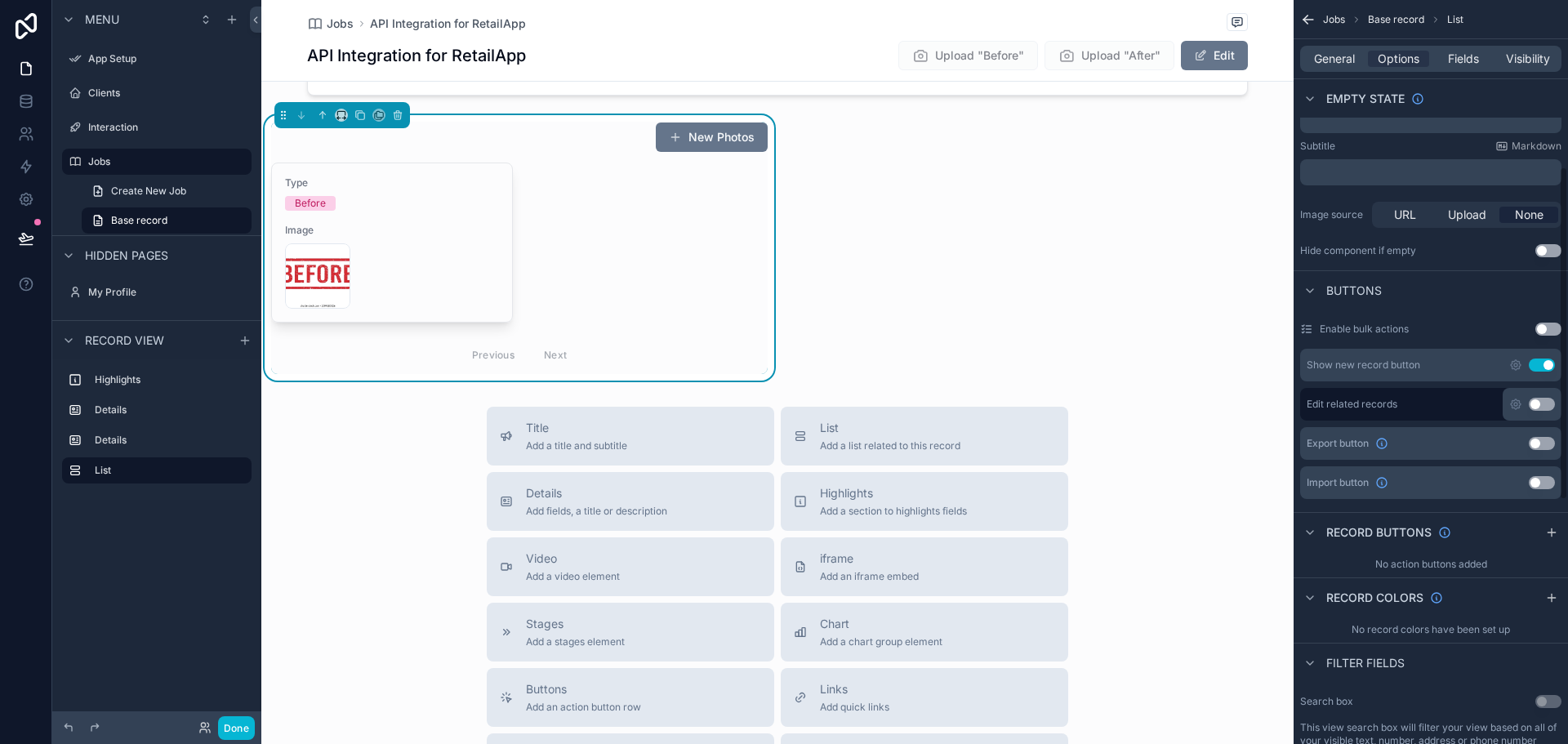
scroll to position [408, 0]
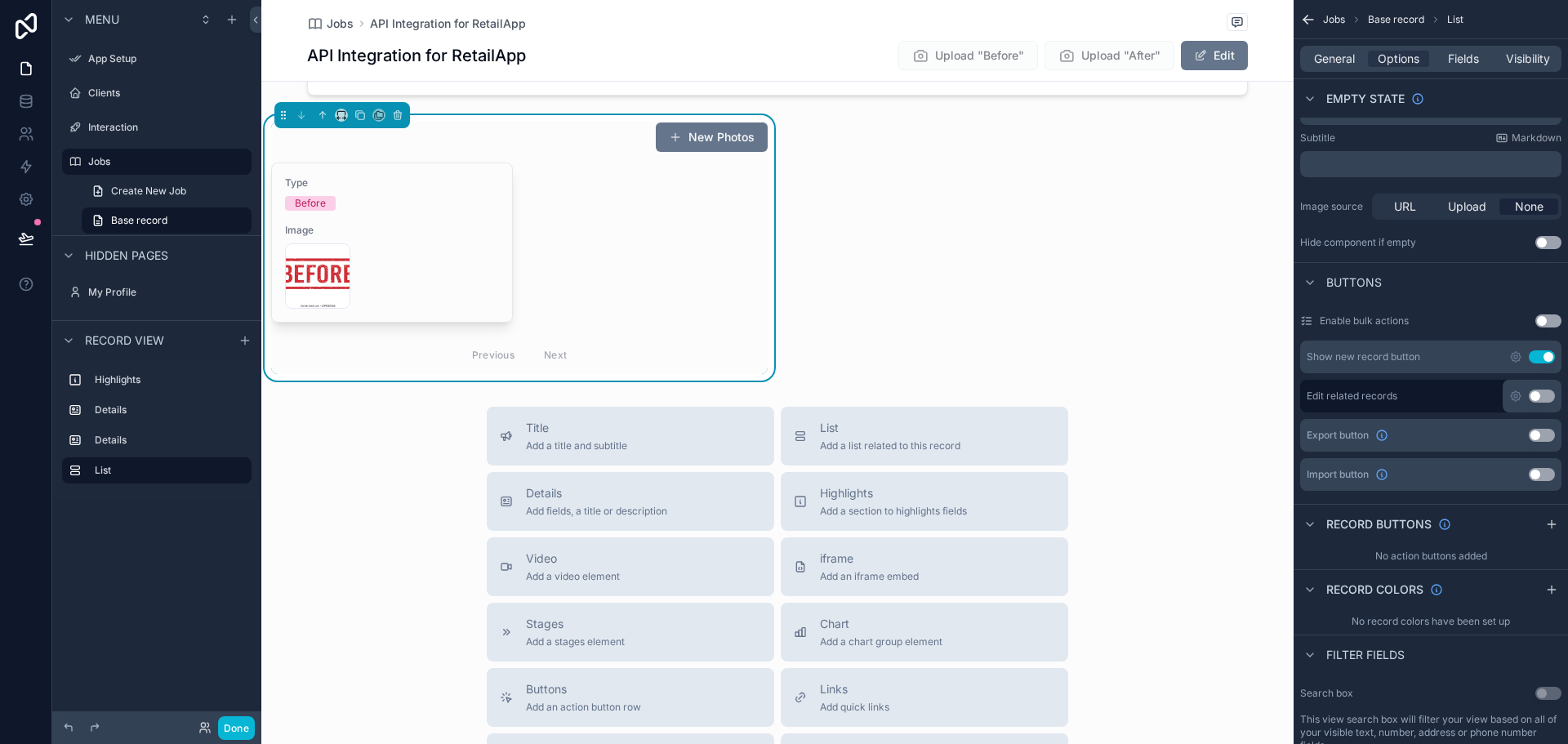
click at [359, 115] on icon "scrollable content" at bounding box center [360, 115] width 12 height 12
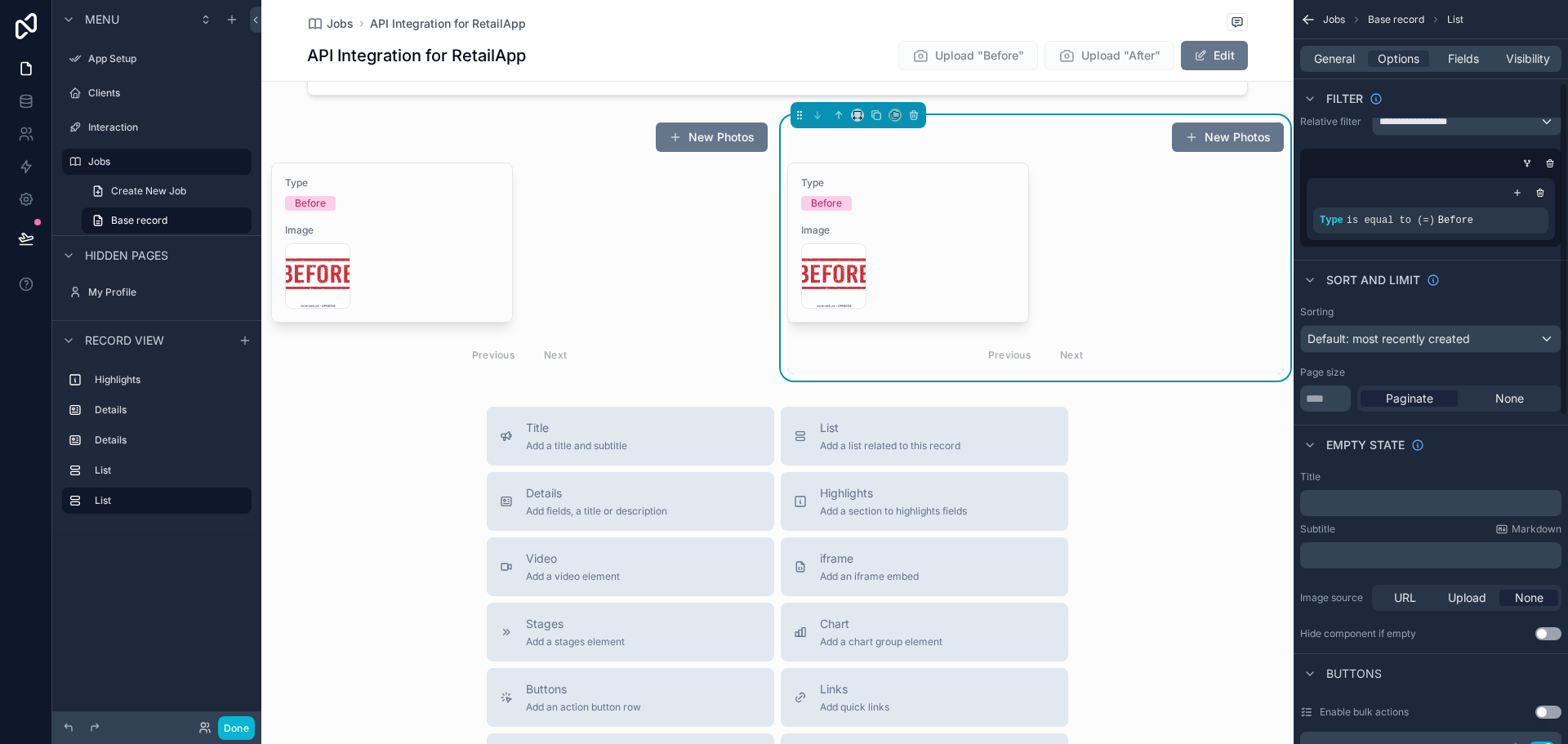
scroll to position [0, 0]
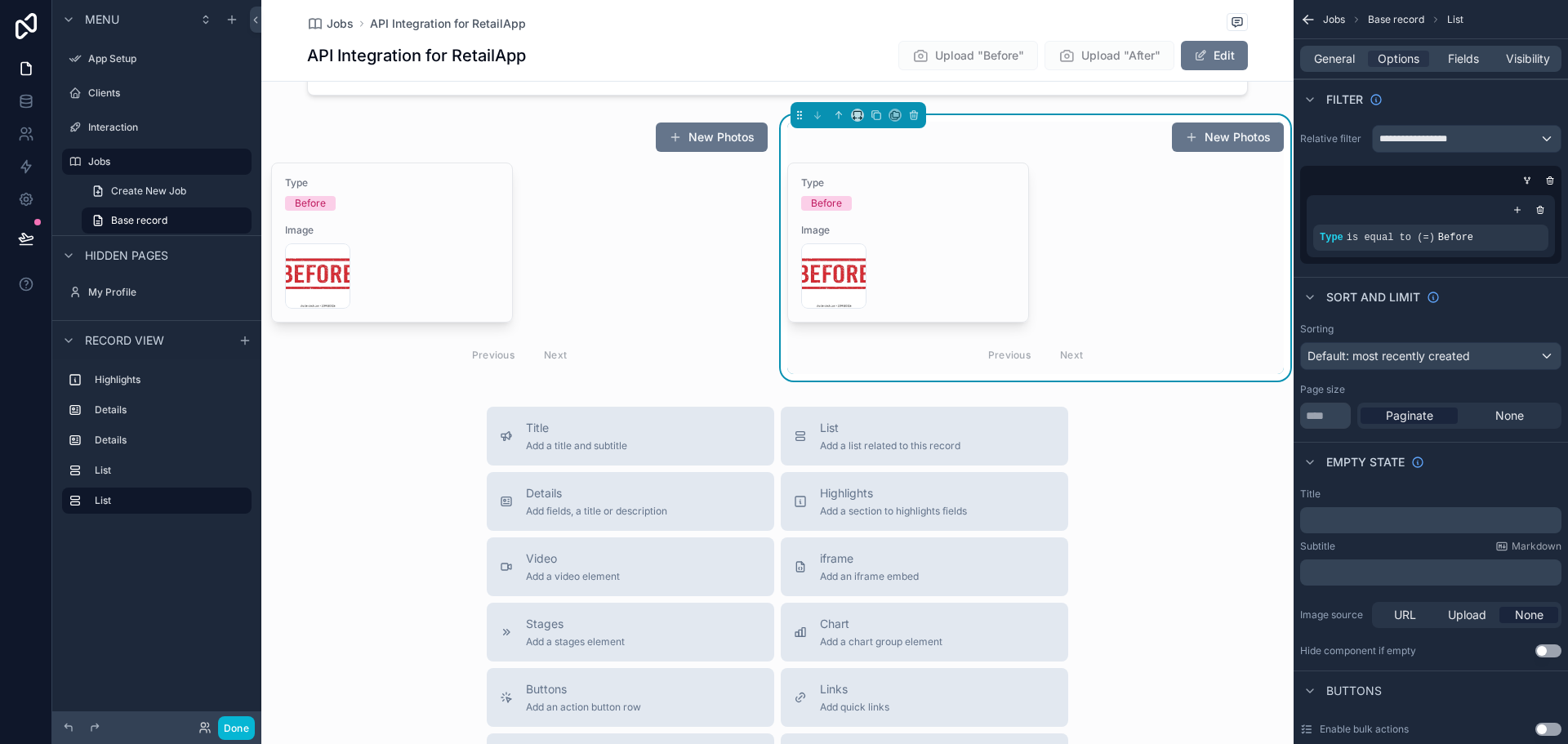
click at [1304, 22] on icon "scrollable content" at bounding box center [1308, 20] width 16 height 16
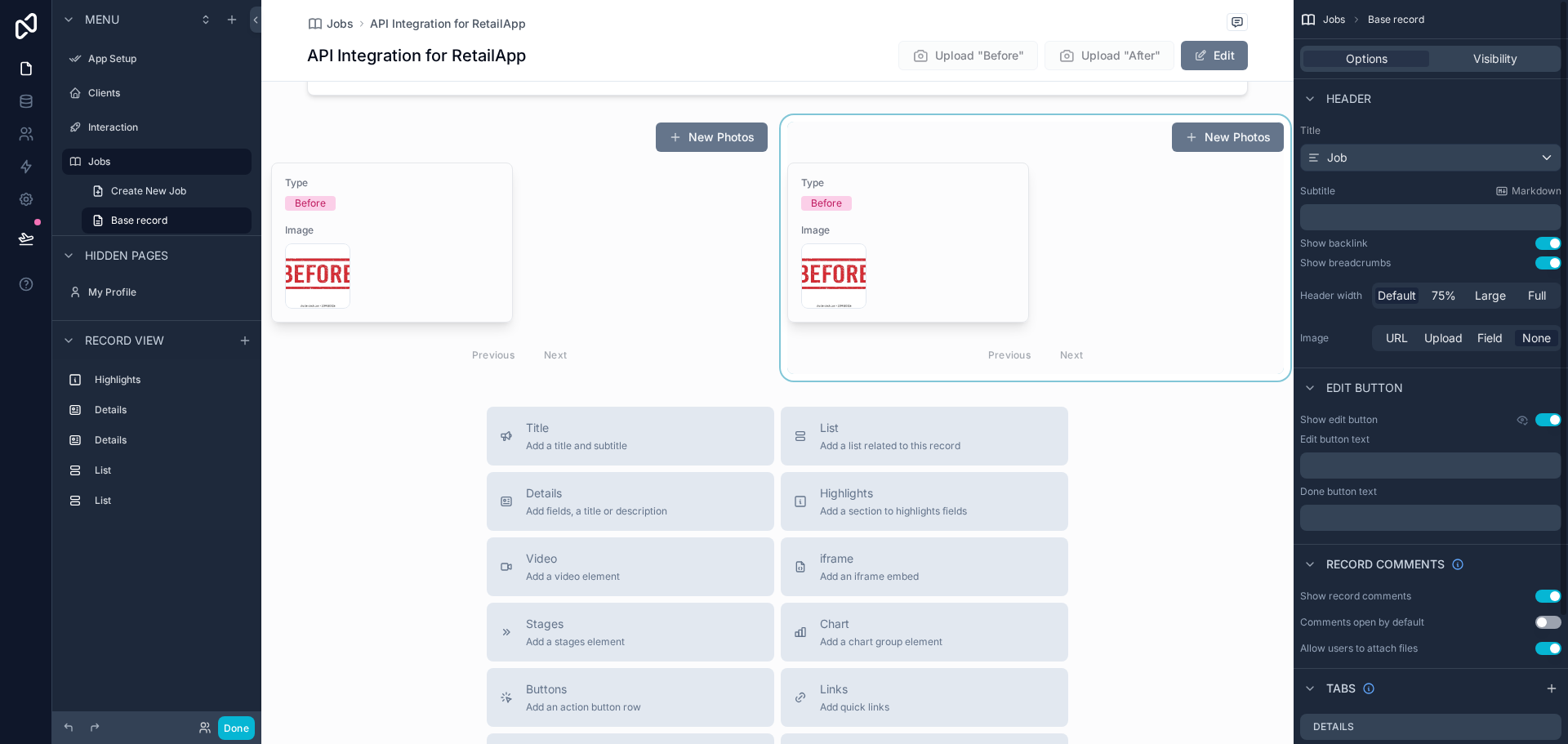
click at [1108, 255] on div "scrollable content" at bounding box center [1035, 248] width 516 height 266
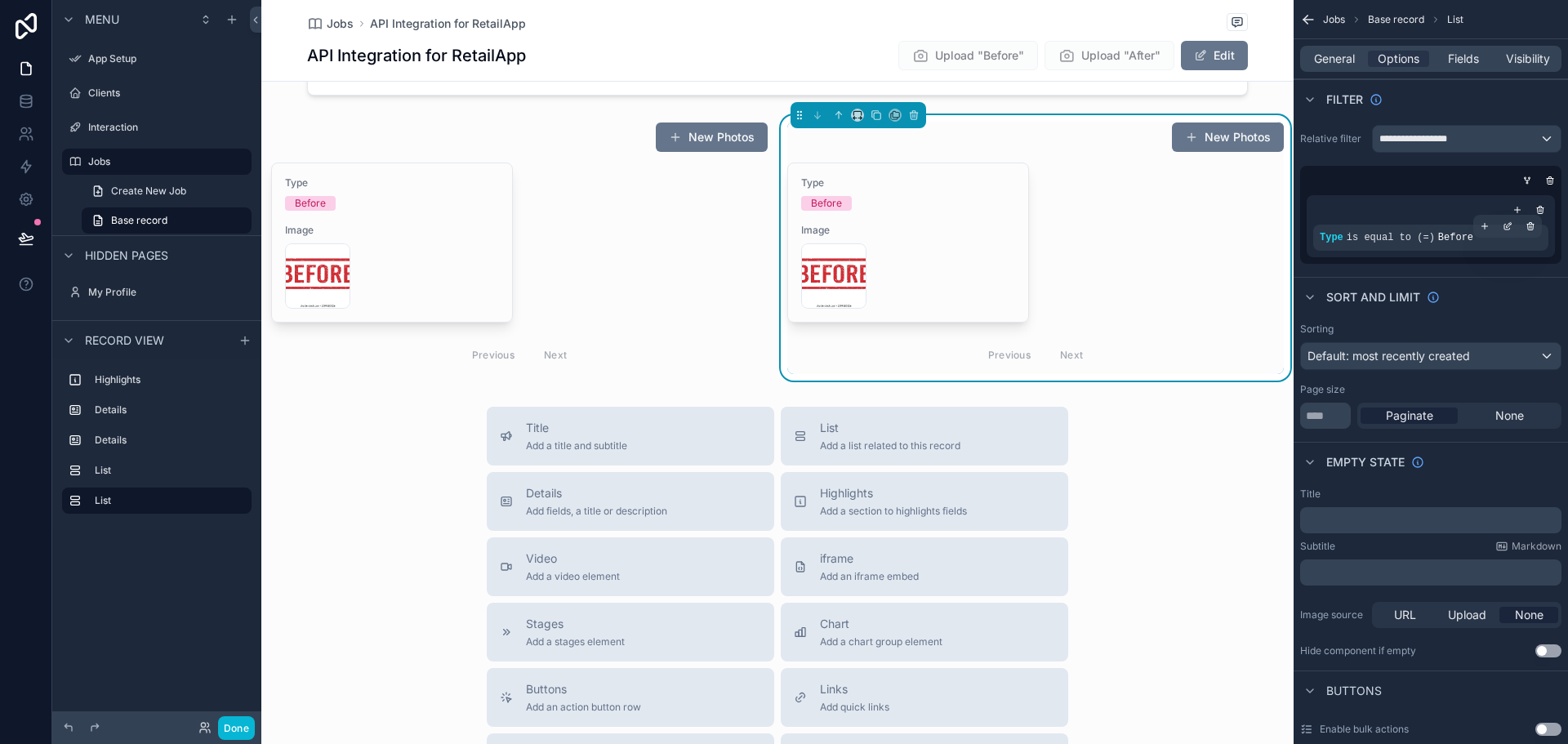
click at [1470, 235] on div "Type is equal to (=) Before" at bounding box center [1431, 237] width 222 height 13
click at [1504, 225] on icon "scrollable content" at bounding box center [1507, 227] width 5 height 5
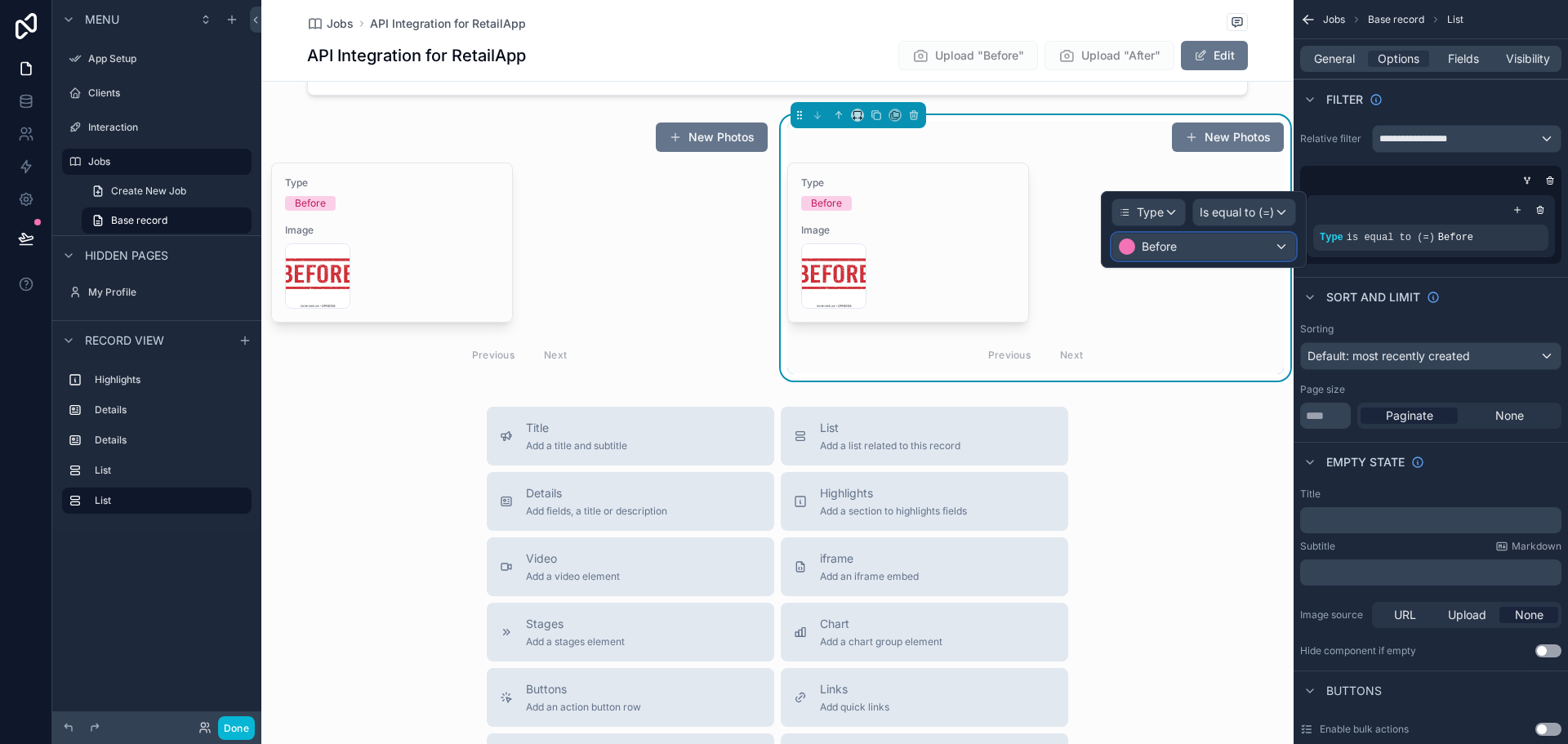
click at [1251, 244] on div "Before" at bounding box center [1204, 246] width 183 height 26
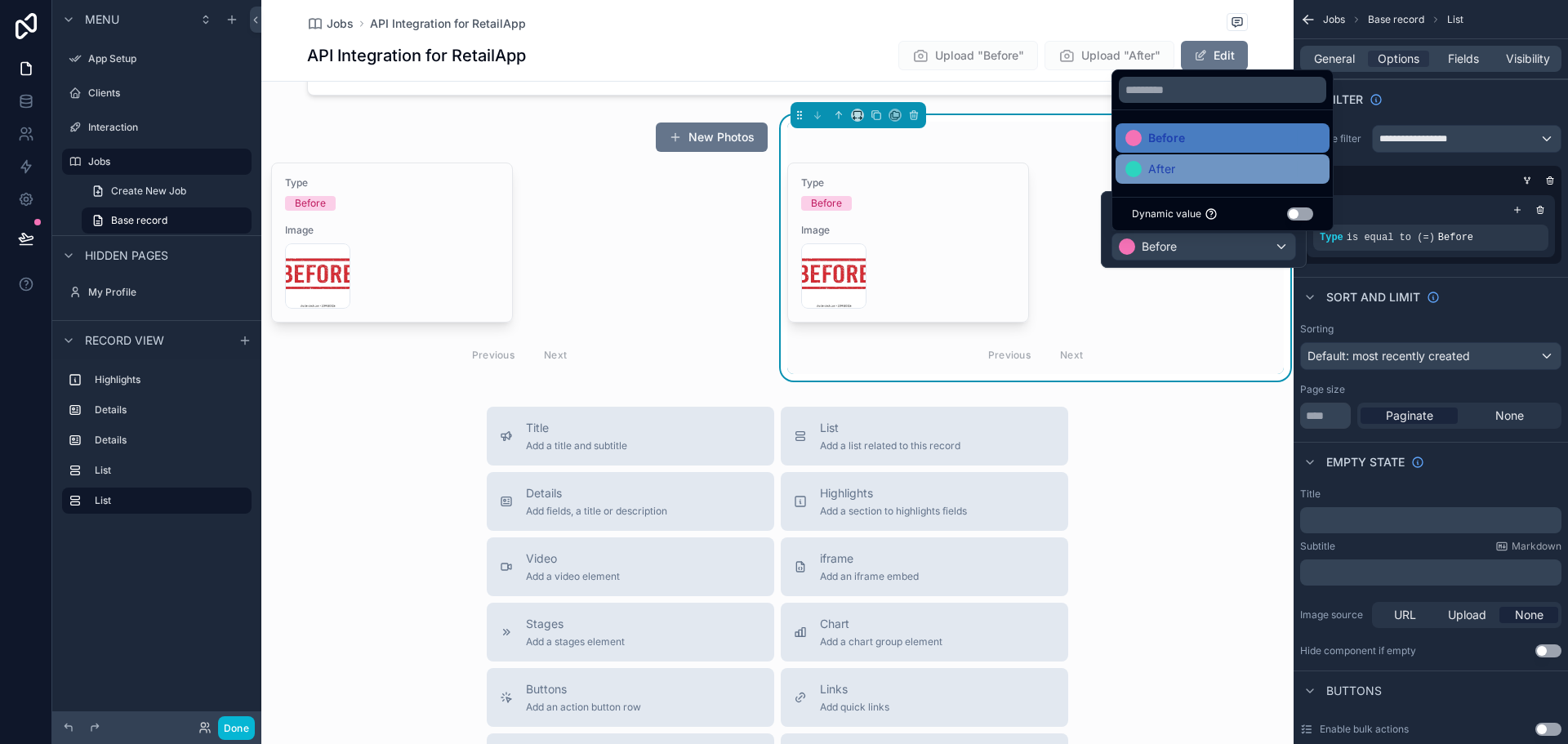
click at [1186, 174] on div "After" at bounding box center [1223, 169] width 194 height 20
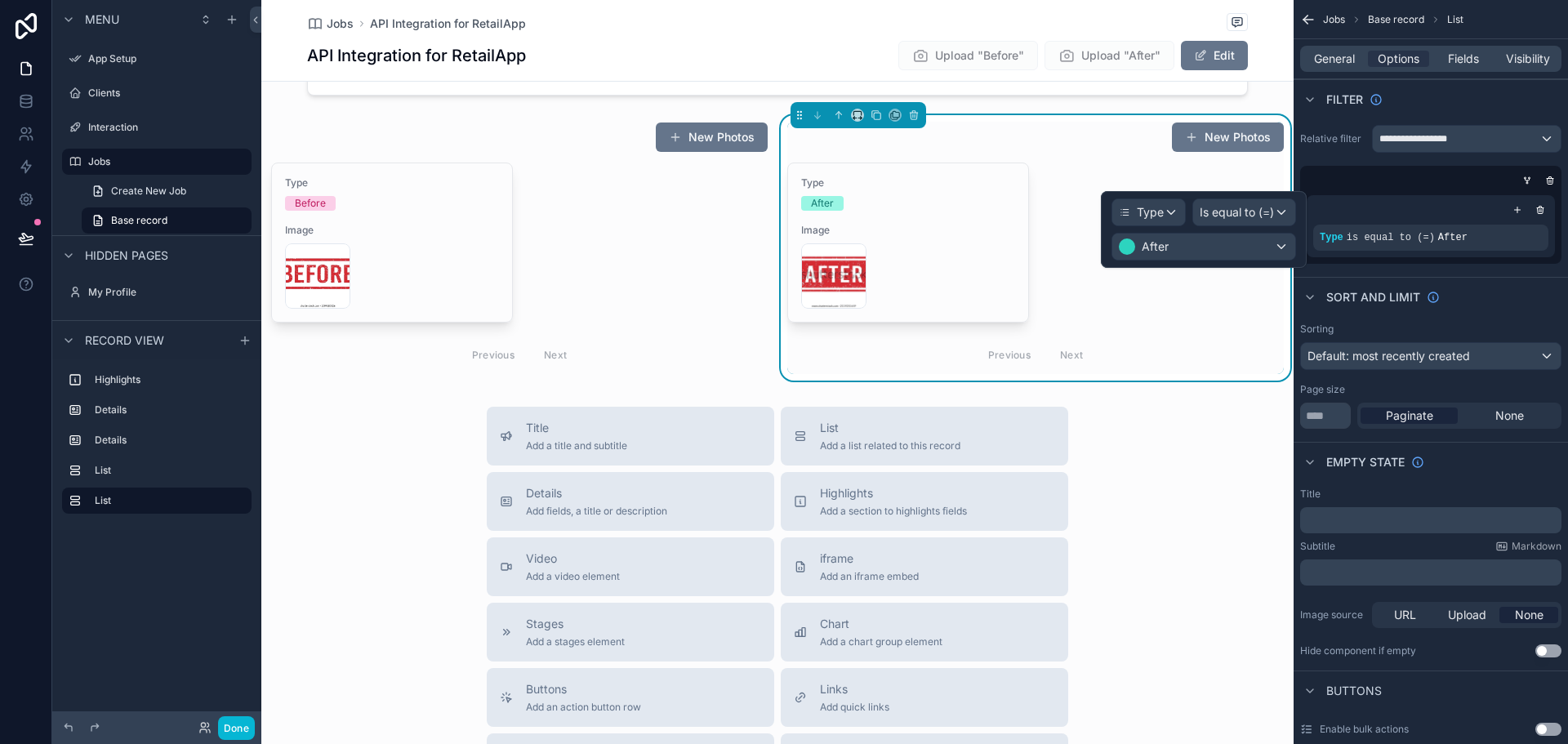
click at [1191, 523] on div "Title Add a title and subtitle List Add a list related to this record Details A…" at bounding box center [778, 697] width 1033 height 582
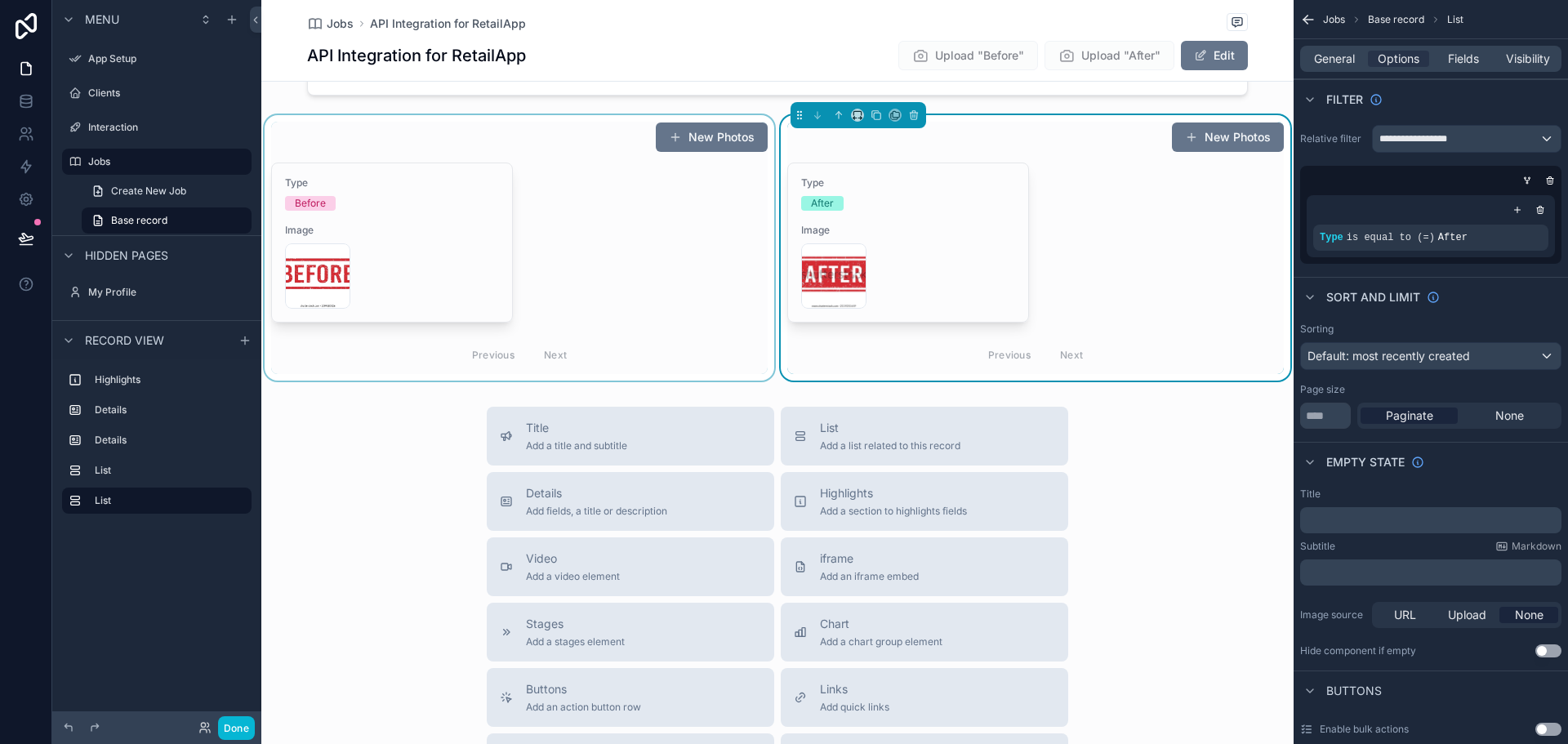
click at [621, 233] on div "scrollable content" at bounding box center [519, 248] width 516 height 266
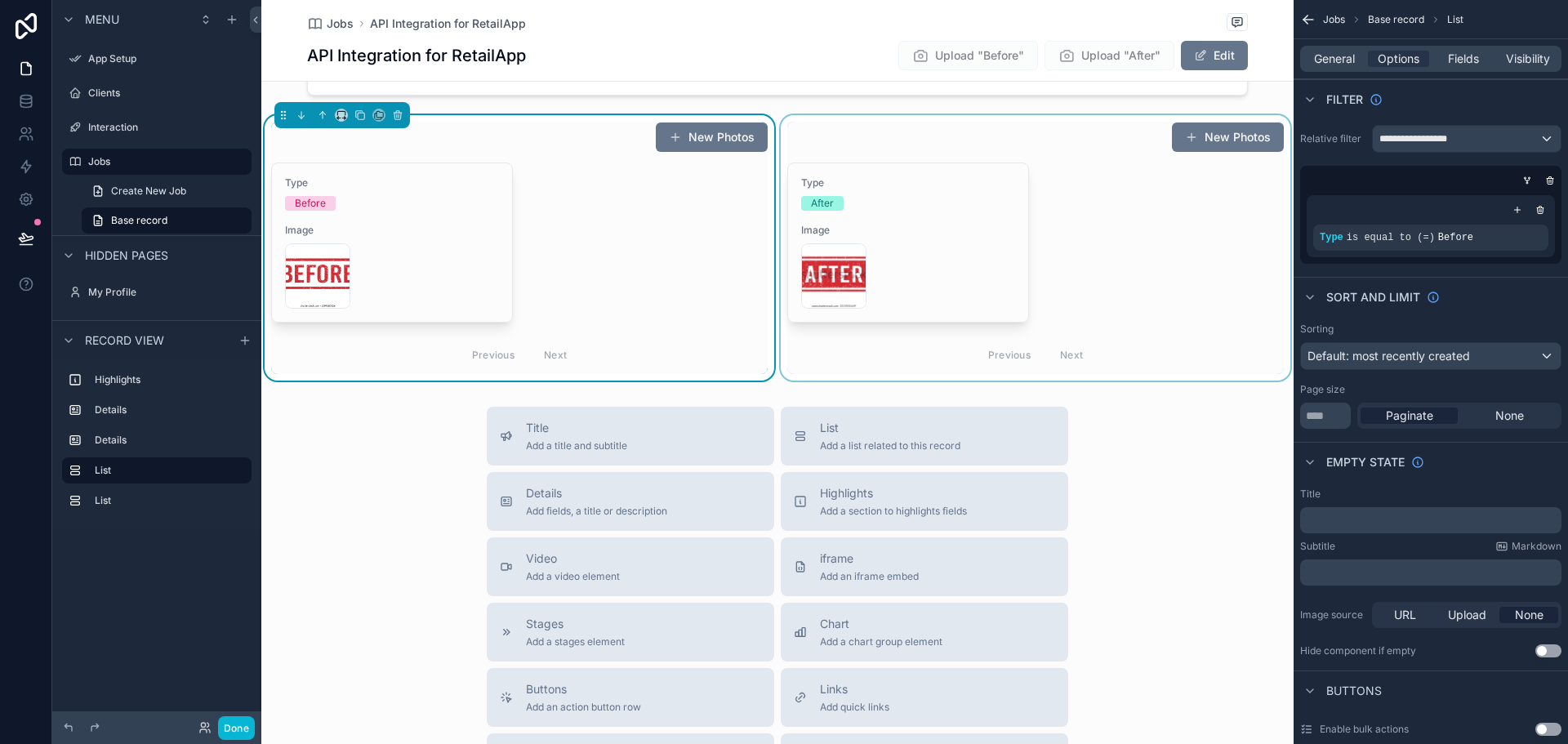
click at [1099, 248] on div "scrollable content" at bounding box center [1035, 248] width 516 height 266
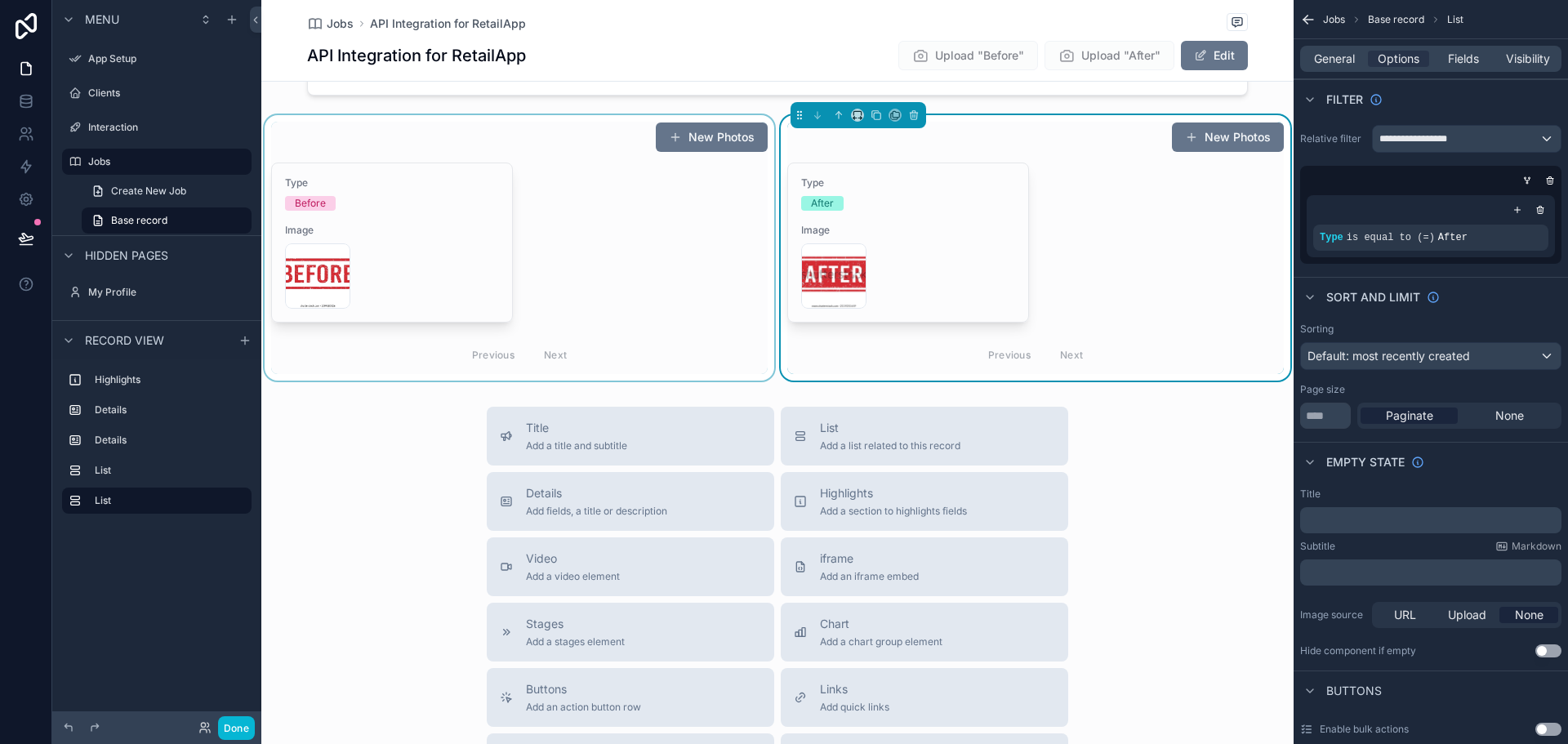
click at [680, 235] on div "scrollable content" at bounding box center [519, 248] width 516 height 266
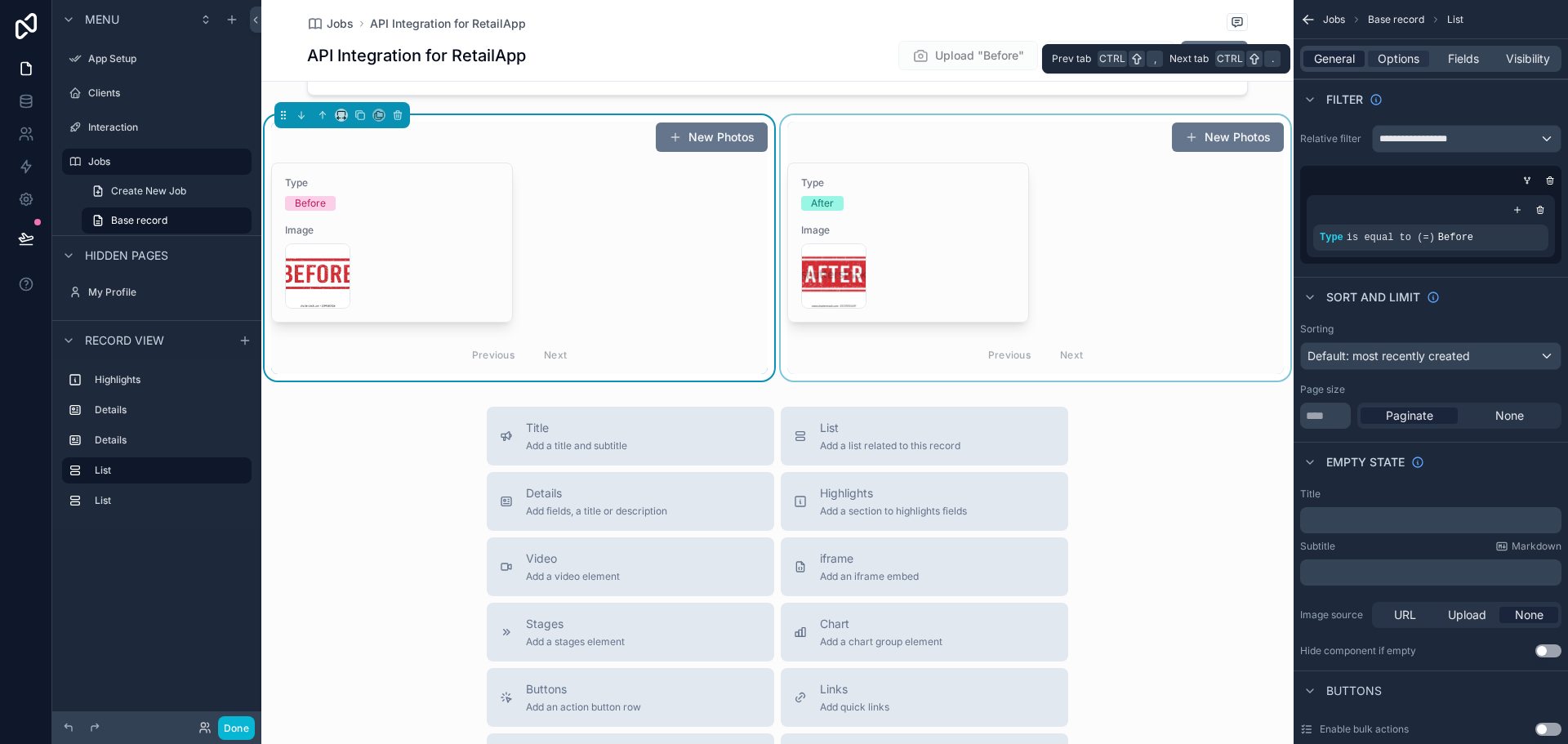
click at [1338, 57] on span "General" at bounding box center [1334, 59] width 41 height 16
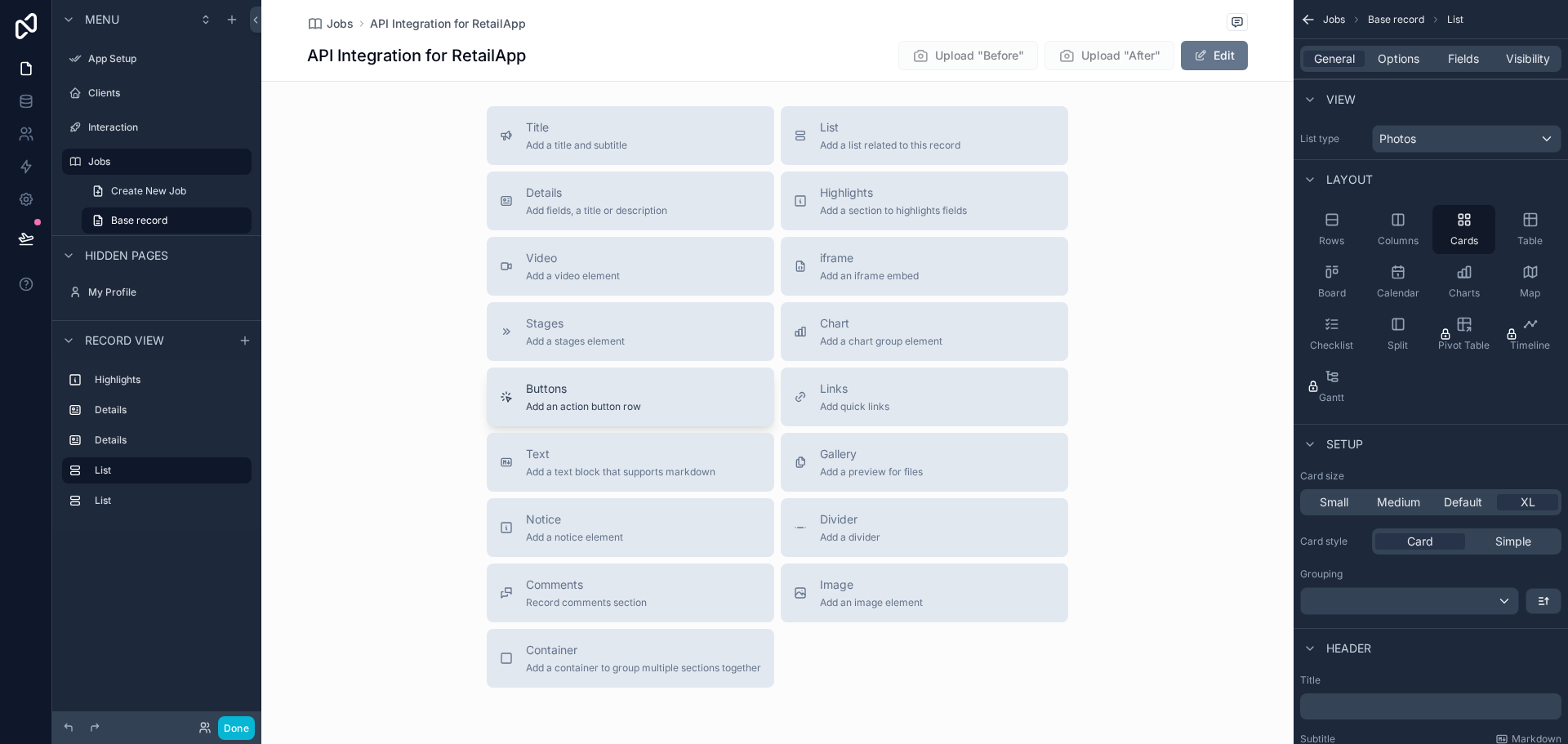
scroll to position [899, 0]
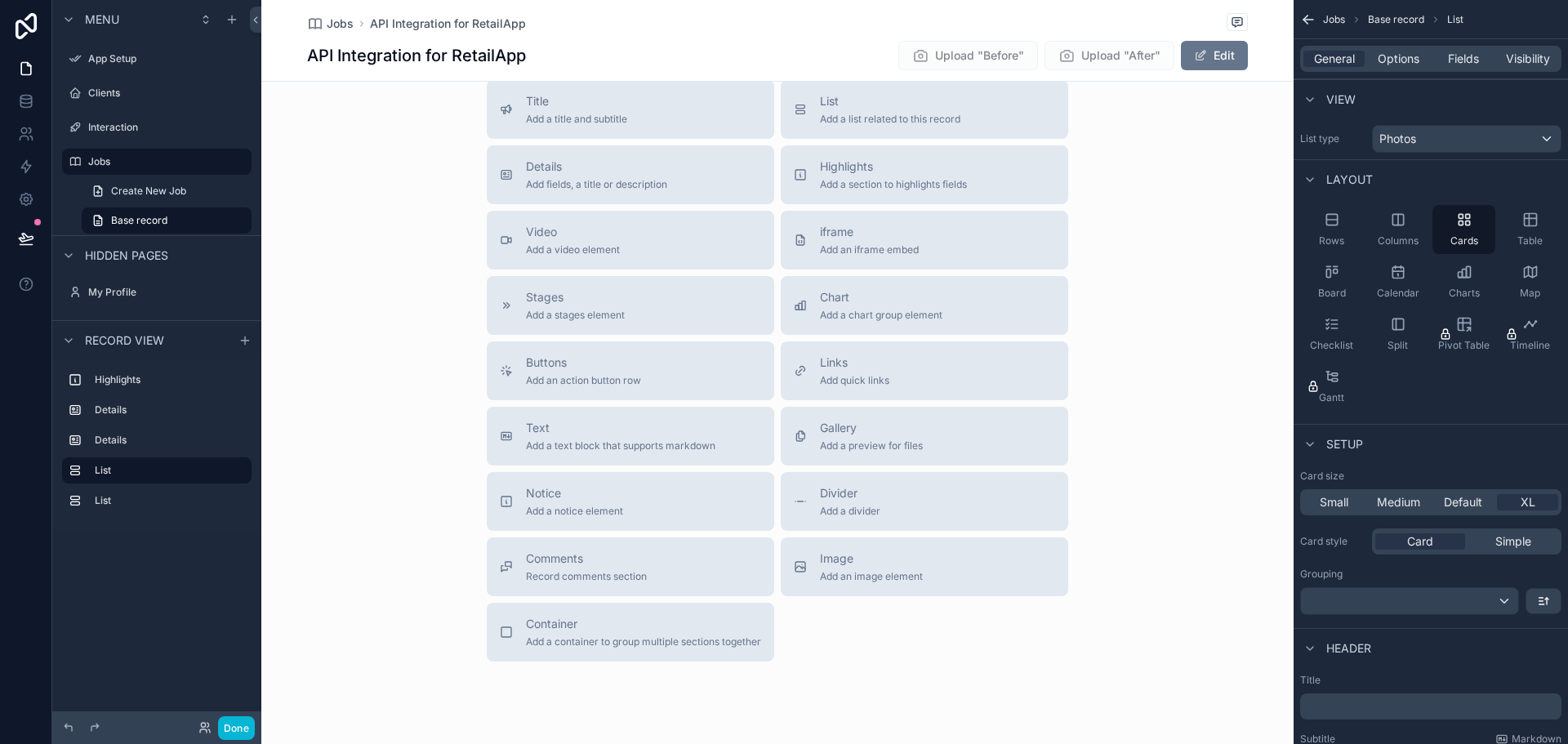
click at [368, 385] on div "Title Add a title and subtitle List Add a list related to this record Details A…" at bounding box center [778, 371] width 1033 height 582
click at [630, 648] on span "Add a container to group multiple sections together" at bounding box center [643, 642] width 235 height 13
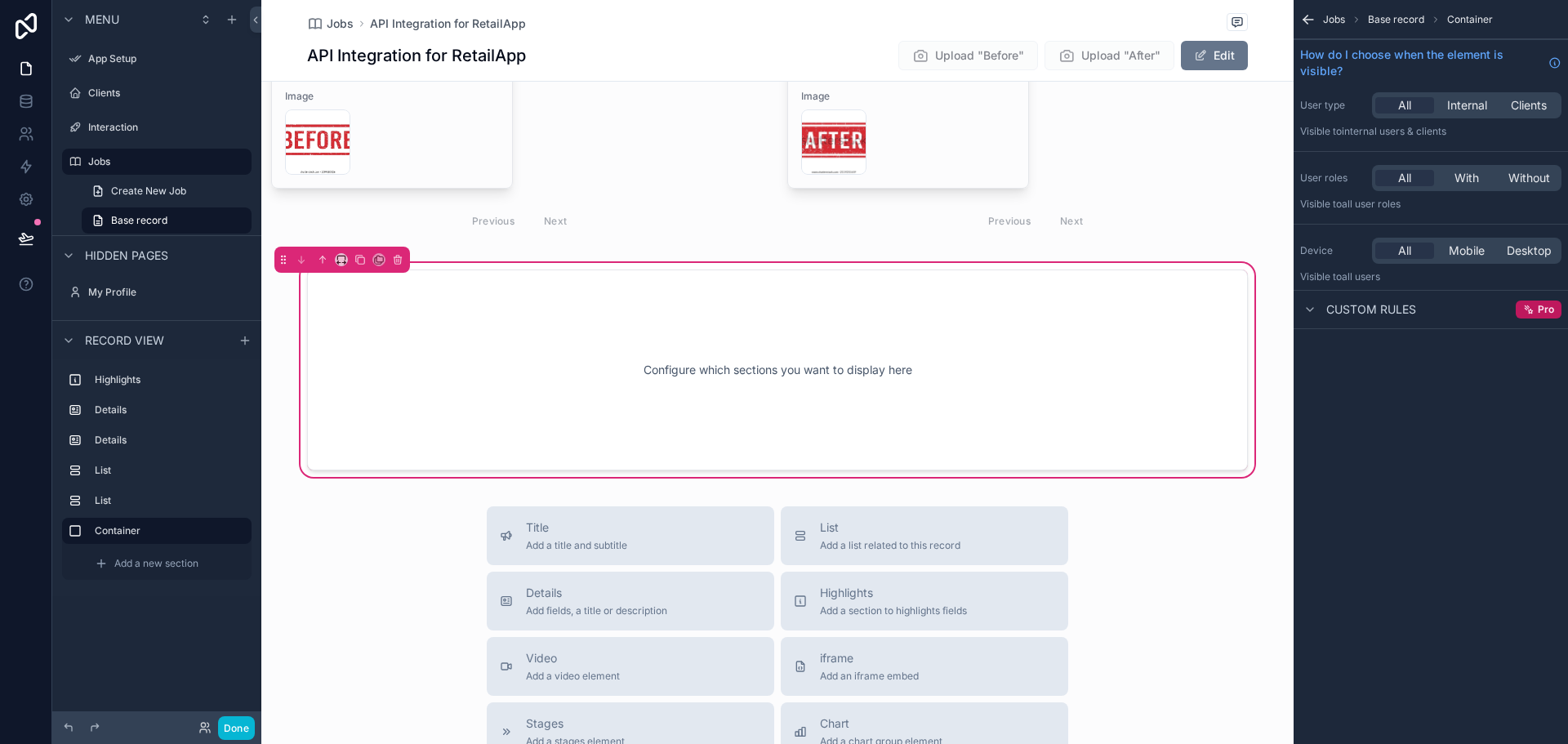
scroll to position [705, 0]
click at [909, 342] on div "Configure which sections you want to display here" at bounding box center [777, 372] width 887 height 147
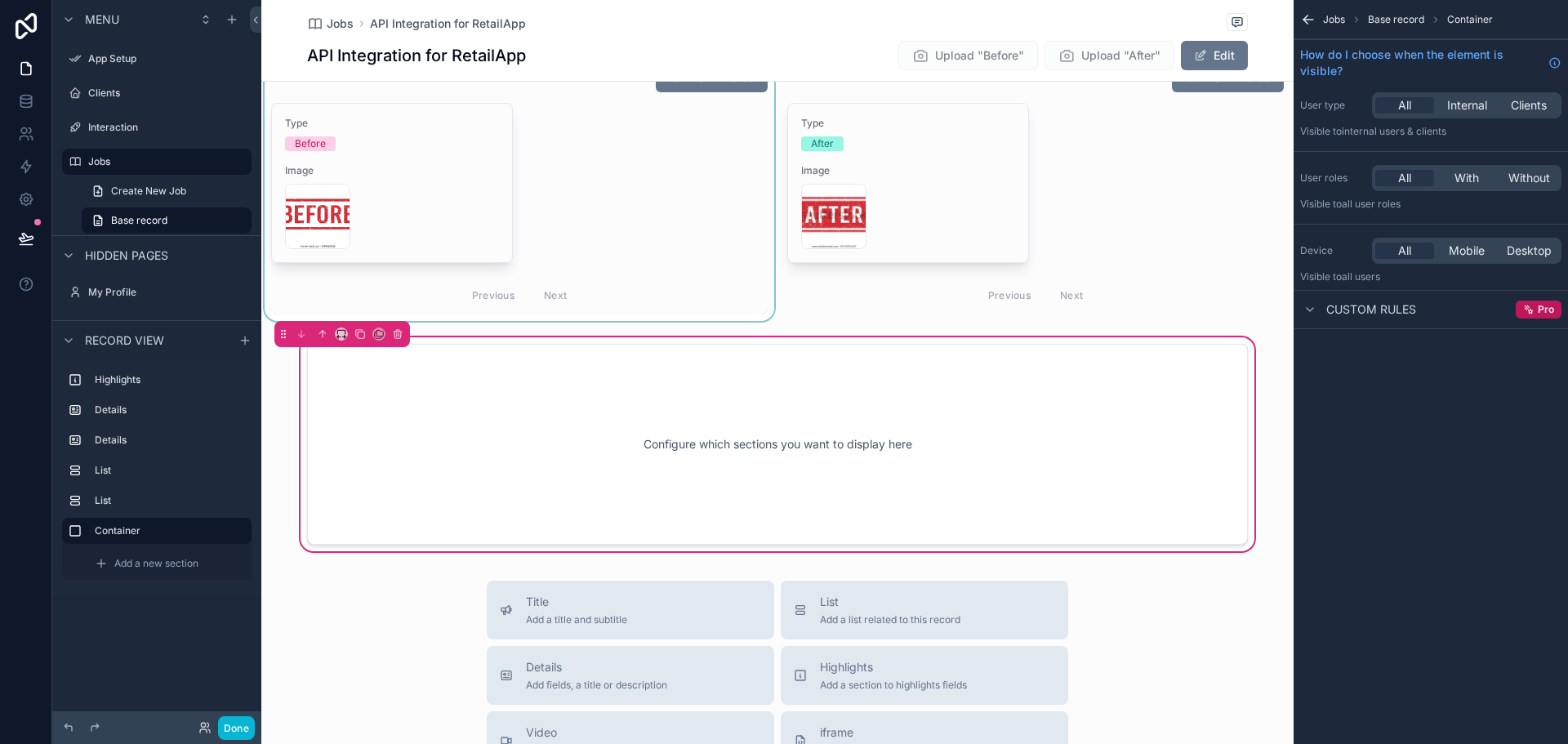
scroll to position [622, 0]
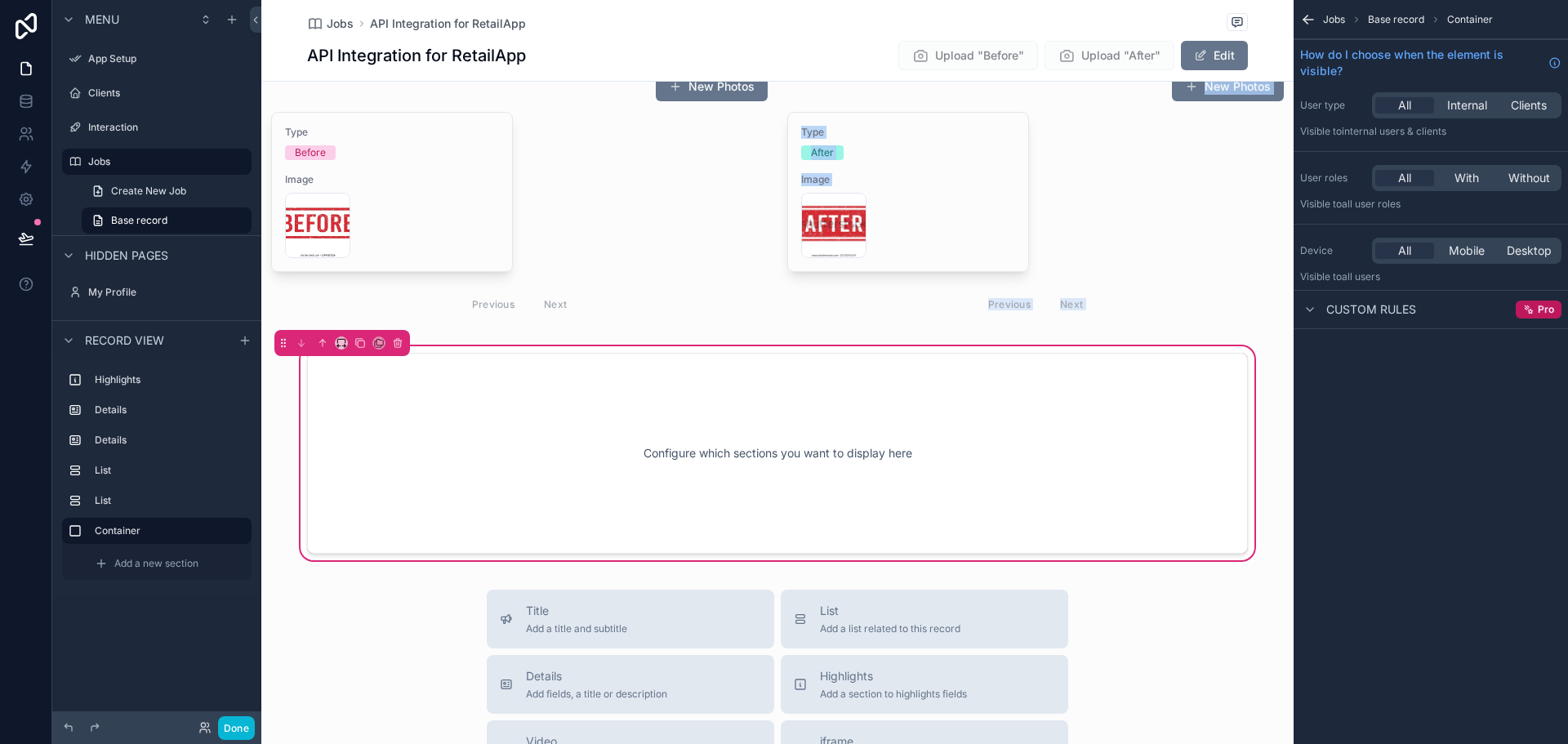
drag, startPoint x: 630, startPoint y: 200, endPoint x: 570, endPoint y: 425, distance: 232.9
click at [590, 430] on div "Start Date 8/12/2025 Job Title API Integration for RetailApp Description Design…" at bounding box center [778, 21] width 1033 height 1085
click at [537, 451] on div "Configure which sections you want to display here" at bounding box center [777, 453] width 887 height 147
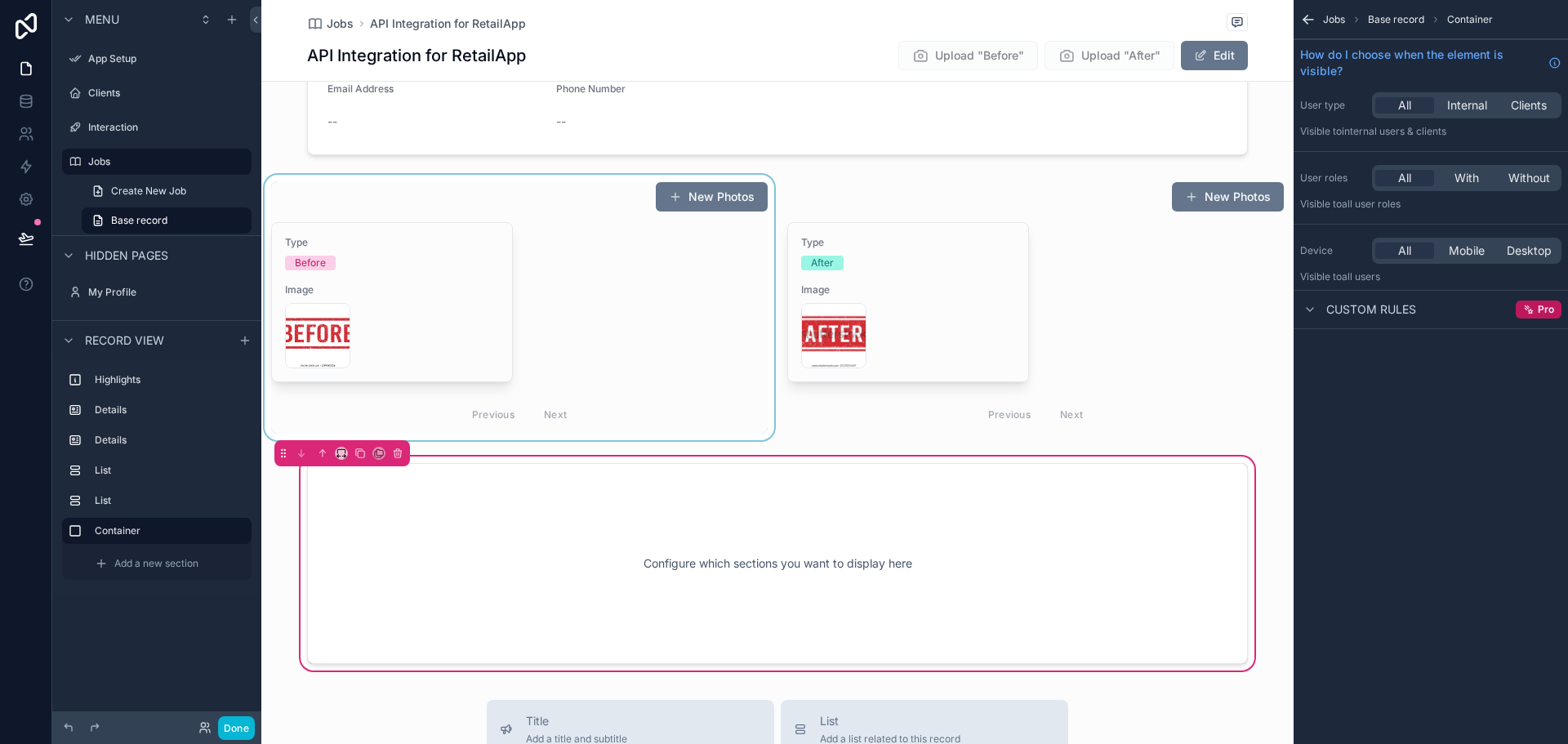
scroll to position [459, 0]
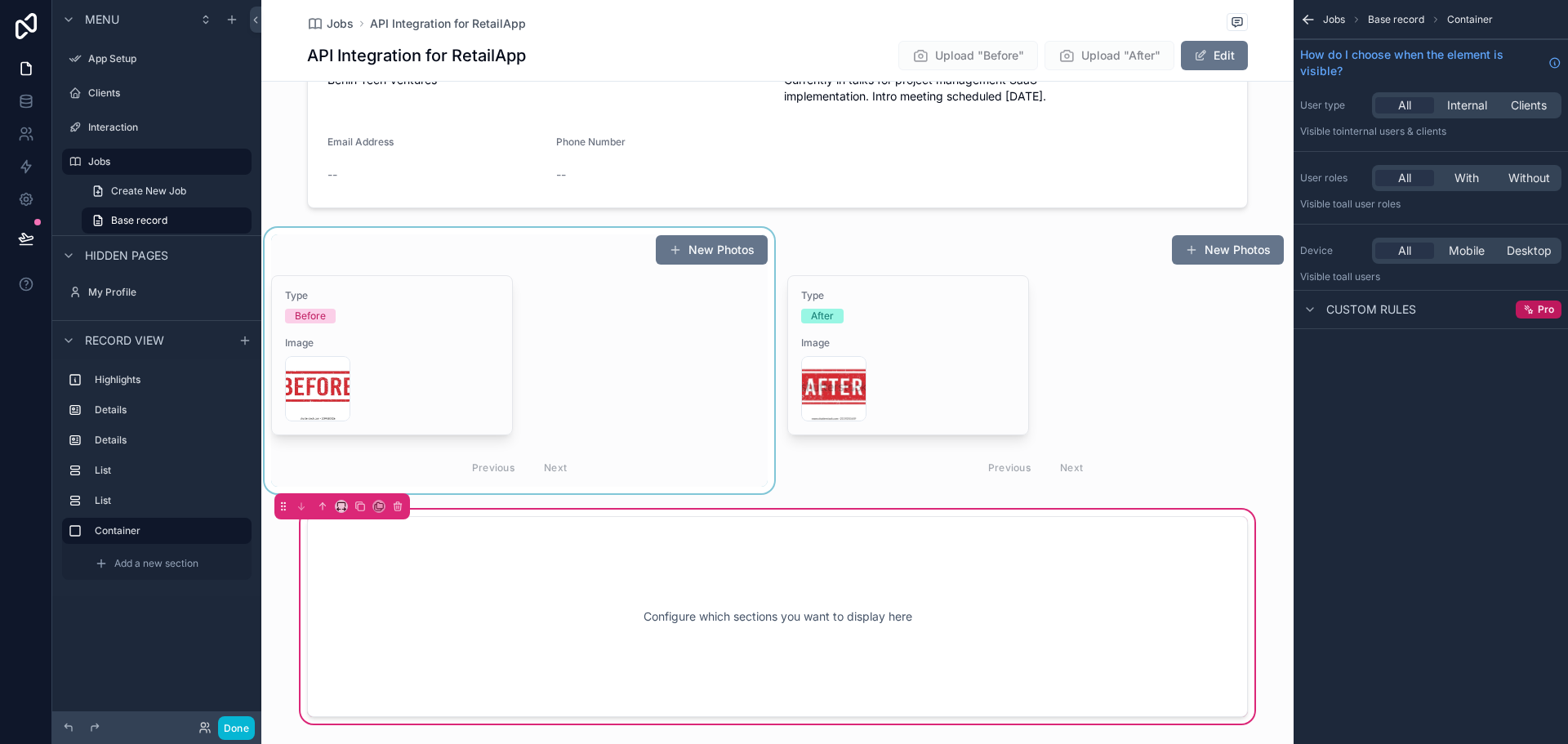
click at [708, 338] on div "scrollable content" at bounding box center [519, 361] width 516 height 266
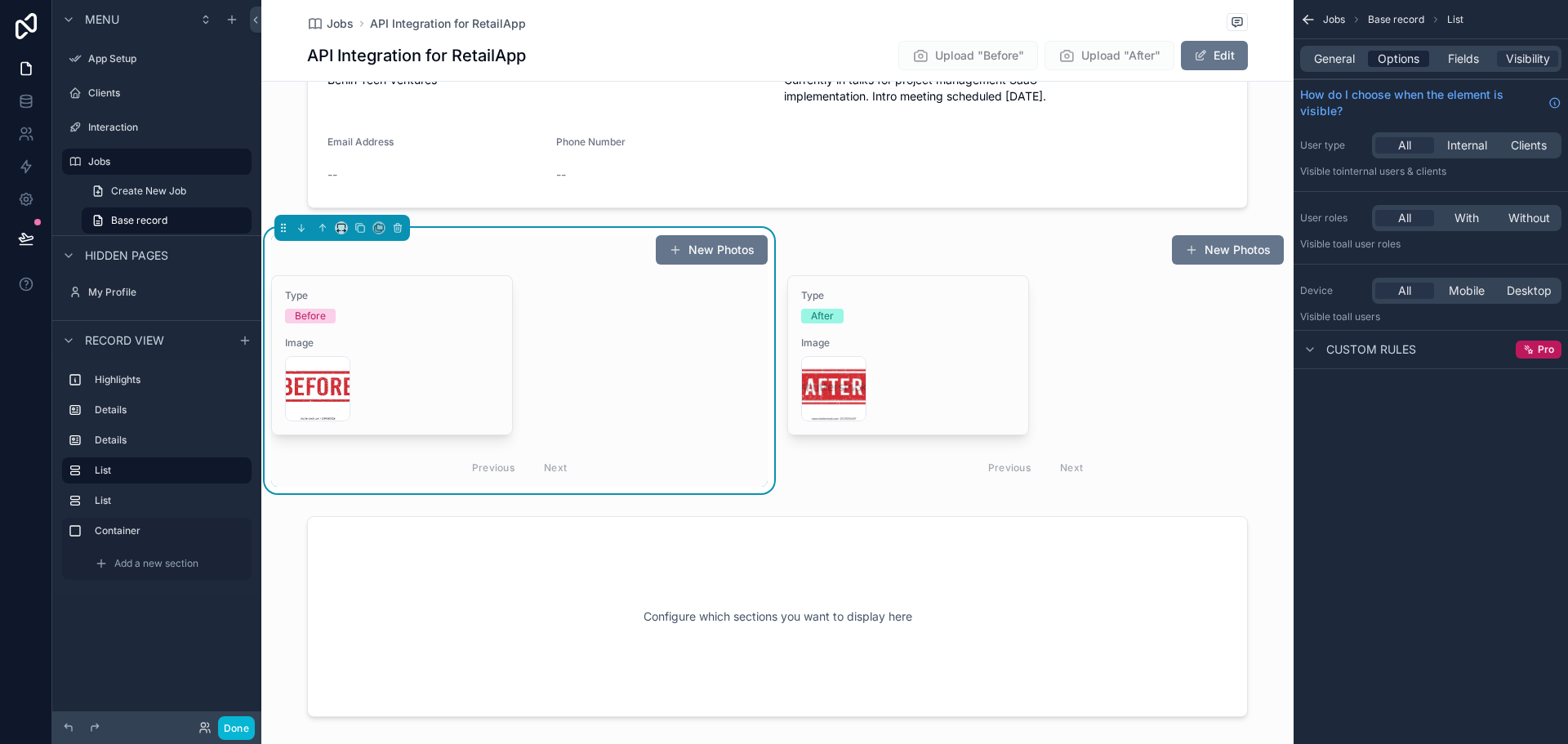
click at [1402, 53] on span "Options" at bounding box center [1399, 59] width 42 height 16
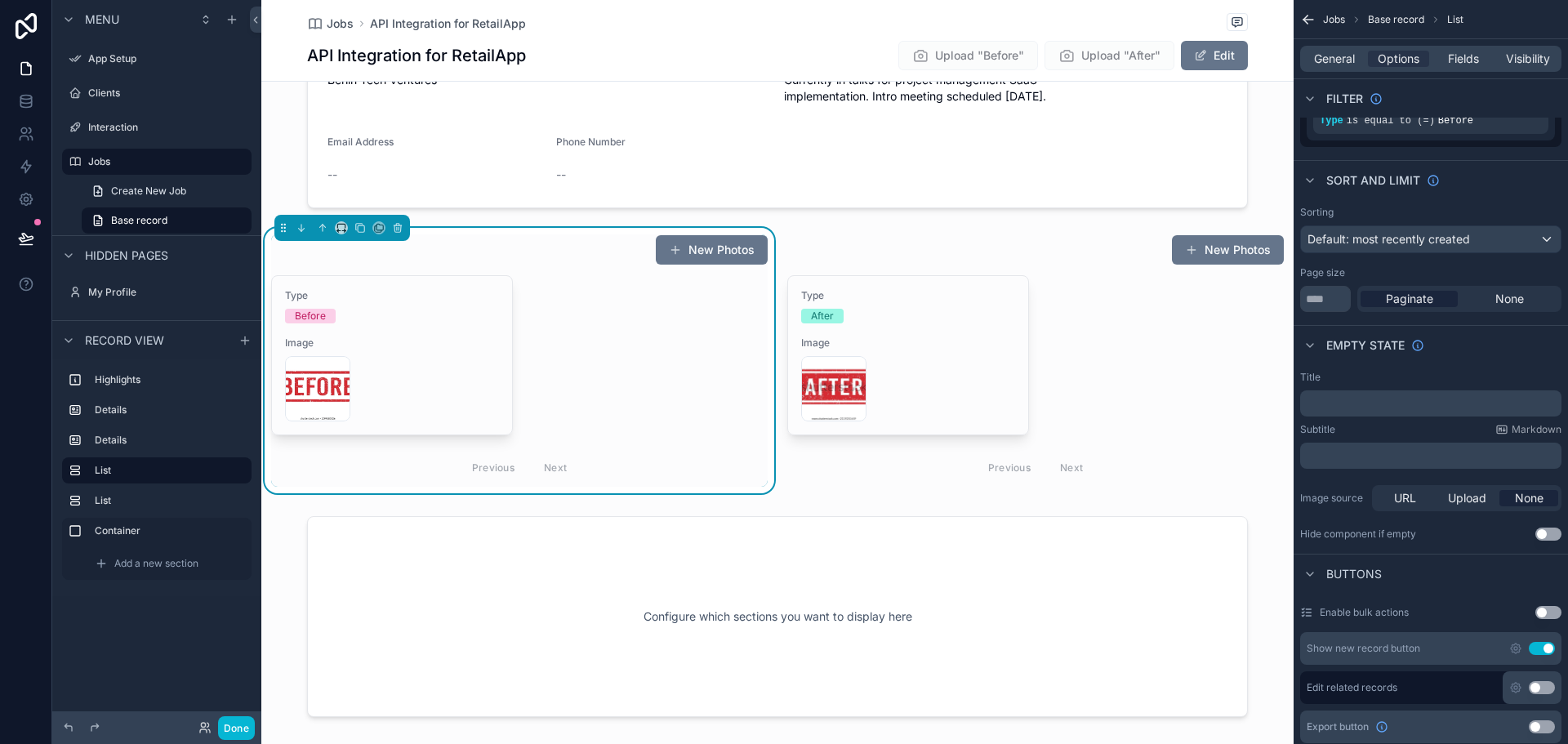
scroll to position [164, 0]
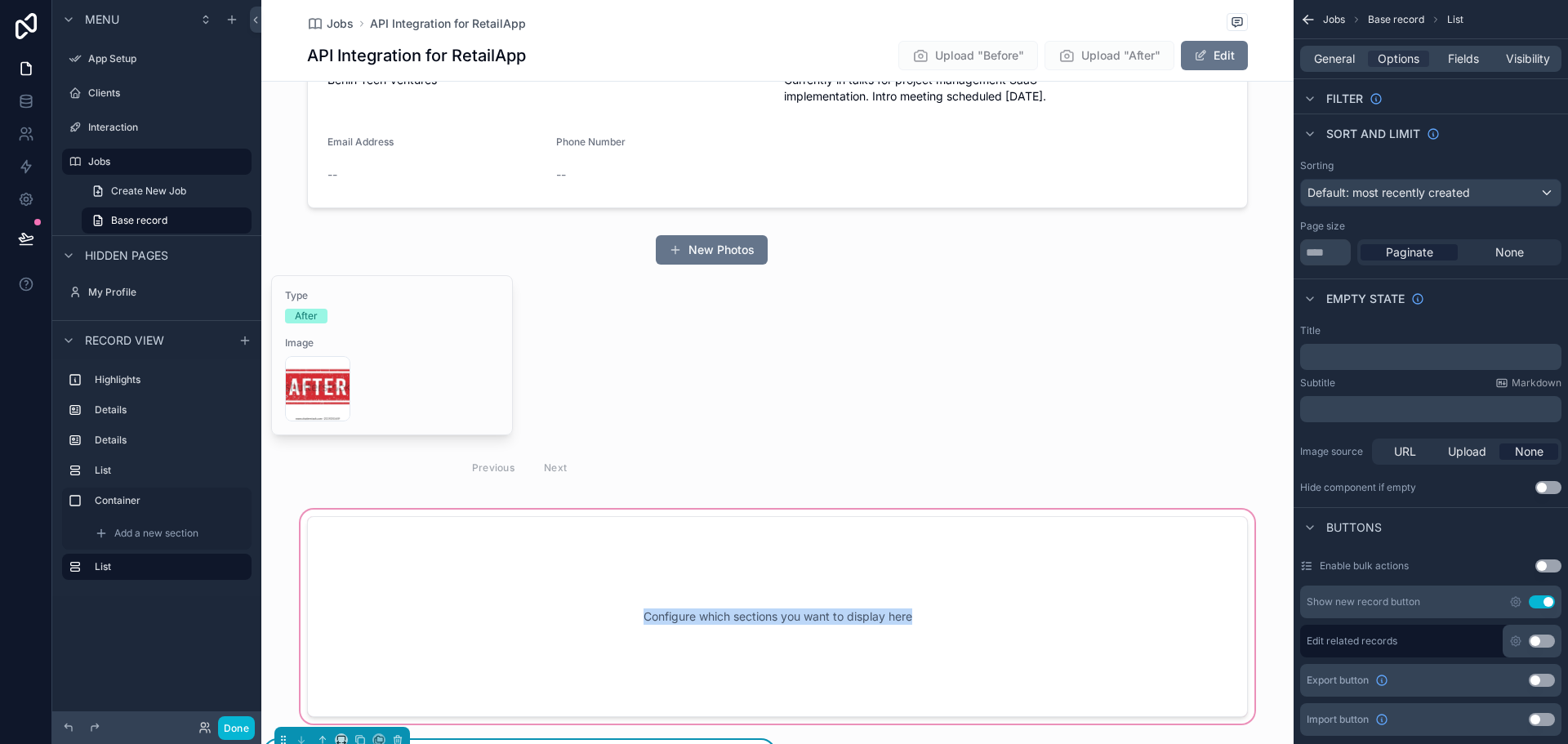
drag, startPoint x: 613, startPoint y: 314, endPoint x: 802, endPoint y: 587, distance: 332.0
click at [802, 587] on div "Start Date 8/12/2025 Job Title API Integration for RetailApp Description Design…" at bounding box center [778, 323] width 1033 height 1364
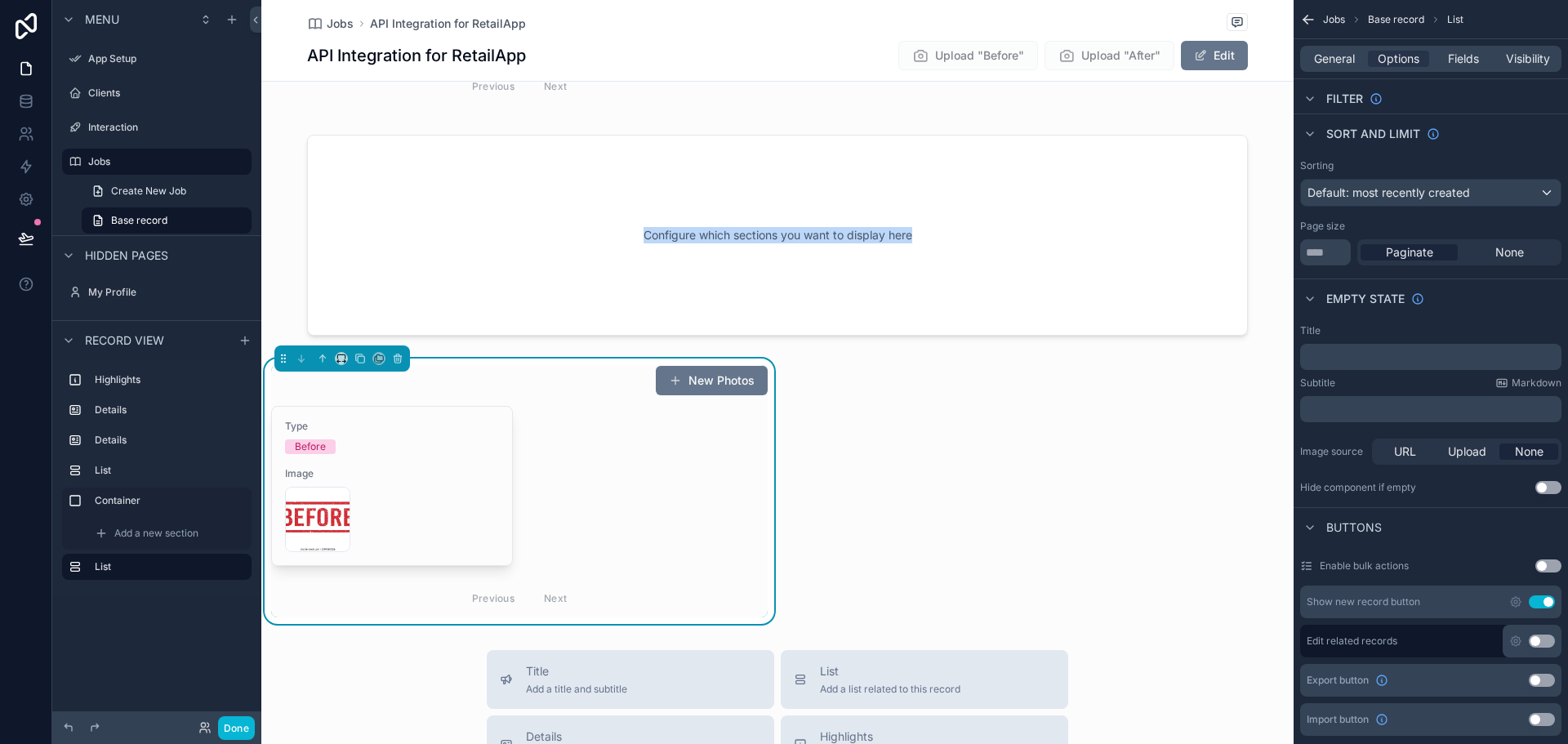
scroll to position [786, 0]
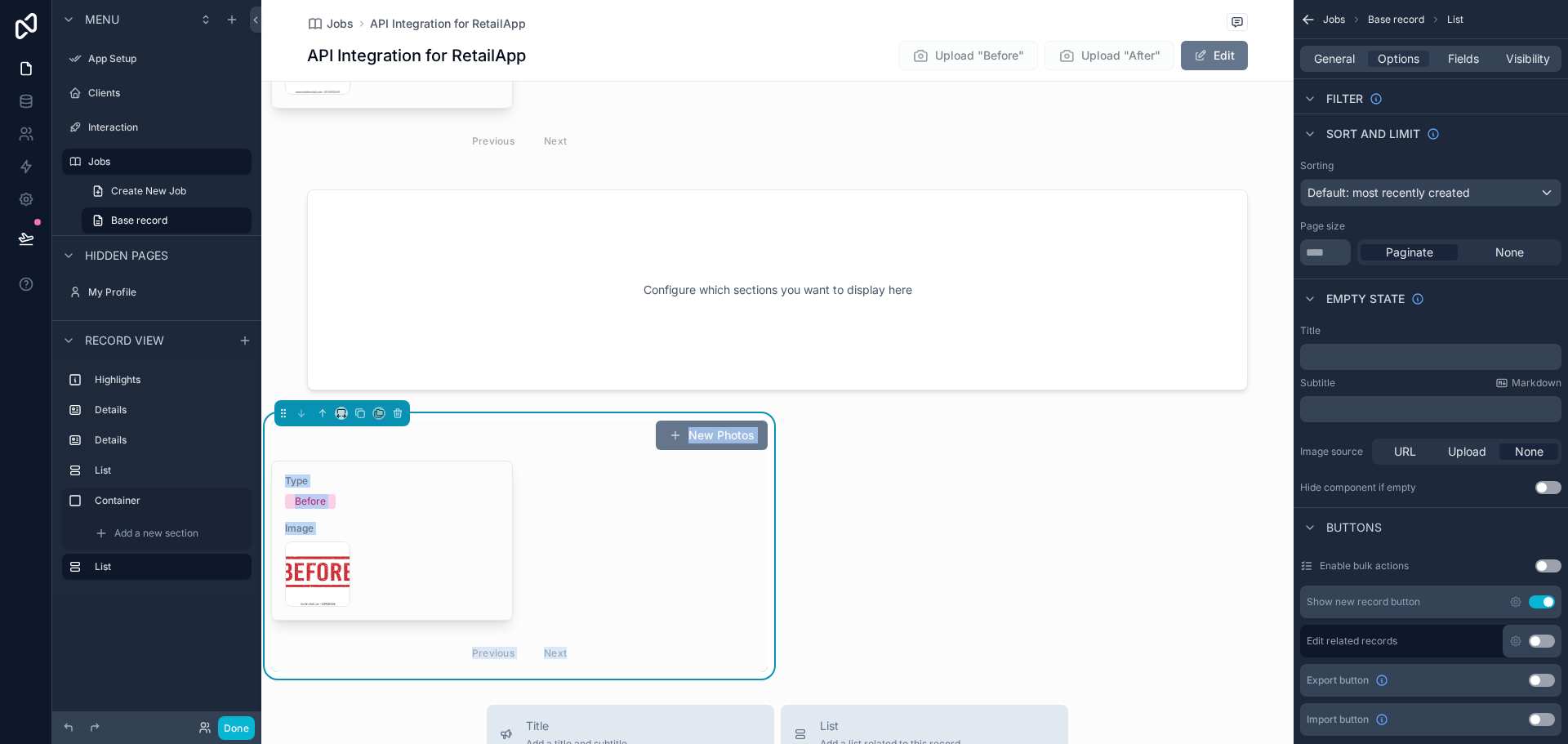
drag, startPoint x: 603, startPoint y: 541, endPoint x: 560, endPoint y: 488, distance: 68.2
click at [625, 414] on div "New Photos Type Before Image BEFORE-TEST-PHOTO .webp Previous Next" at bounding box center [519, 546] width 516 height 266
drag, startPoint x: 566, startPoint y: 526, endPoint x: 520, endPoint y: 502, distance: 51.9
click at [565, 525] on div "Type Before Image BEFORE-TEST-PHOTO .webp Previous Next" at bounding box center [519, 567] width 497 height 211
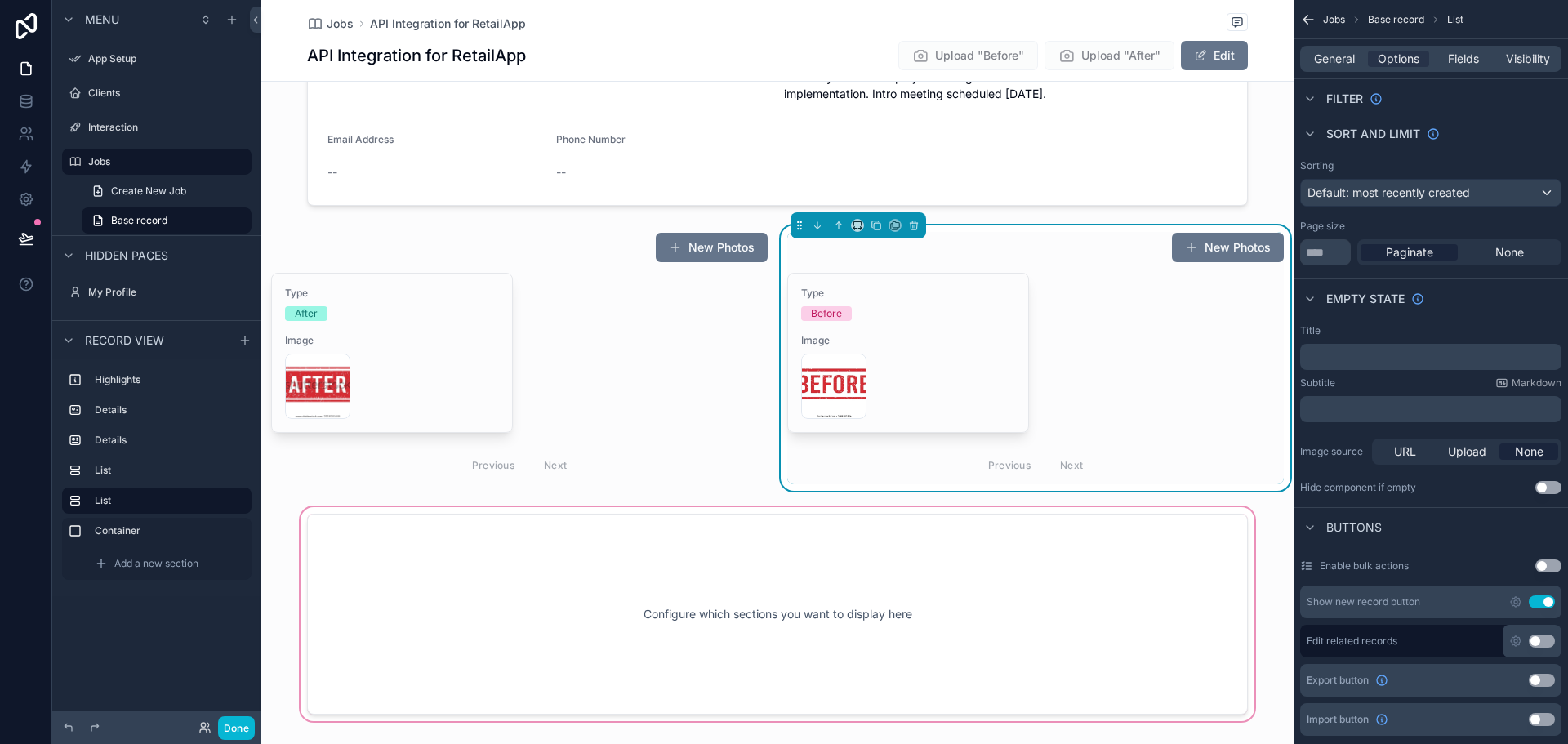
scroll to position [459, 0]
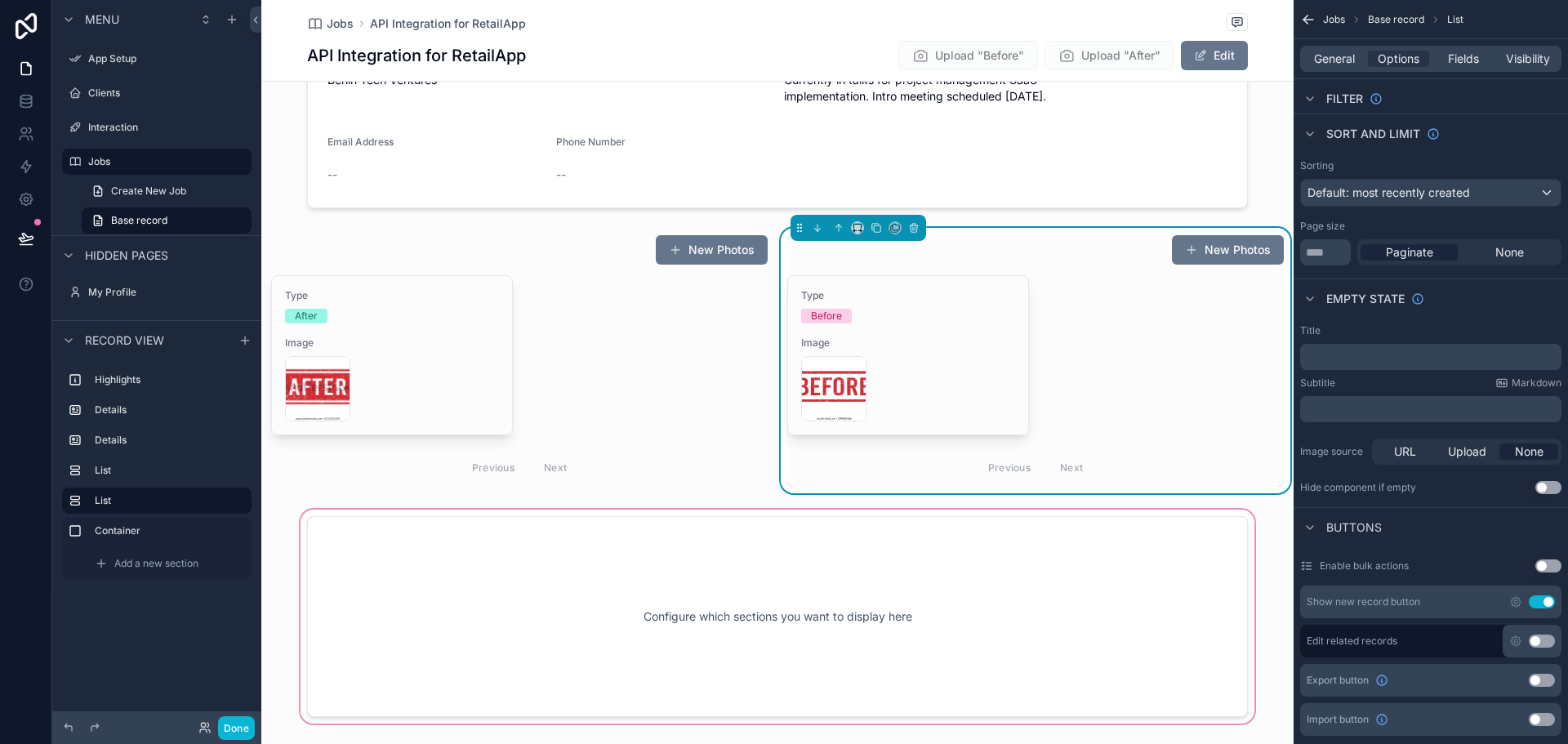
click at [789, 607] on div "scrollable content" at bounding box center [778, 617] width 1033 height 220
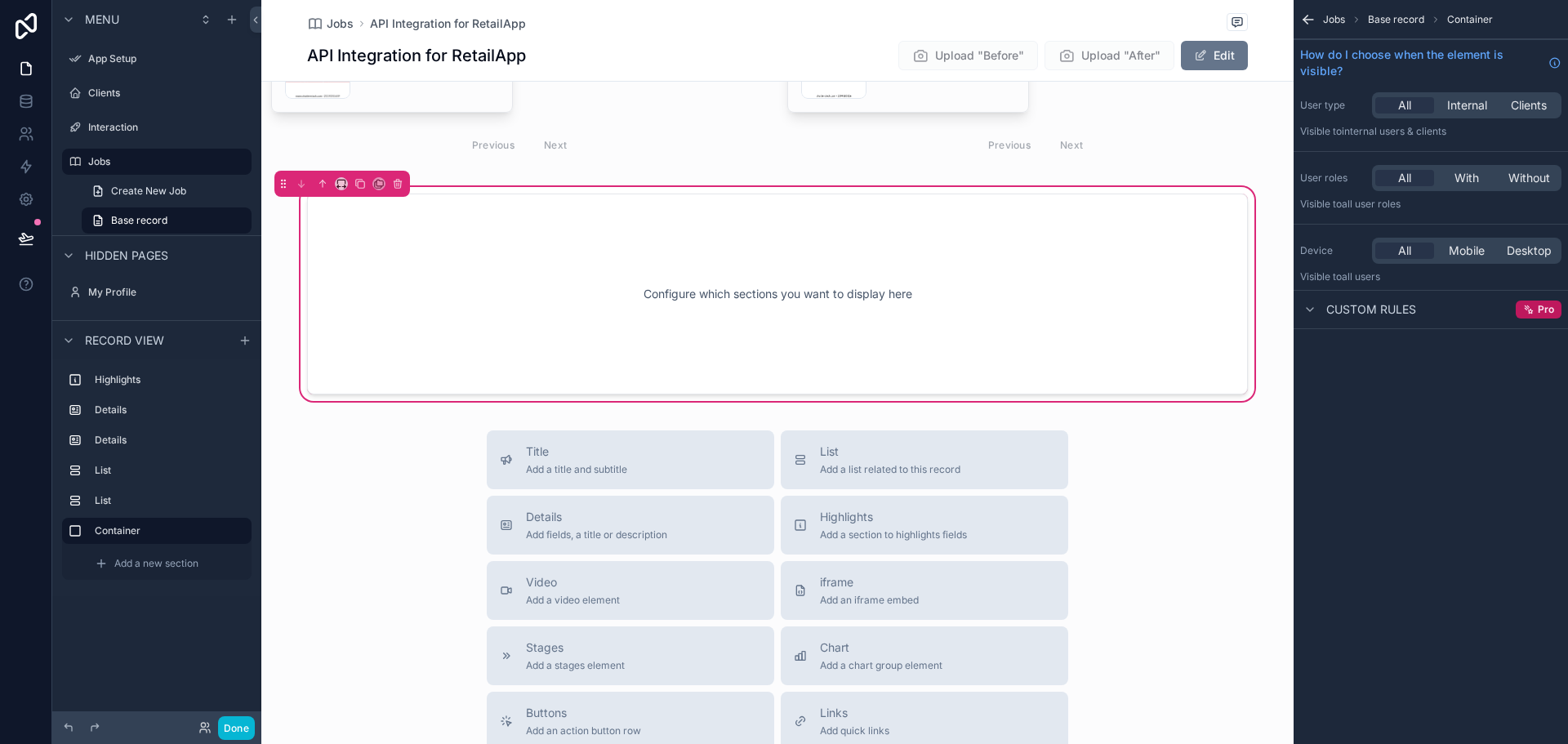
scroll to position [786, 0]
click at [779, 285] on div "Configure which sections you want to display here" at bounding box center [777, 290] width 887 height 147
click at [329, 491] on div "Title Add a title and subtitle List Add a list related to this record Details A…" at bounding box center [778, 717] width 1033 height 582
click at [497, 311] on div "Configure which sections you want to display here" at bounding box center [777, 290] width 887 height 147
drag, startPoint x: 494, startPoint y: 286, endPoint x: 488, endPoint y: 247, distance: 39.5
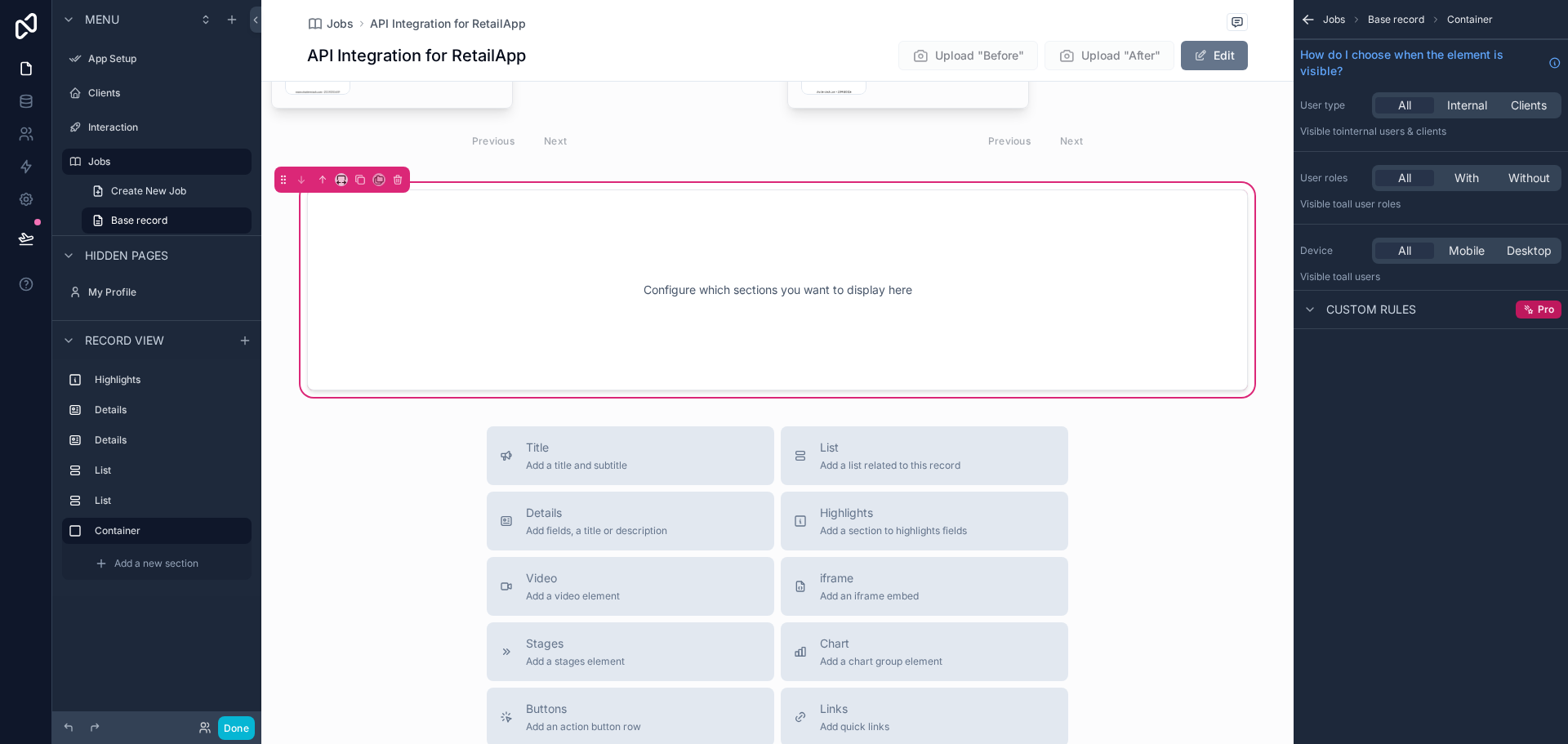
click at [488, 246] on div "Configure which sections you want to display here" at bounding box center [777, 290] width 887 height 147
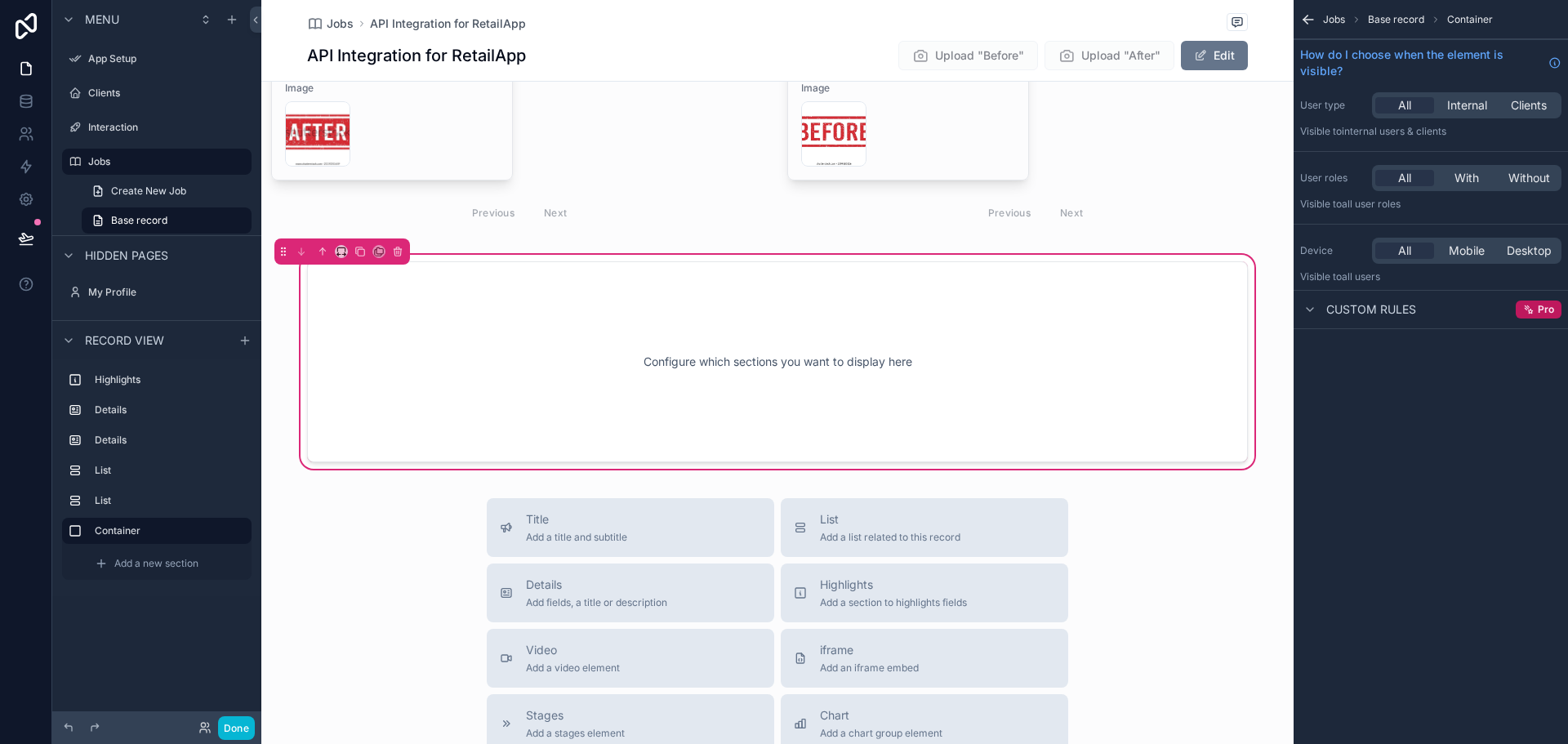
scroll to position [705, 0]
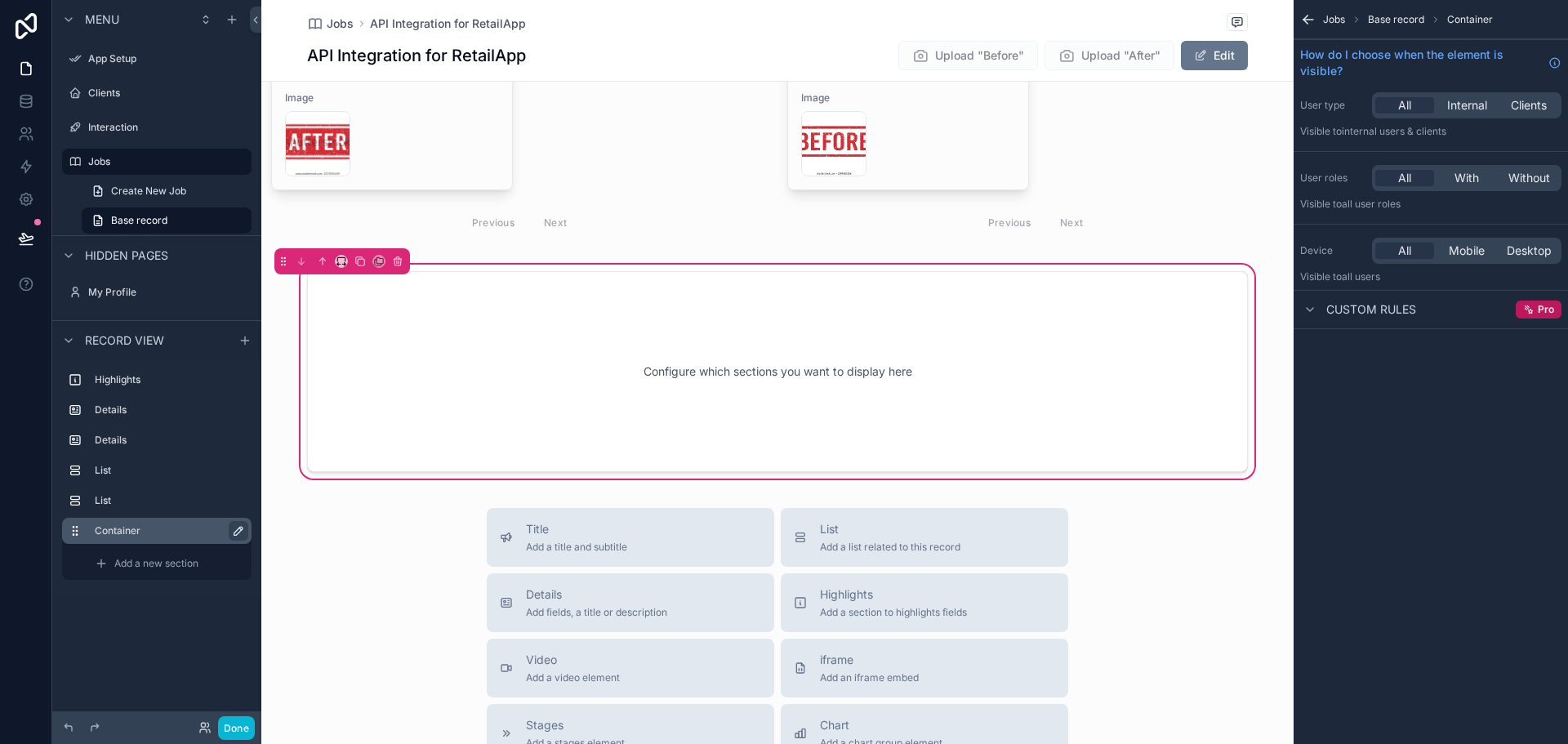
click at [243, 529] on icon "scrollable content" at bounding box center [238, 531] width 13 height 13
click at [166, 619] on div "Menu App Setup Clients Interaction Jobs Create New Job Base record Hidden pages…" at bounding box center [157, 362] width 209 height 724
click at [1054, 311] on div "Configure which sections you want to display here" at bounding box center [777, 372] width 887 height 147
click at [1260, 304] on div "Configure which sections you want to display here" at bounding box center [778, 372] width 1033 height 220
click at [713, 154] on div "scrollable content" at bounding box center [519, 115] width 516 height 266
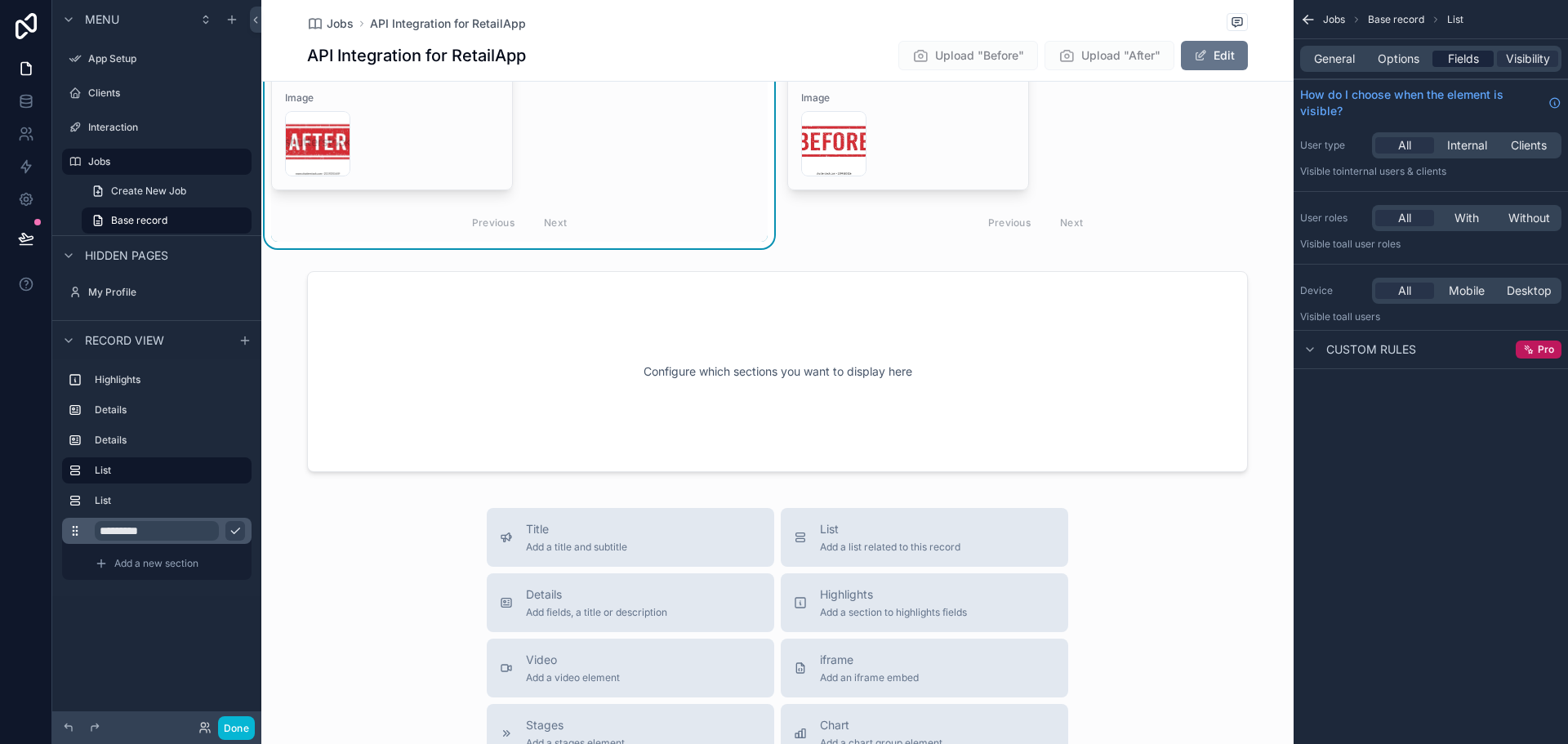
click at [1466, 57] on span "Fields" at bounding box center [1463, 59] width 31 height 16
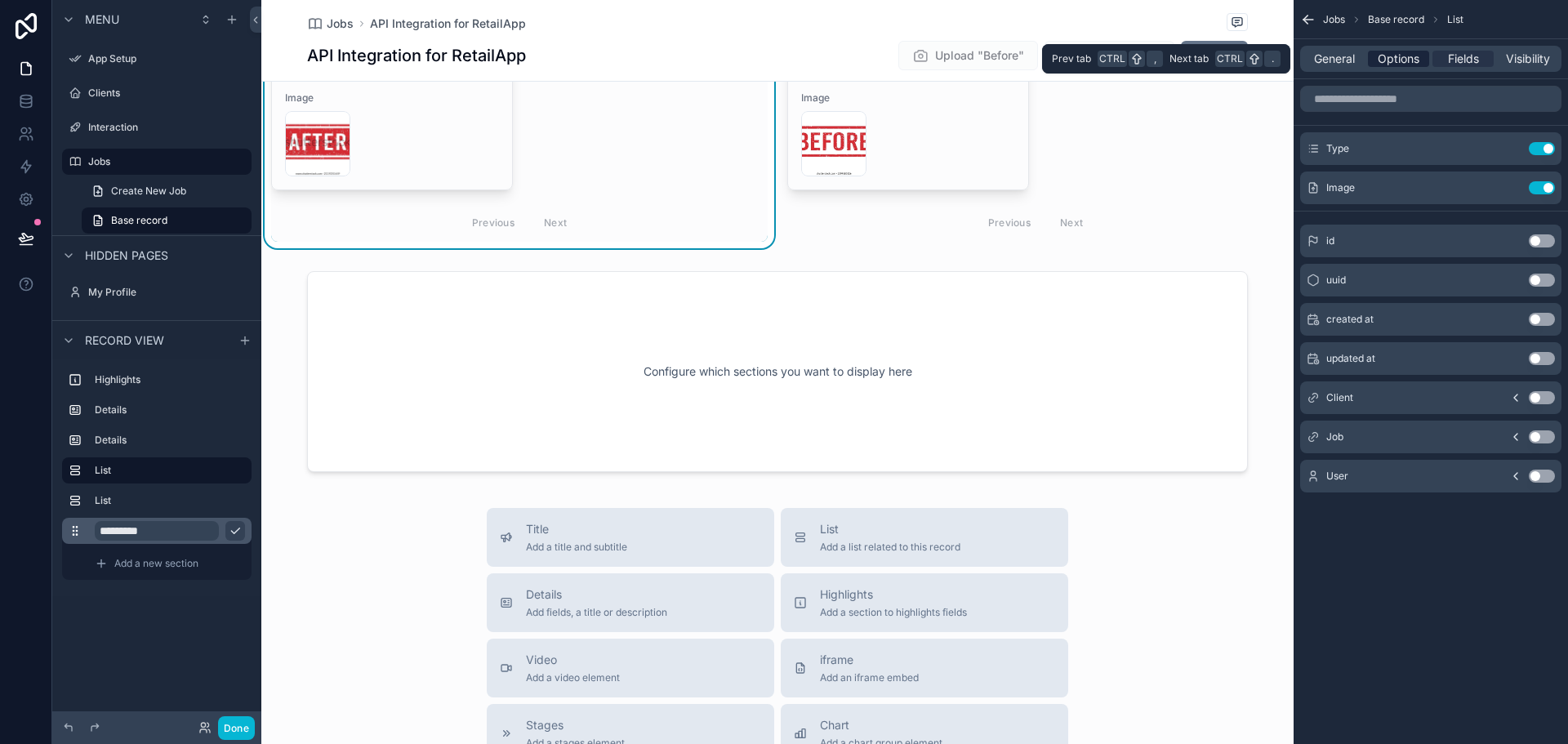
click at [1399, 56] on span "Options" at bounding box center [1399, 59] width 42 height 16
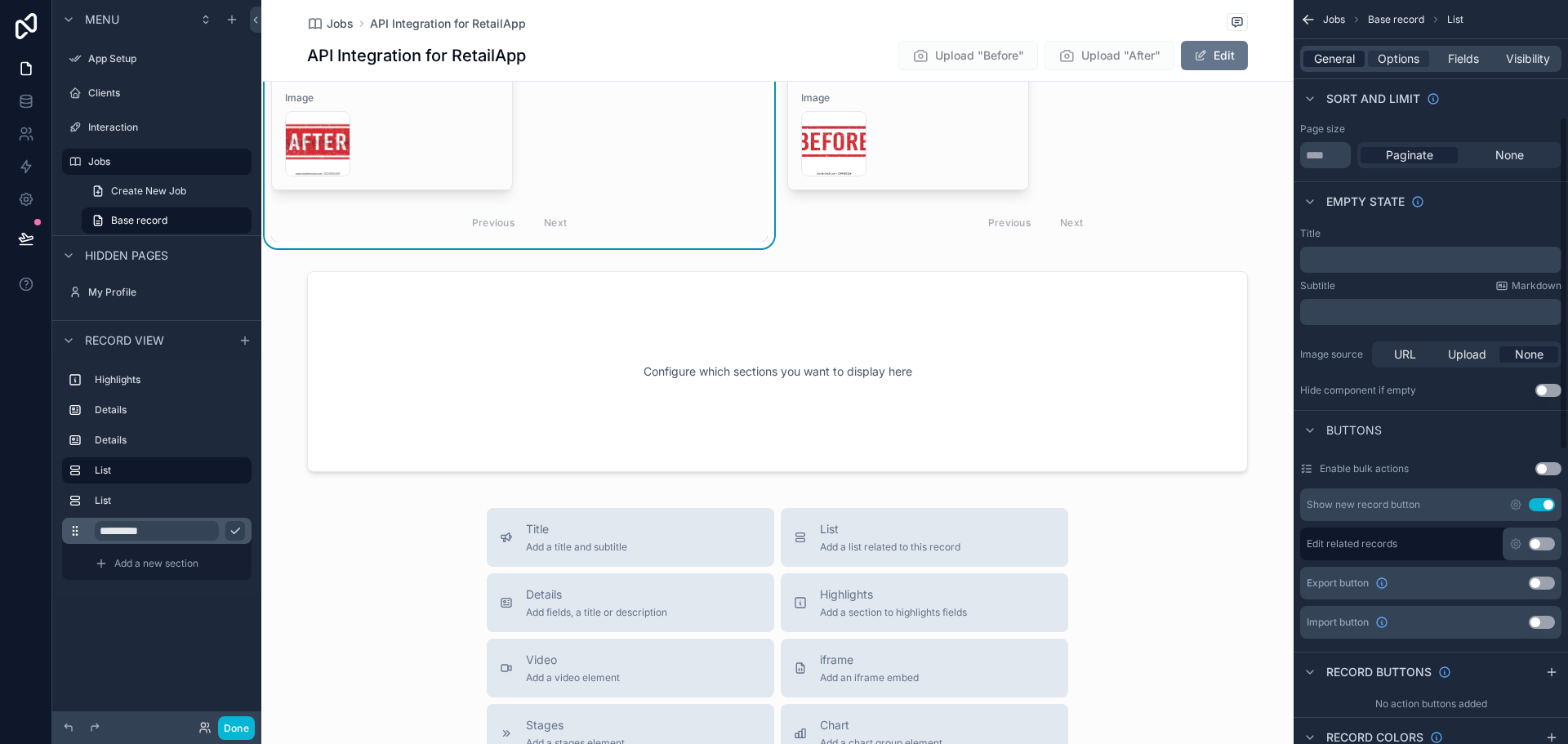
click at [1345, 60] on span "General" at bounding box center [1334, 59] width 41 height 16
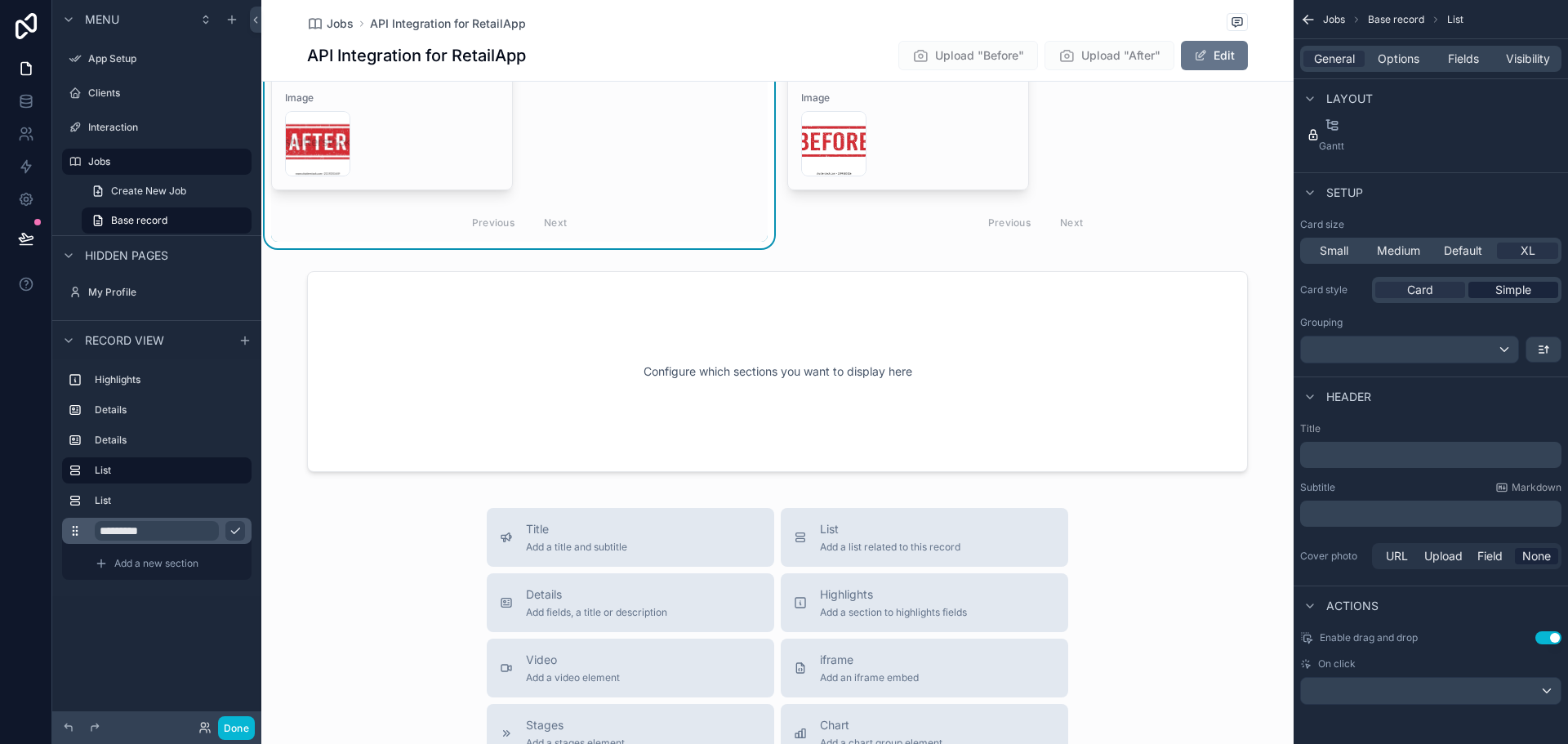
click at [1502, 287] on span "Simple" at bounding box center [1513, 290] width 36 height 16
click at [1443, 290] on div "Card" at bounding box center [1420, 290] width 89 height 16
click at [1466, 253] on span "Default" at bounding box center [1462, 251] width 38 height 16
click at [1340, 252] on span "Small" at bounding box center [1334, 251] width 29 height 16
click at [1412, 250] on span "Medium" at bounding box center [1399, 251] width 43 height 16
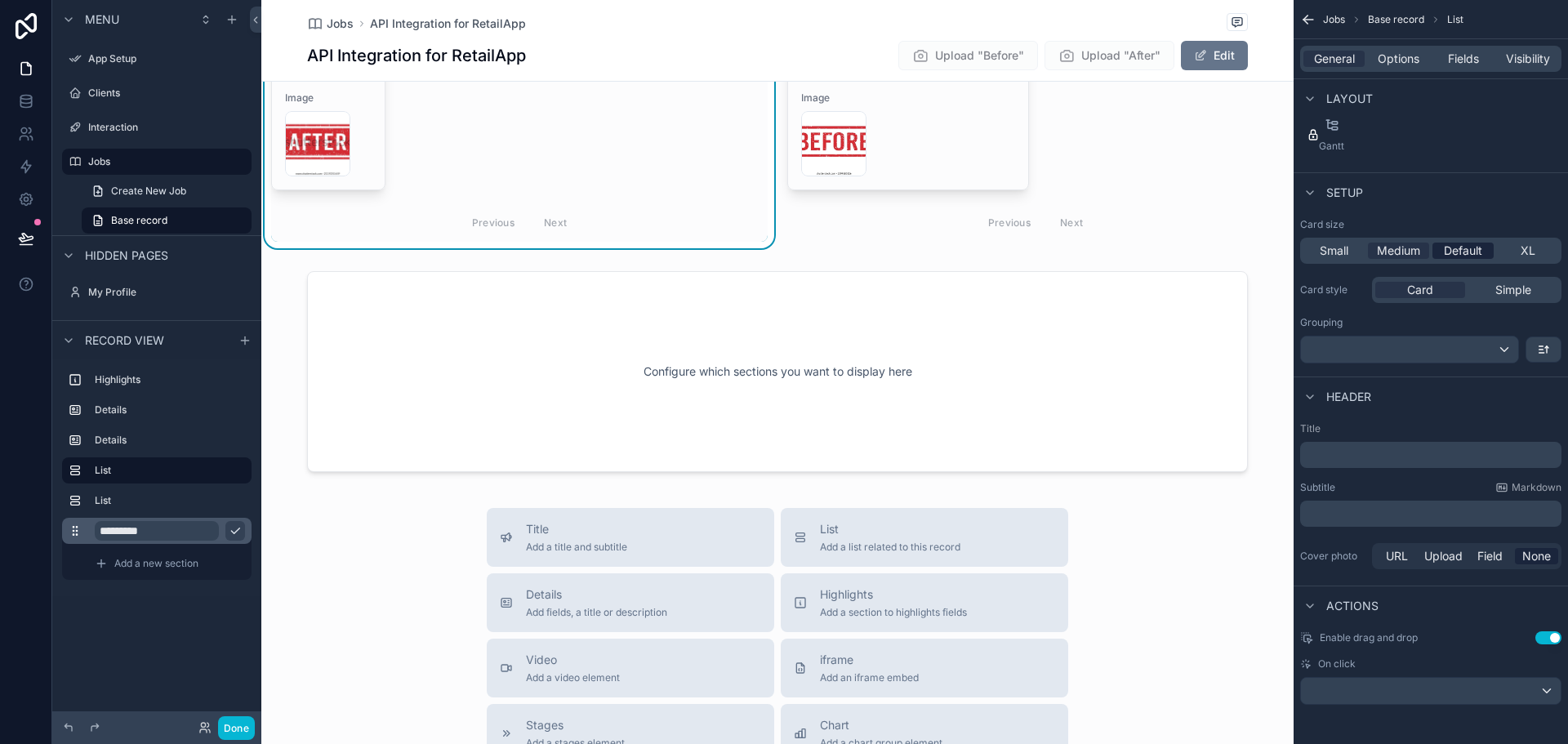
click at [1465, 249] on span "Default" at bounding box center [1462, 251] width 38 height 16
click at [1467, 344] on div "scrollable content" at bounding box center [1410, 349] width 217 height 26
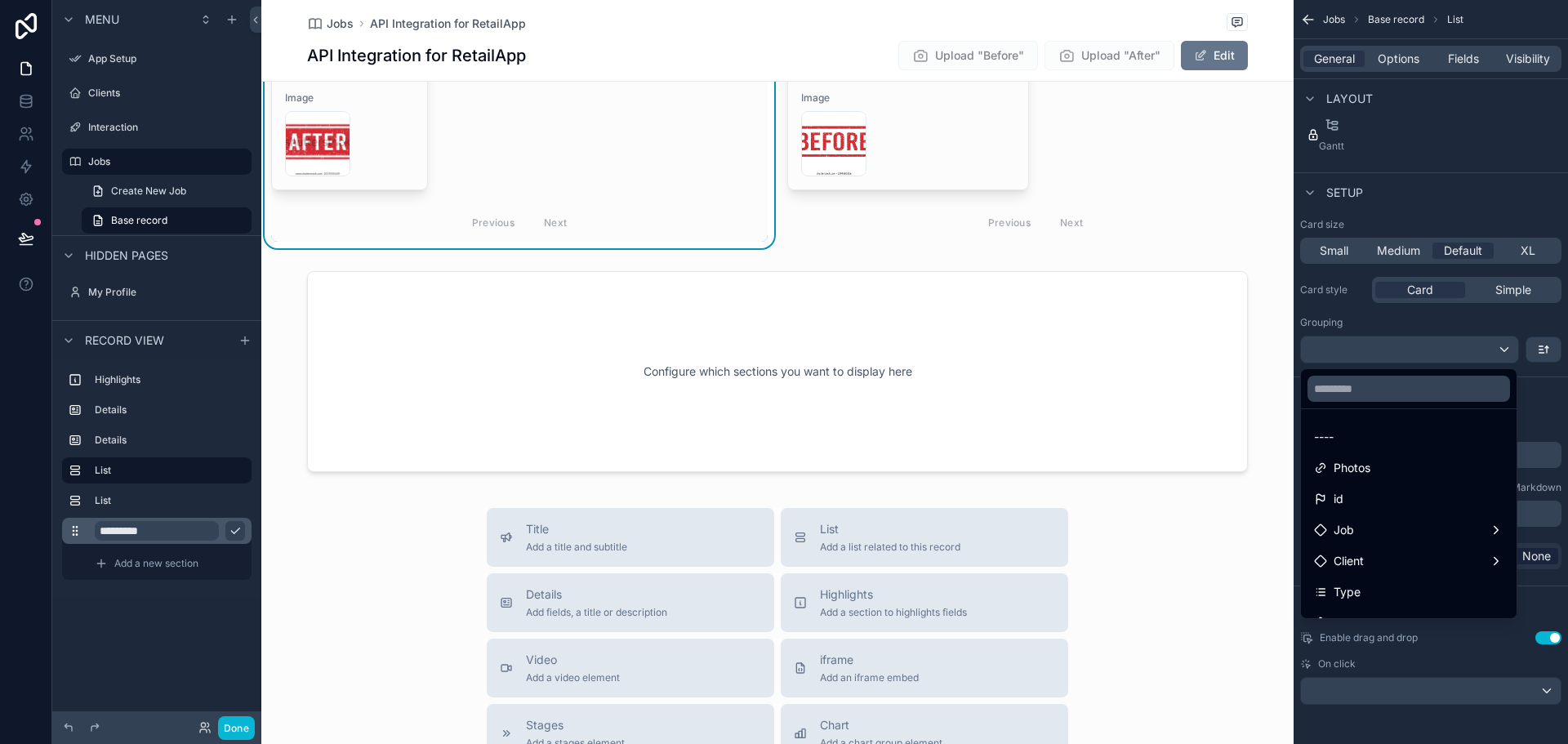
click at [1467, 344] on div "scrollable content" at bounding box center [784, 372] width 1568 height 744
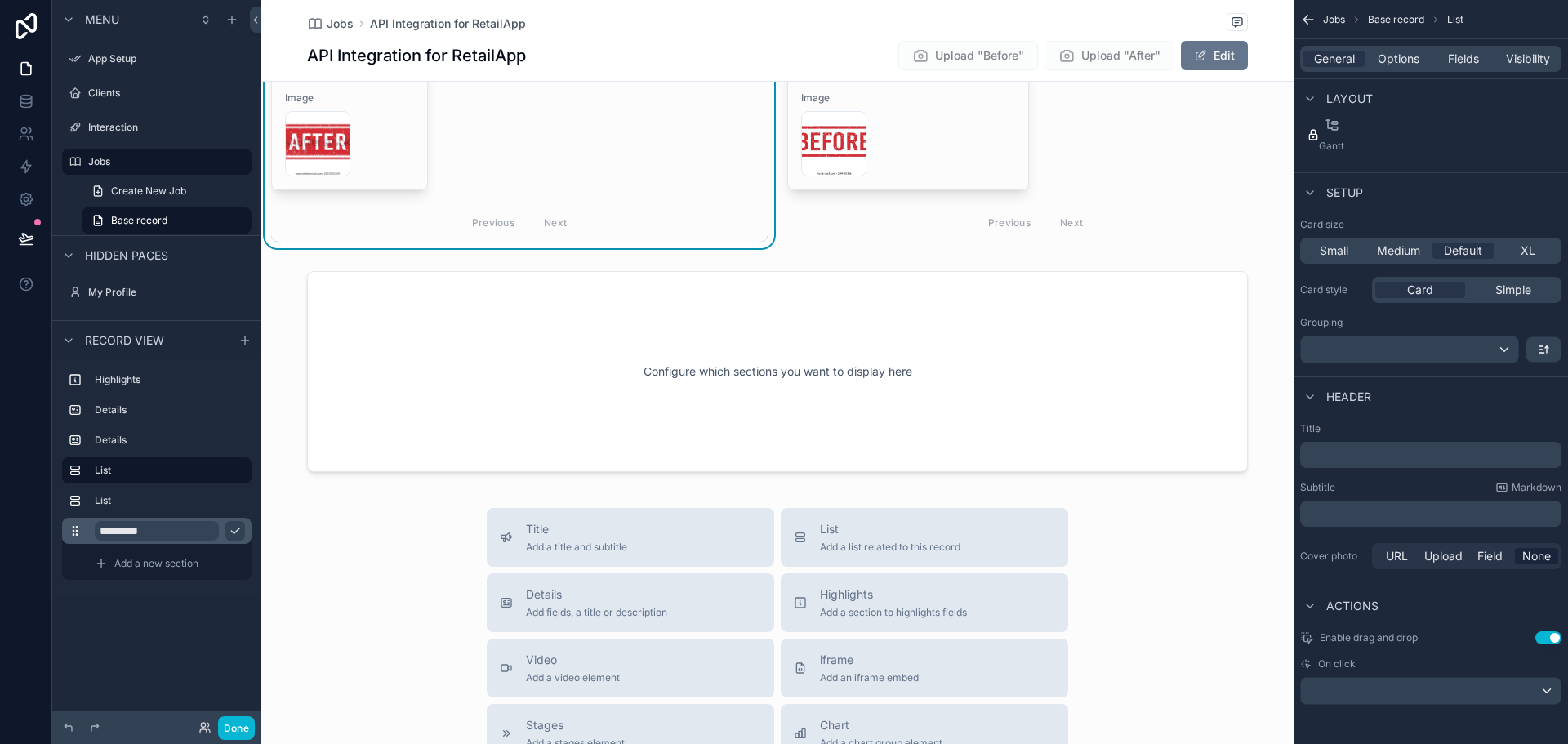
click at [1387, 406] on div "Header" at bounding box center [1431, 397] width 275 height 39
click at [1479, 686] on div "scrollable content" at bounding box center [1431, 690] width 260 height 26
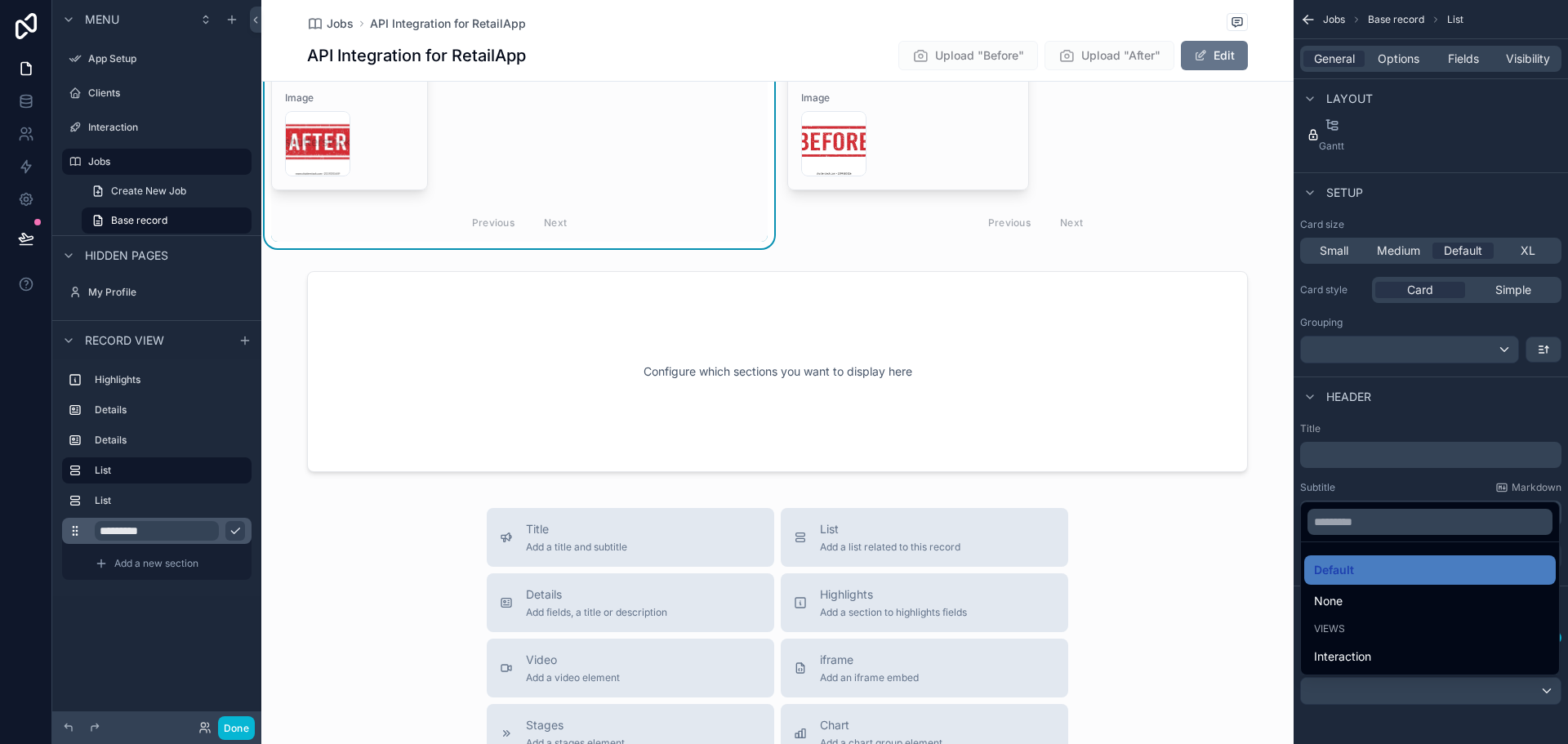
click at [1479, 686] on div "scrollable content" at bounding box center [784, 372] width 1568 height 744
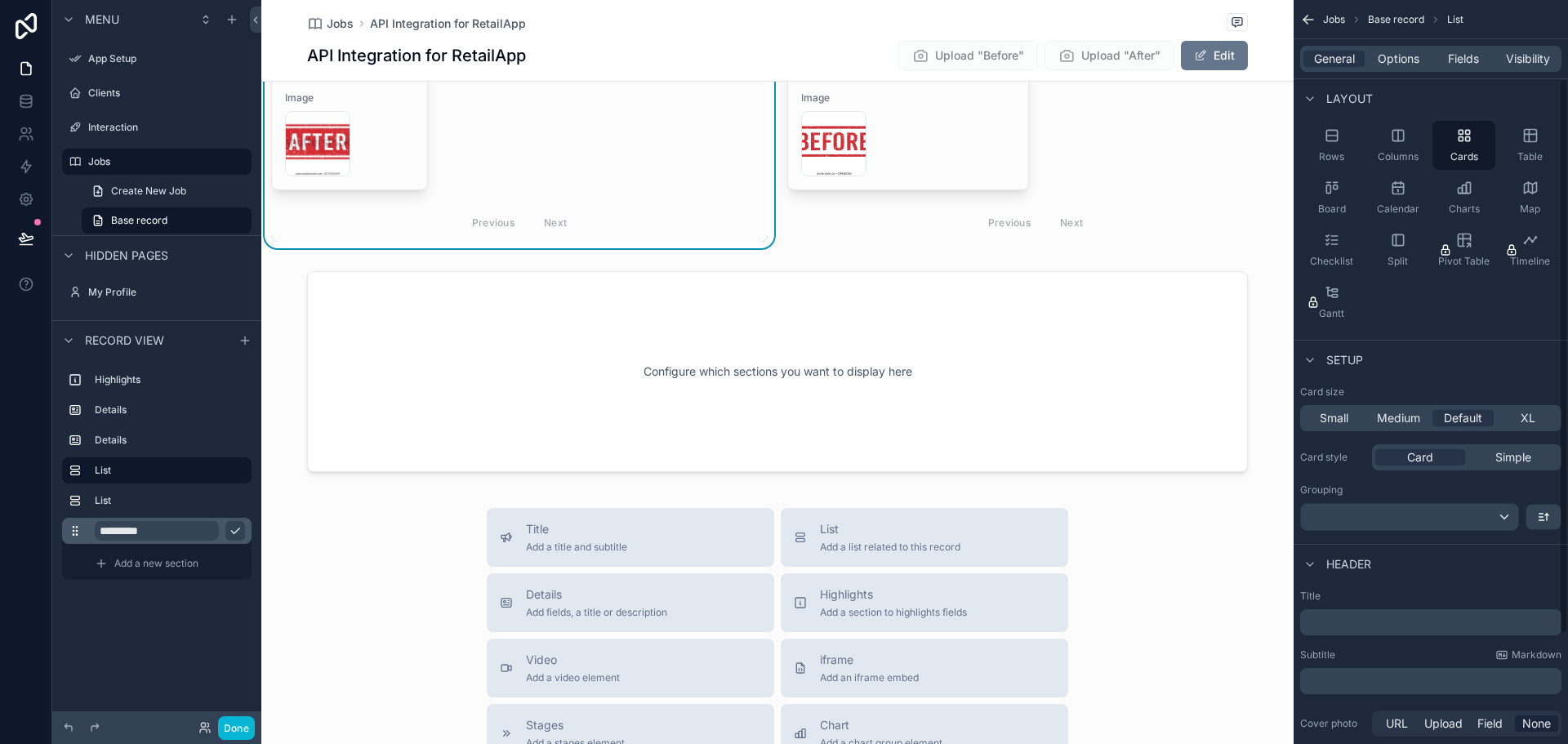
scroll to position [0, 0]
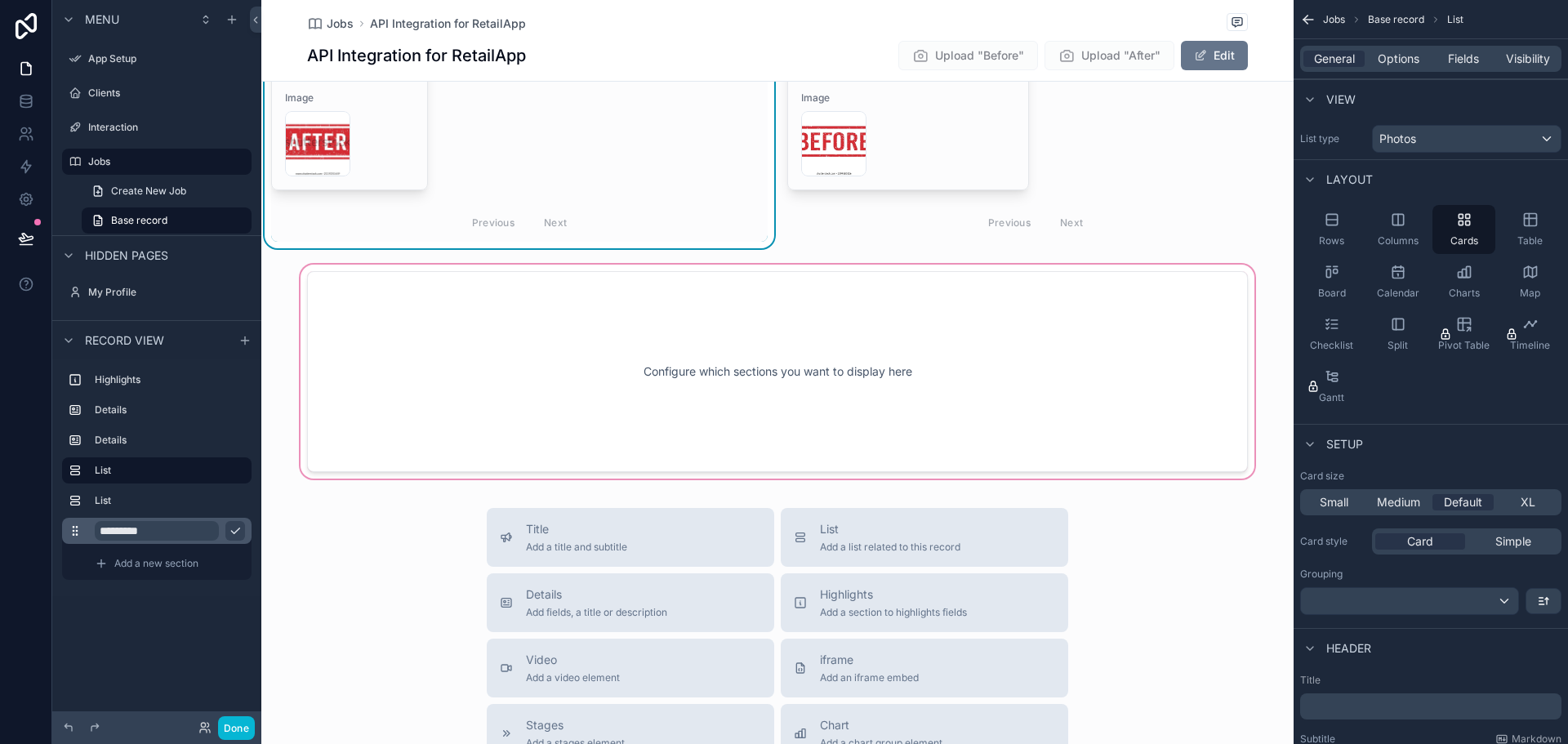
click at [528, 338] on div "scrollable content" at bounding box center [778, 372] width 1033 height 220
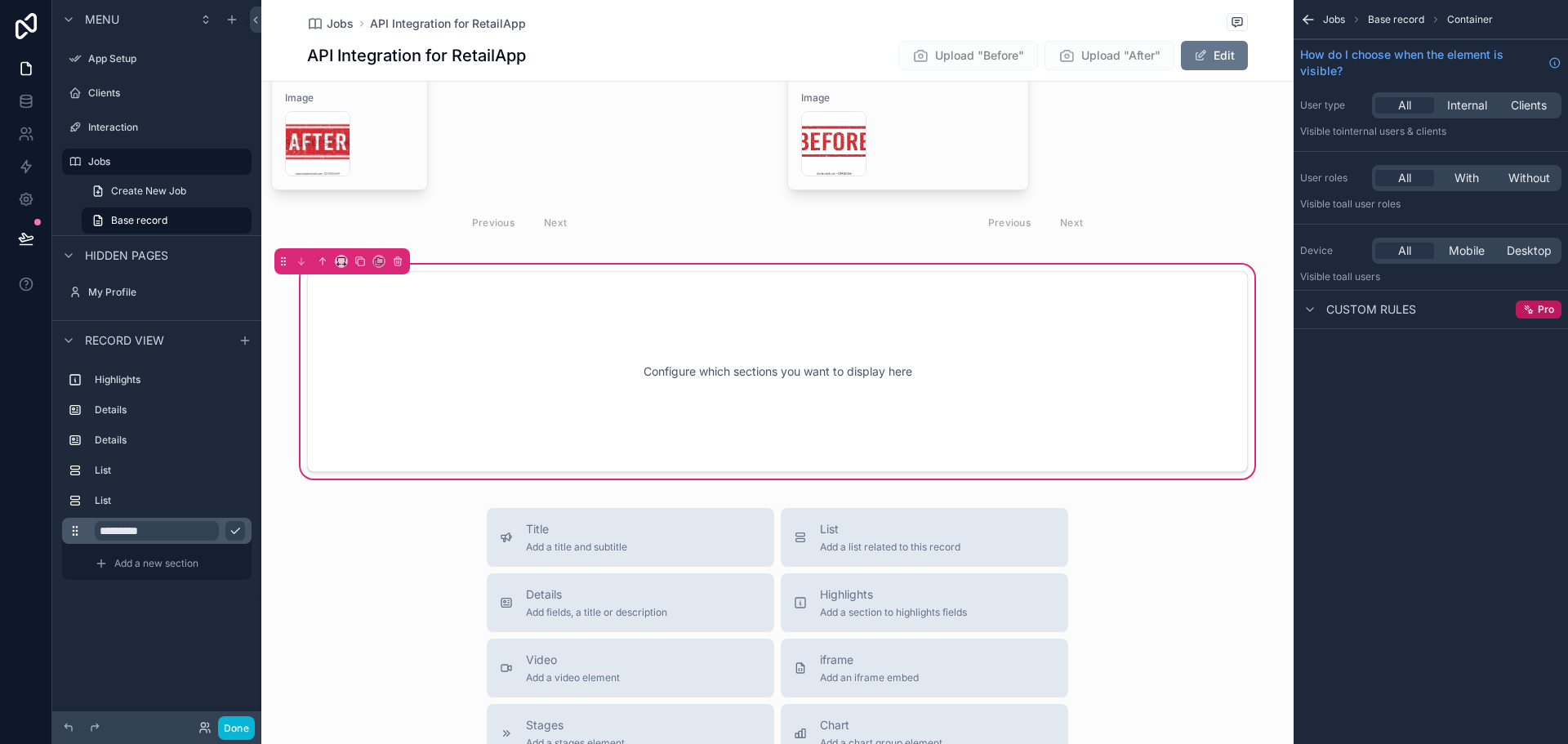
click at [203, 637] on div "Menu App Setup Clients Interaction Jobs Create New Job Base record Hidden pages…" at bounding box center [157, 362] width 209 height 724
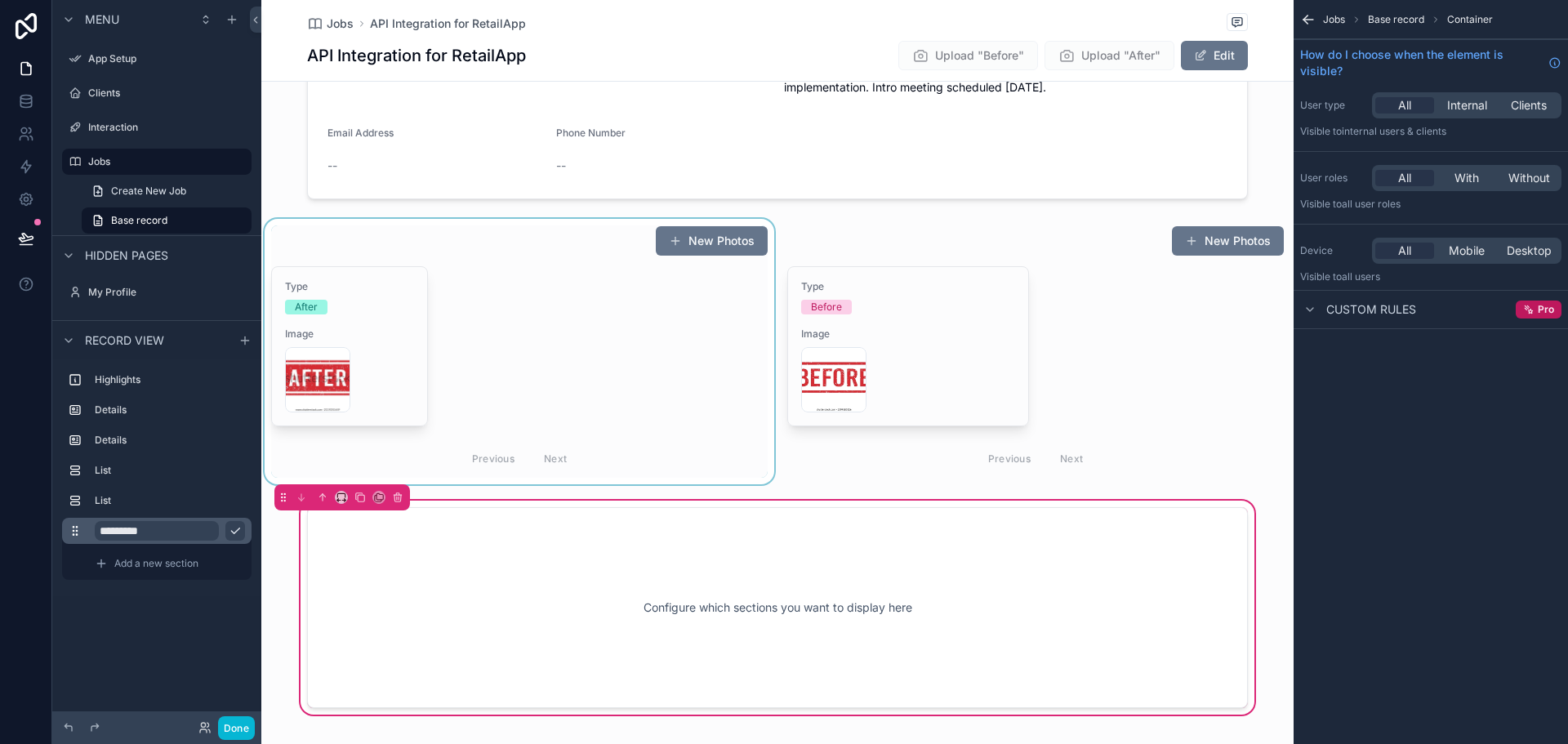
scroll to position [491, 0]
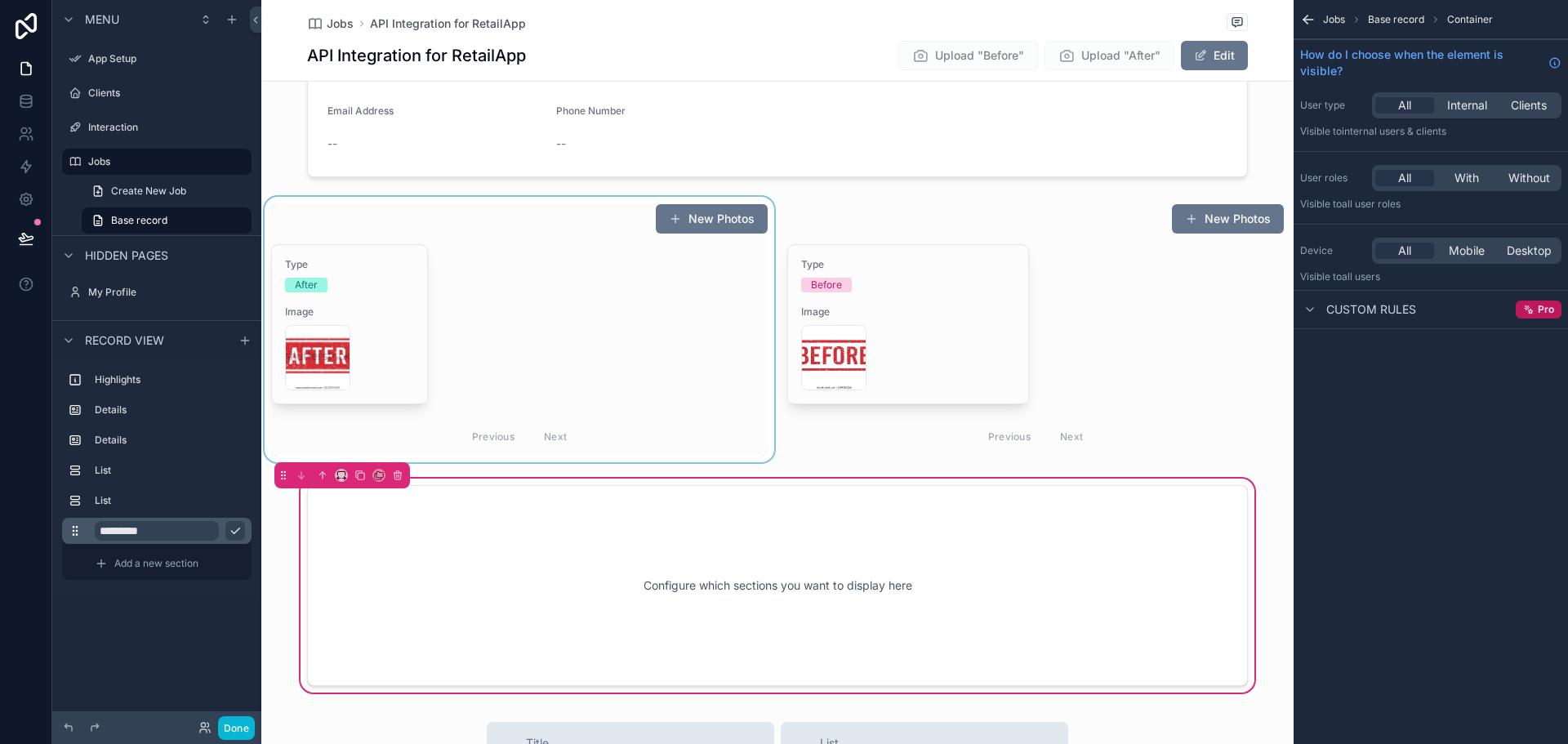
click at [552, 315] on div "scrollable content" at bounding box center [519, 329] width 516 height 266
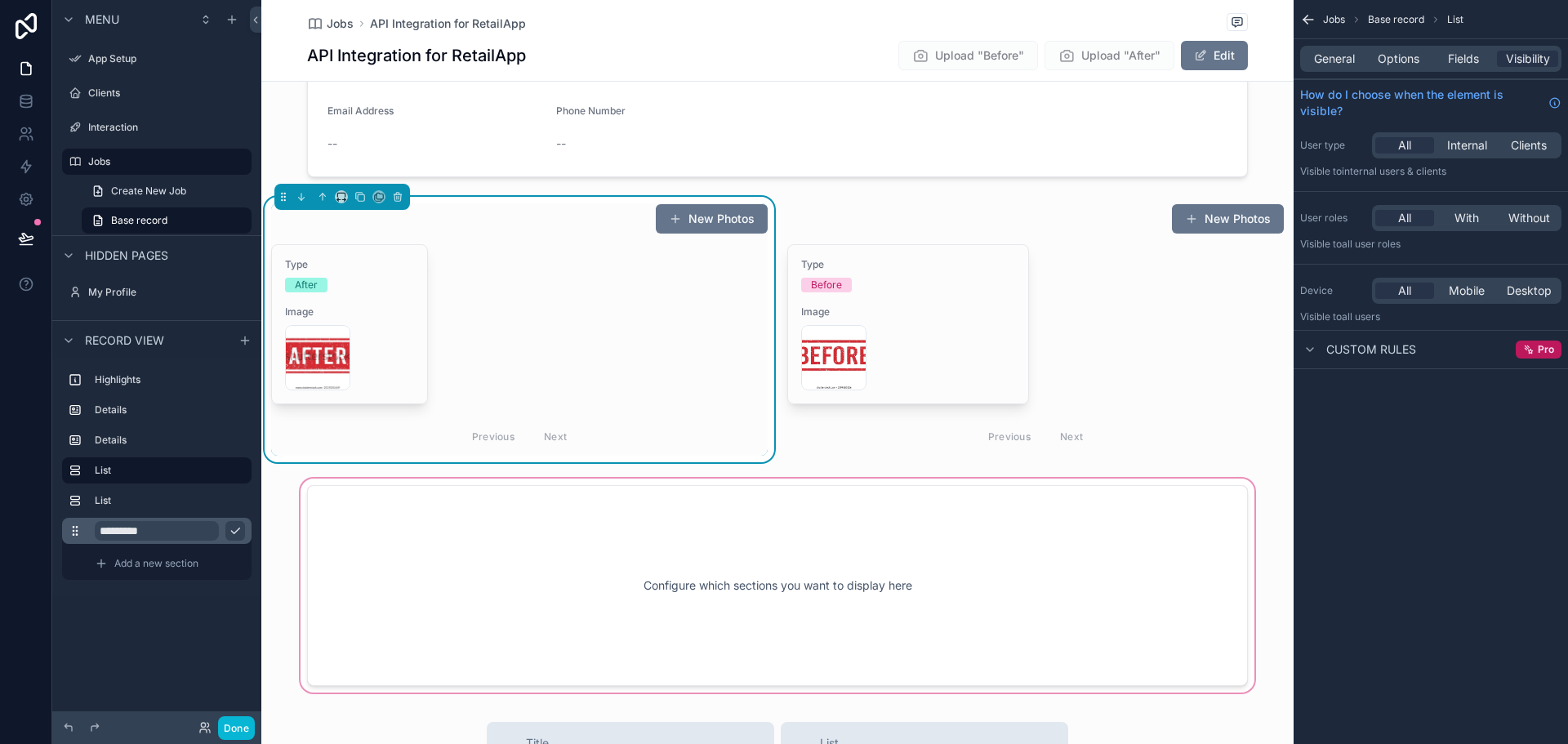
click at [681, 307] on div "Type After Image AFTER-TEST-PHOTO .webp Previous Next" at bounding box center [519, 350] width 497 height 211
click at [1340, 59] on span "General" at bounding box center [1334, 59] width 41 height 16
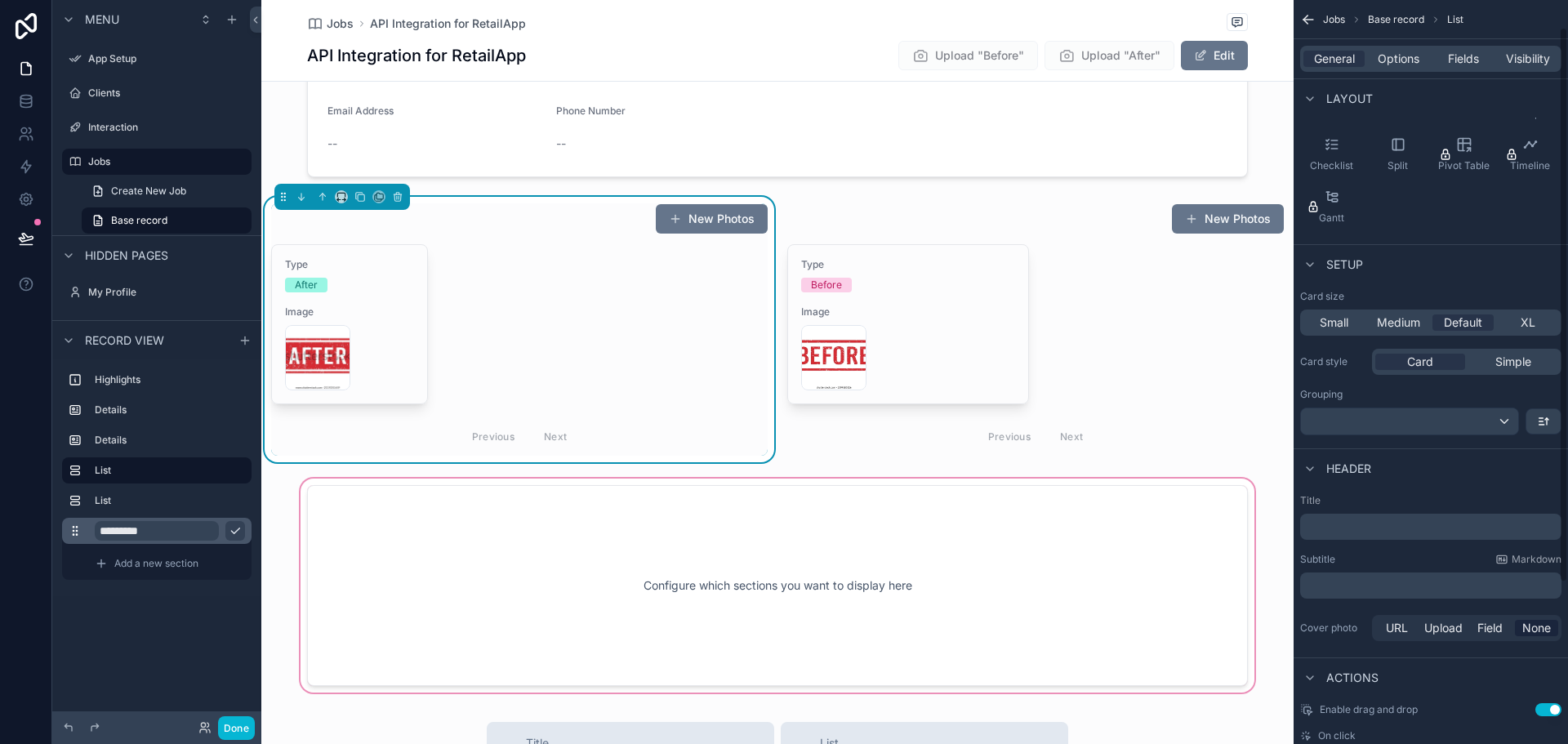
scroll to position [0, 0]
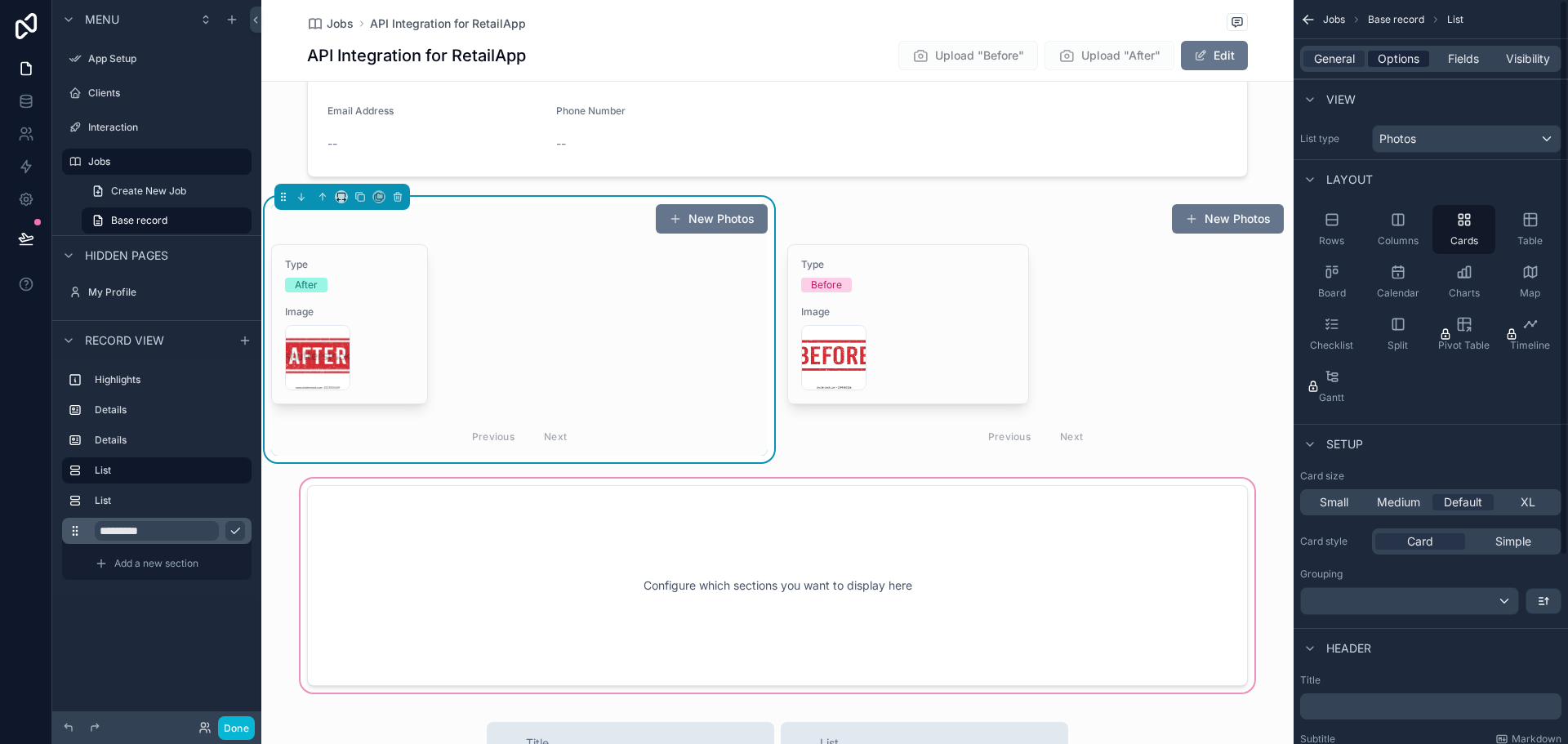
click at [1407, 64] on span "Options" at bounding box center [1399, 59] width 42 height 16
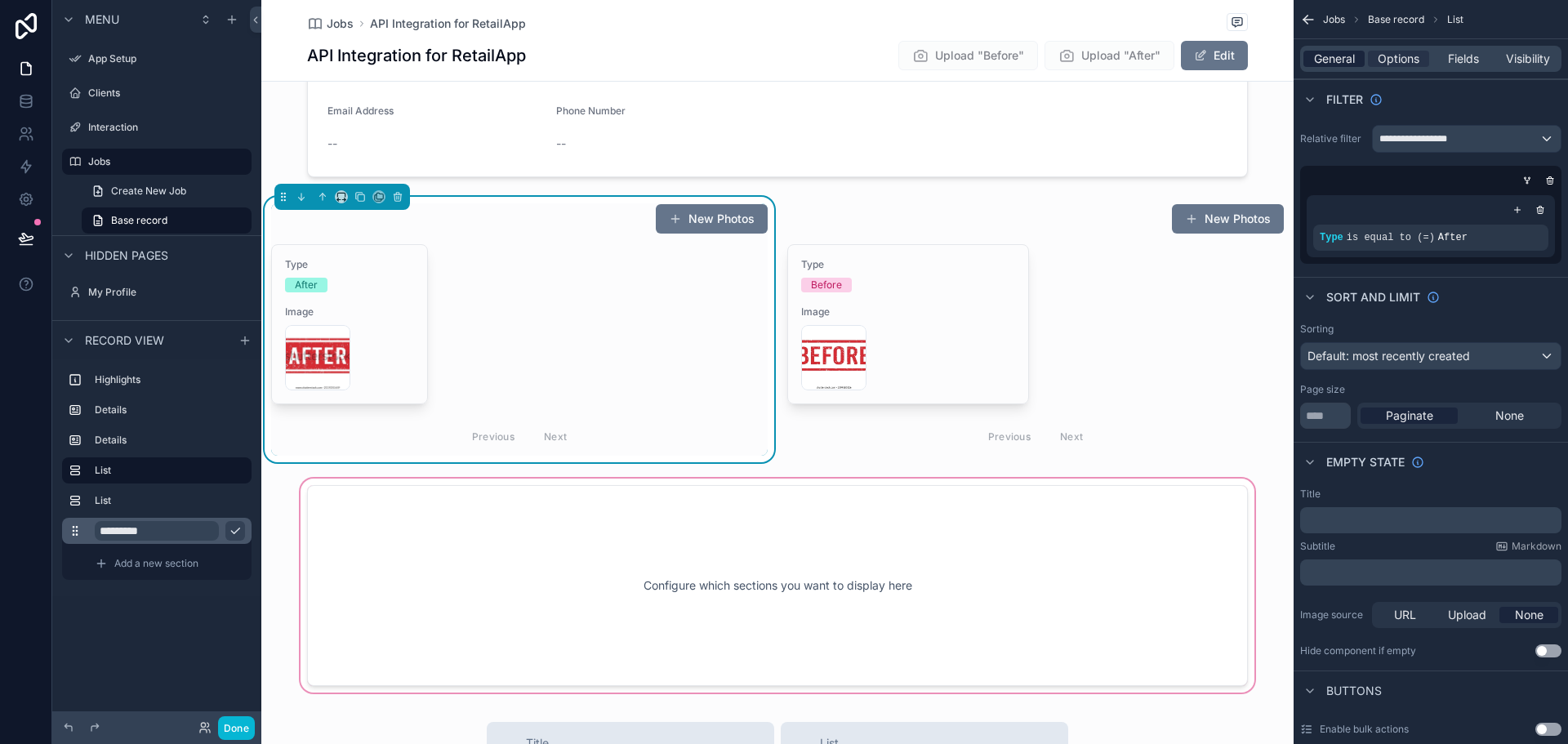
click at [1339, 57] on span "General" at bounding box center [1334, 59] width 41 height 16
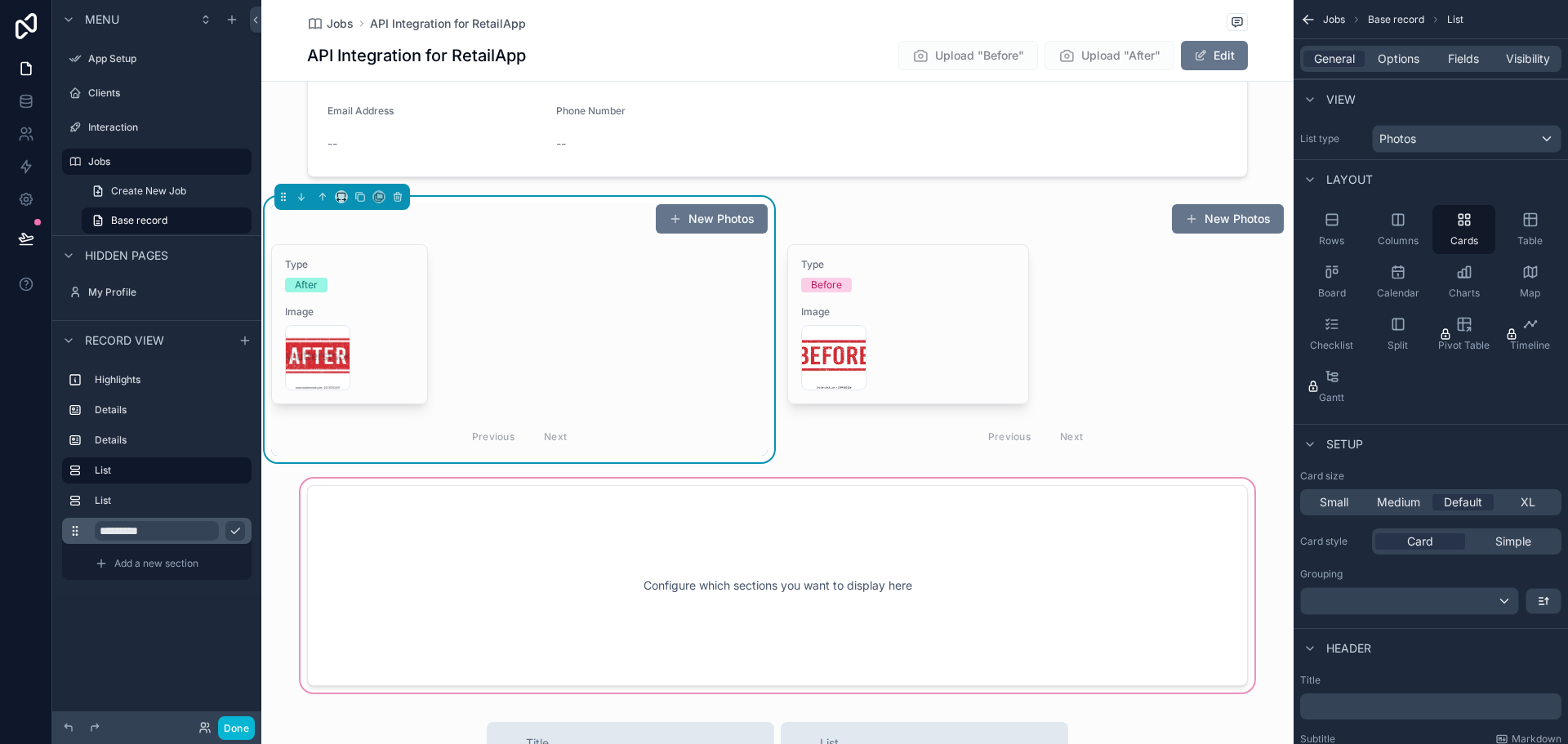
click at [889, 564] on div "scrollable content" at bounding box center [778, 586] width 1033 height 220
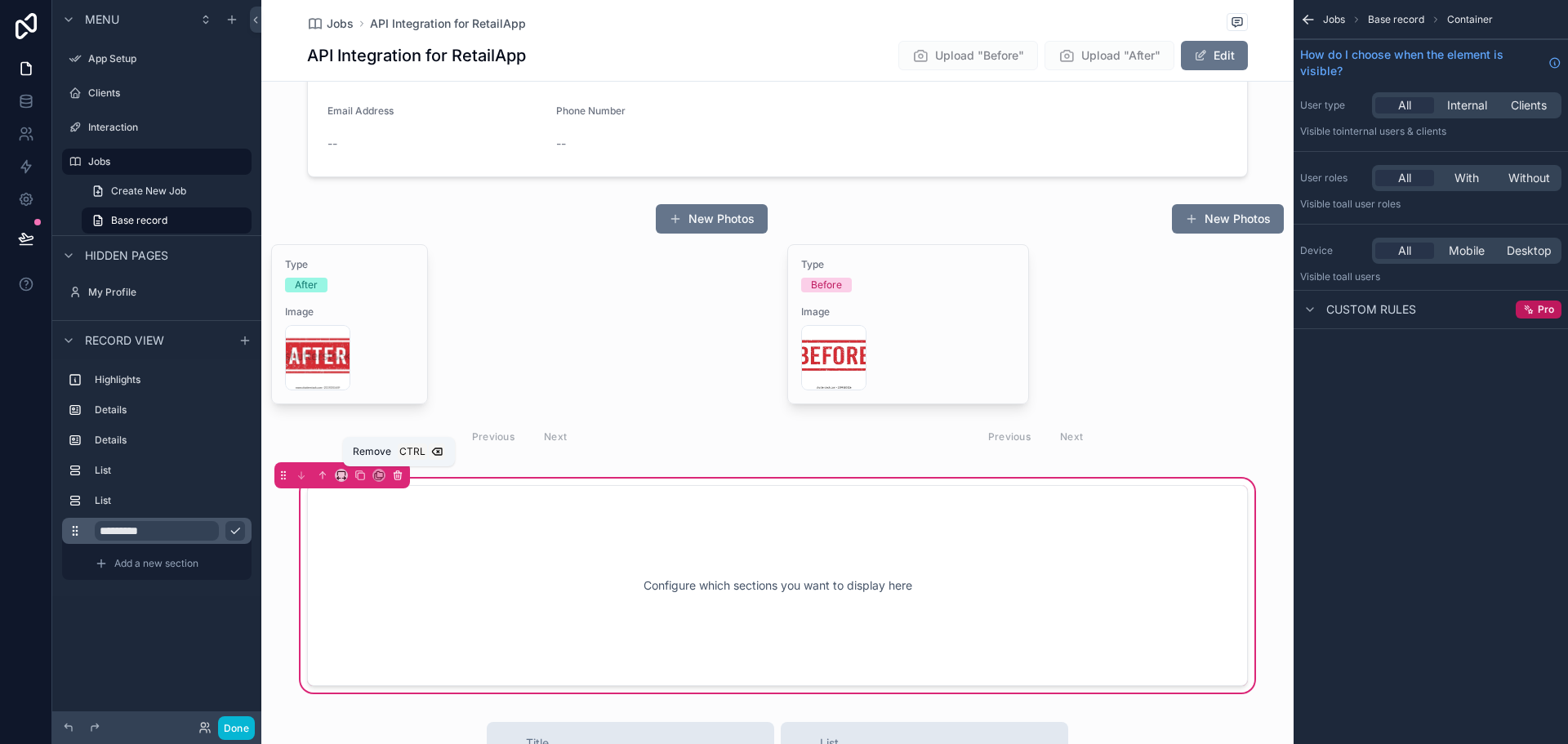
click at [396, 478] on icon "scrollable content" at bounding box center [397, 475] width 12 height 12
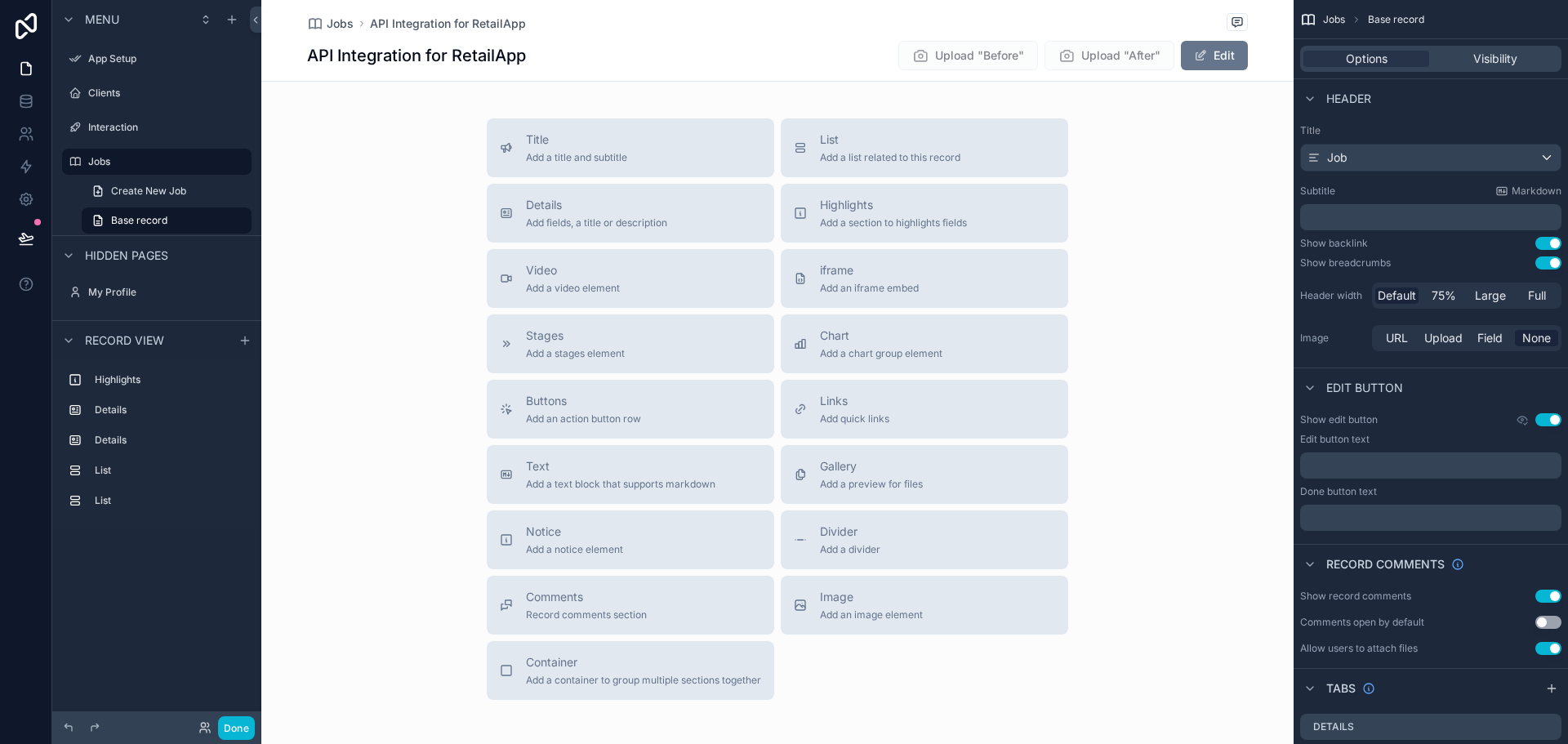
scroll to position [947, 0]
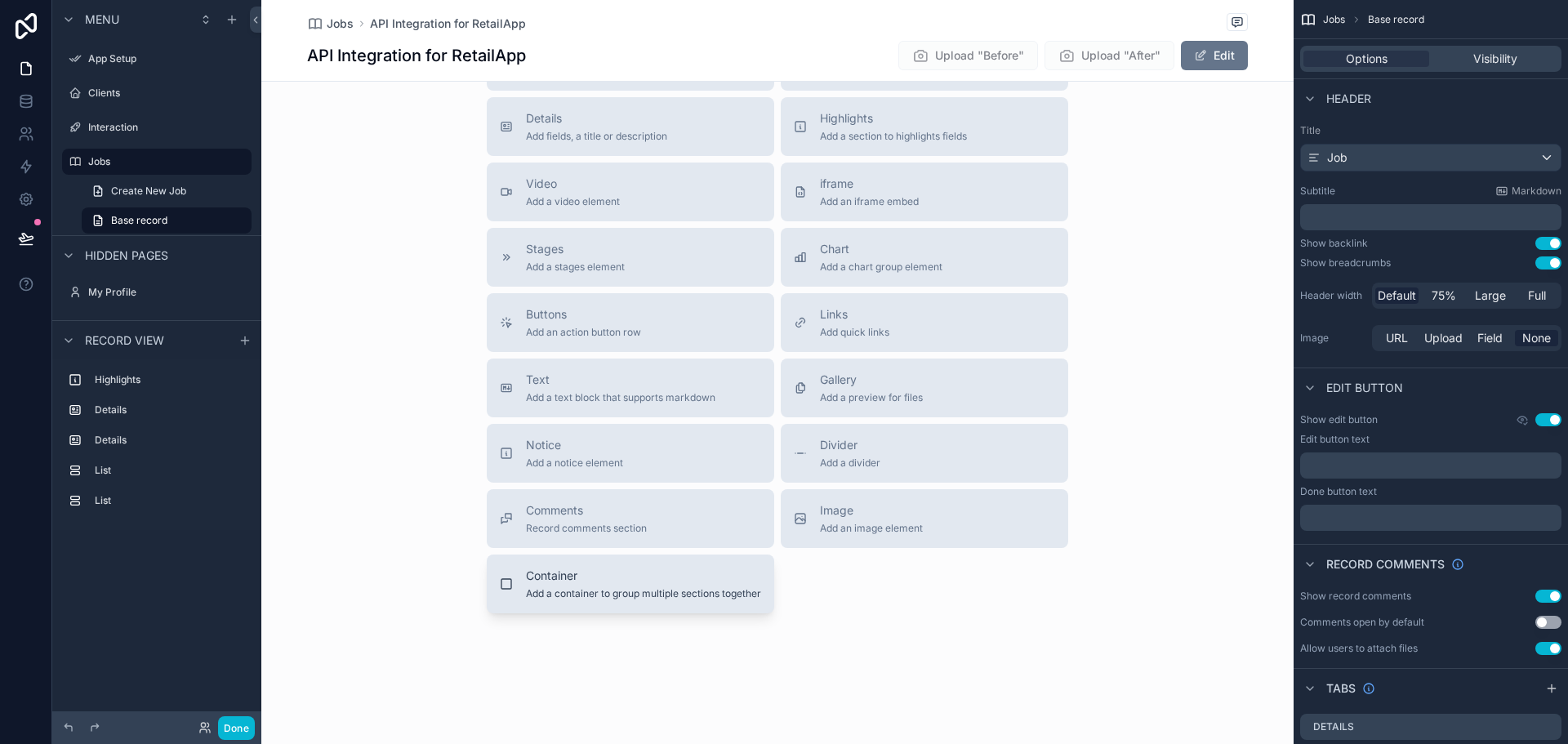
click at [657, 594] on span "Add a container to group multiple sections together" at bounding box center [643, 594] width 235 height 13
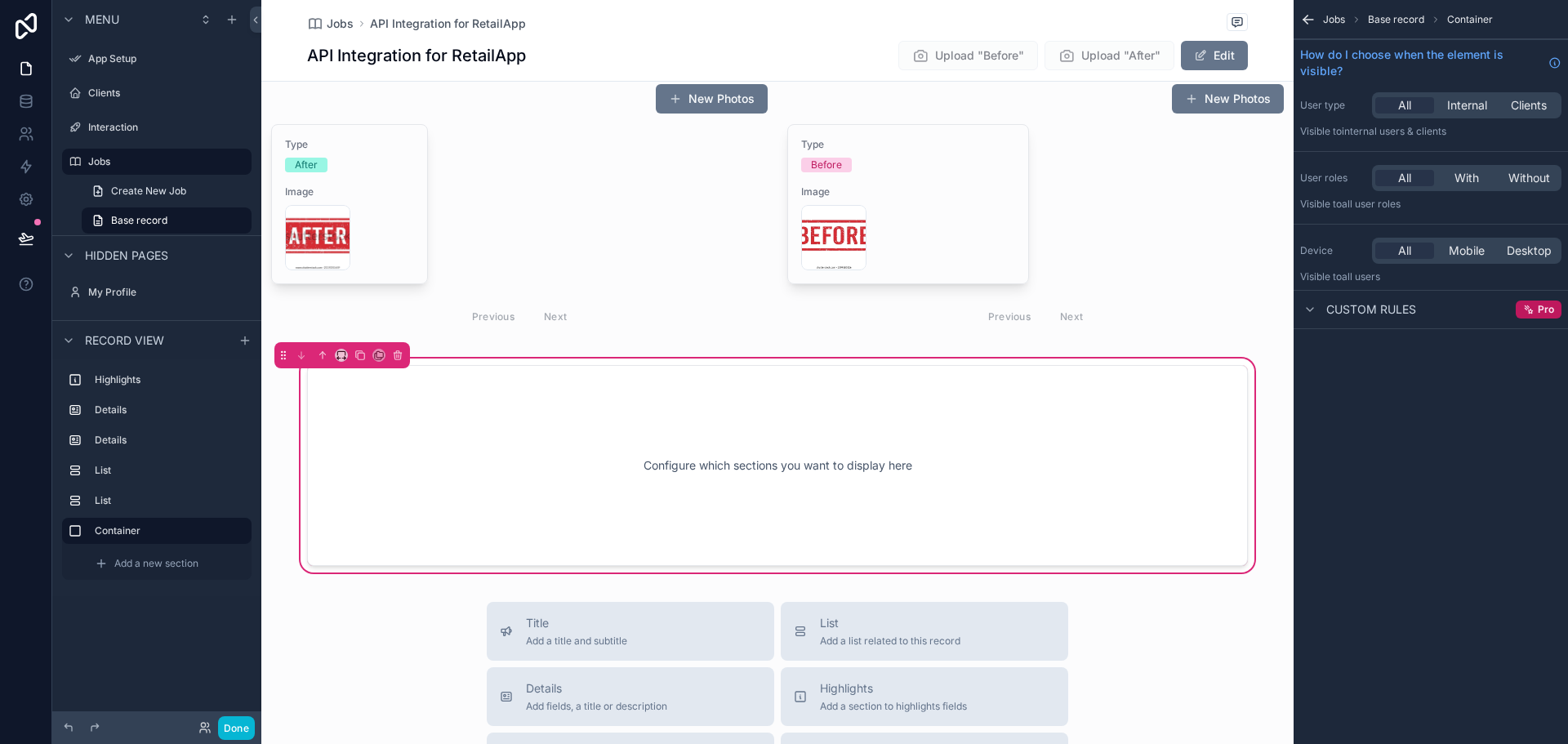
scroll to position [622, 0]
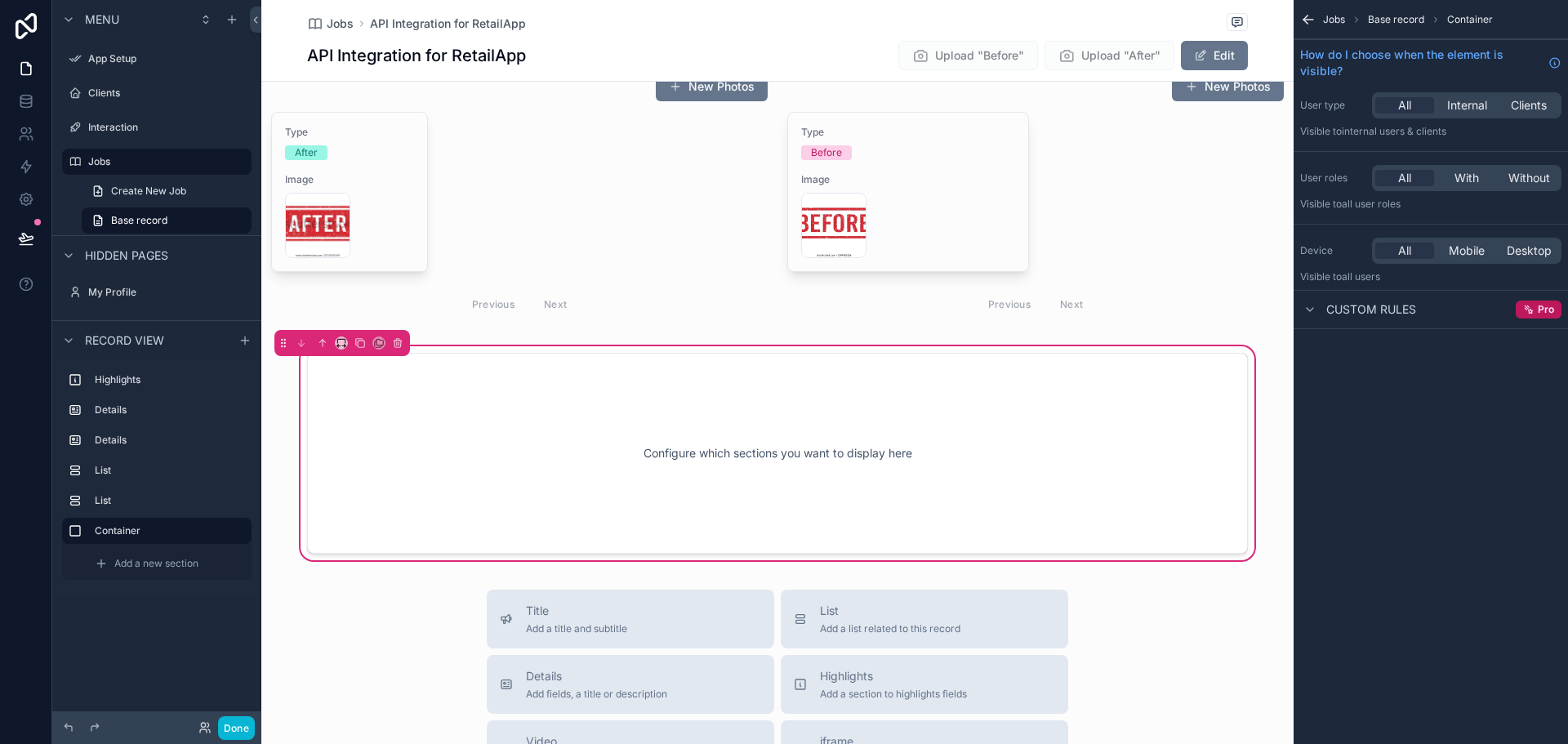
click at [1410, 500] on div "Jobs Base record Container How do I choose when the element is visible? User ty…" at bounding box center [1431, 372] width 275 height 744
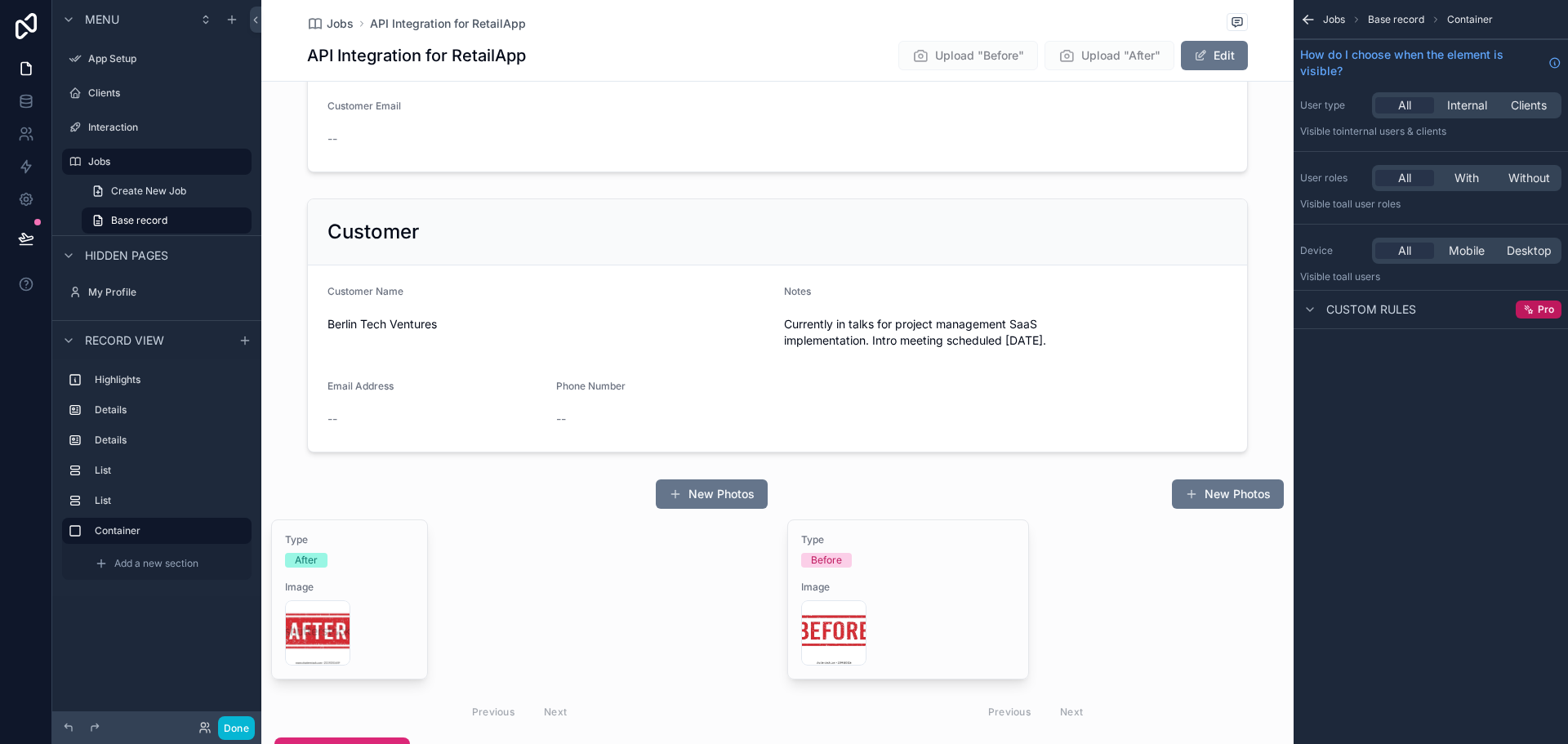
scroll to position [214, 0]
click at [282, 183] on div "Start Date 8/12/2025 Job Title API Integration for RetailApp Description Design…" at bounding box center [778, 430] width 1033 height 1085
click at [337, 153] on div "scrollable content" at bounding box center [778, 88] width 1033 height 184
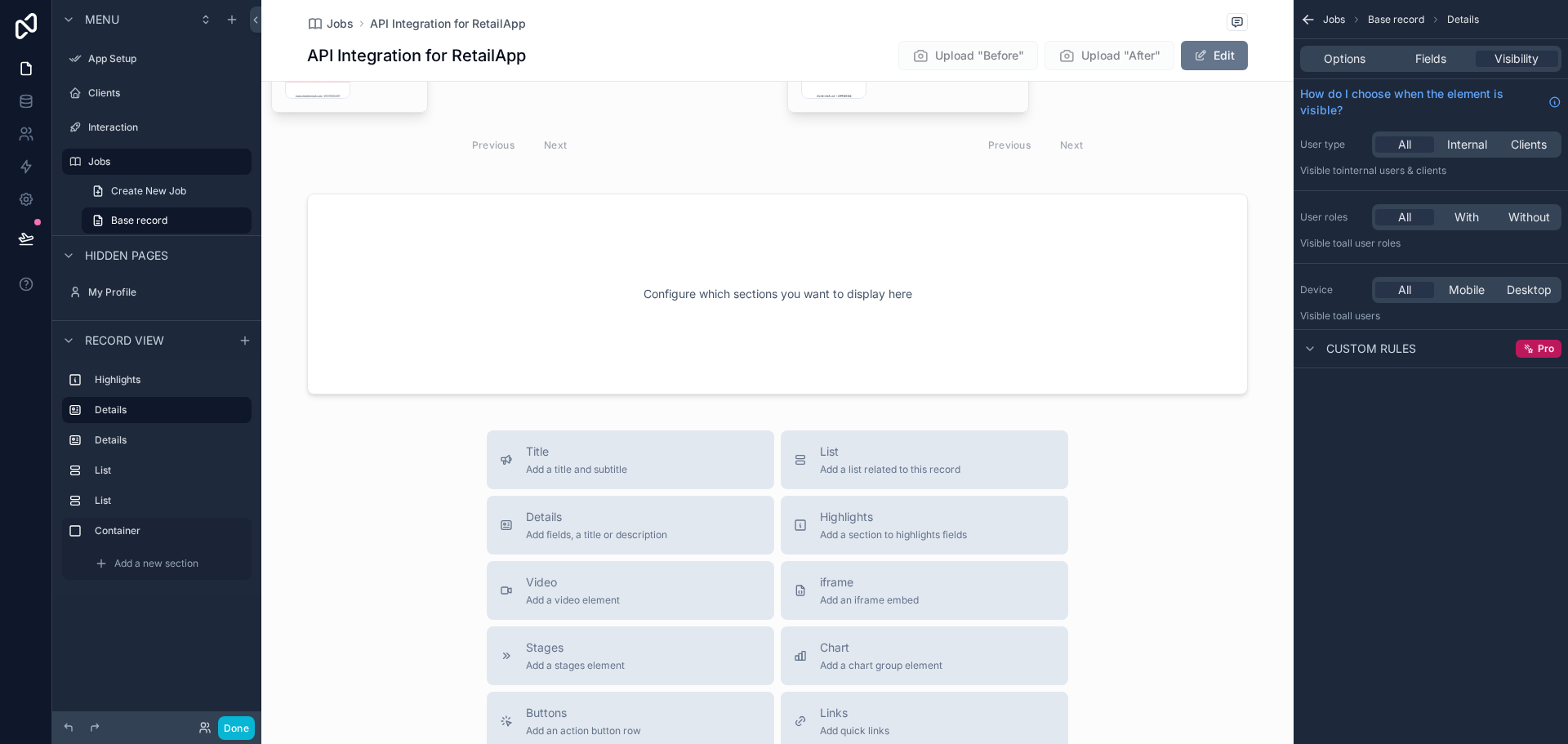
scroll to position [786, 0]
click at [1308, 17] on icon "scrollable content" at bounding box center [1308, 20] width 16 height 16
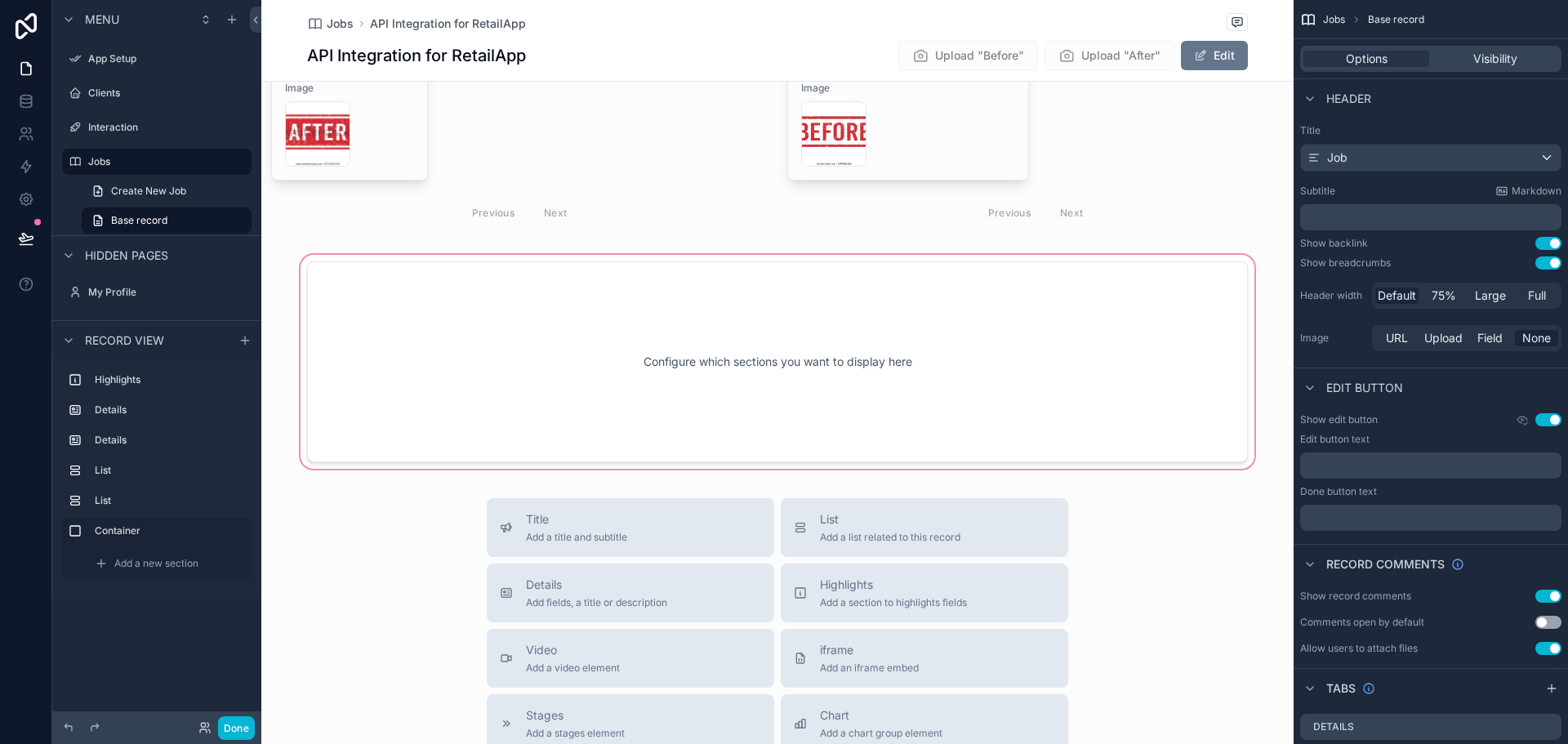
scroll to position [705, 0]
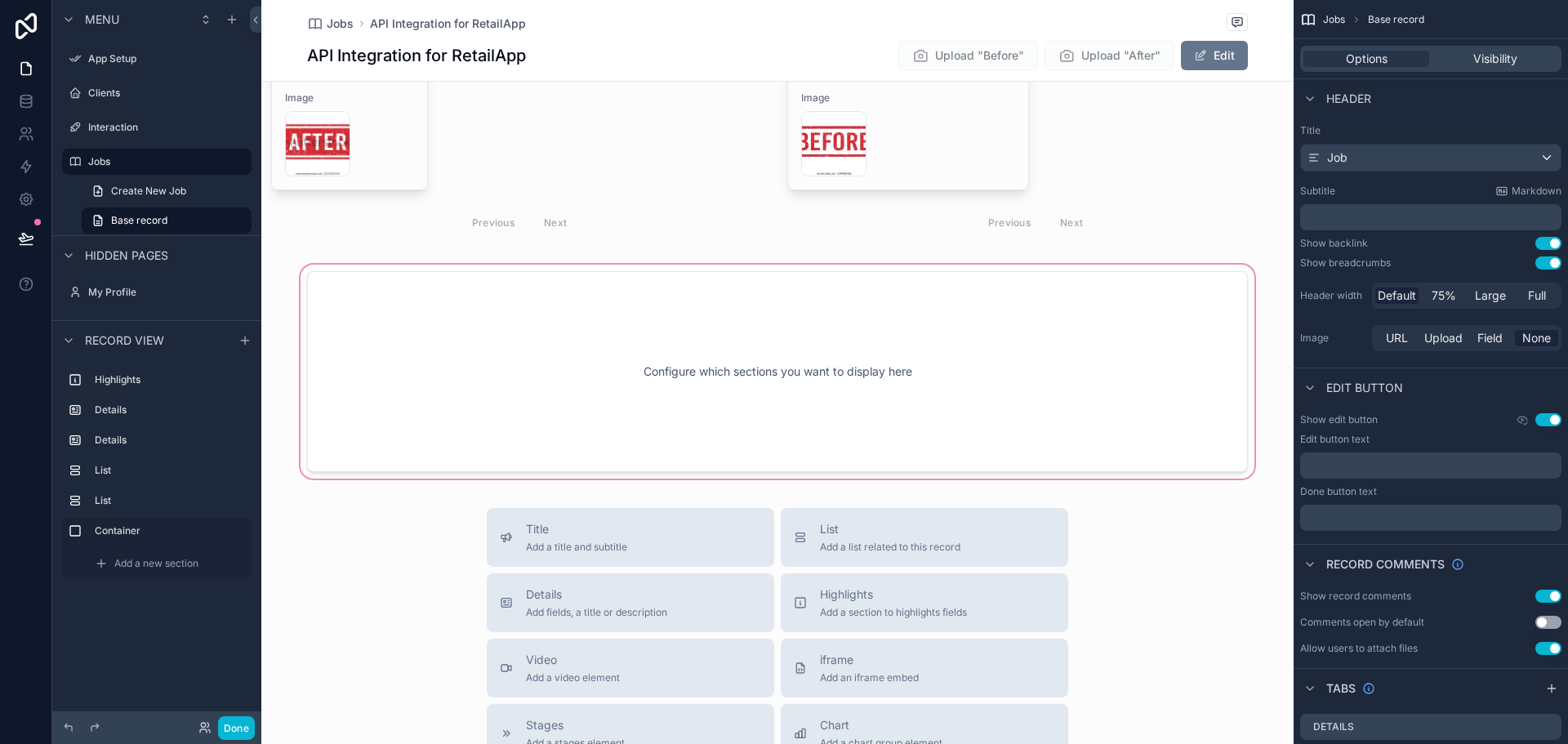
click at [505, 290] on div "scrollable content" at bounding box center [778, 372] width 1033 height 220
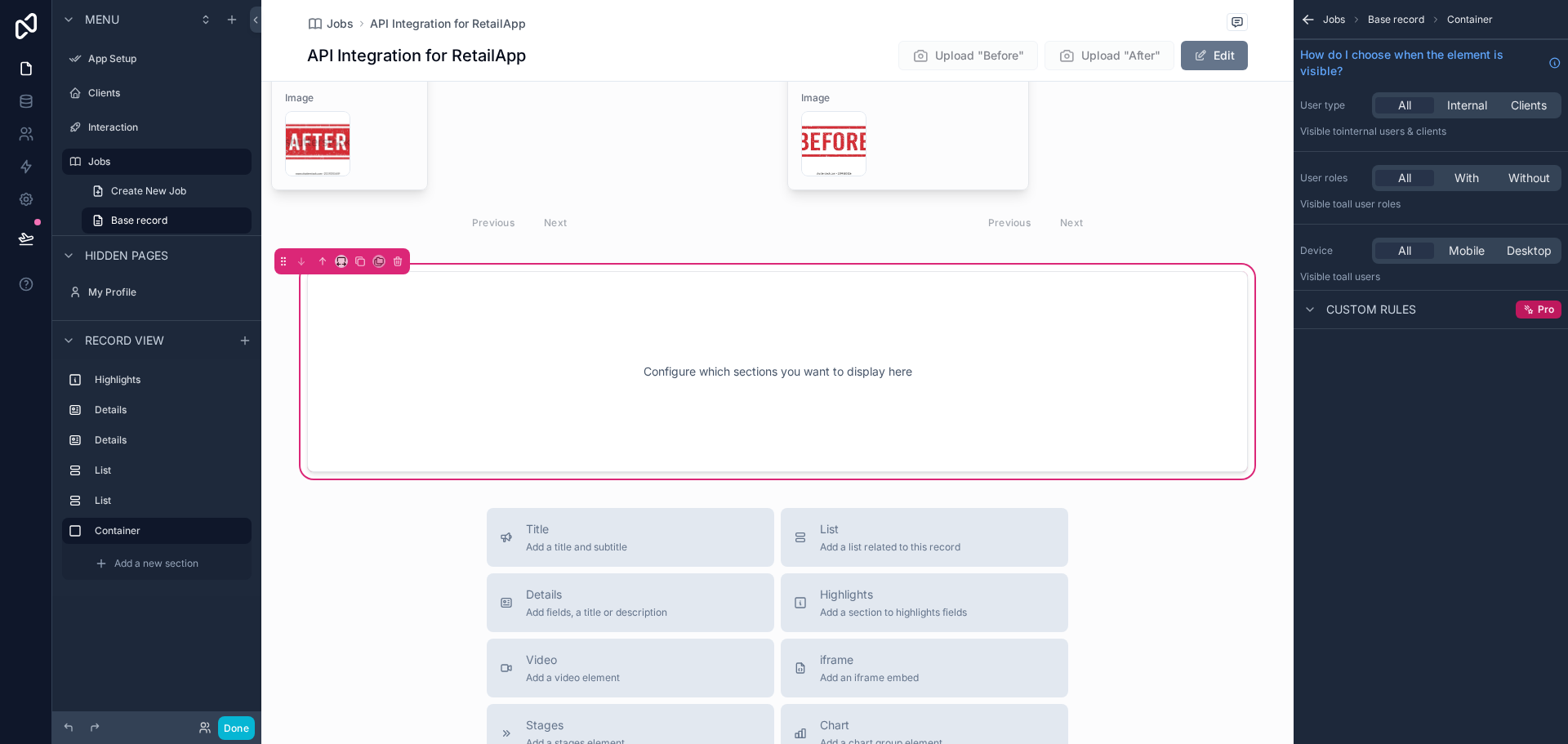
click at [1459, 449] on div "Jobs Base record Container How do I choose when the element is visible? User ty…" at bounding box center [1431, 372] width 275 height 744
click at [1467, 448] on div "Jobs Base record Container How do I choose when the element is visible? User ty…" at bounding box center [1431, 372] width 275 height 744
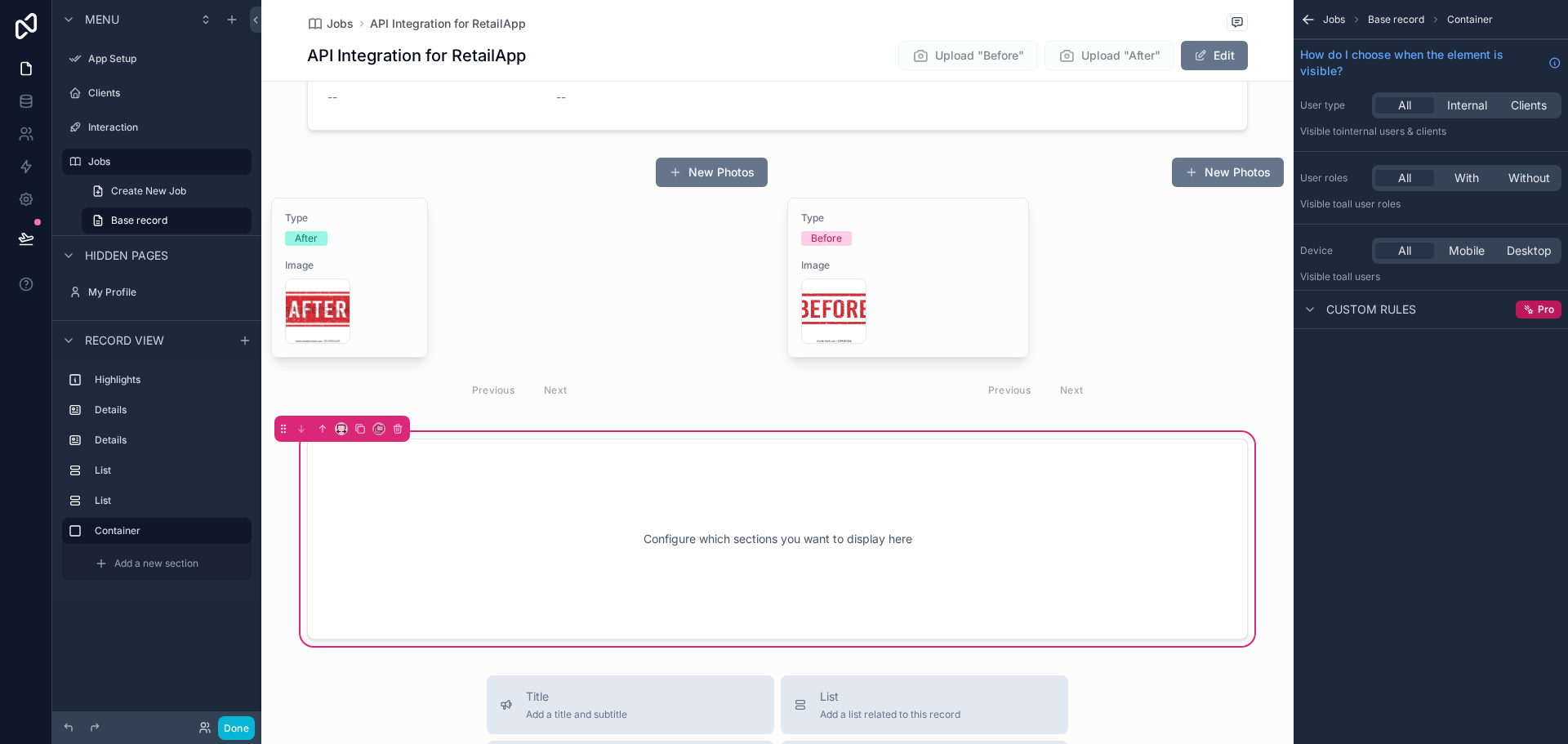
scroll to position [527, 0]
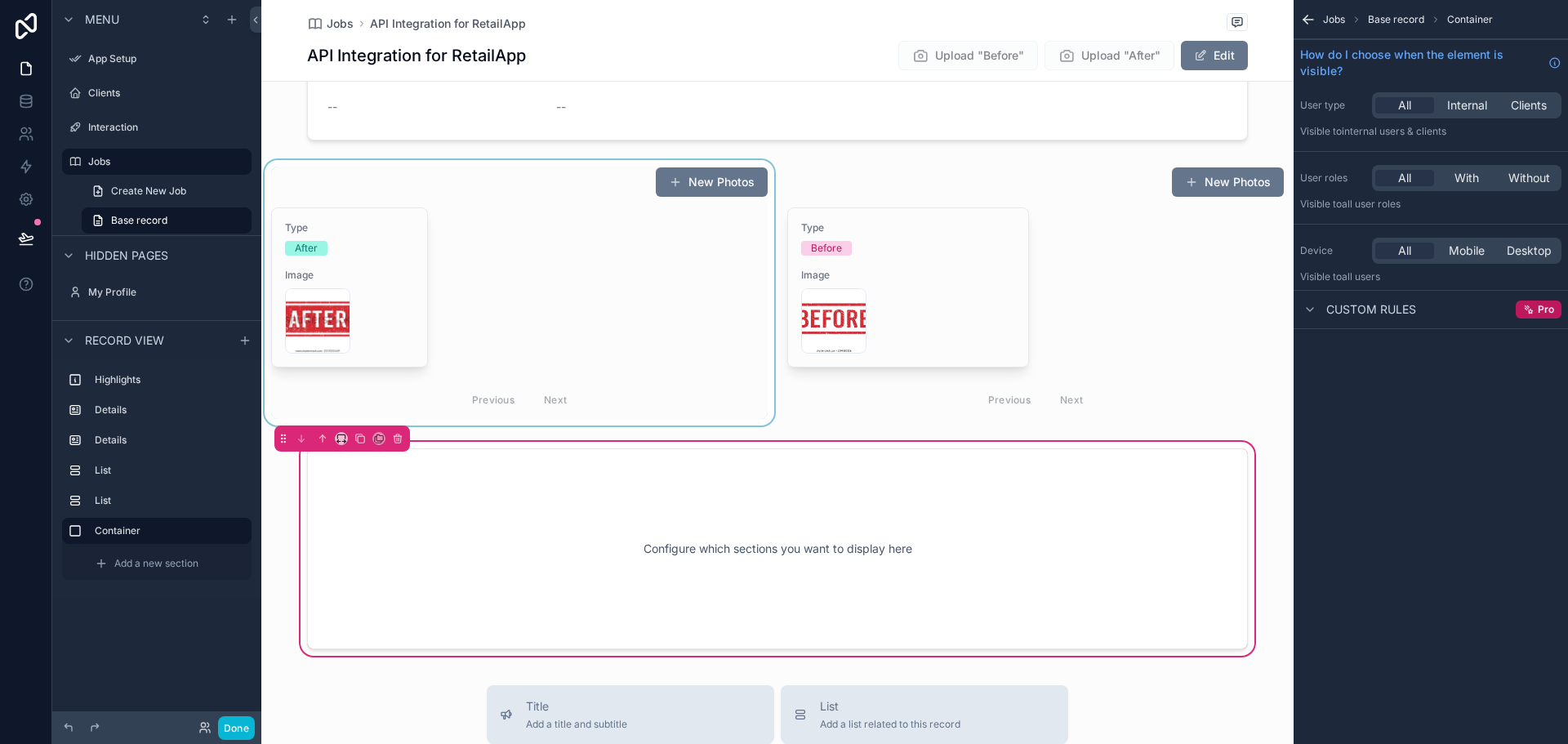
click at [602, 298] on div "scrollable content" at bounding box center [519, 293] width 516 height 266
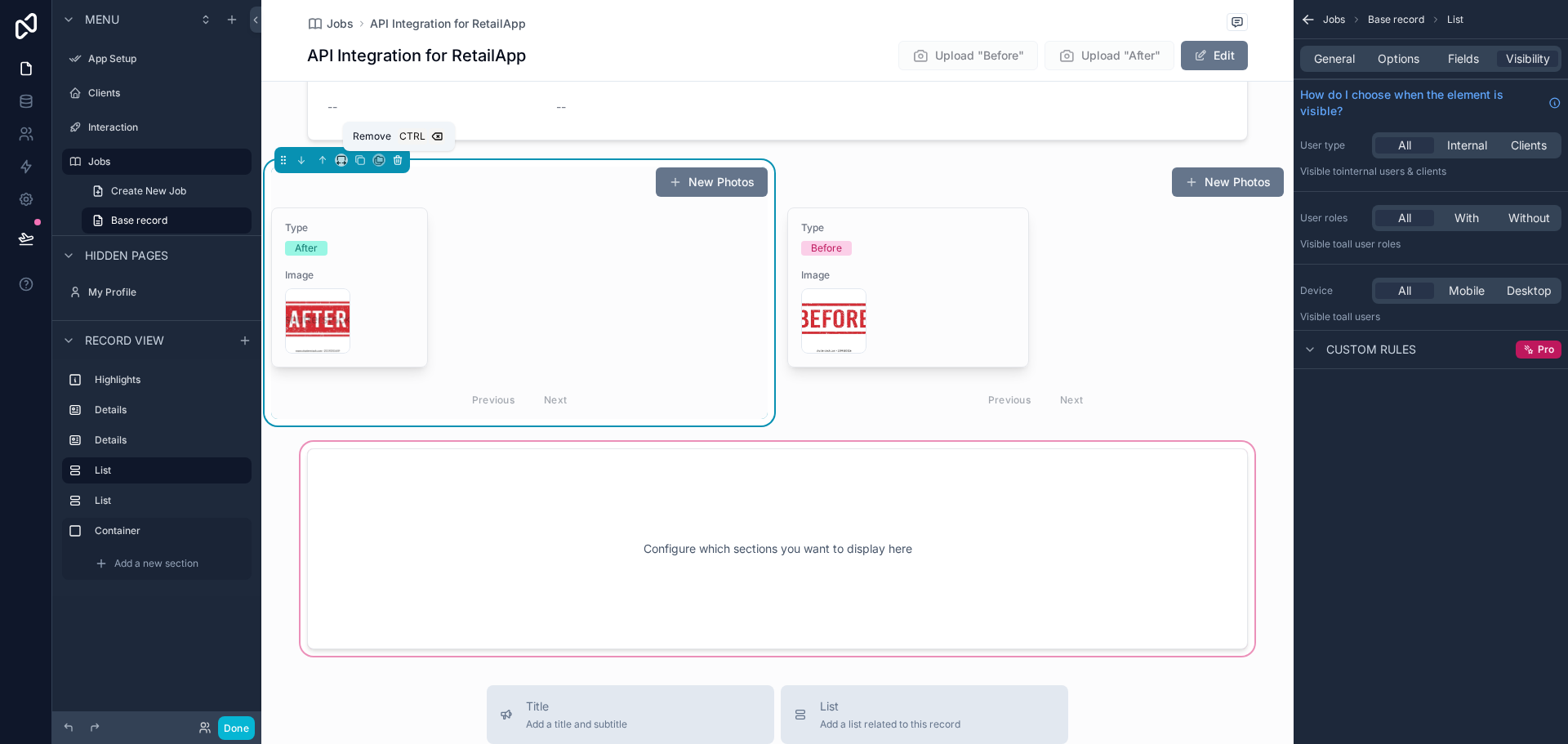
click at [400, 157] on icon "scrollable content" at bounding box center [397, 159] width 12 height 12
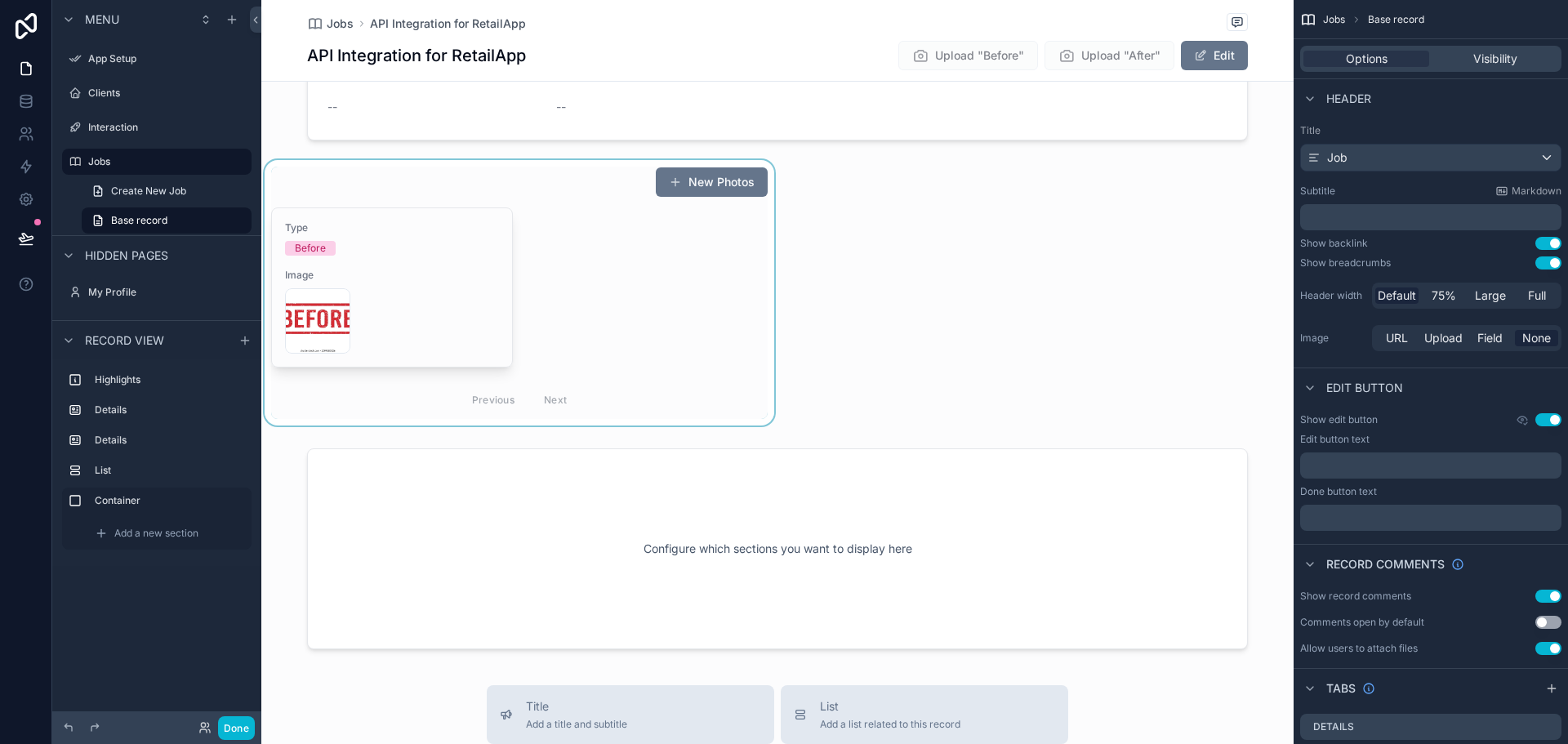
click at [586, 221] on div "scrollable content" at bounding box center [519, 293] width 516 height 266
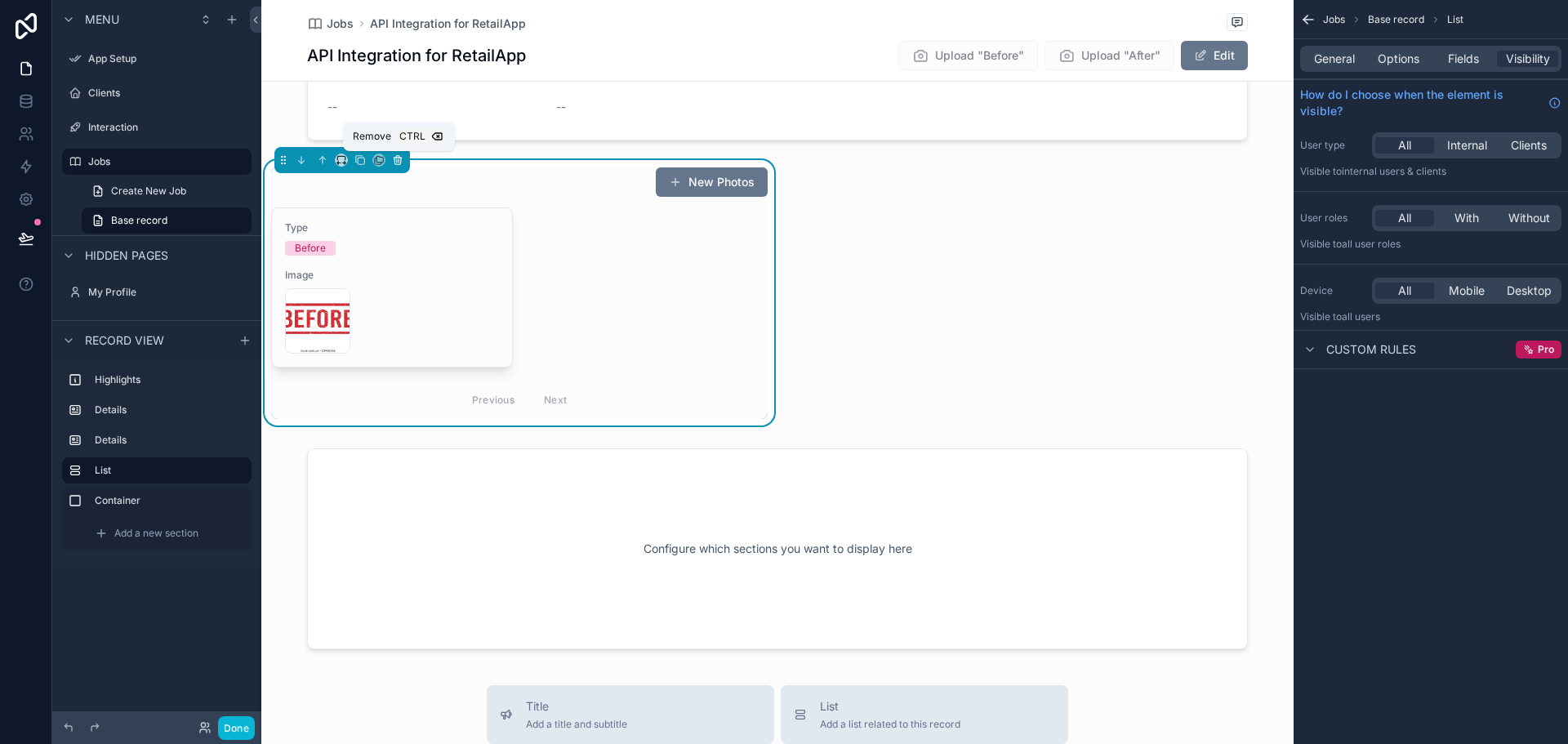
click at [400, 158] on icon "scrollable content" at bounding box center [397, 158] width 7 height 0
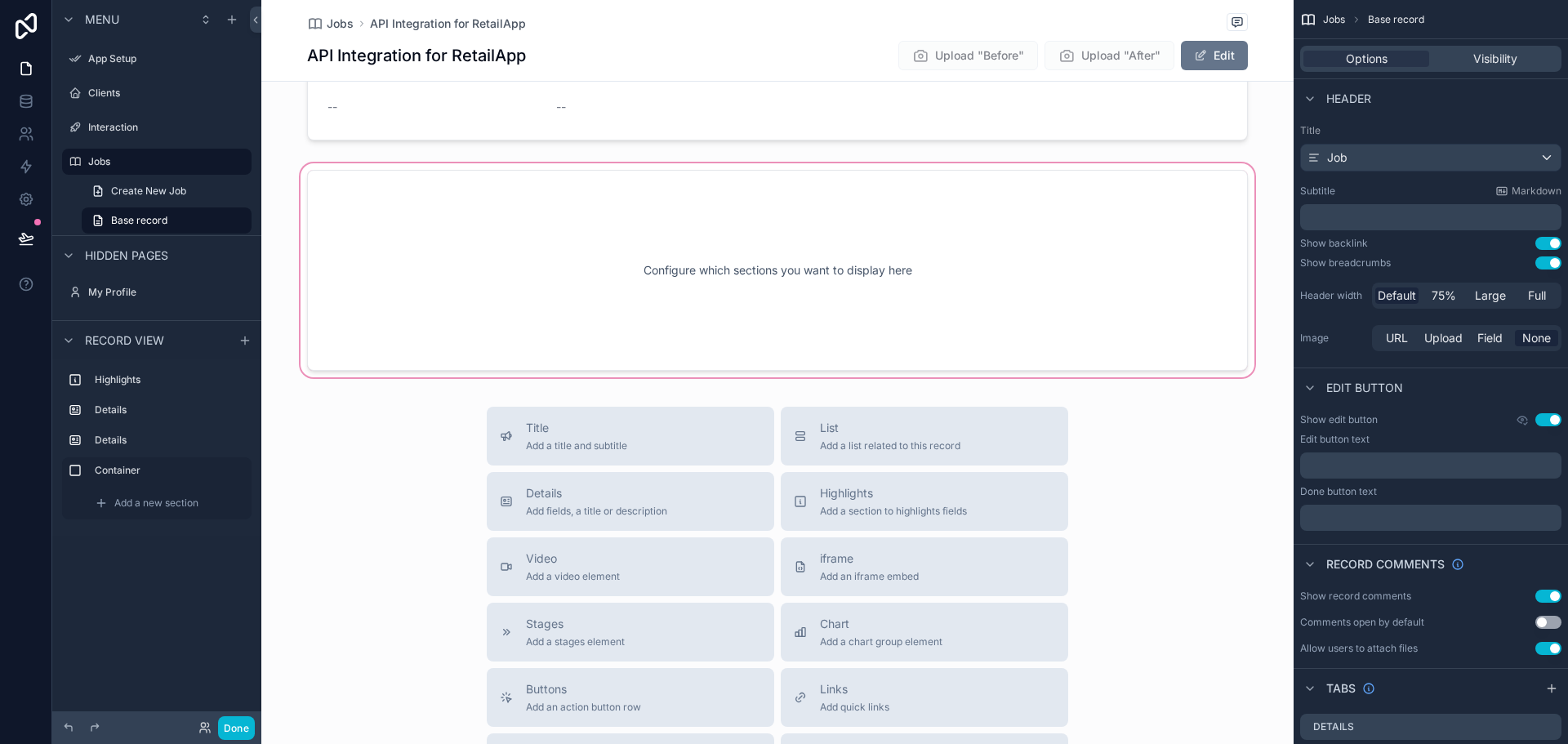
click at [628, 249] on div "scrollable content" at bounding box center [778, 270] width 1033 height 220
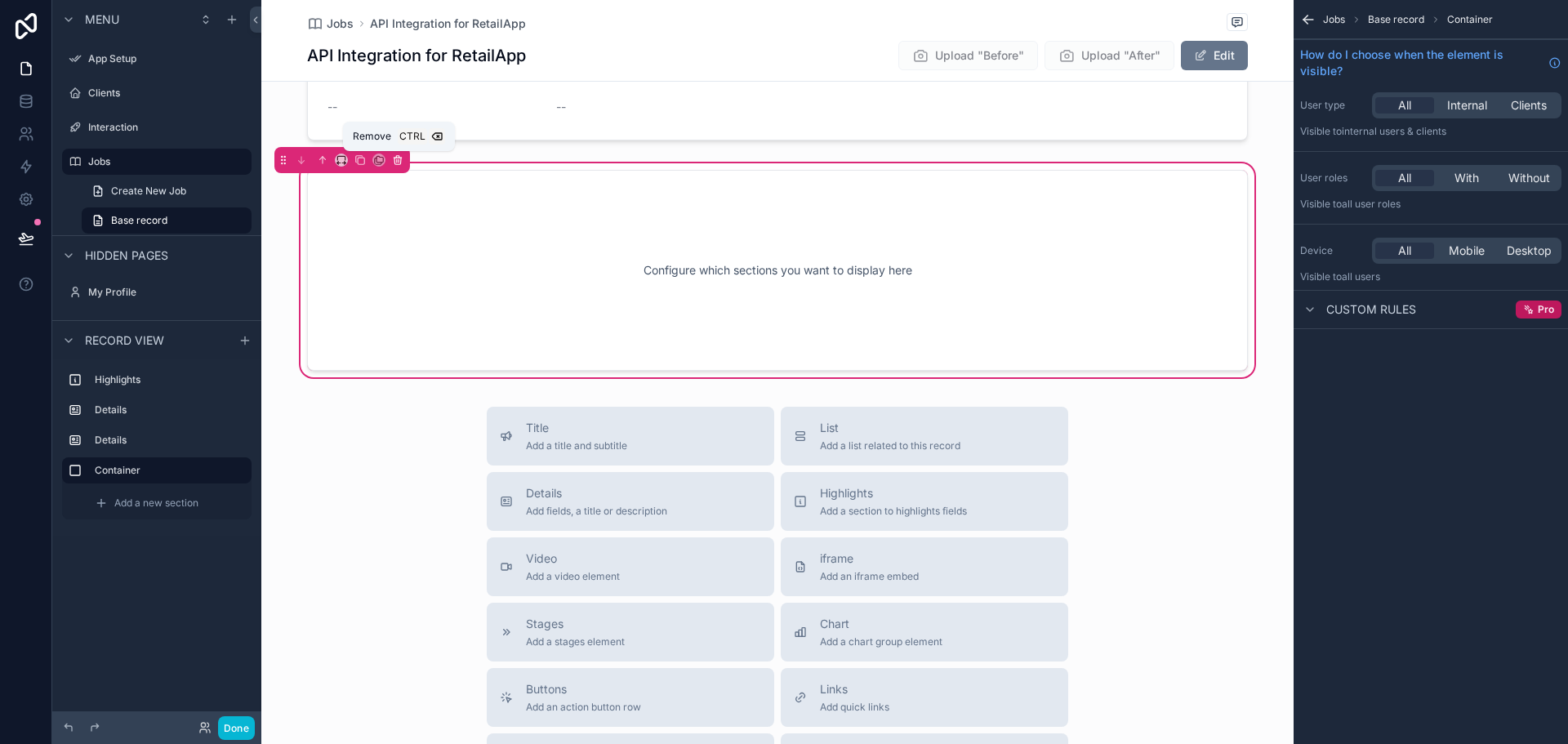
click at [397, 160] on icon "scrollable content" at bounding box center [397, 159] width 12 height 12
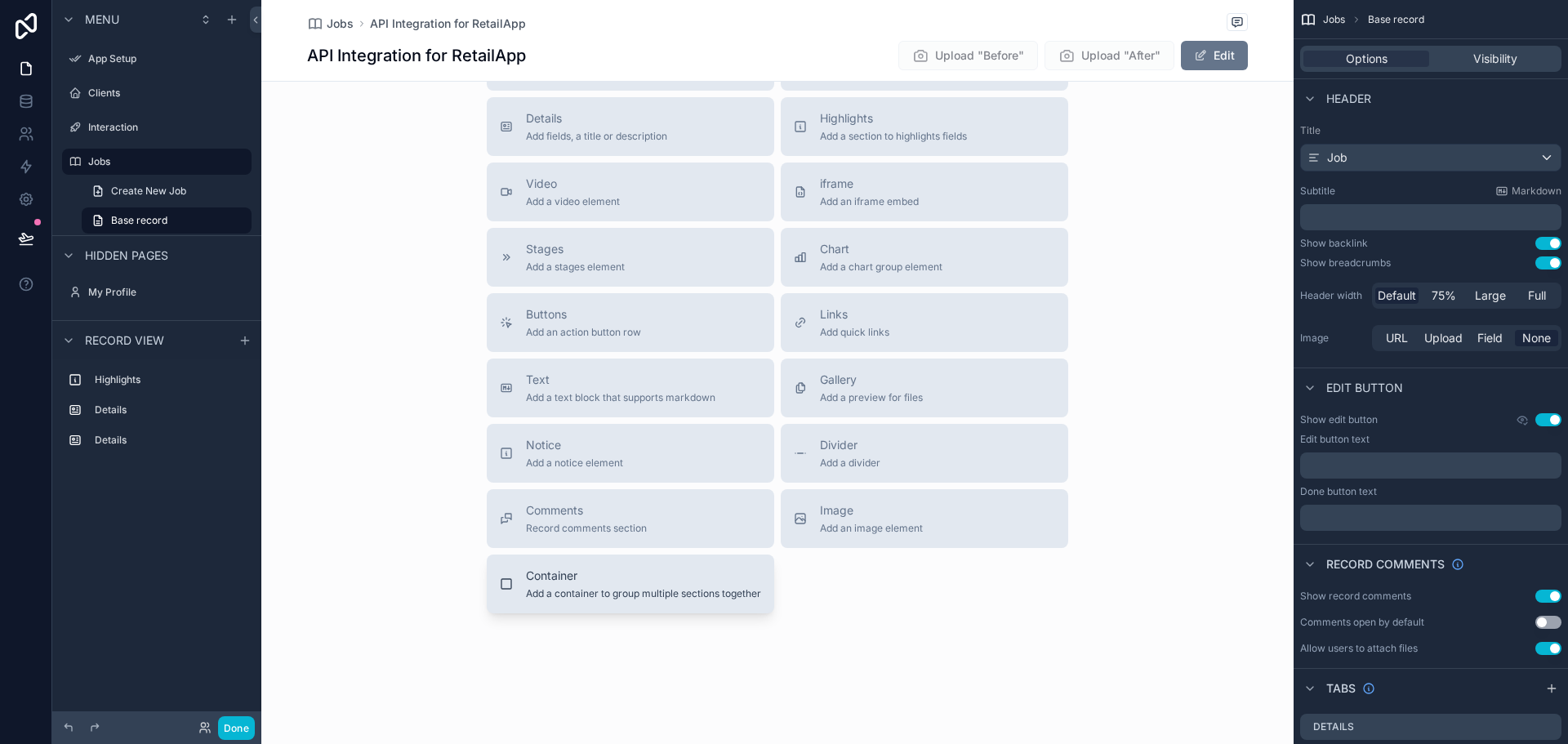
click at [631, 593] on span "Add a container to group multiple sections together" at bounding box center [643, 594] width 235 height 13
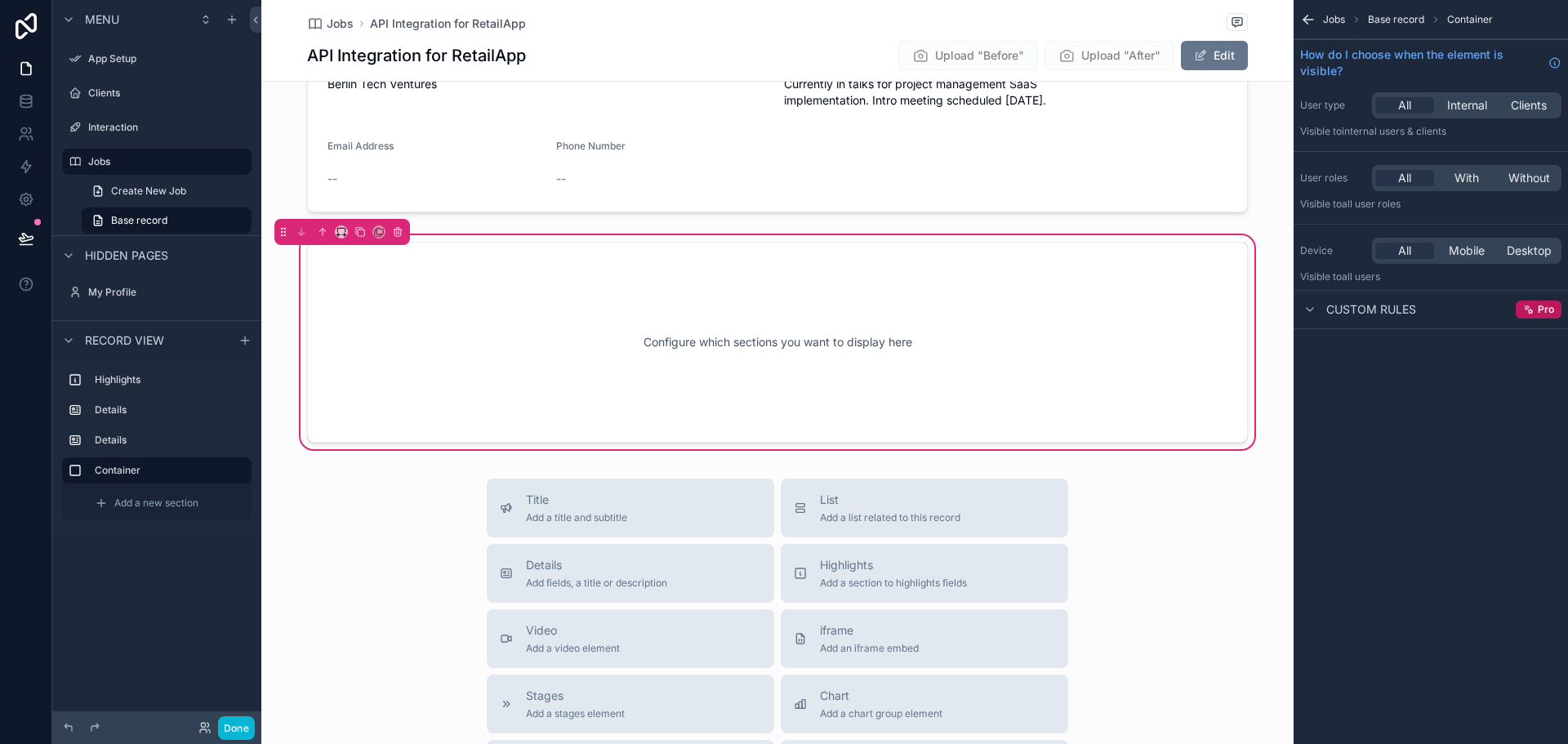
scroll to position [425, 0]
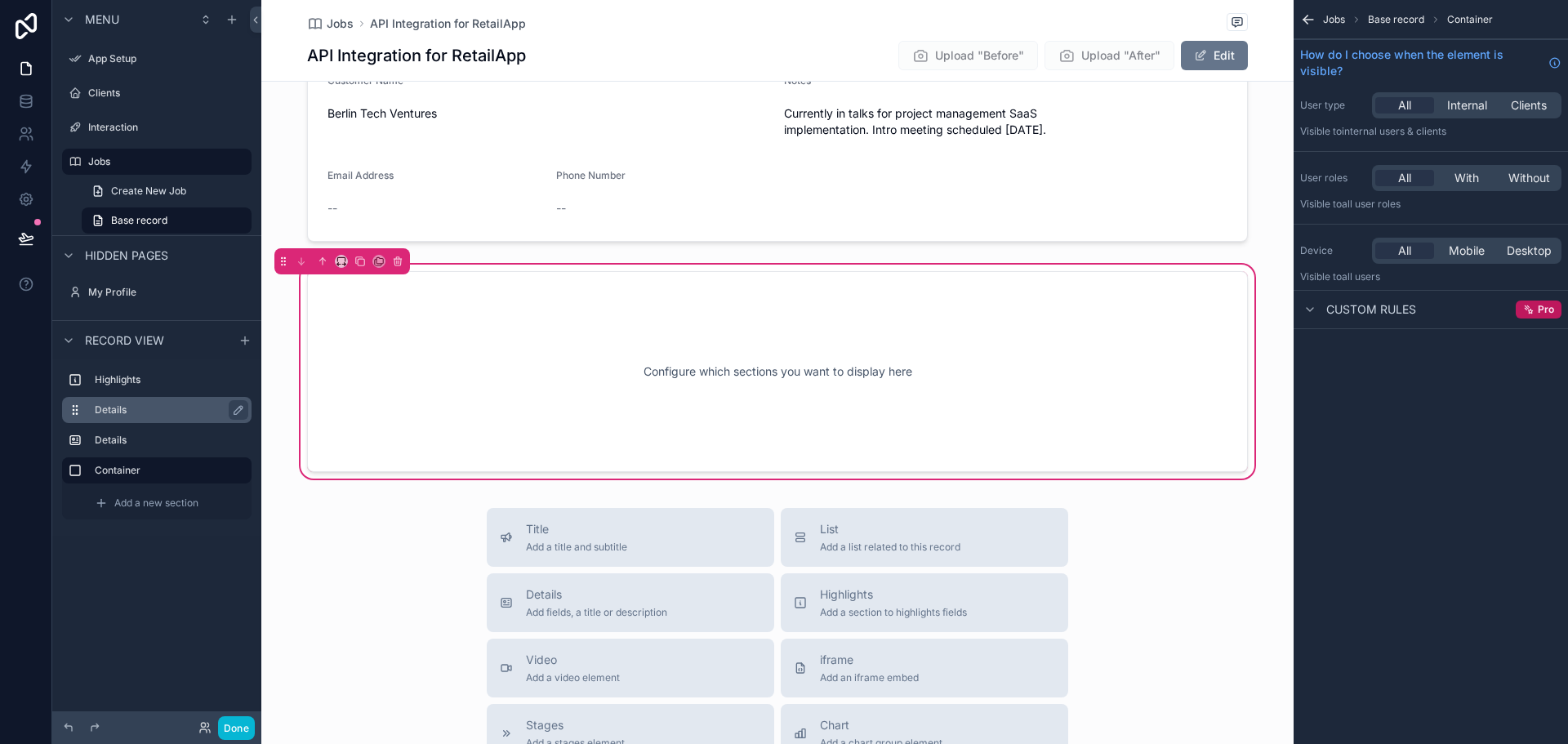
click at [141, 412] on label "Details" at bounding box center [166, 410] width 144 height 13
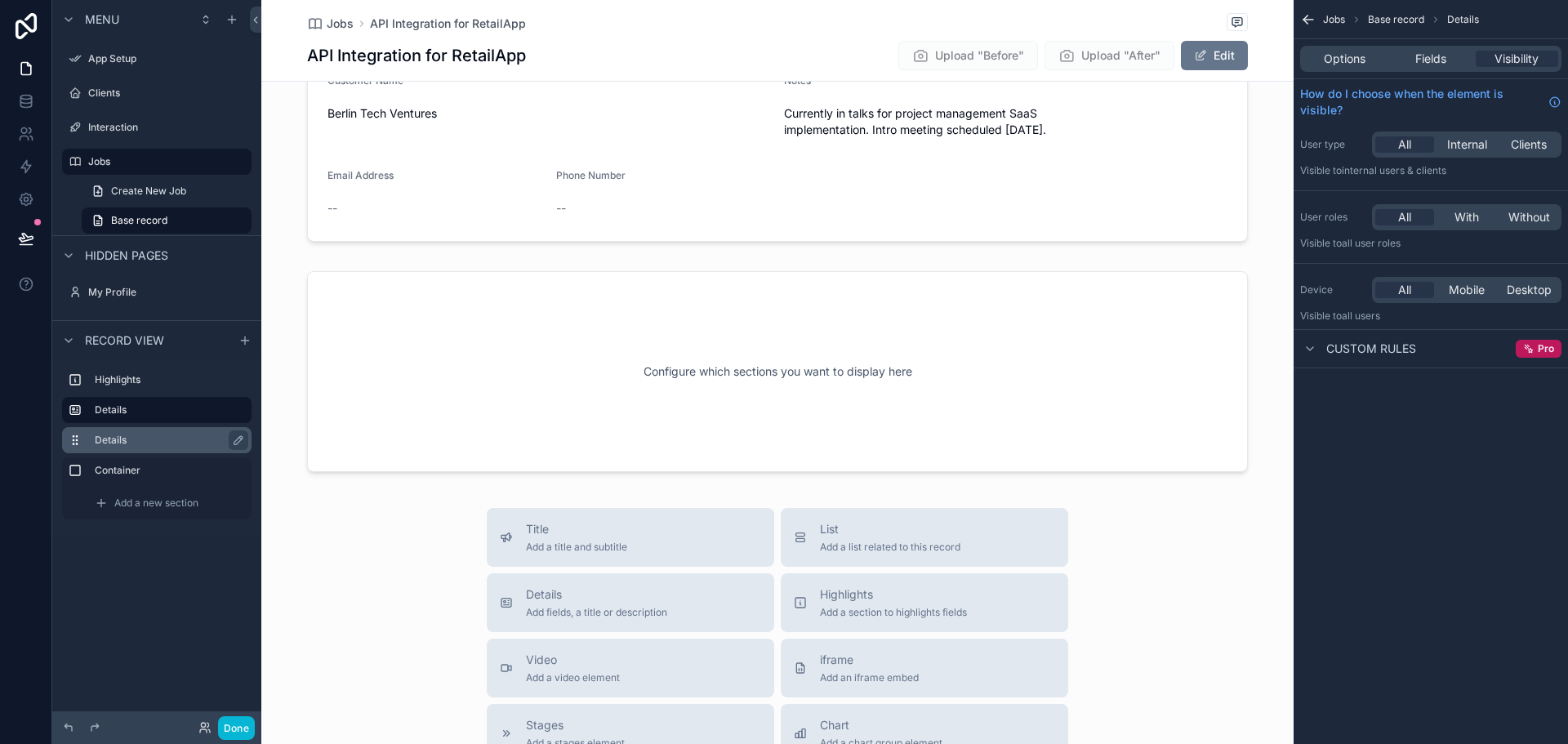
click at [130, 435] on label "Details" at bounding box center [166, 440] width 144 height 13
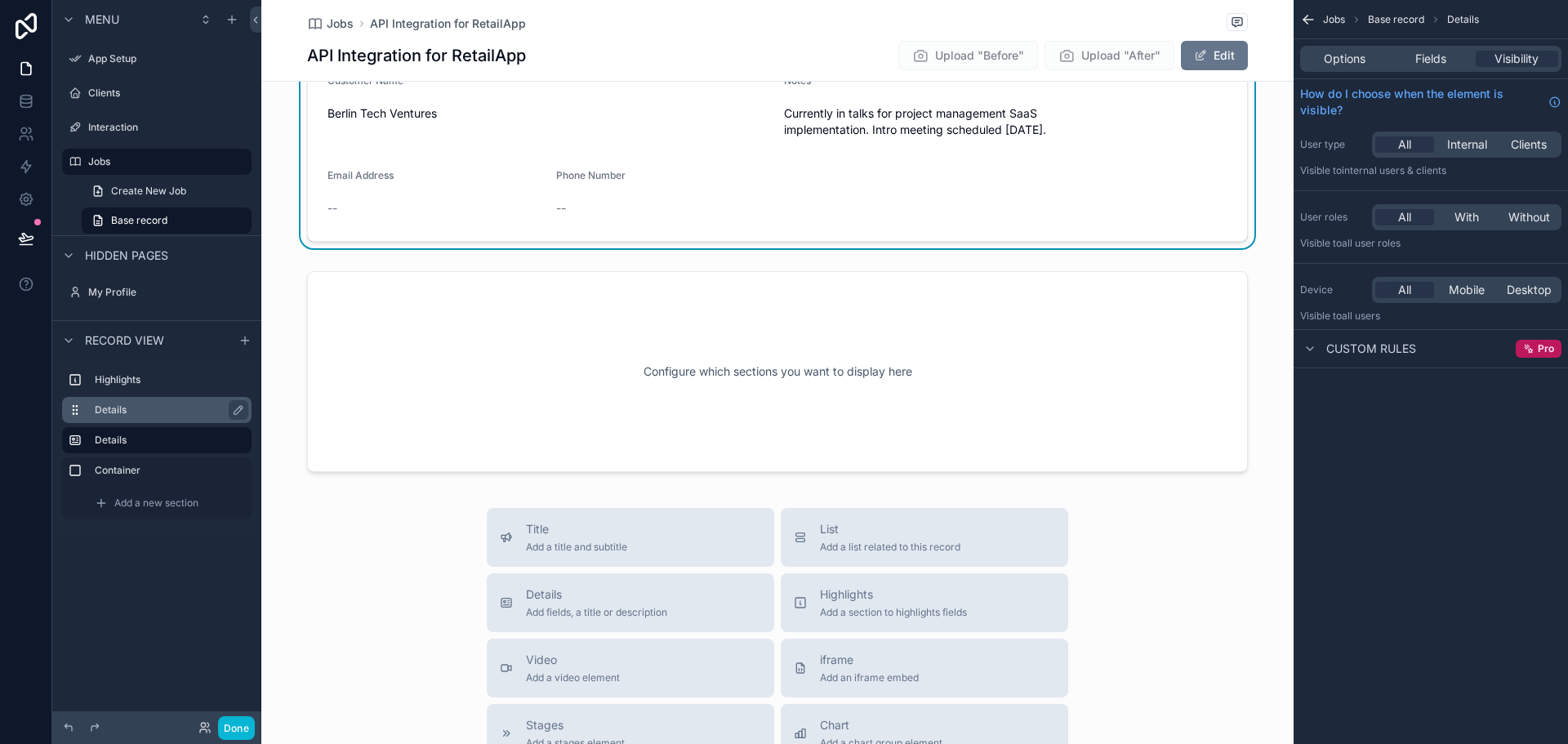
click at [135, 419] on div "Details" at bounding box center [170, 410] width 150 height 20
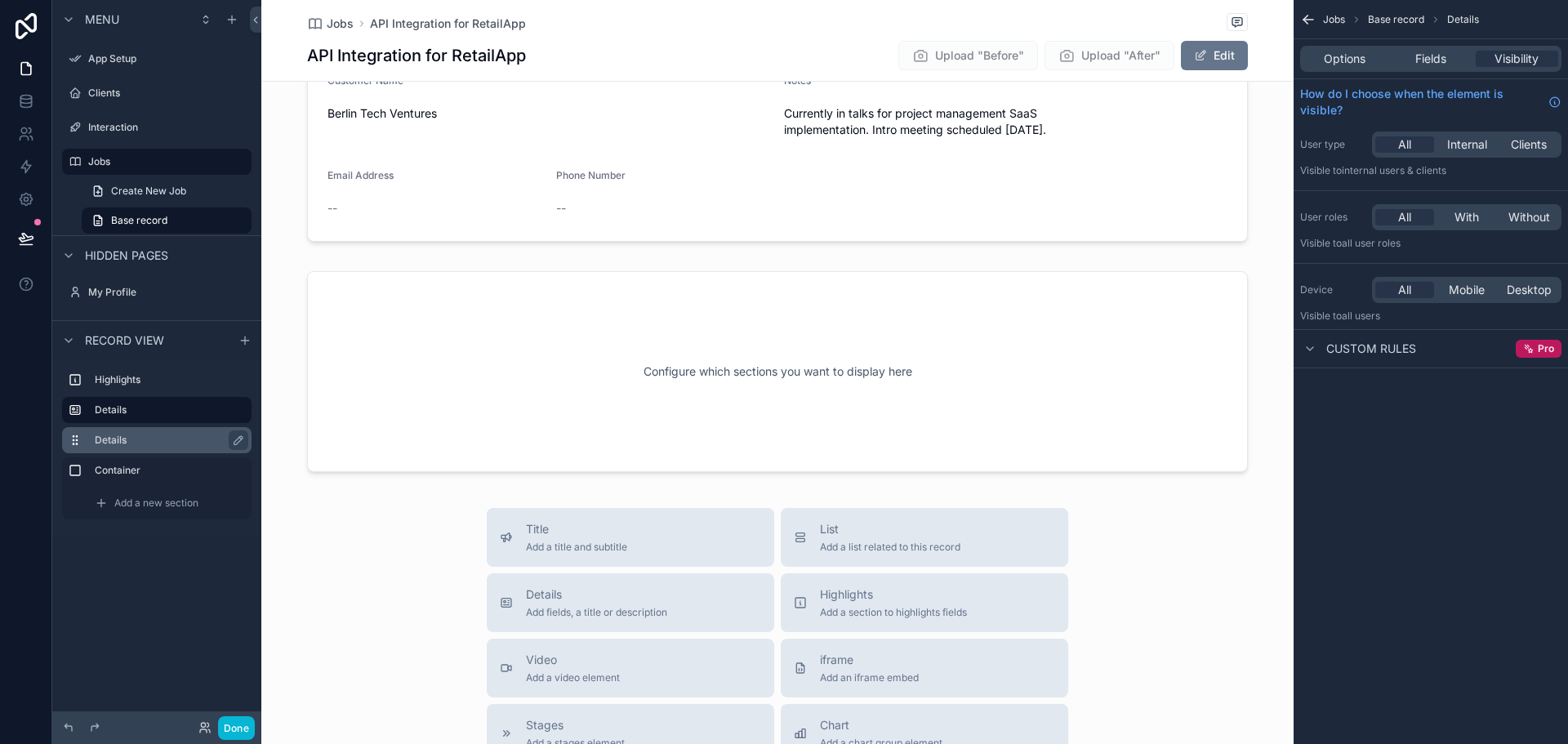
click at [126, 442] on label "Details" at bounding box center [166, 440] width 144 height 13
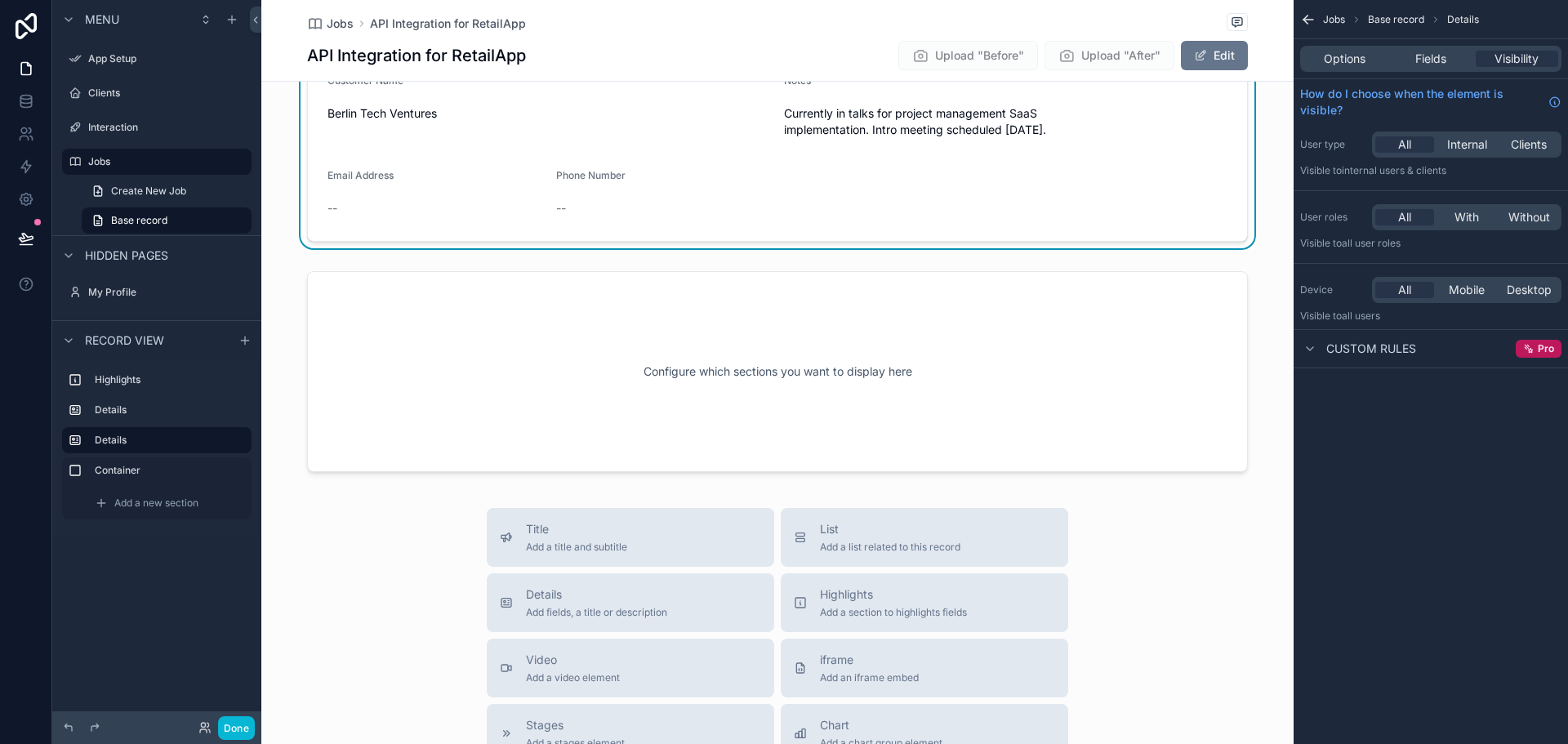
click at [127, 425] on div "scrollable content" at bounding box center [157, 424] width 190 height 4
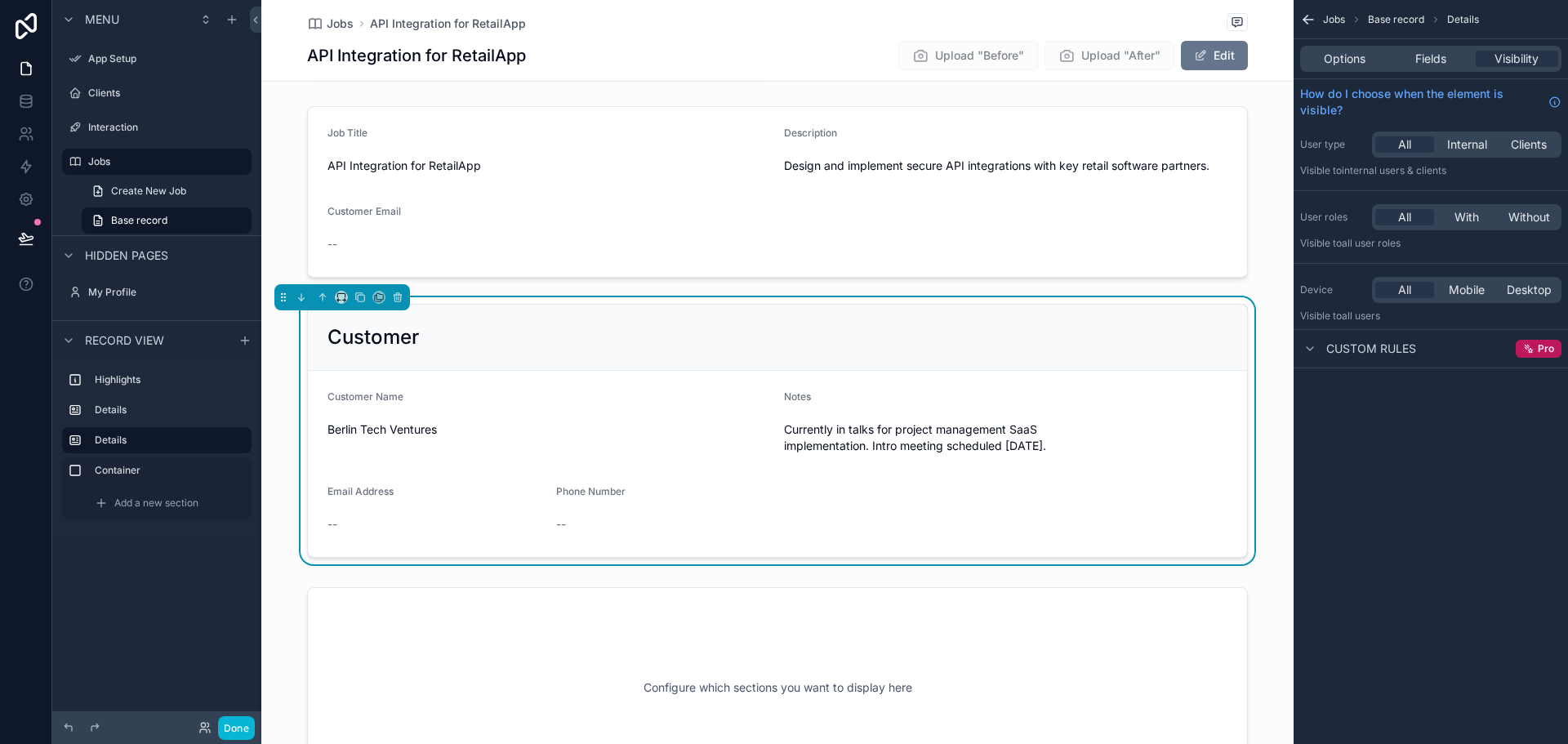
scroll to position [98, 0]
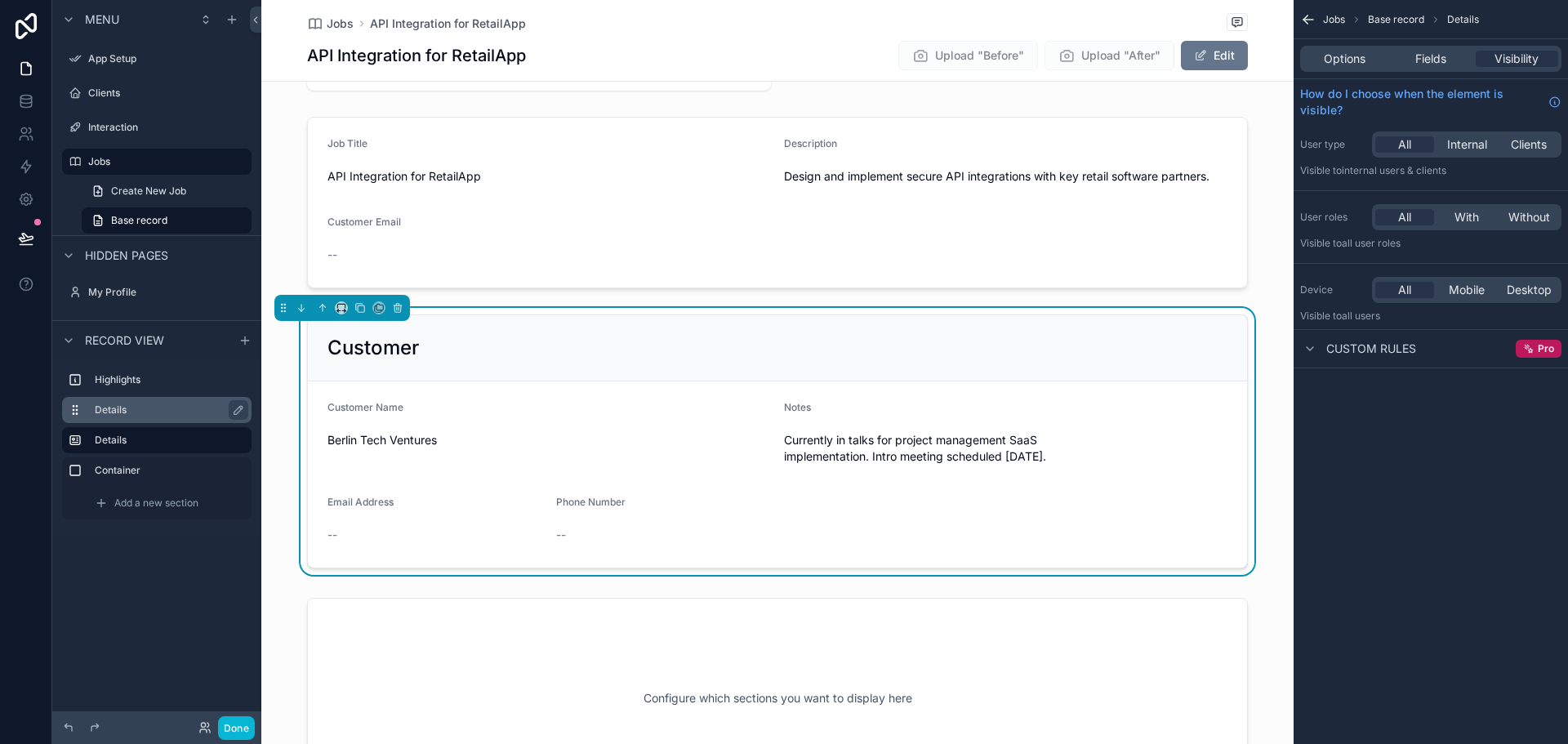
click at [131, 416] on label "Details" at bounding box center [166, 410] width 144 height 13
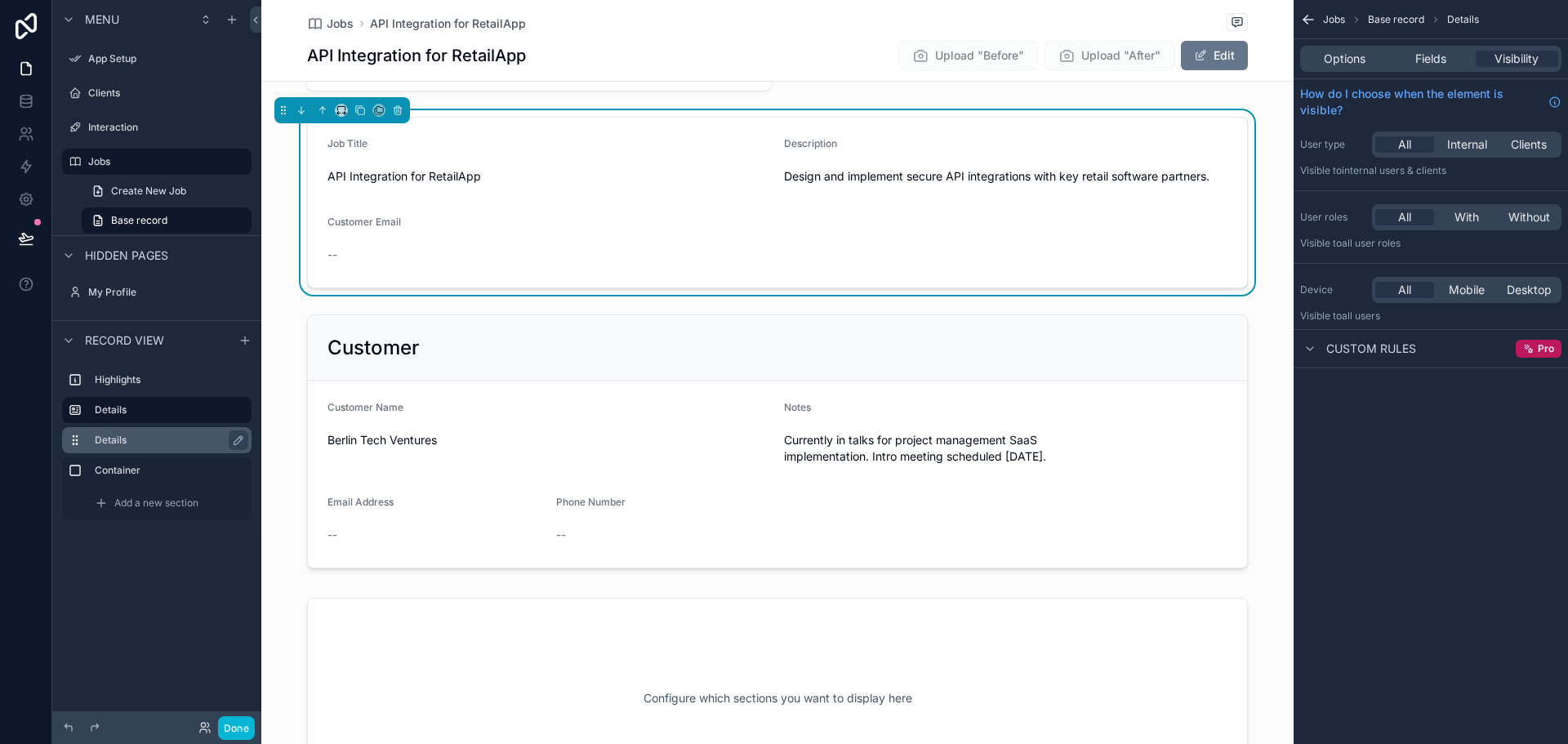
click at [115, 436] on label "Details" at bounding box center [166, 440] width 144 height 13
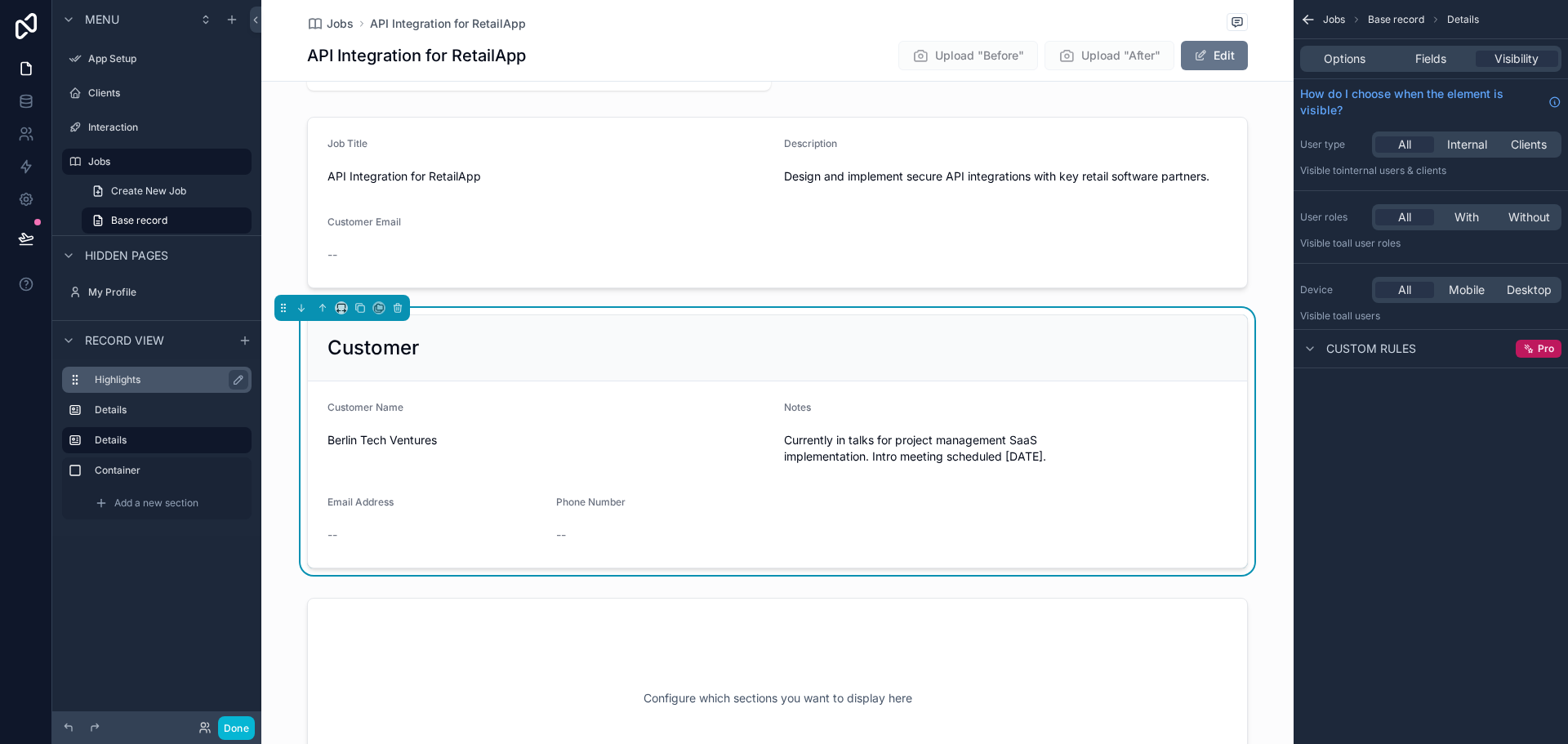
click at [127, 378] on label "Highlights" at bounding box center [166, 380] width 144 height 13
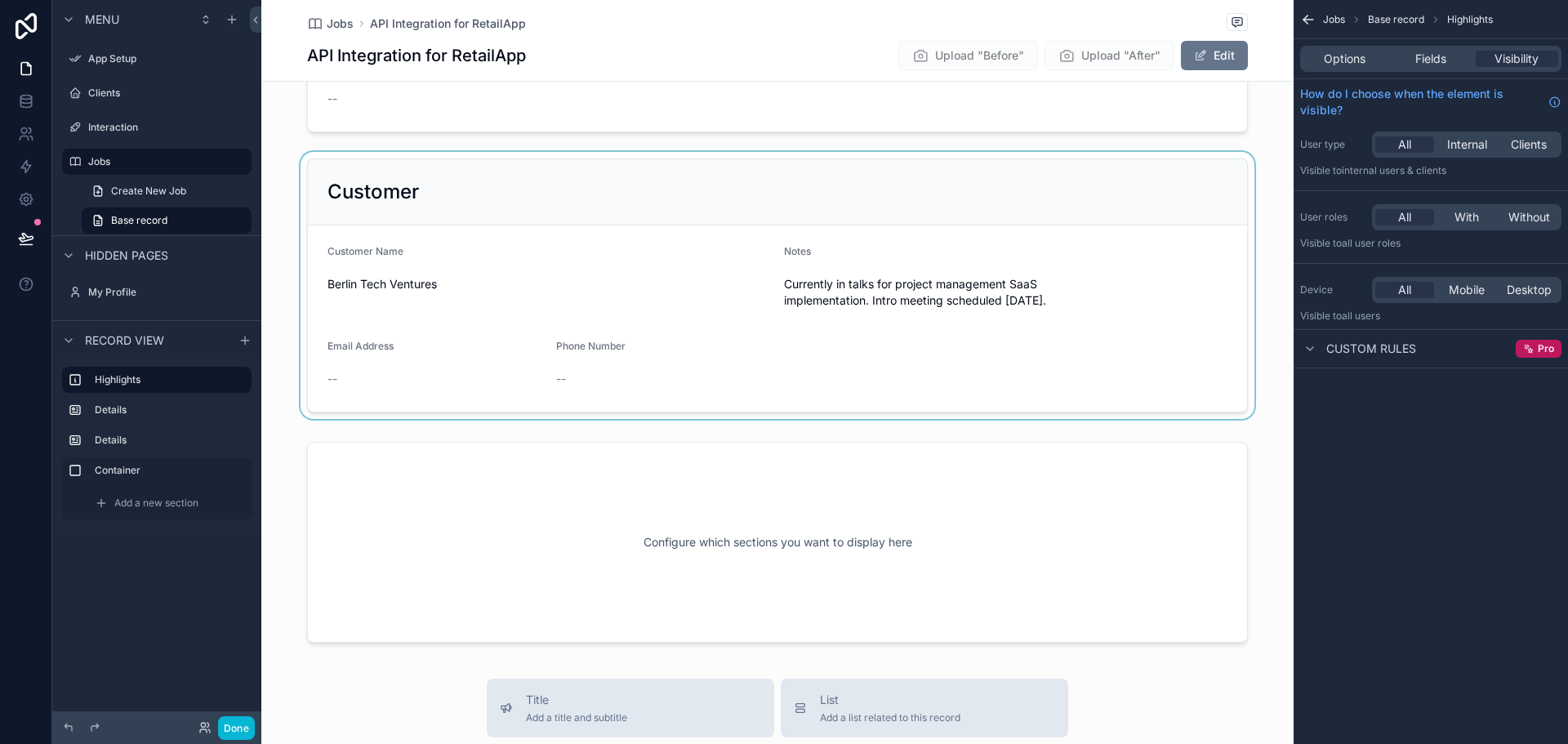
scroll to position [245, 0]
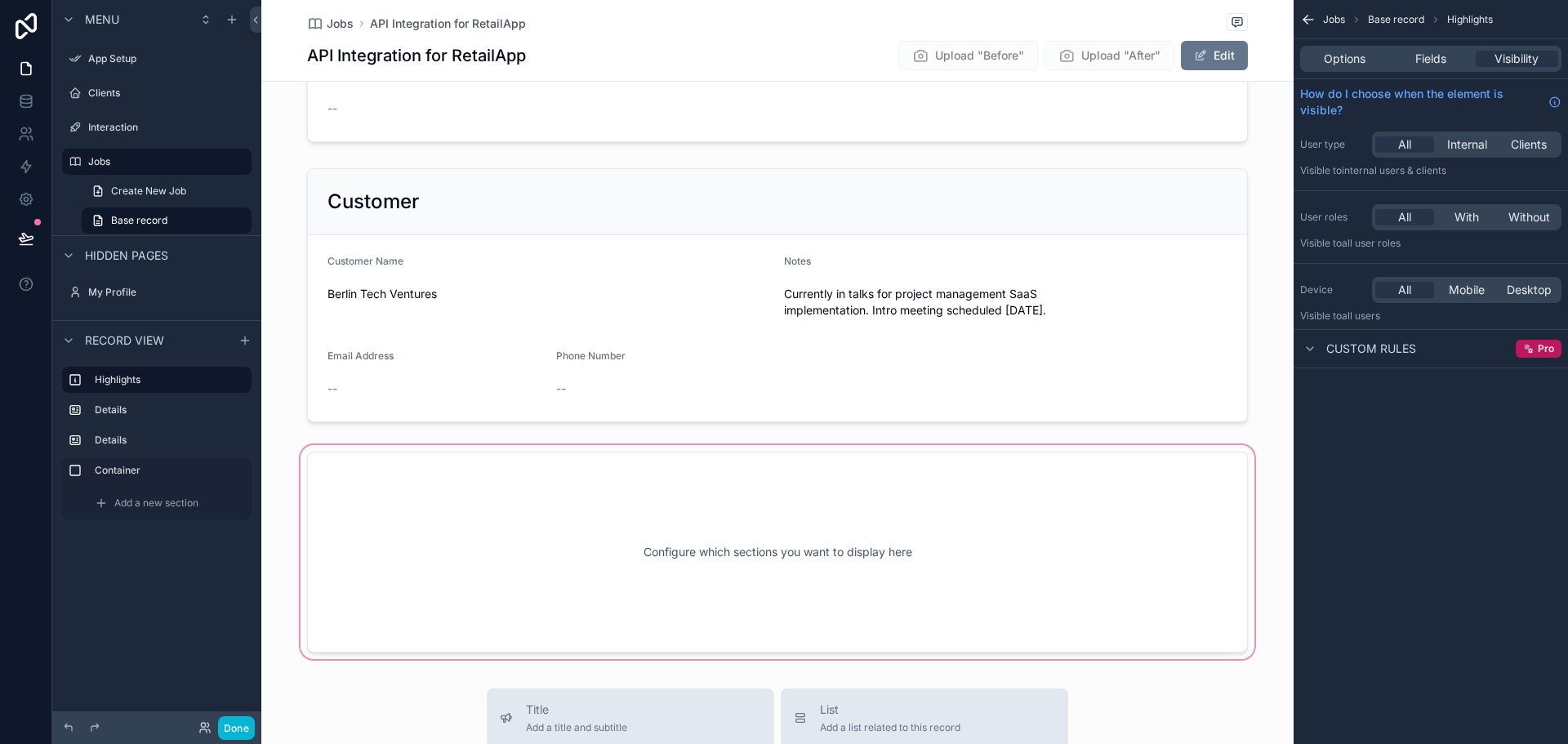
click at [745, 464] on div "scrollable content" at bounding box center [778, 552] width 1033 height 220
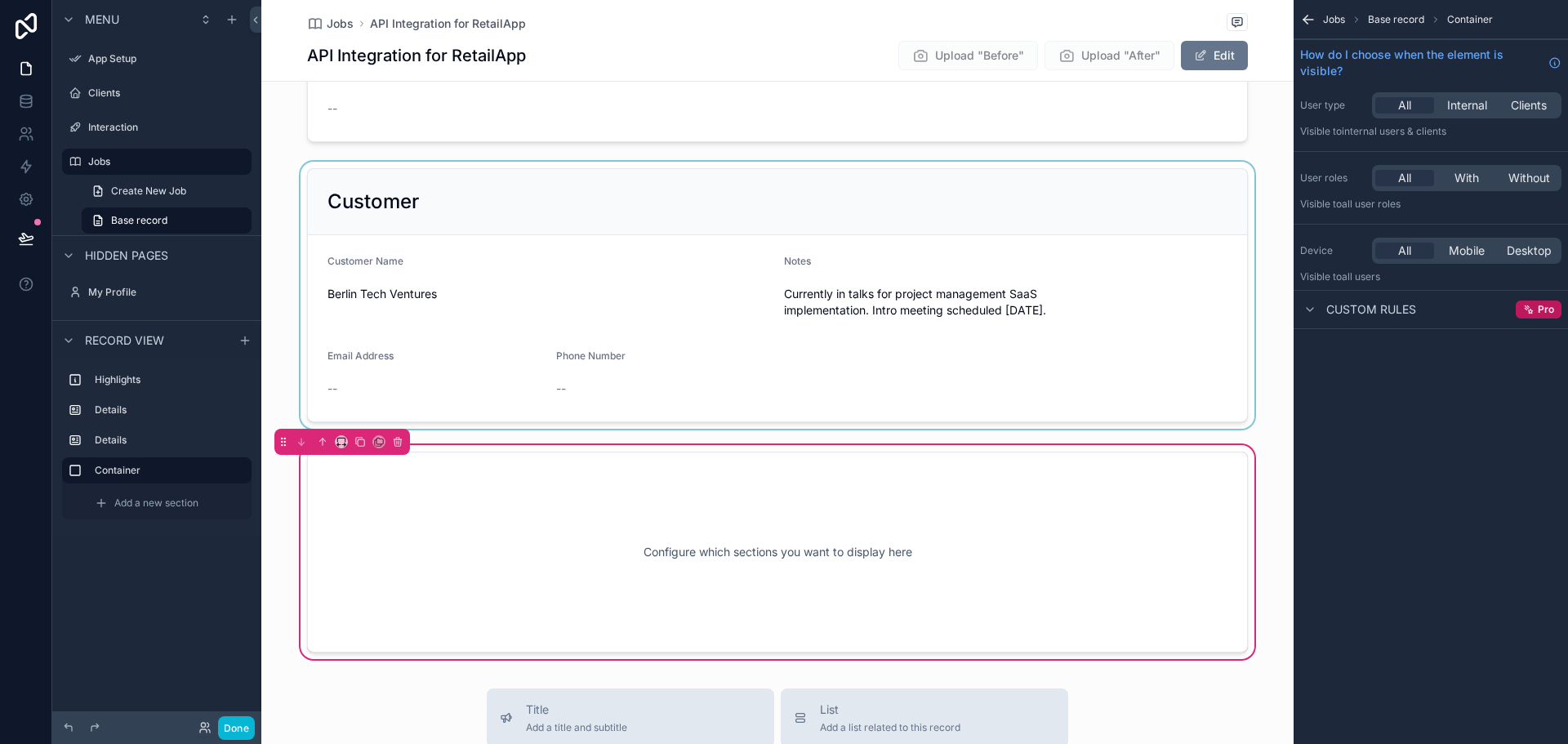
click at [770, 415] on div "scrollable content" at bounding box center [778, 295] width 1033 height 267
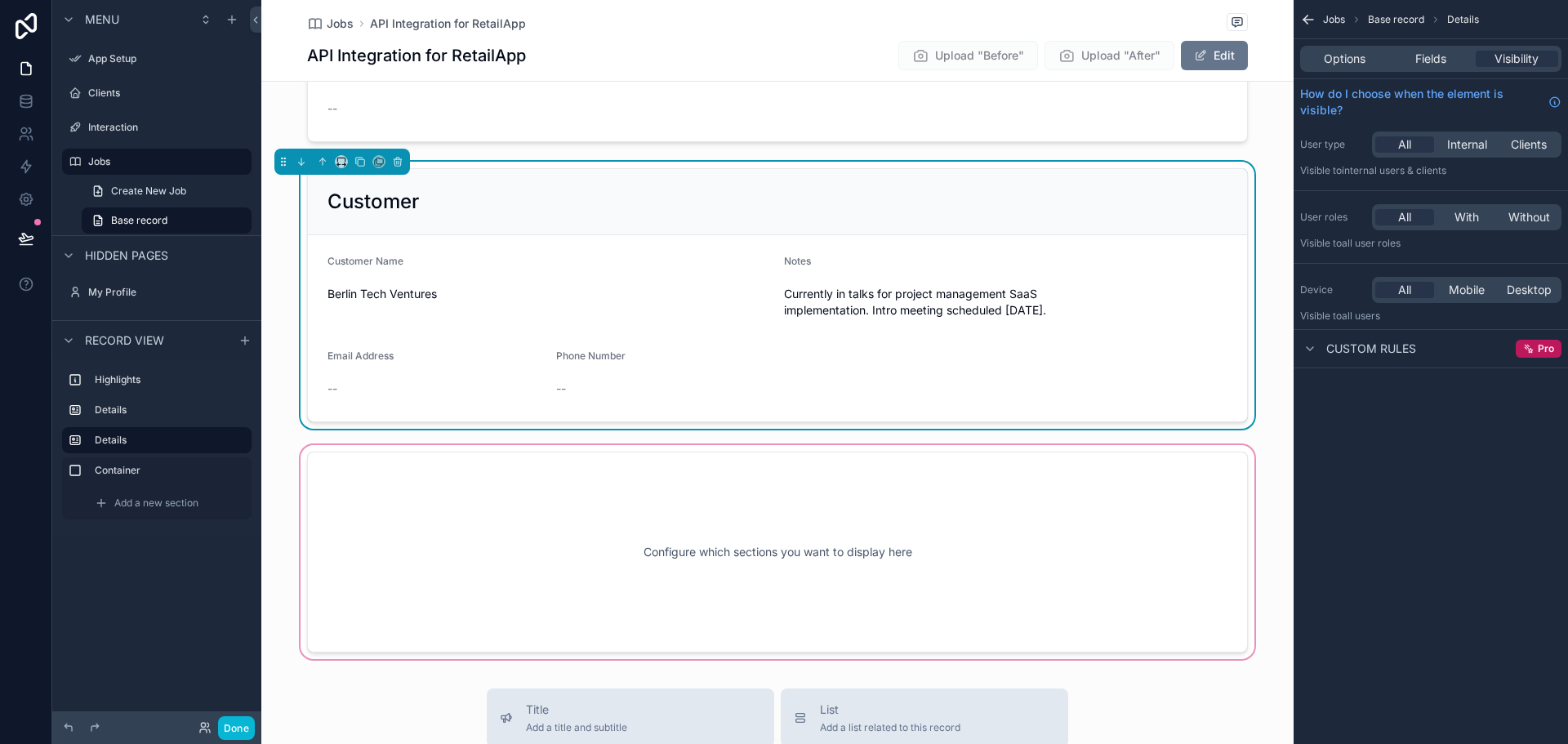
click at [770, 452] on div "scrollable content" at bounding box center [778, 552] width 1033 height 220
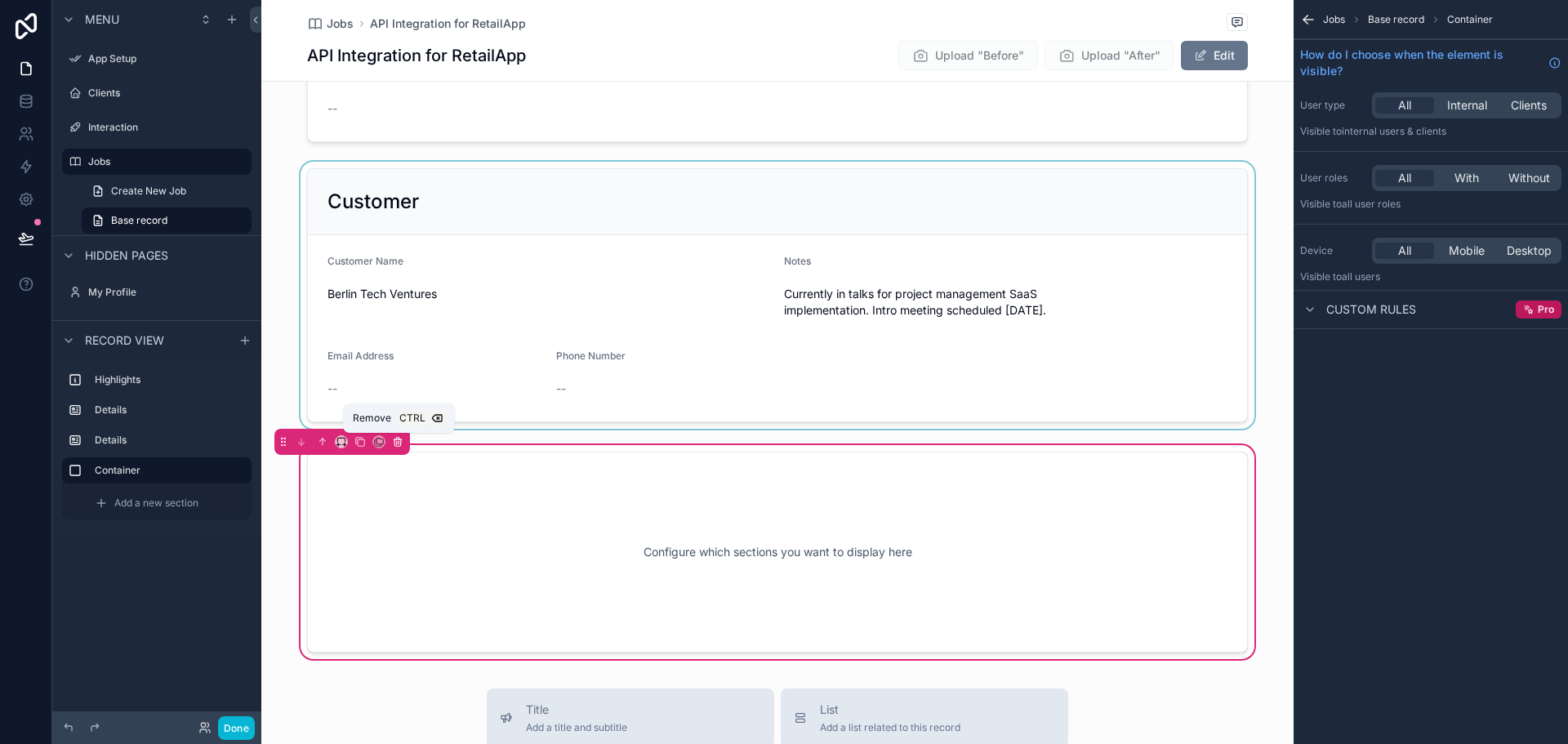
click at [396, 443] on icon "scrollable content" at bounding box center [397, 441] width 12 height 12
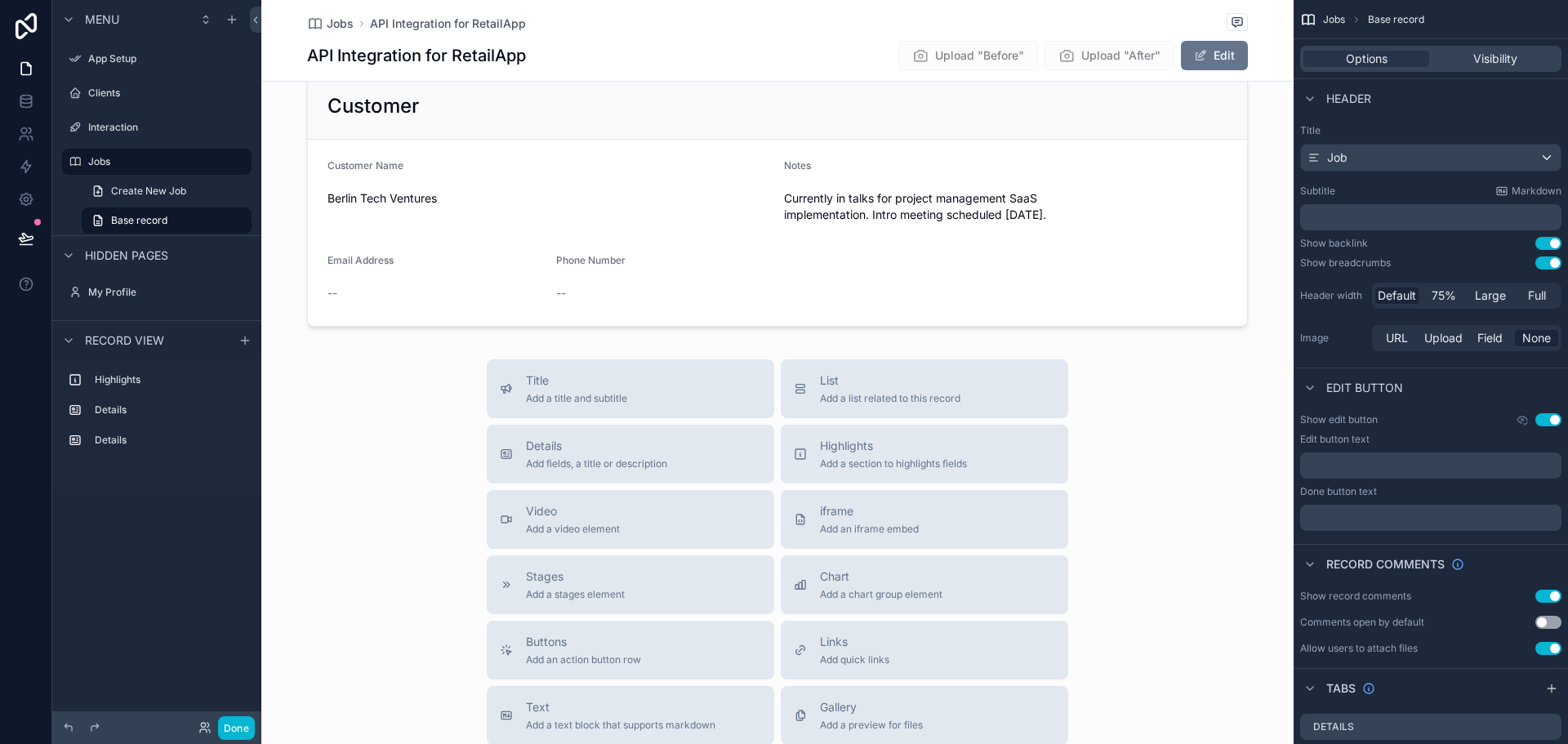
scroll to position [408, 0]
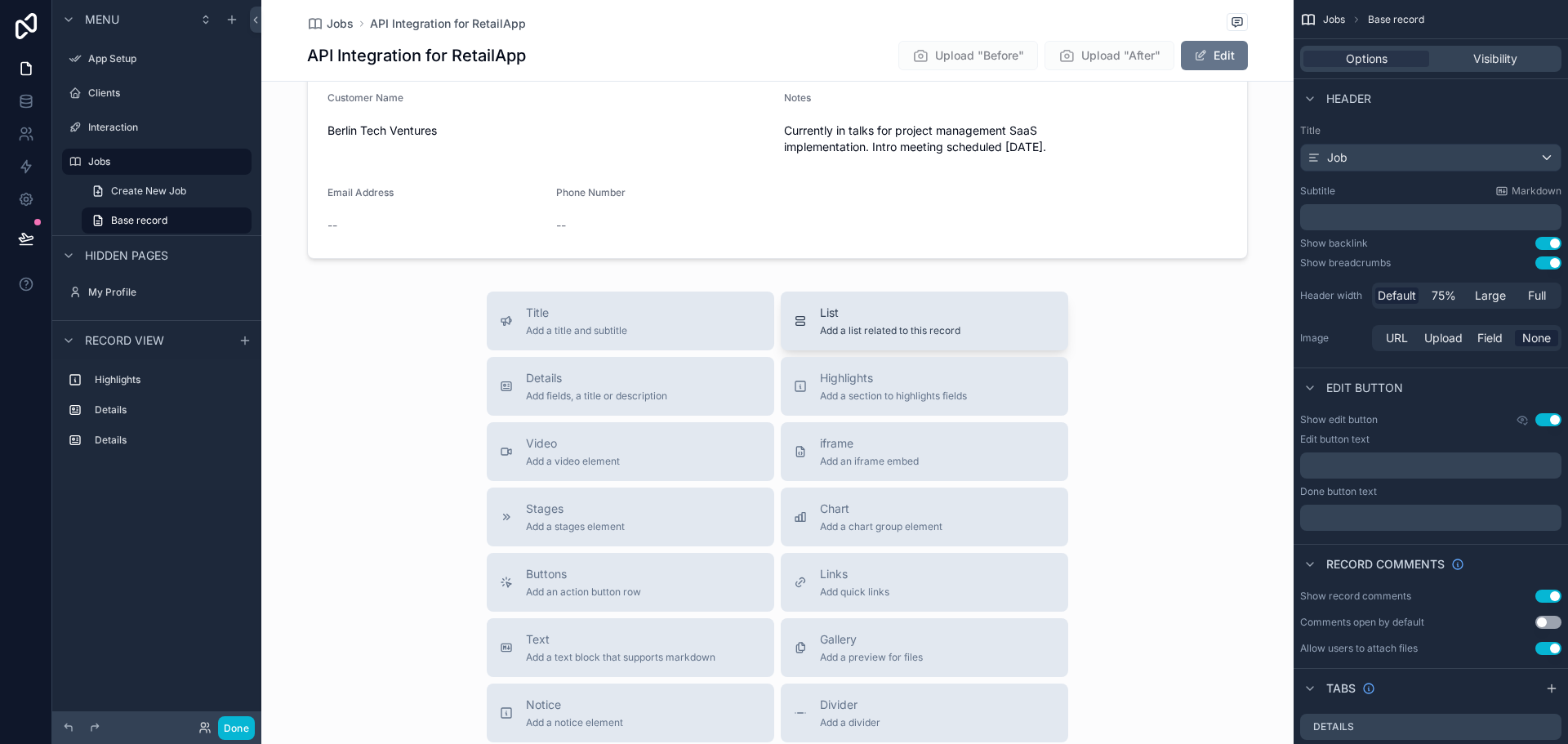
click at [878, 338] on button "List Add a list related to this record" at bounding box center [924, 321] width 287 height 59
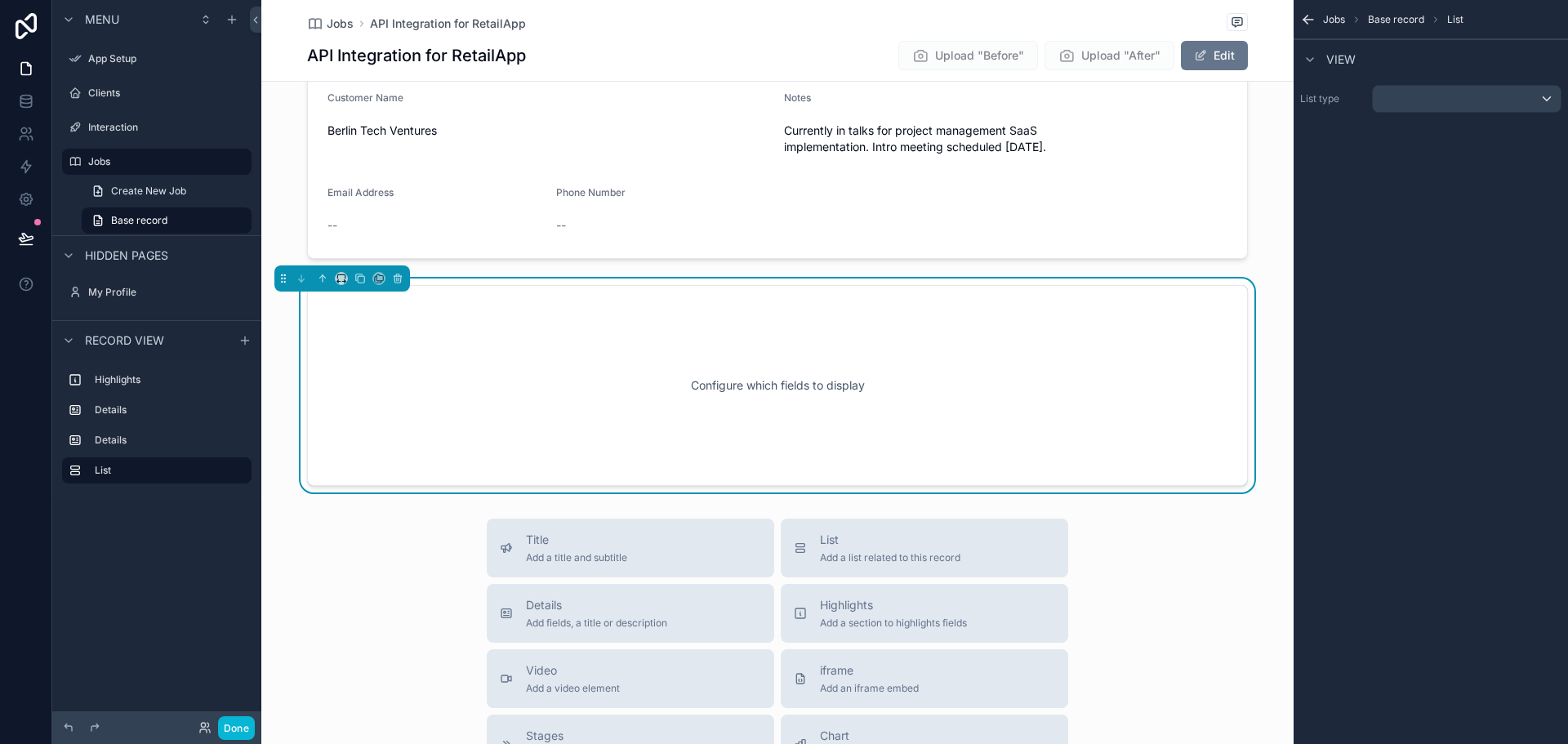
scroll to position [423, 0]
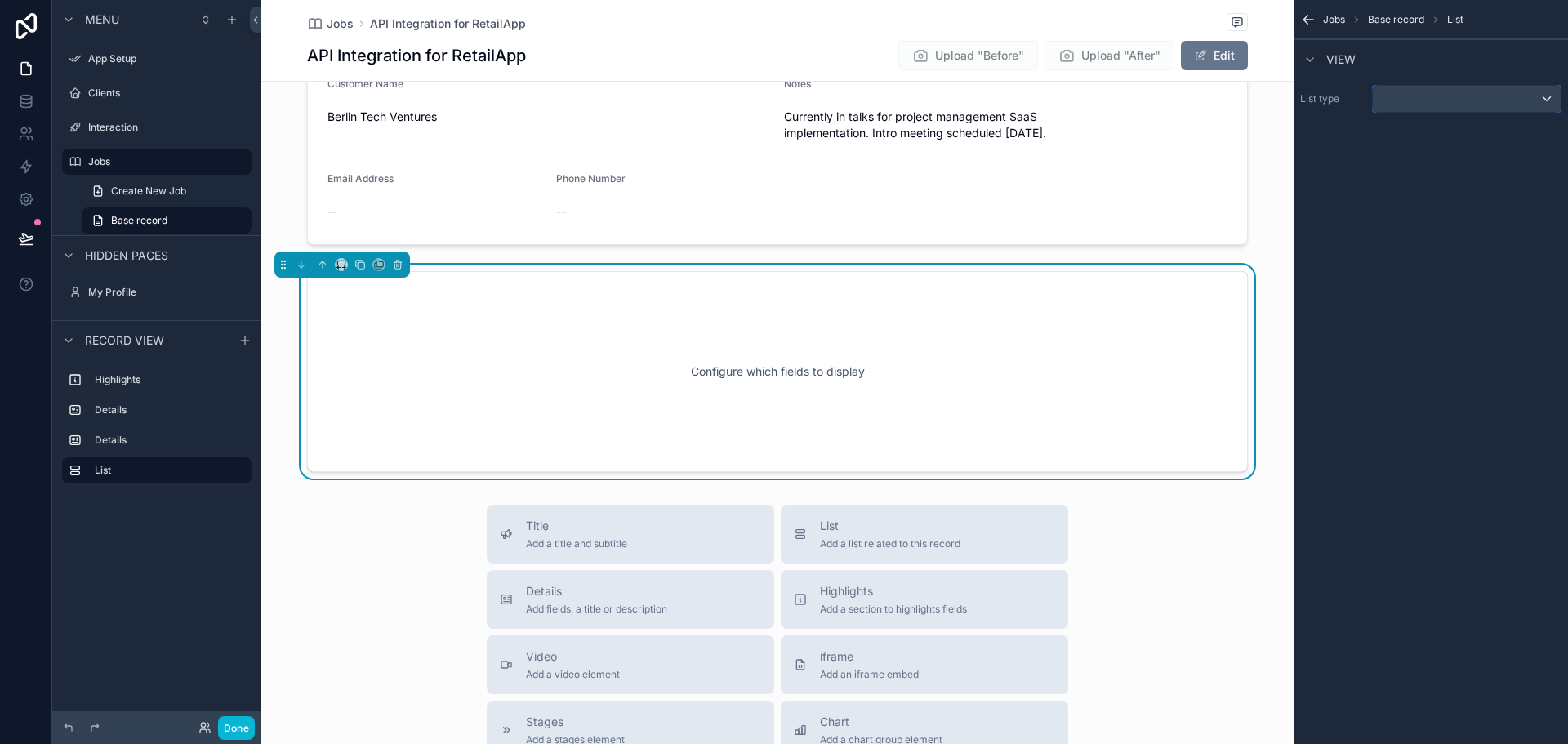
click at [1462, 98] on div "scrollable content" at bounding box center [1467, 98] width 188 height 26
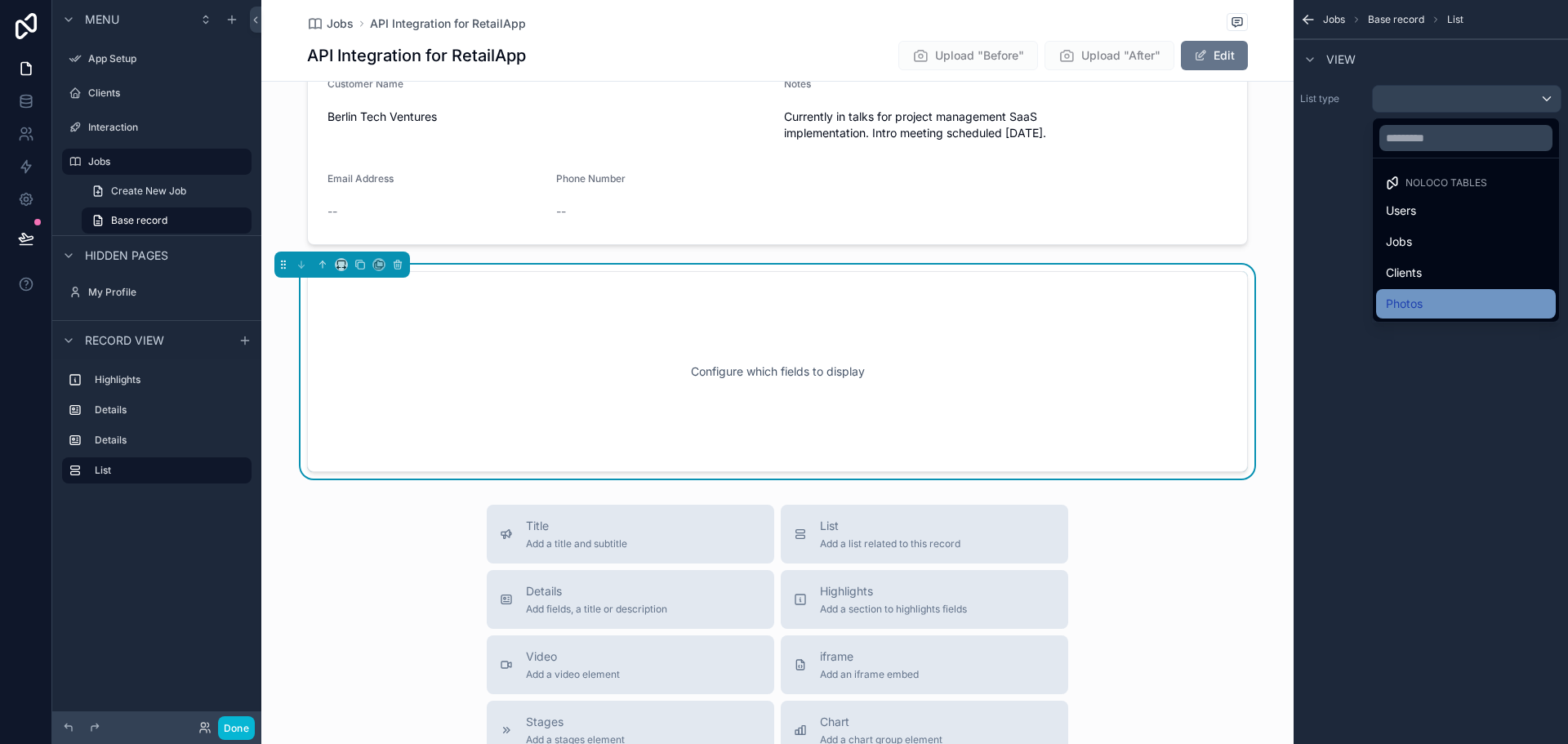
click at [1415, 299] on span "Photos" at bounding box center [1404, 304] width 37 height 20
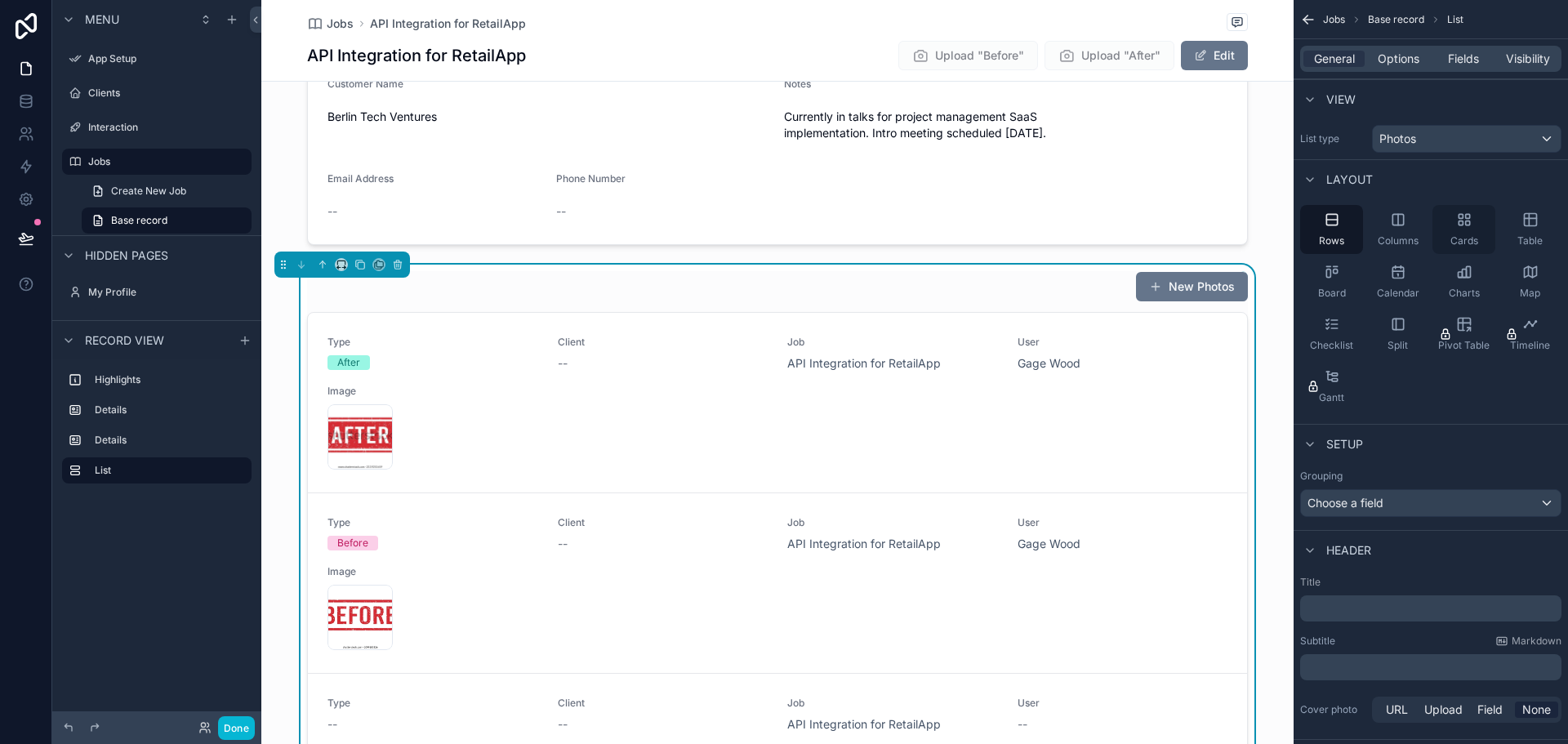
click at [1467, 231] on div "Cards" at bounding box center [1464, 229] width 63 height 49
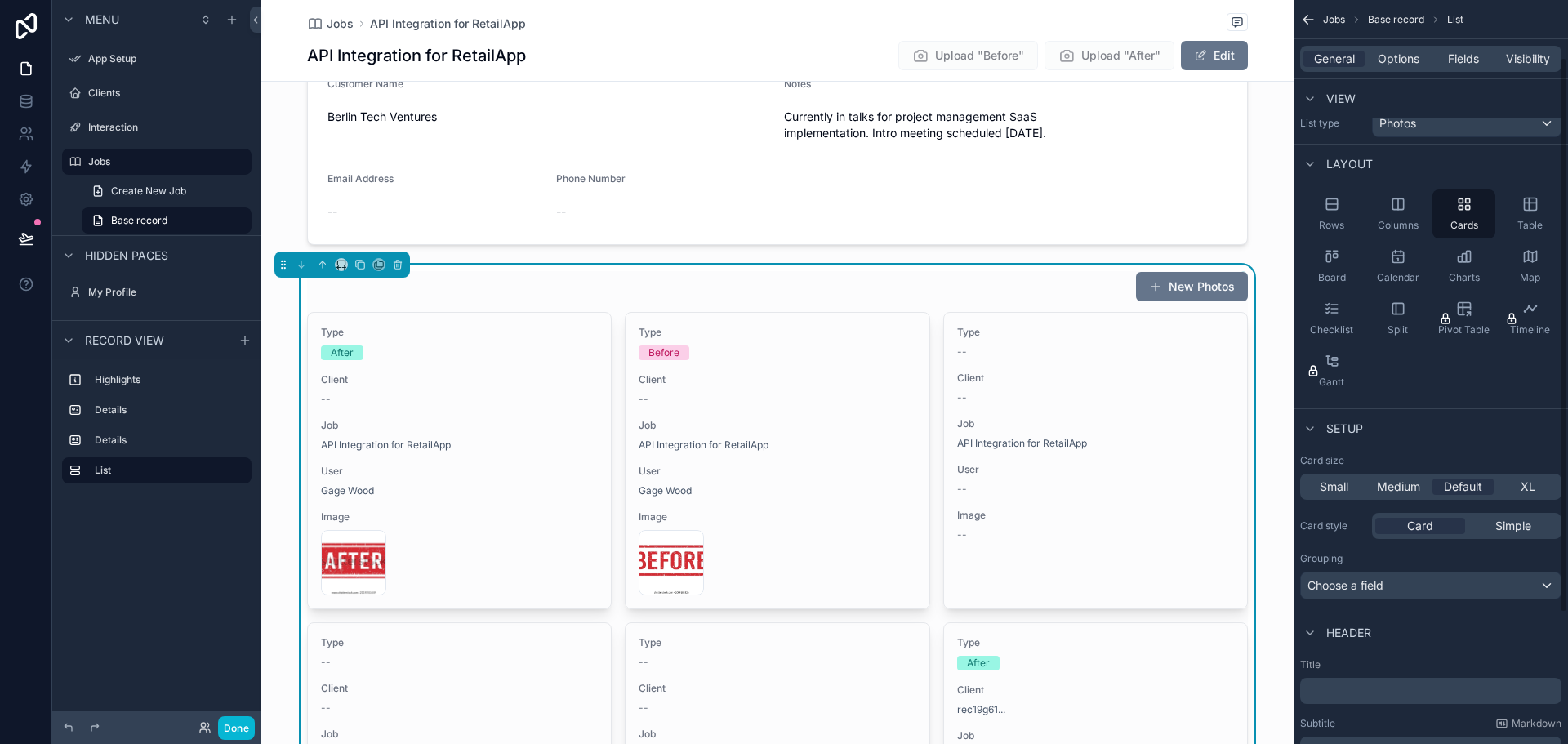
scroll to position [0, 0]
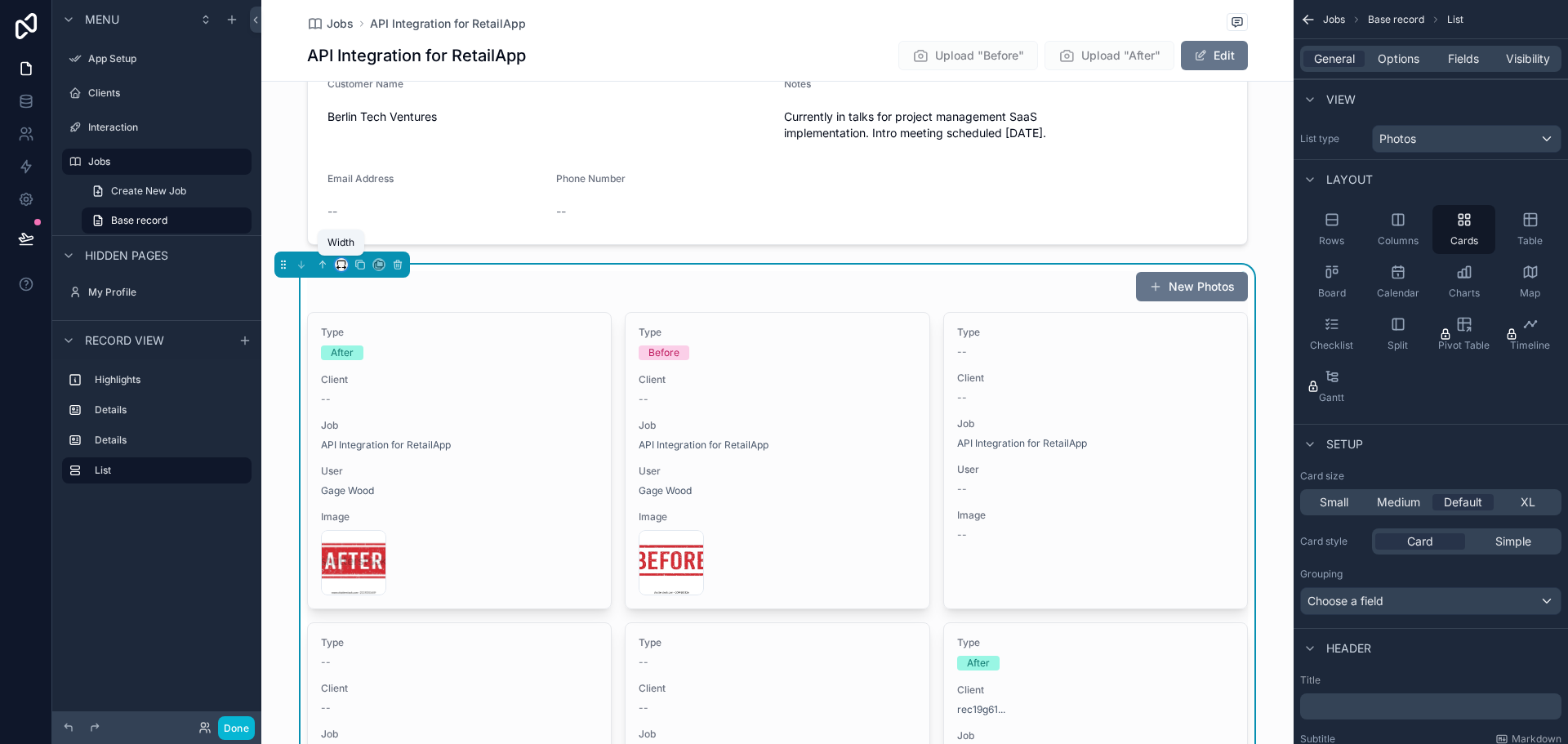
click at [345, 267] on icon "scrollable content" at bounding box center [345, 269] width 2 height 4
click at [375, 347] on div "50%" at bounding box center [374, 344] width 51 height 20
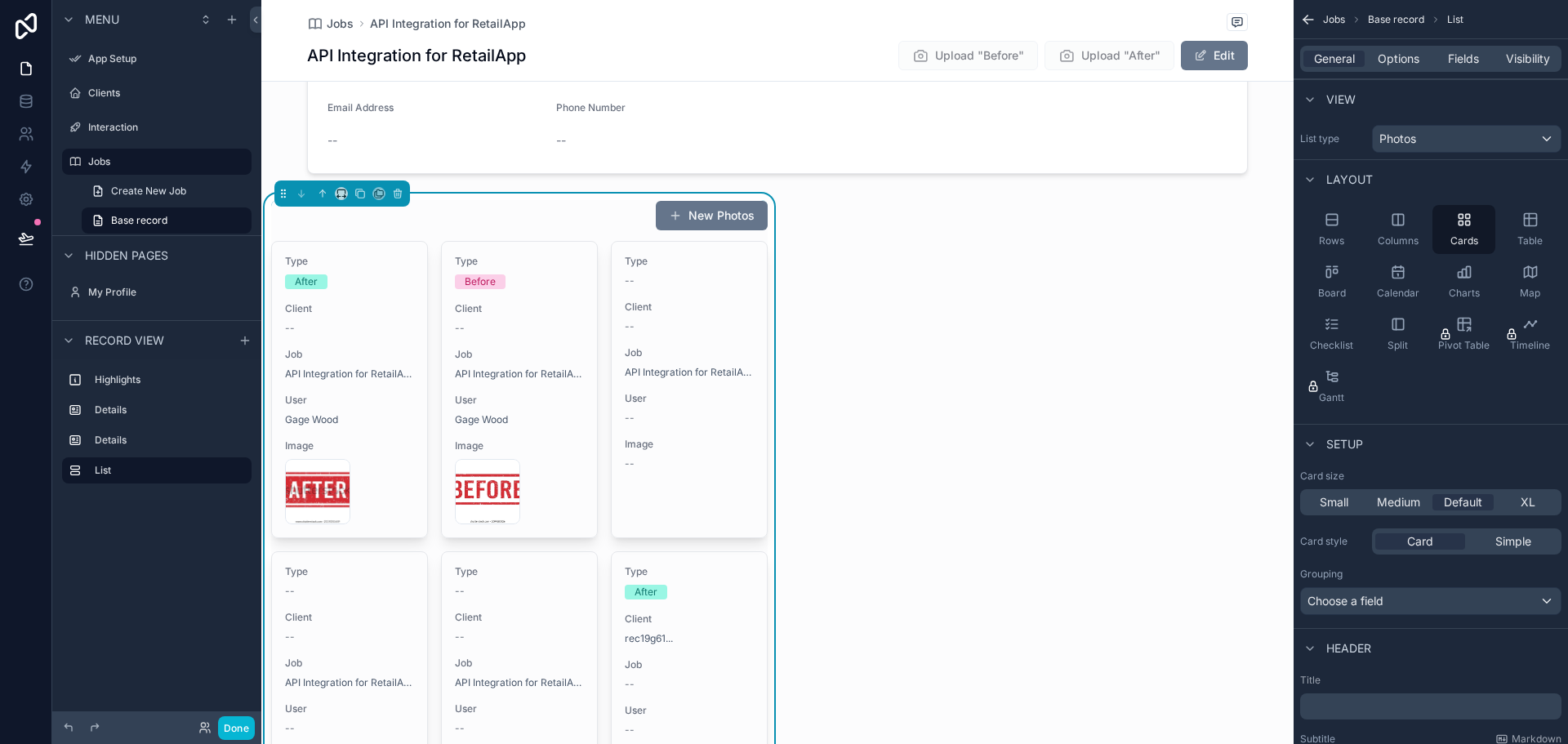
scroll to position [504, 0]
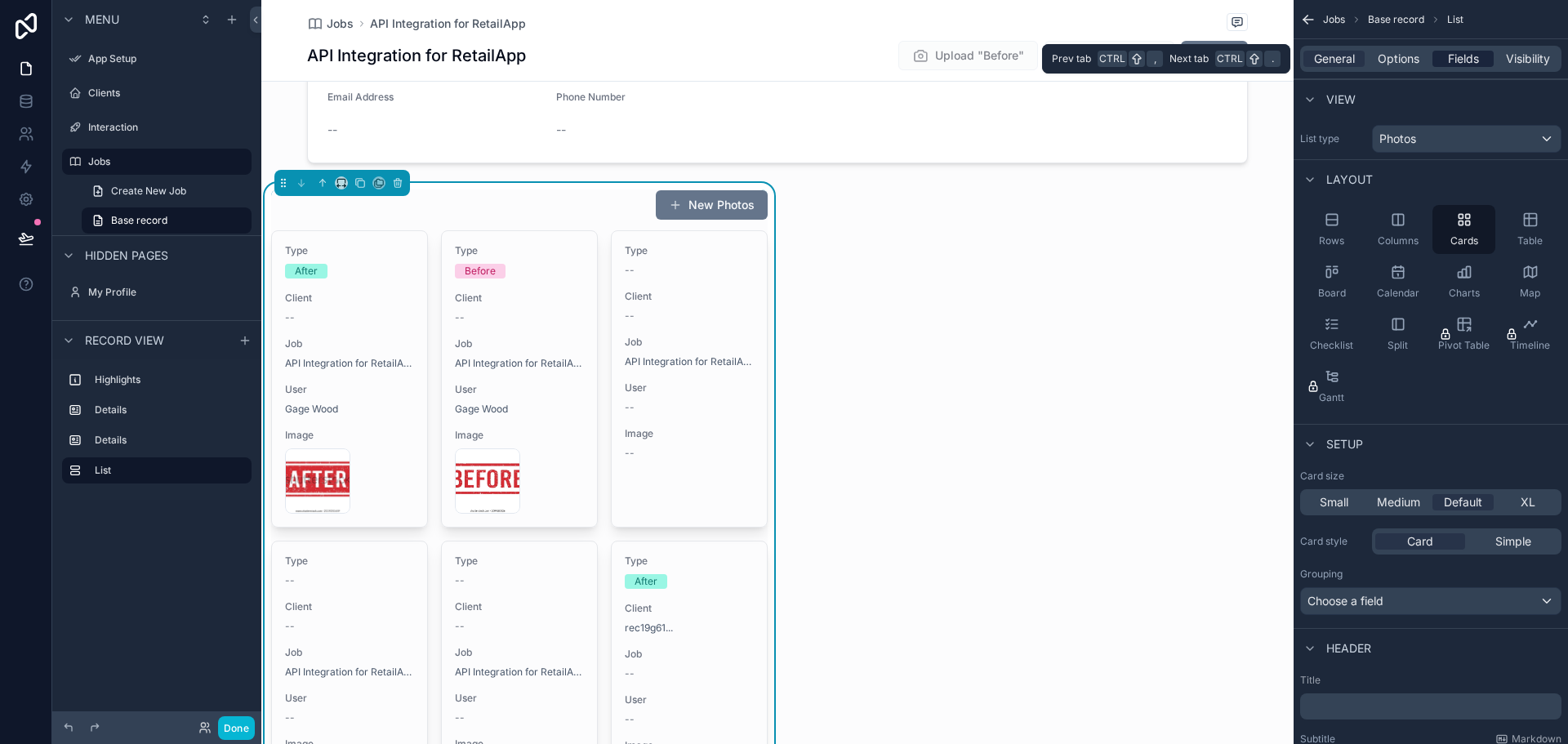
click at [1478, 61] on span "Fields" at bounding box center [1463, 59] width 31 height 16
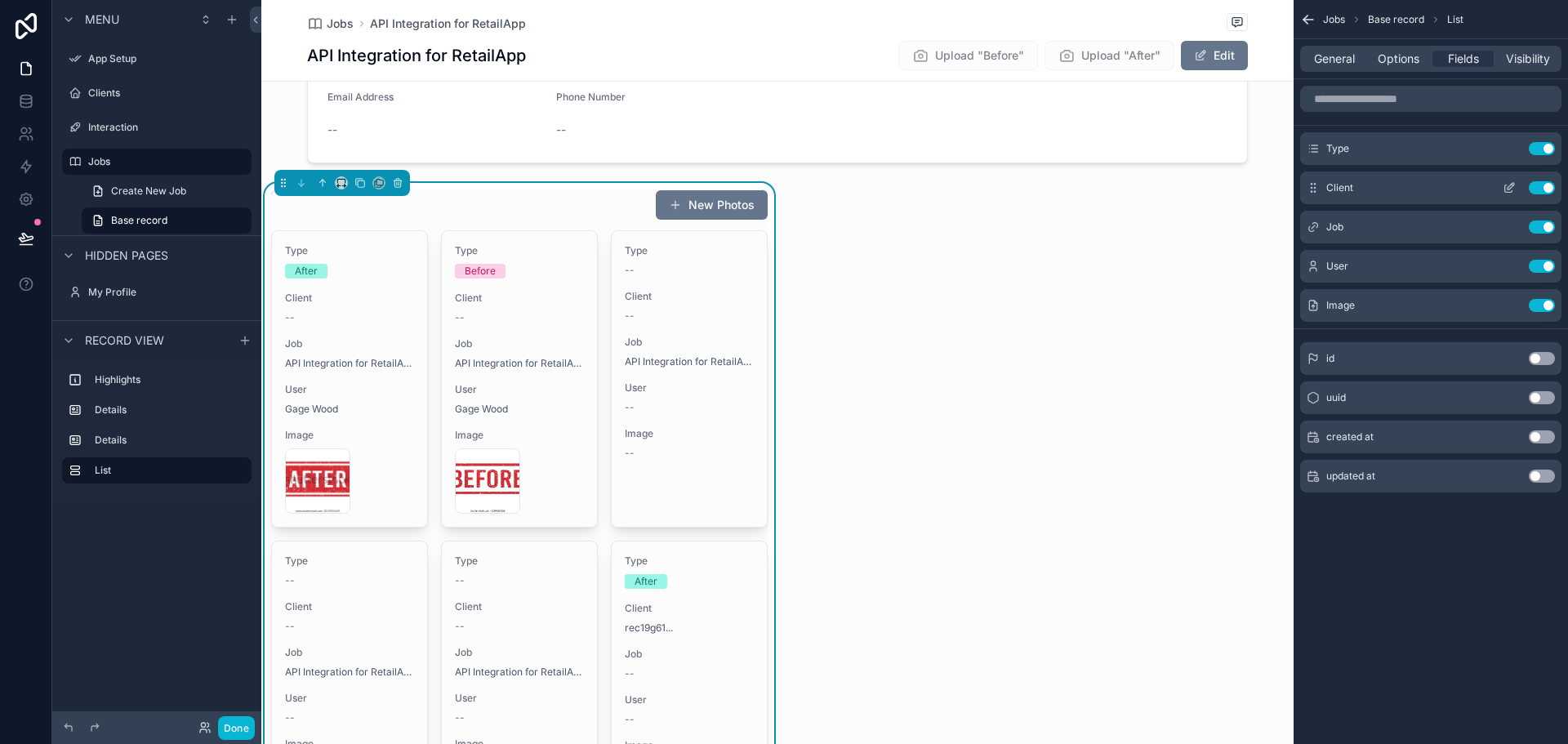
click at [1540, 186] on button "Use setting" at bounding box center [1541, 188] width 26 height 13
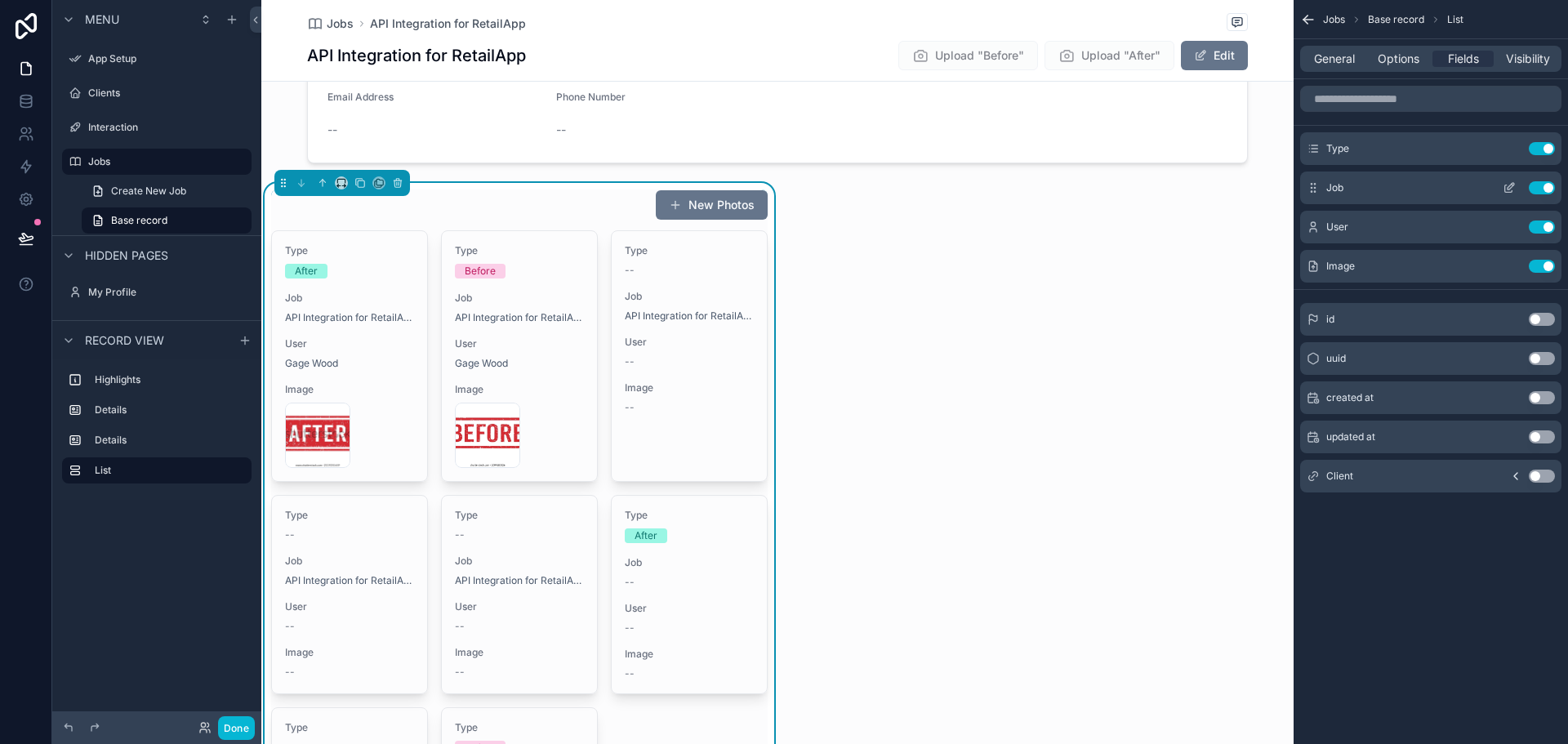
click at [1544, 187] on button "Use setting" at bounding box center [1541, 188] width 26 height 13
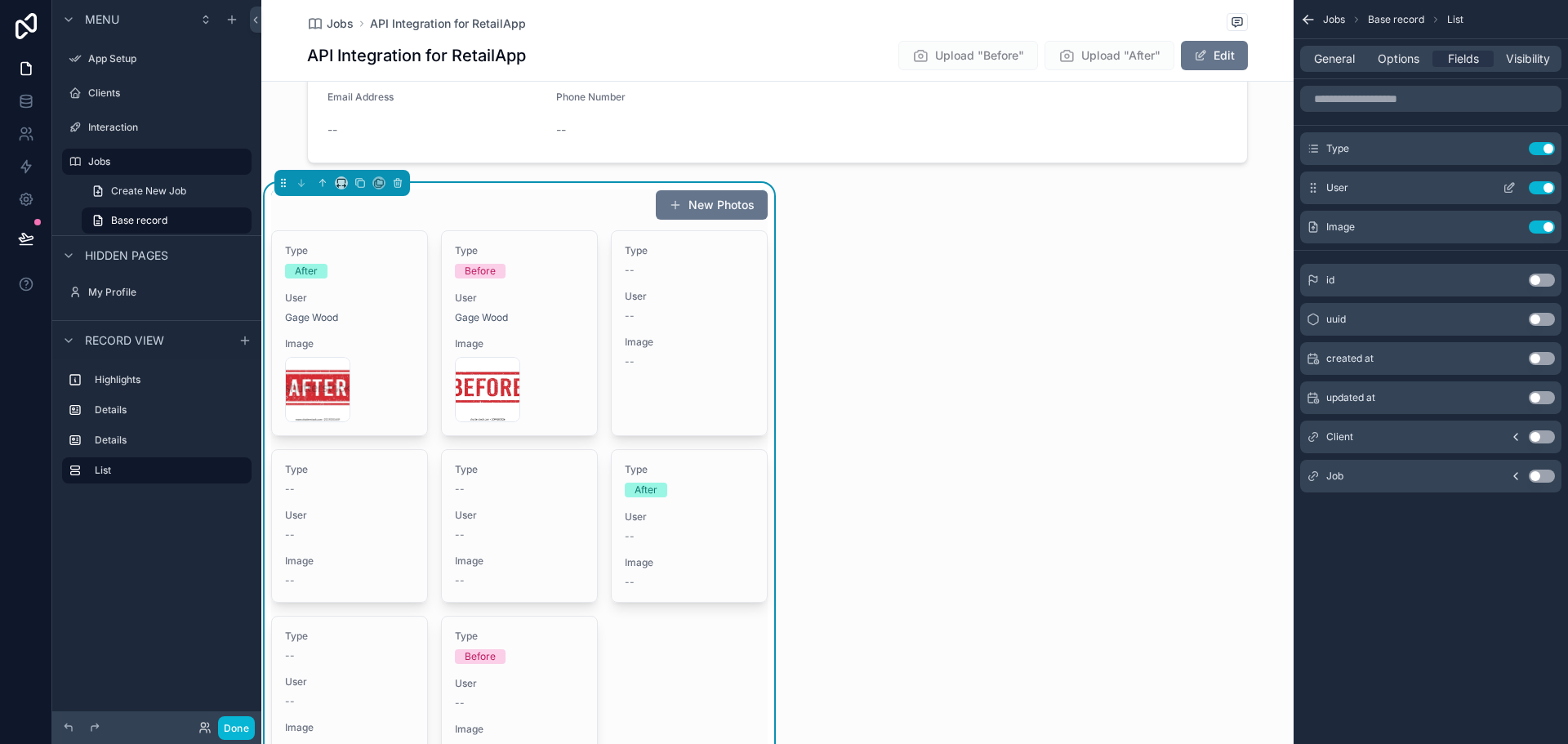
click at [1543, 186] on button "Use setting" at bounding box center [1541, 188] width 26 height 13
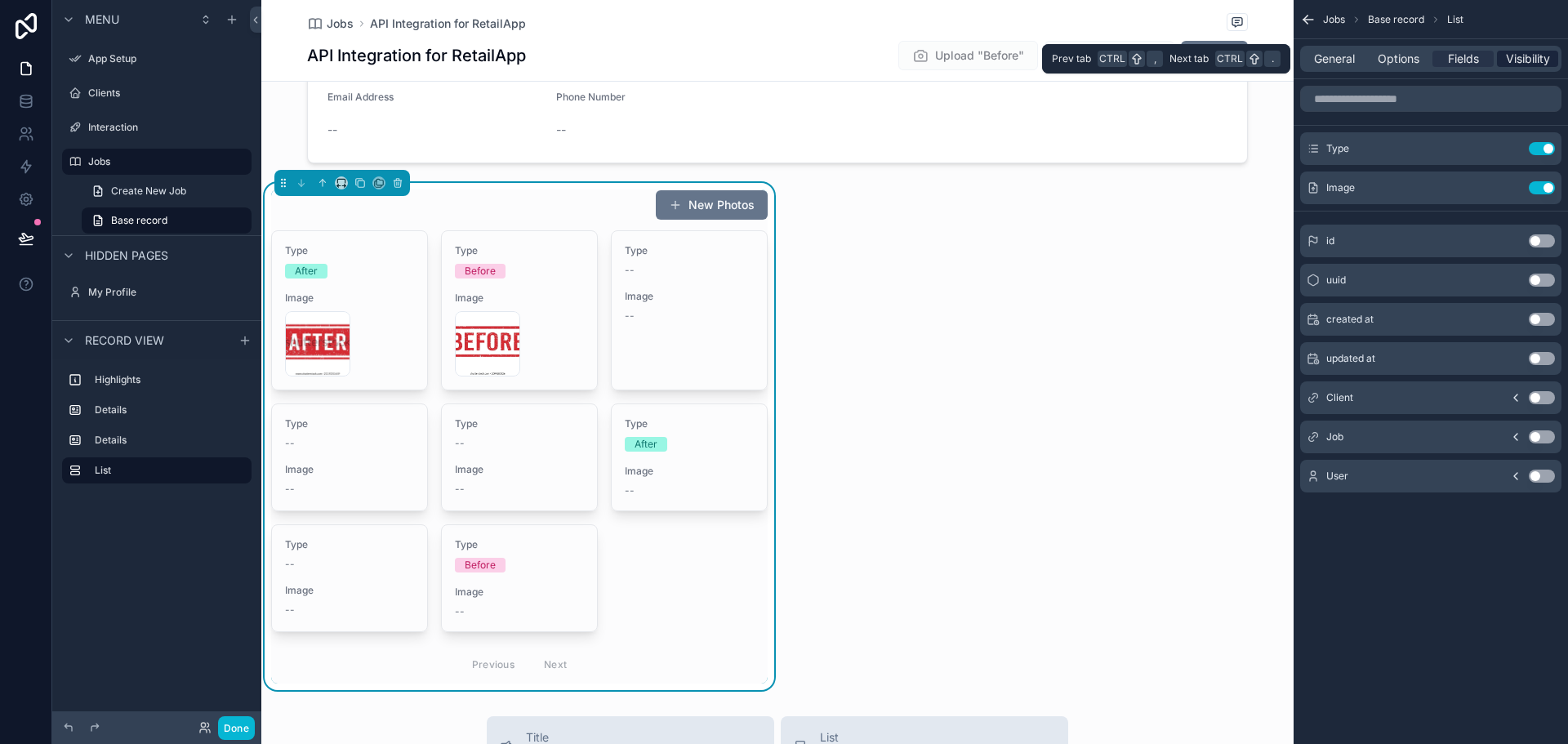
click at [1513, 54] on span "Visibility" at bounding box center [1528, 59] width 44 height 16
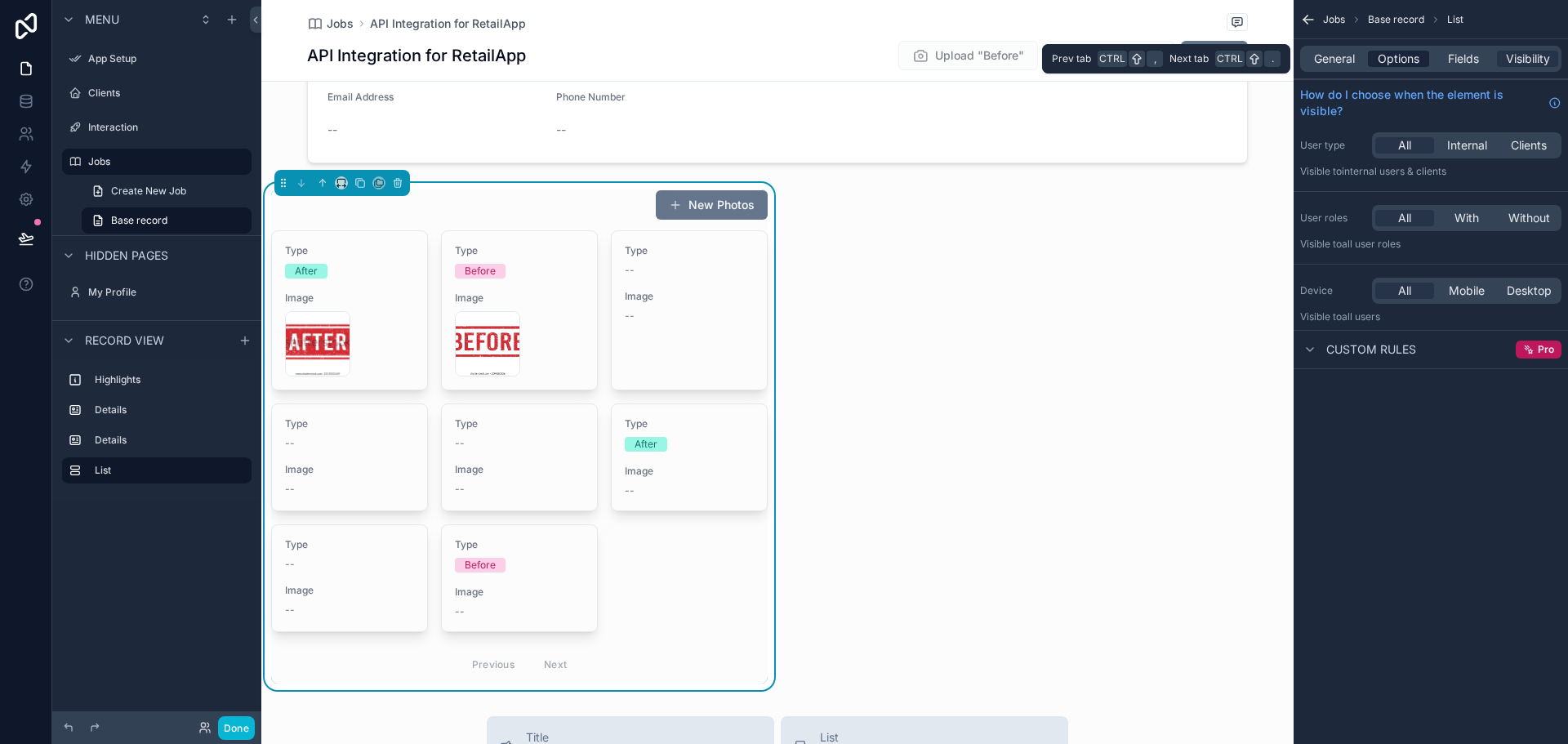
click at [1393, 53] on span "Options" at bounding box center [1399, 59] width 42 height 16
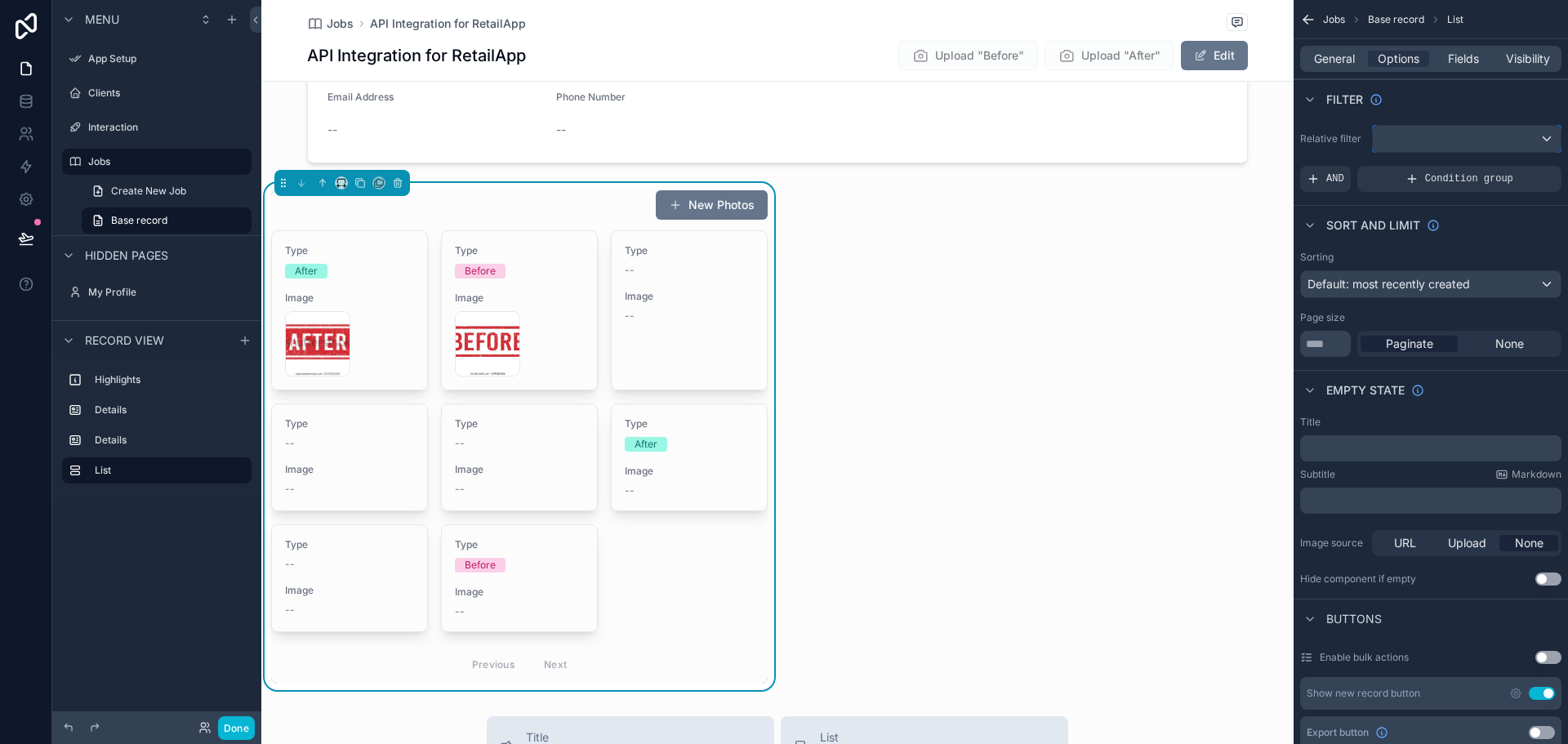
click at [1486, 141] on div "scrollable content" at bounding box center [1467, 139] width 188 height 26
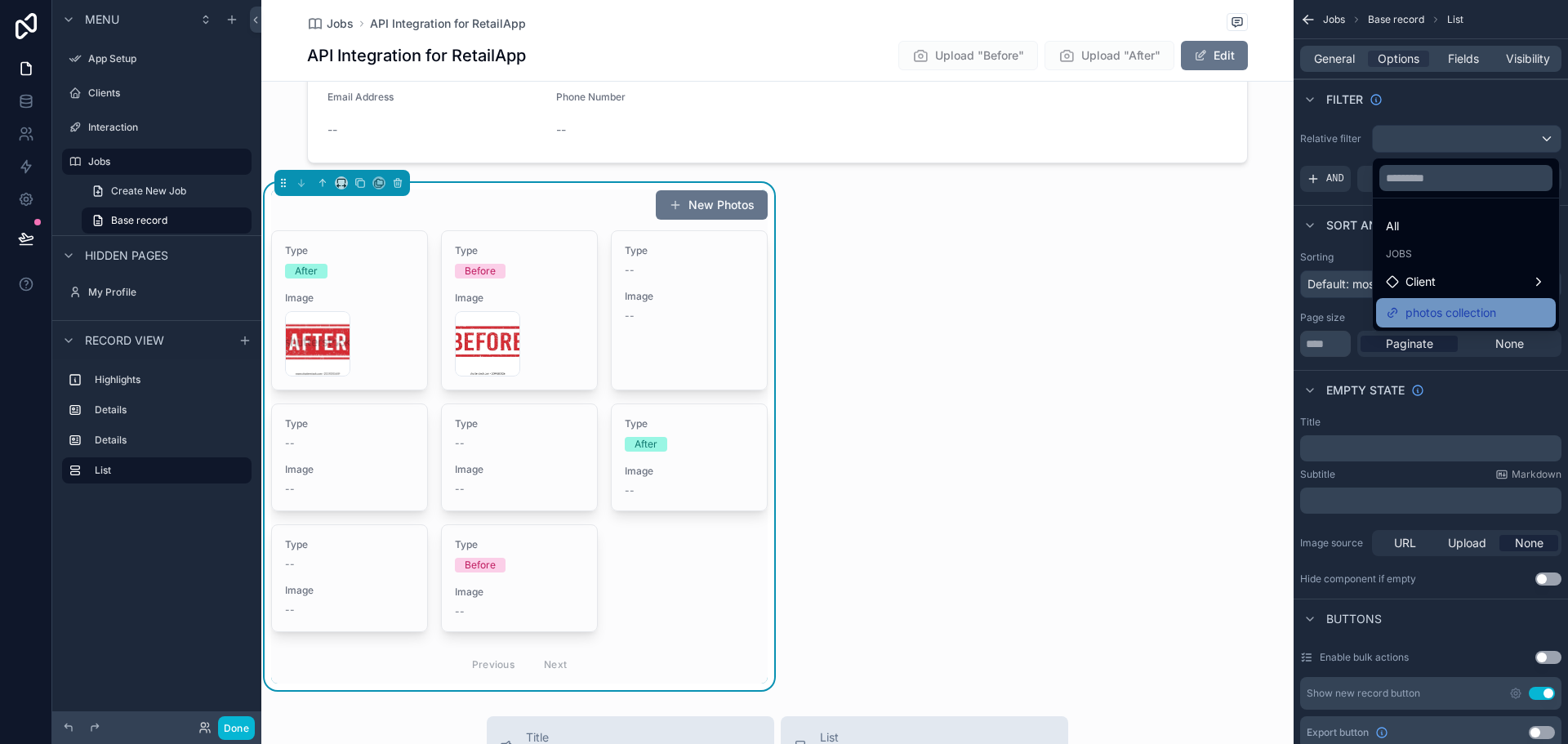
click at [1429, 308] on span "photos collection" at bounding box center [1451, 313] width 90 height 20
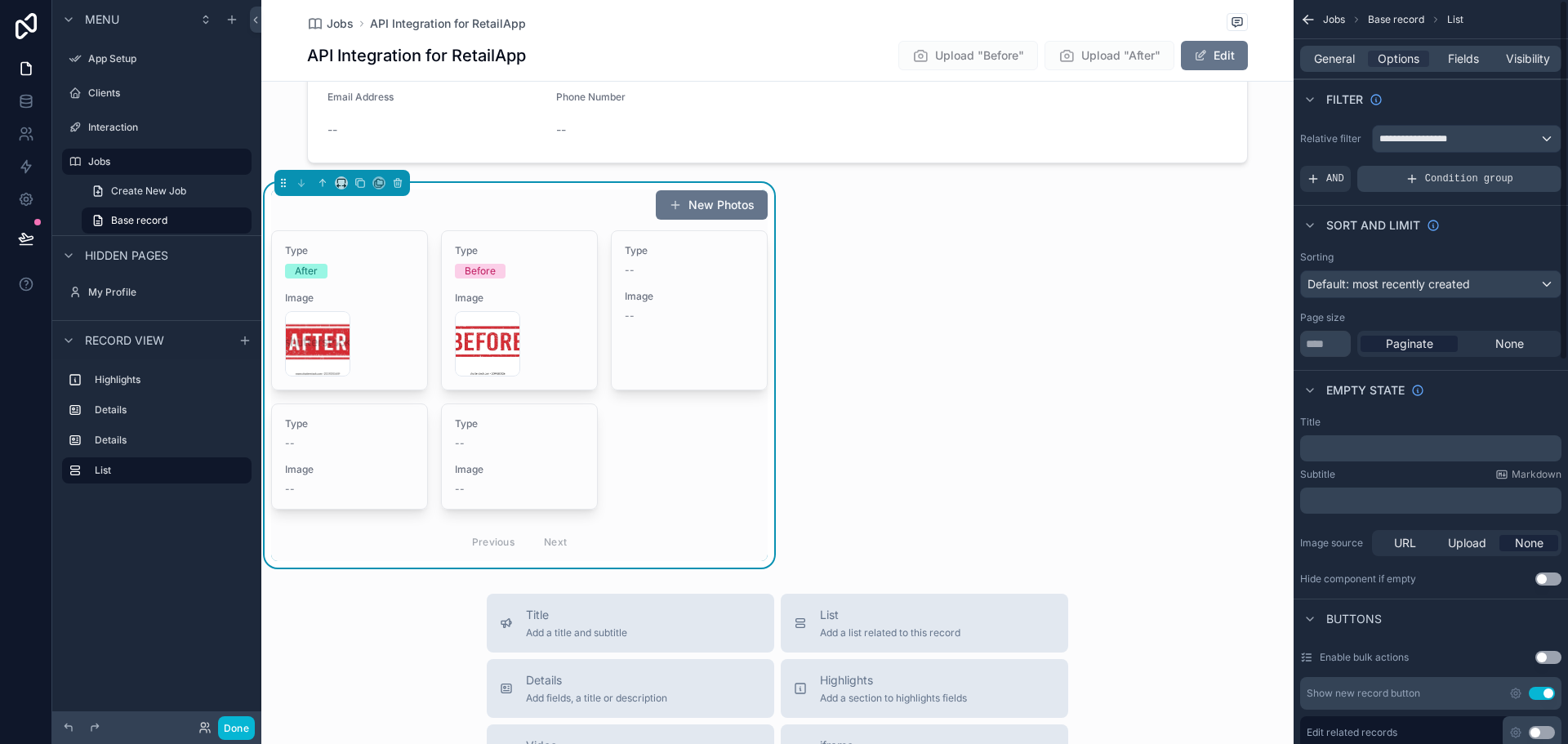
click at [1457, 176] on span "Condition group" at bounding box center [1469, 179] width 89 height 13
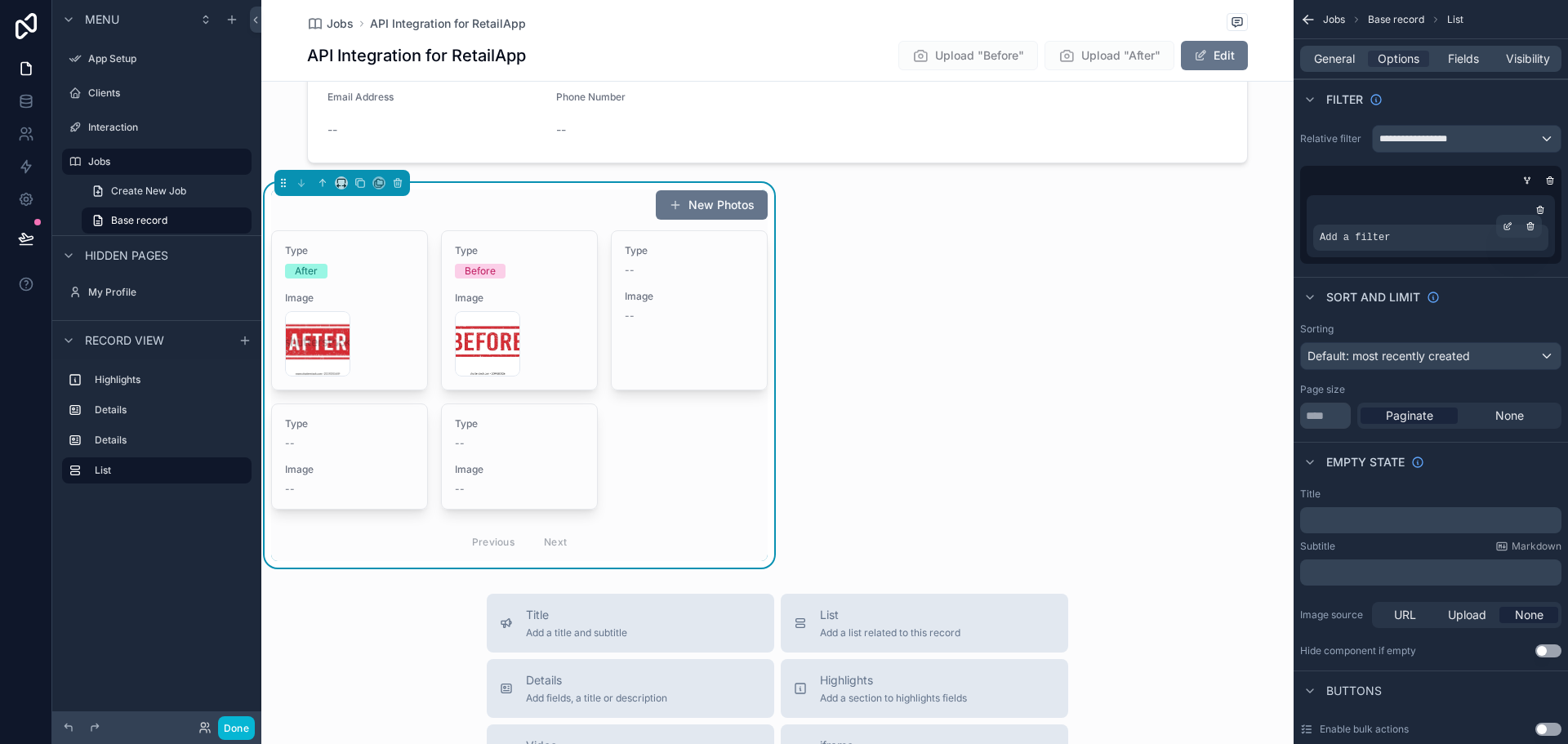
click at [1361, 241] on span "Add a filter" at bounding box center [1355, 237] width 70 height 13
click at [1507, 226] on icon "scrollable content" at bounding box center [1509, 224] width 4 height 4
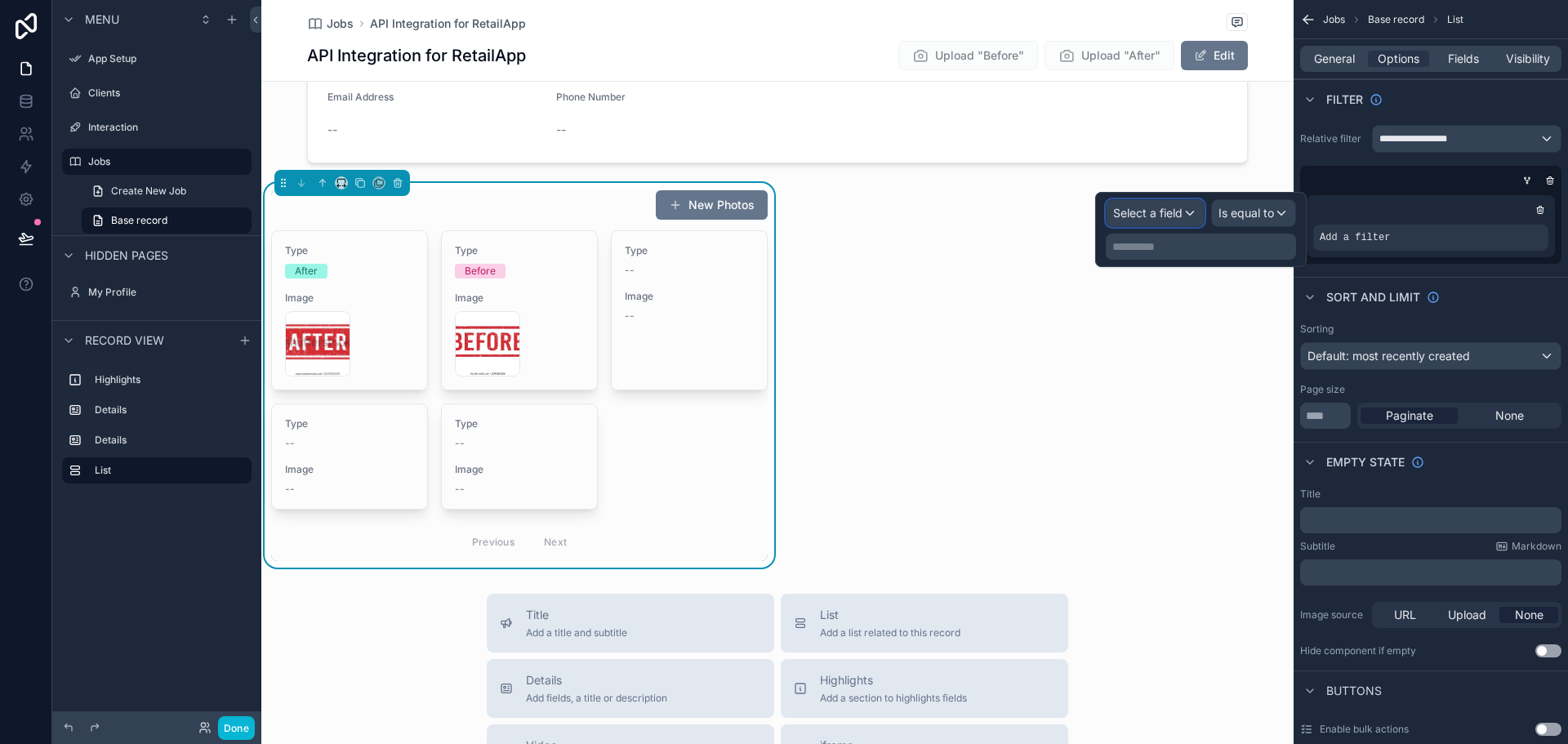
click at [1189, 214] on div "Select a field" at bounding box center [1155, 213] width 98 height 26
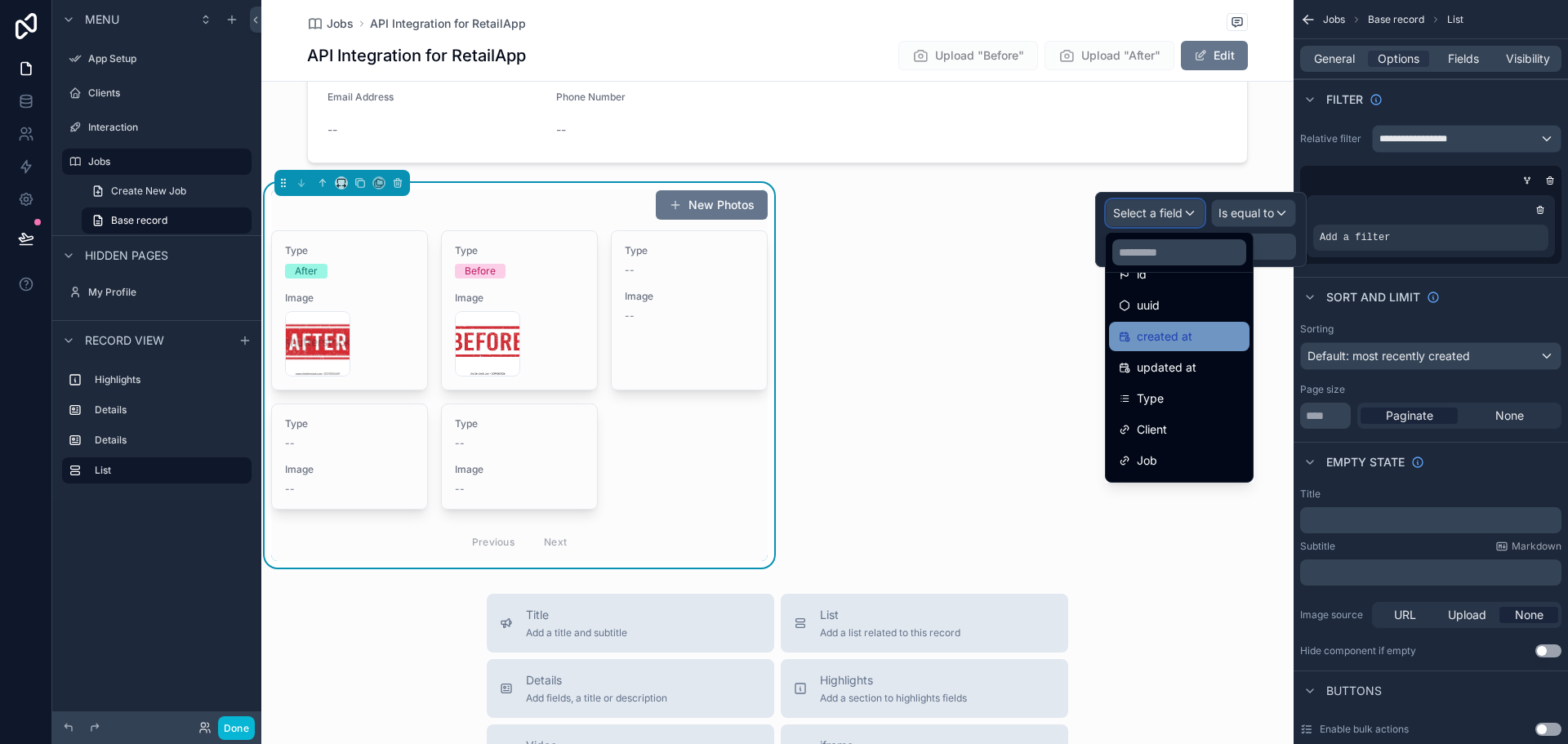
scroll to position [81, 0]
click at [1180, 347] on div "Type" at bounding box center [1179, 343] width 121 height 20
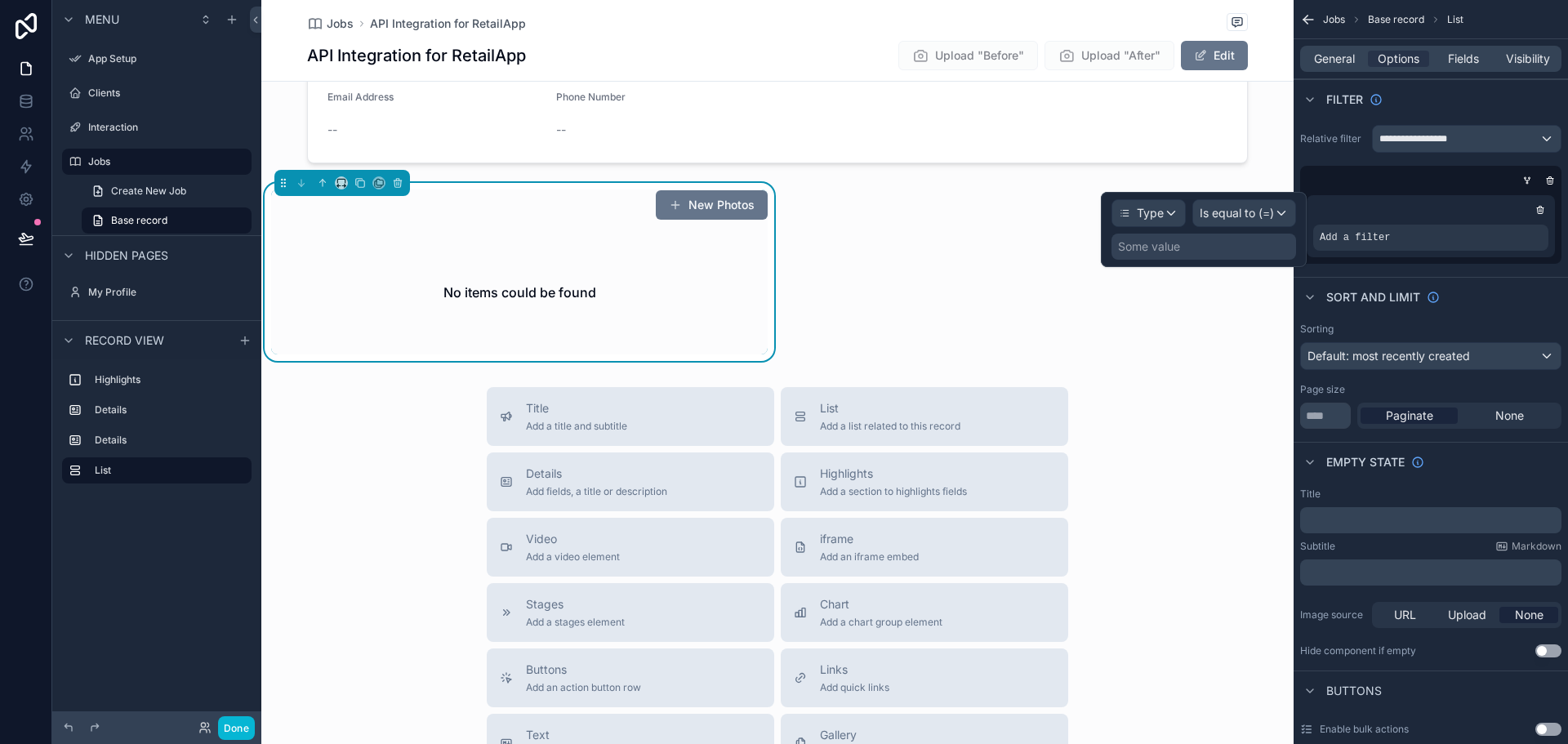
click at [1187, 247] on div "Some value" at bounding box center [1204, 246] width 184 height 26
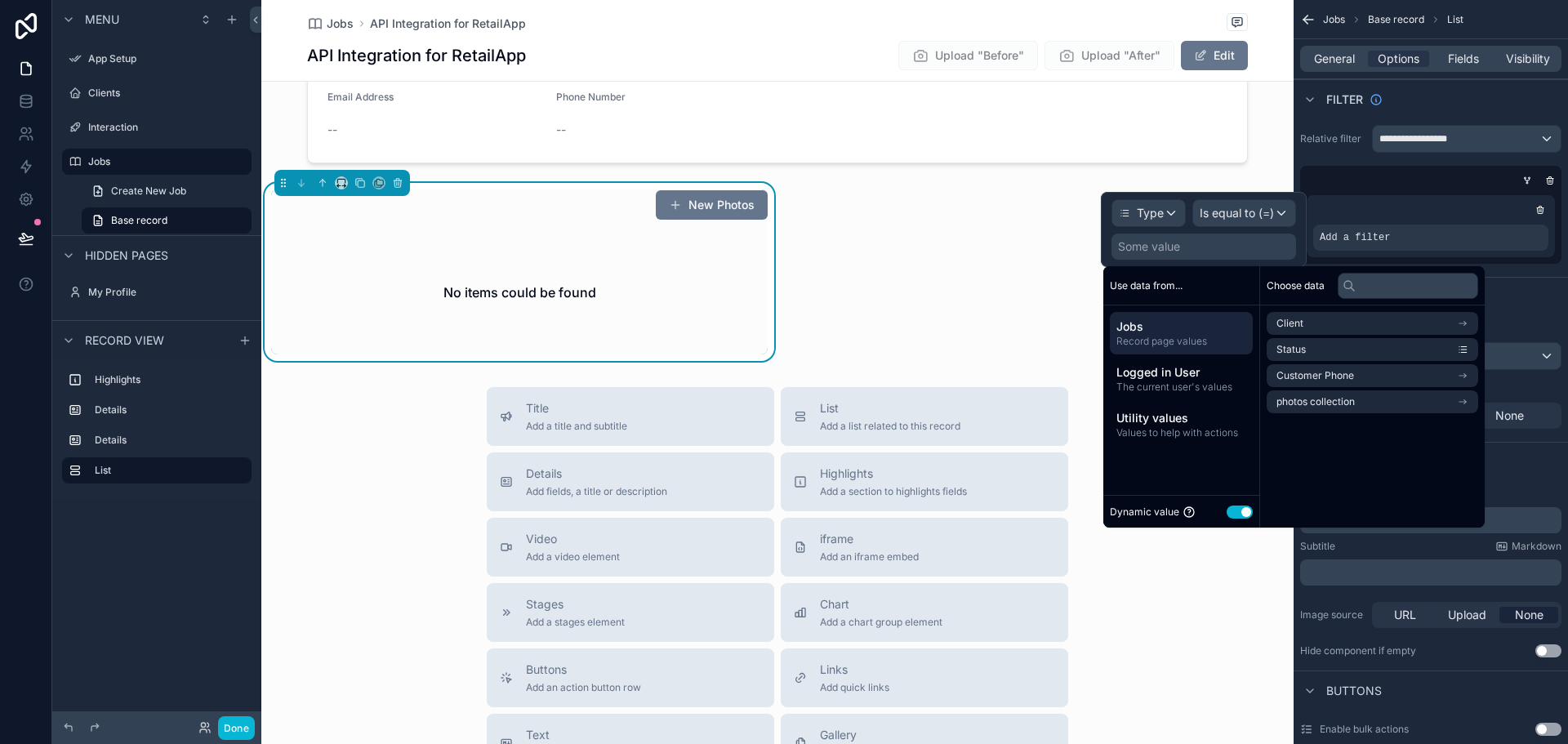
click at [1234, 509] on button "Use setting" at bounding box center [1240, 512] width 26 height 13
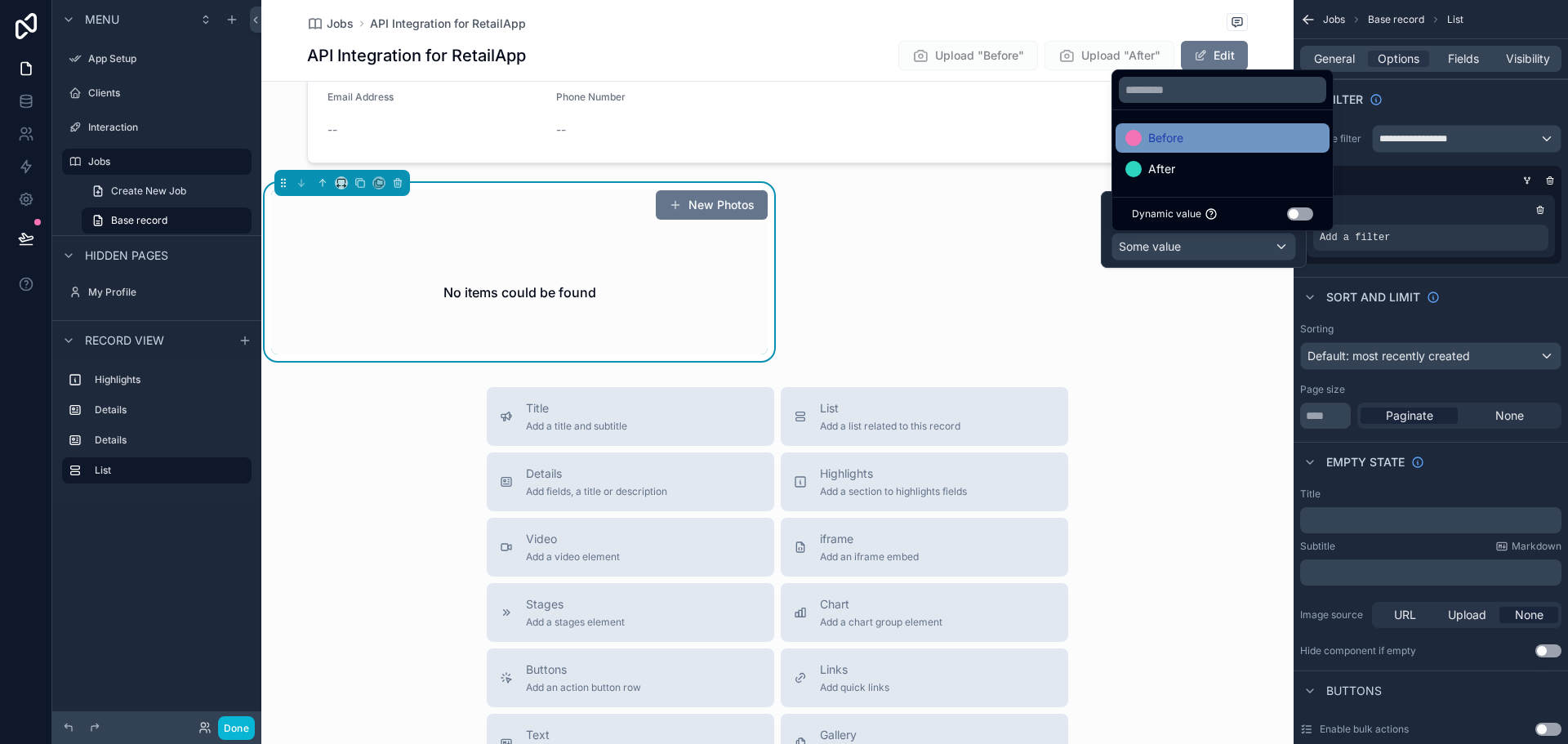
click at [1186, 142] on div "Before" at bounding box center [1223, 138] width 194 height 20
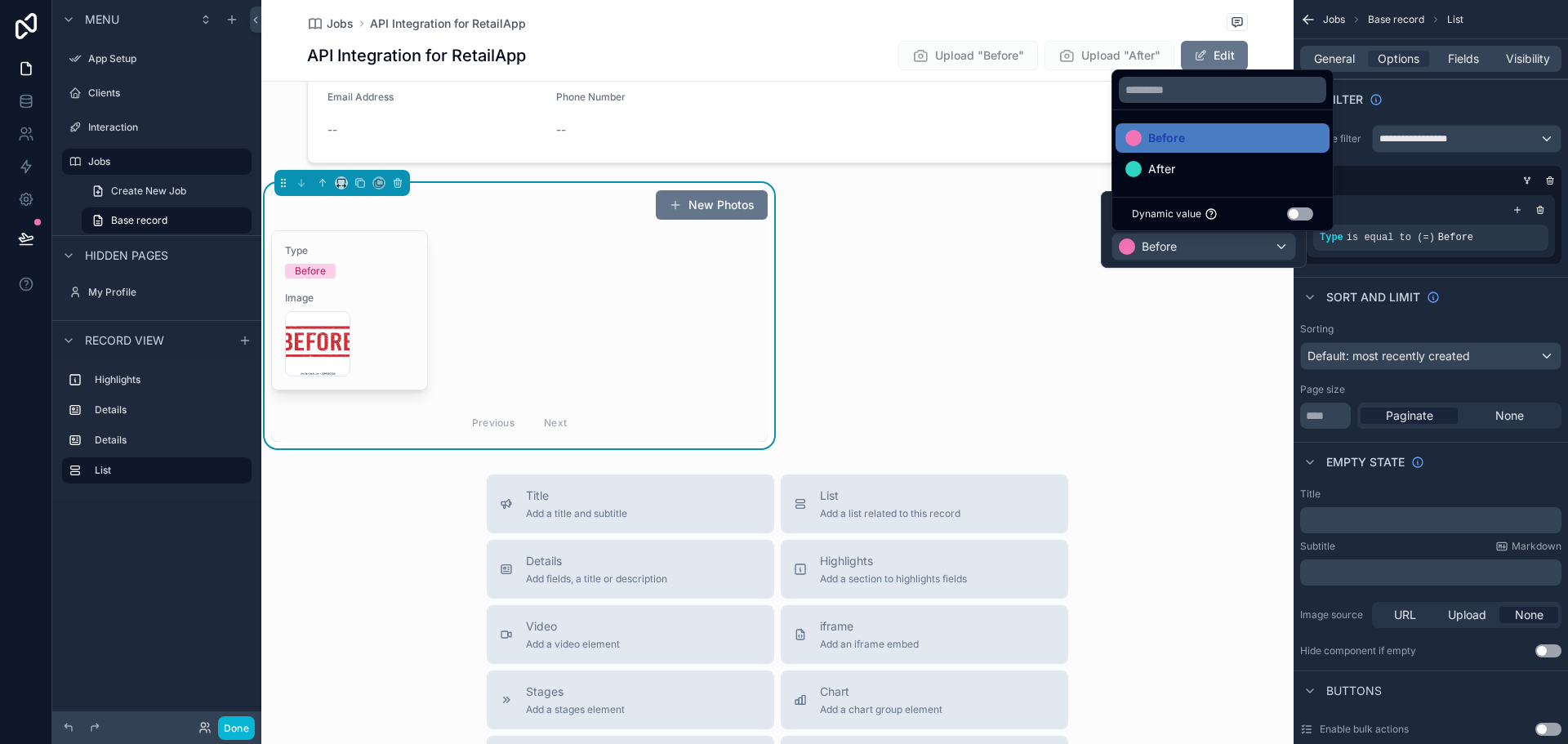
click at [535, 312] on div "Type Before Image BEFORE-TEST-PHOTO .webp Previous Next" at bounding box center [519, 336] width 497 height 211
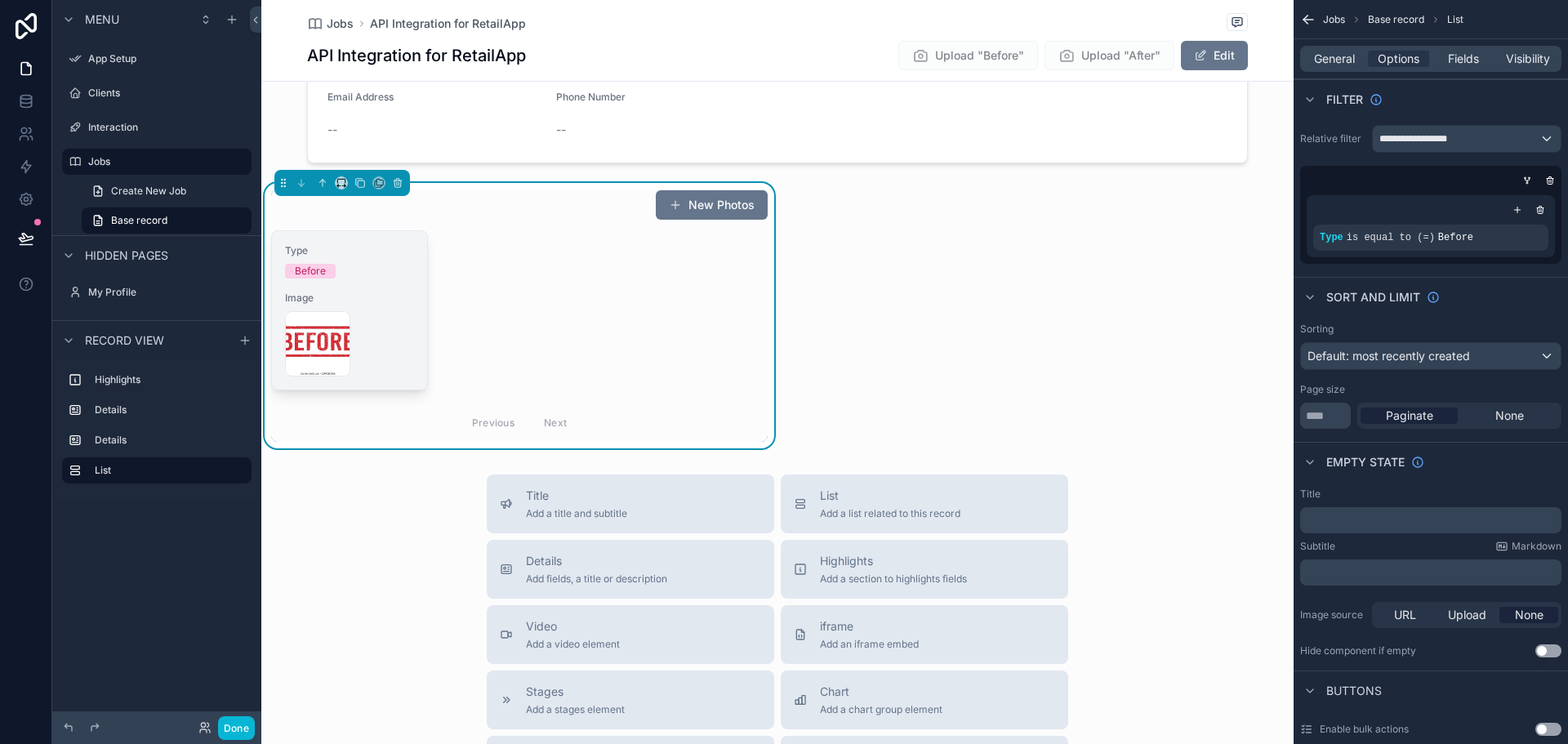
click at [389, 304] on span "Image" at bounding box center [349, 298] width 129 height 13
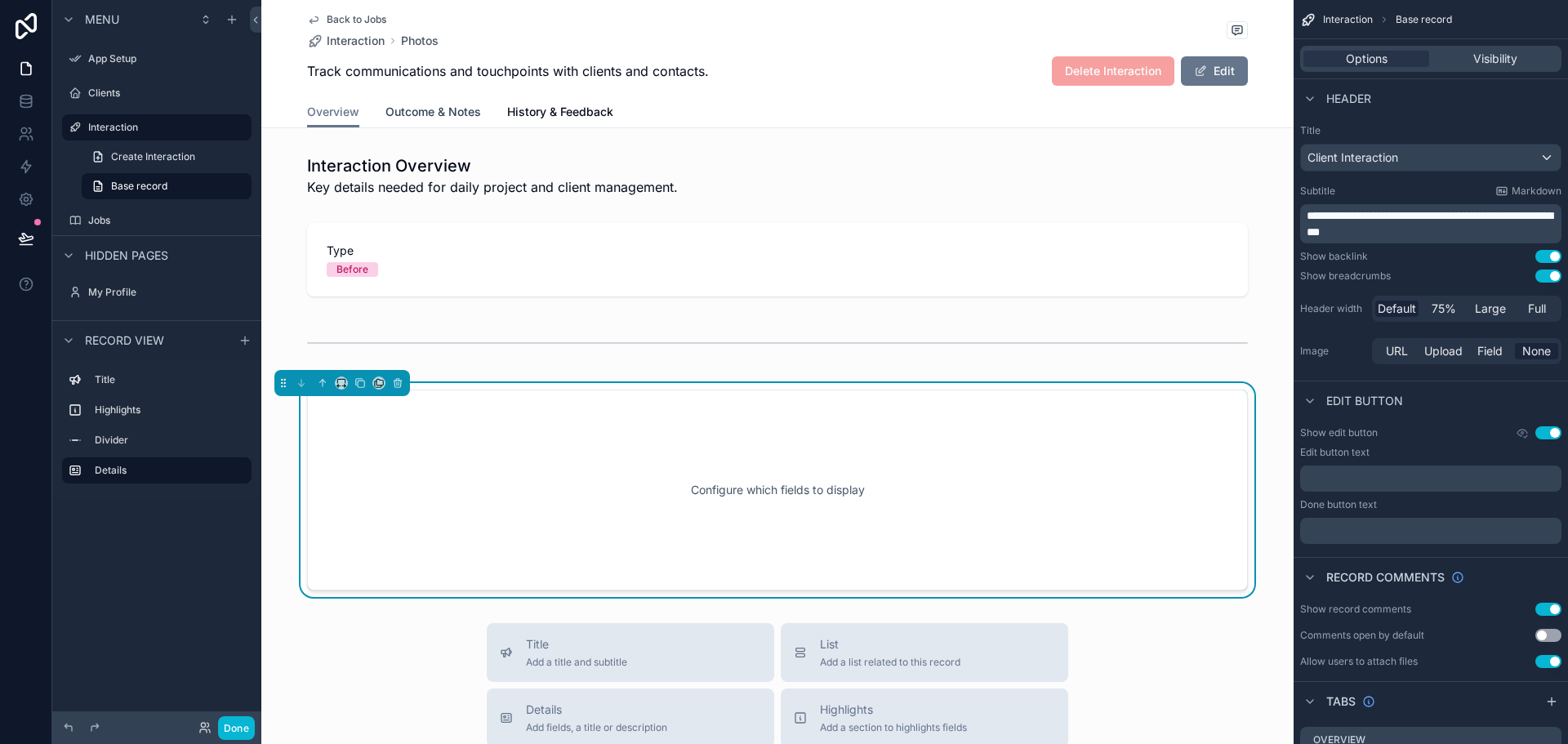
click at [418, 116] on span "Outcome & Notes" at bounding box center [433, 112] width 96 height 16
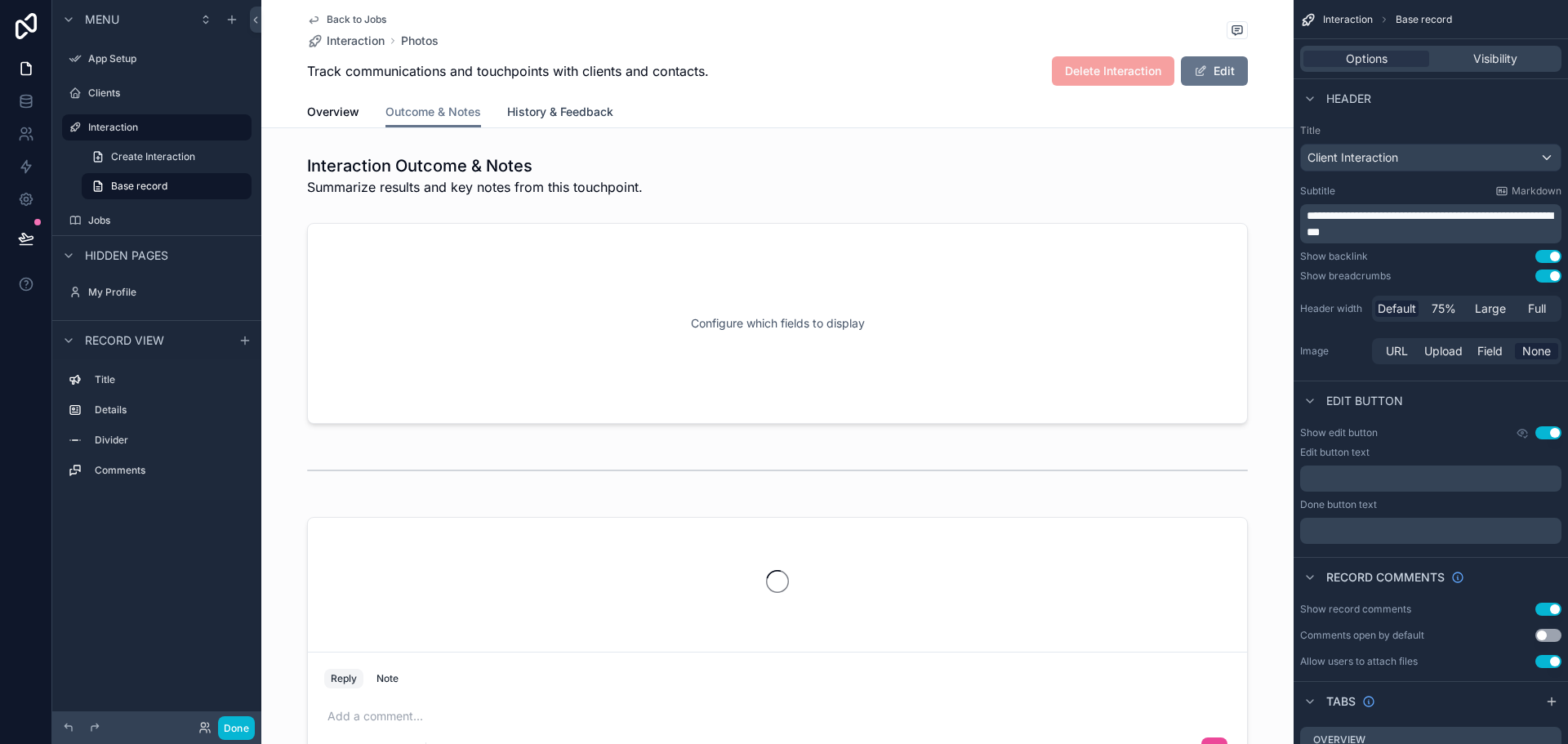
click at [538, 115] on span "History & Feedback" at bounding box center [560, 112] width 107 height 16
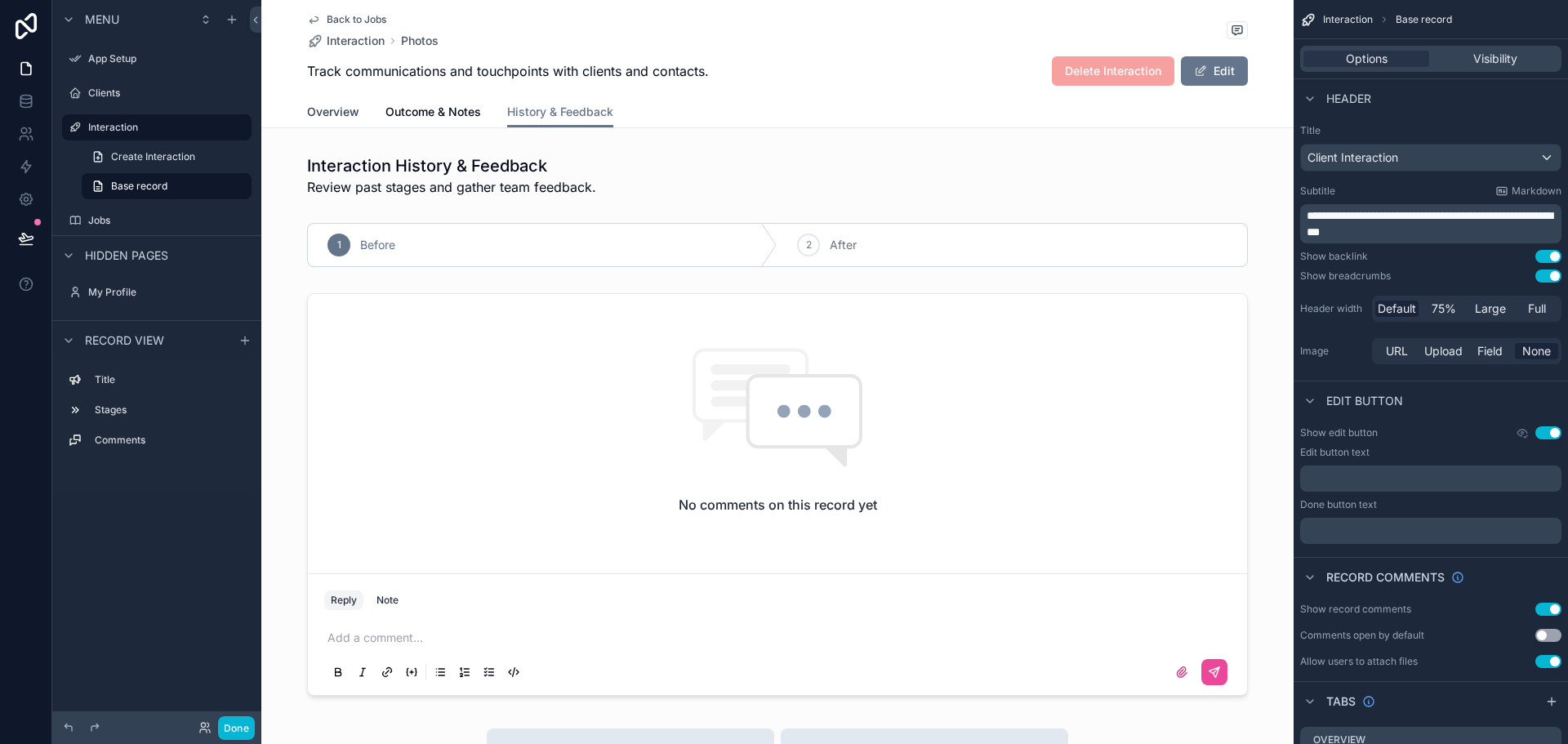
click at [335, 108] on span "Overview" at bounding box center [333, 112] width 52 height 16
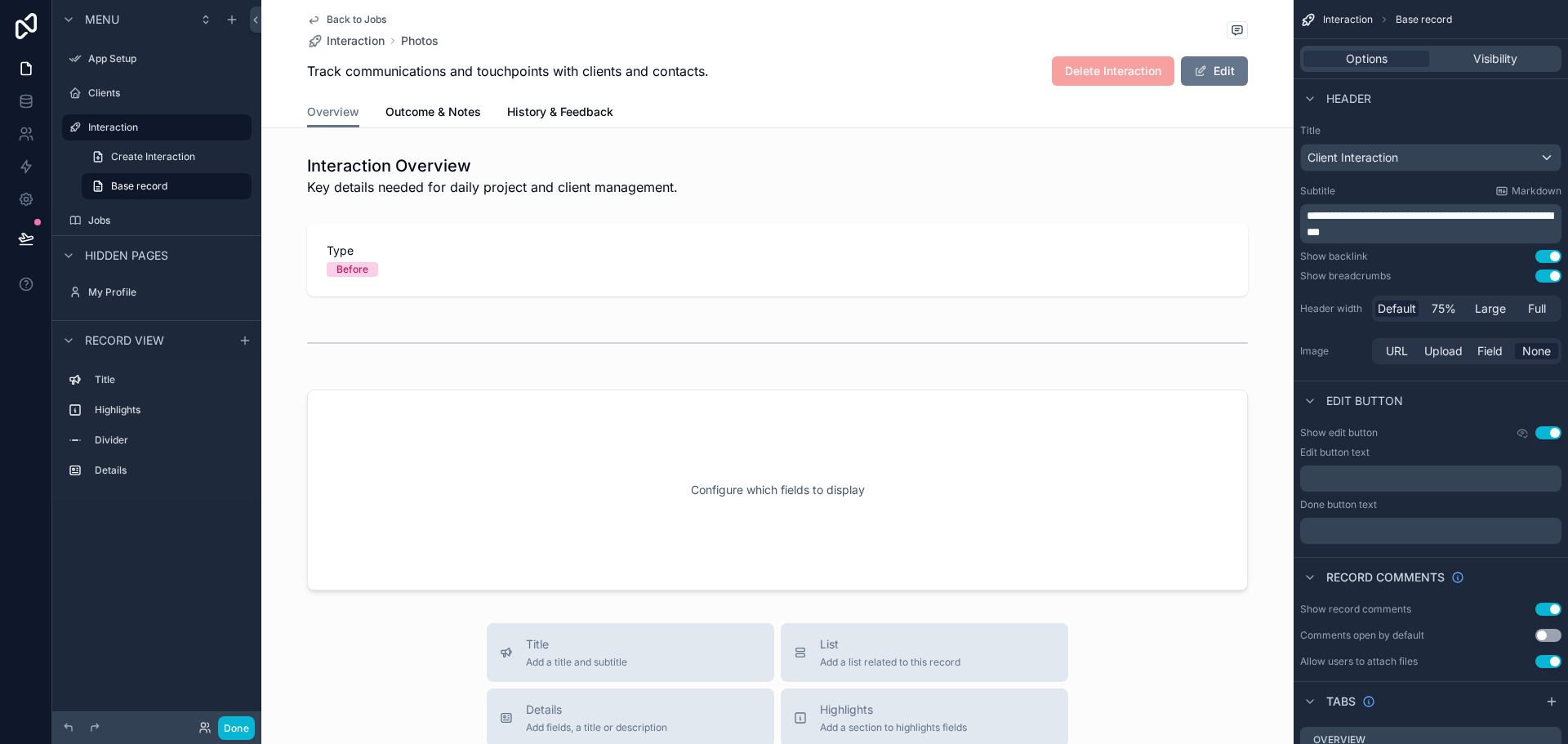
click at [351, 16] on span "Back to Jobs" at bounding box center [356, 20] width 60 height 13
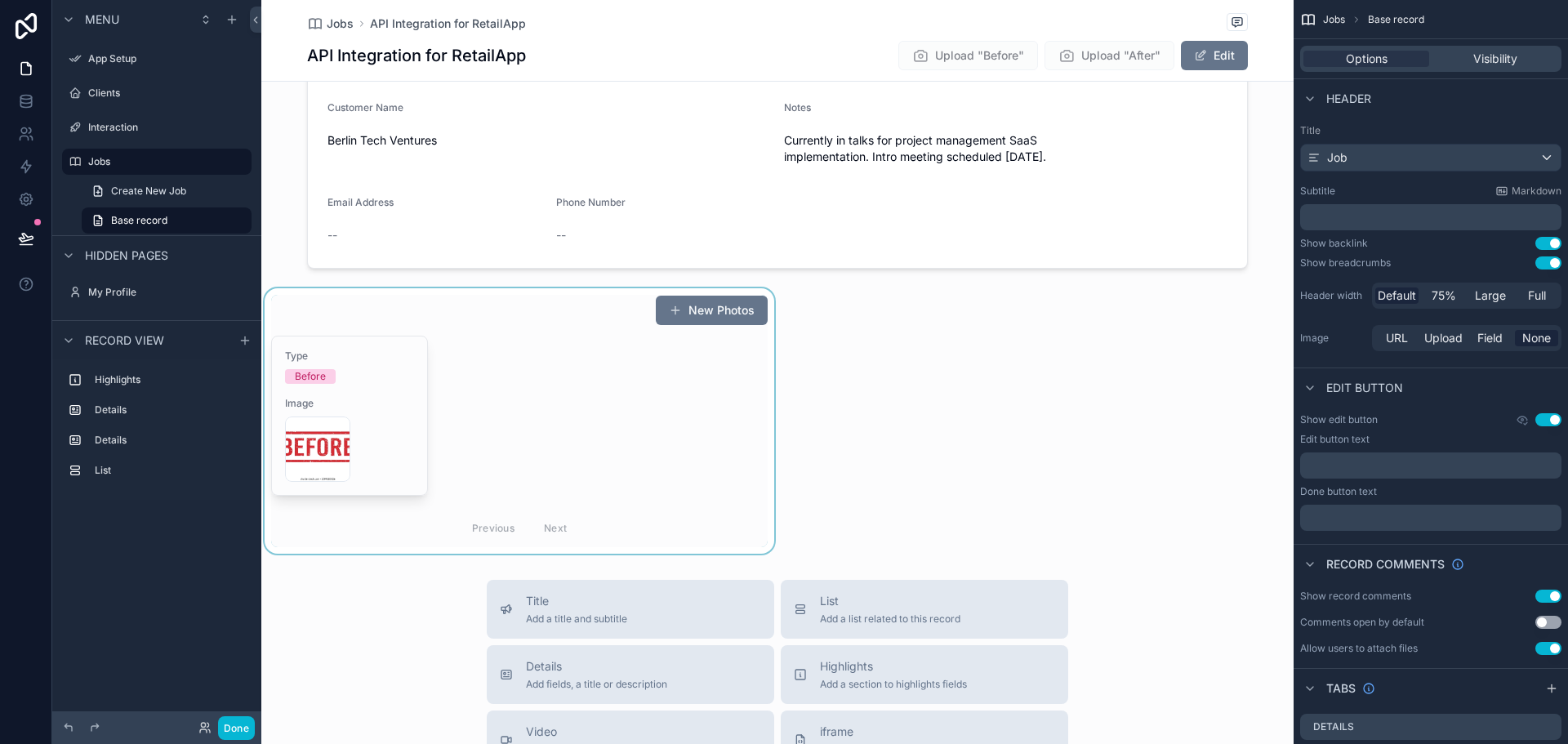
scroll to position [408, 0]
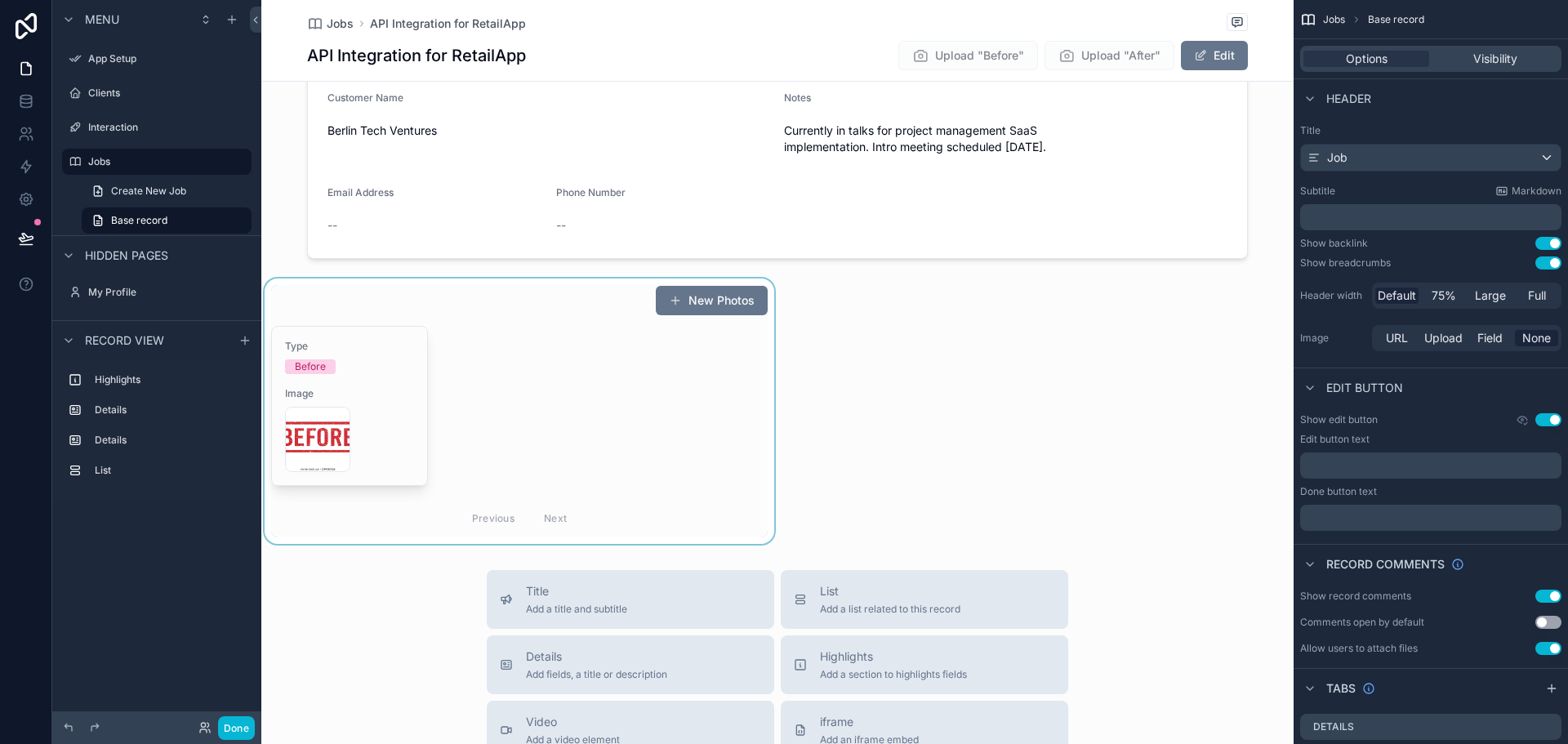
click at [602, 383] on div "scrollable content" at bounding box center [519, 411] width 516 height 266
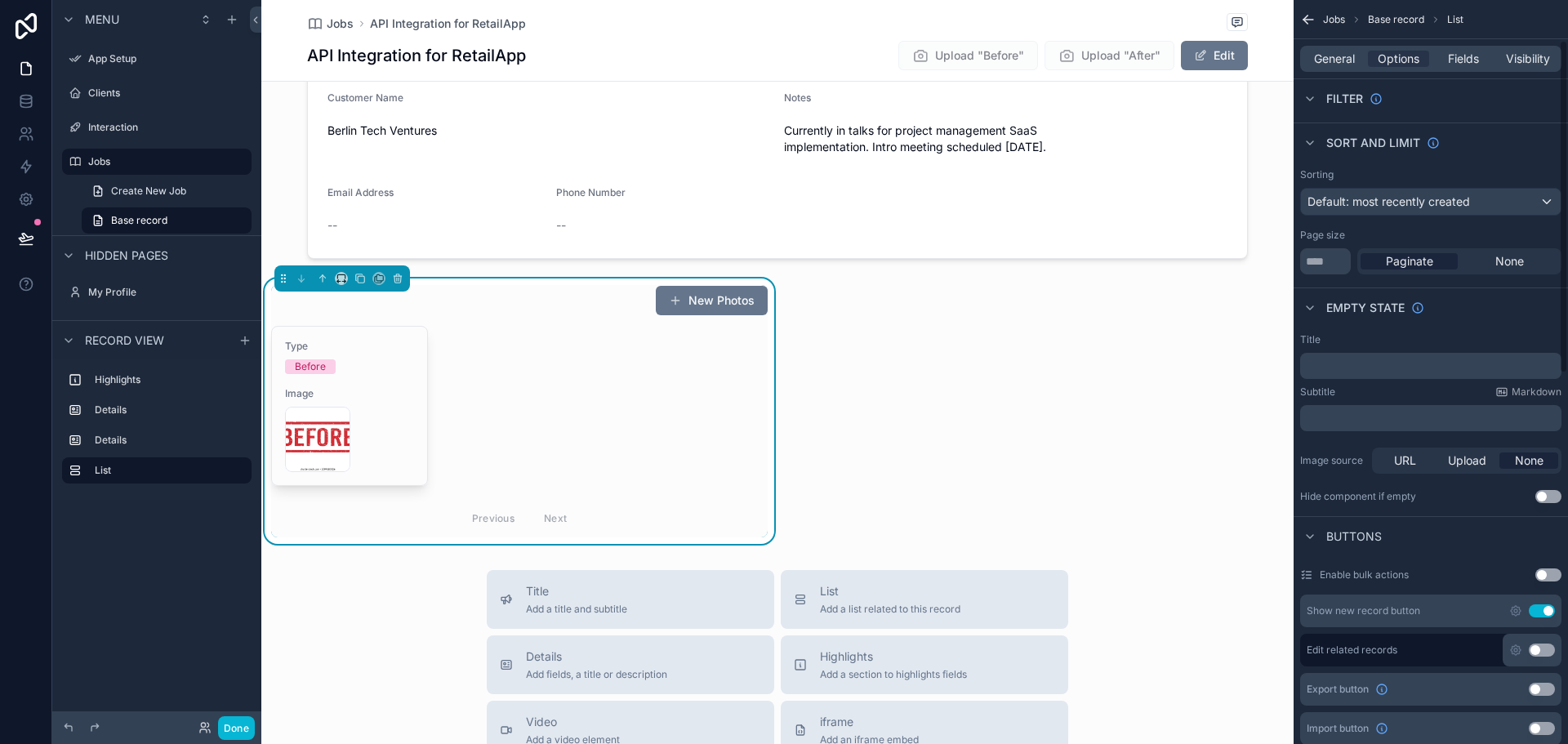
scroll to position [245, 0]
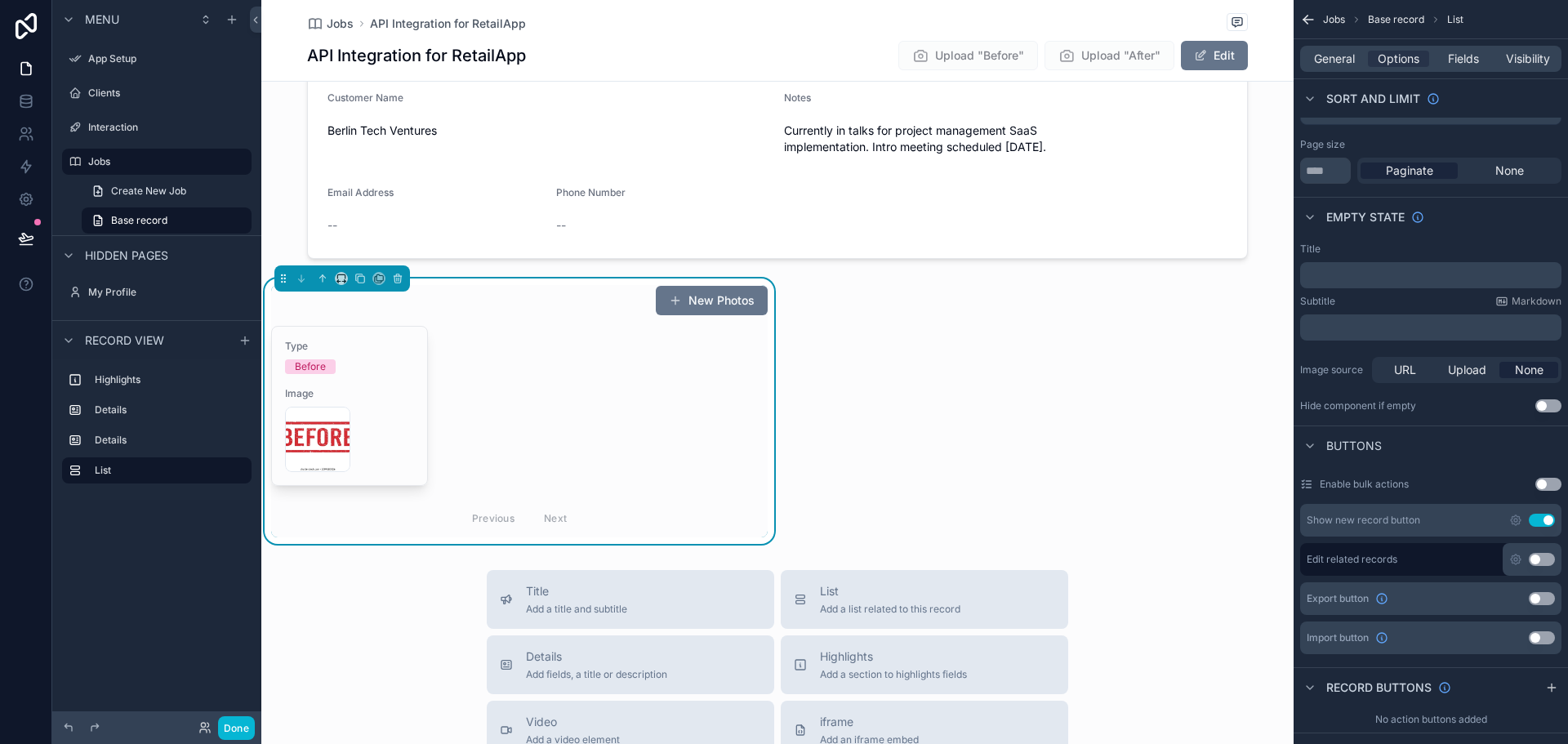
click at [1542, 517] on button "Use setting" at bounding box center [1541, 520] width 26 height 13
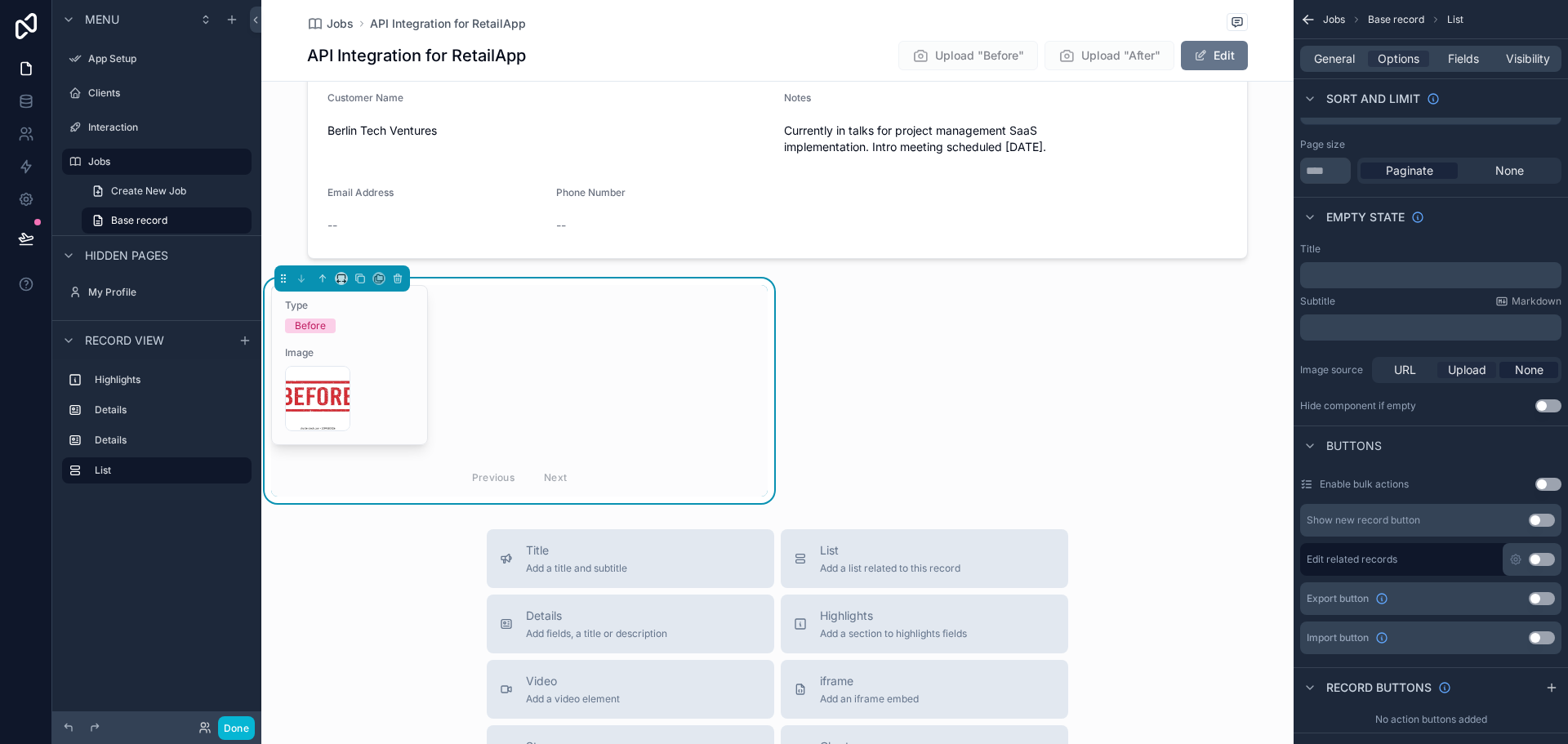
click at [1464, 371] on span "Upload" at bounding box center [1467, 370] width 38 height 16
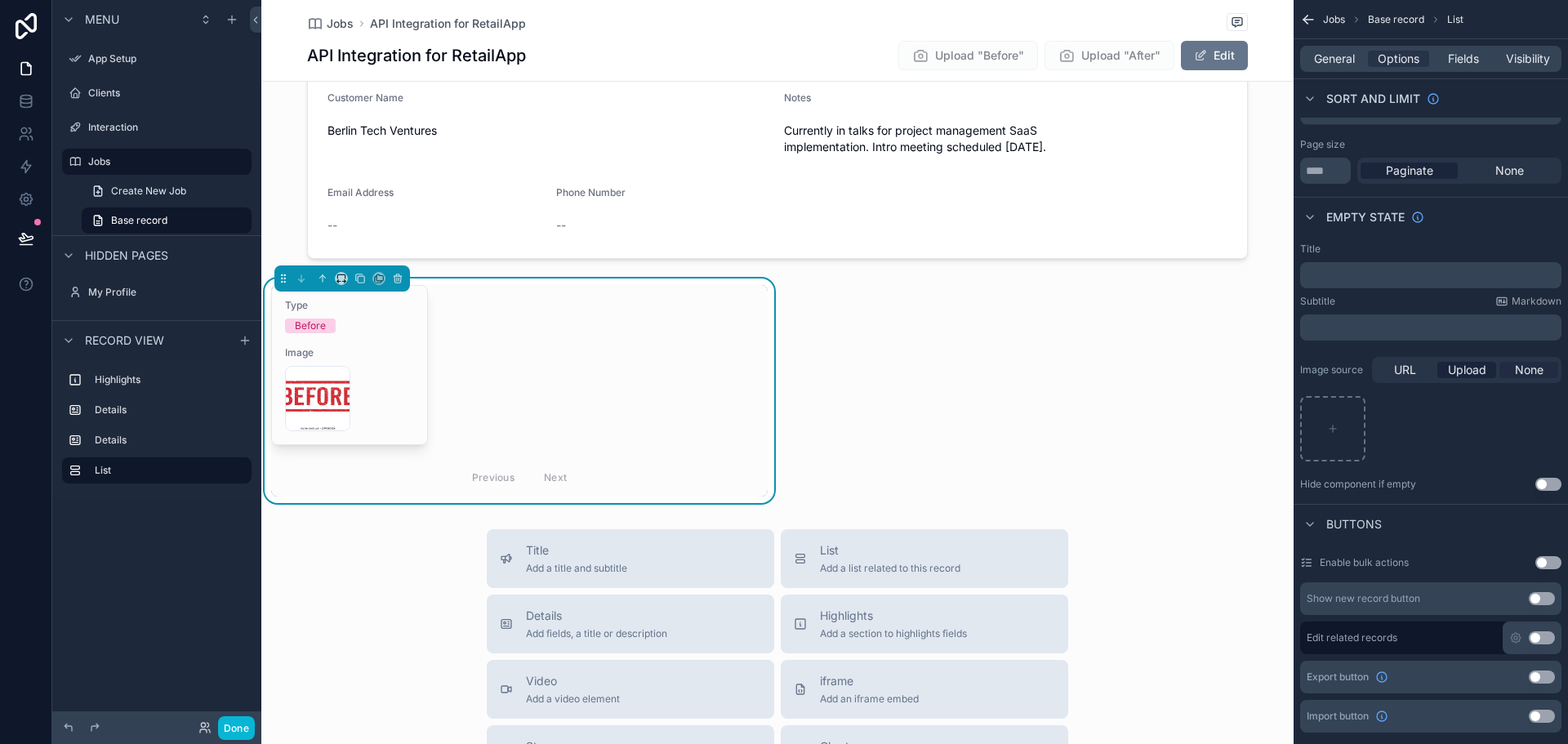
click at [1525, 369] on span "None" at bounding box center [1530, 370] width 29 height 16
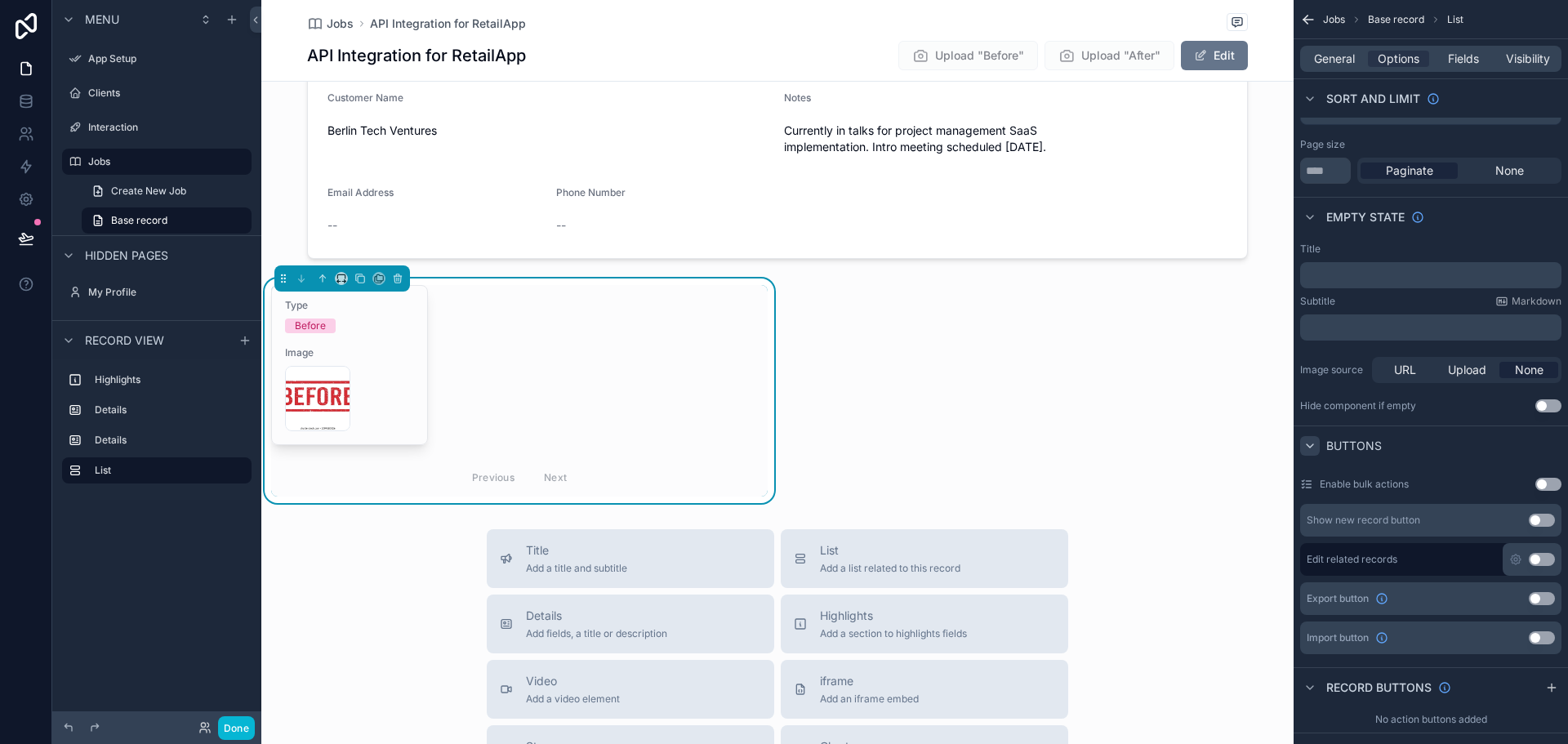
click at [1315, 442] on icon "scrollable content" at bounding box center [1310, 446] width 13 height 13
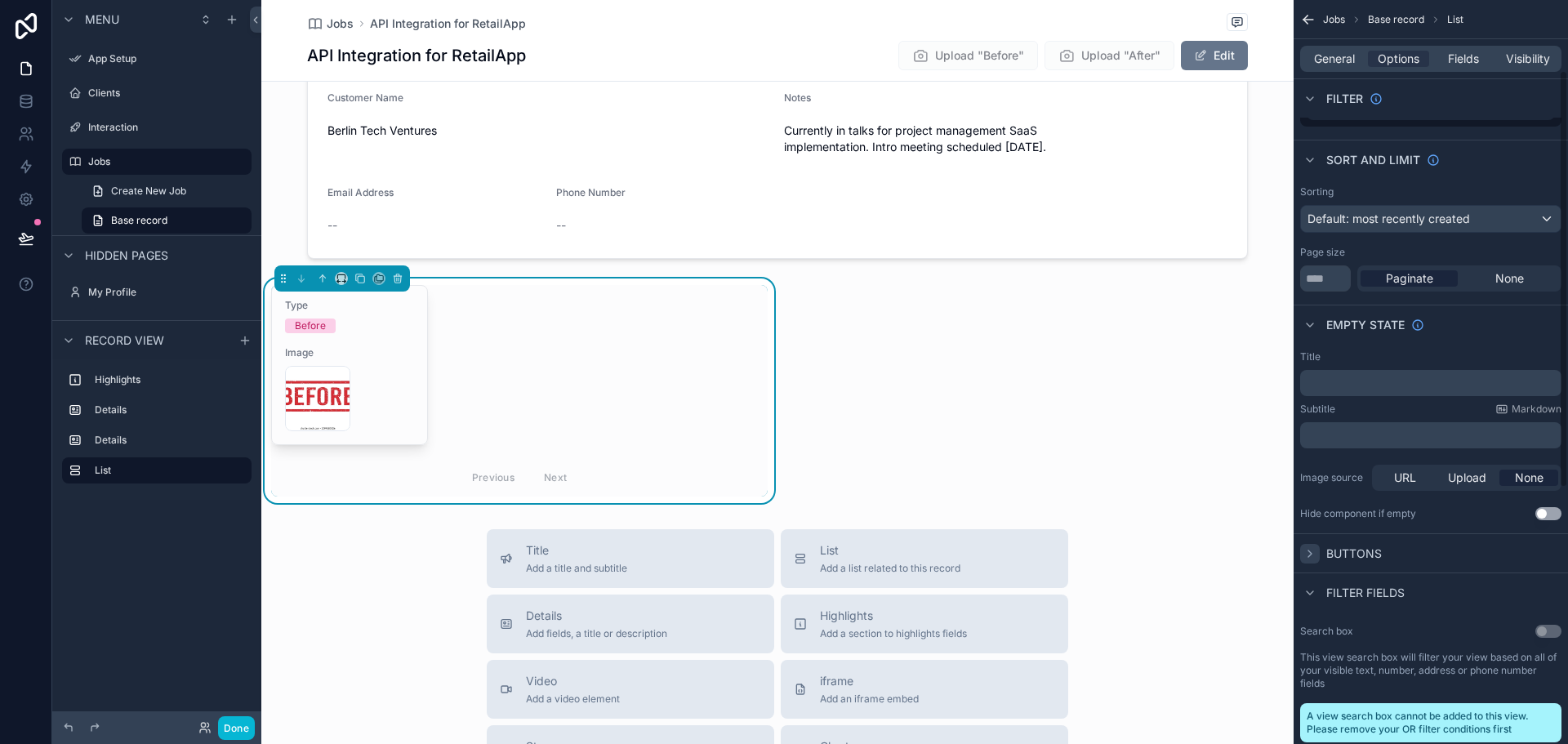
scroll to position [81, 0]
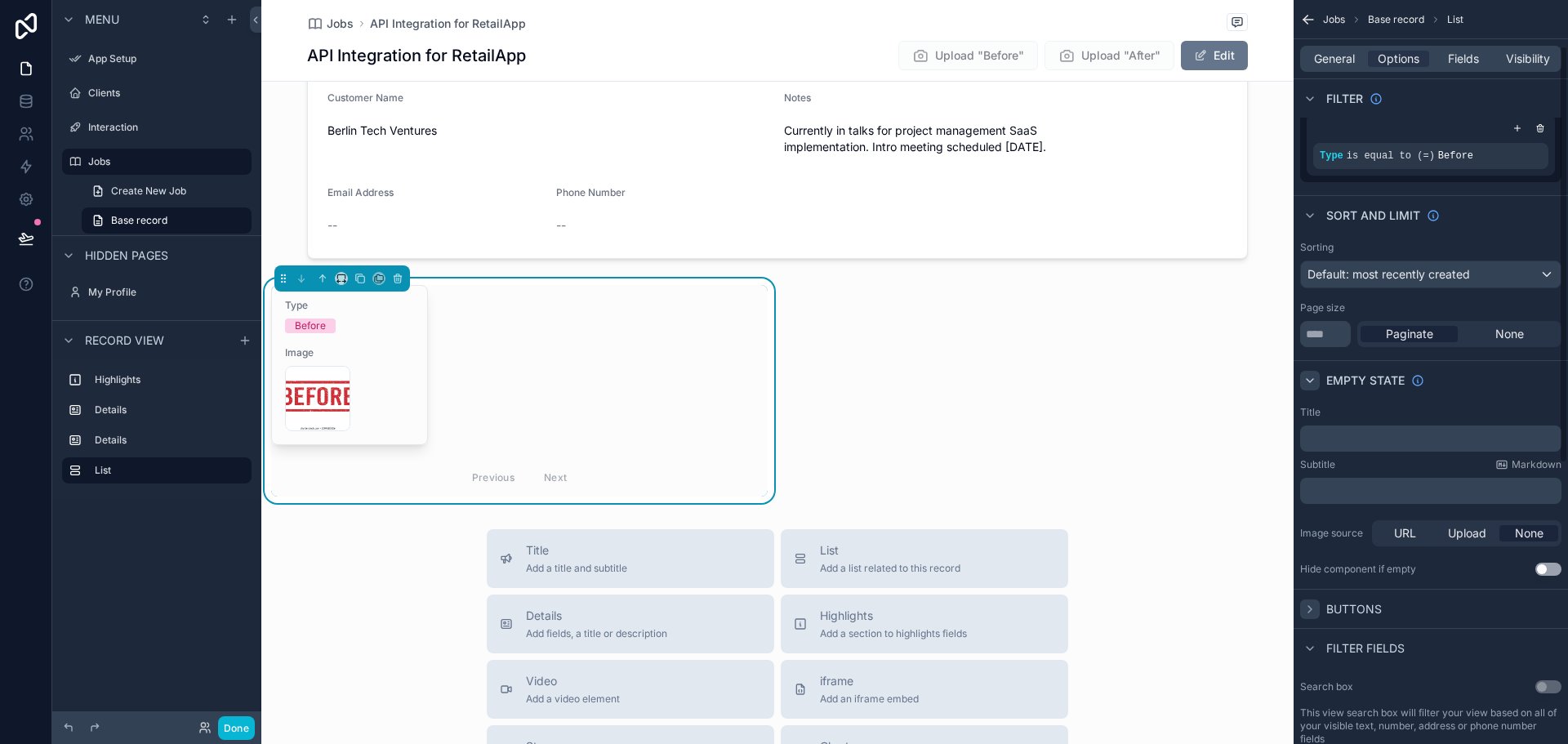
click at [1311, 381] on icon "scrollable content" at bounding box center [1309, 381] width 6 height 4
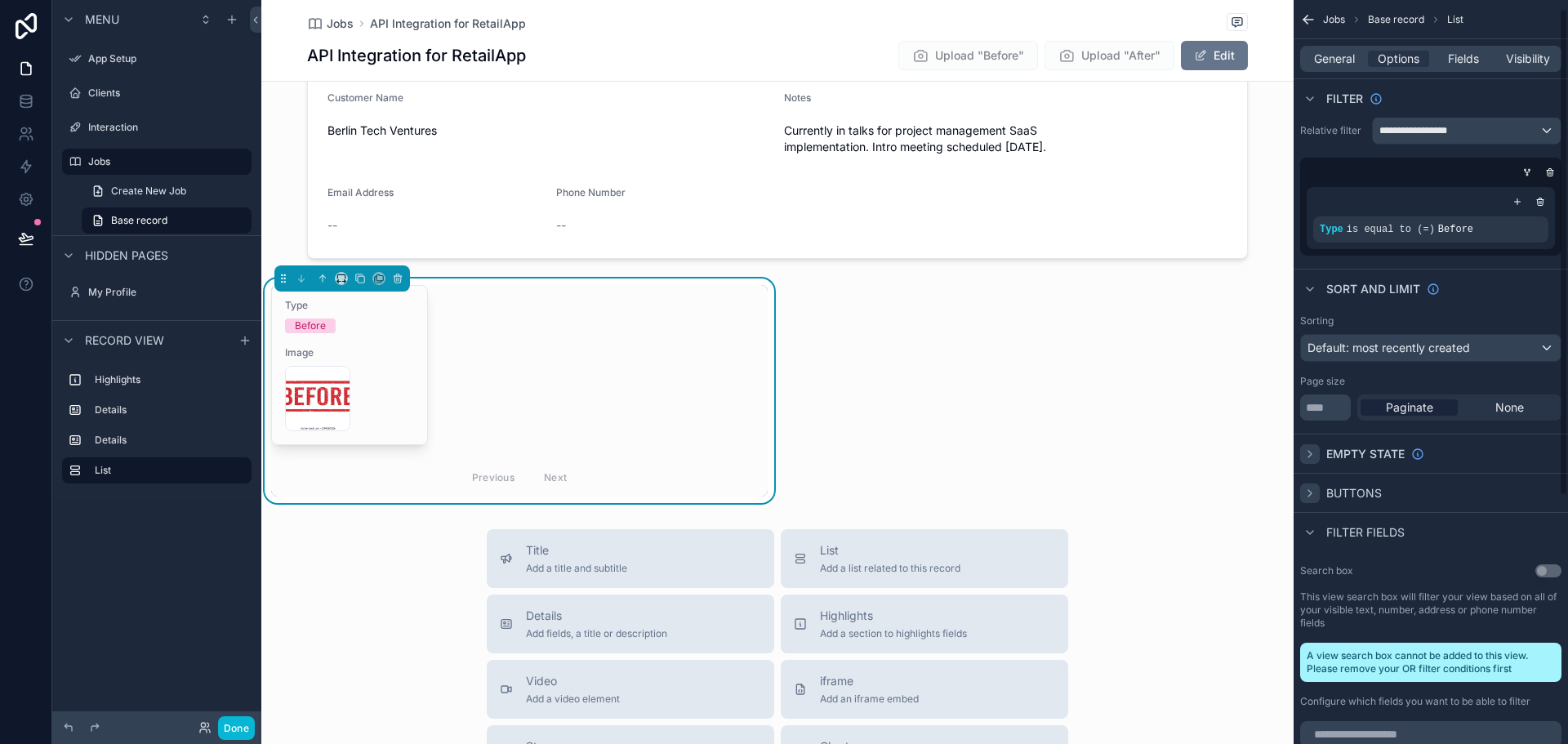
scroll to position [0, 0]
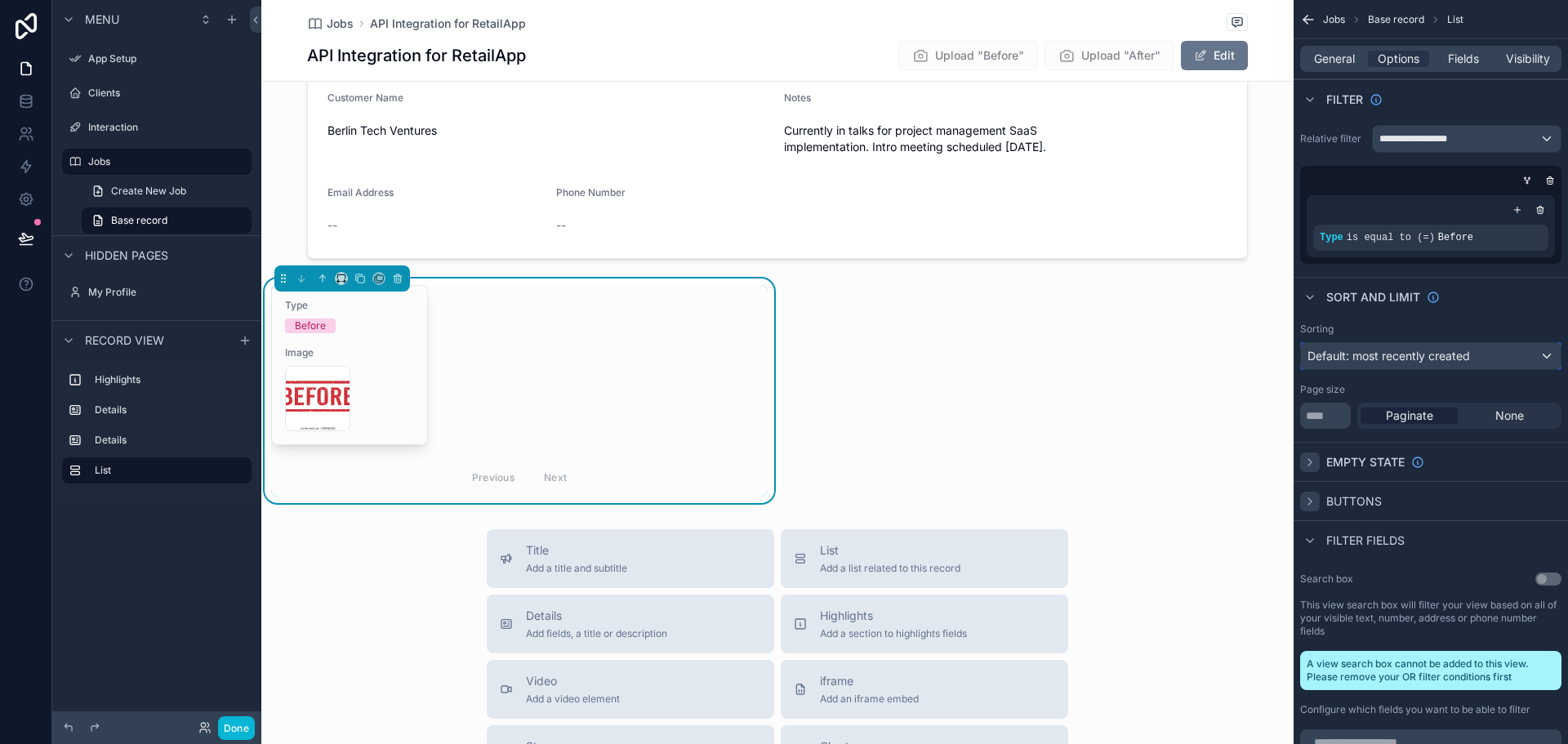
click at [1537, 355] on div "Default: most recently created" at bounding box center [1431, 355] width 260 height 26
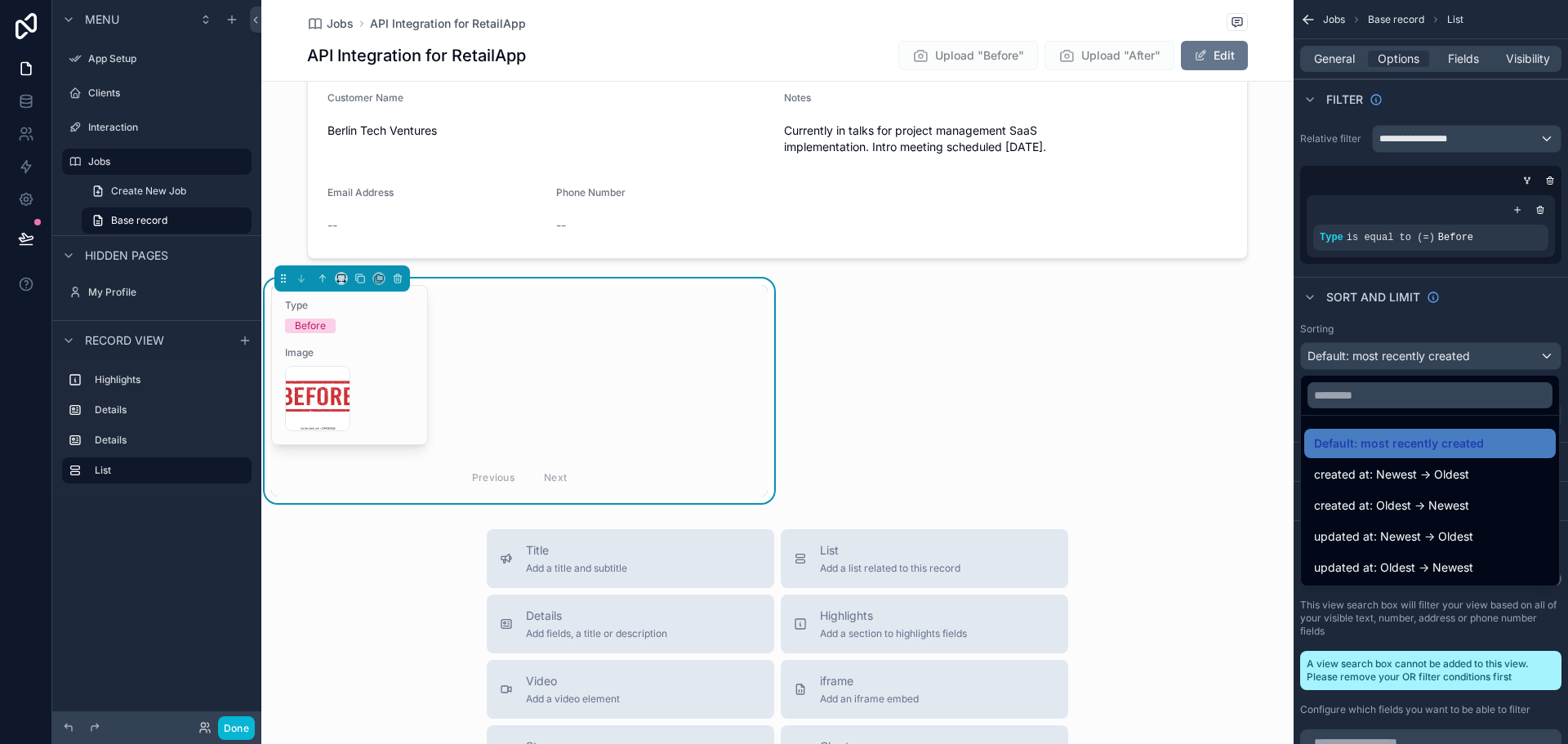
click at [1537, 355] on div "scrollable content" at bounding box center [784, 372] width 1568 height 744
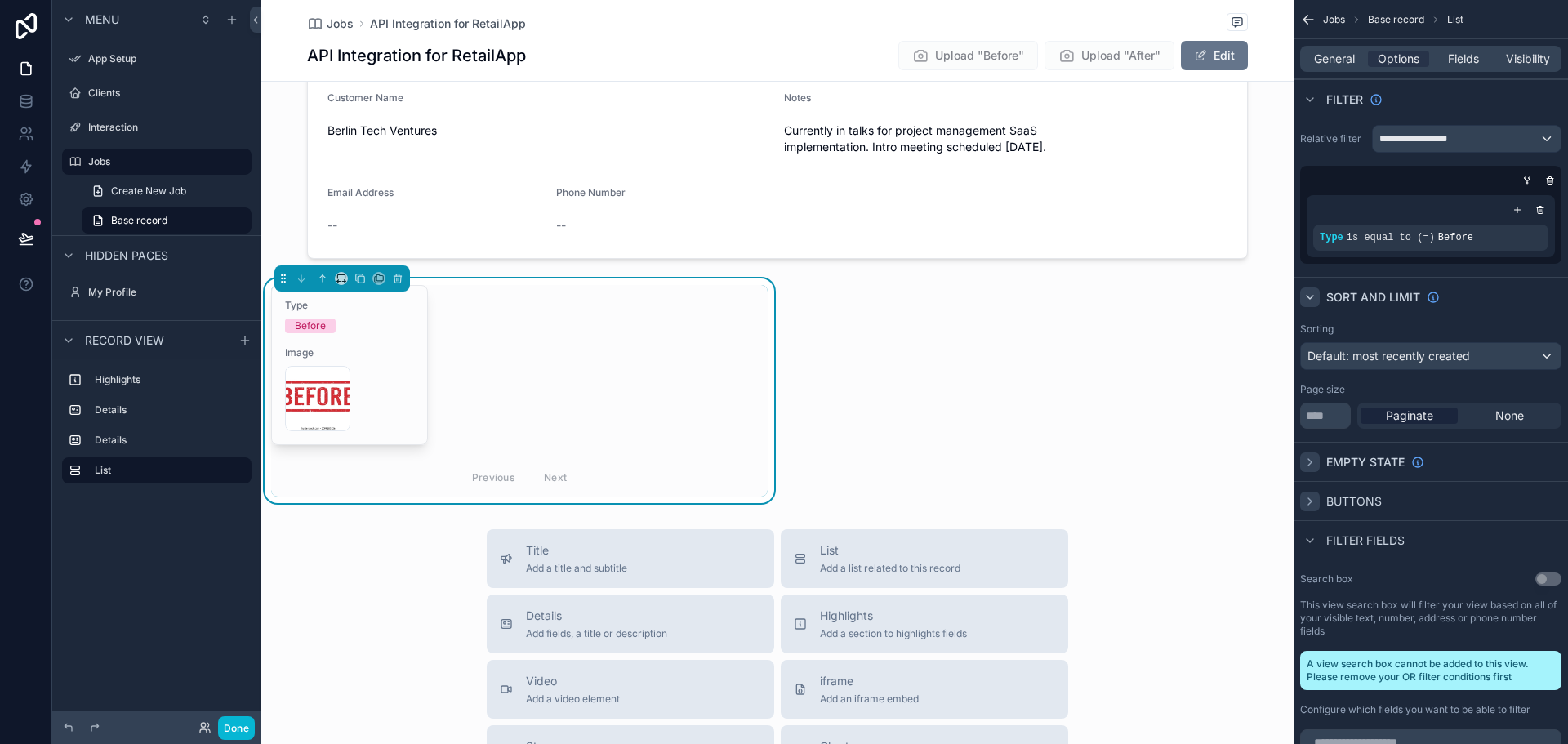
click at [1308, 295] on icon "scrollable content" at bounding box center [1310, 297] width 13 height 13
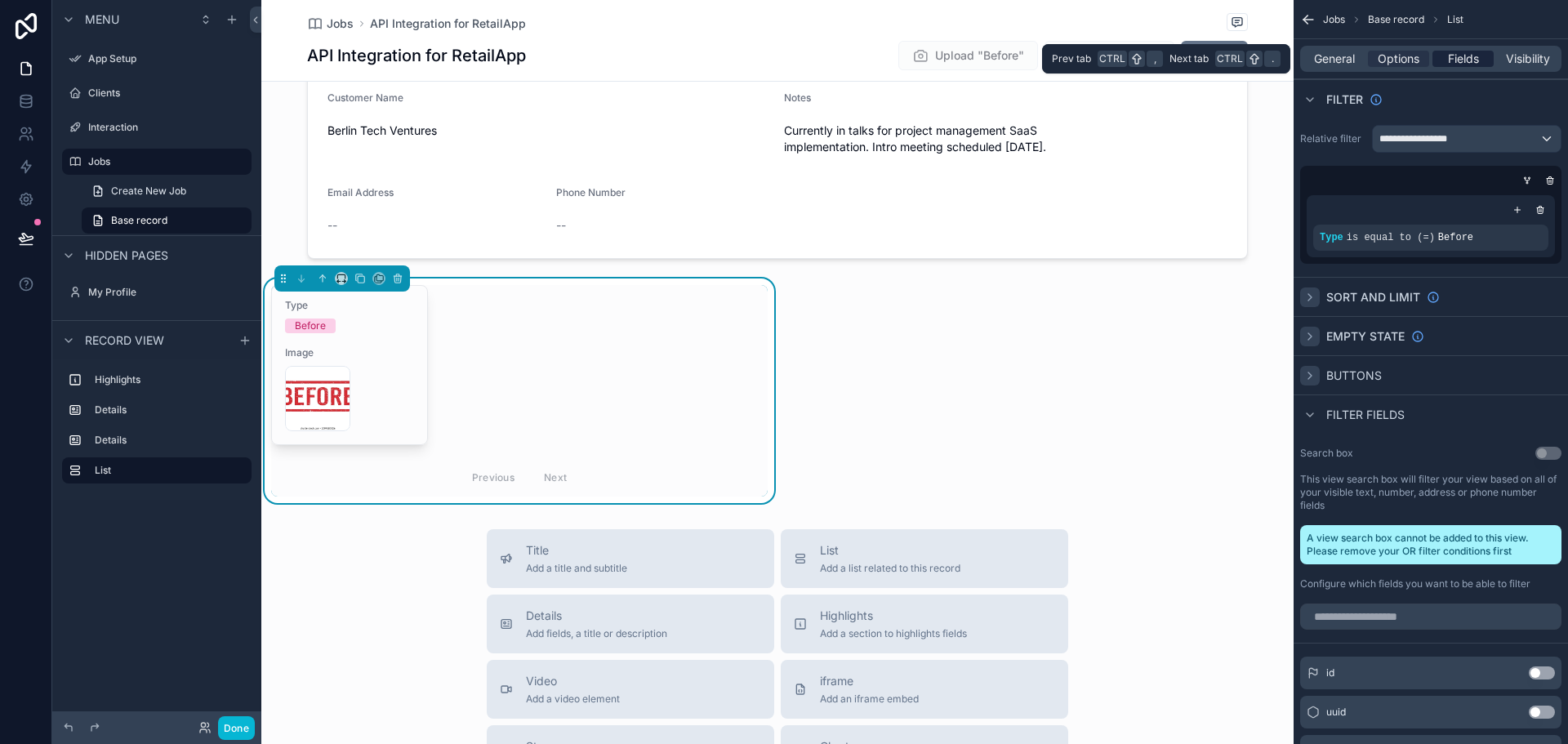
click at [1449, 58] on span "Fields" at bounding box center [1463, 59] width 31 height 16
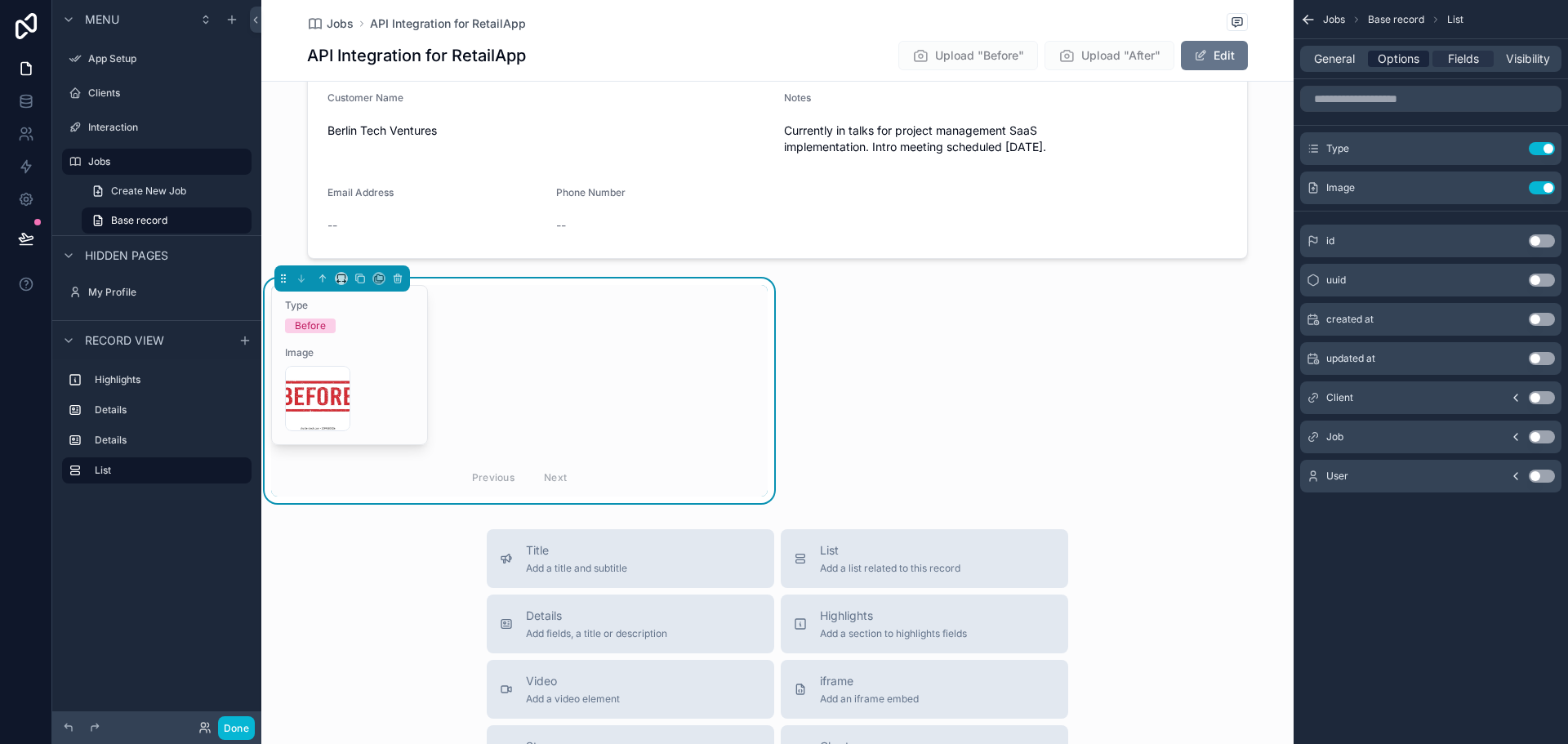
click at [1398, 51] on span "Options" at bounding box center [1399, 59] width 42 height 16
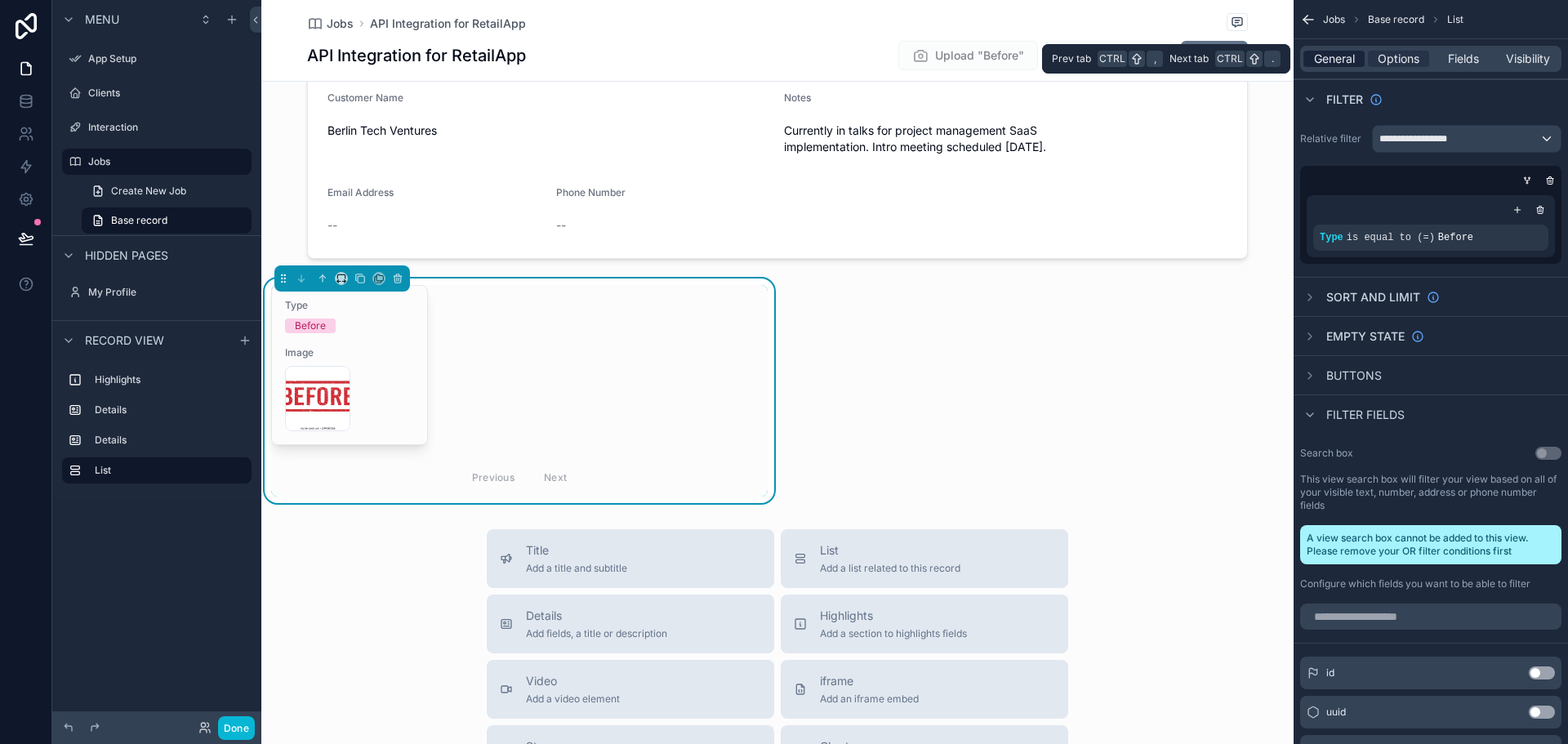
click at [1344, 53] on span "General" at bounding box center [1334, 59] width 41 height 16
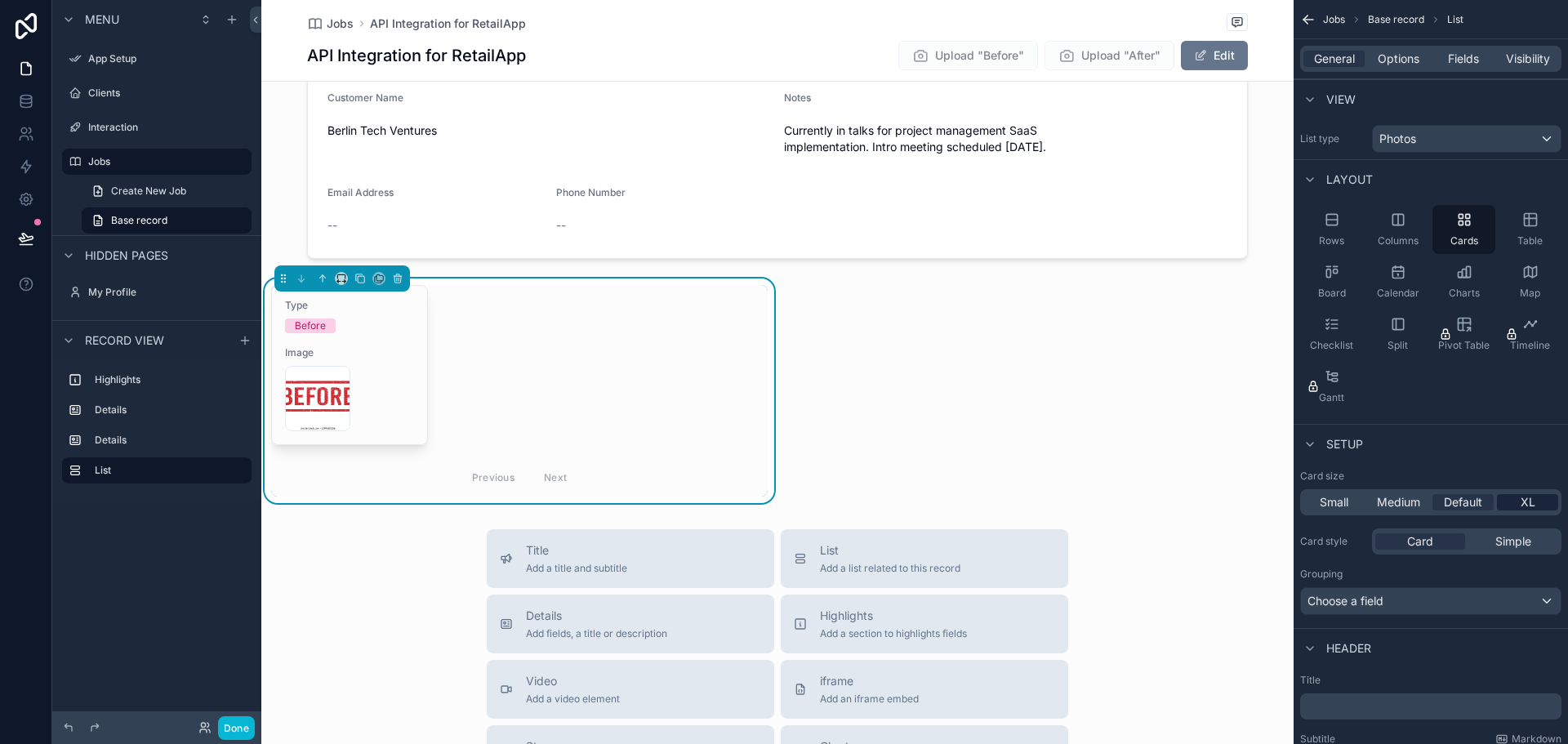
click at [1521, 502] on span "XL" at bounding box center [1528, 502] width 14 height 16
click at [1462, 502] on span "Default" at bounding box center [1462, 502] width 38 height 16
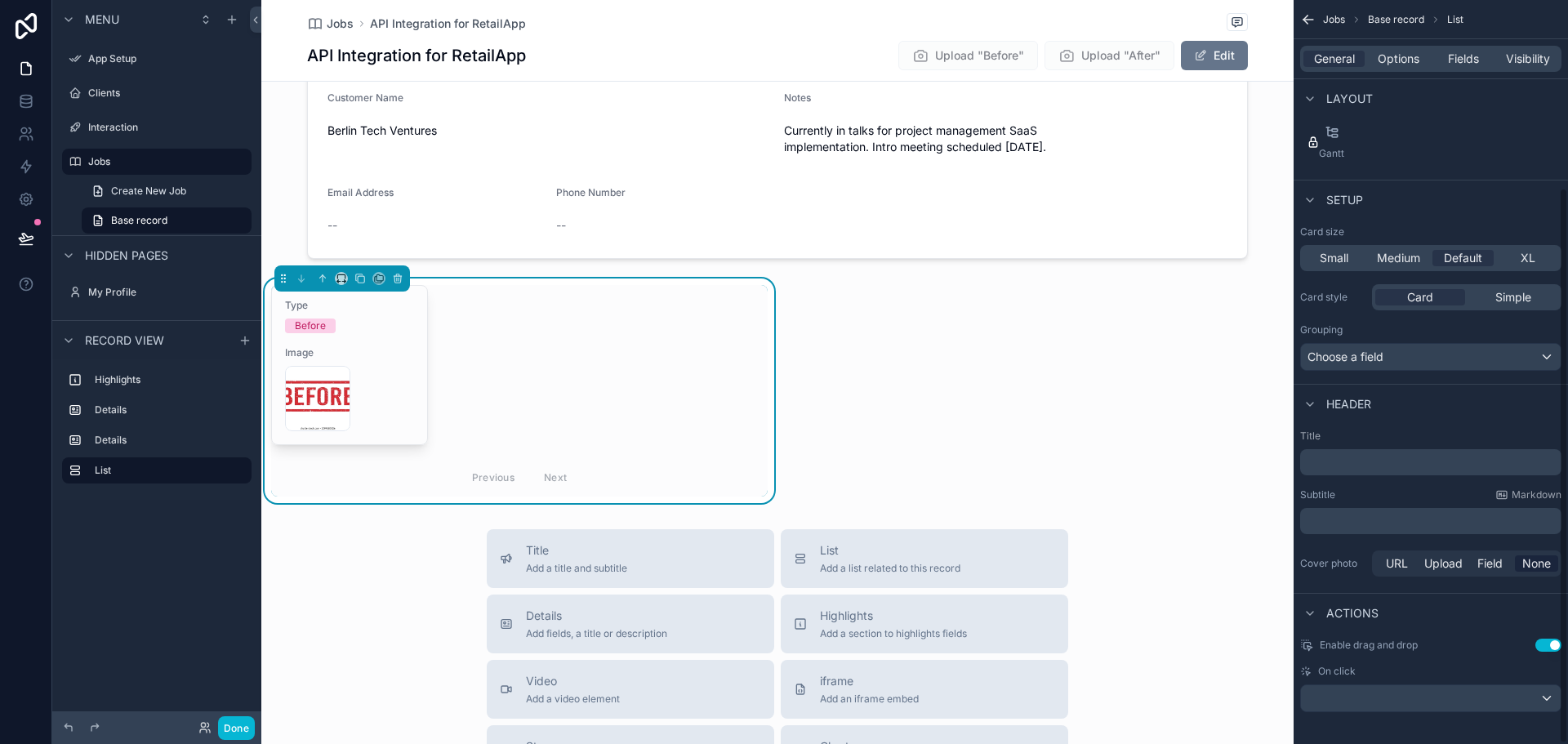
scroll to position [252, 0]
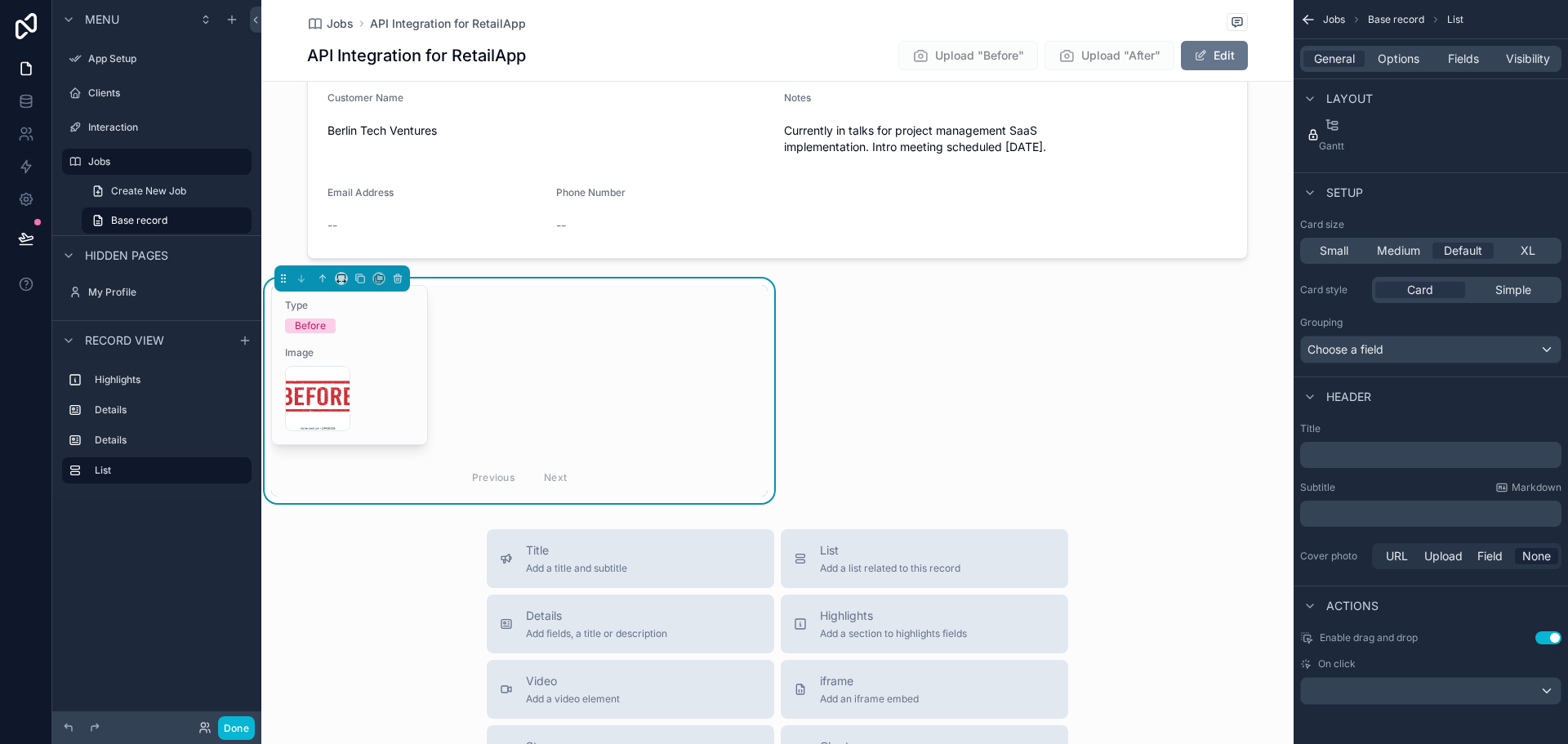
click at [1385, 449] on p "﻿" at bounding box center [1432, 455] width 251 height 16
click at [1335, 457] on p "﻿" at bounding box center [1432, 455] width 251 height 16
click at [1355, 476] on div "Title ﻿ Subtitle Markdown ﻿ Cover photo URL Upload Field None" at bounding box center [1431, 498] width 275 height 164
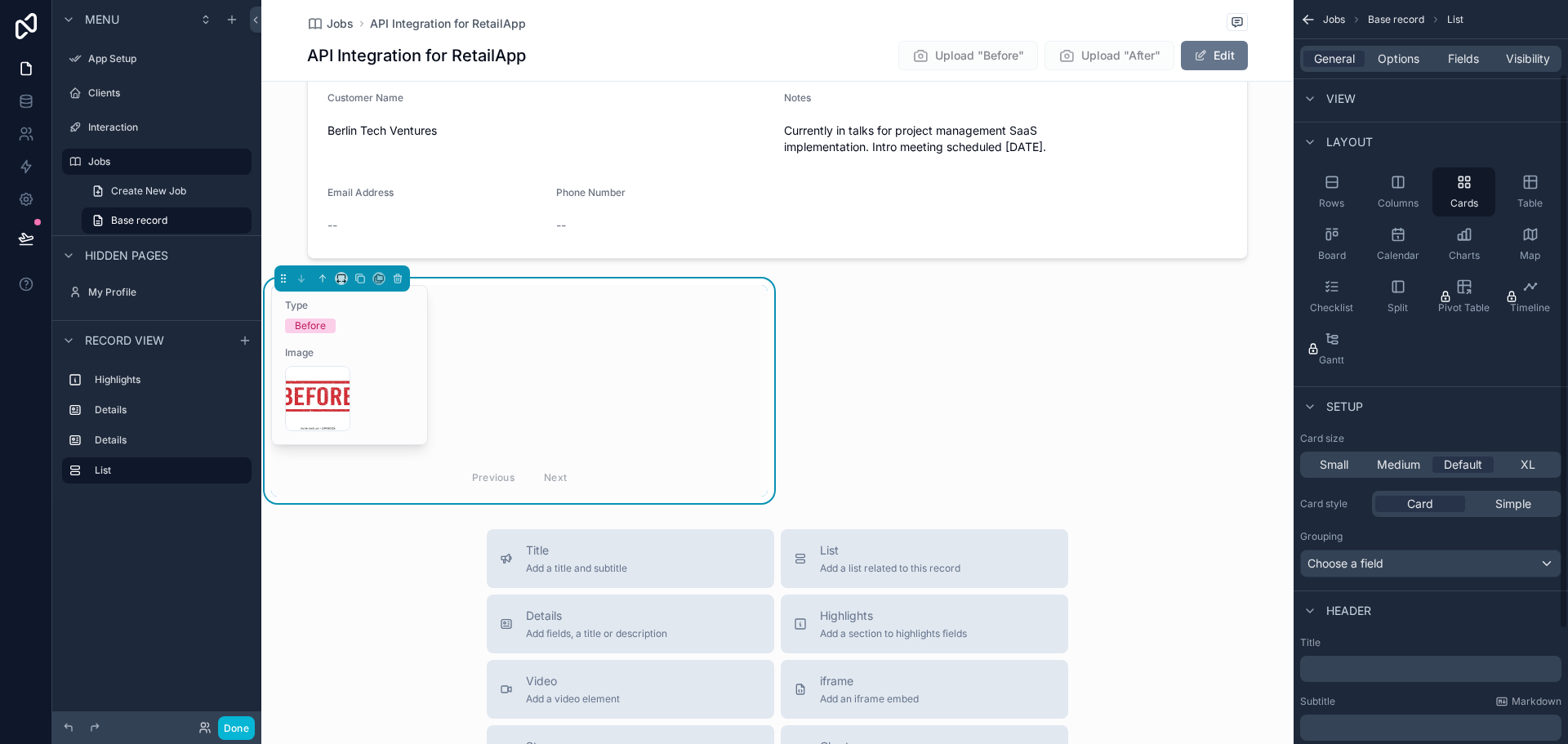
scroll to position [0, 0]
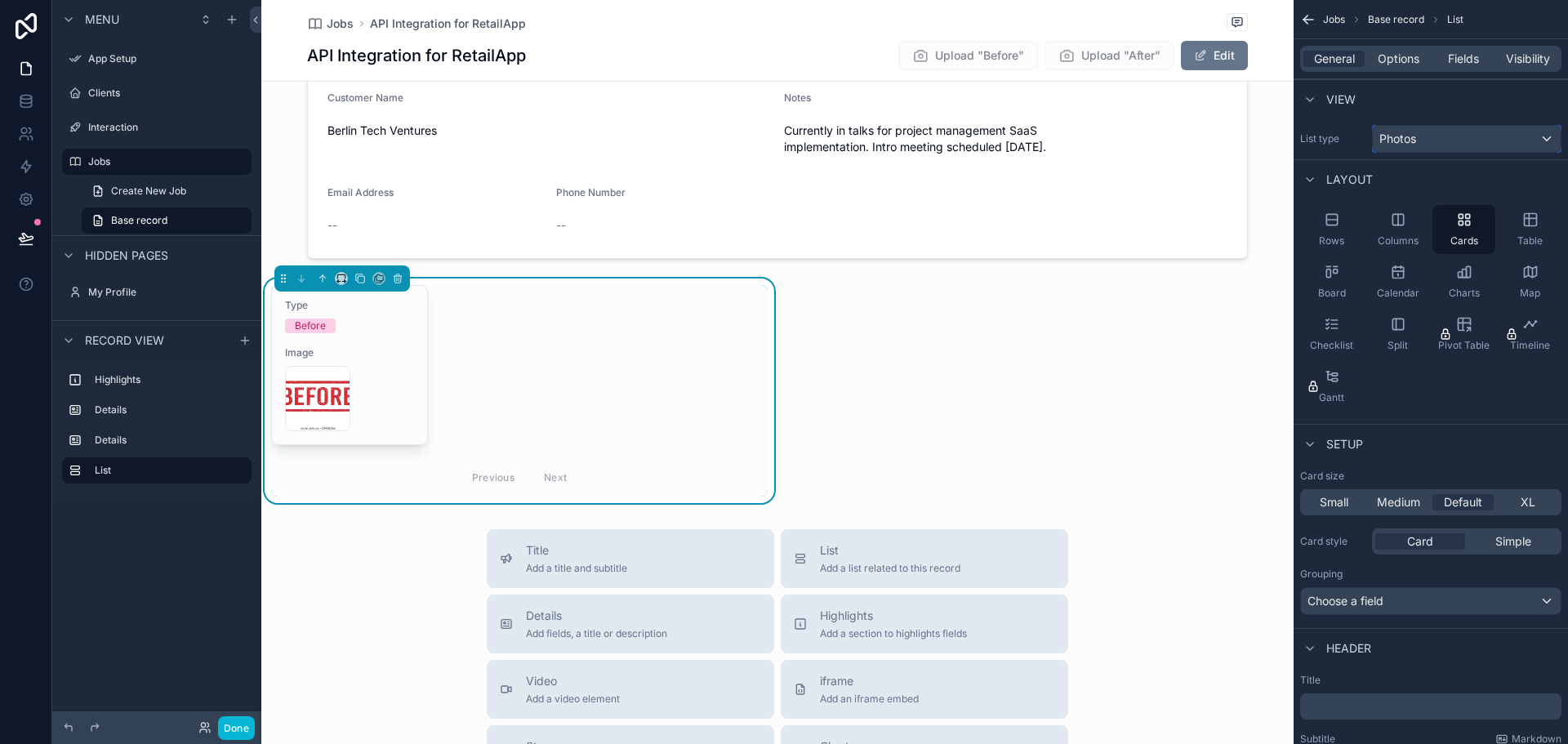
click at [1500, 133] on div "Photos" at bounding box center [1467, 139] width 188 height 26
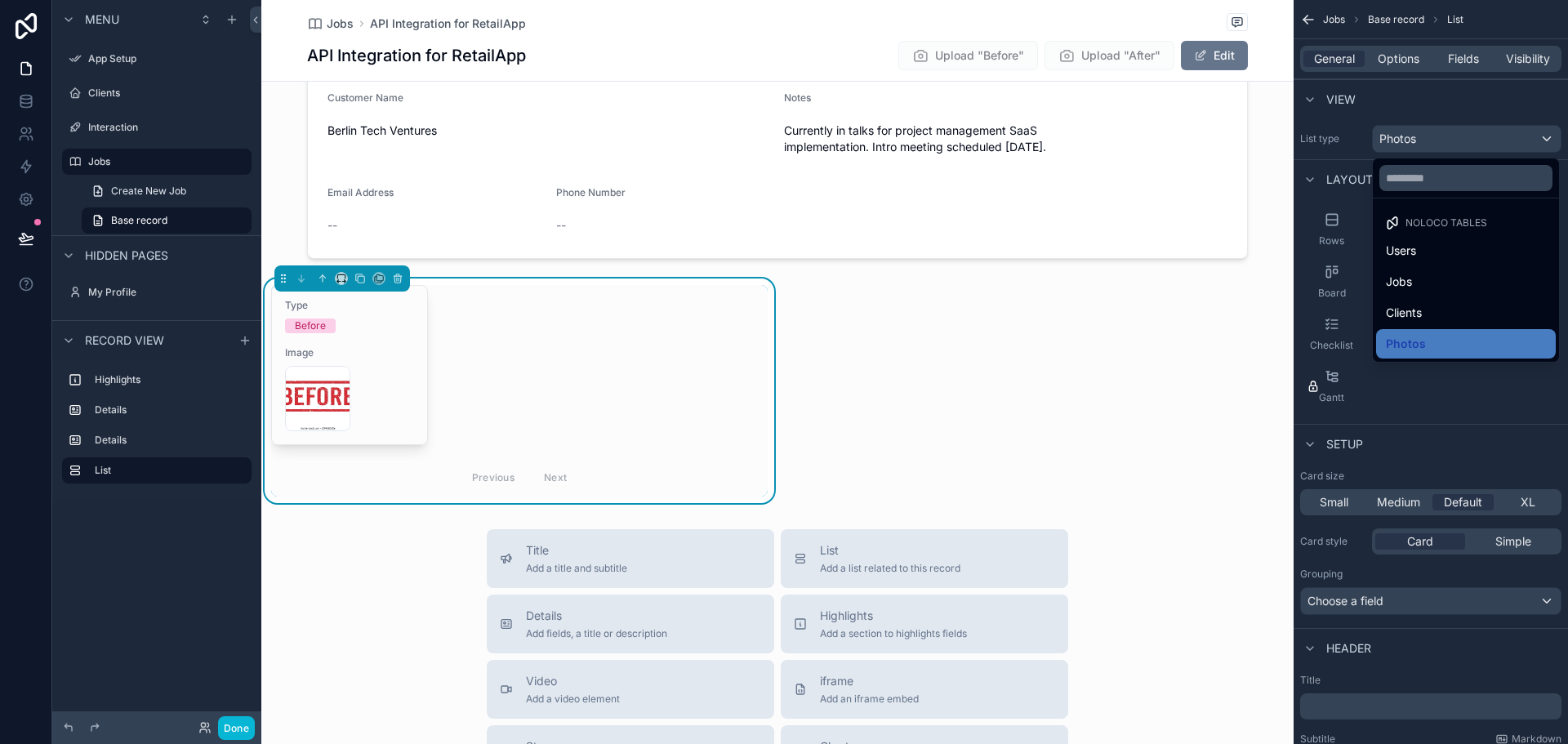
click at [1500, 133] on div "scrollable content" at bounding box center [784, 372] width 1568 height 744
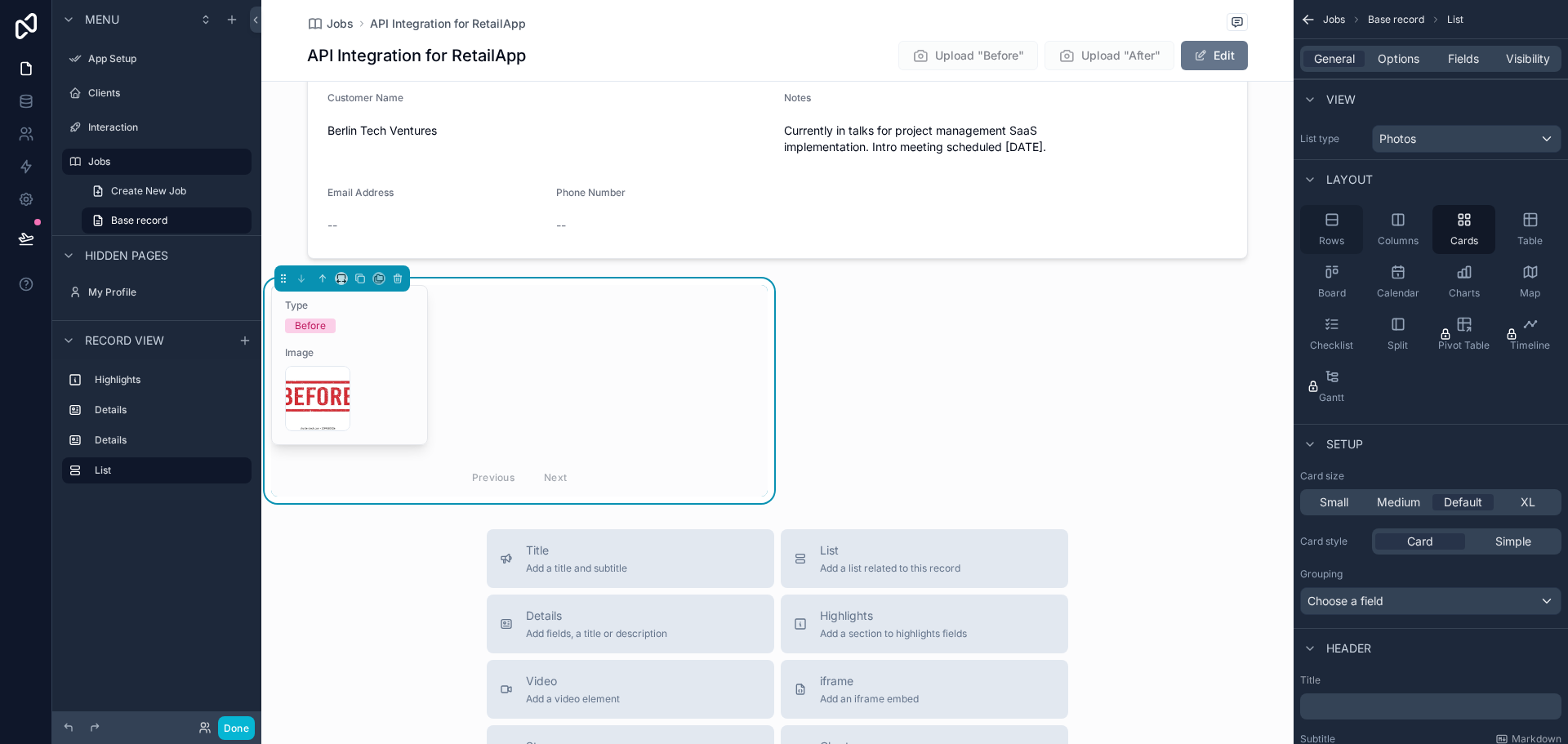
click at [1345, 230] on div "Rows" at bounding box center [1332, 229] width 63 height 49
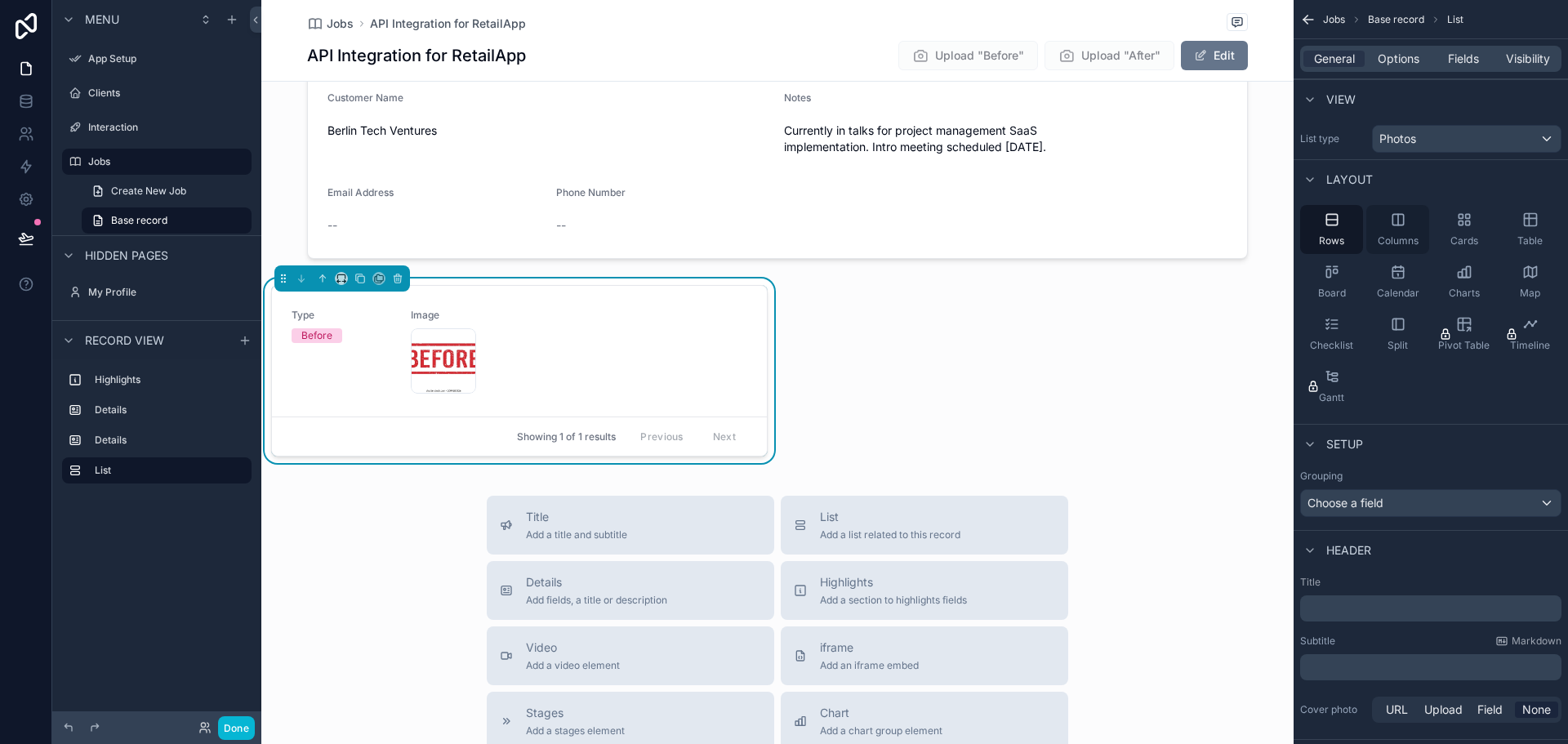
click at [1402, 227] on icon "scrollable content" at bounding box center [1398, 219] width 16 height 16
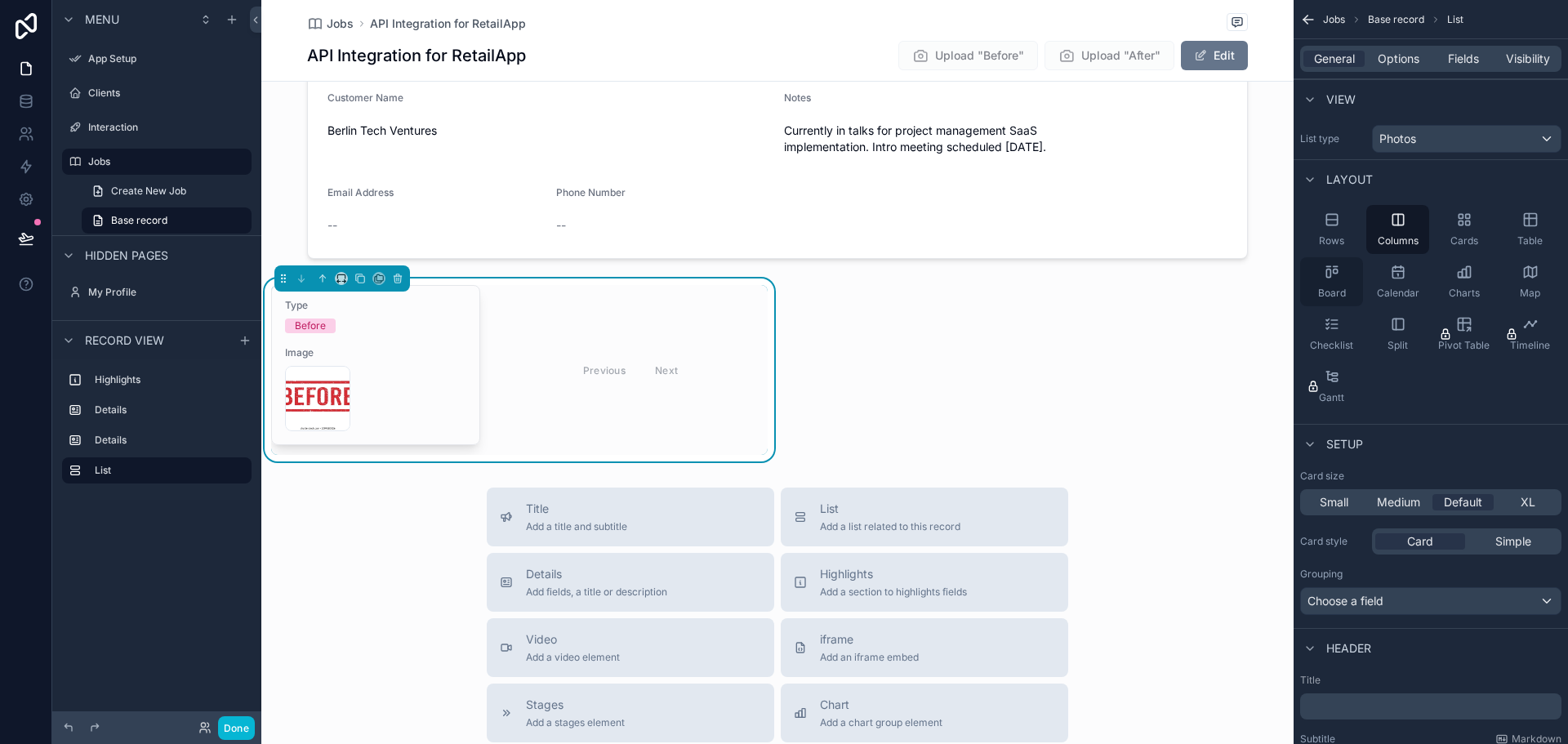
click at [1342, 284] on div "Board" at bounding box center [1332, 281] width 63 height 49
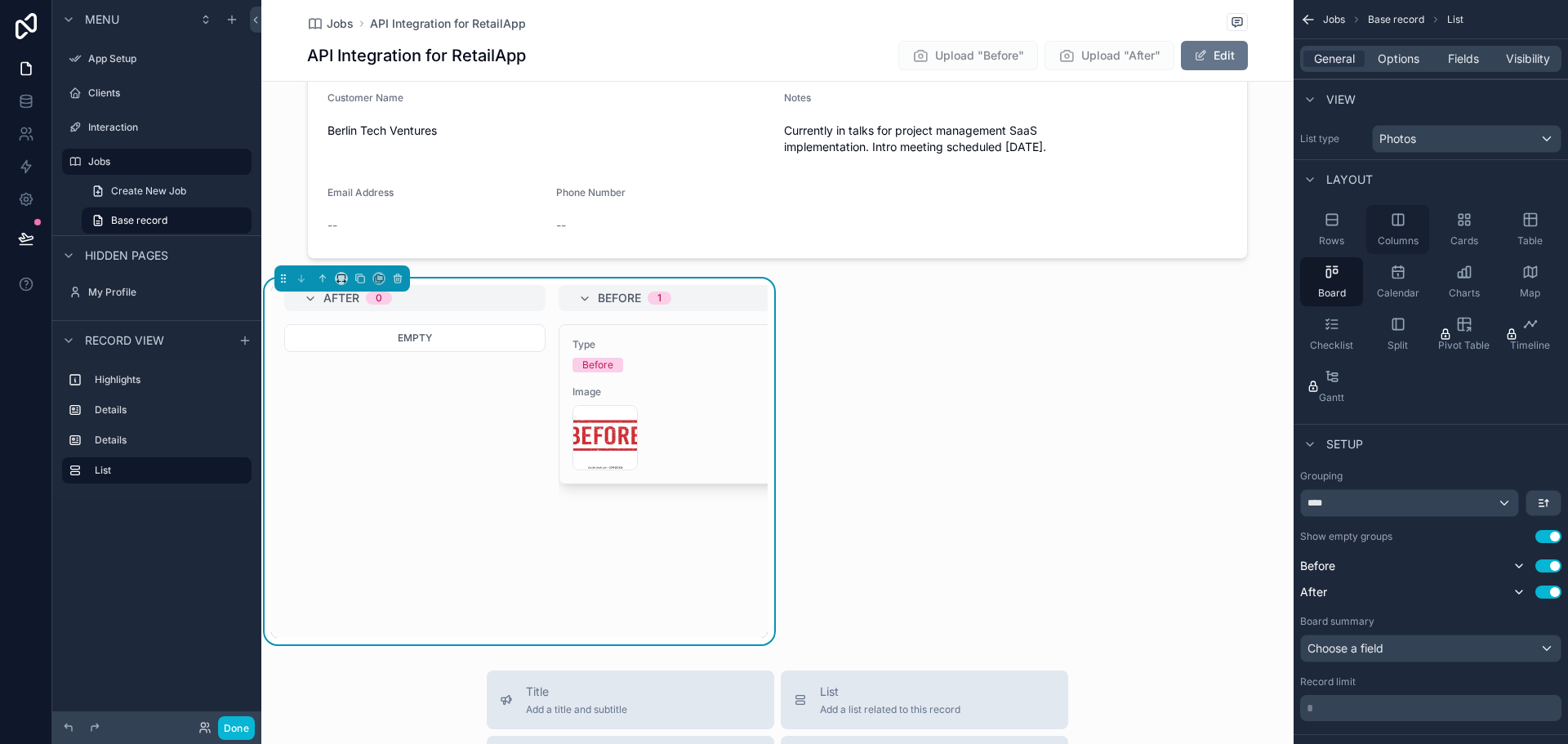
click at [1383, 223] on div "Columns" at bounding box center [1398, 229] width 63 height 49
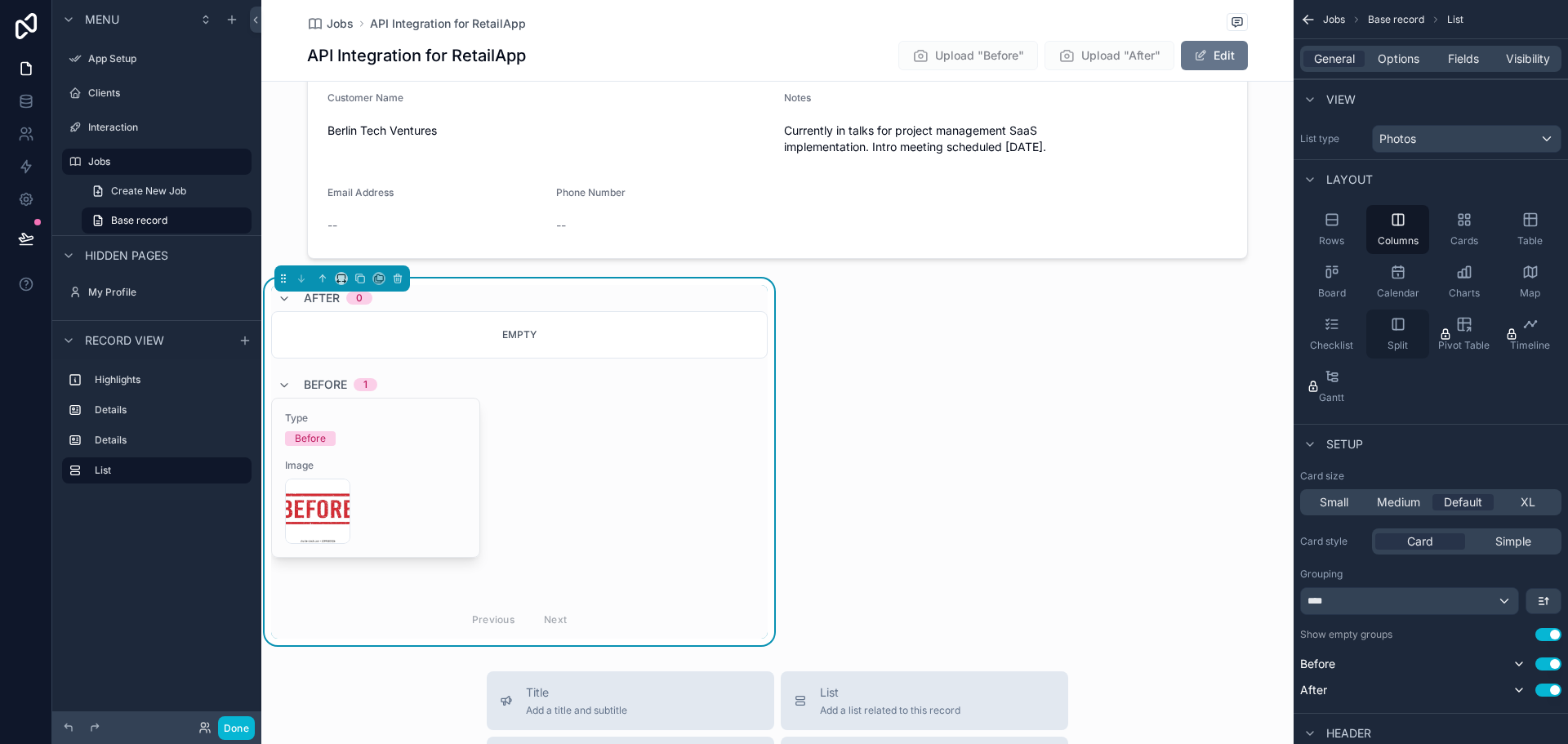
drag, startPoint x: 1390, startPoint y: 344, endPoint x: 1398, endPoint y: 352, distance: 11.3
click at [1395, 349] on span "Split" at bounding box center [1398, 346] width 21 height 13
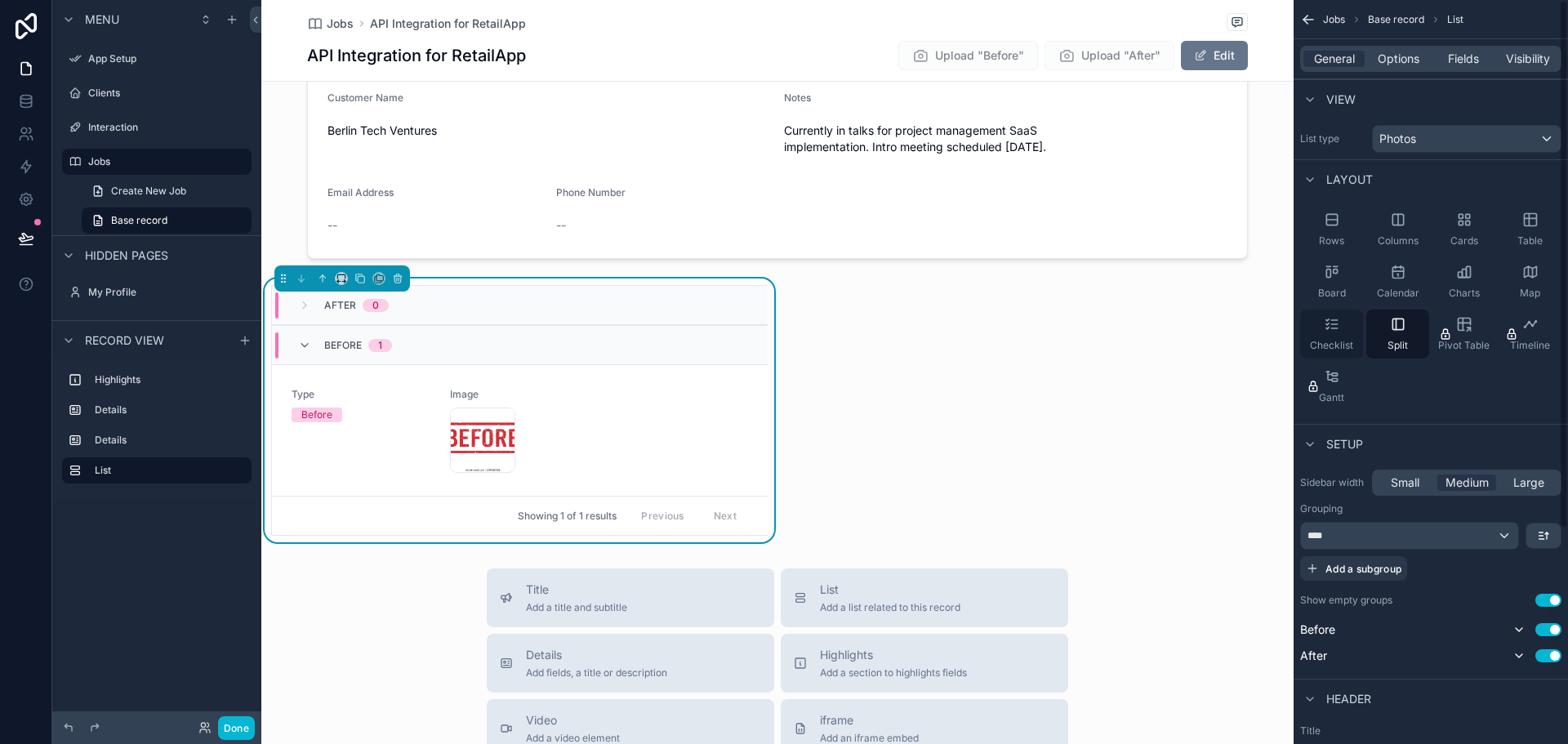
click at [1338, 329] on icon "scrollable content" at bounding box center [1334, 329] width 6 height 0
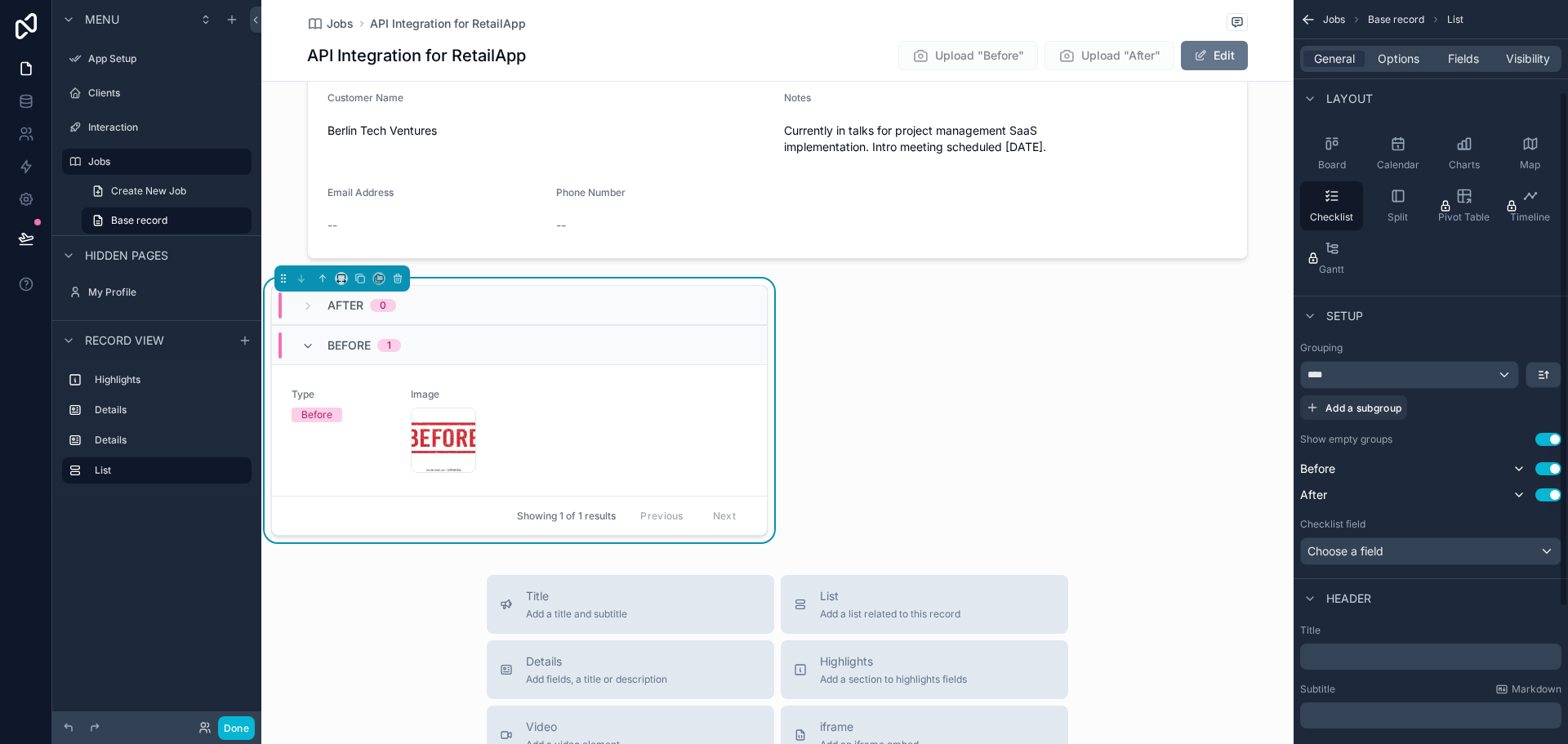
scroll to position [164, 0]
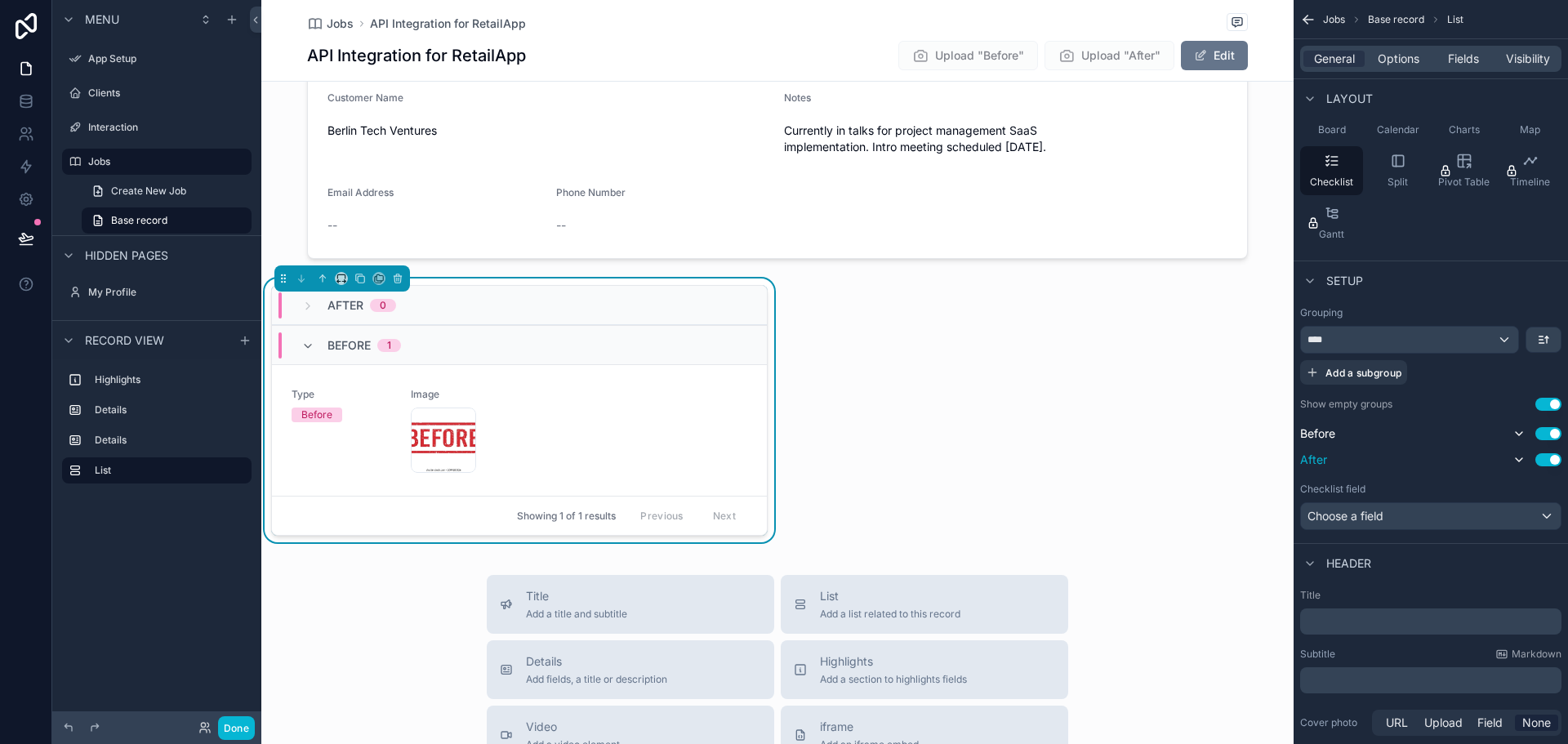
click at [1547, 461] on button "Use setting" at bounding box center [1548, 459] width 26 height 13
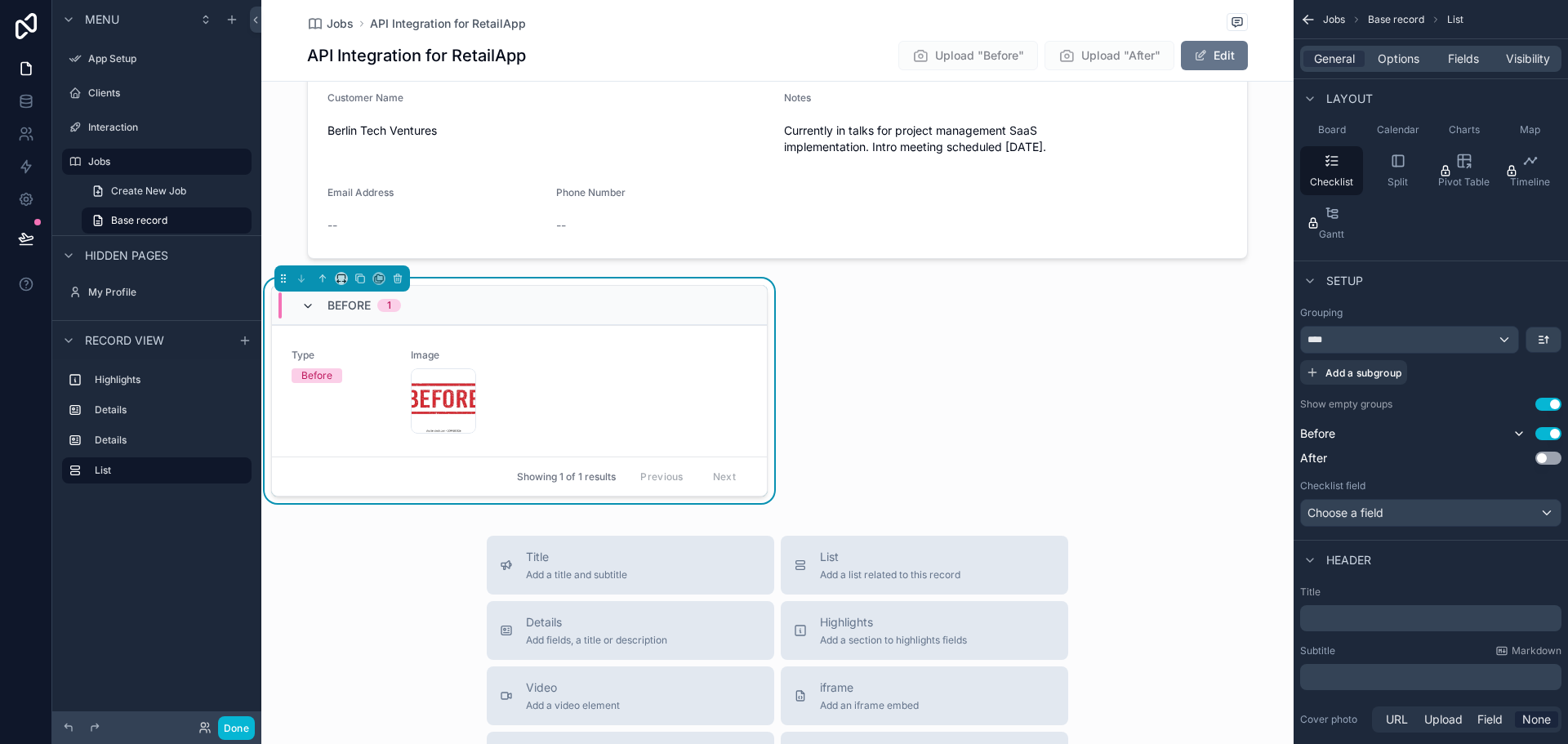
click at [305, 305] on icon "scrollable content" at bounding box center [308, 306] width 13 height 13
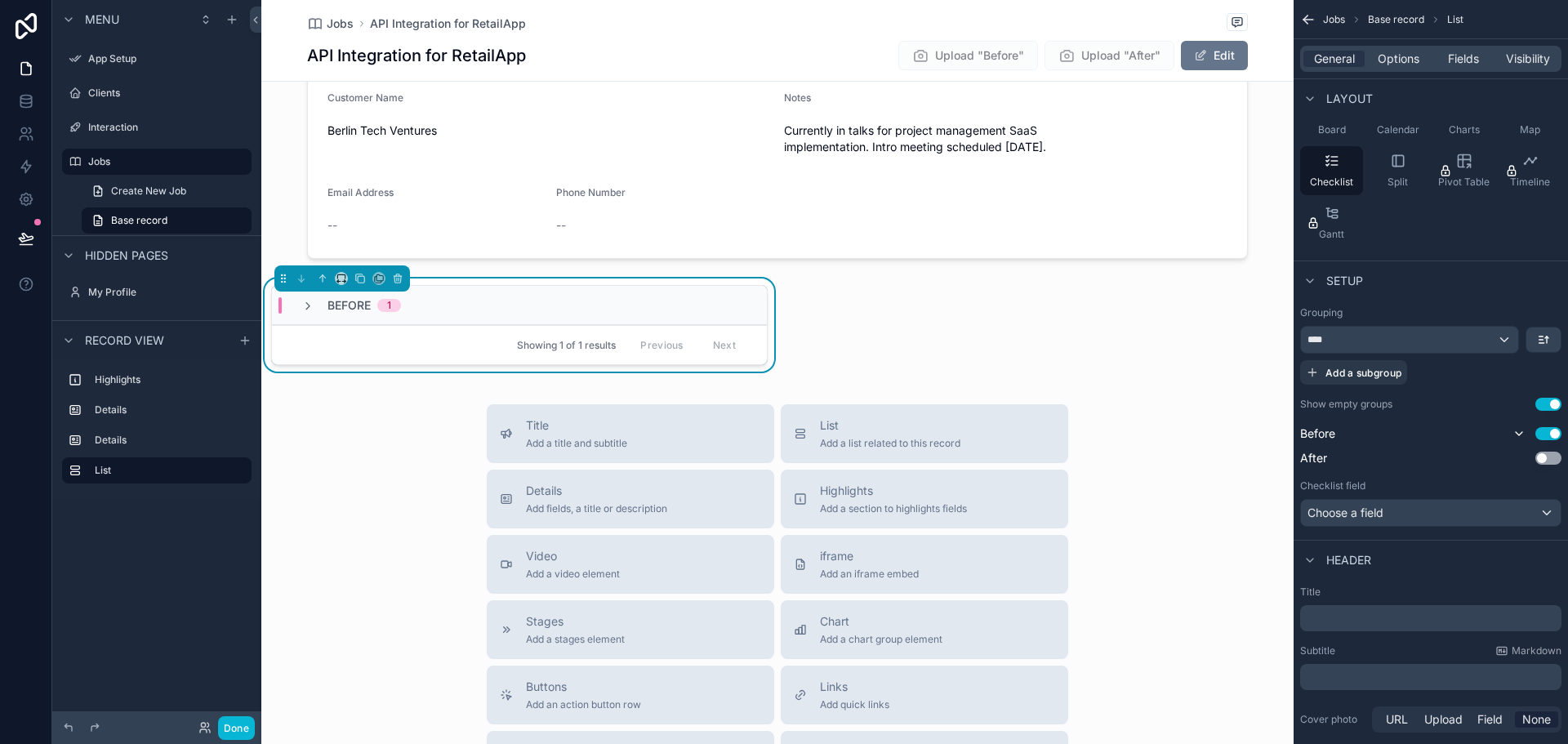
click at [305, 305] on icon "scrollable content" at bounding box center [308, 306] width 13 height 13
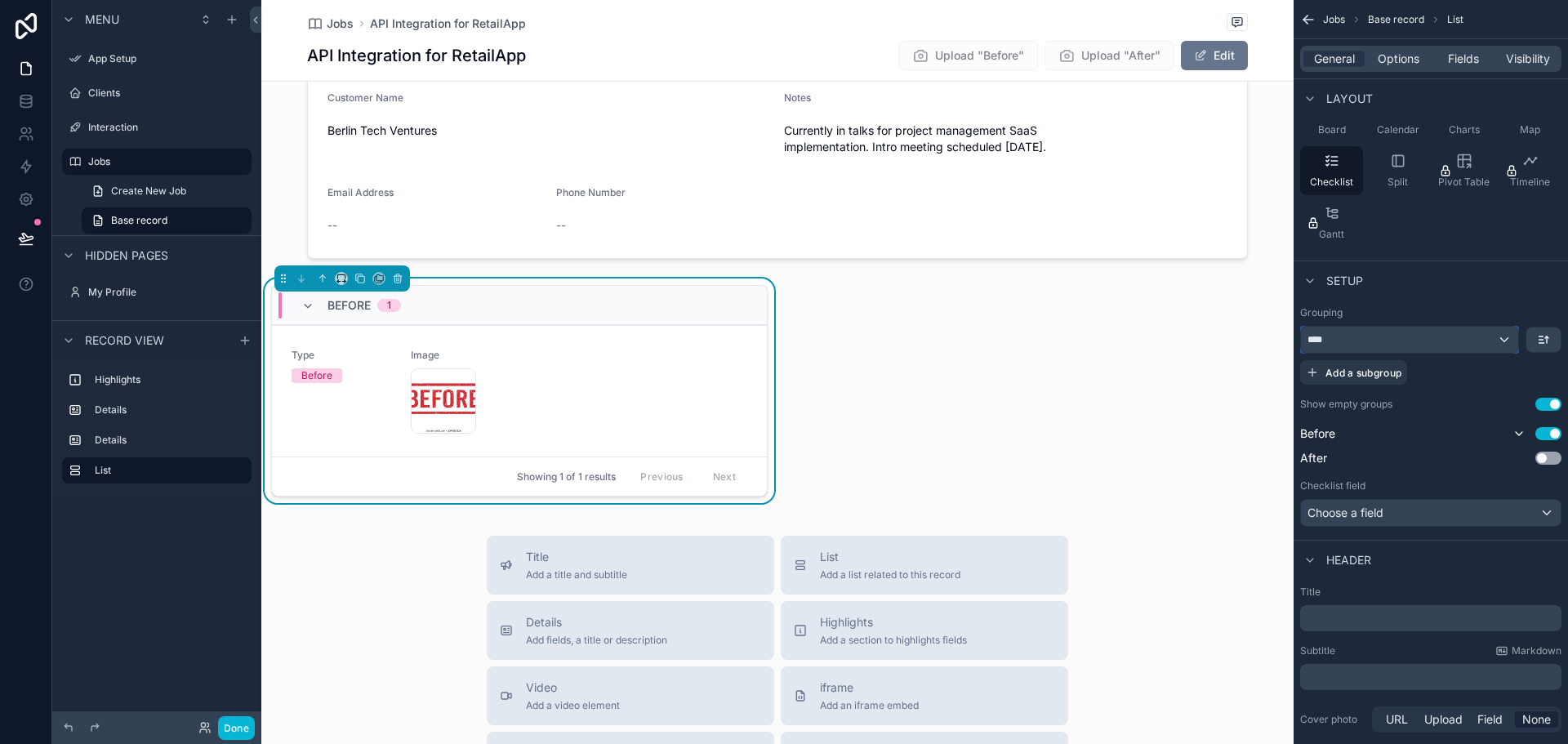
click at [1473, 343] on div "****" at bounding box center [1410, 339] width 217 height 26
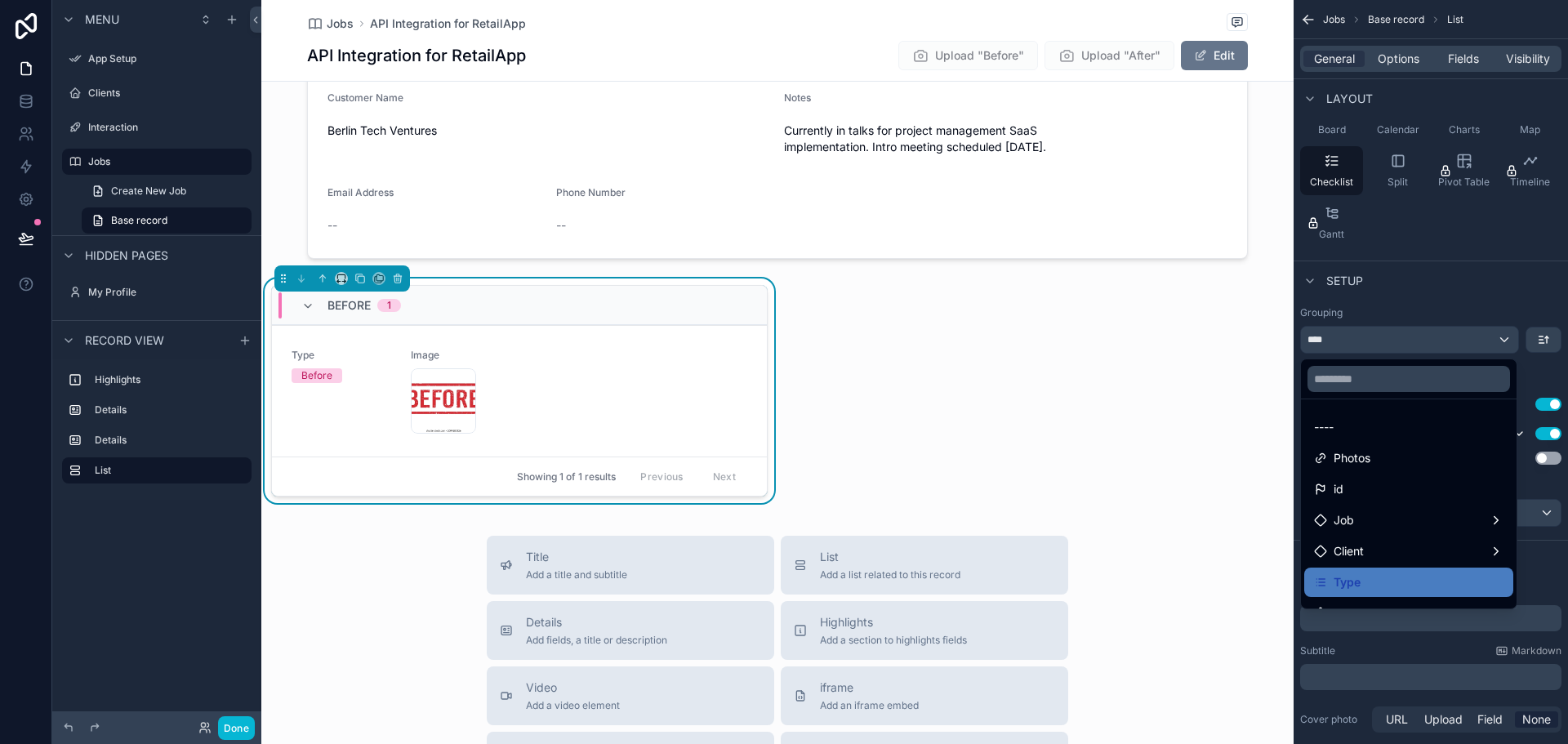
click at [1473, 343] on div "scrollable content" at bounding box center [784, 372] width 1568 height 744
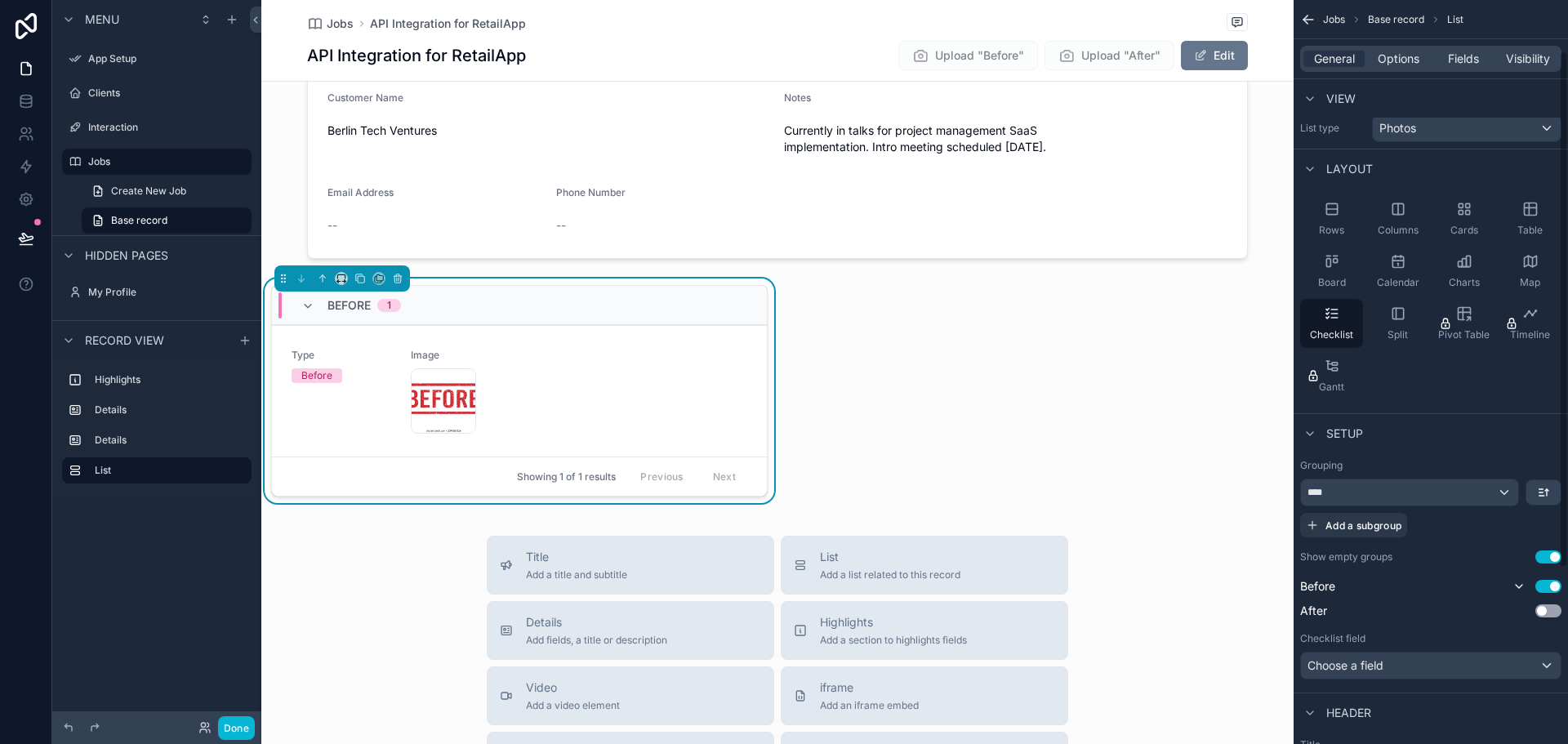
scroll to position [0, 0]
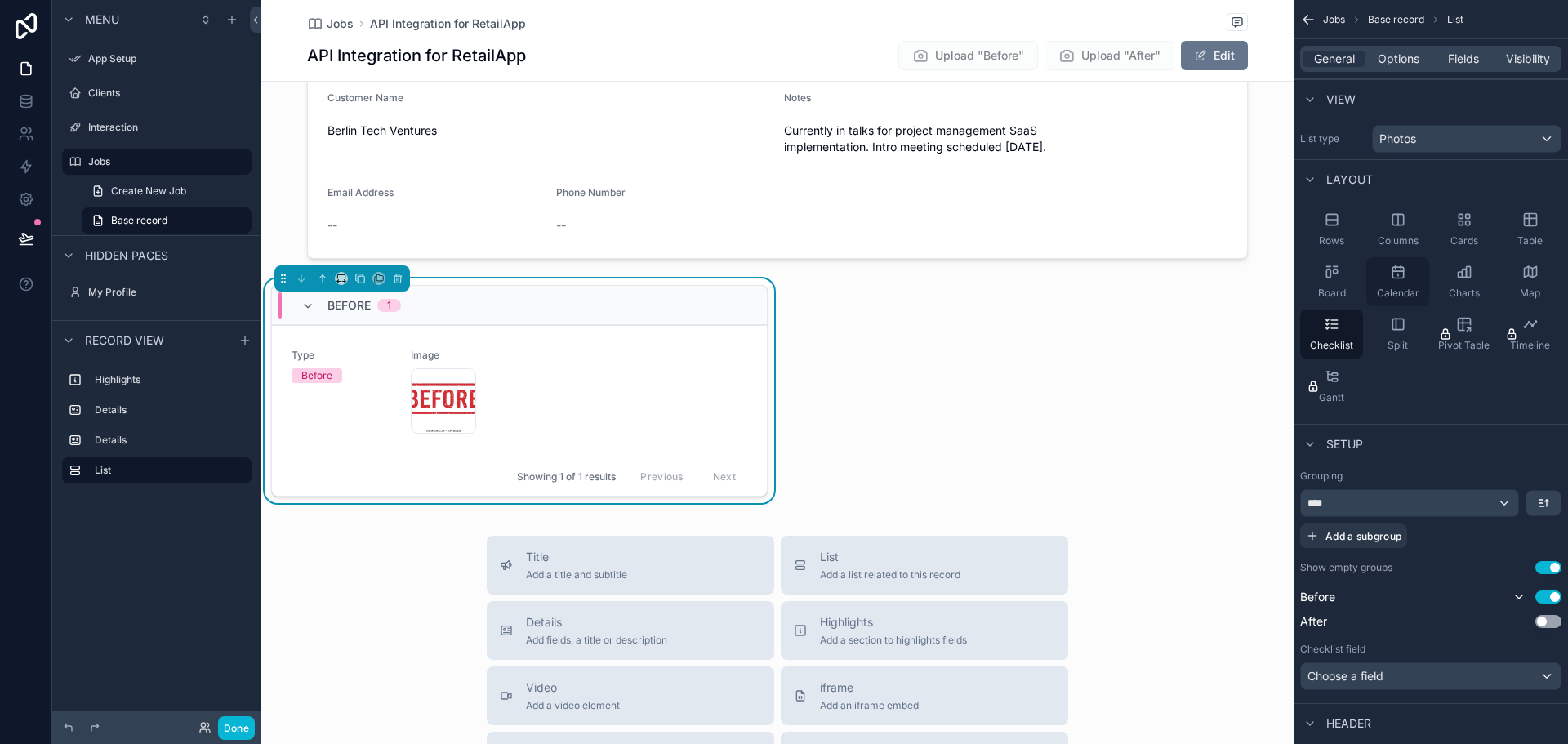
click at [1399, 278] on icon "scrollable content" at bounding box center [1398, 272] width 11 height 11
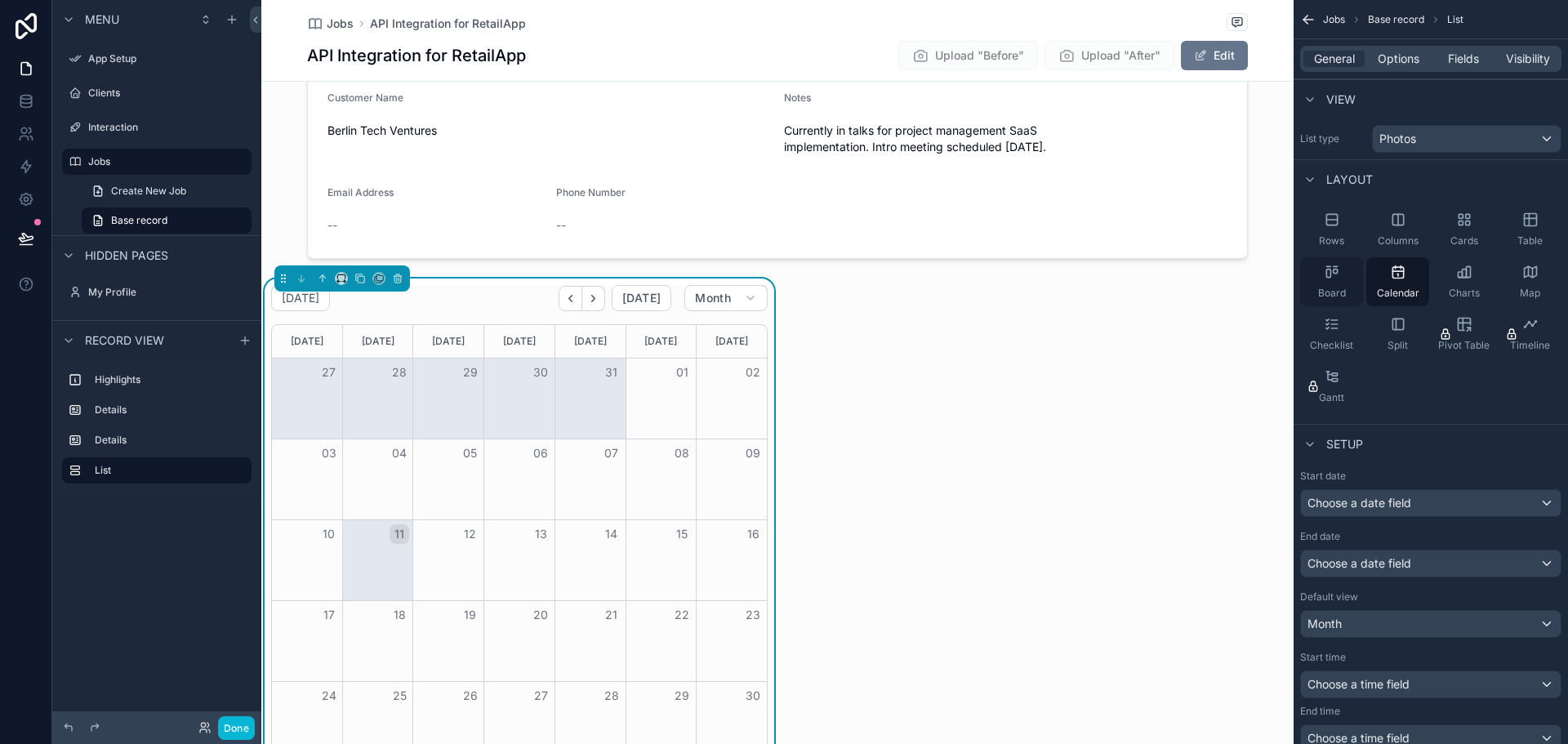
click at [1331, 285] on div "Board" at bounding box center [1332, 281] width 63 height 49
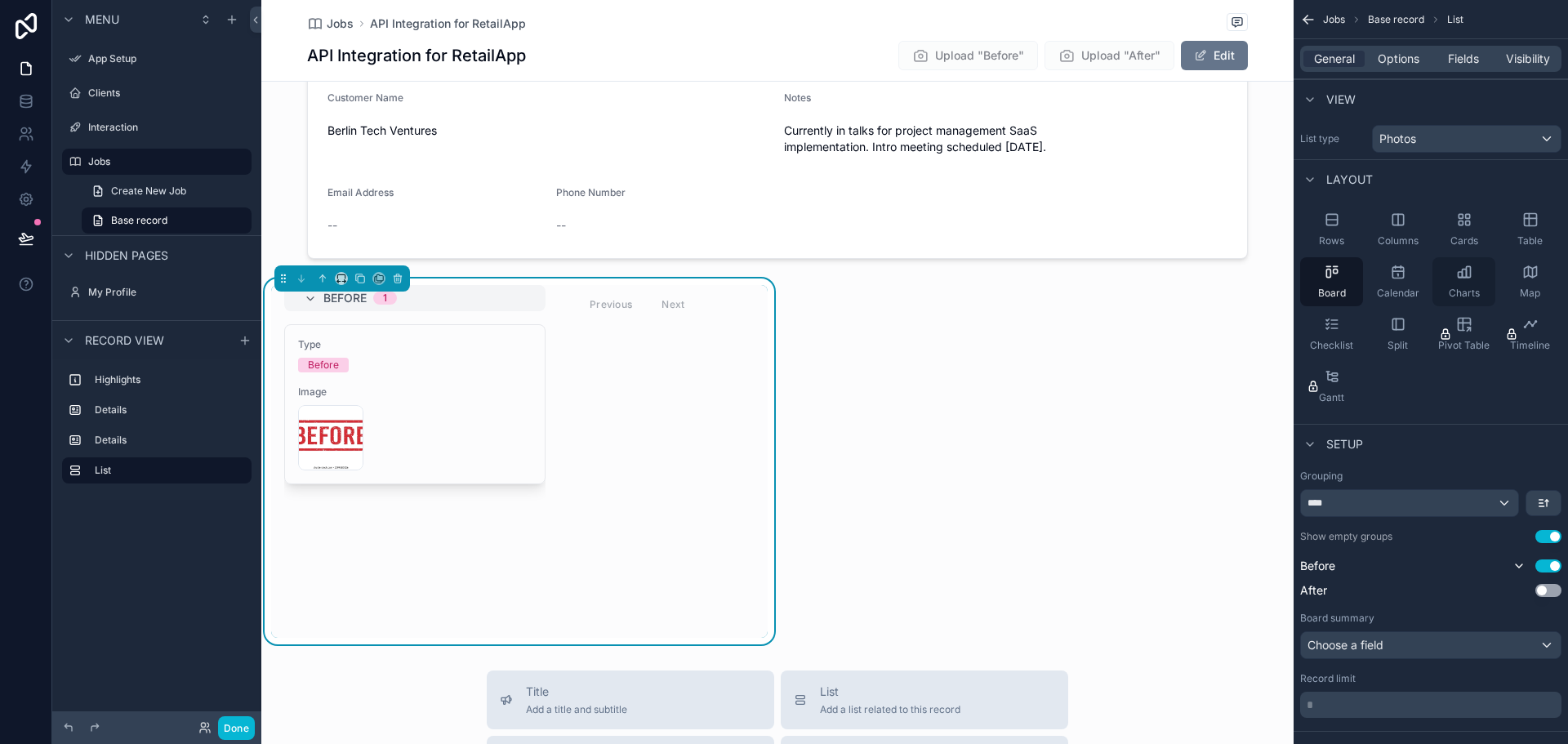
click at [1464, 281] on div "Charts" at bounding box center [1464, 281] width 63 height 49
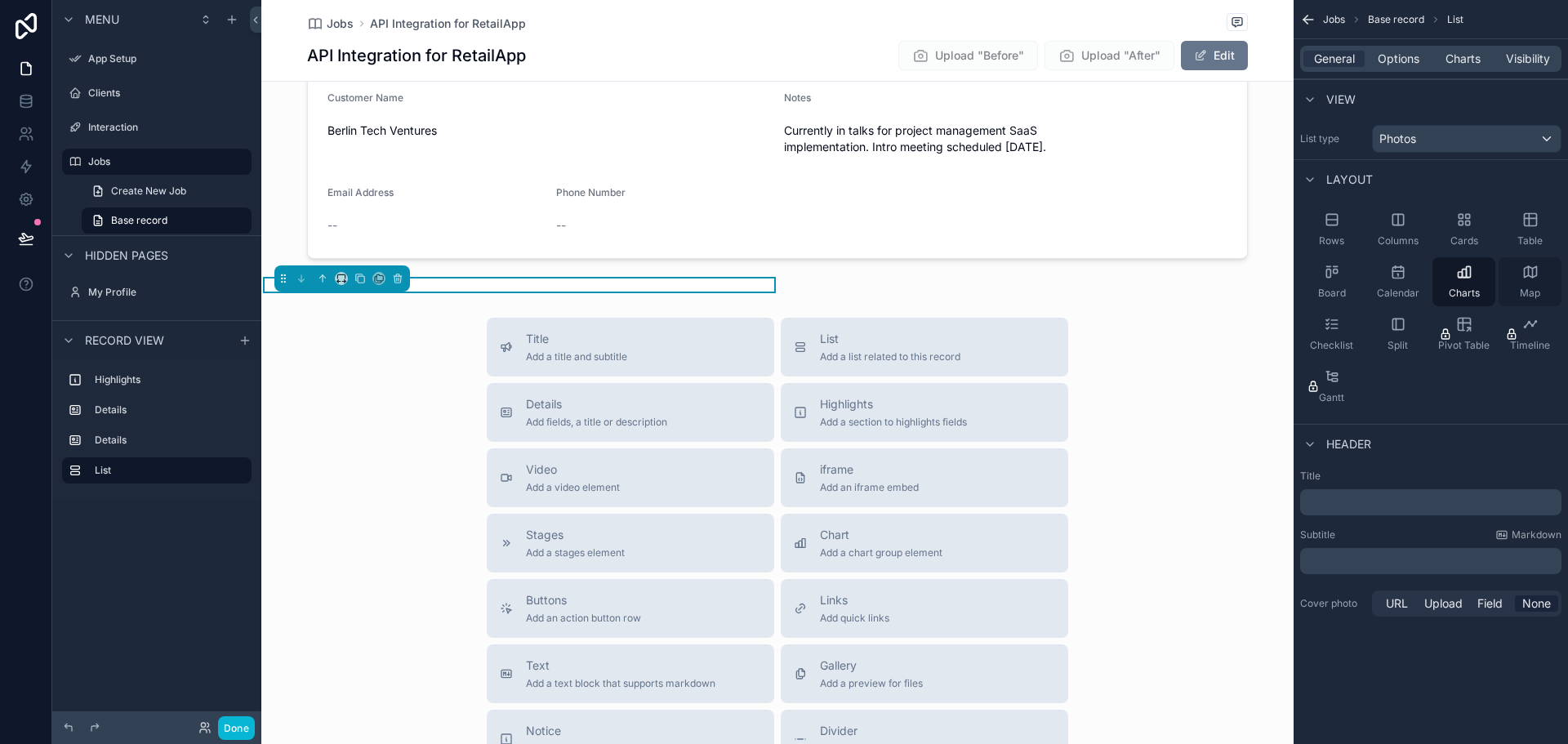
click at [1538, 278] on icon "scrollable content" at bounding box center [1530, 272] width 16 height 16
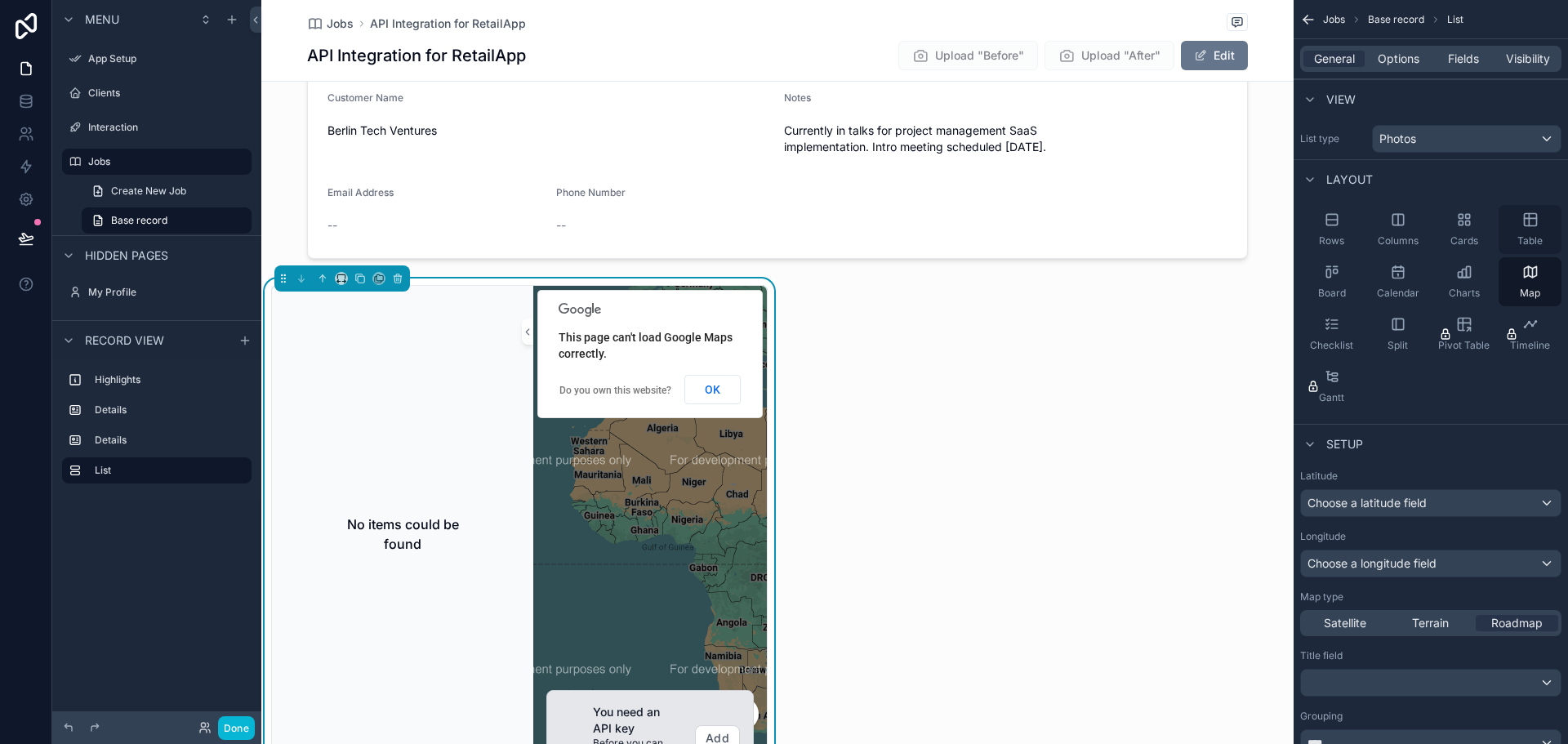
click at [1533, 214] on icon "scrollable content" at bounding box center [1530, 220] width 13 height 13
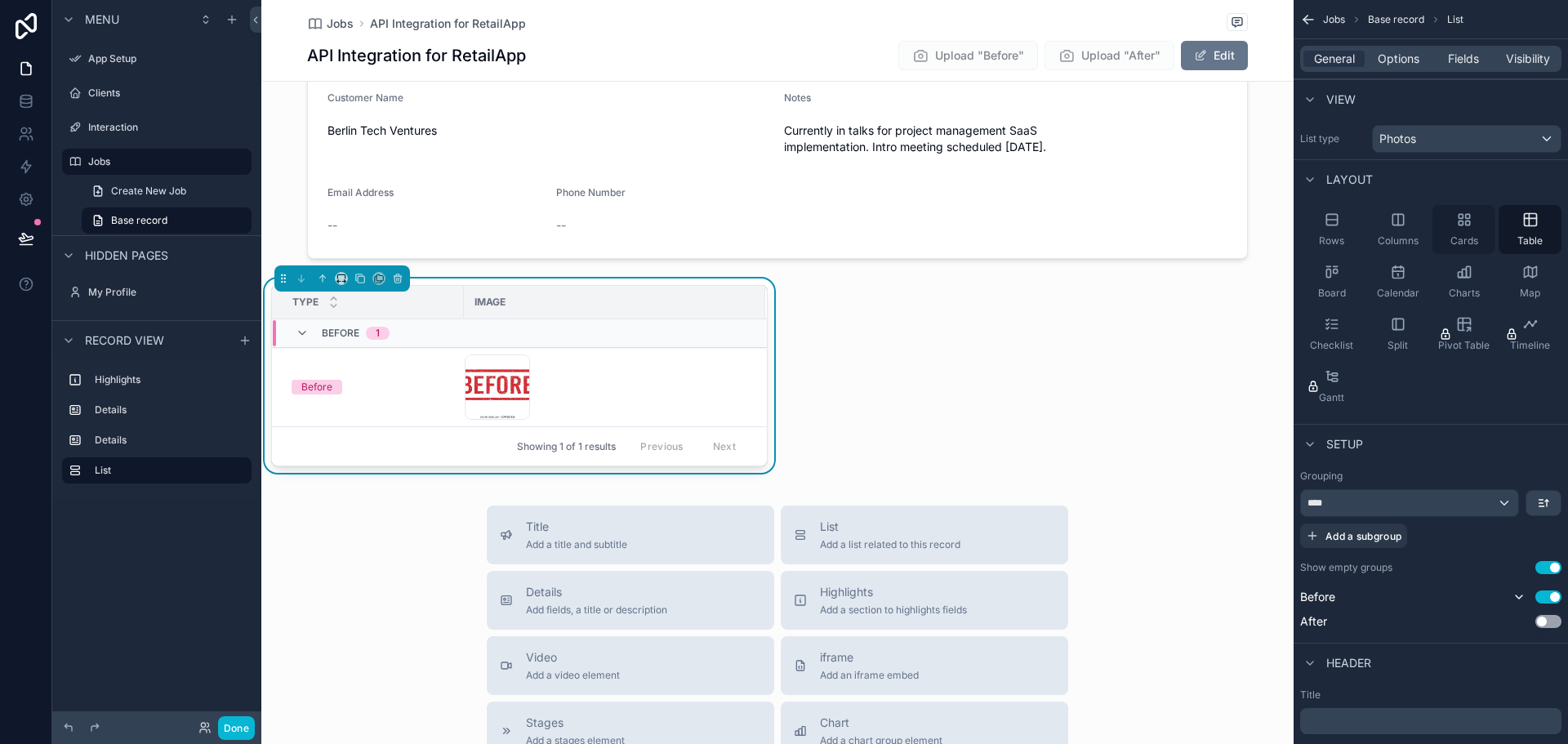
click at [1453, 218] on div "Cards" at bounding box center [1464, 229] width 63 height 49
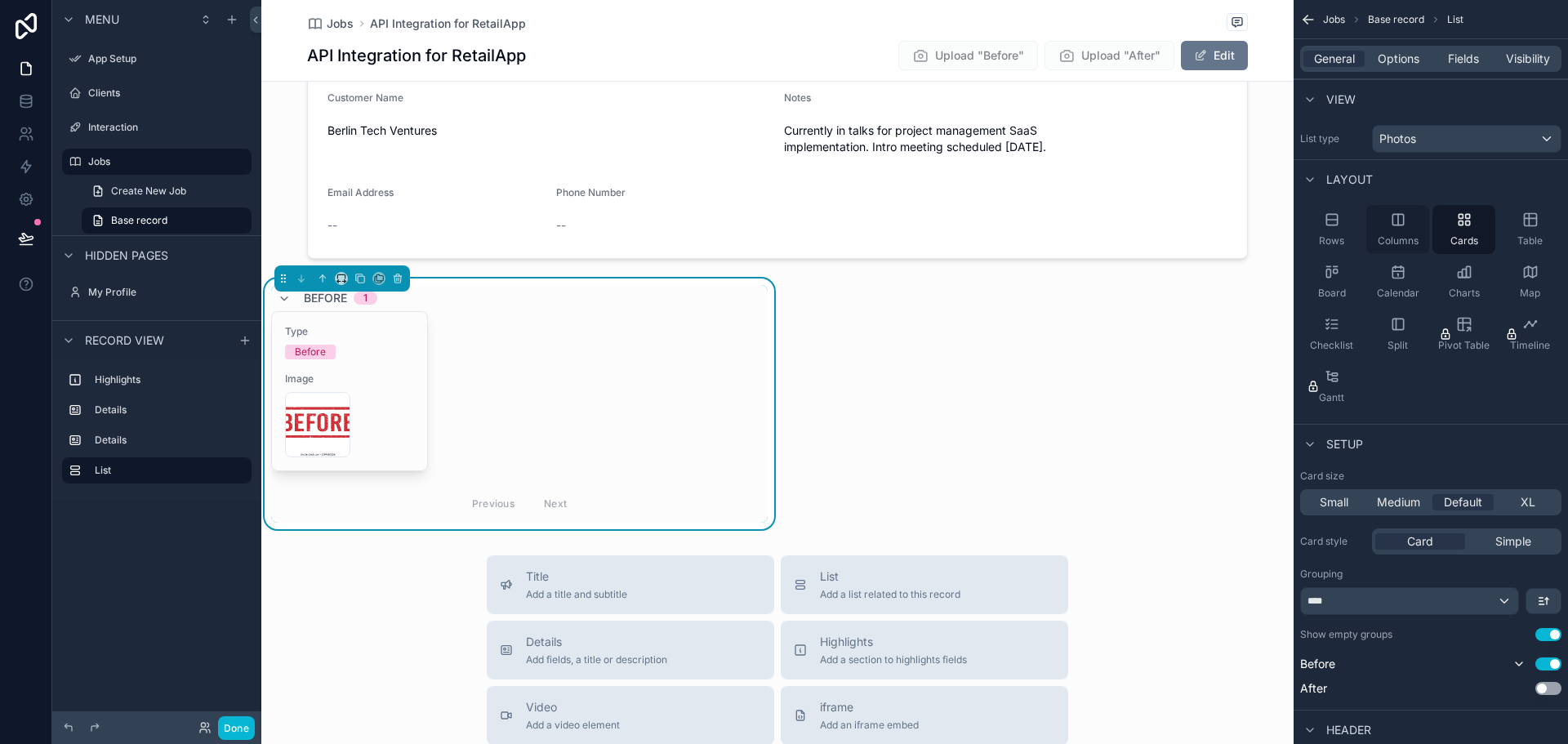
click at [1378, 222] on div "Columns" at bounding box center [1398, 229] width 63 height 49
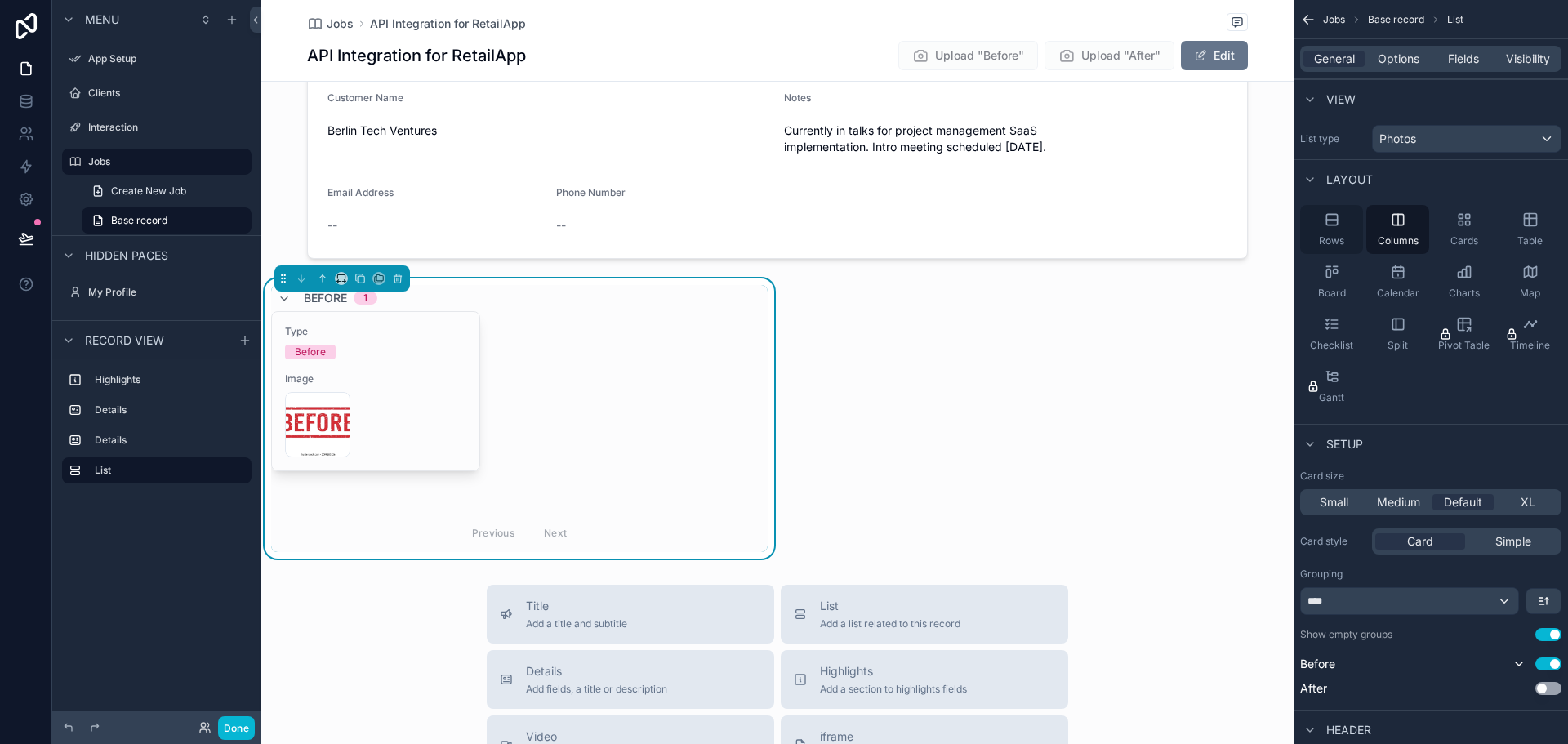
click at [1331, 224] on icon "scrollable content" at bounding box center [1332, 219] width 16 height 16
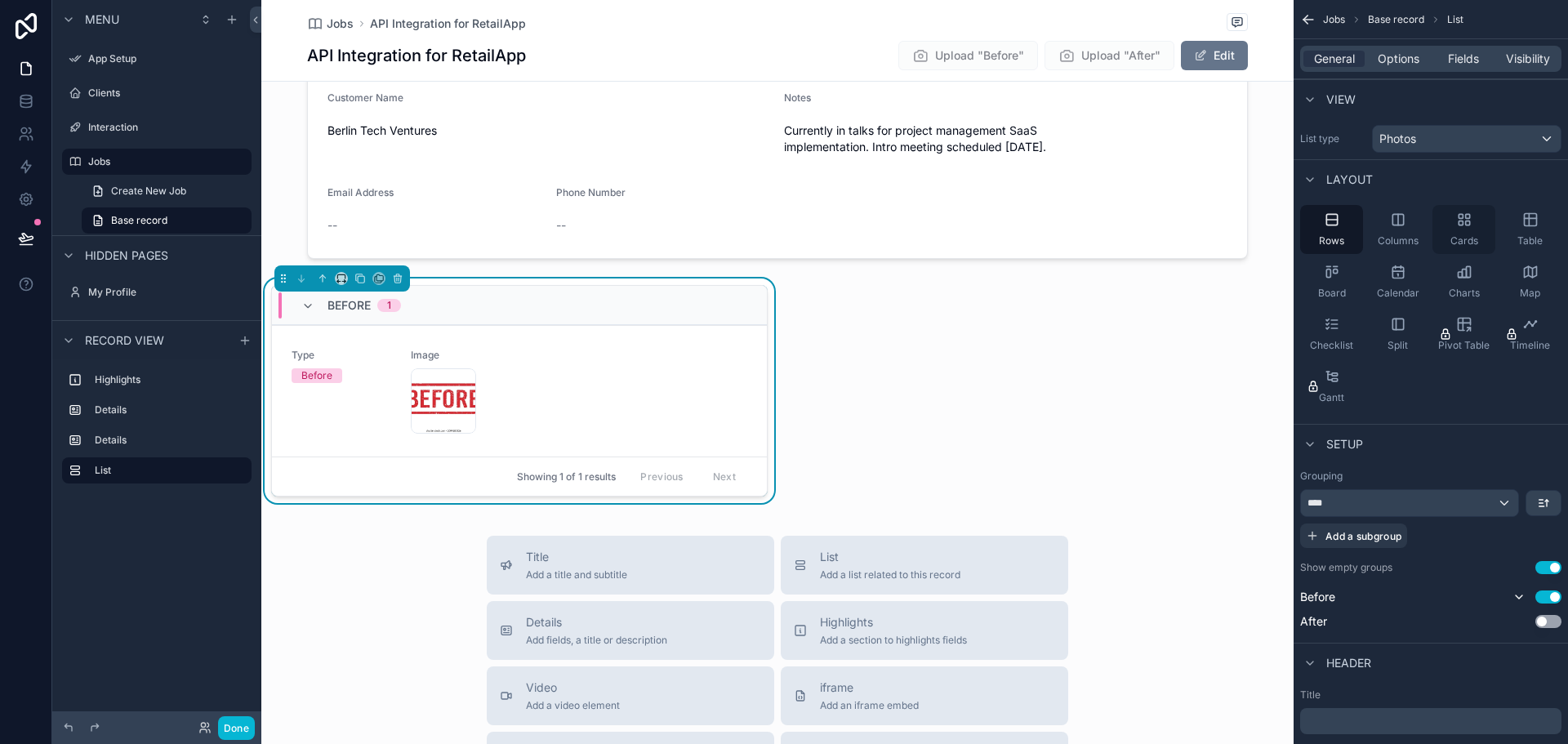
click at [1466, 228] on div "Cards" at bounding box center [1464, 229] width 63 height 49
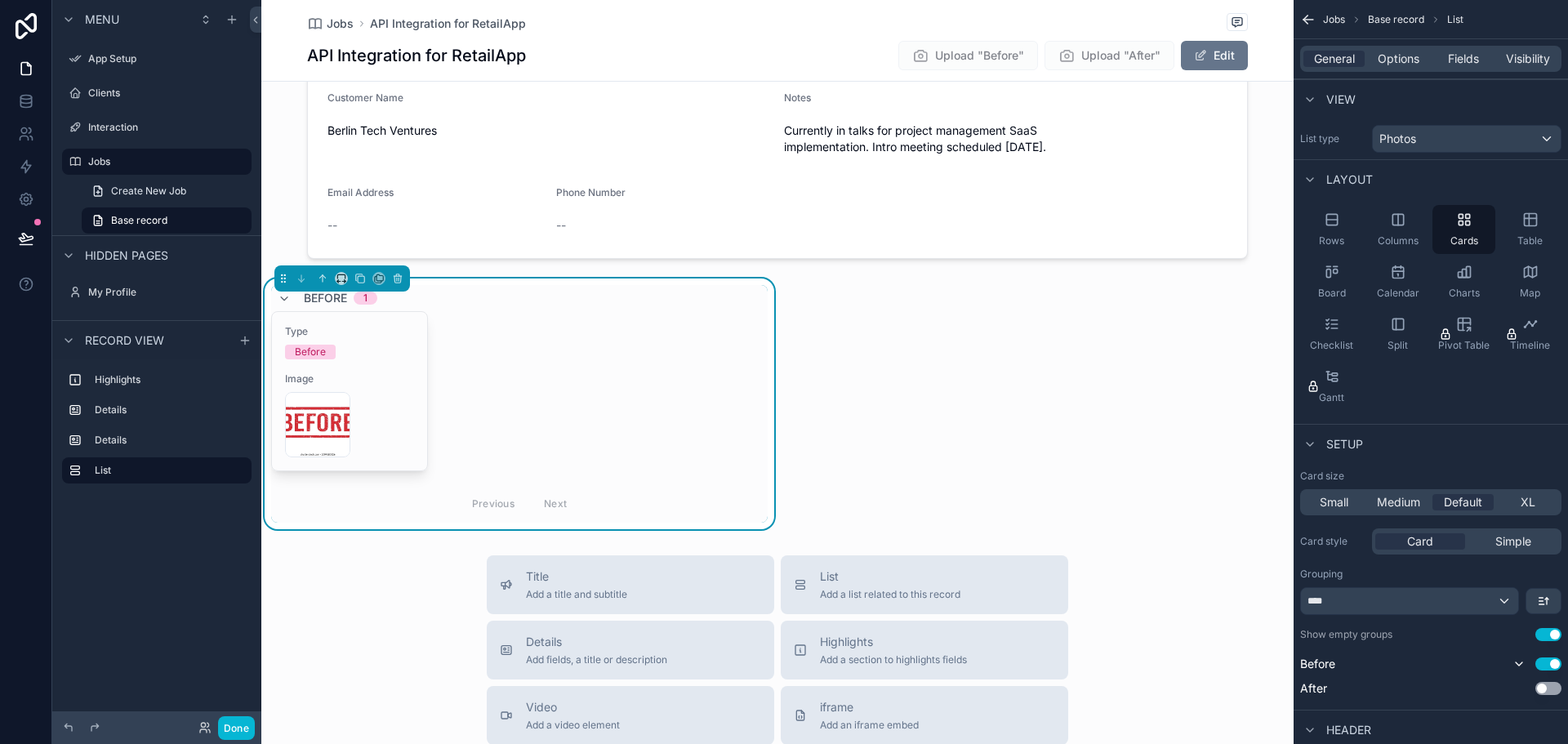
click at [1547, 636] on button "Use setting" at bounding box center [1548, 635] width 26 height 13
click at [1508, 546] on span "Simple" at bounding box center [1513, 542] width 36 height 16
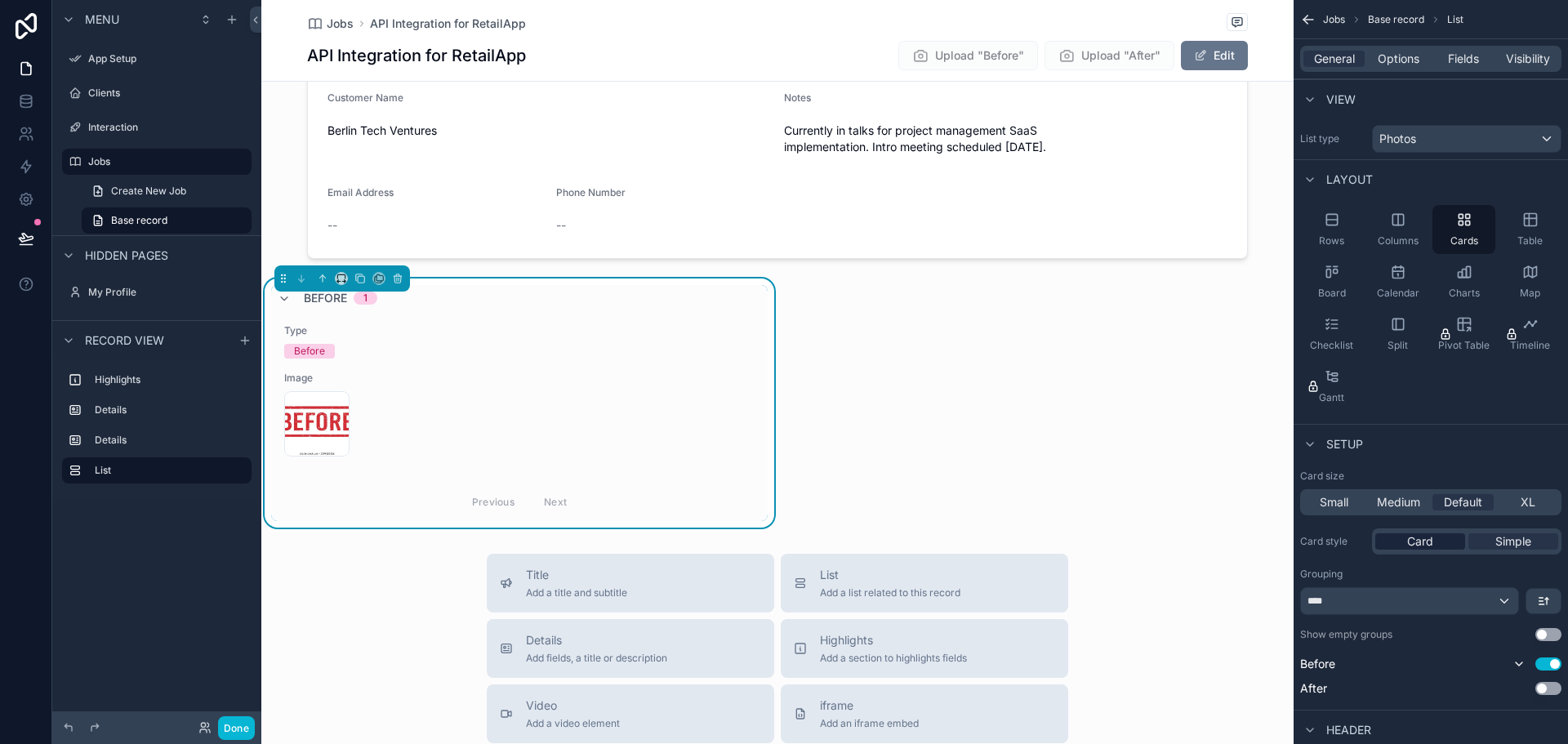
click at [1426, 537] on span "Card" at bounding box center [1419, 542] width 26 height 16
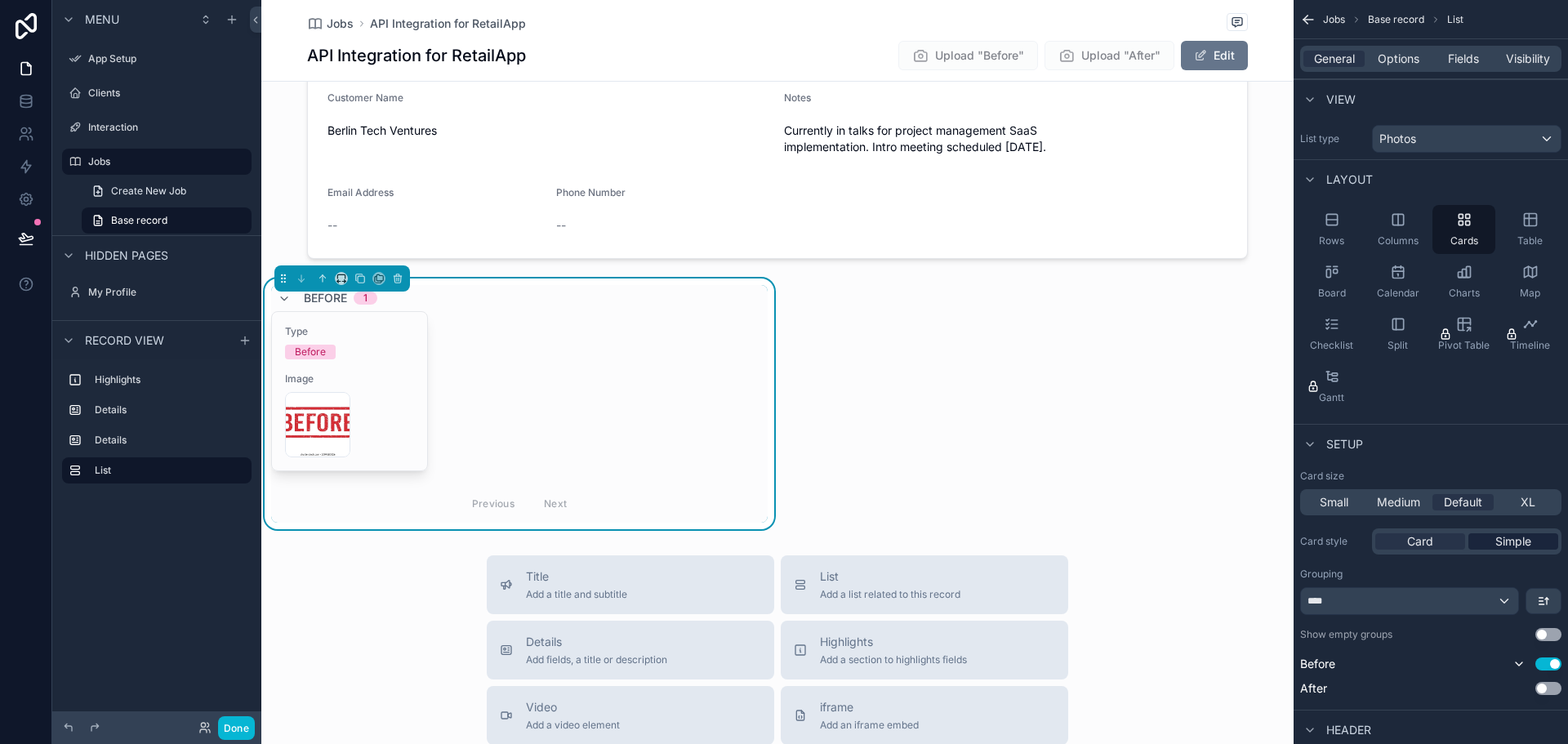
click at [1491, 536] on div "Simple" at bounding box center [1513, 542] width 89 height 16
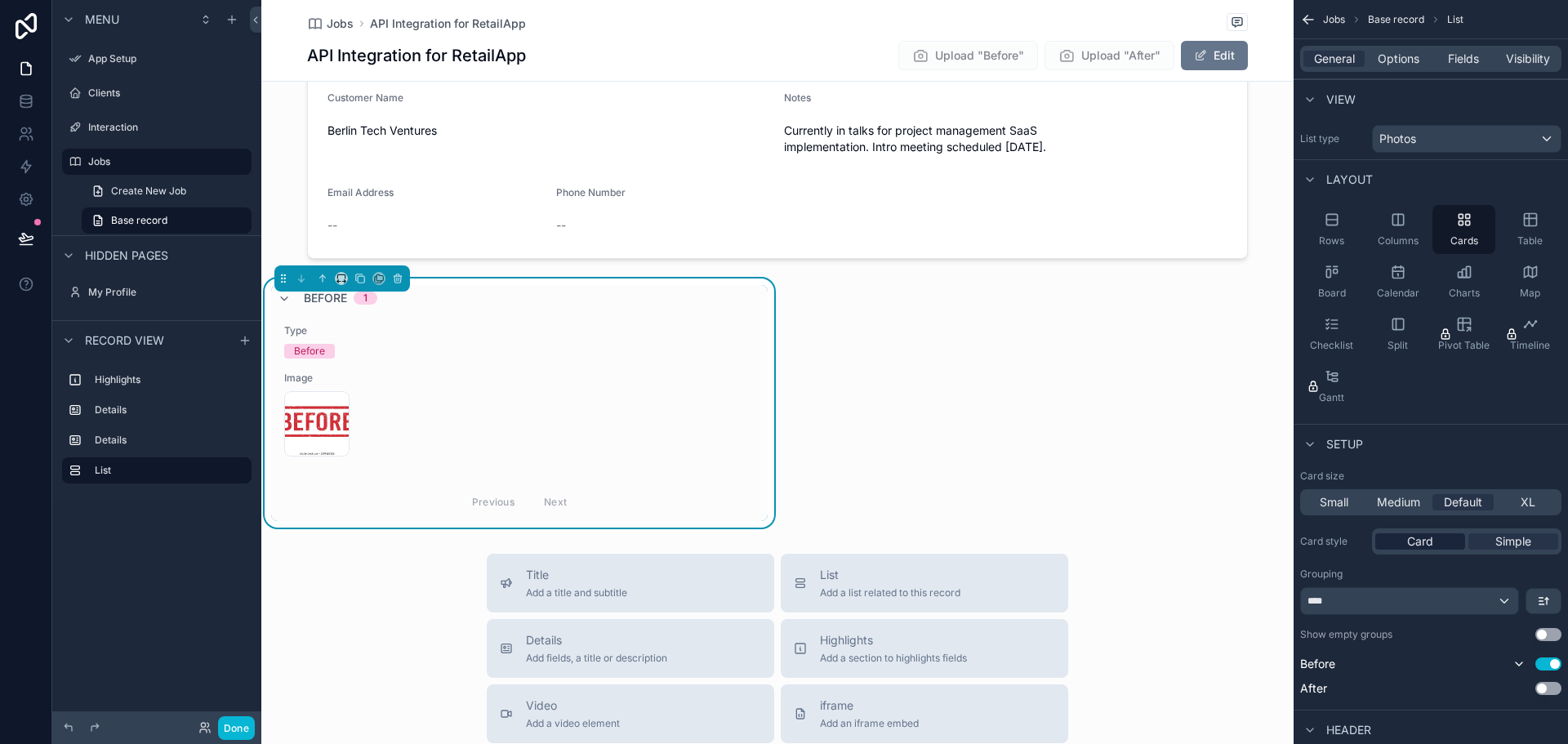
click at [1416, 540] on span "Card" at bounding box center [1419, 542] width 26 height 16
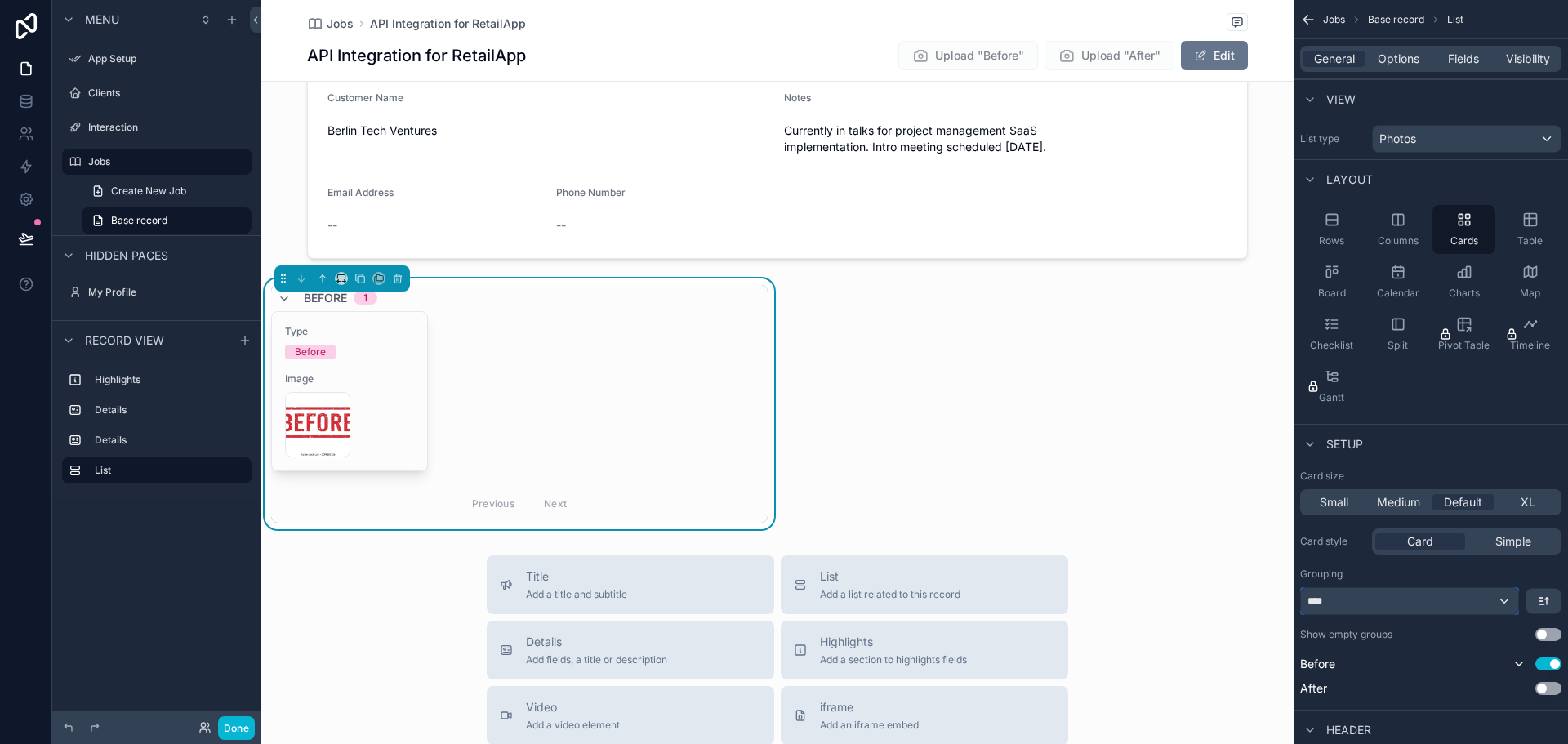
click at [1511, 611] on div "****" at bounding box center [1410, 601] width 217 height 26
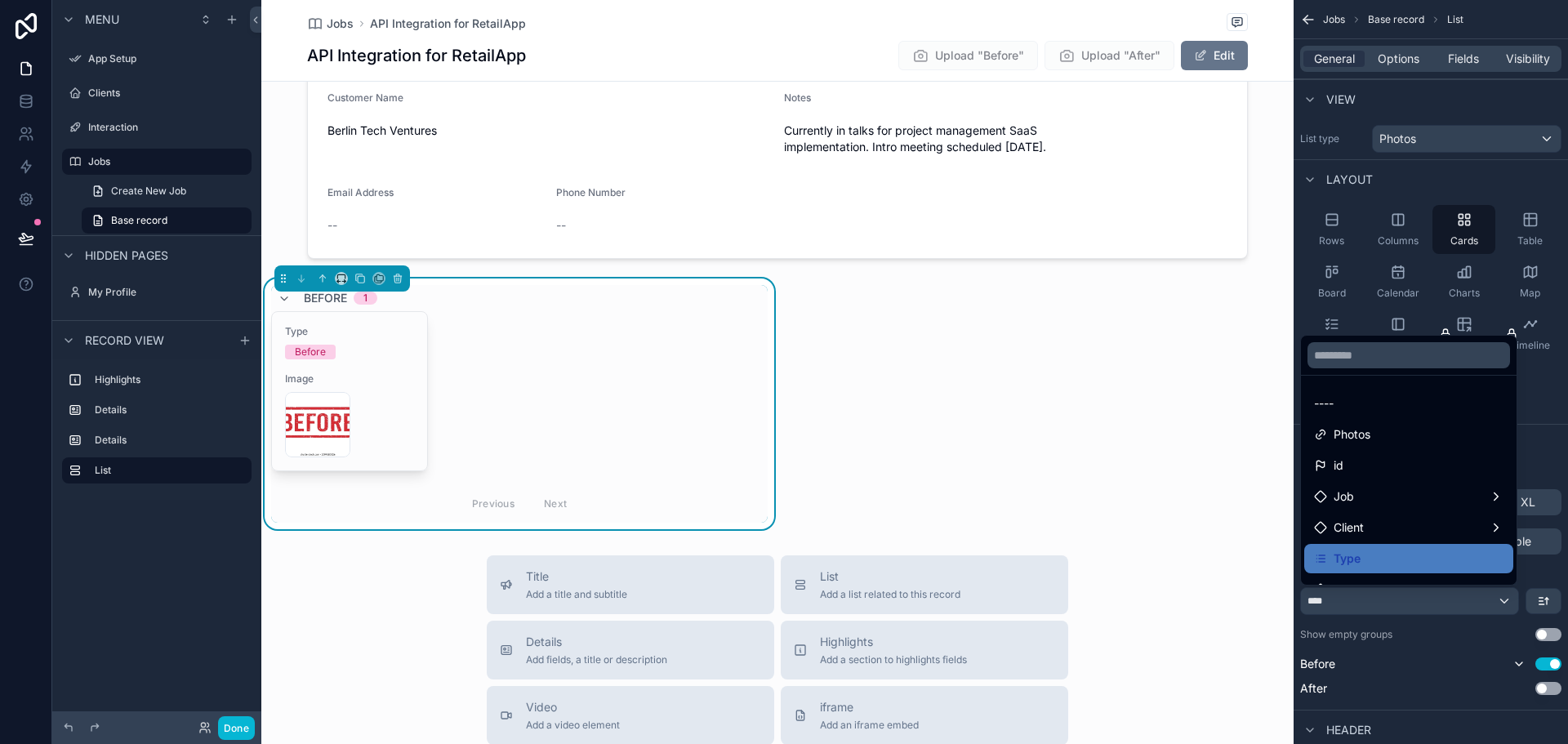
click at [1507, 609] on div "scrollable content" at bounding box center [784, 372] width 1568 height 744
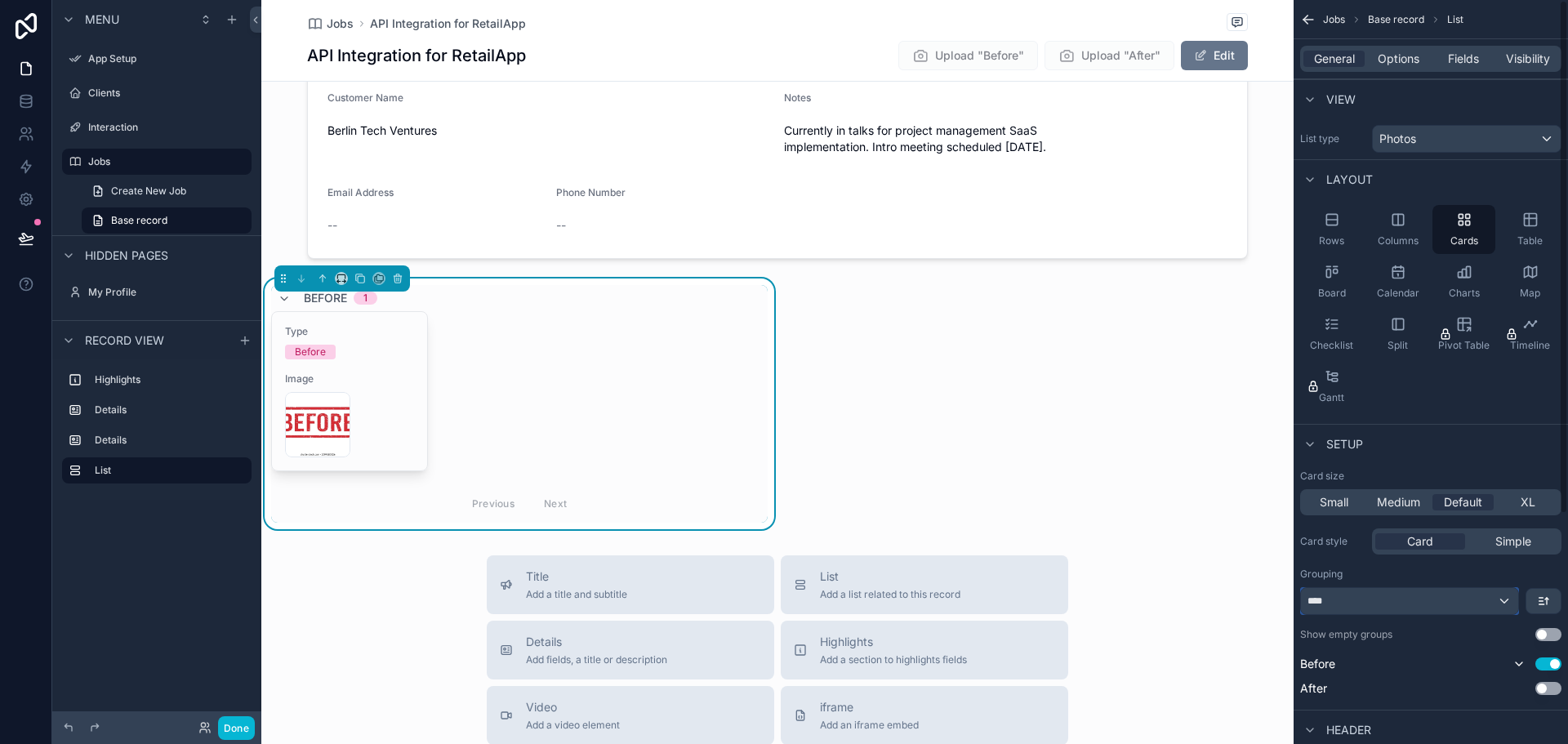
click at [1507, 609] on div "****" at bounding box center [1410, 601] width 217 height 26
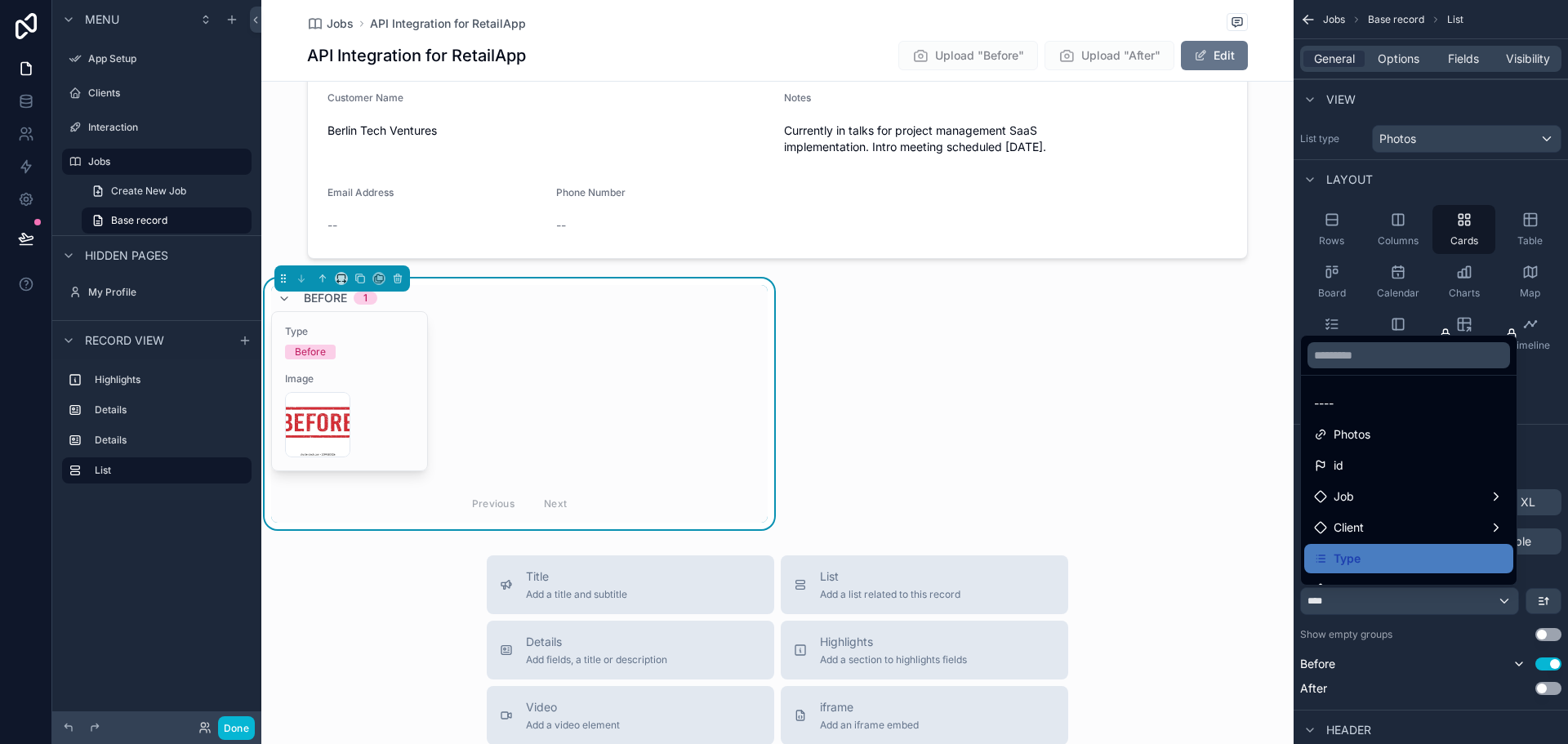
click at [1388, 406] on div "----" at bounding box center [1409, 404] width 190 height 20
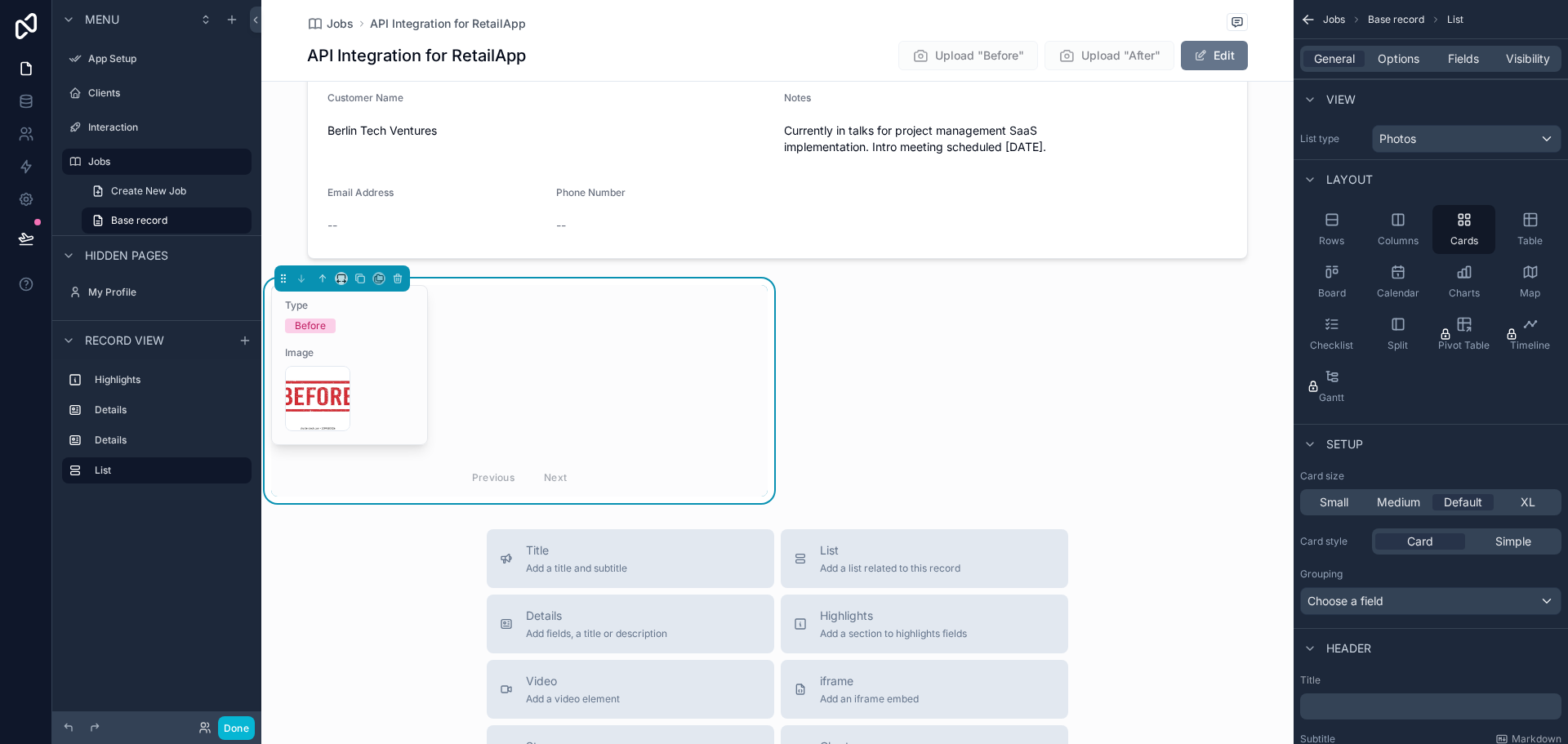
click at [848, 295] on div "Start Date 8/12/2025 Job Title API Integration for RetailApp Description Design…" at bounding box center [778, 98] width 1033 height 810
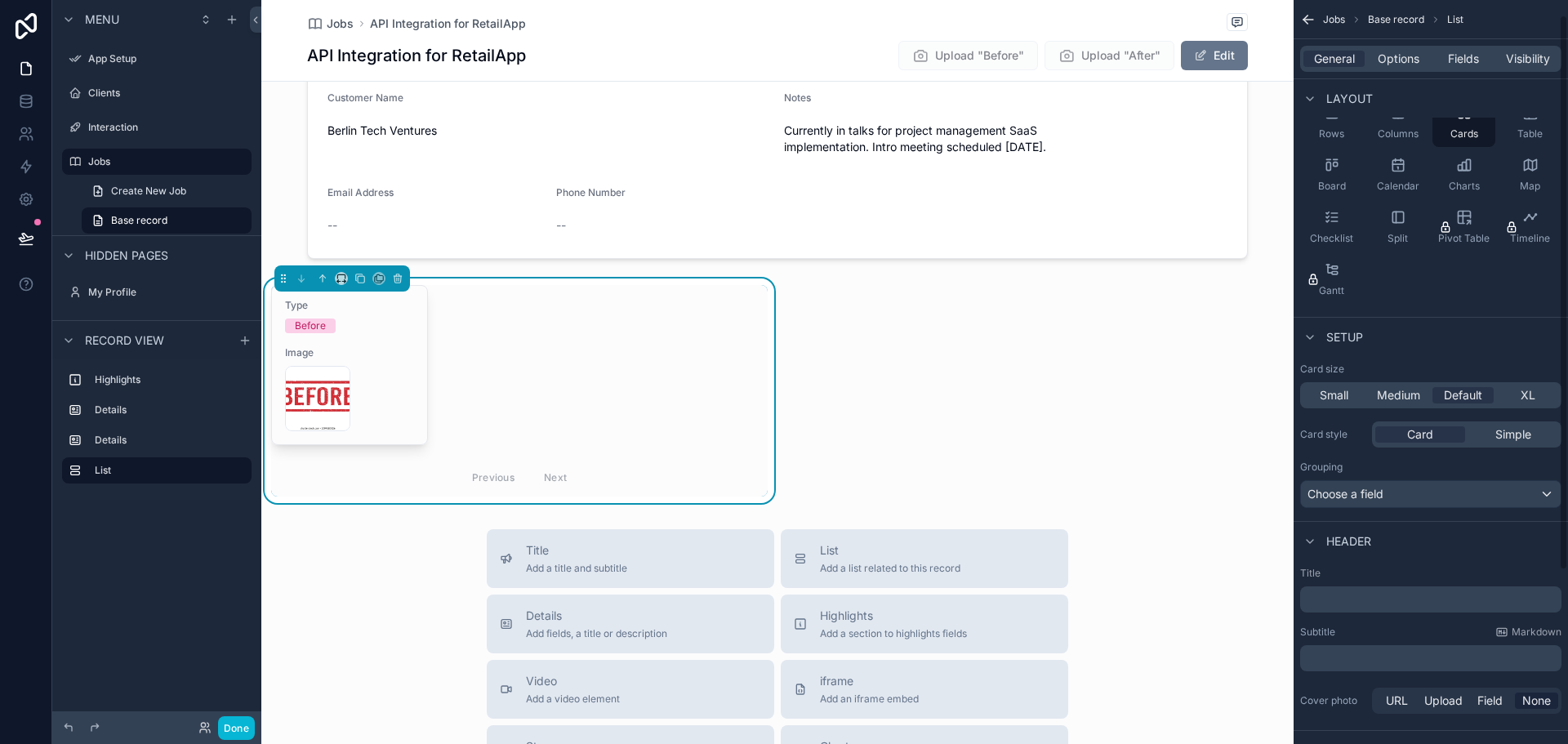
scroll to position [164, 0]
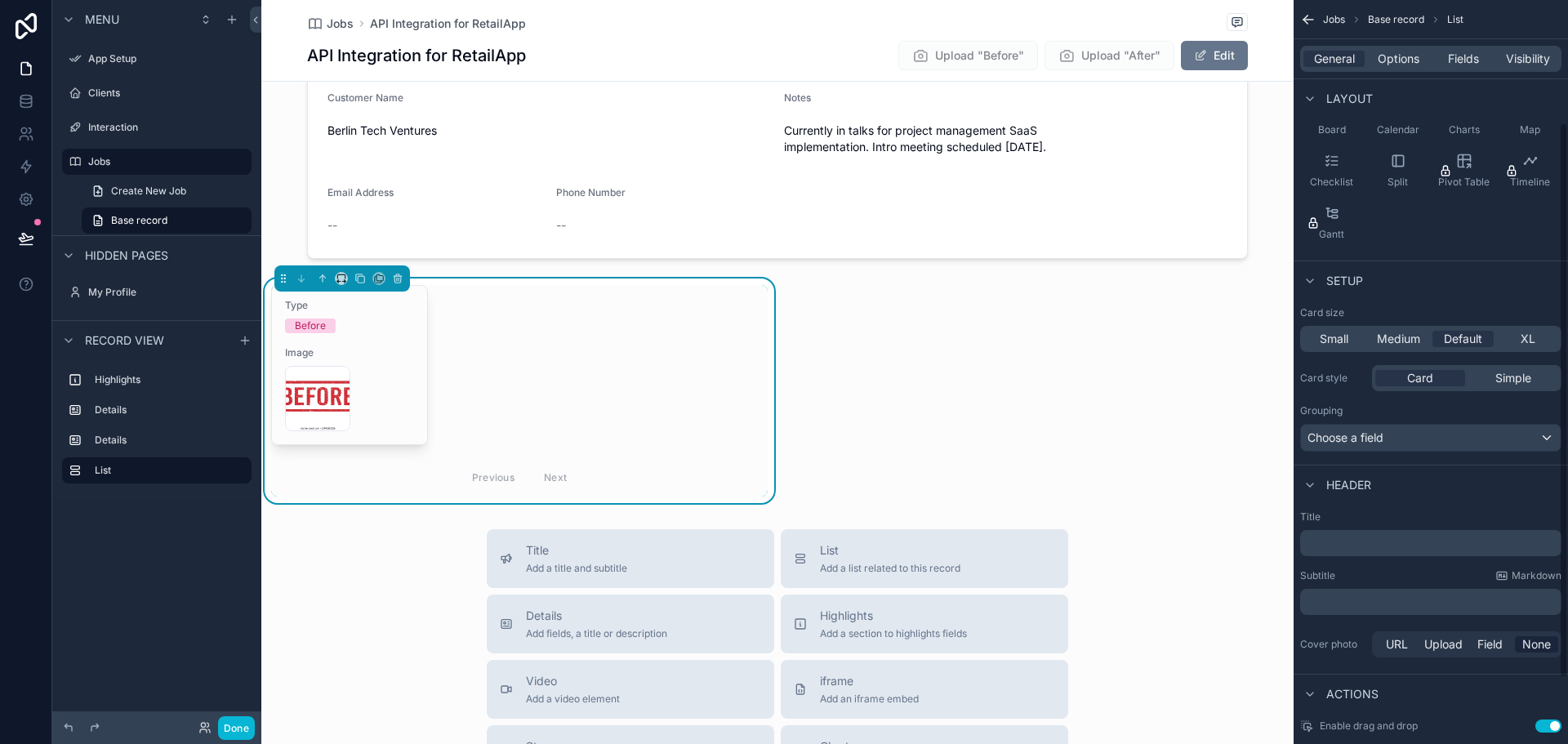
click at [1409, 539] on p "﻿" at bounding box center [1432, 543] width 251 height 16
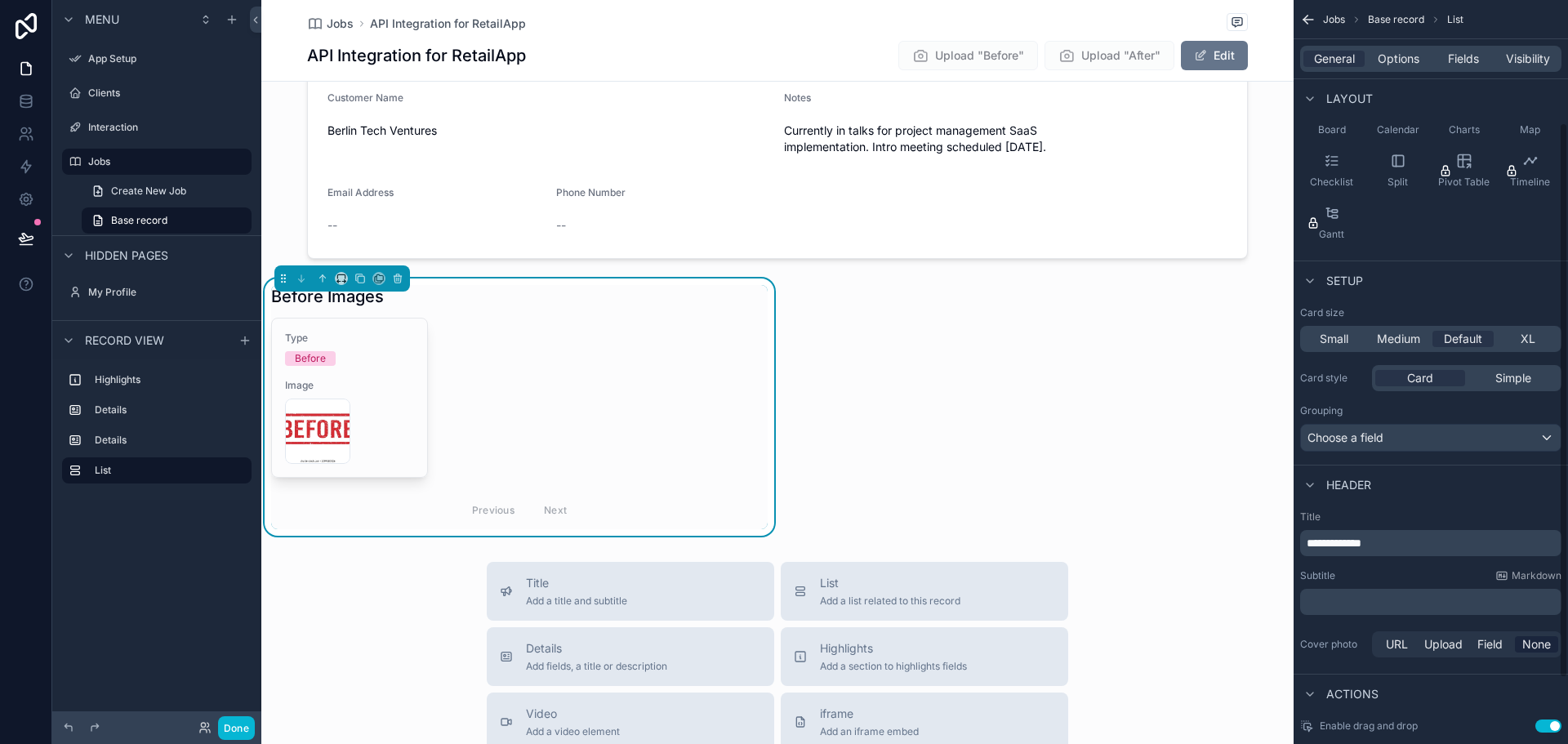
click at [911, 407] on div "Start Date 8/12/2025 Job Title API Integration for RetailApp Description Design…" at bounding box center [778, 115] width 1033 height 843
click at [1018, 351] on div "Start Date 8/12/2025 Job Title API Integration for RetailApp Description Design…" at bounding box center [778, 115] width 1033 height 843
click at [1317, 17] on div "Jobs Base record List" at bounding box center [1431, 20] width 275 height 39
click at [1303, 17] on icon "scrollable content" at bounding box center [1308, 20] width 16 height 16
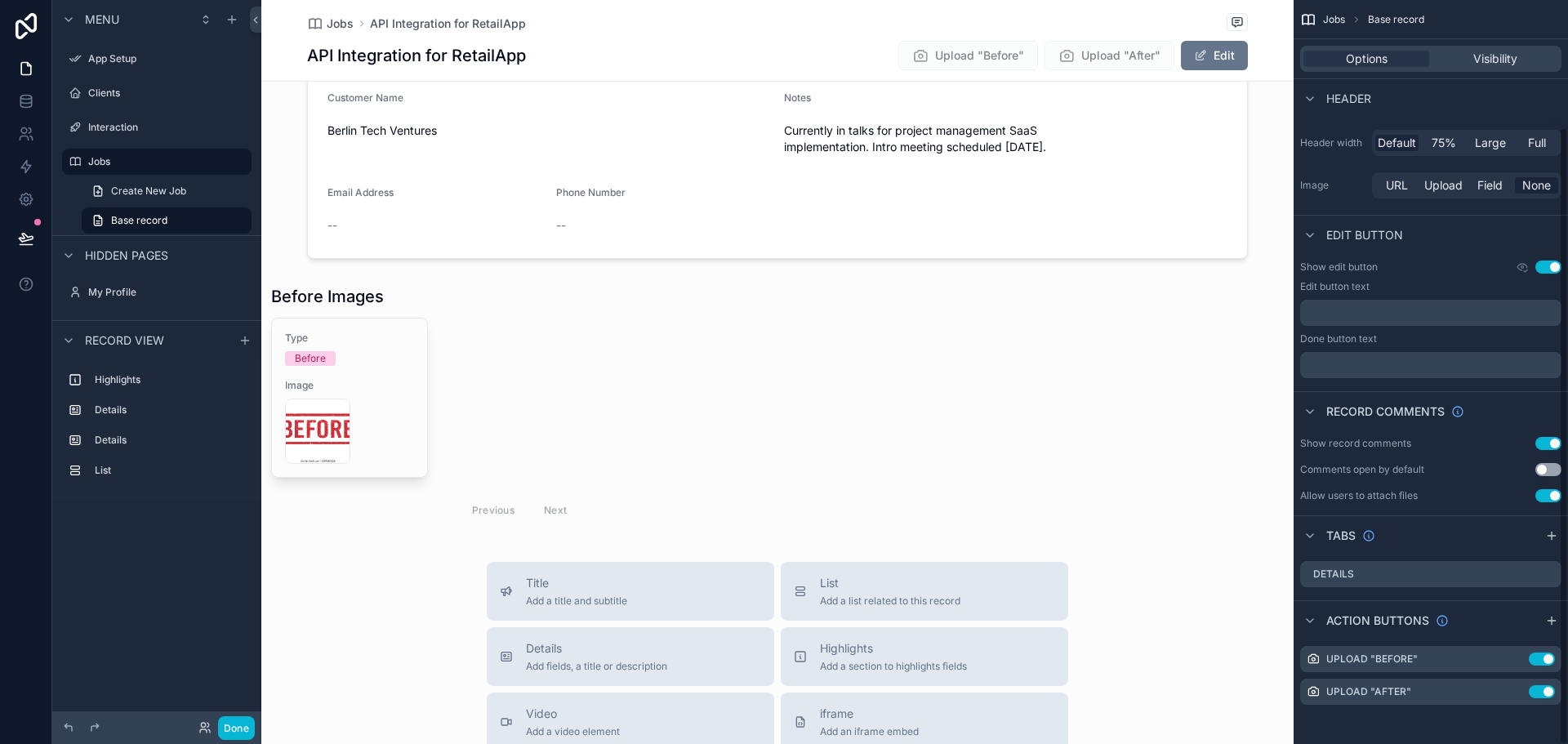
scroll to position [153, 0]
click at [970, 439] on div "Start Date 8/12/2025 Job Title API Integration for RetailApp Description Design…" at bounding box center [778, 115] width 1033 height 843
click at [586, 401] on div "scrollable content" at bounding box center [519, 406] width 516 height 257
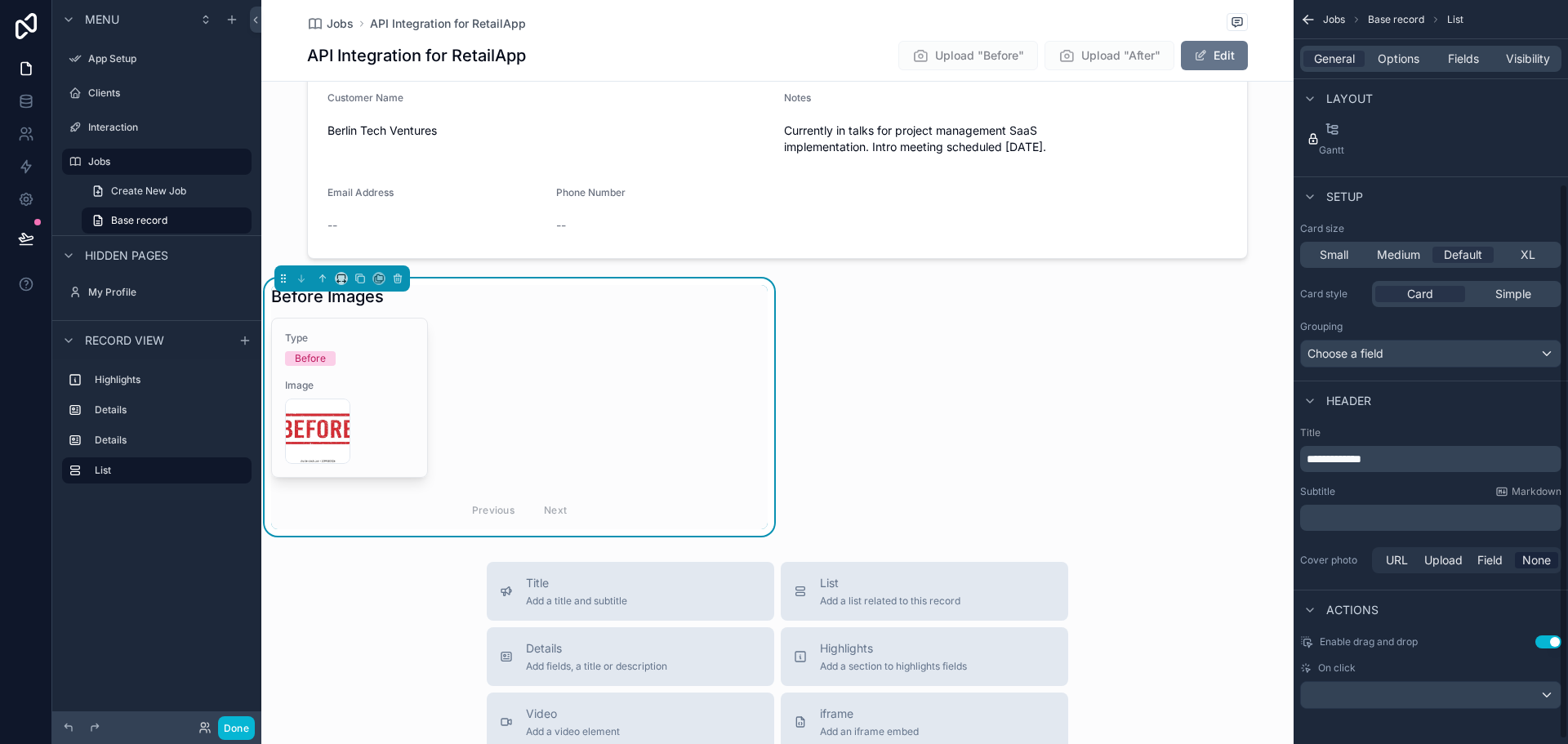
scroll to position [252, 0]
click at [1548, 641] on button "Use setting" at bounding box center [1548, 637] width 26 height 13
click at [1543, 690] on div "scrollable content" at bounding box center [1431, 690] width 260 height 26
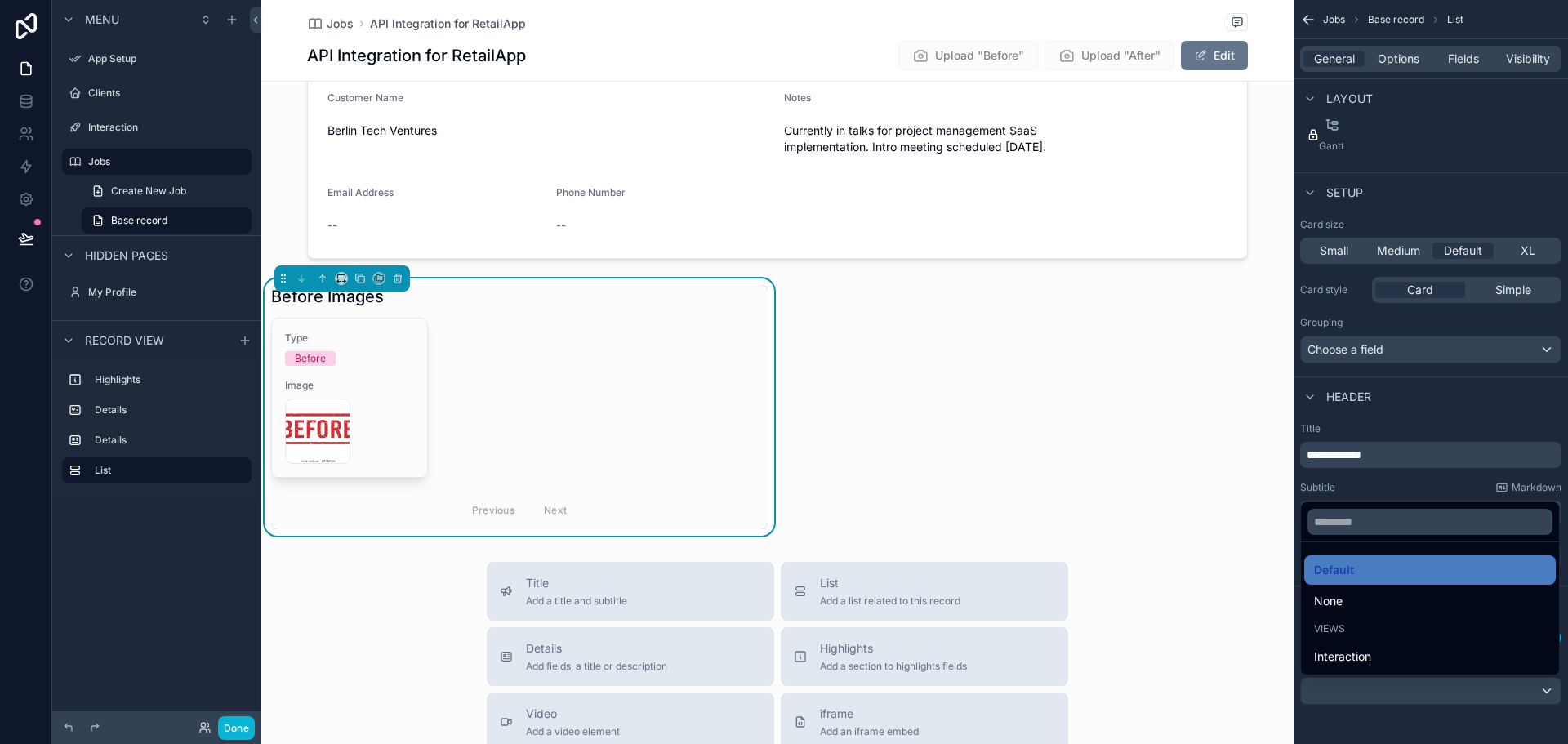
click at [1543, 690] on div "scrollable content" at bounding box center [784, 372] width 1568 height 744
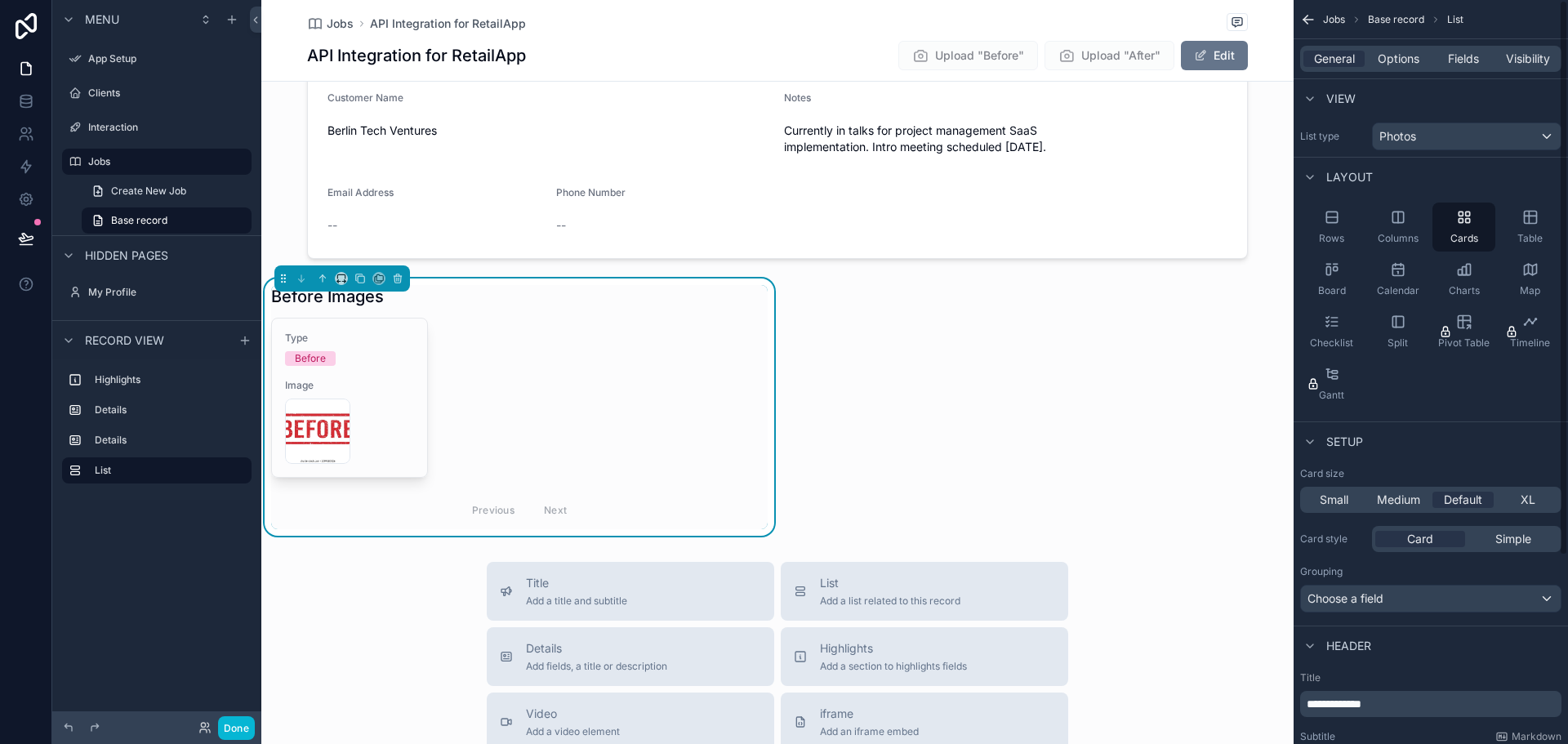
scroll to position [0, 0]
click at [1391, 504] on span "Medium" at bounding box center [1399, 502] width 43 height 16
click at [1463, 504] on span "Default" at bounding box center [1462, 502] width 38 height 16
click at [1523, 501] on span "XL" at bounding box center [1528, 502] width 14 height 16
click at [1471, 500] on span "Default" at bounding box center [1462, 502] width 38 height 16
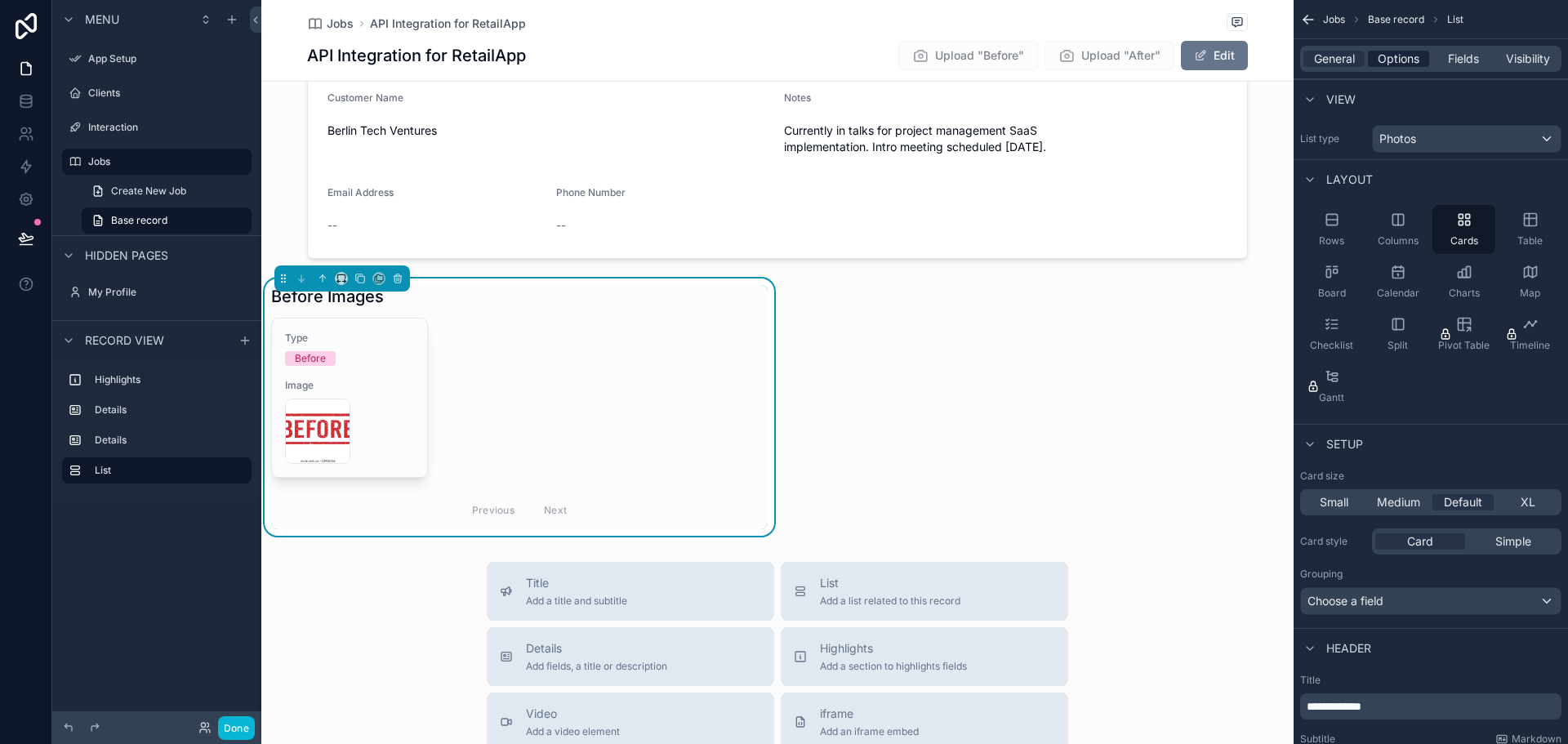
click at [1393, 55] on span "Options" at bounding box center [1399, 59] width 42 height 16
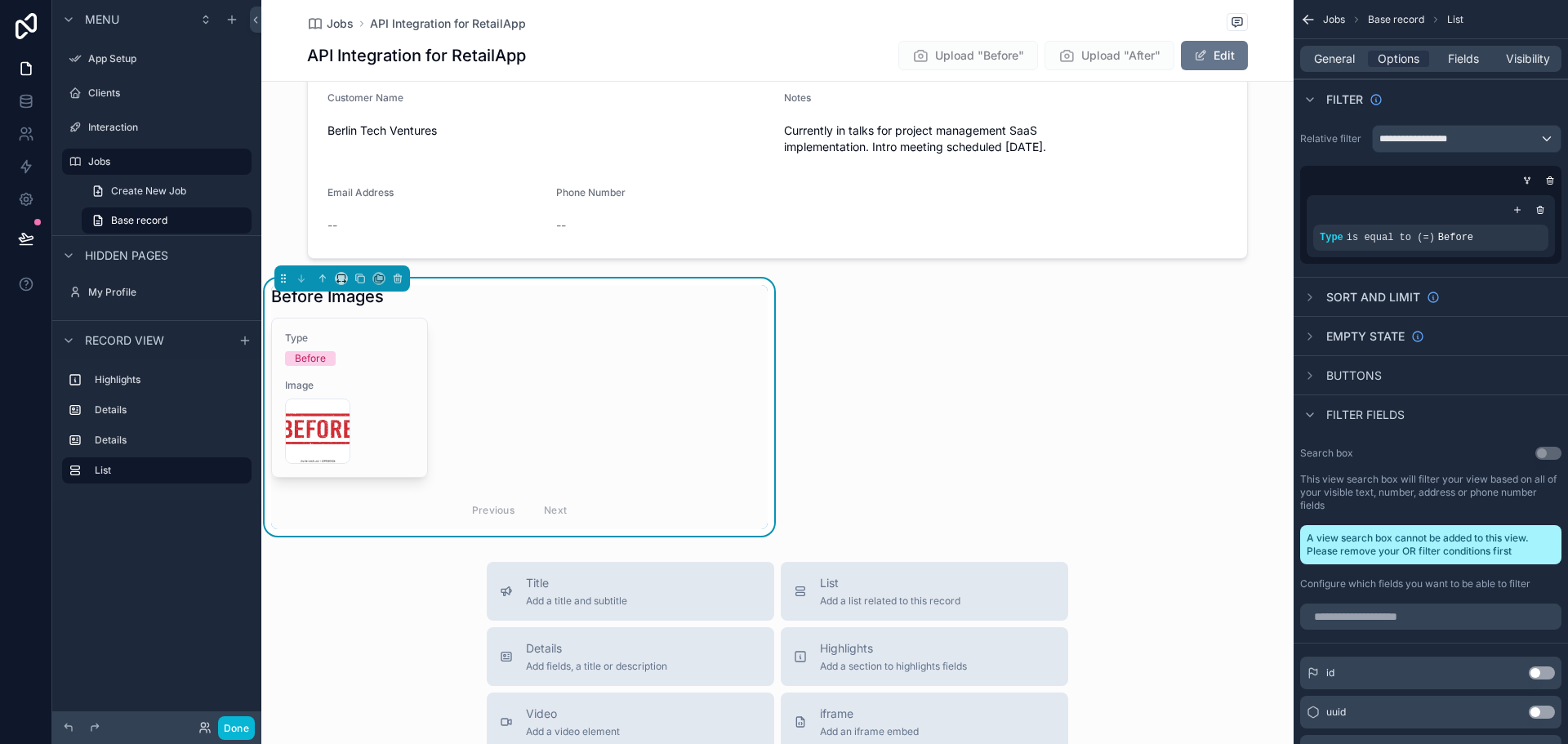
click at [977, 415] on div "Start Date 8/12/2025 Job Title API Integration for RetailApp Description Design…" at bounding box center [778, 115] width 1033 height 843
click at [360, 278] on icon "scrollable content" at bounding box center [360, 278] width 12 height 12
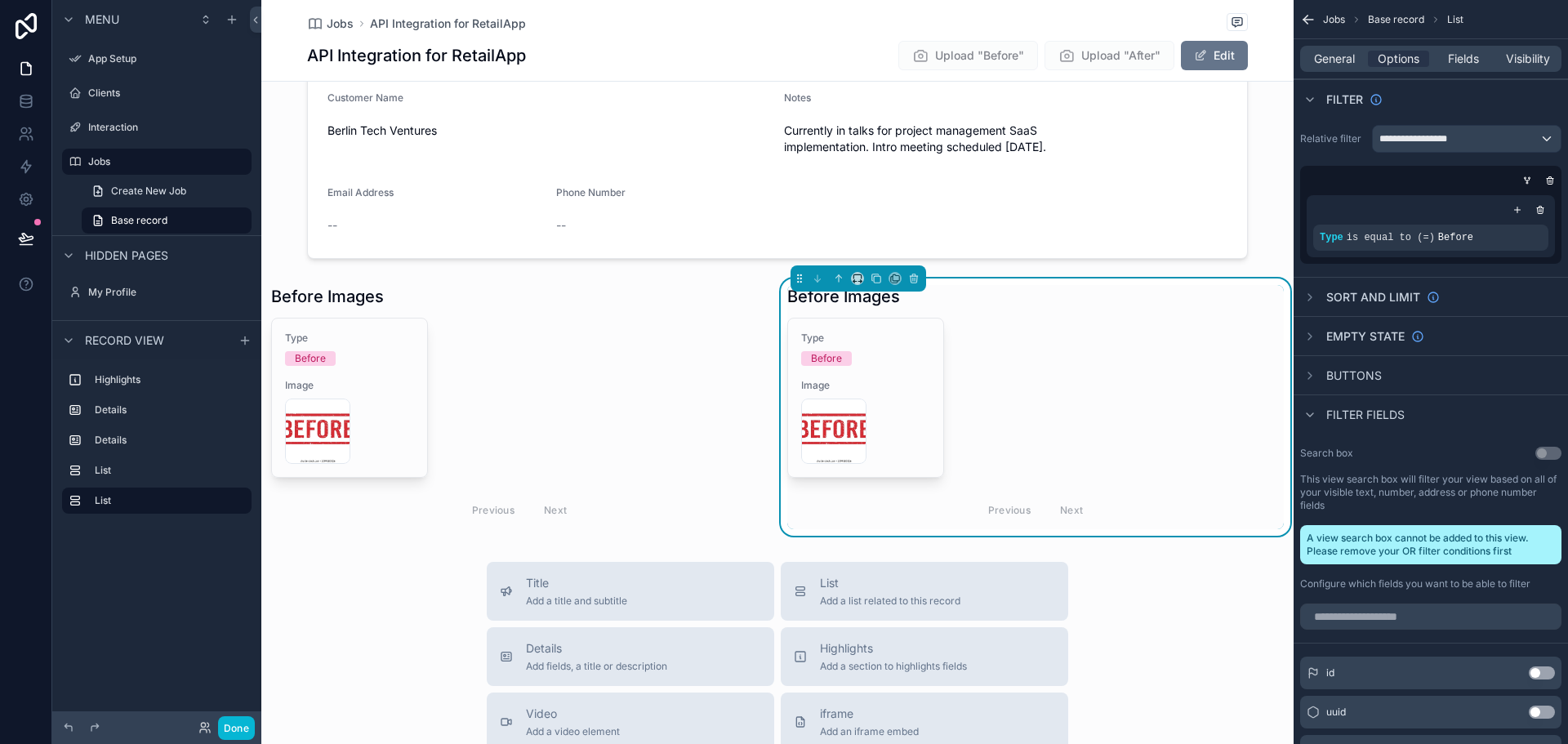
click at [1054, 367] on div "Type Before Image BEFORE-TEST-PHOTO .webp Previous Next" at bounding box center [1035, 423] width 497 height 211
click at [1306, 20] on icon "scrollable content" at bounding box center [1308, 20] width 10 height 0
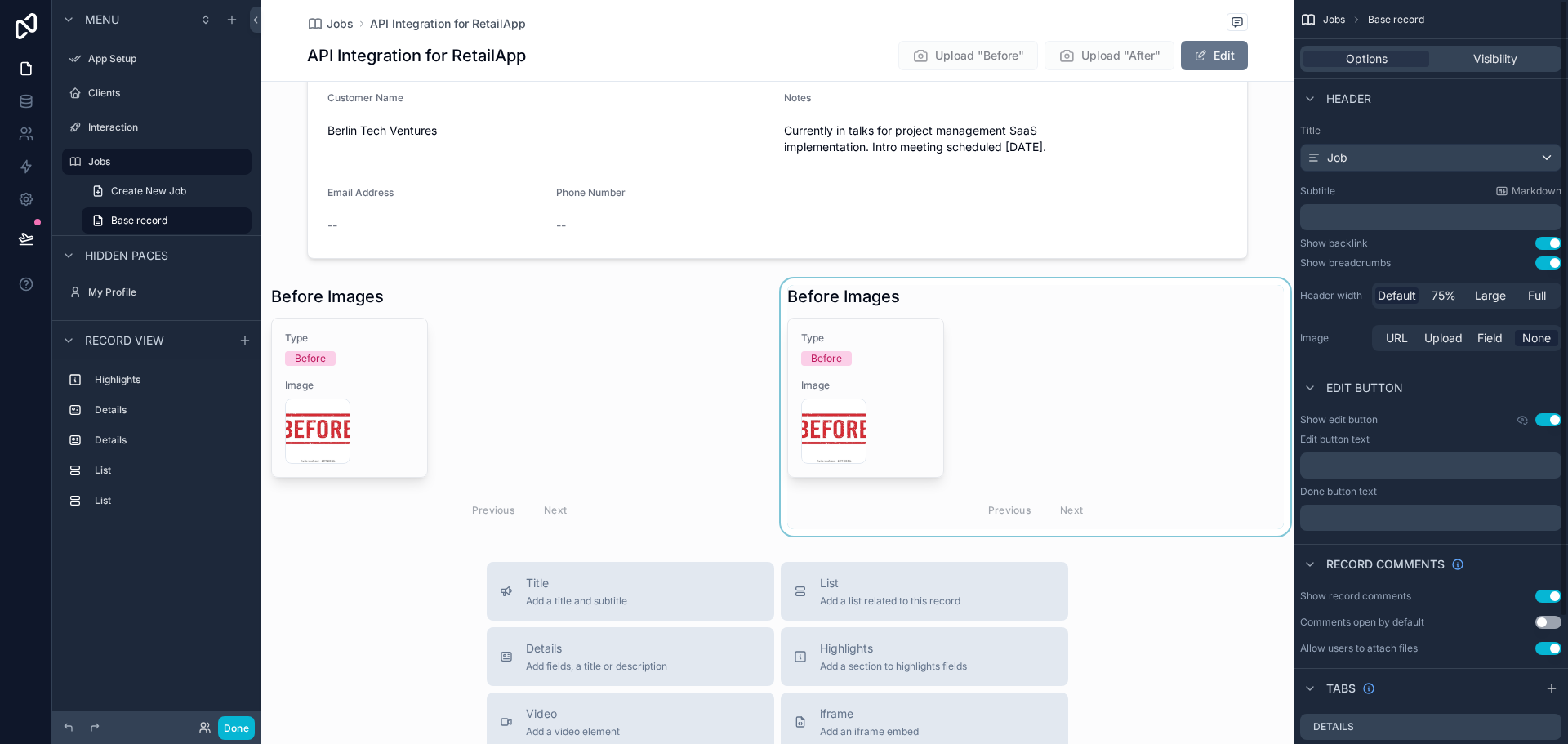
click at [1073, 382] on div "scrollable content" at bounding box center [1035, 406] width 516 height 257
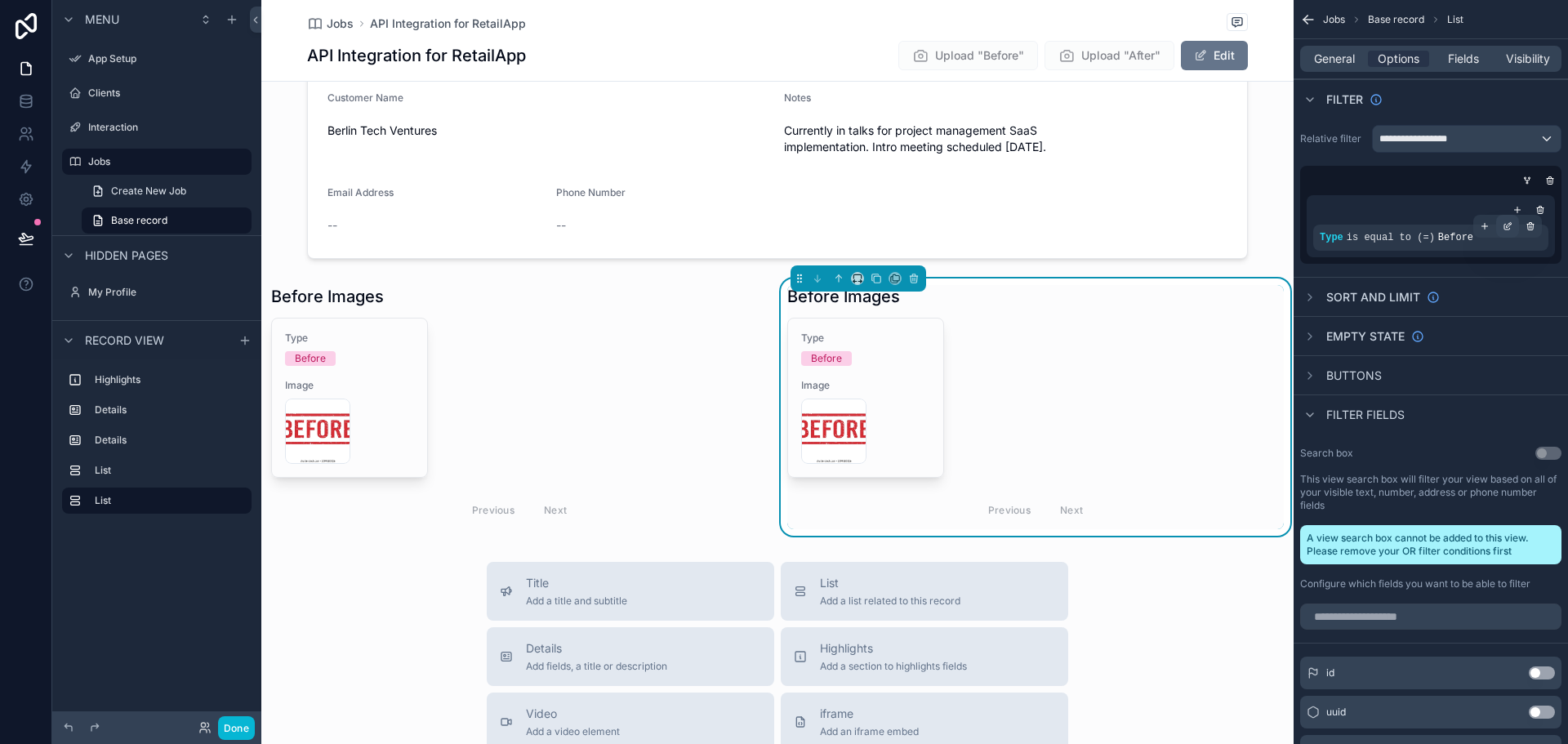
click at [1511, 226] on icon "scrollable content" at bounding box center [1507, 226] width 10 height 10
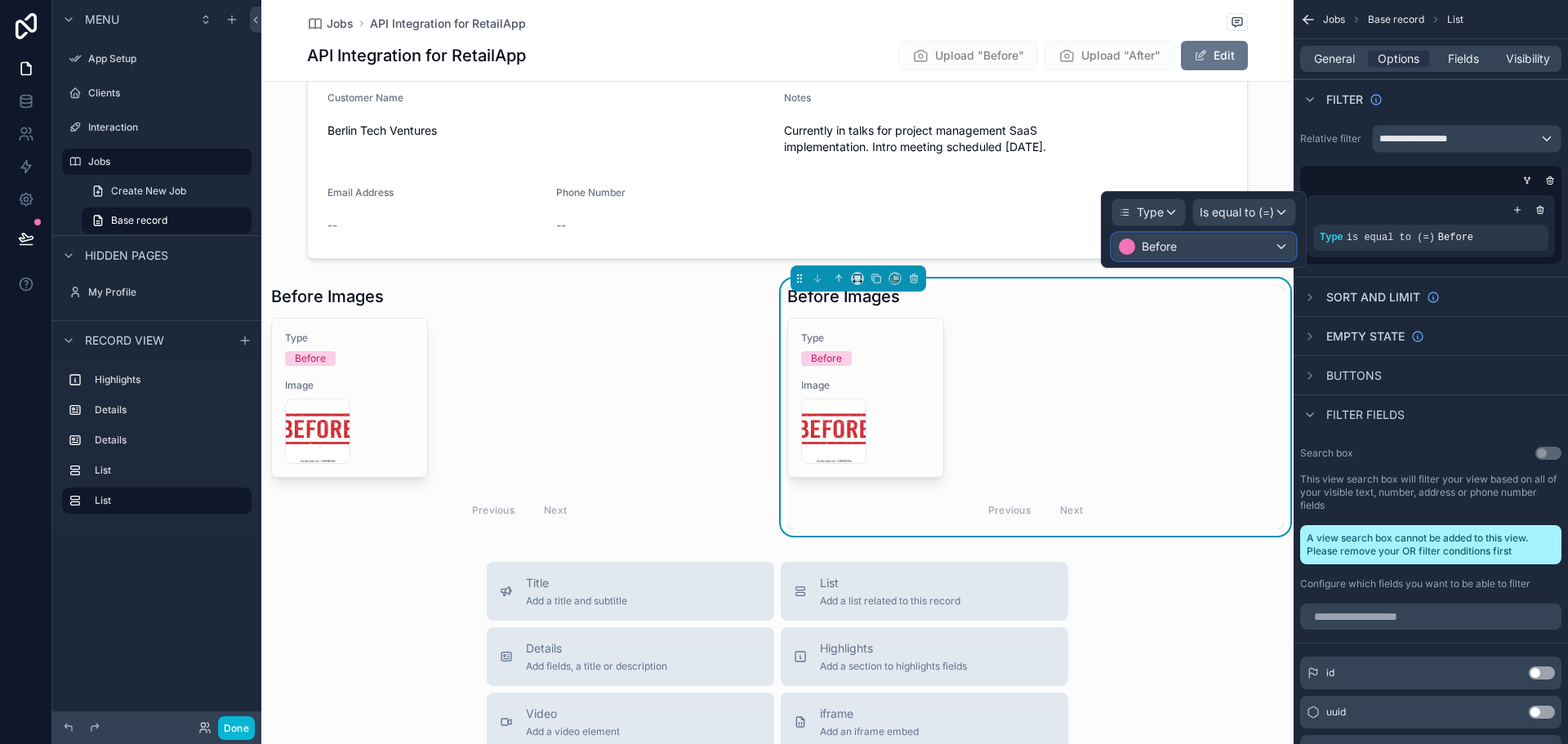
click at [1215, 243] on div "Before" at bounding box center [1204, 246] width 183 height 26
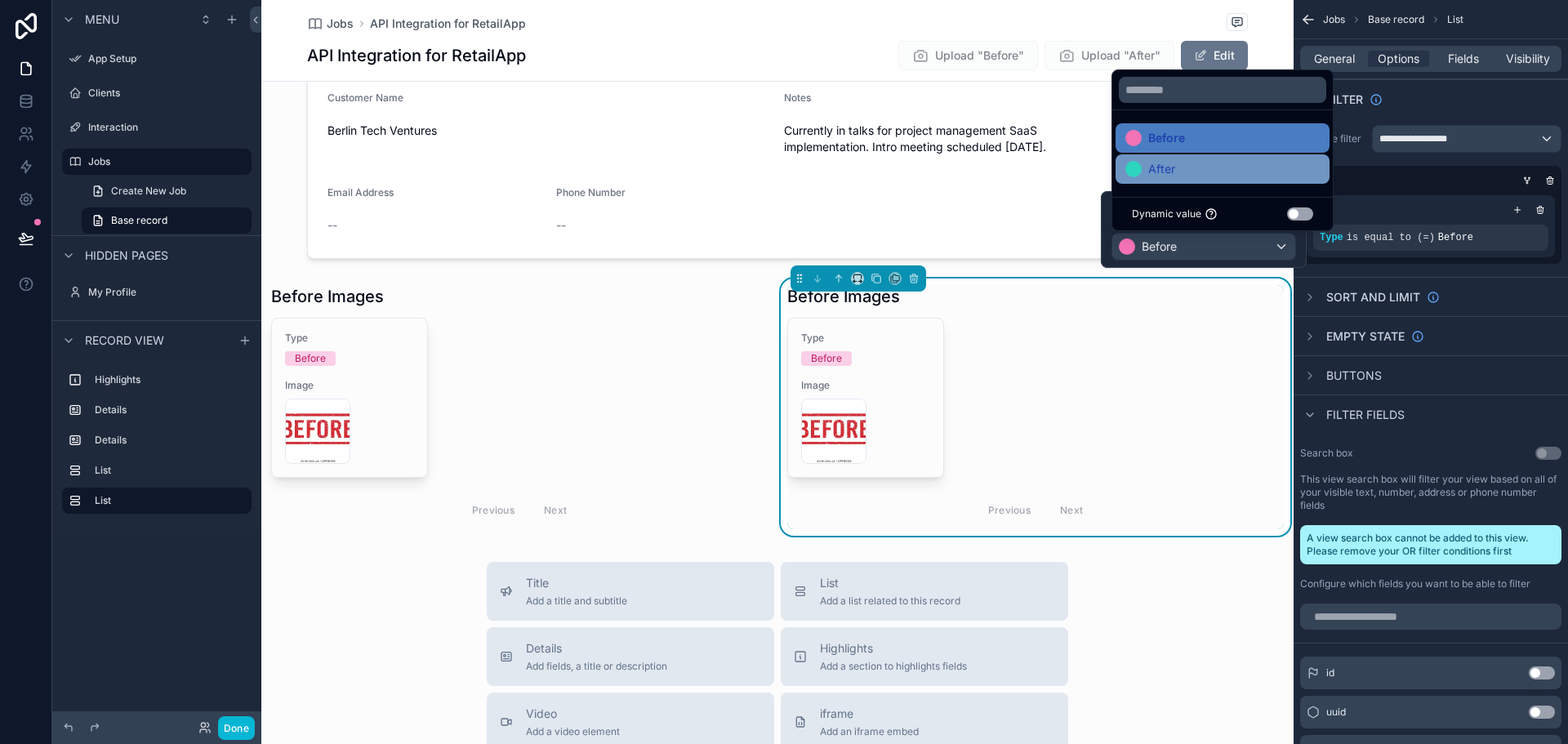
click at [1177, 173] on div "After" at bounding box center [1223, 169] width 194 height 20
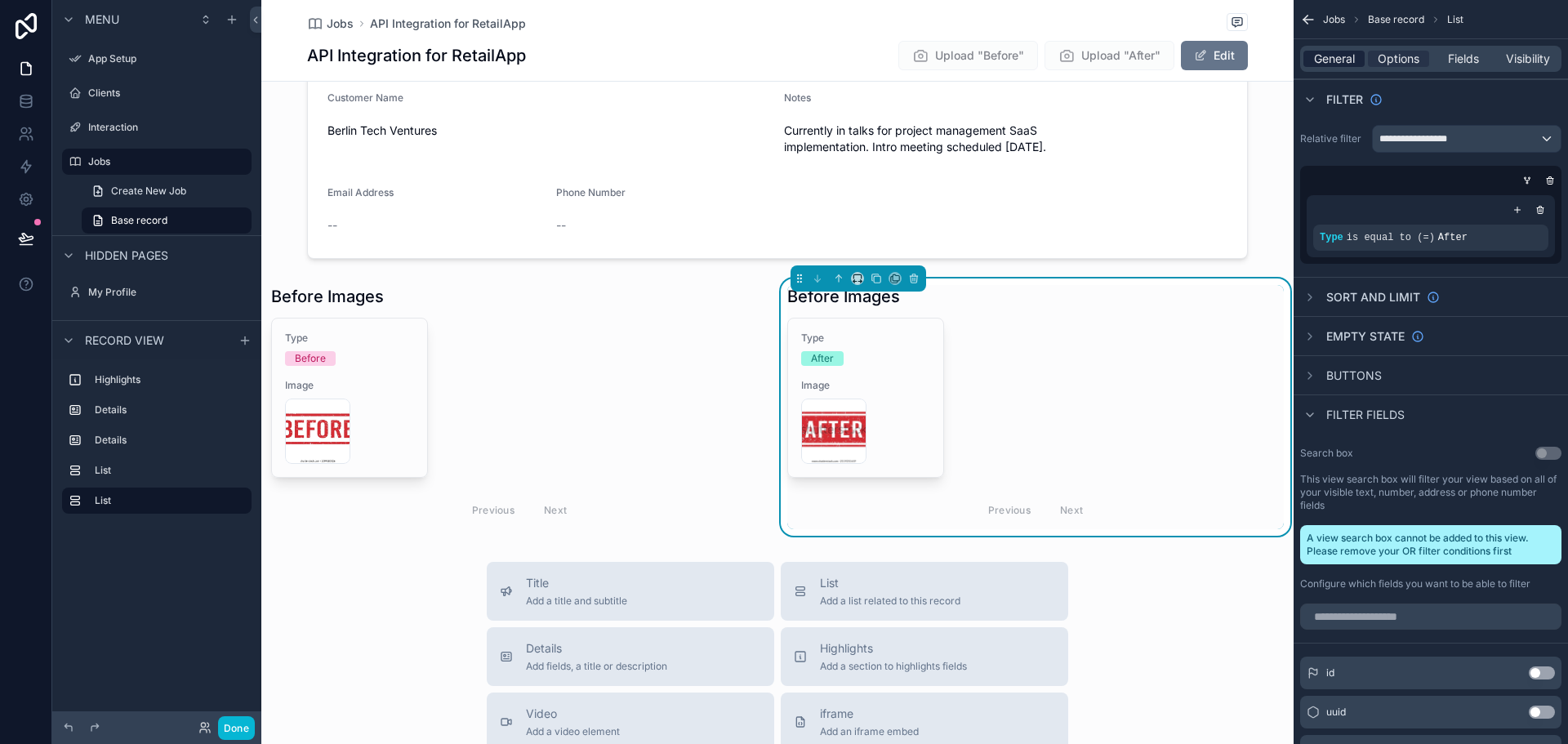
click at [1348, 56] on span "General" at bounding box center [1334, 59] width 41 height 16
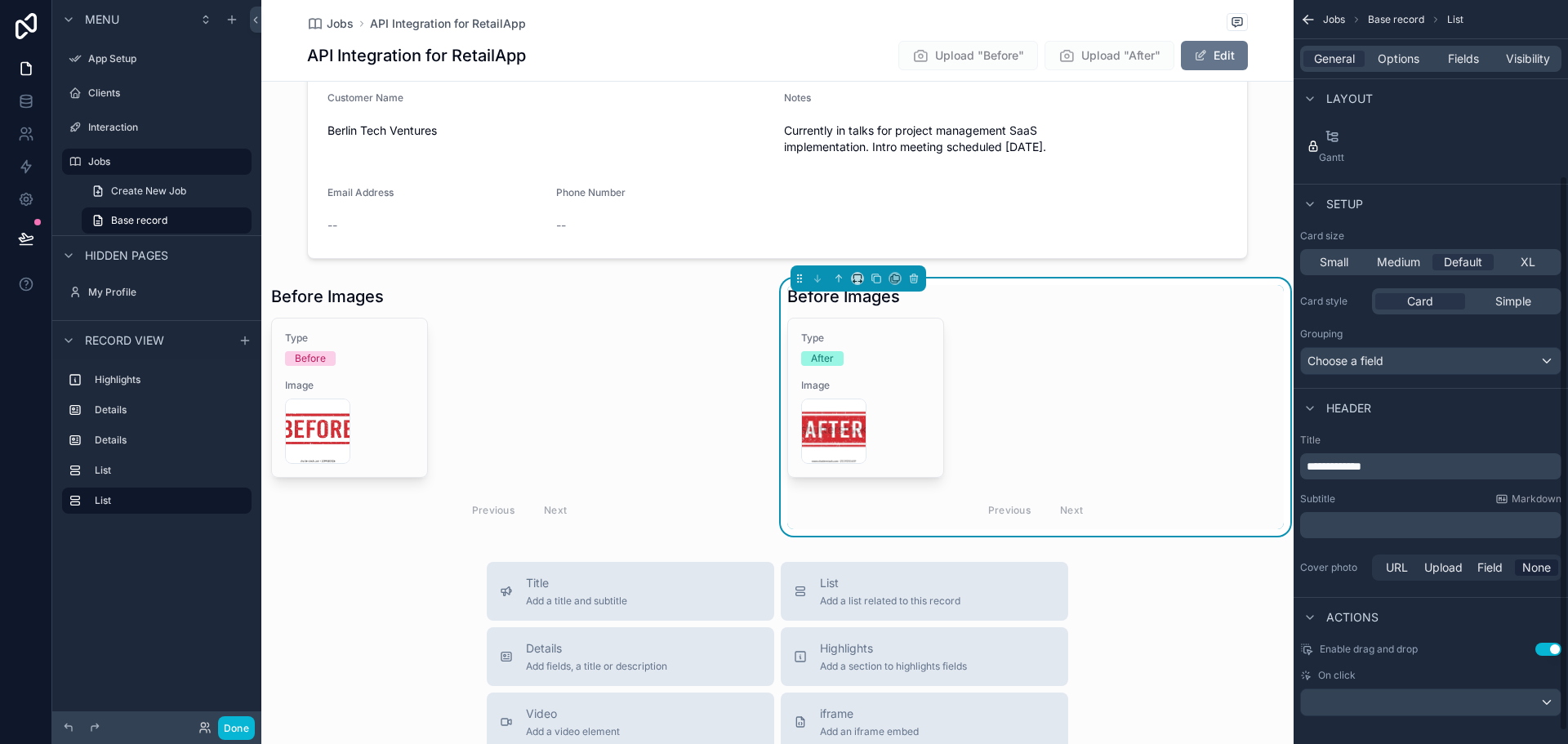
scroll to position [252, 0]
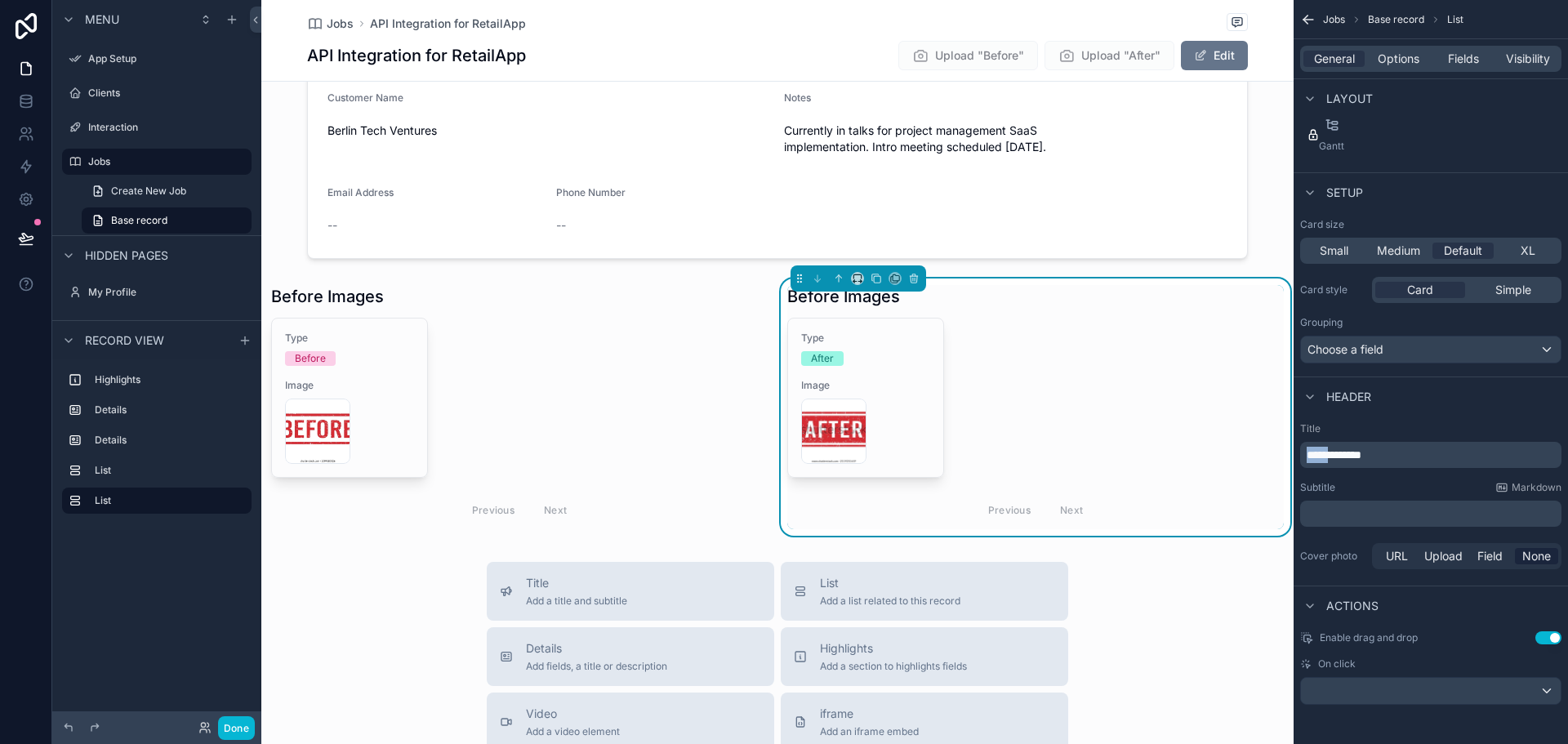
drag, startPoint x: 1339, startPoint y: 457, endPoint x: 1304, endPoint y: 452, distance: 35.4
click at [1300, 454] on div "**********" at bounding box center [1431, 455] width 261 height 26
drag, startPoint x: 1342, startPoint y: 453, endPoint x: 1238, endPoint y: 453, distance: 104.0
click at [1238, 453] on div "App Setup Clients Interaction Jobs My Profile Powered by GW Gage Wood Jobs API …" at bounding box center [915, 372] width 1307 height 744
click at [1452, 419] on div "**********" at bounding box center [1431, 498] width 275 height 164
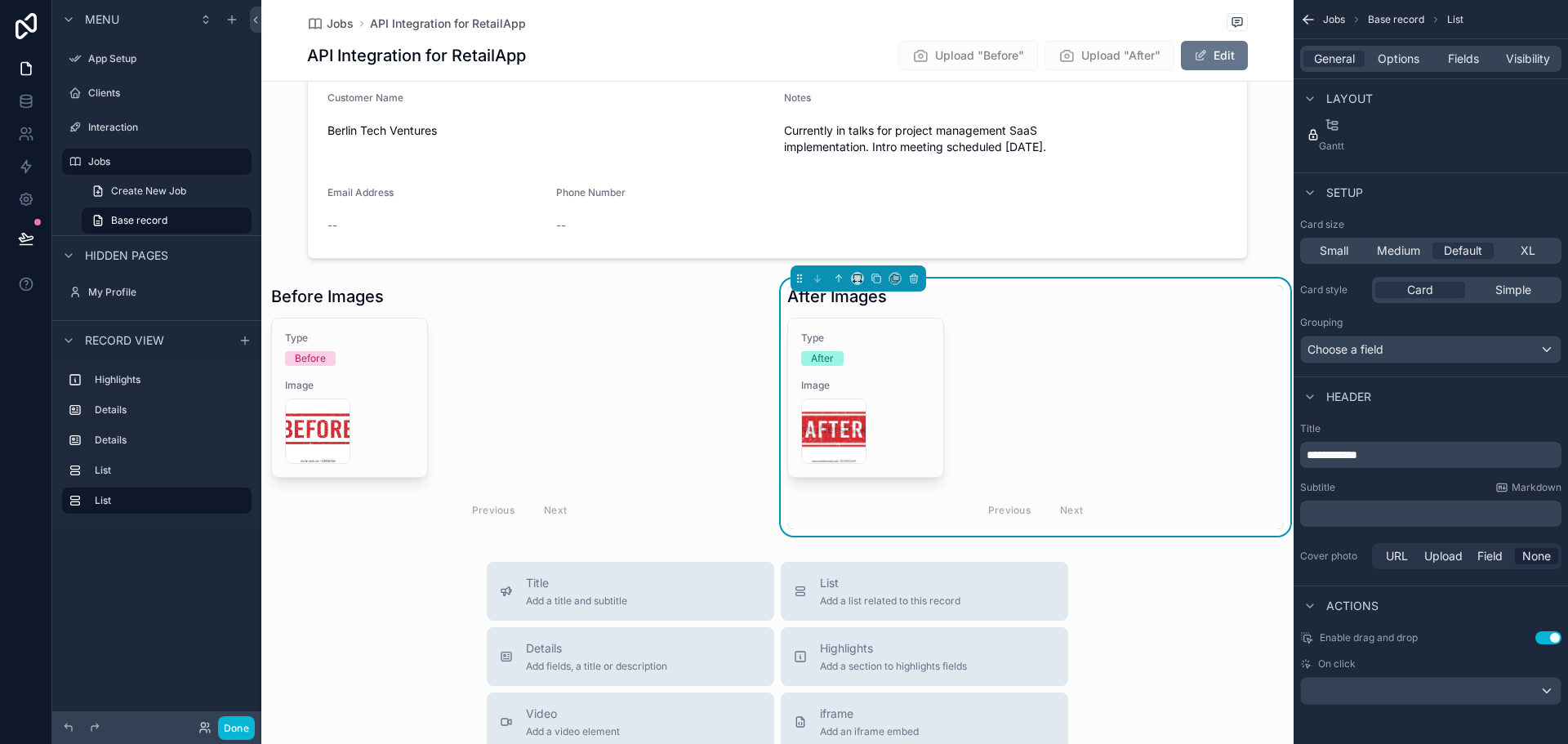
click at [1318, 395] on div "scrollable content" at bounding box center [1310, 398] width 20 height 20
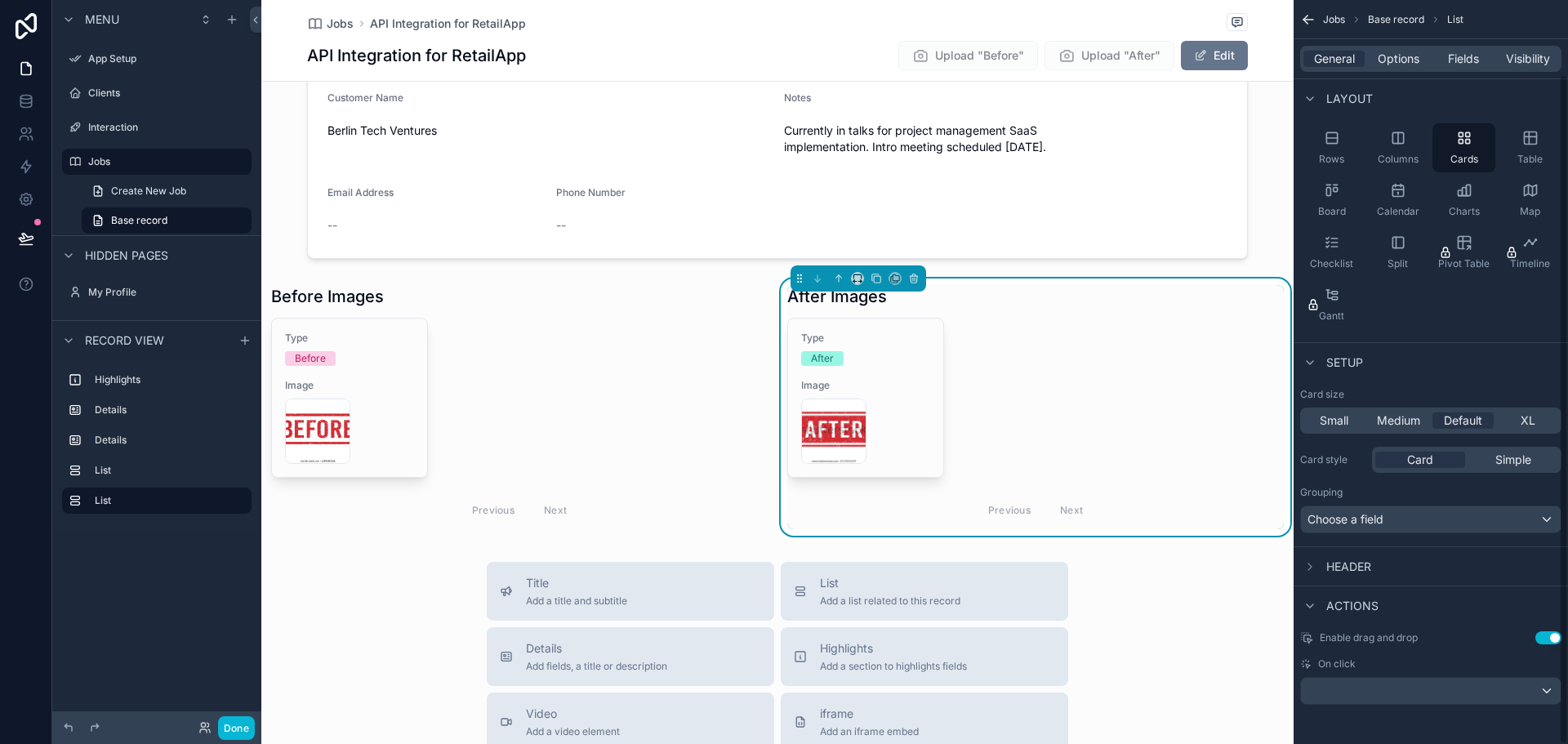
scroll to position [81, 0]
click at [942, 267] on div "Start Date 8/12/2025 Job Title API Integration for RetailApp Description Design…" at bounding box center [778, 115] width 1033 height 843
click at [584, 293] on div "scrollable content" at bounding box center [519, 406] width 516 height 257
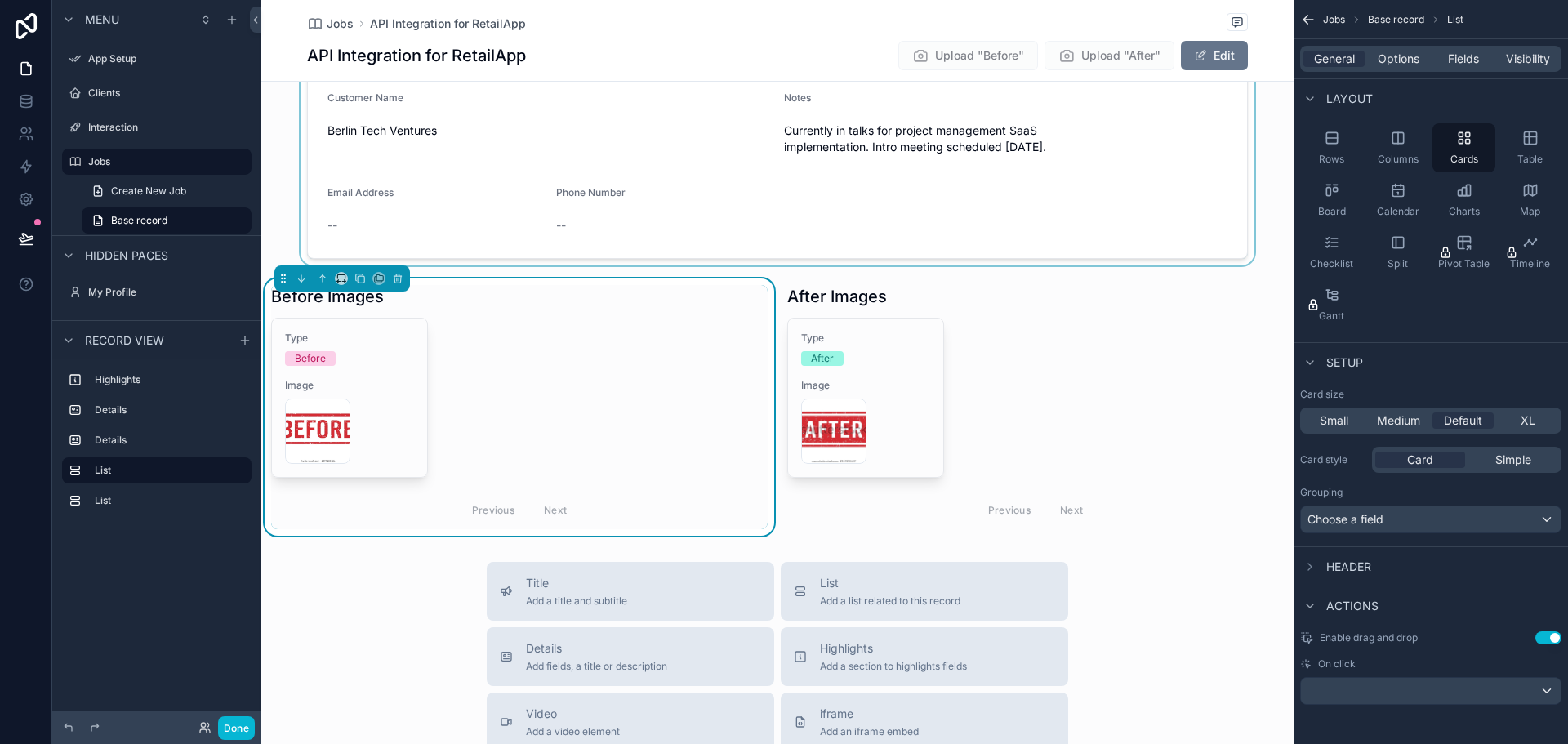
click at [565, 196] on div "scrollable content" at bounding box center [778, 132] width 1033 height 267
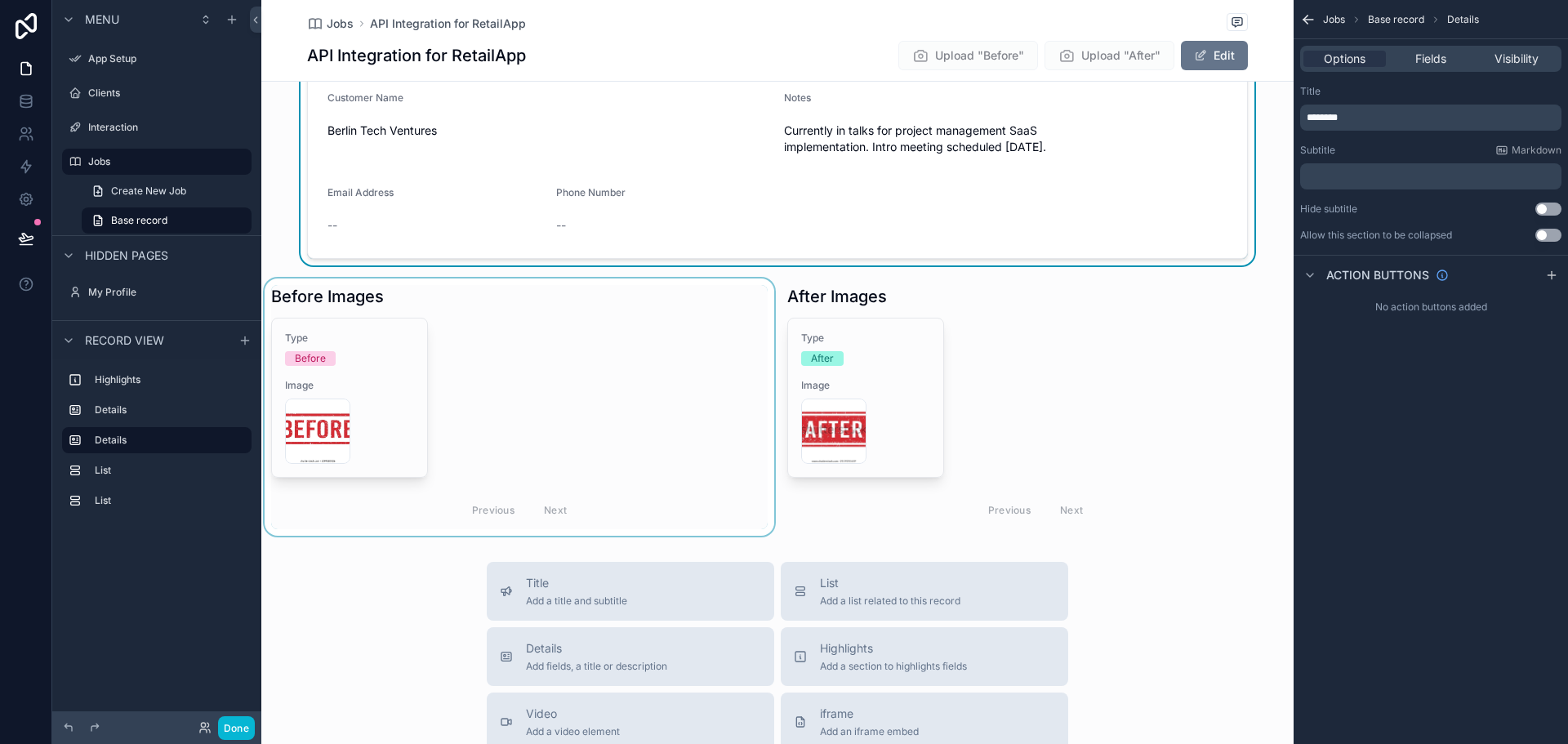
click at [540, 336] on div "scrollable content" at bounding box center [519, 406] width 516 height 257
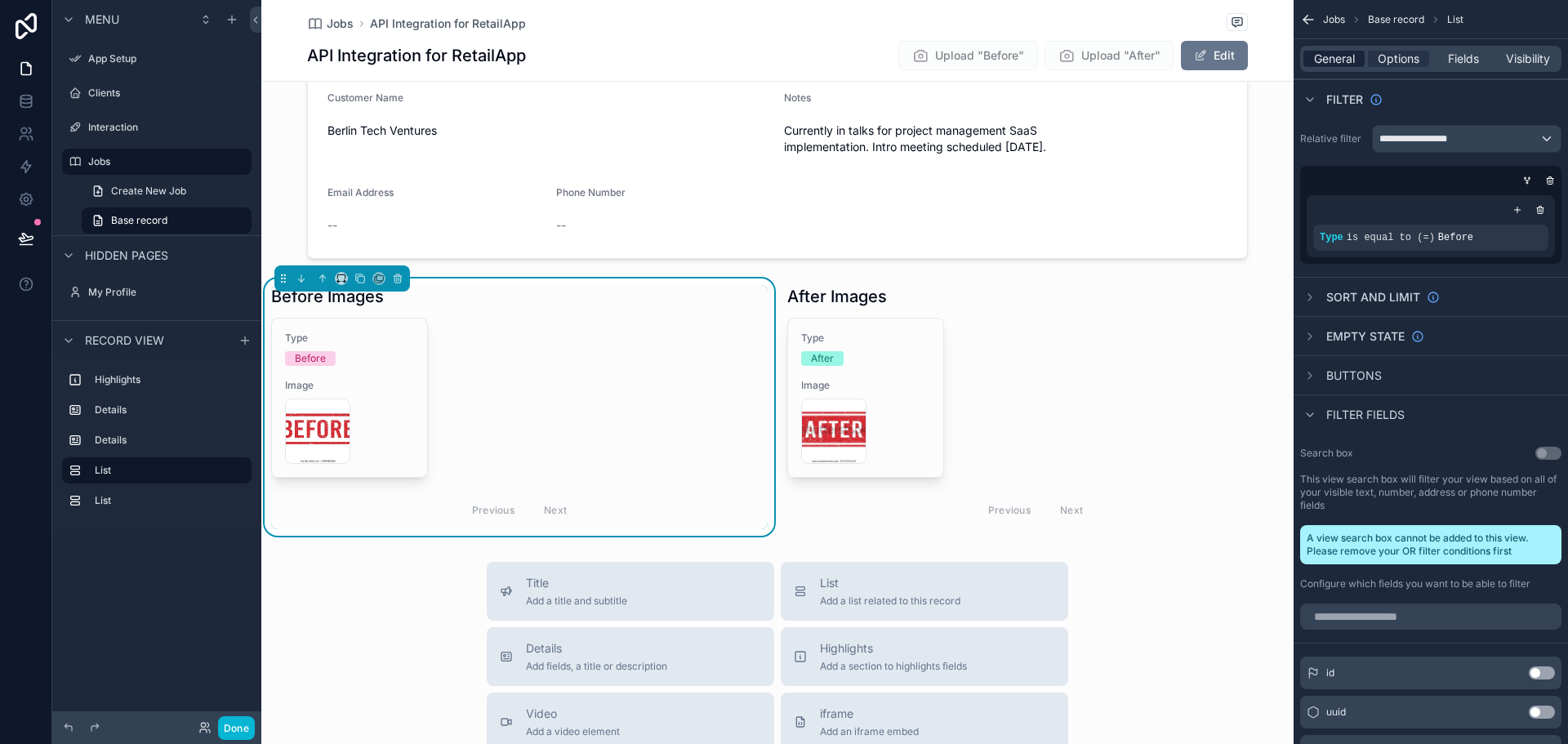
click at [1351, 58] on span "General" at bounding box center [1334, 59] width 41 height 16
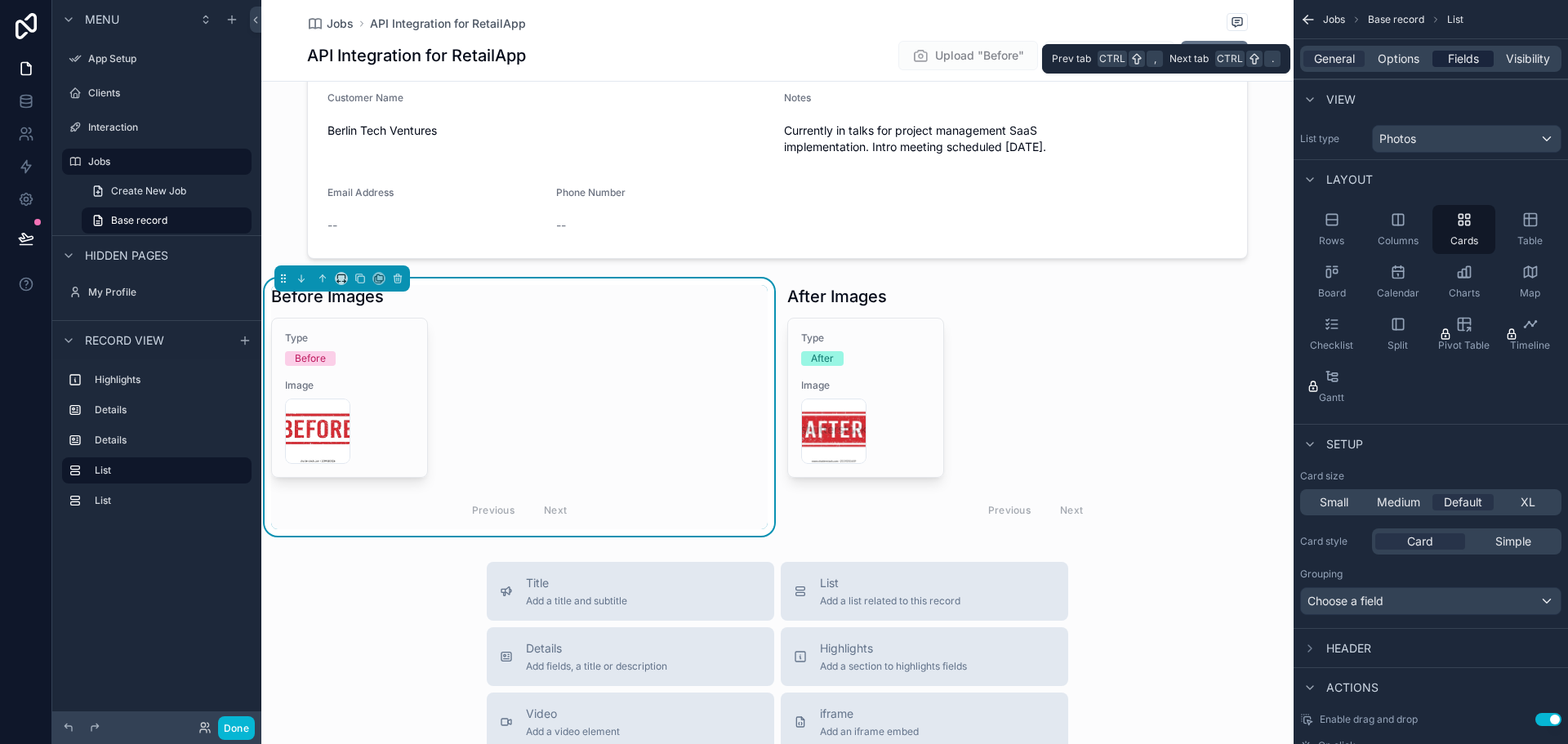
click at [1467, 59] on span "Fields" at bounding box center [1463, 59] width 31 height 16
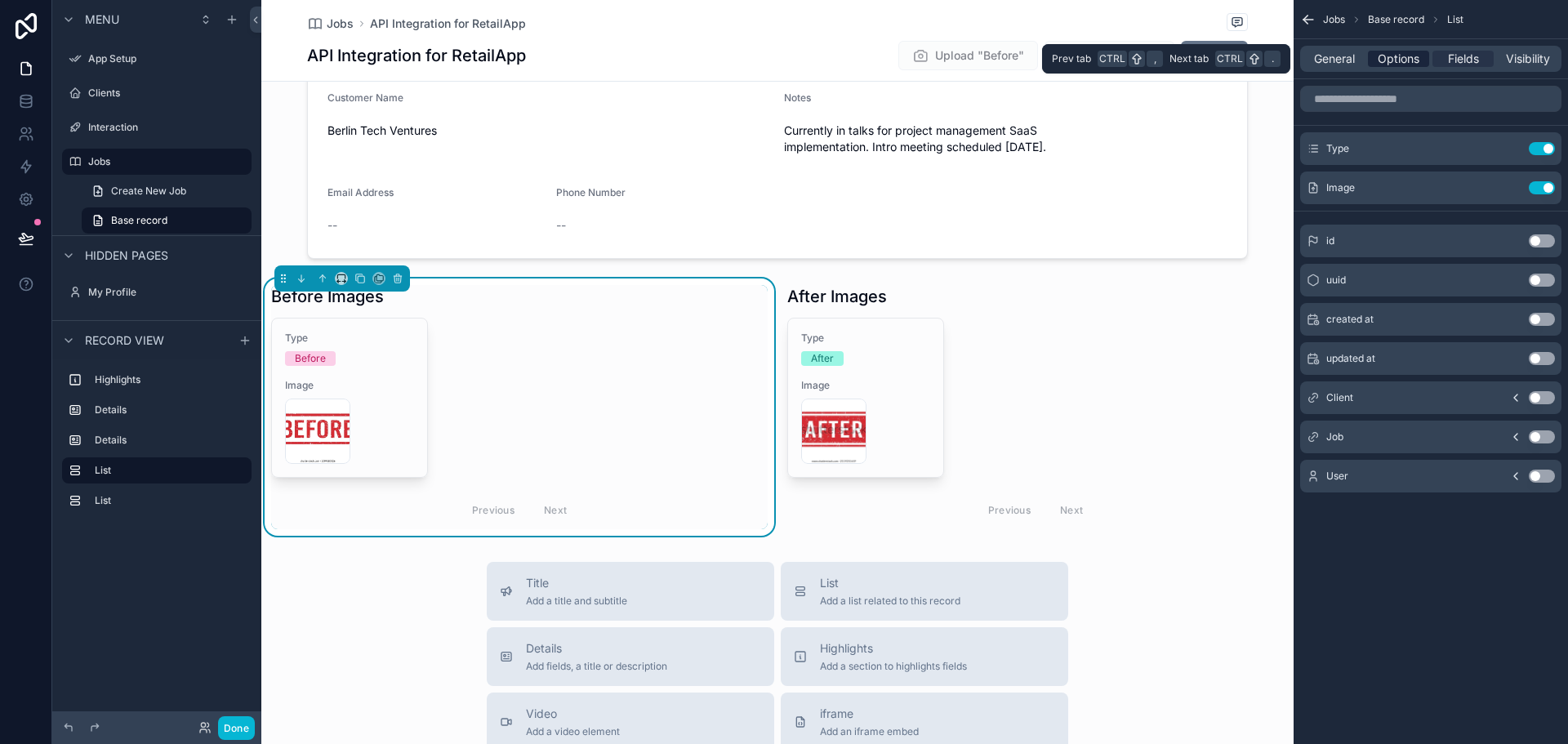
click at [1425, 55] on div "Options" at bounding box center [1399, 59] width 61 height 16
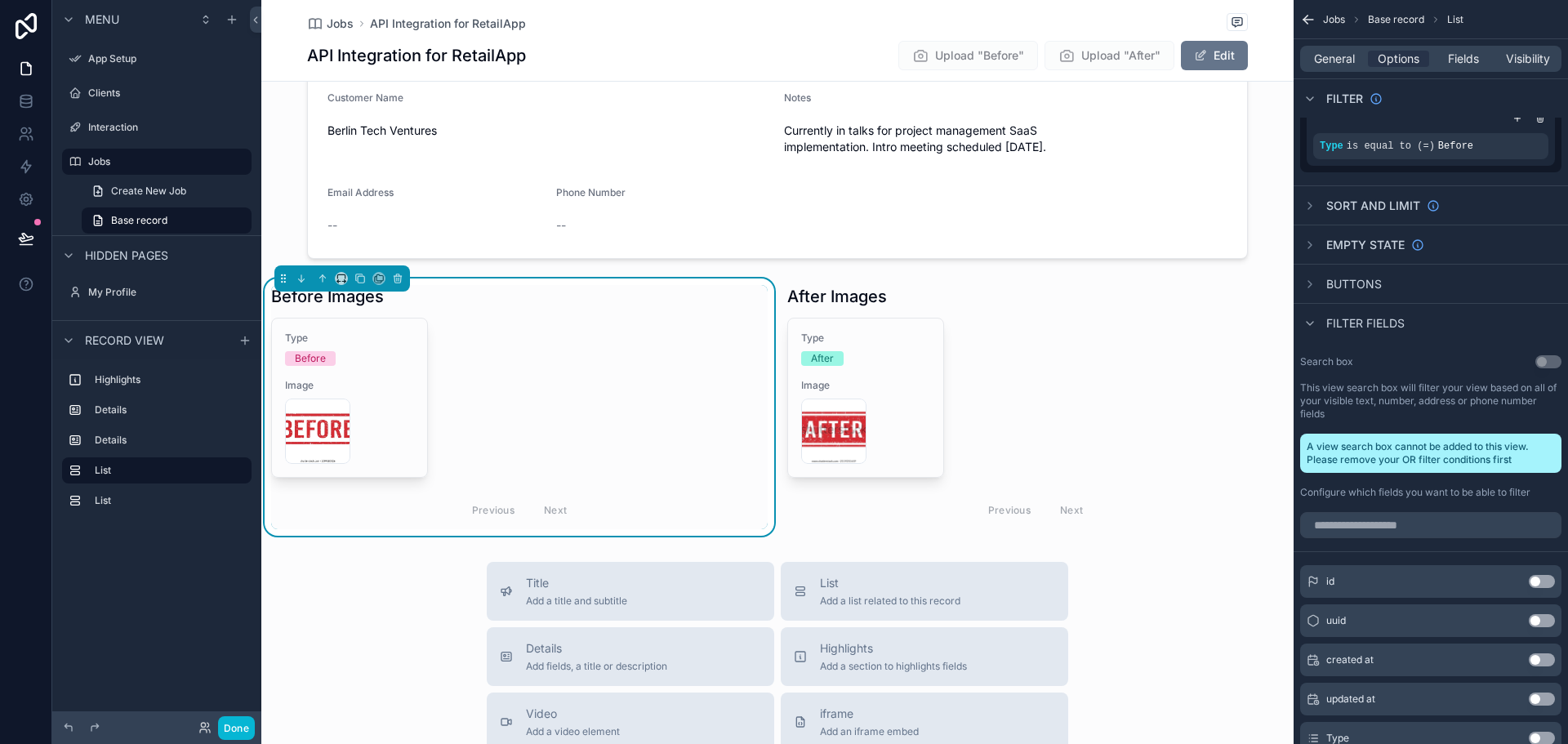
scroll to position [81, 0]
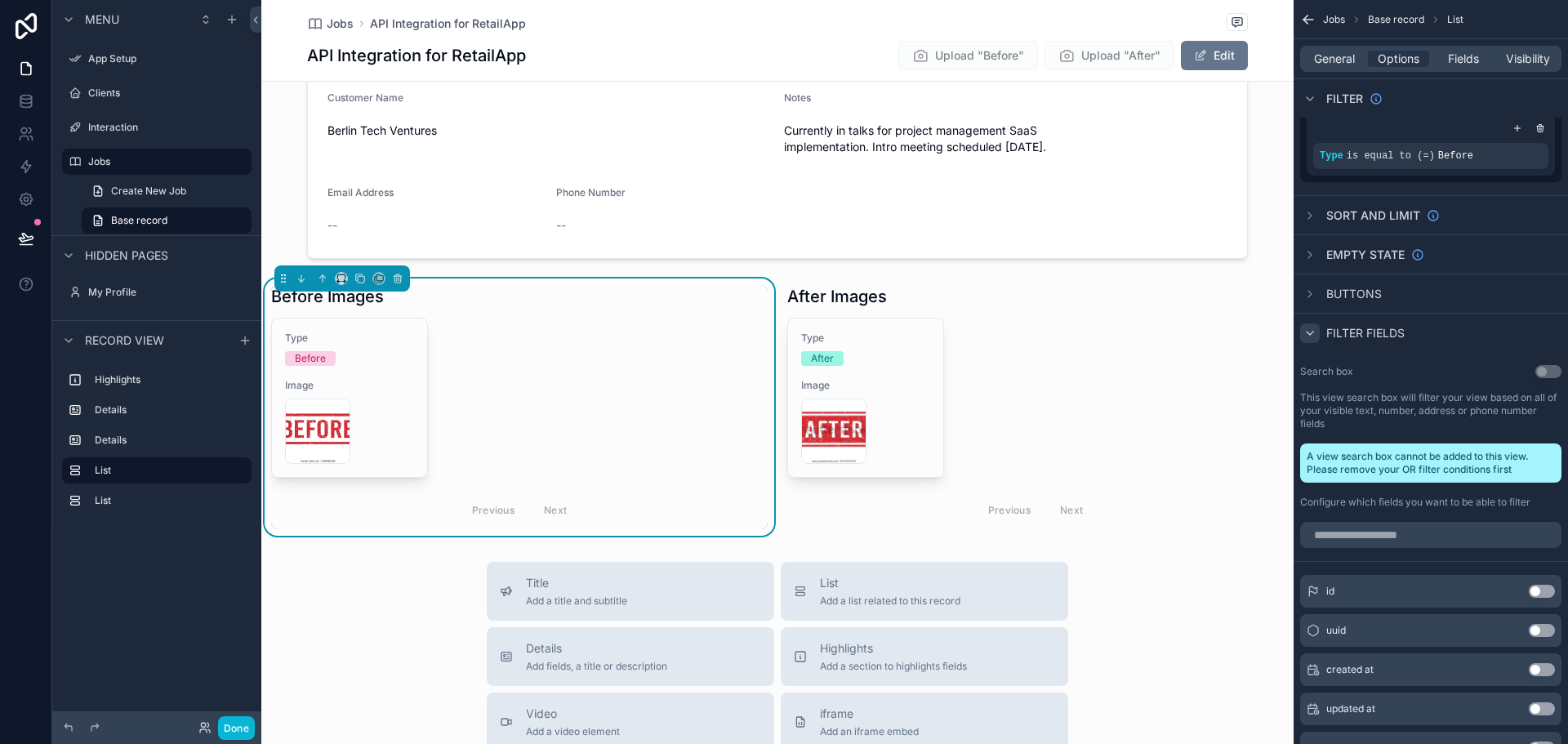
click at [1312, 330] on icon "scrollable content" at bounding box center [1310, 333] width 13 height 13
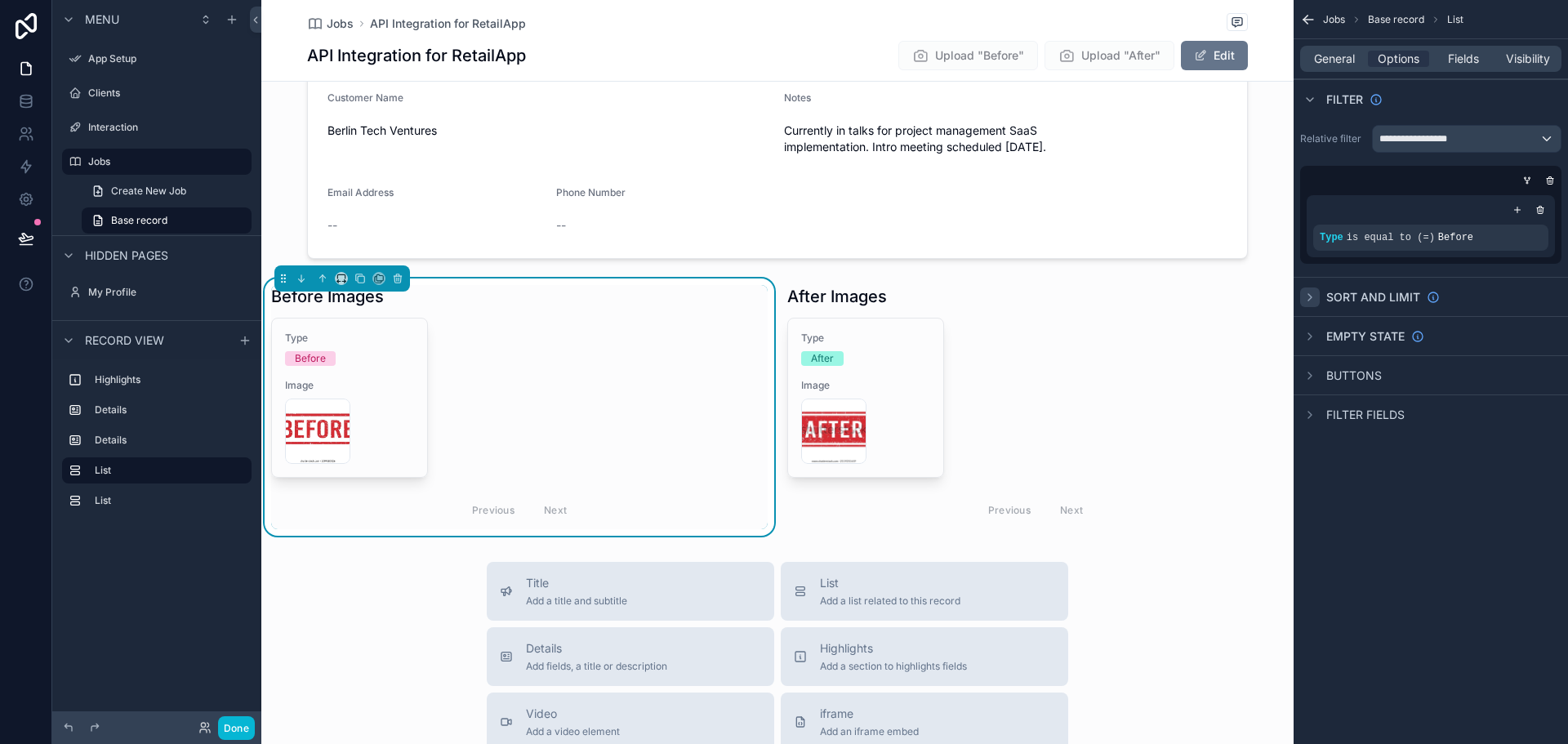
click at [1308, 303] on icon "scrollable content" at bounding box center [1310, 297] width 13 height 13
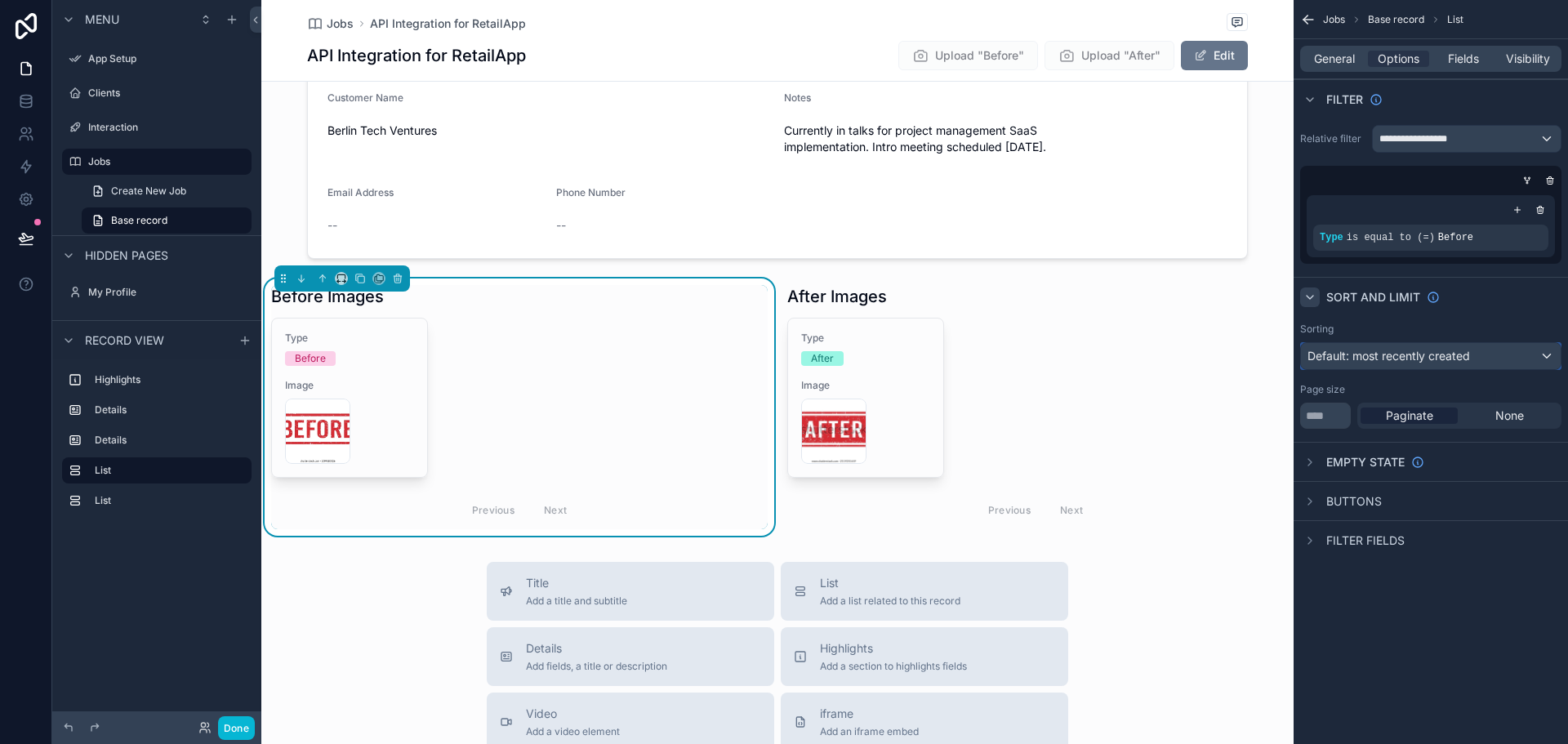
click at [1485, 350] on div "Default: most recently created" at bounding box center [1431, 355] width 260 height 26
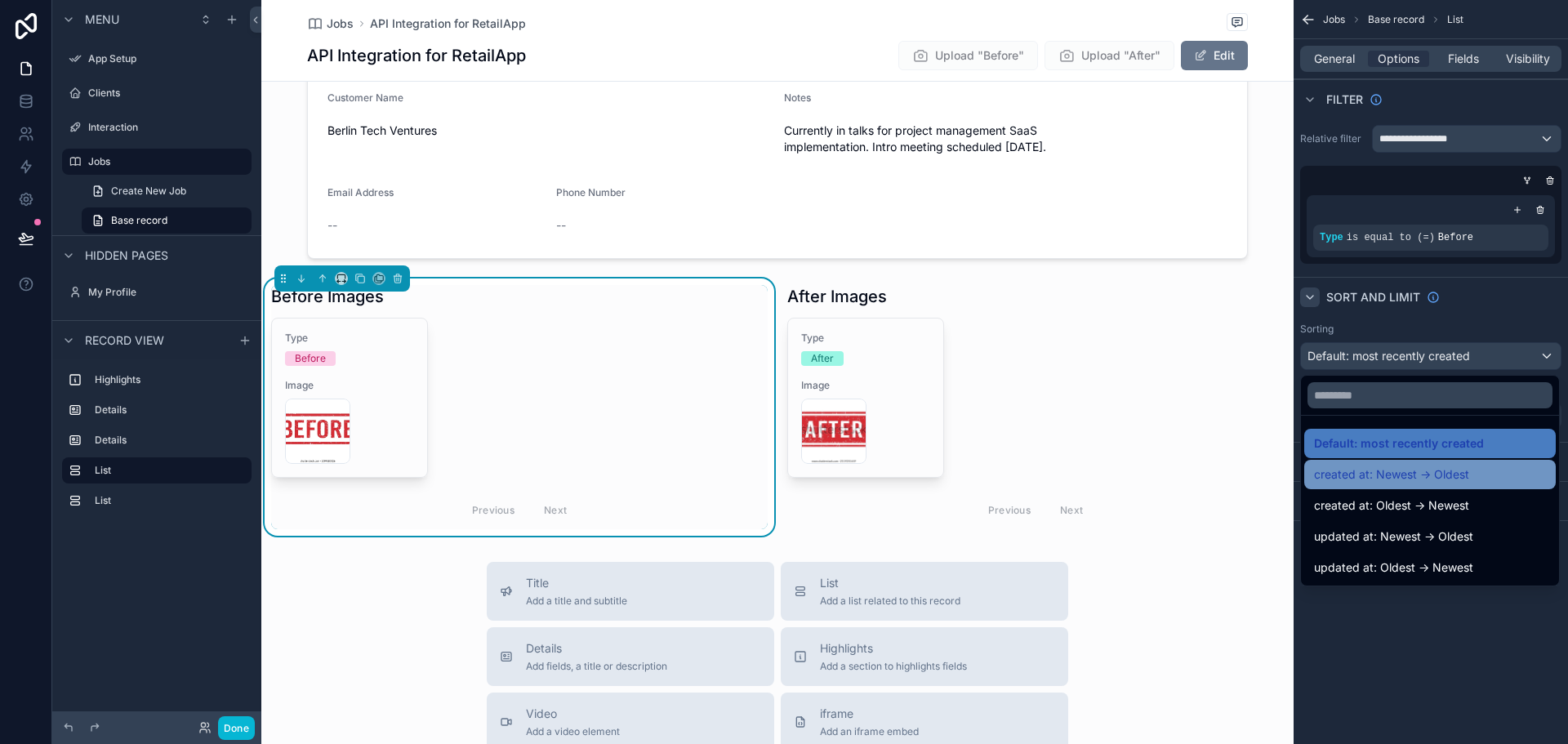
click at [1458, 472] on span "created at: Newest -> Oldest" at bounding box center [1391, 475] width 155 height 20
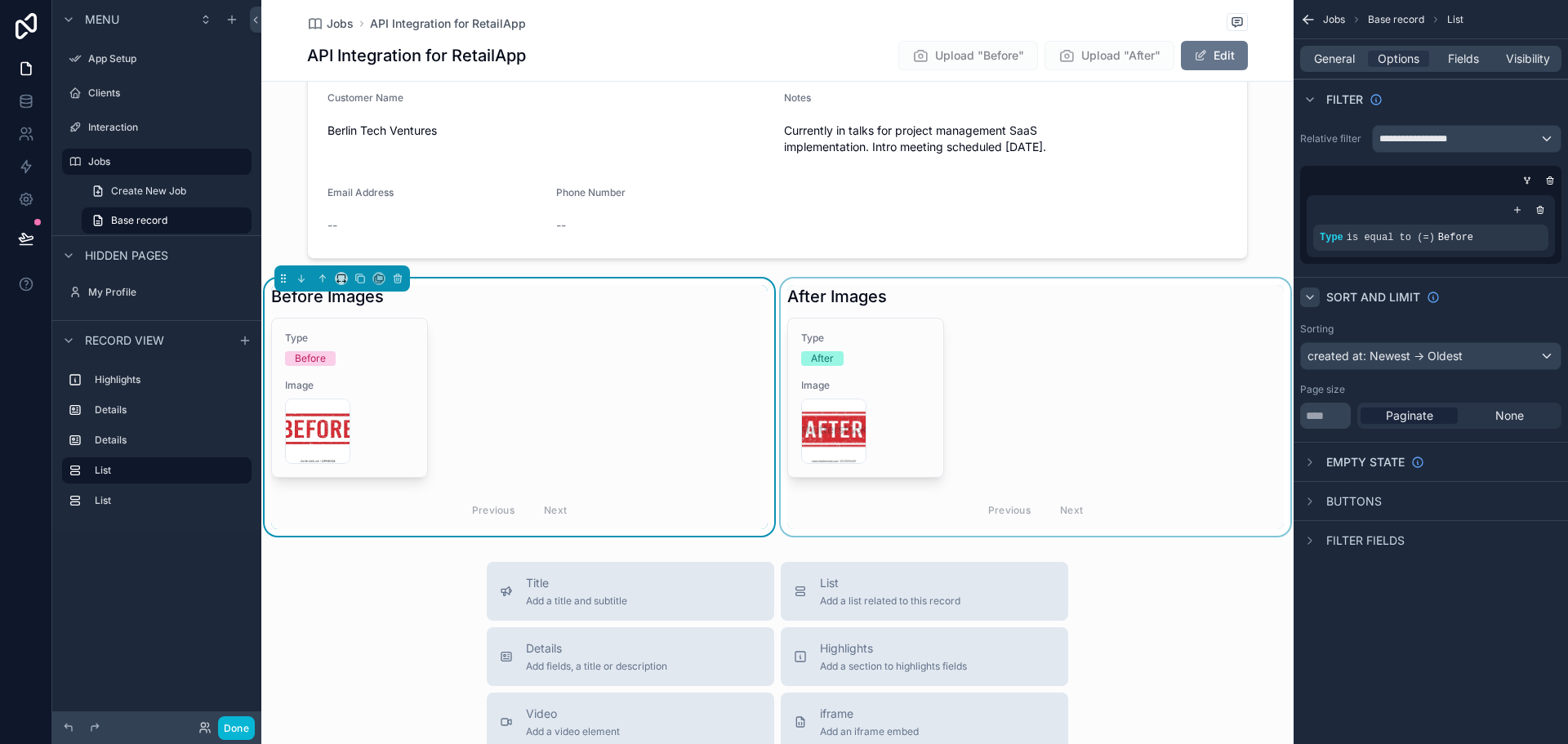
click at [1109, 323] on div "scrollable content" at bounding box center [1035, 406] width 516 height 257
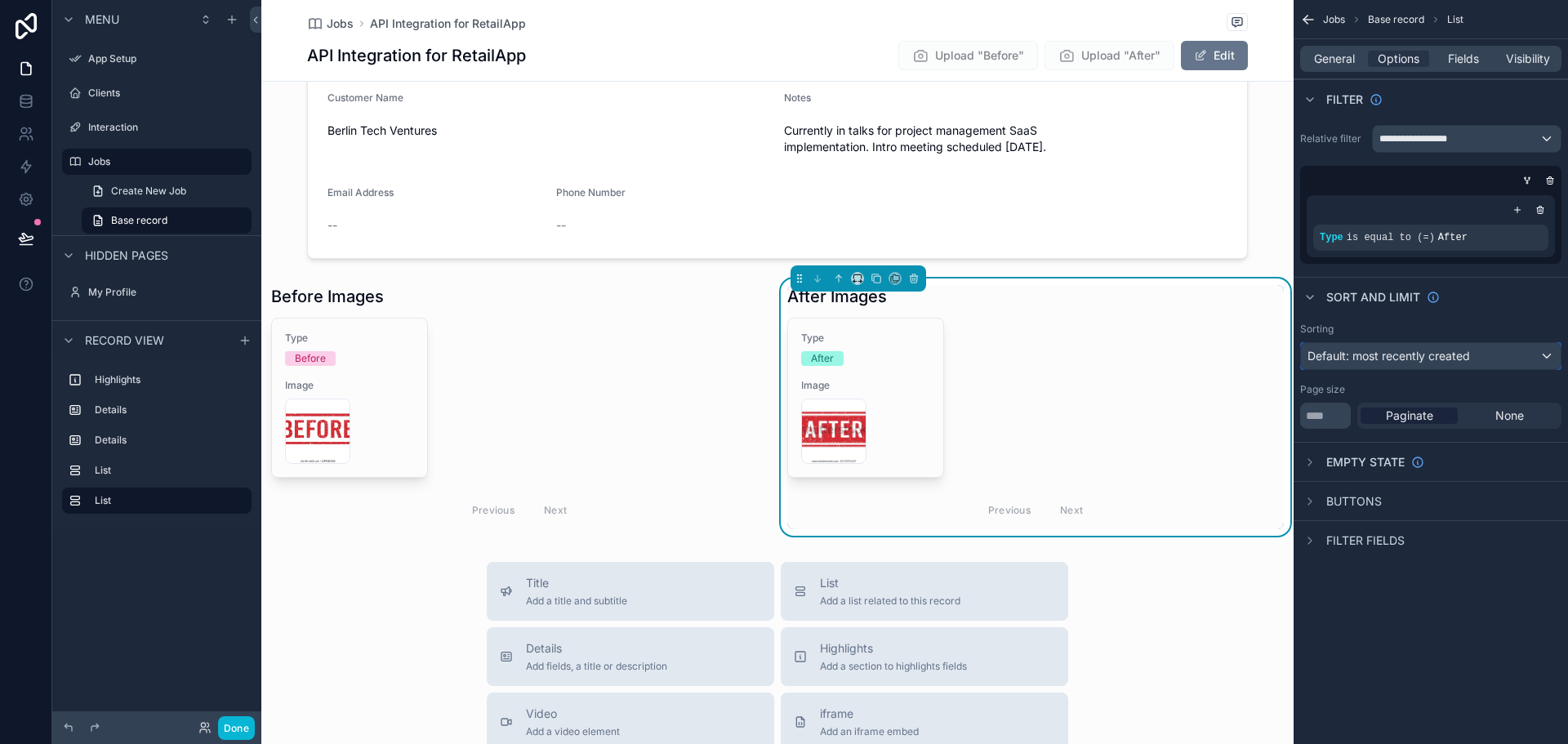
click at [1437, 356] on span "Default: most recently created" at bounding box center [1389, 356] width 163 height 14
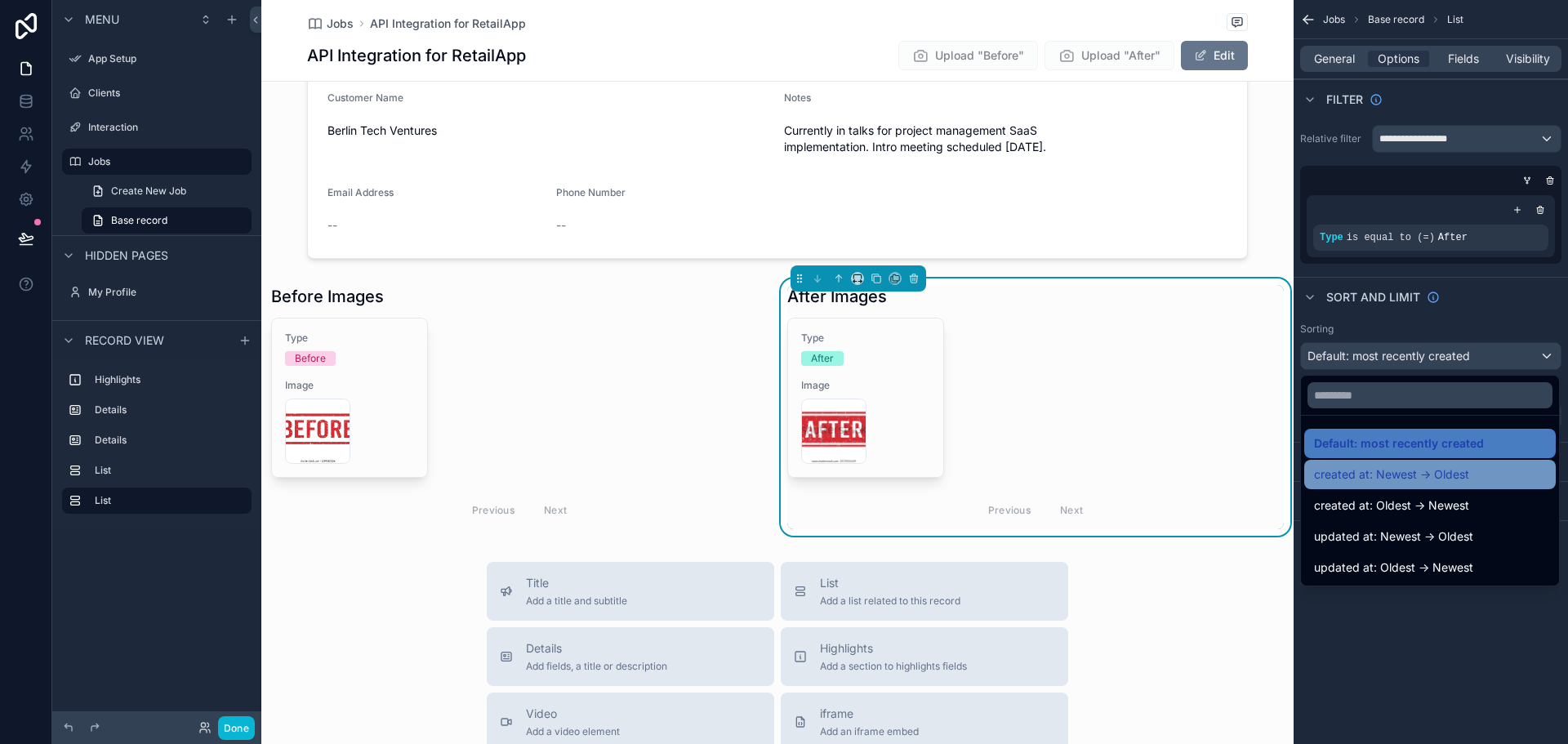
click at [1404, 474] on span "created at: Newest -> Oldest" at bounding box center [1391, 475] width 155 height 20
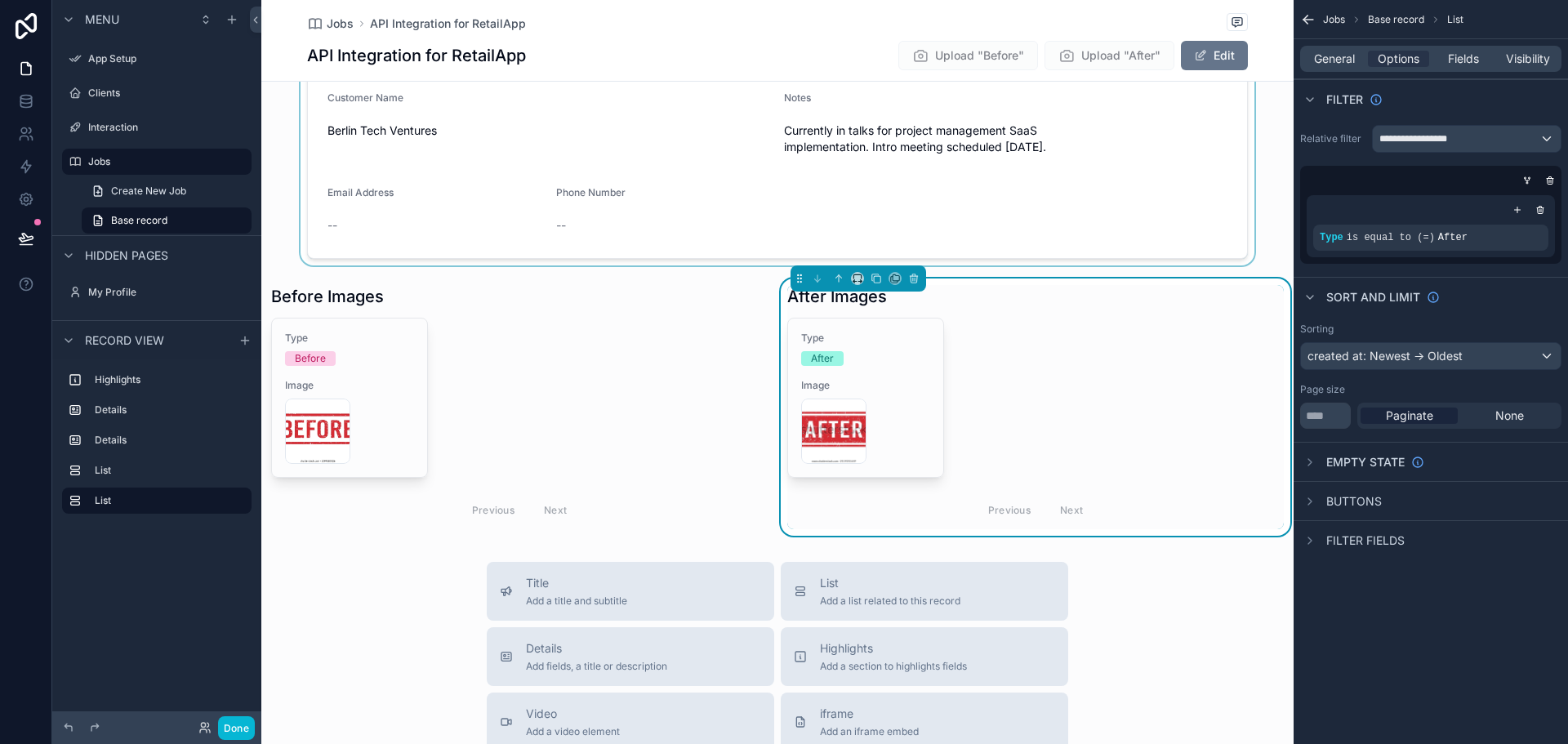
click at [1116, 262] on div "scrollable content" at bounding box center [778, 132] width 1033 height 267
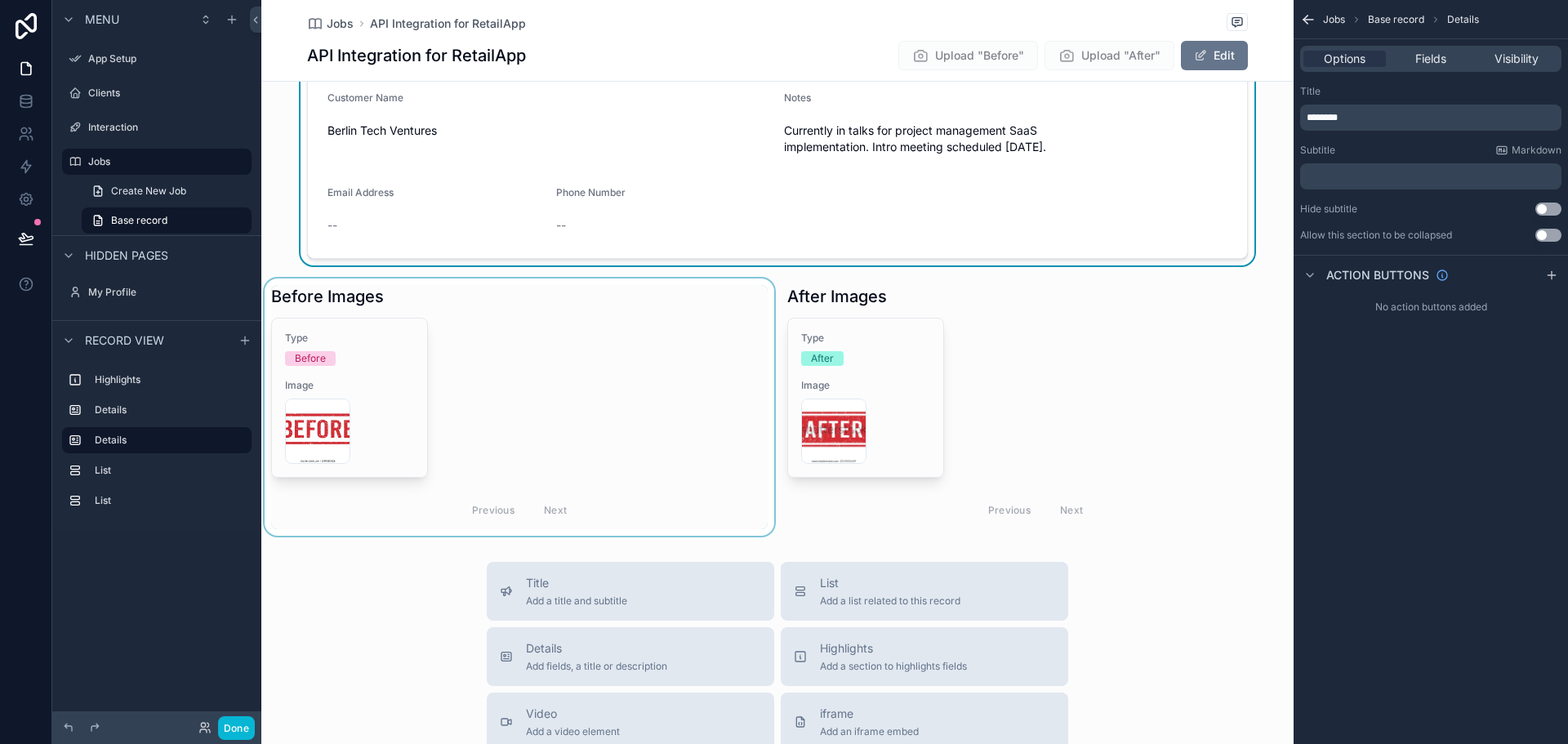
click at [560, 332] on div "scrollable content" at bounding box center [519, 406] width 516 height 257
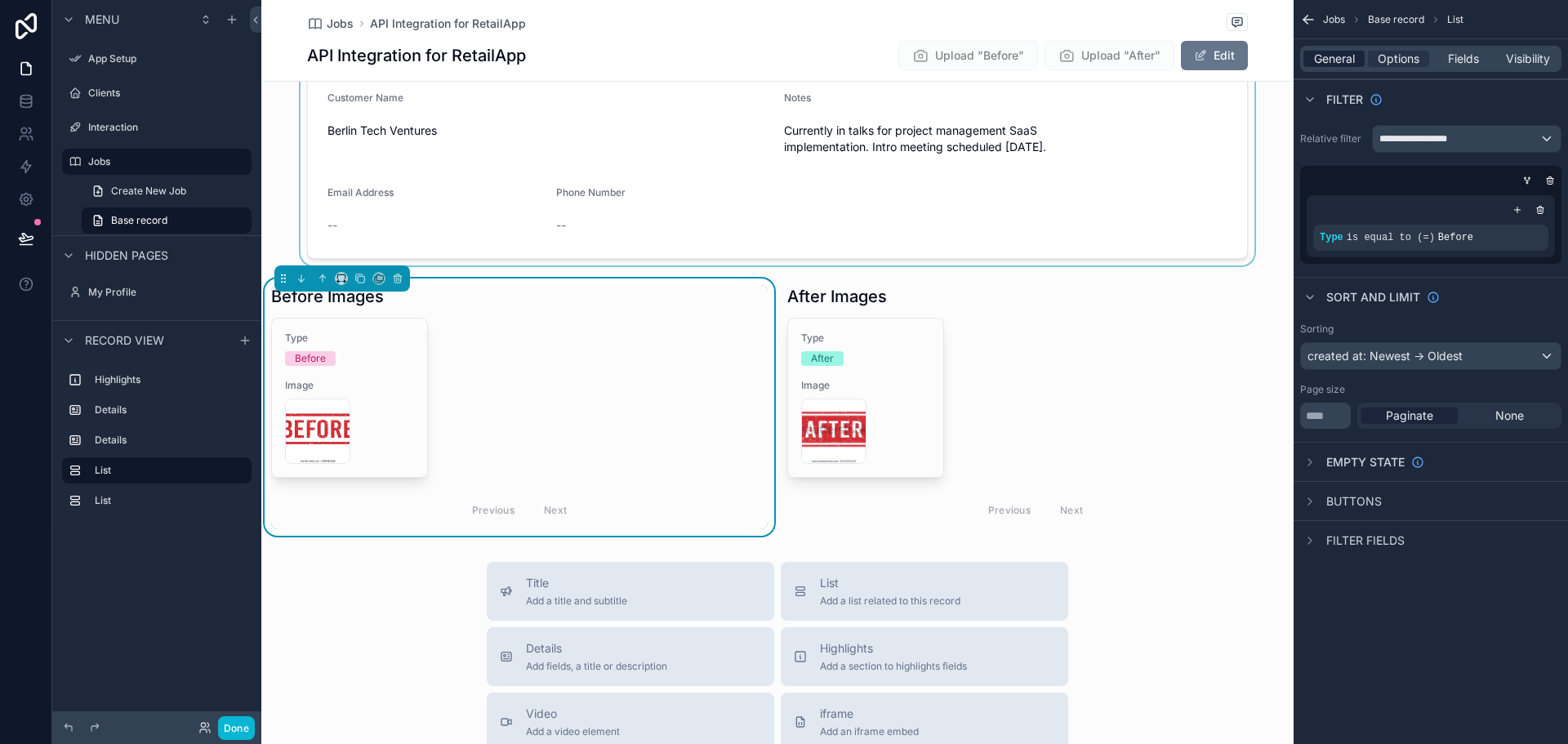
click at [1341, 56] on span "General" at bounding box center [1334, 59] width 41 height 16
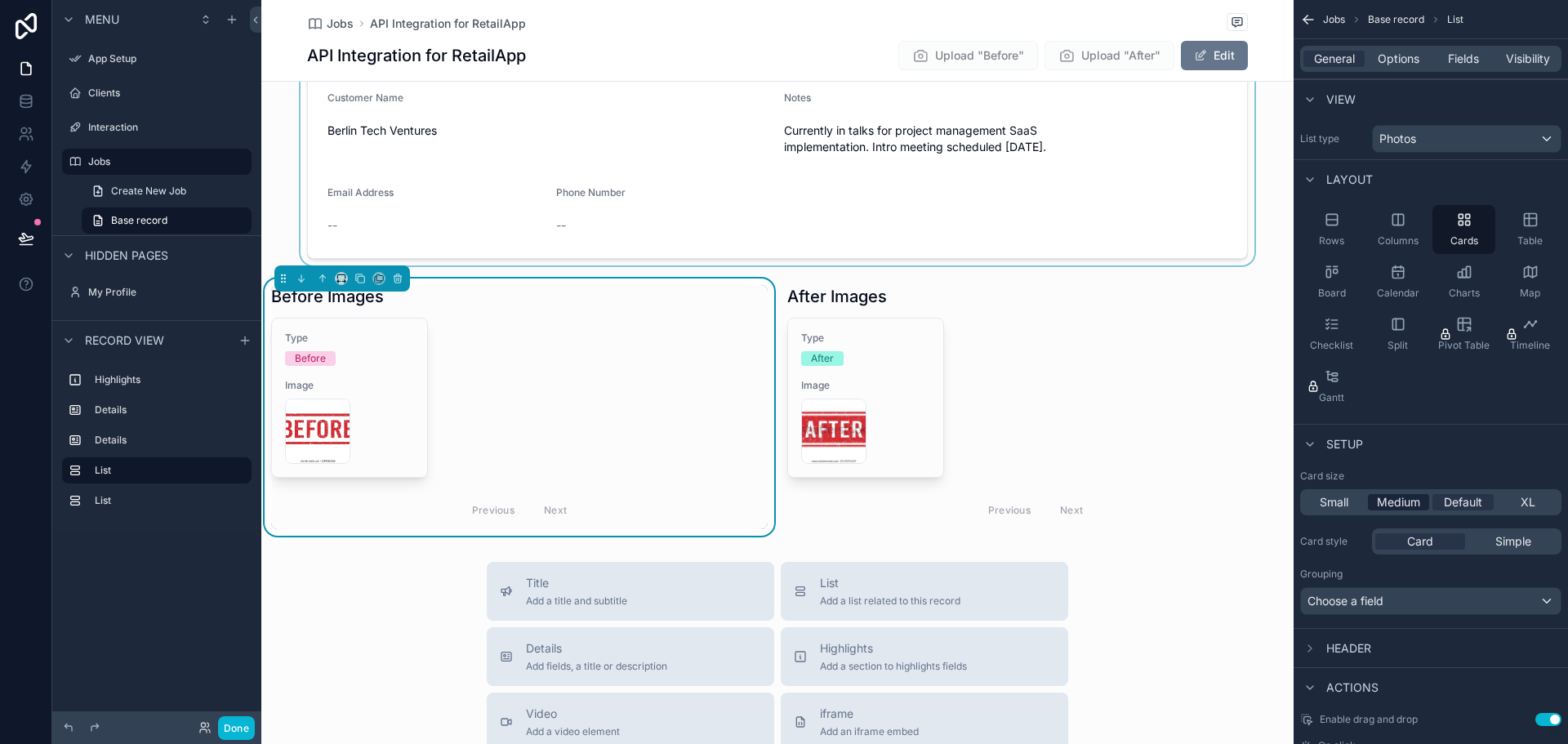
click at [1390, 501] on span "Medium" at bounding box center [1399, 502] width 43 height 16
click at [886, 379] on div "scrollable content" at bounding box center [1035, 406] width 516 height 257
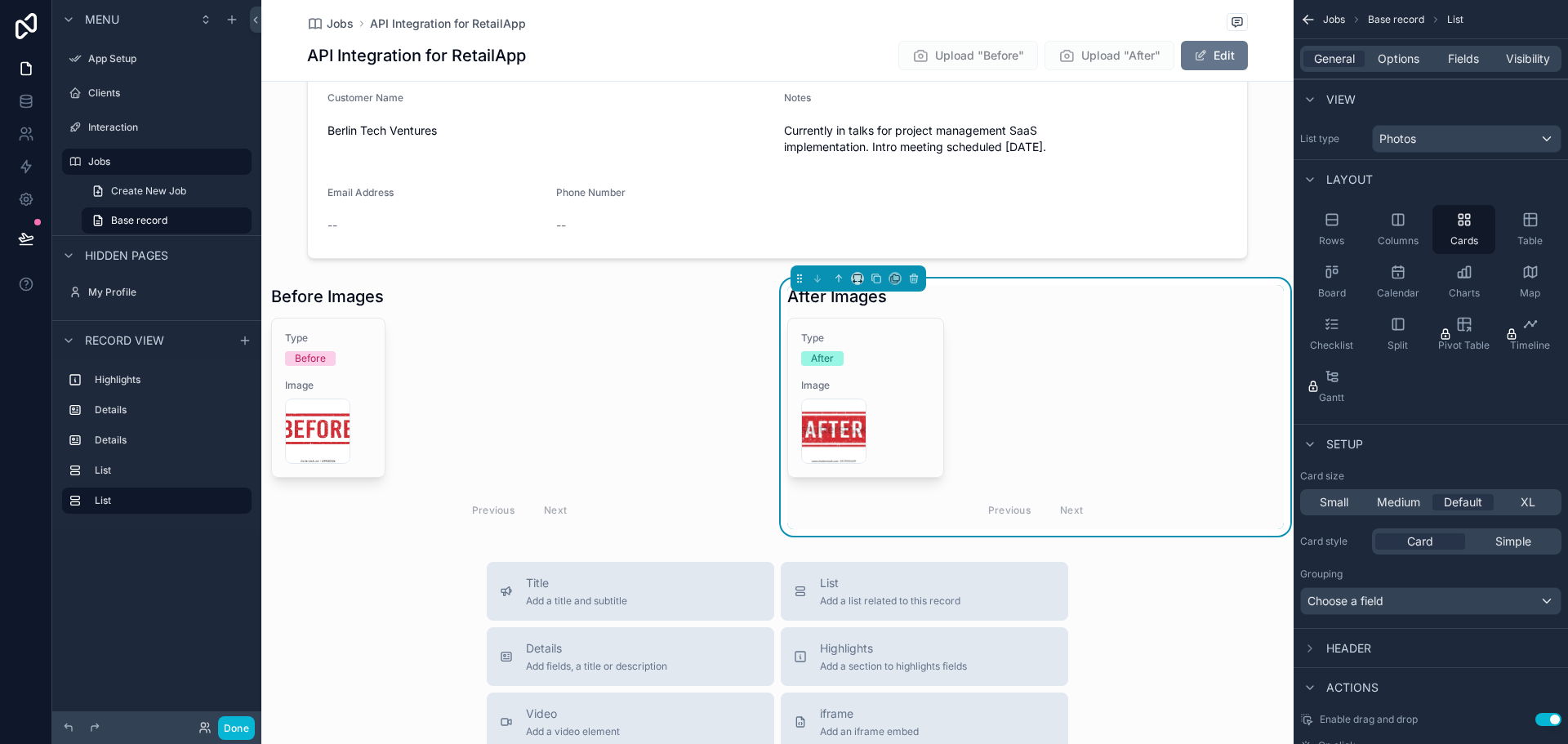
click at [1005, 384] on div "Type After Image AFTER-TEST-PHOTO .webp Previous Next" at bounding box center [1035, 423] width 497 height 211
click at [1405, 506] on span "Medium" at bounding box center [1399, 502] width 43 height 16
click at [637, 269] on div "Start Date 8/12/2025 Job Title API Integration for RetailApp Description Design…" at bounding box center [778, 115] width 1033 height 843
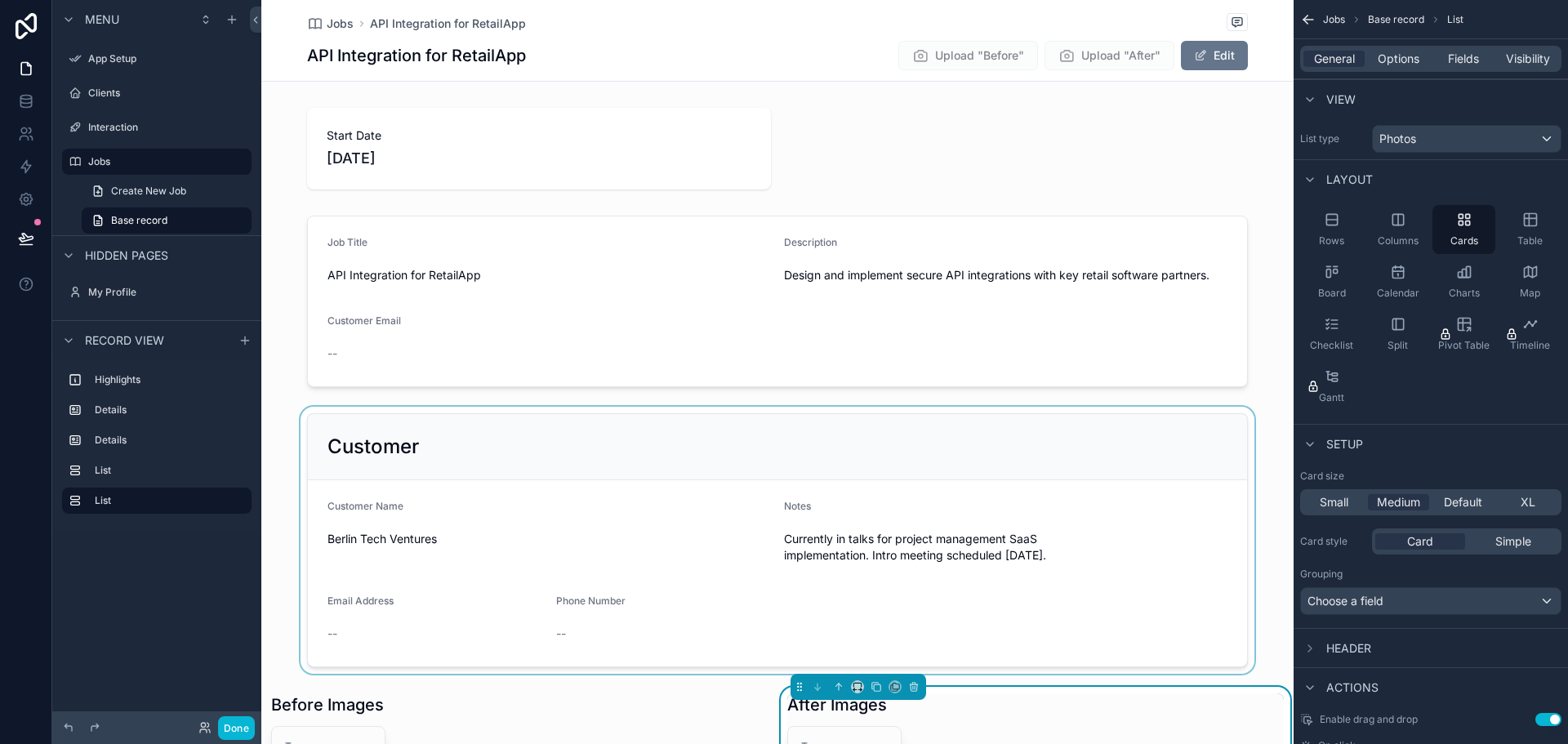
click at [524, 438] on div "scrollable content" at bounding box center [778, 540] width 1033 height 267
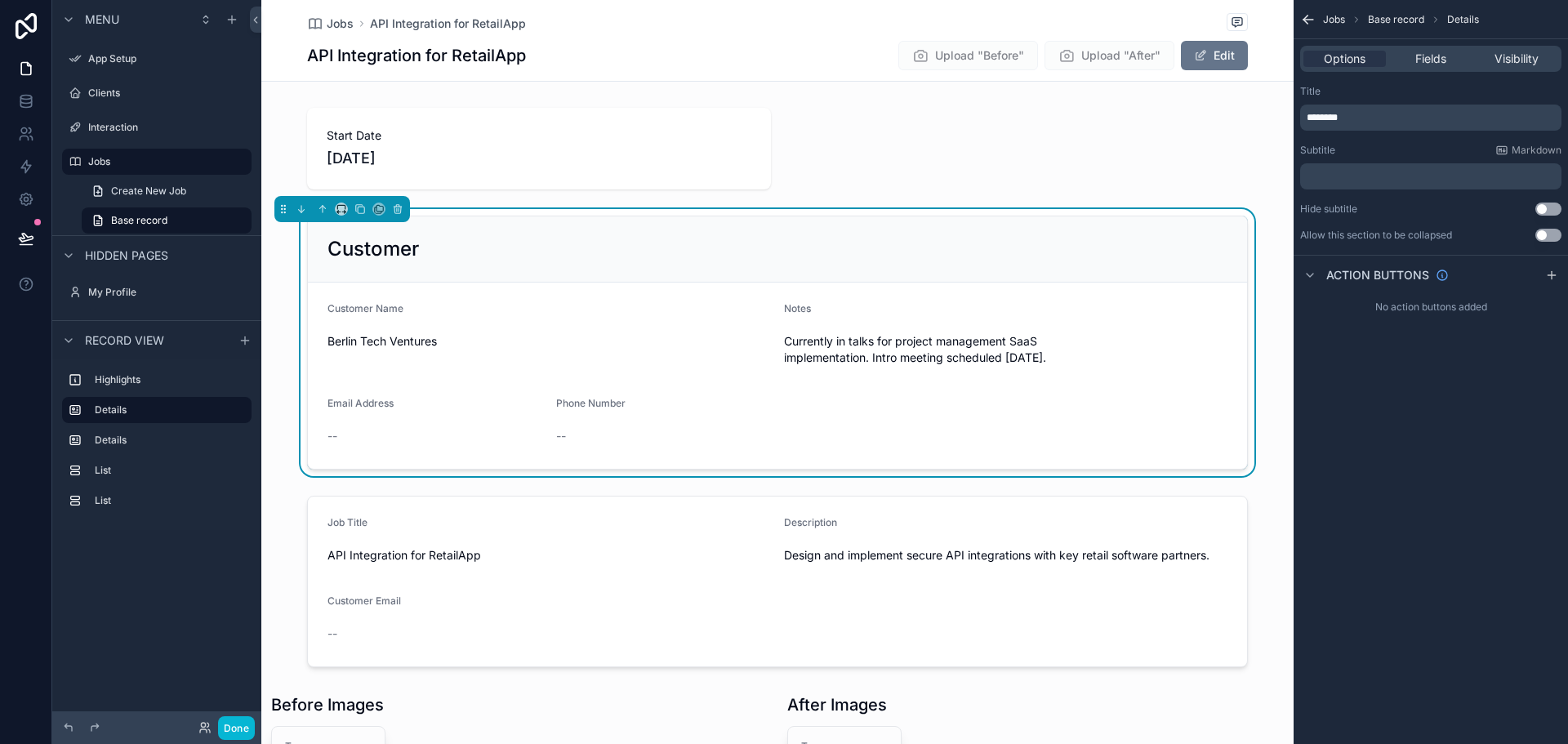
click at [497, 150] on div "scrollable content" at bounding box center [778, 149] width 1033 height 95
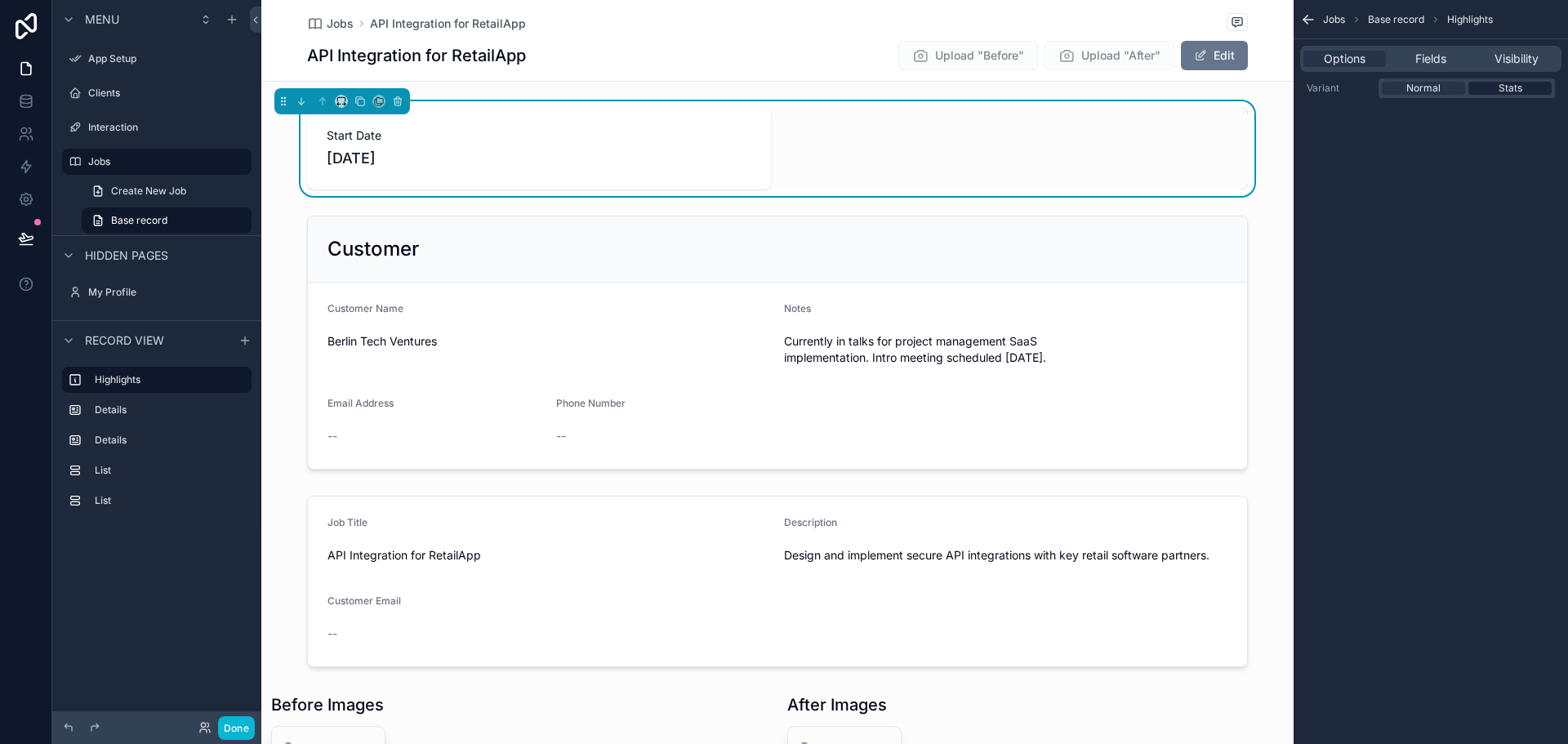
click at [1508, 82] on span "Stats" at bounding box center [1511, 88] width 23 height 13
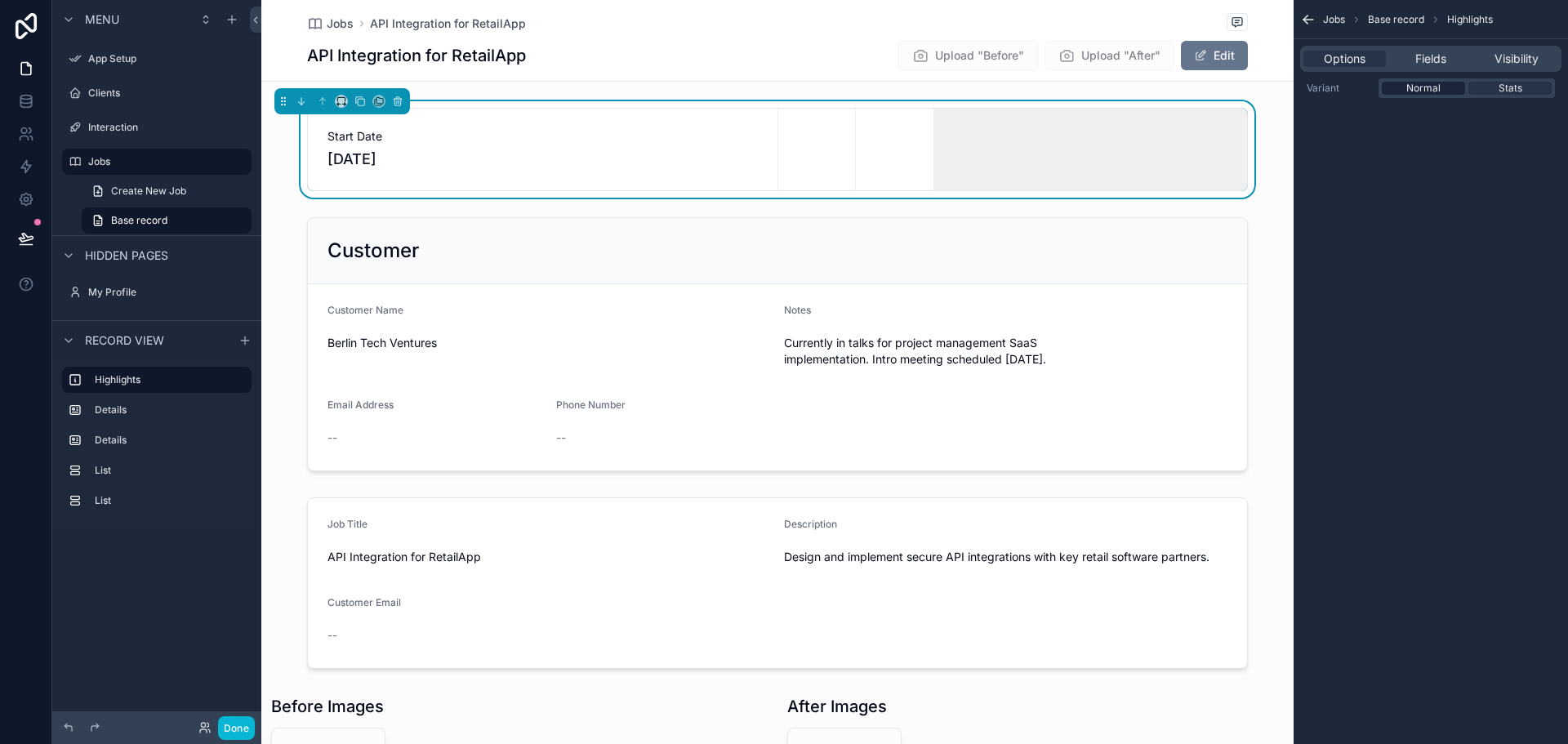
click at [1450, 87] on div "Normal" at bounding box center [1423, 88] width 83 height 13
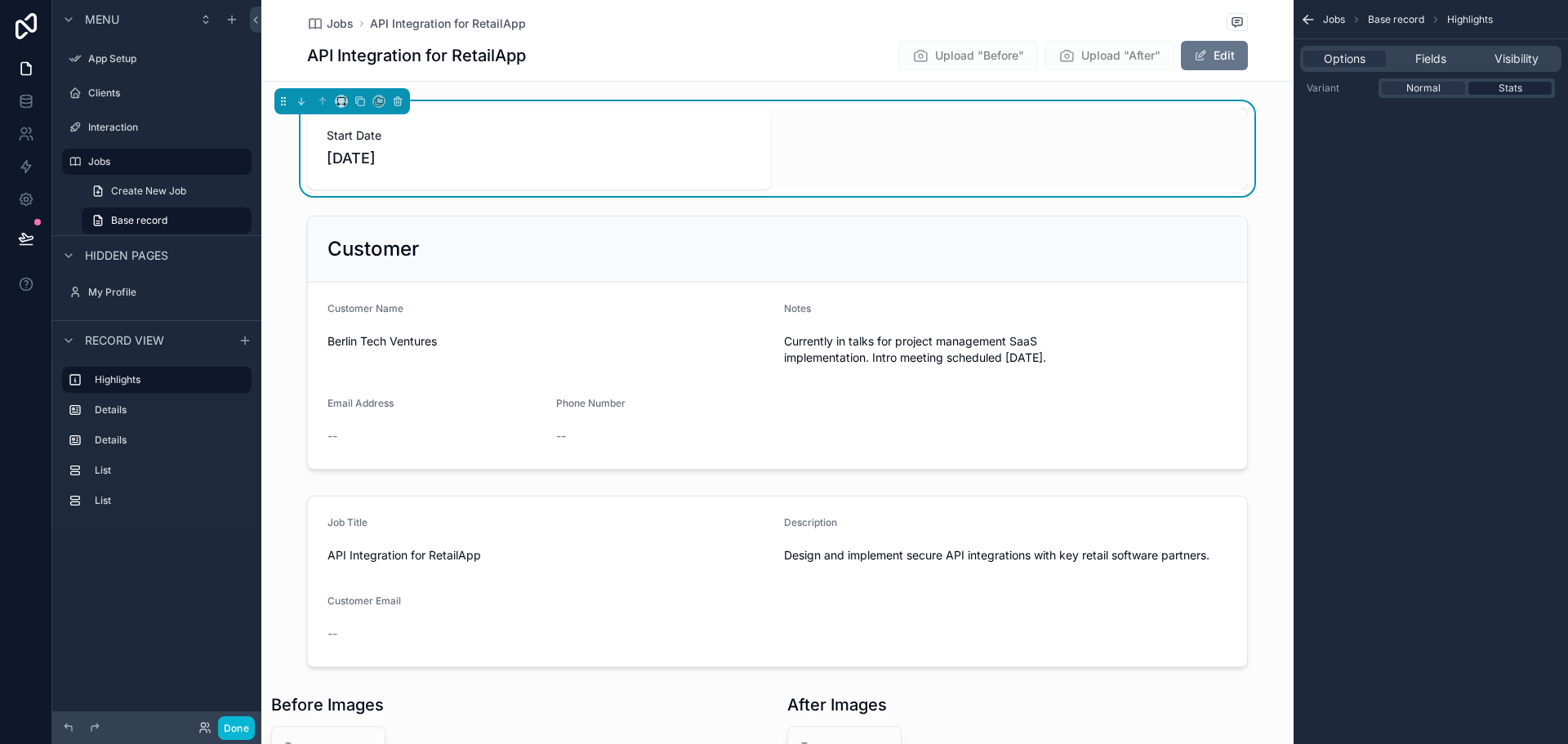
click at [1492, 84] on div "Stats" at bounding box center [1510, 88] width 83 height 13
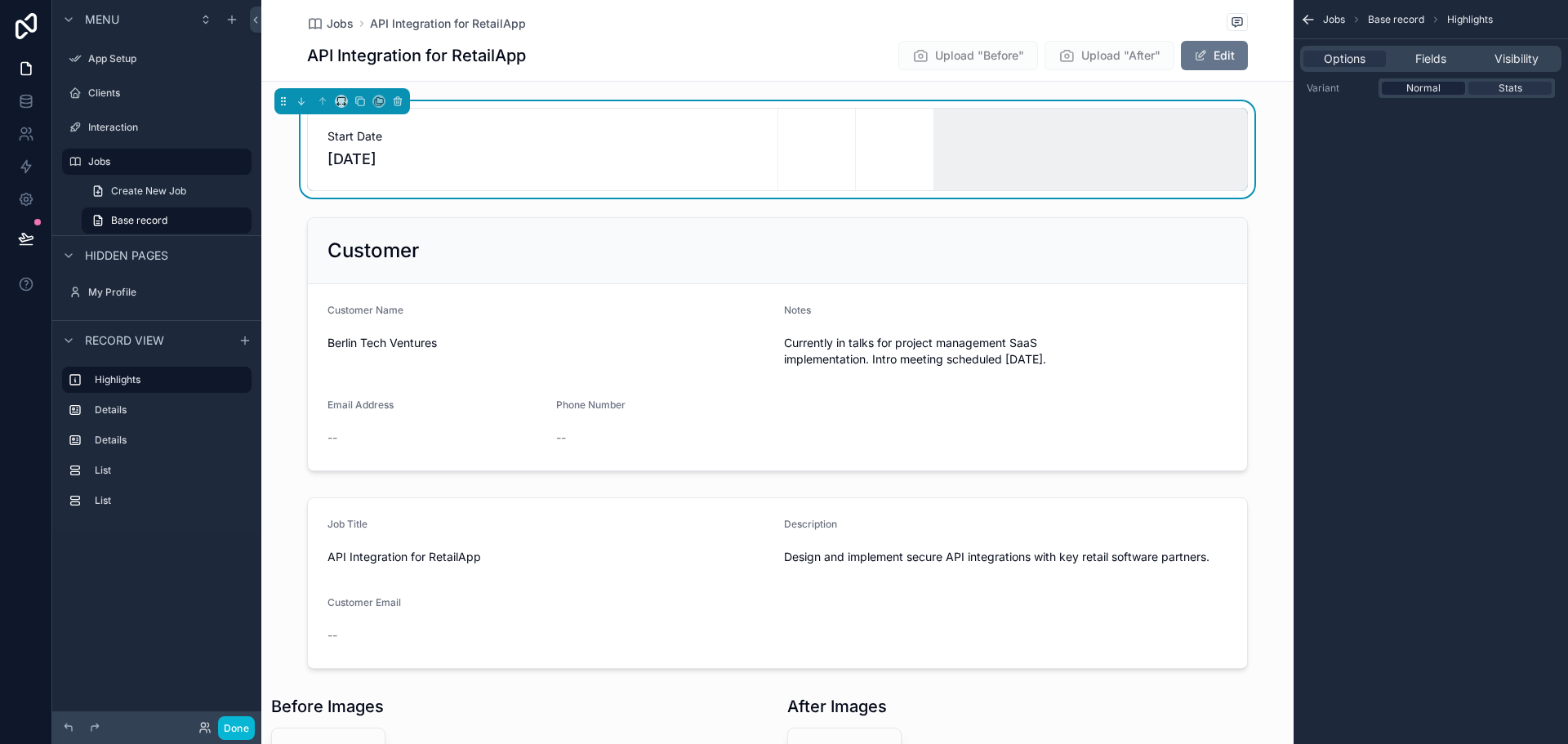
click at [1436, 87] on span "Normal" at bounding box center [1424, 88] width 34 height 13
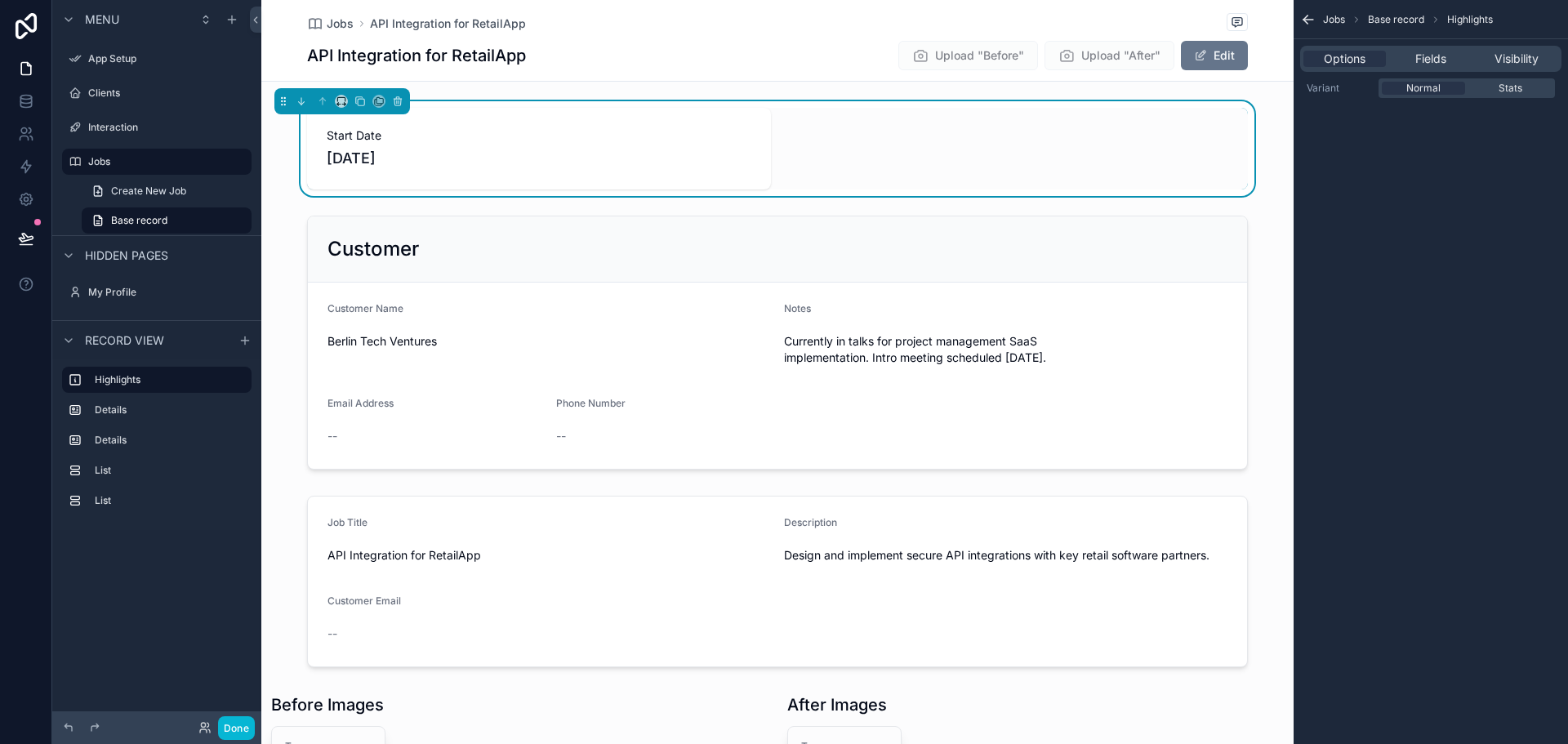
click at [24, 99] on icon at bounding box center [26, 98] width 11 height 4
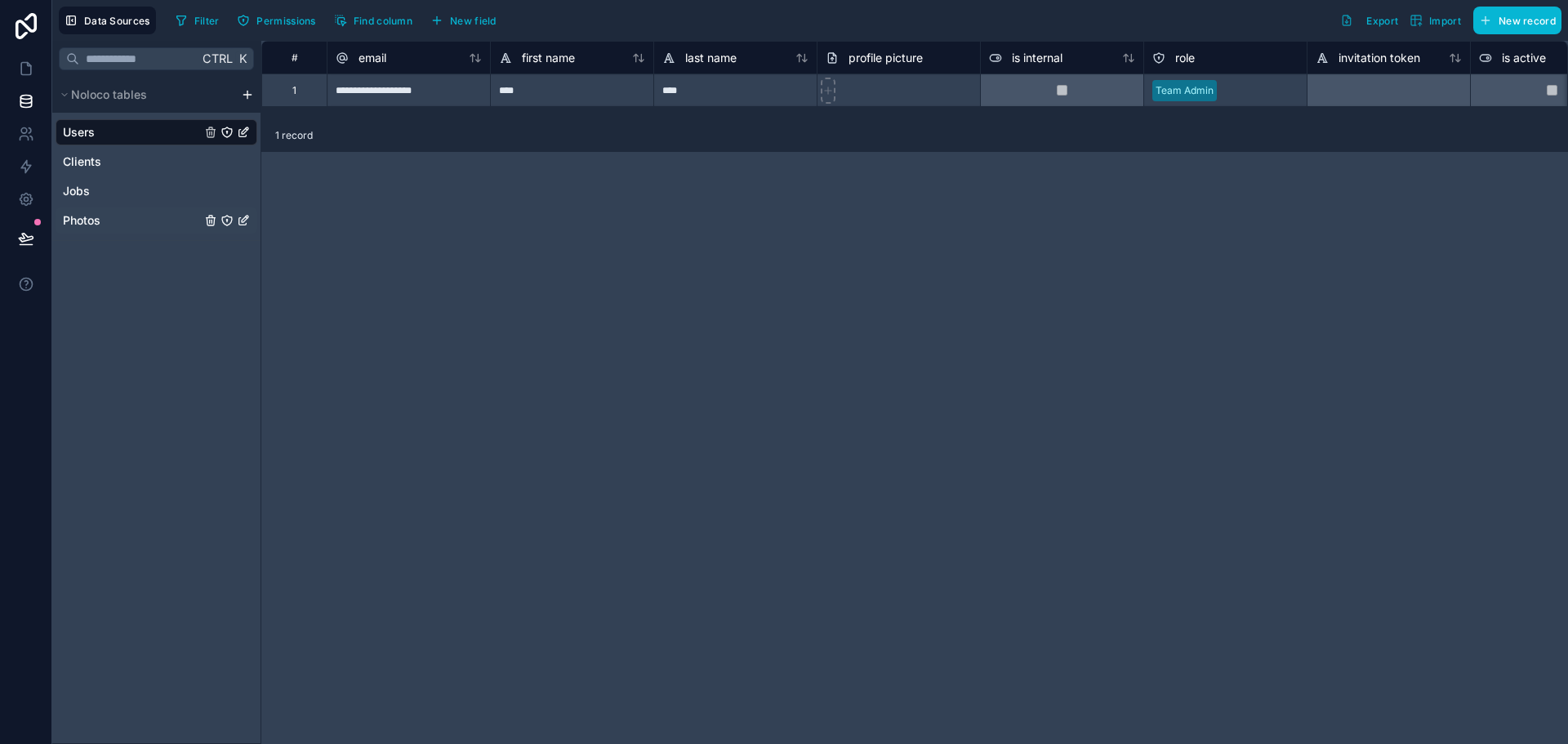
click at [107, 221] on div "Photos" at bounding box center [156, 220] width 201 height 26
